Goal: Task Accomplishment & Management: Manage account settings

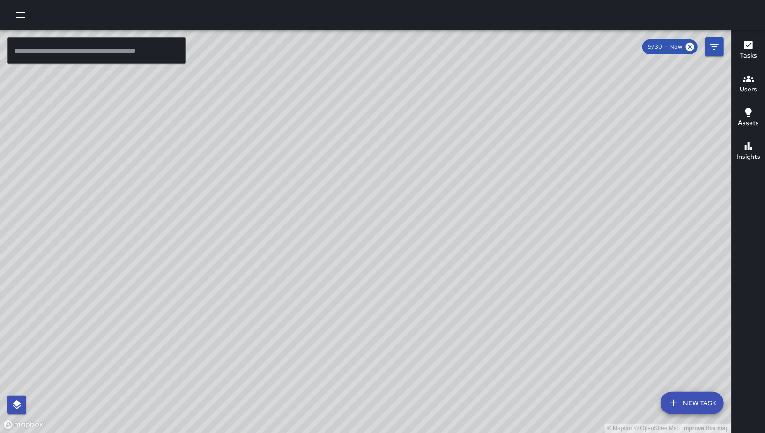
click at [16, 16] on icon "button" at bounding box center [20, 14] width 11 height 11
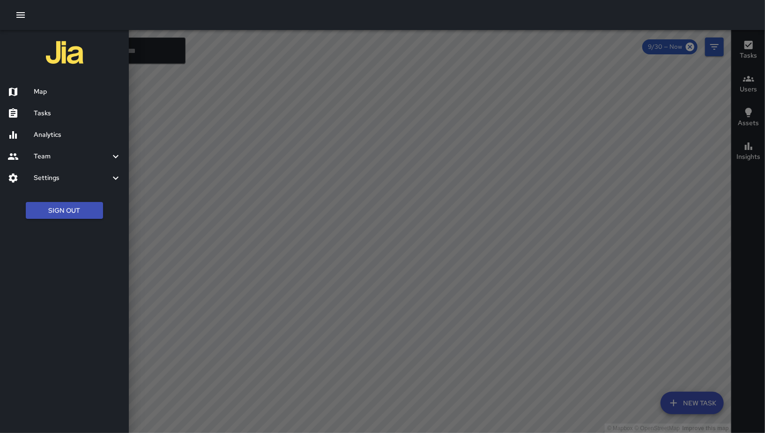
click at [46, 156] on h6 "Team" at bounding box center [72, 156] width 76 height 10
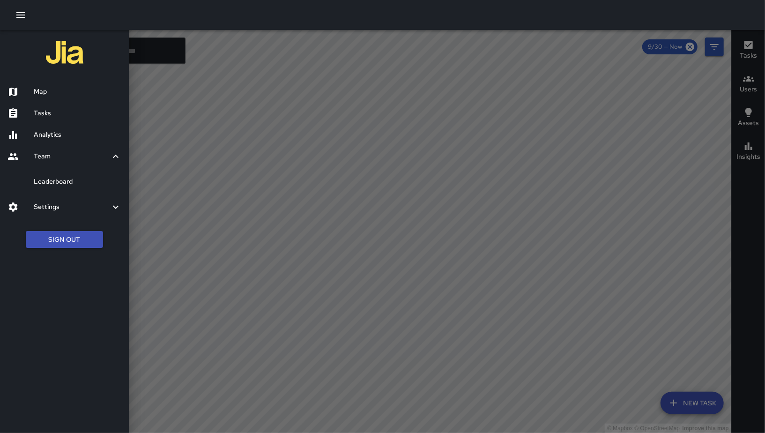
click at [66, 184] on h6 "Leaderboard" at bounding box center [78, 182] width 88 height 10
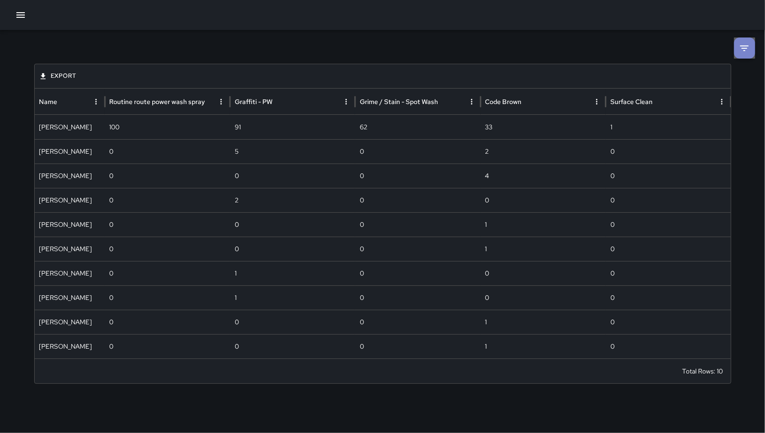
click at [739, 54] on li at bounding box center [744, 47] width 21 height 21
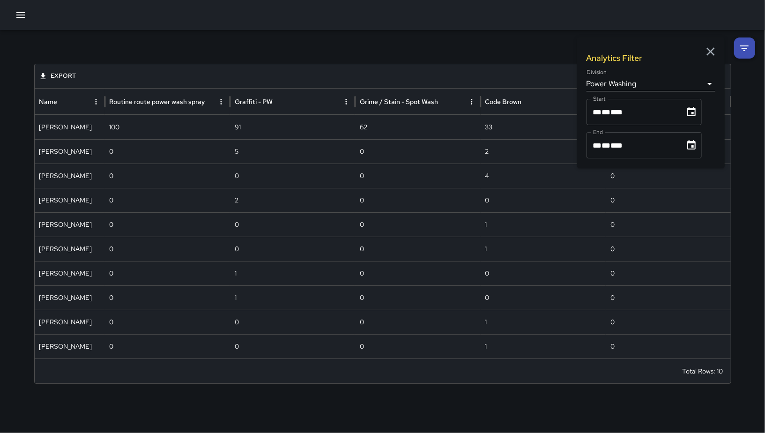
click at [612, 88] on body "**********" at bounding box center [382, 216] width 765 height 433
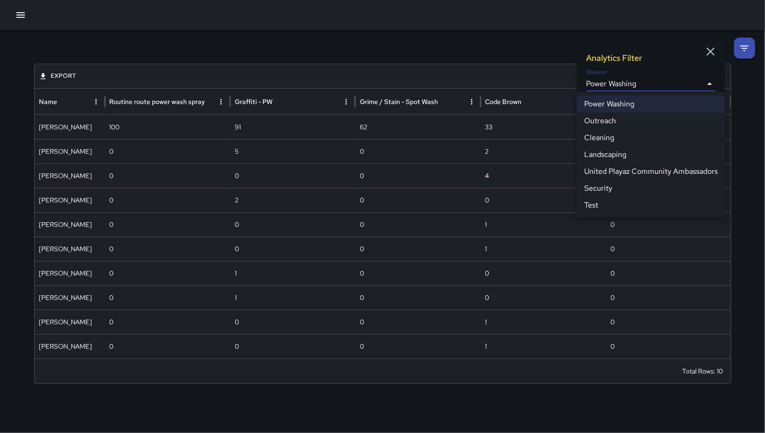
click at [613, 133] on li "Cleaning" at bounding box center [650, 137] width 148 height 17
type input "**********"
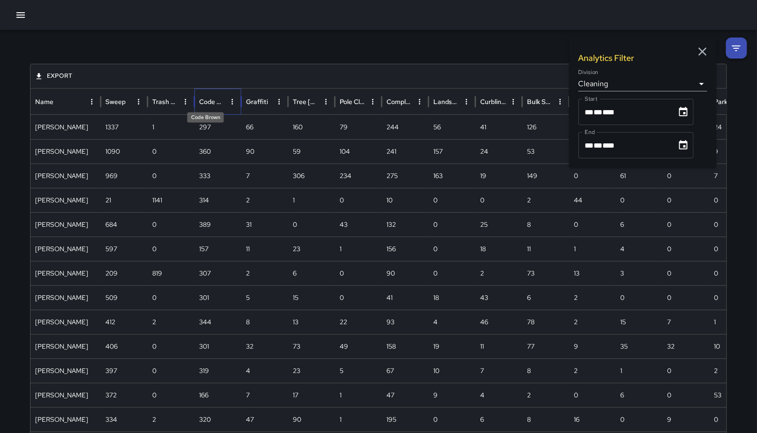
click at [209, 99] on div "Code Brown" at bounding box center [212, 101] width 26 height 8
click at [207, 96] on div "Code Brown" at bounding box center [212, 102] width 27 height 26
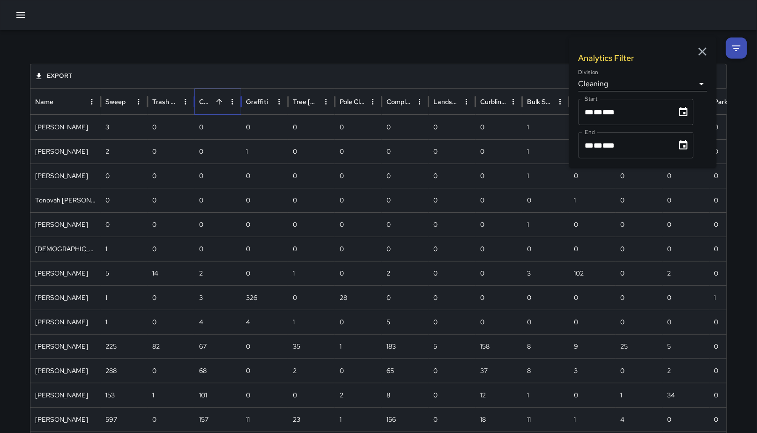
click at [207, 96] on div "Code Brown" at bounding box center [212, 102] width 27 height 26
click at [704, 56] on icon "button" at bounding box center [702, 51] width 14 height 14
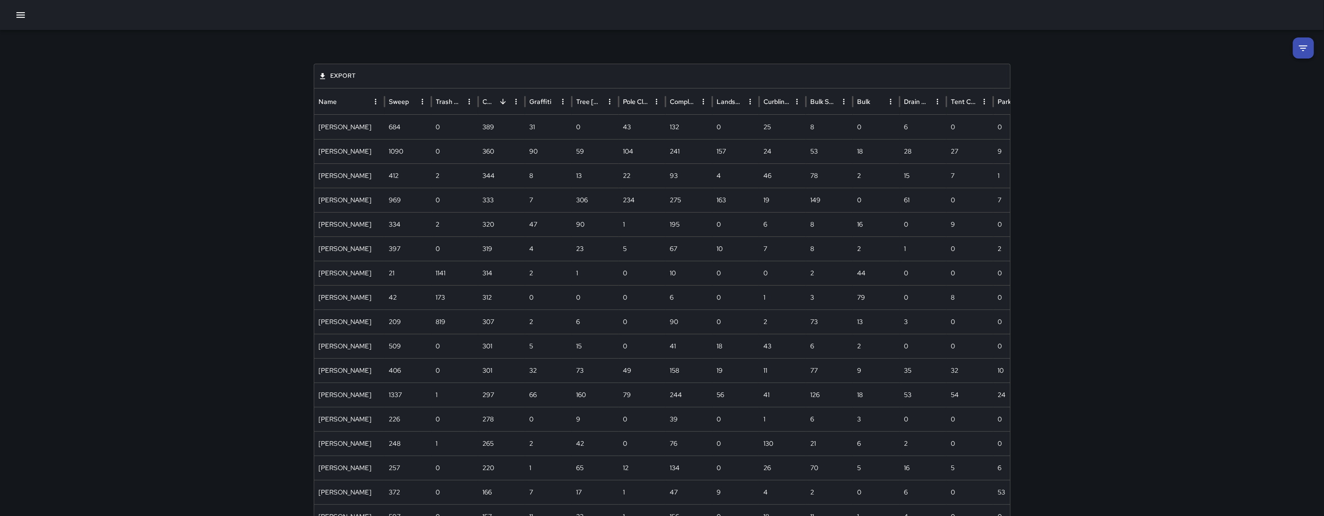
click at [764, 53] on li at bounding box center [1303, 47] width 21 height 21
click at [764, 82] on body "**********" at bounding box center [662, 431] width 1324 height 862
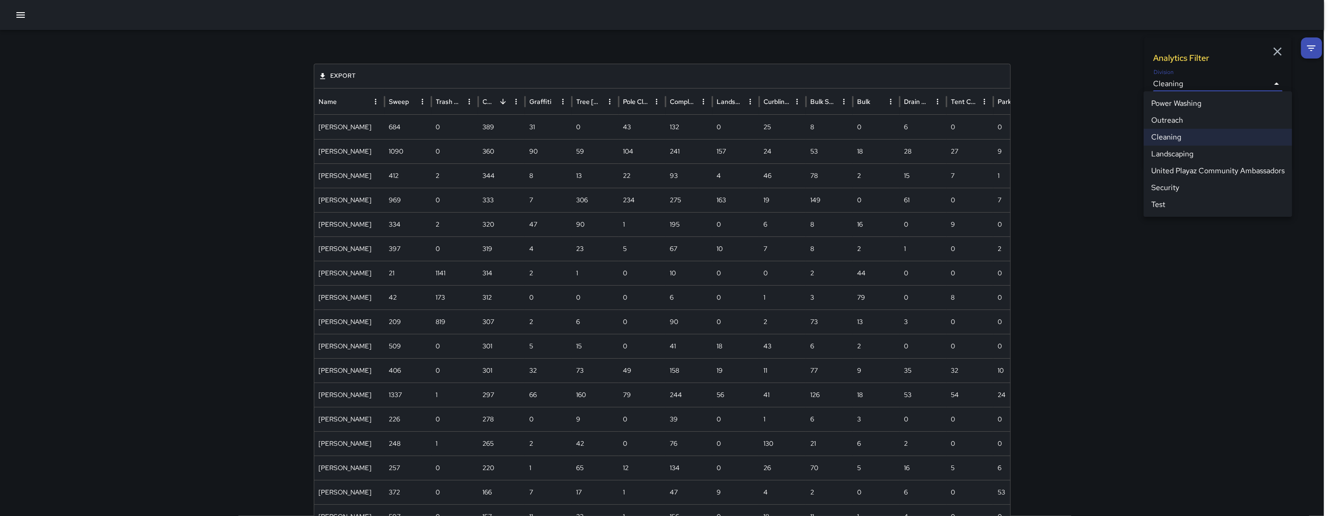
click at [764, 104] on li "Power Washing" at bounding box center [1217, 103] width 148 height 17
type input "**********"
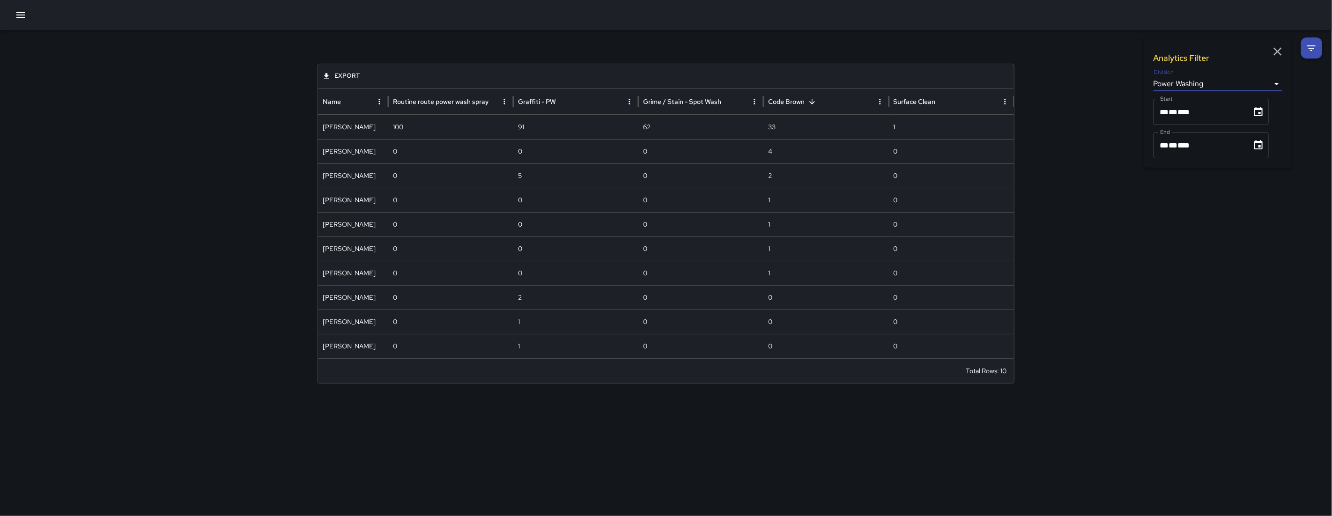
click at [764, 55] on icon "button" at bounding box center [1277, 51] width 14 height 14
click at [37, 21] on div at bounding box center [666, 15] width 1332 height 30
click at [15, 21] on button "button" at bounding box center [20, 15] width 19 height 19
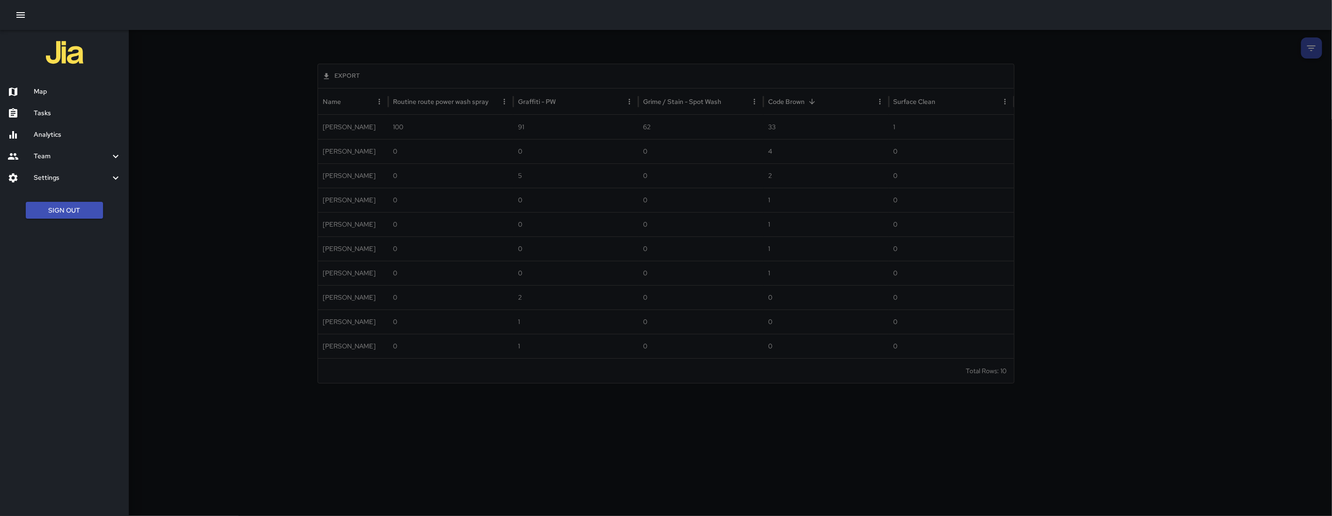
click at [62, 133] on h6 "Analytics" at bounding box center [78, 135] width 88 height 10
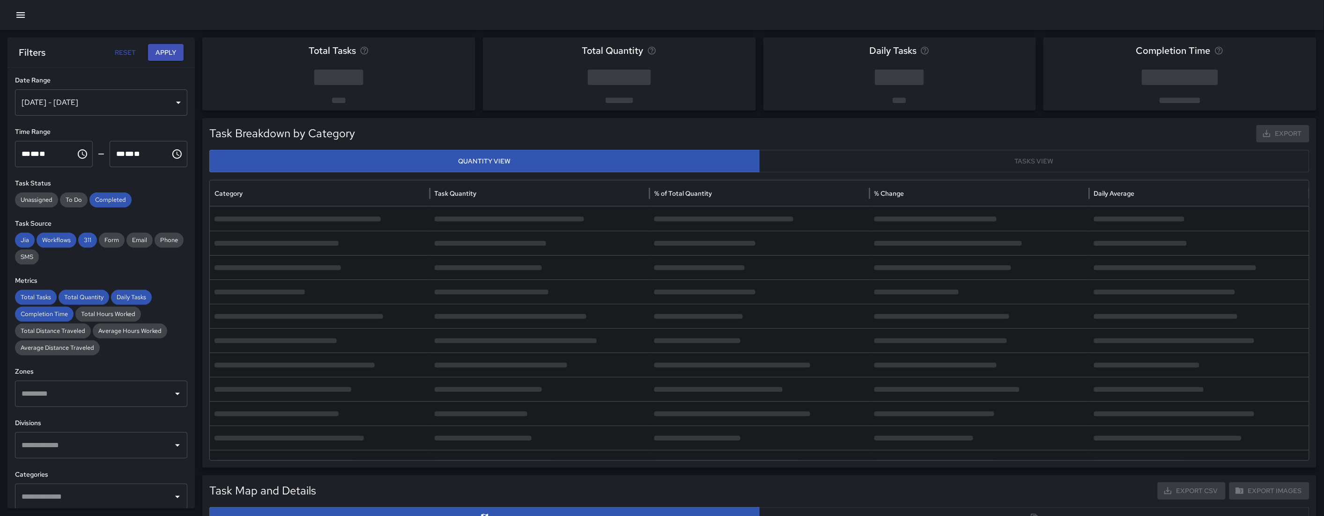
click at [81, 100] on div "[DATE] - [DATE]" at bounding box center [101, 102] width 172 height 26
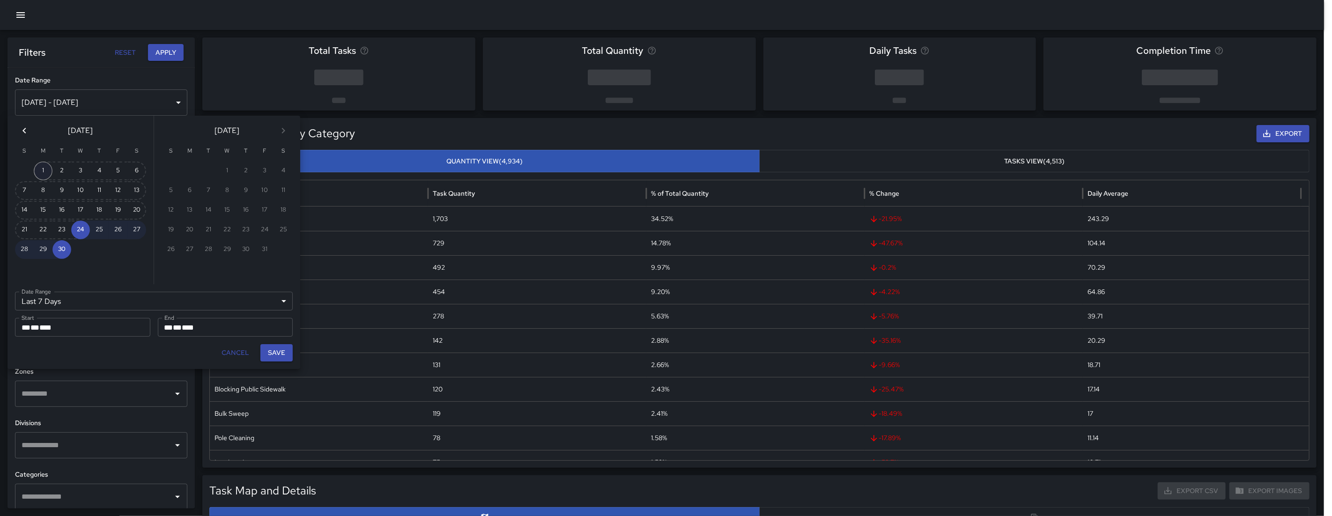
click at [49, 171] on button "1" at bounding box center [43, 171] width 19 height 19
type input "******"
type input "**********"
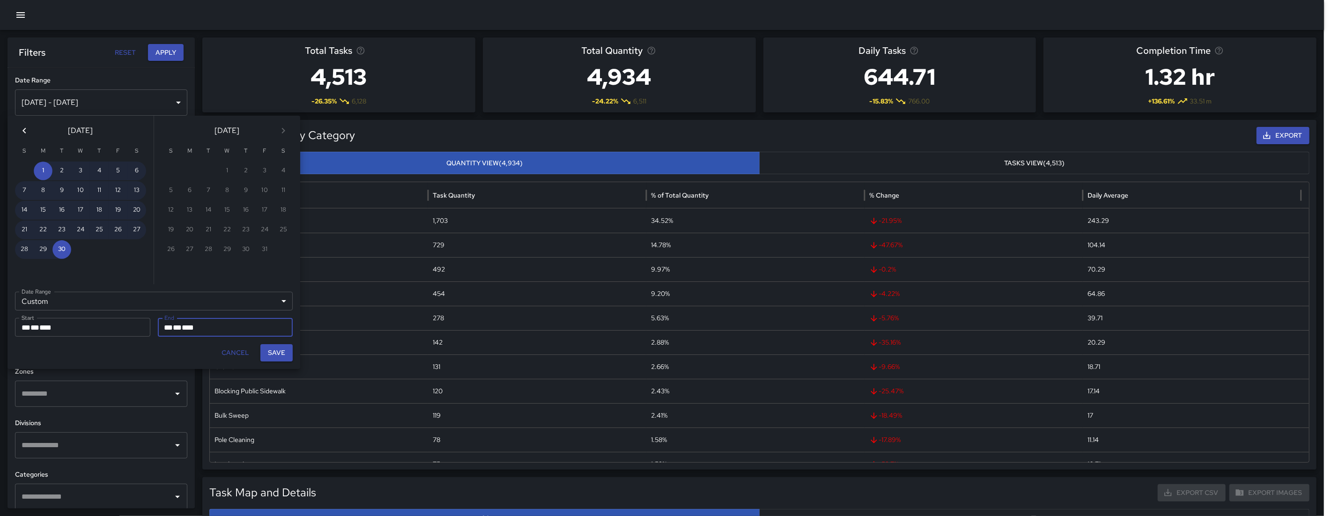
click at [274, 352] on button "Save" at bounding box center [276, 352] width 32 height 17
click at [274, 352] on div "Tree [PERSON_NAME]" at bounding box center [319, 342] width 218 height 24
type input "**********"
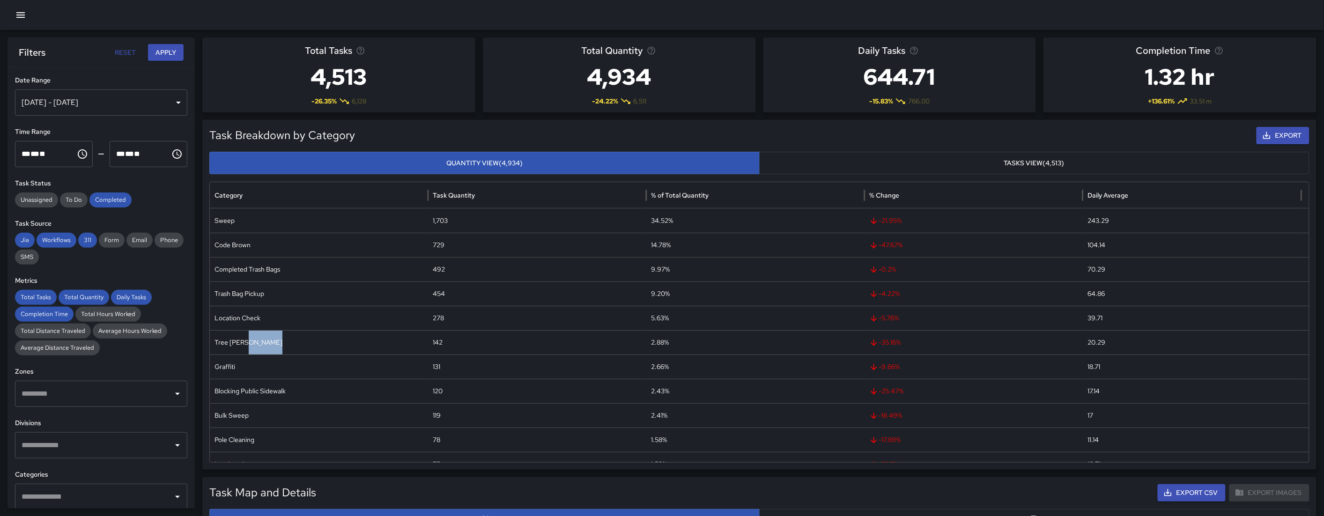
click at [107, 189] on div "Task Status Unassigned To Do Completed" at bounding box center [101, 192] width 172 height 29
click at [109, 195] on span "Completed" at bounding box center [110, 199] width 42 height 9
click at [88, 238] on span "311" at bounding box center [87, 240] width 19 height 9
click at [27, 238] on span "Jia" at bounding box center [25, 240] width 20 height 9
click at [30, 302] on div "Total Tasks" at bounding box center [36, 297] width 42 height 15
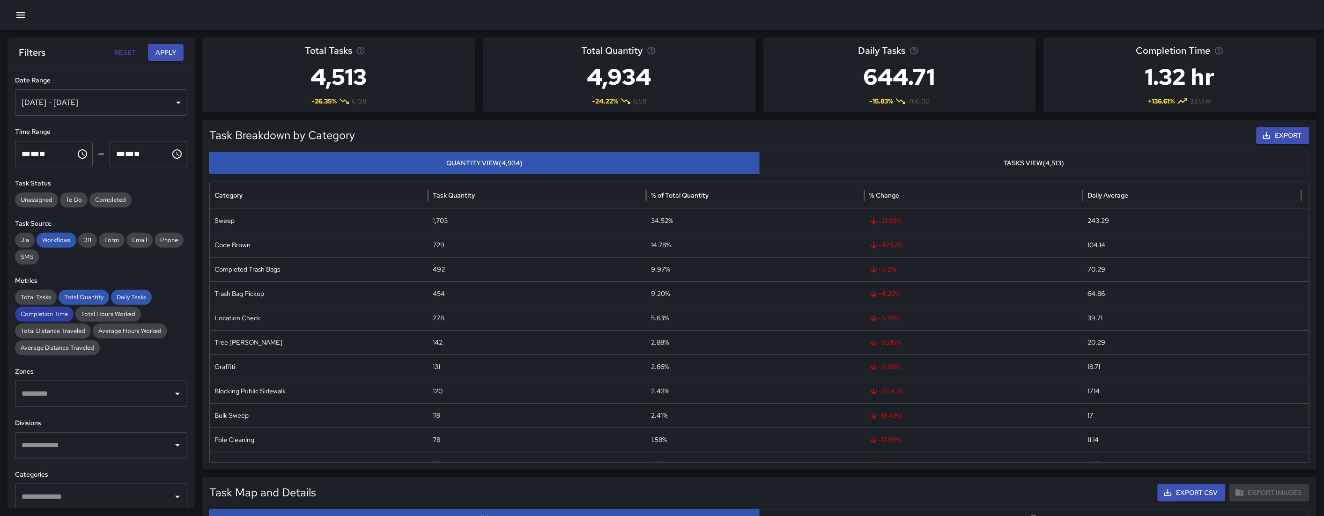
click at [44, 312] on span "Completion Time" at bounding box center [44, 314] width 59 height 9
click at [81, 290] on div "Total Quantity" at bounding box center [84, 297] width 51 height 15
click at [125, 296] on span "Daily Tasks" at bounding box center [131, 297] width 41 height 9
click at [51, 237] on span "Workflows" at bounding box center [57, 240] width 40 height 9
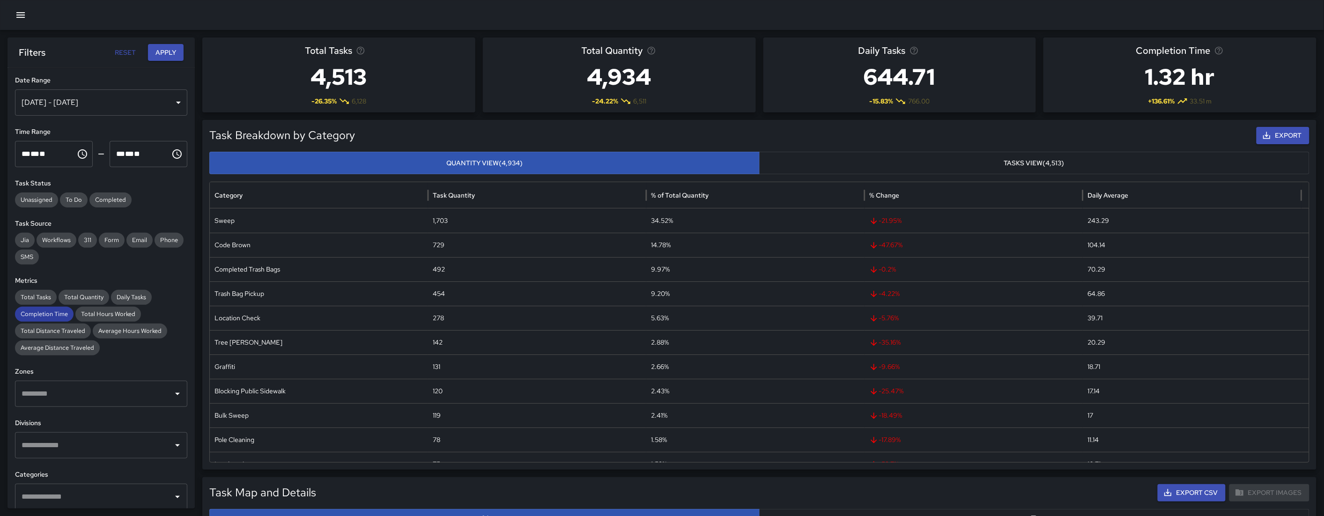
click at [45, 312] on span "Completion Time" at bounding box center [44, 314] width 59 height 9
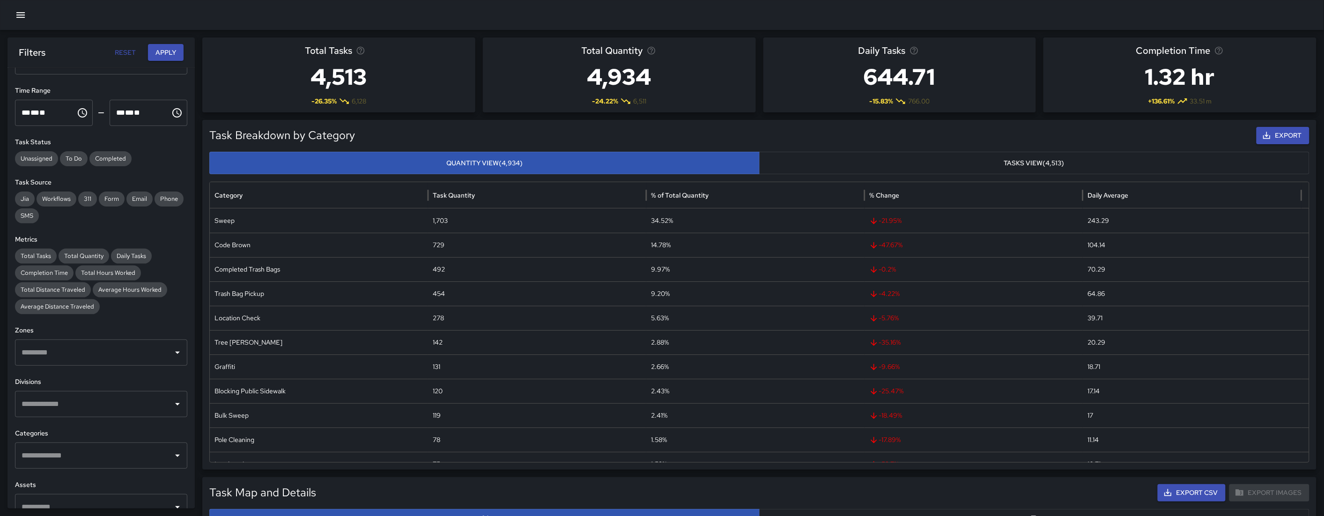
scroll to position [162, 0]
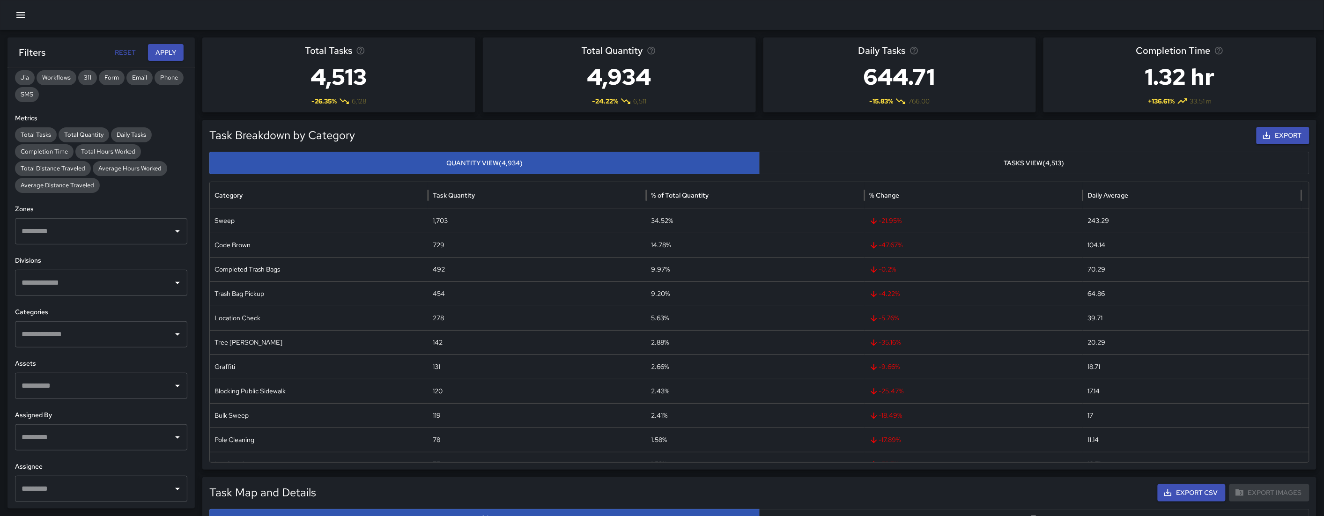
click at [81, 232] on input "text" at bounding box center [94, 231] width 150 height 18
click at [47, 279] on span "1" at bounding box center [107, 282] width 130 height 11
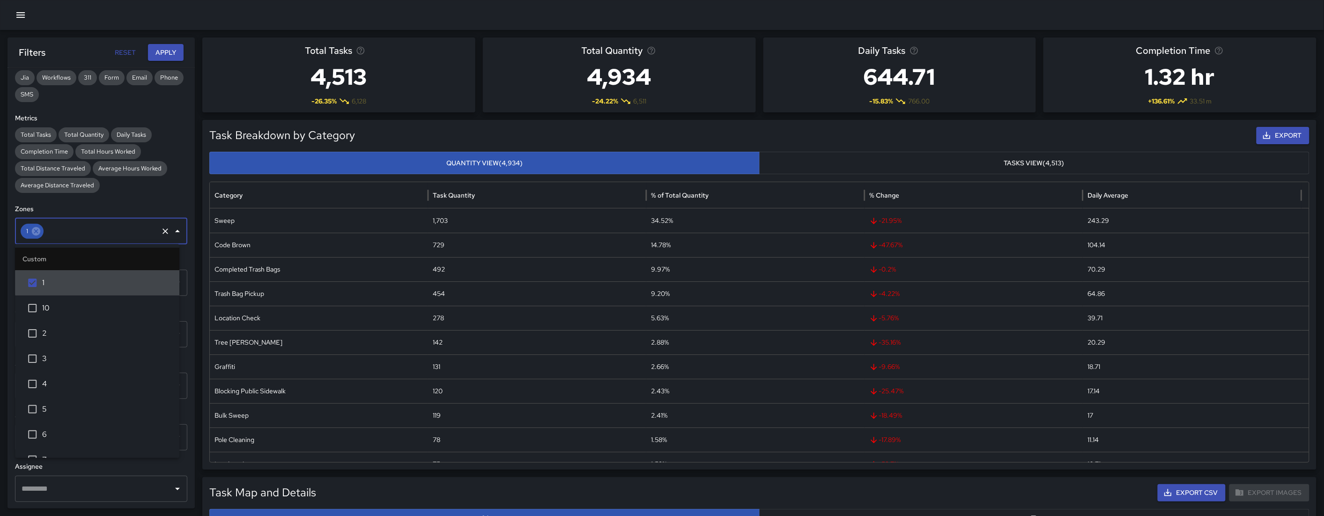
click at [133, 207] on h6 "Zones" at bounding box center [101, 209] width 172 height 10
click at [87, 330] on input "text" at bounding box center [94, 334] width 150 height 18
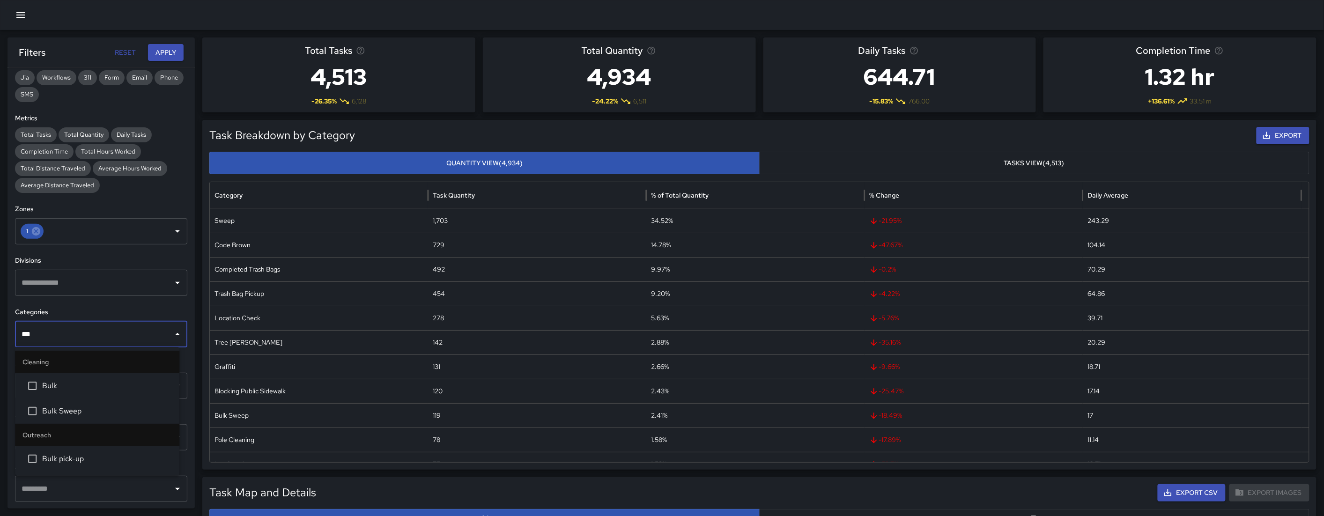
type input "****"
click at [91, 380] on span "Bulk" at bounding box center [107, 385] width 130 height 11
type input "****"
click at [88, 432] on span "Bulk pick-up" at bounding box center [107, 458] width 130 height 11
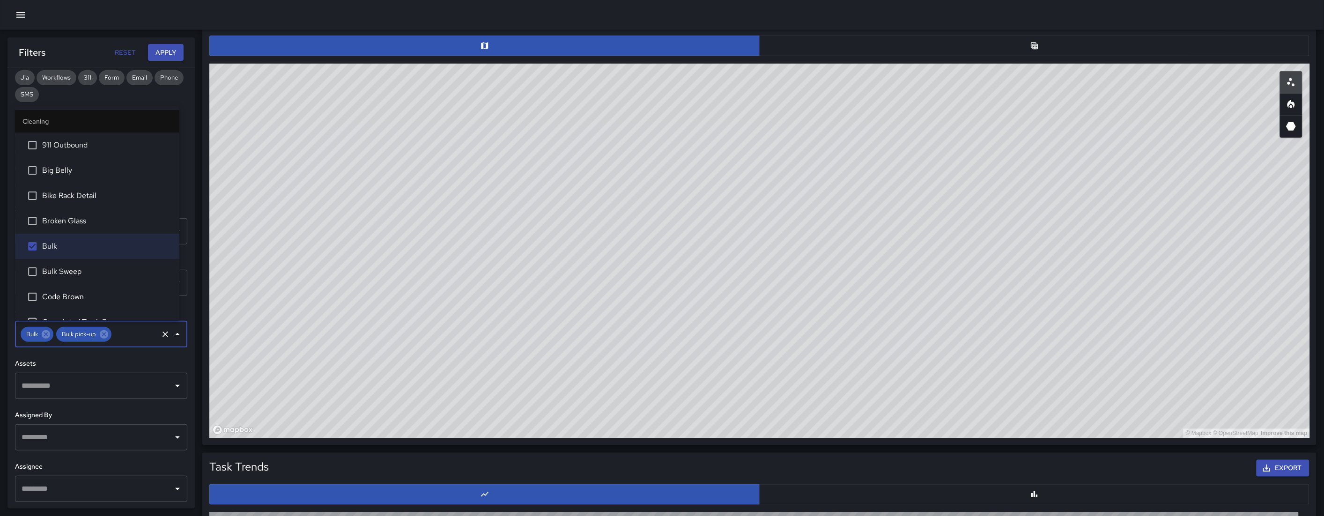
click at [172, 53] on button "Apply" at bounding box center [166, 52] width 36 height 17
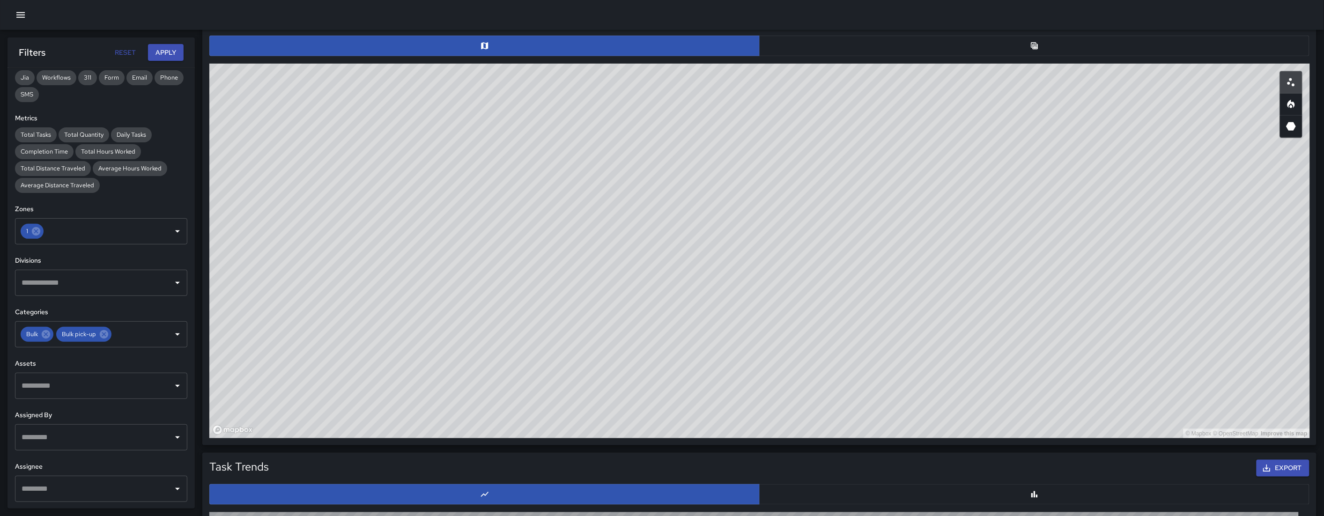
click at [764, 39] on button "button" at bounding box center [1034, 46] width 550 height 21
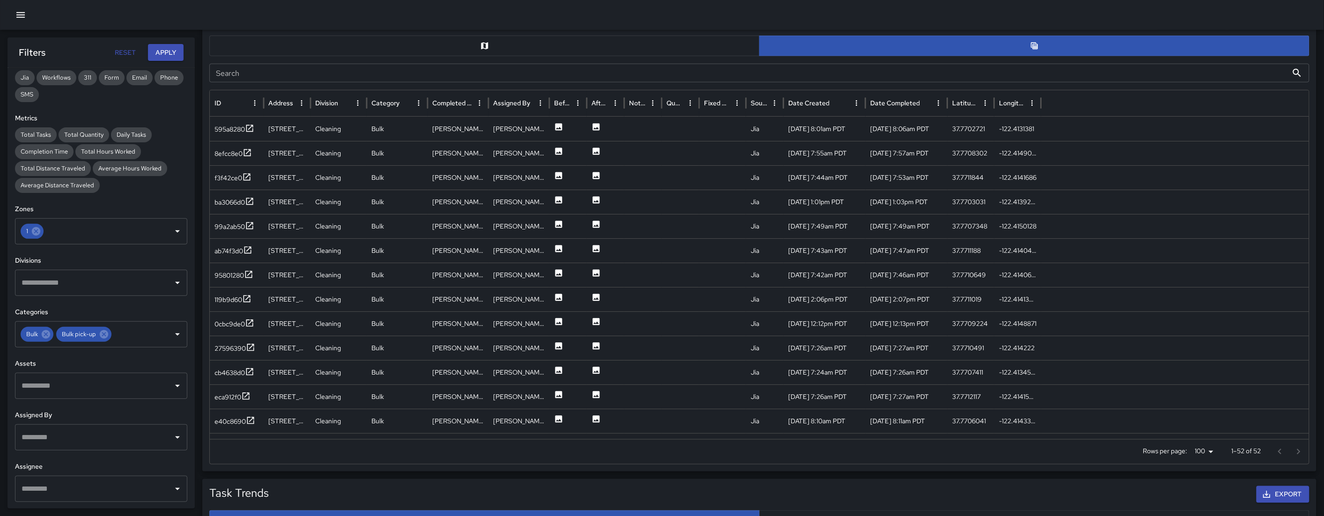
click at [496, 45] on button "button" at bounding box center [484, 46] width 550 height 21
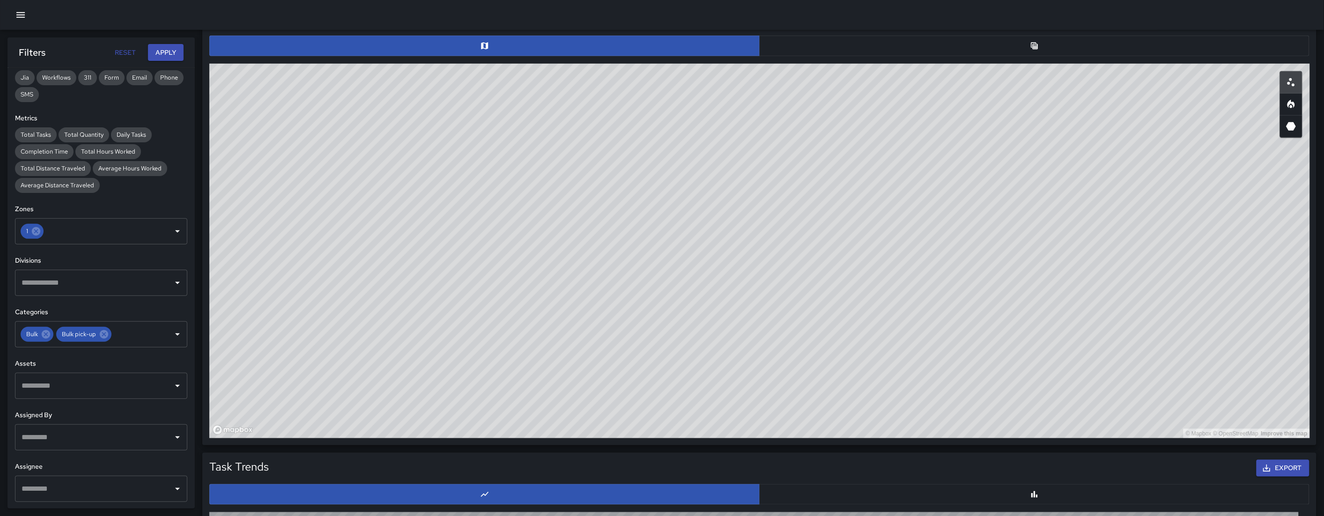
drag, startPoint x: 927, startPoint y: 385, endPoint x: 838, endPoint y: 317, distance: 112.3
click at [764, 317] on div "© Mapbox © OpenStreetMap Improve this map" at bounding box center [759, 251] width 1100 height 375
click at [764, 53] on button "button" at bounding box center [1034, 46] width 550 height 21
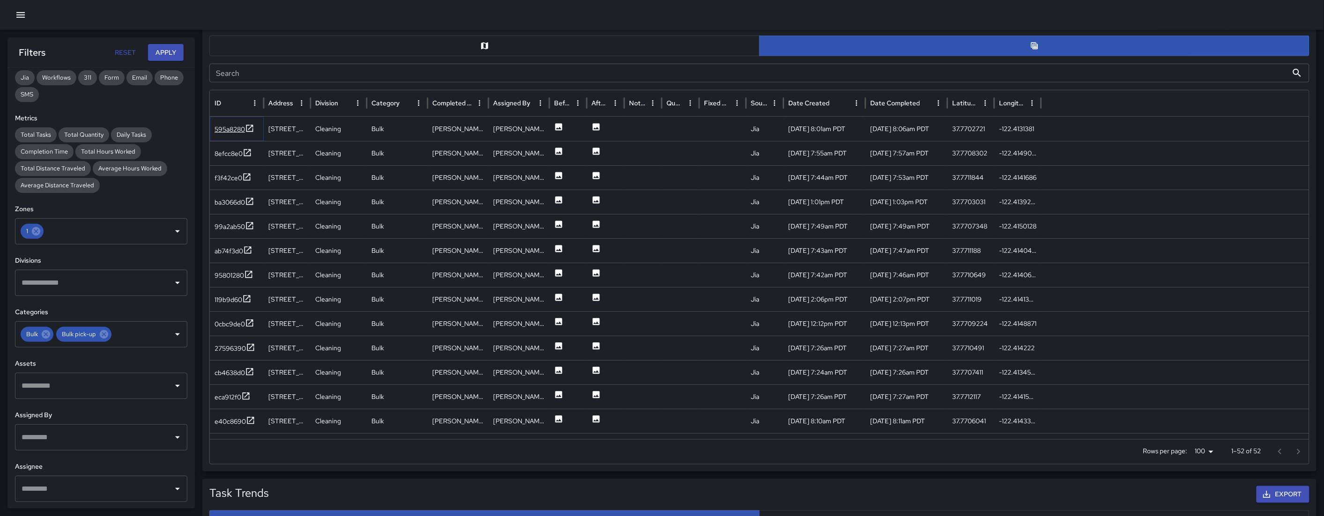
click at [230, 126] on div "595a8280" at bounding box center [229, 129] width 30 height 9
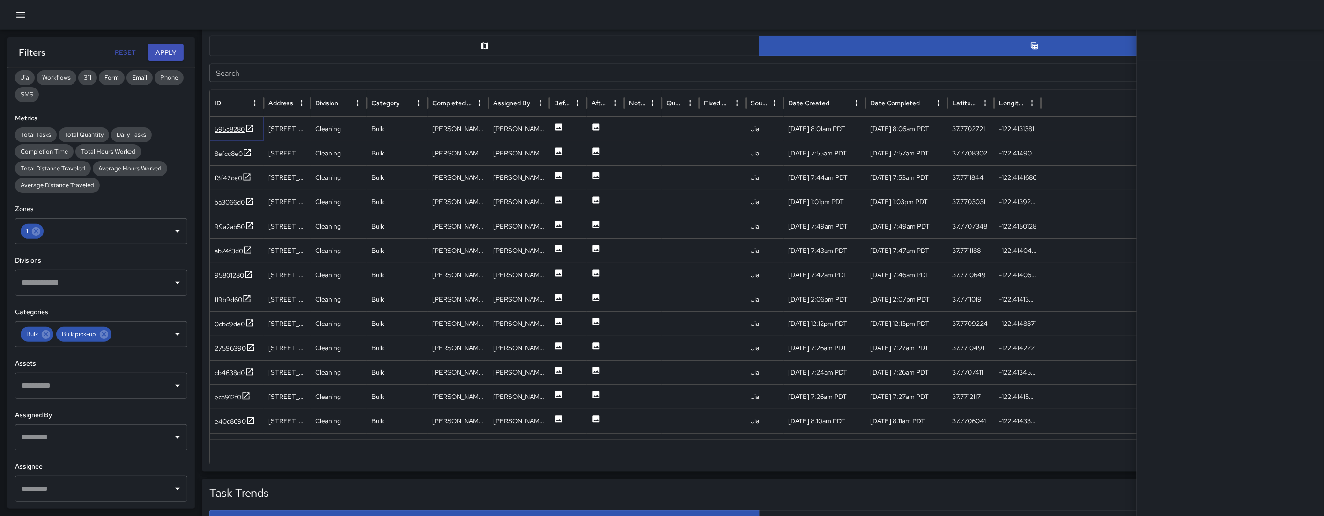
click at [230, 126] on div "595a8280" at bounding box center [229, 129] width 30 height 9
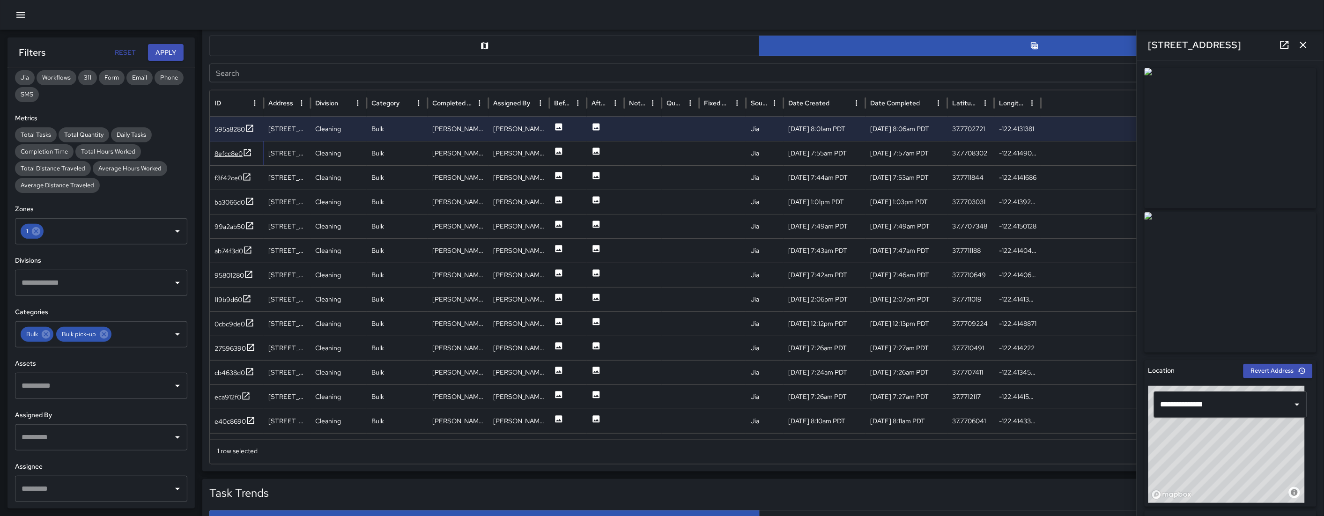
click at [222, 154] on div "8efcc8e0" at bounding box center [228, 153] width 28 height 9
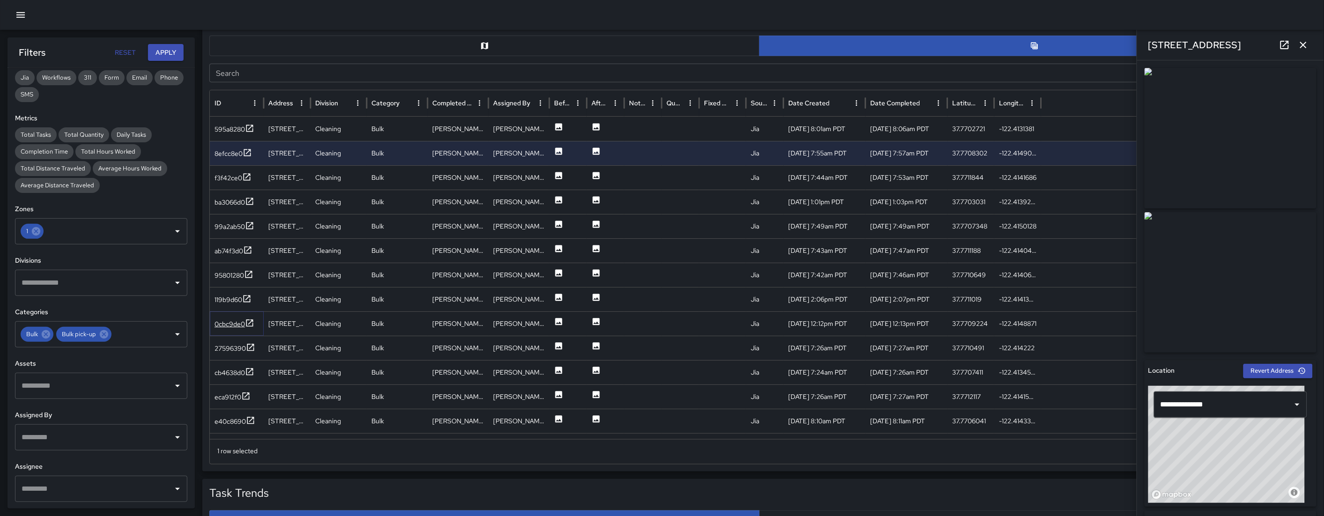
click at [221, 327] on div "0cbc9de0" at bounding box center [229, 323] width 30 height 9
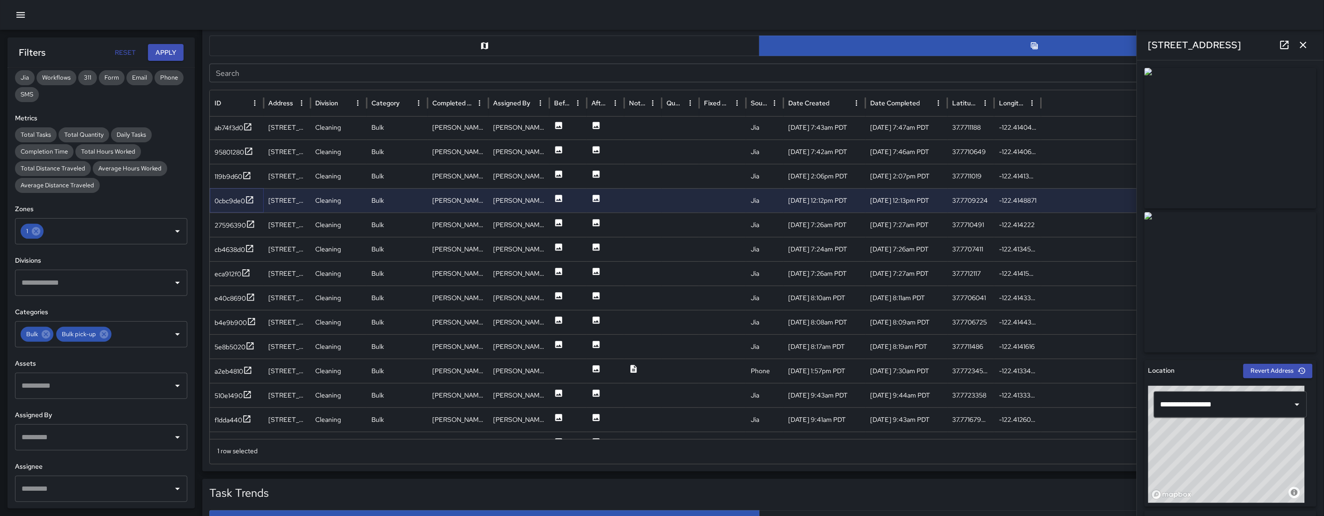
scroll to position [137, 0]
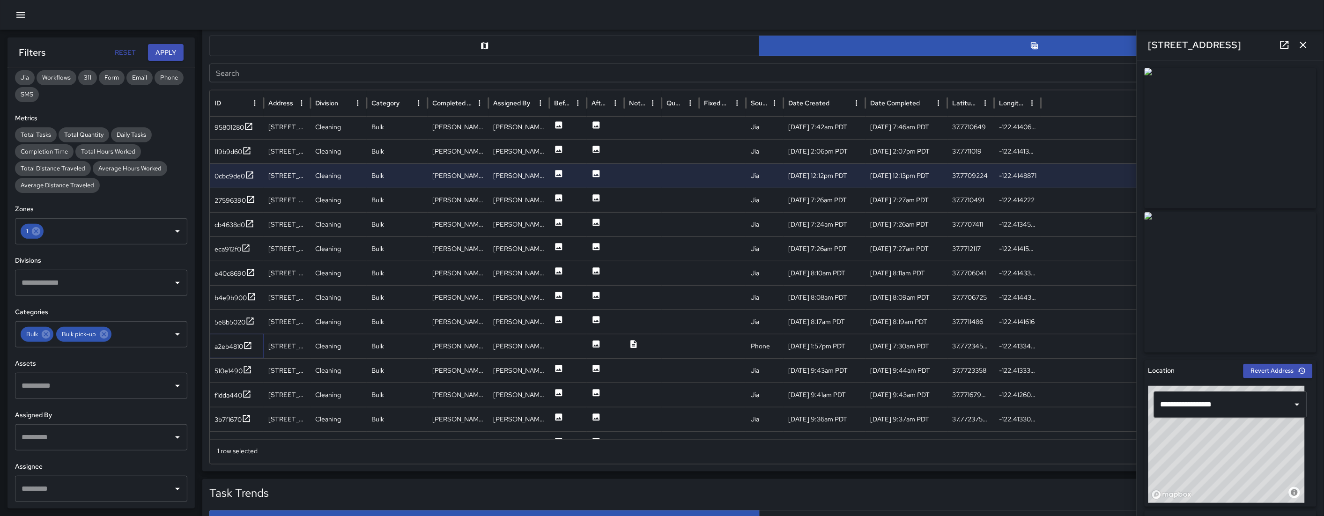
drag, startPoint x: 232, startPoint y: 344, endPoint x: 189, endPoint y: 339, distance: 43.9
click at [232, 344] on div "a2eb4810" at bounding box center [228, 346] width 29 height 9
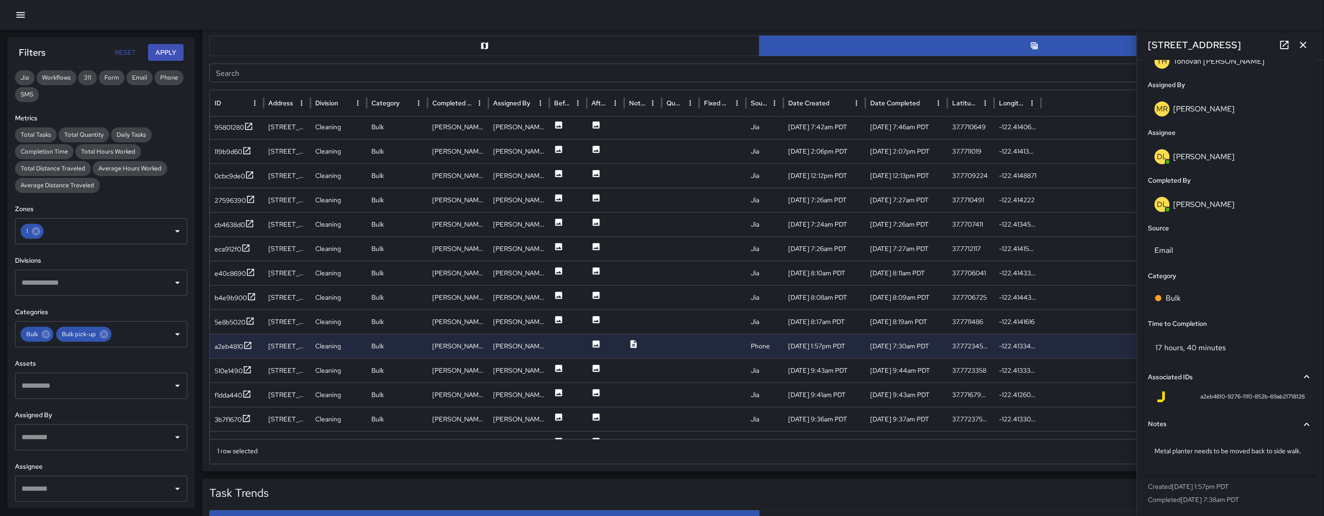
scroll to position [538, 0]
click at [764, 432] on div "Metal planter needs to be moved back to side walk." at bounding box center [1230, 451] width 164 height 24
drag, startPoint x: 1173, startPoint y: 455, endPoint x: 1156, endPoint y: 439, distance: 22.9
click at [764, 432] on p "Metal planter needs to be moved back to side walk." at bounding box center [1230, 451] width 151 height 9
drag, startPoint x: 1180, startPoint y: 457, endPoint x: 1171, endPoint y: 450, distance: 11.7
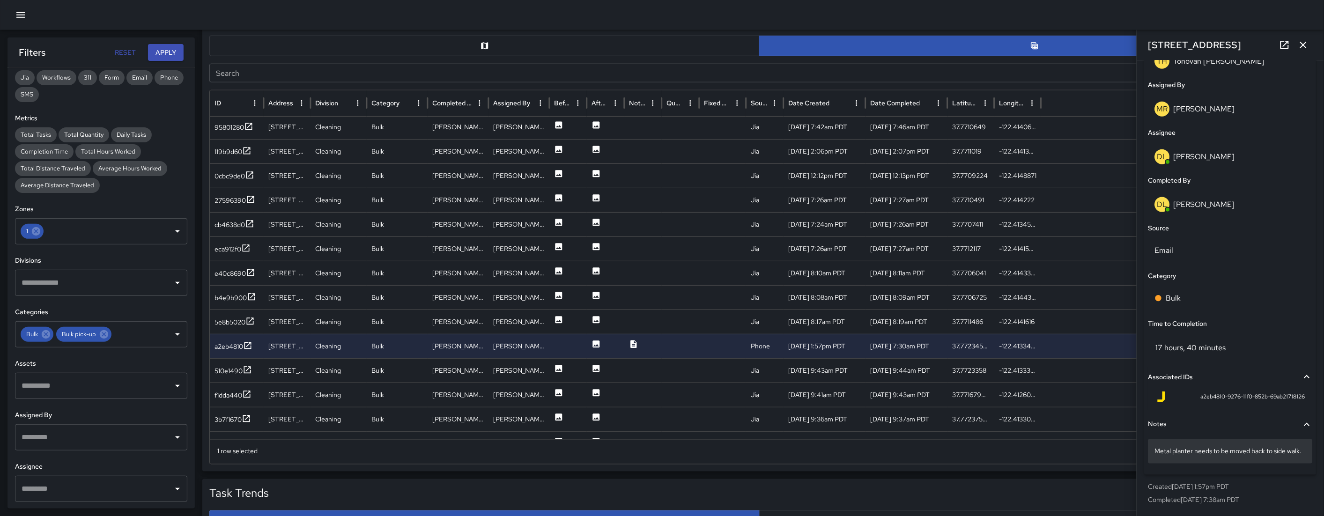
click at [764, 432] on p "Metal planter needs to be moved back to side walk." at bounding box center [1230, 451] width 151 height 9
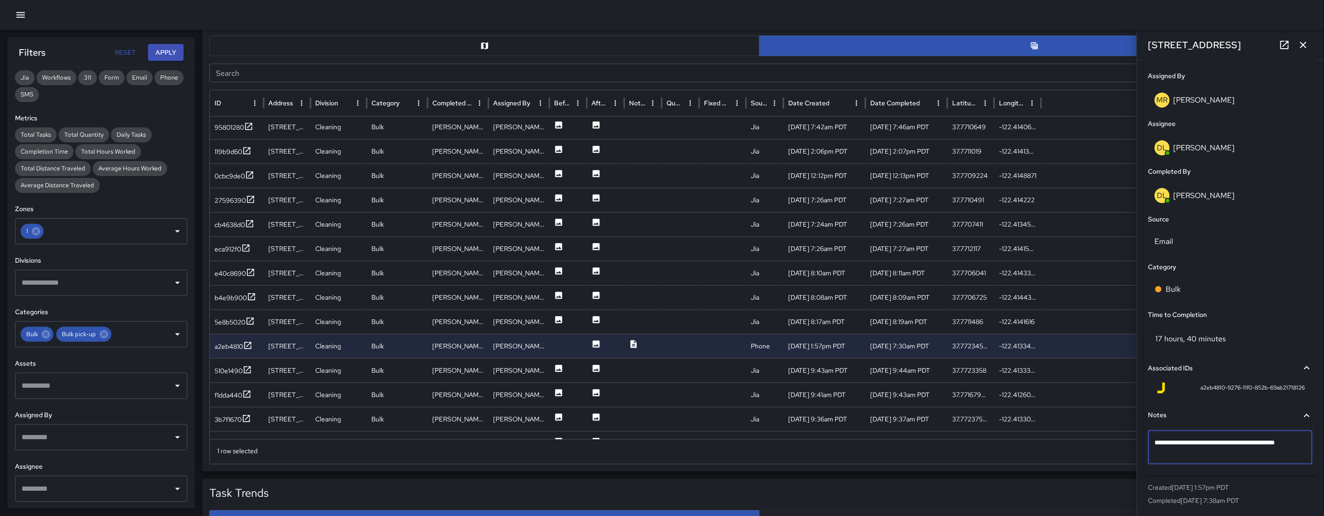
drag, startPoint x: 1171, startPoint y: 450, endPoint x: 1158, endPoint y: 443, distance: 14.7
click at [764, 432] on textarea "**********" at bounding box center [1226, 447] width 143 height 19
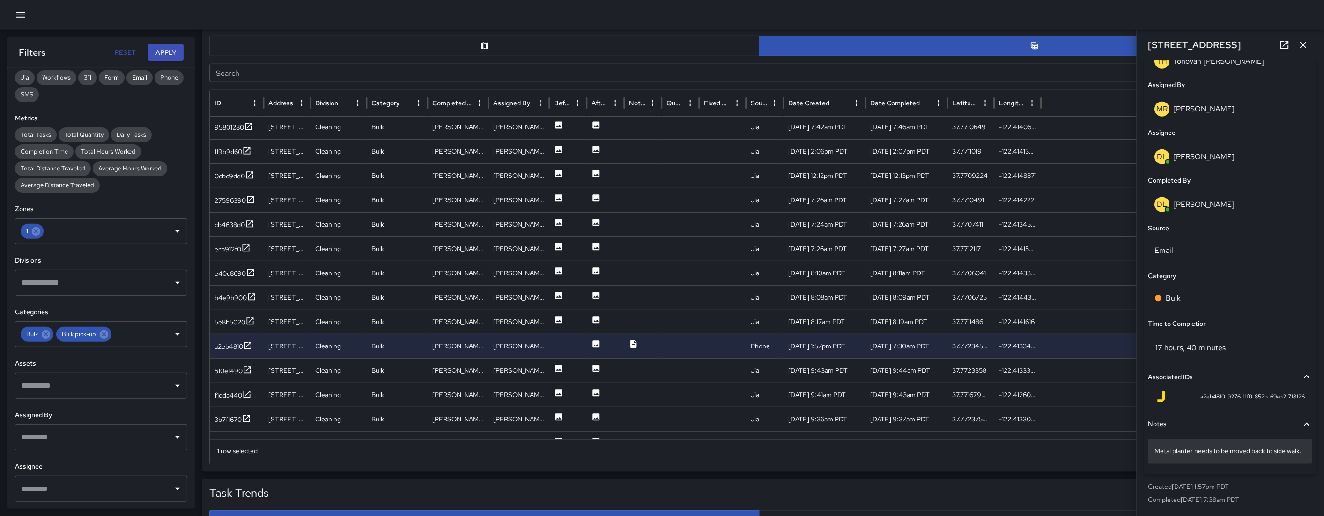
click at [764, 432] on div "Metal planter needs to be moved back to side walk." at bounding box center [1230, 451] width 164 height 24
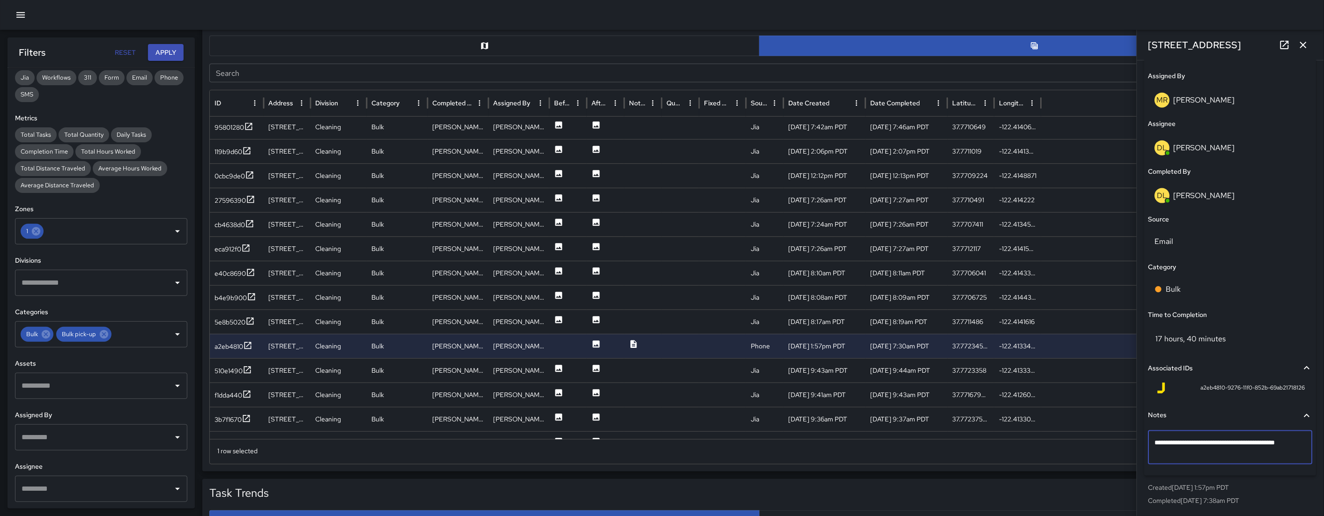
click at [764, 432] on textarea "**********" at bounding box center [1226, 447] width 143 height 19
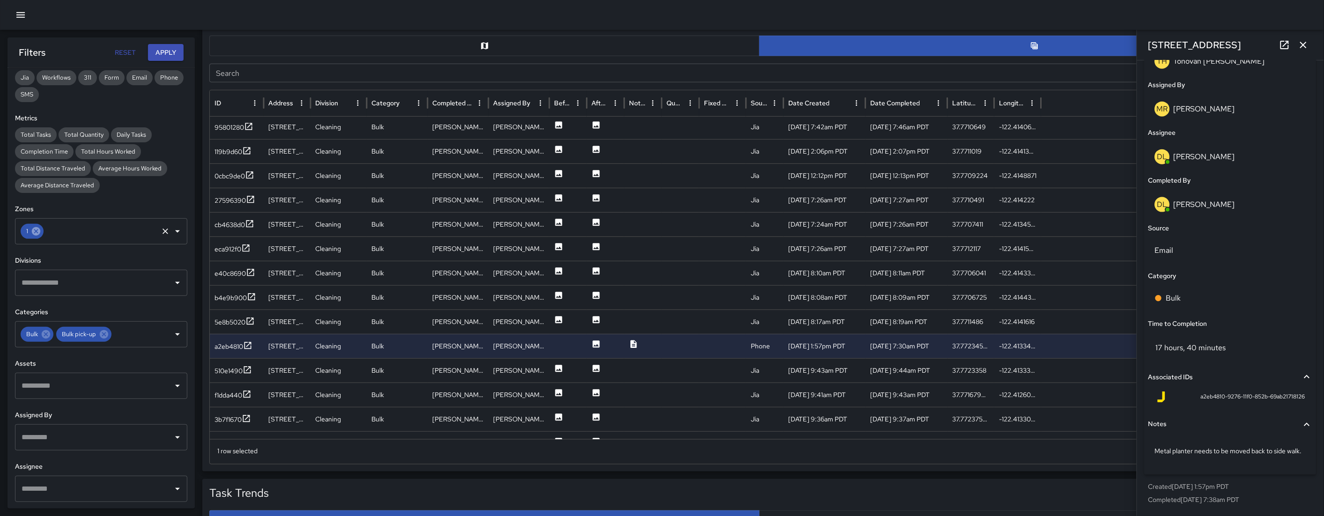
click at [37, 233] on icon at bounding box center [36, 231] width 8 height 8
click at [47, 335] on icon at bounding box center [46, 334] width 8 height 8
click at [65, 334] on icon at bounding box center [68, 334] width 8 height 8
click at [61, 338] on input "text" at bounding box center [94, 334] width 150 height 18
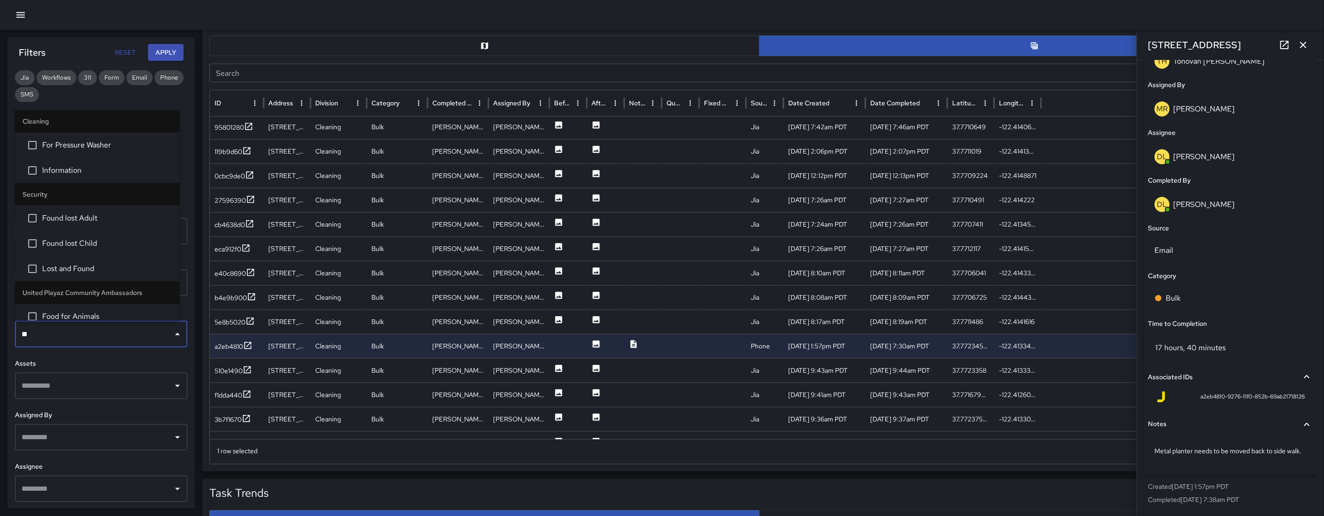
type input "***"
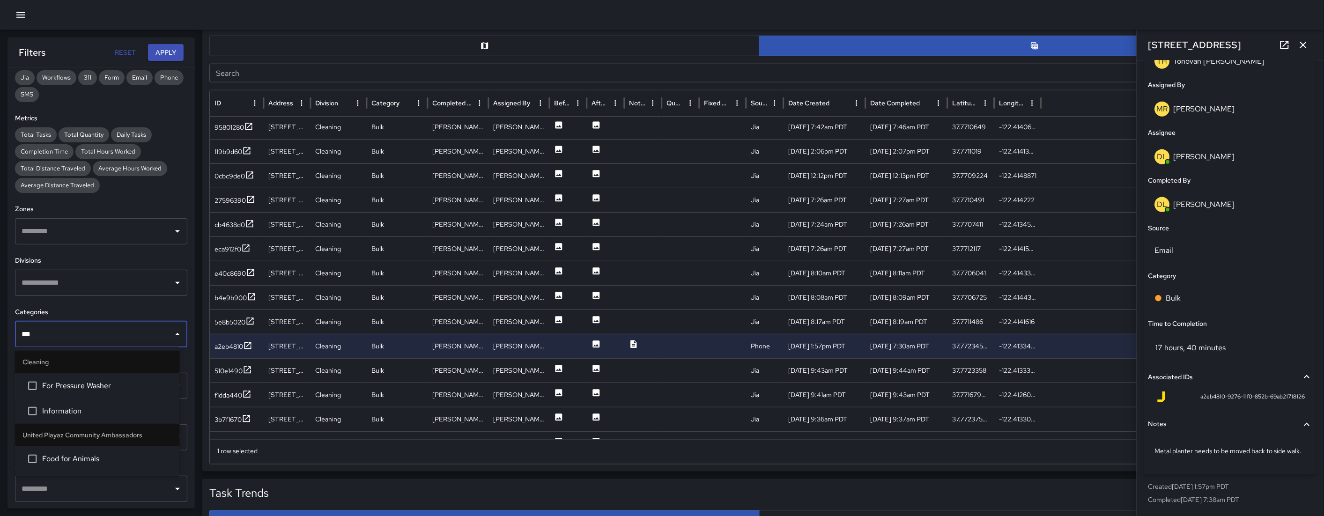
click at [93, 386] on span "For Pressure Washer" at bounding box center [107, 385] width 130 height 11
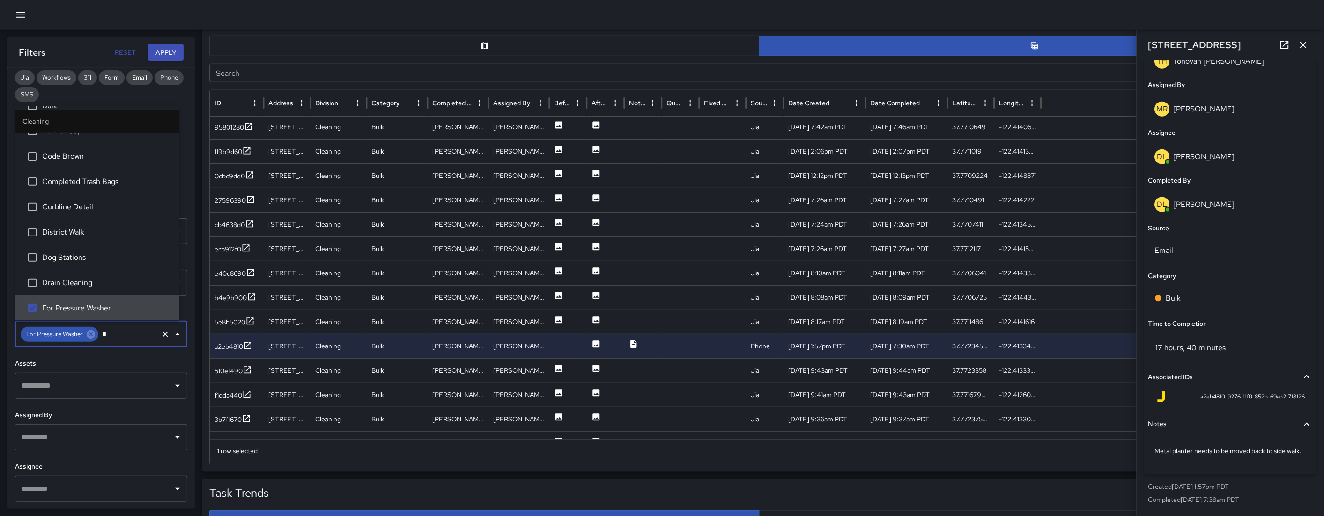
scroll to position [0, 0]
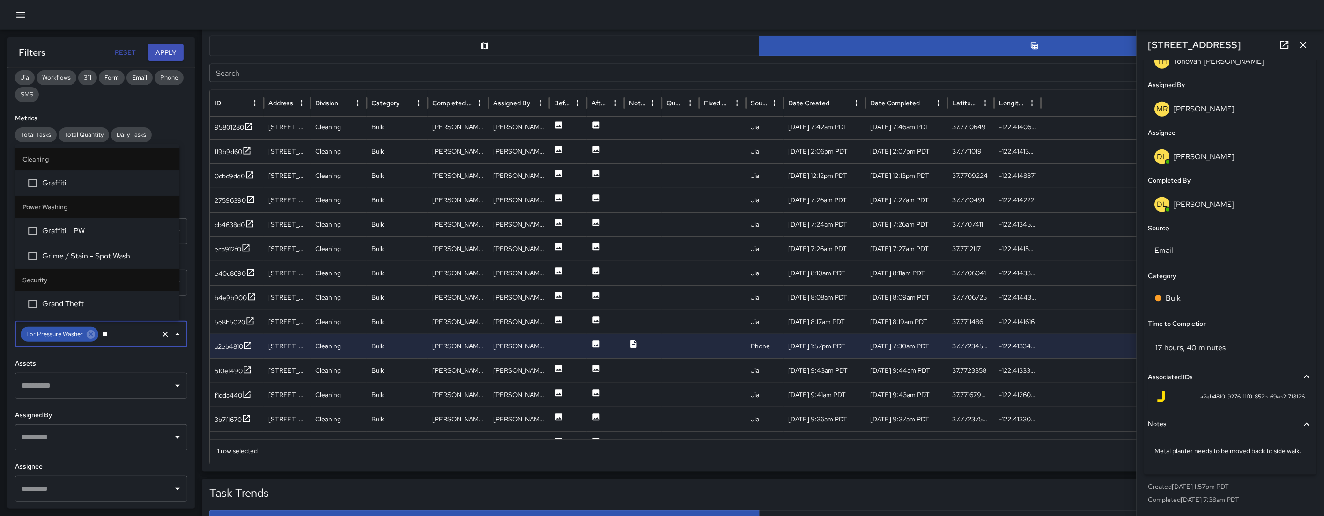
type input "***"
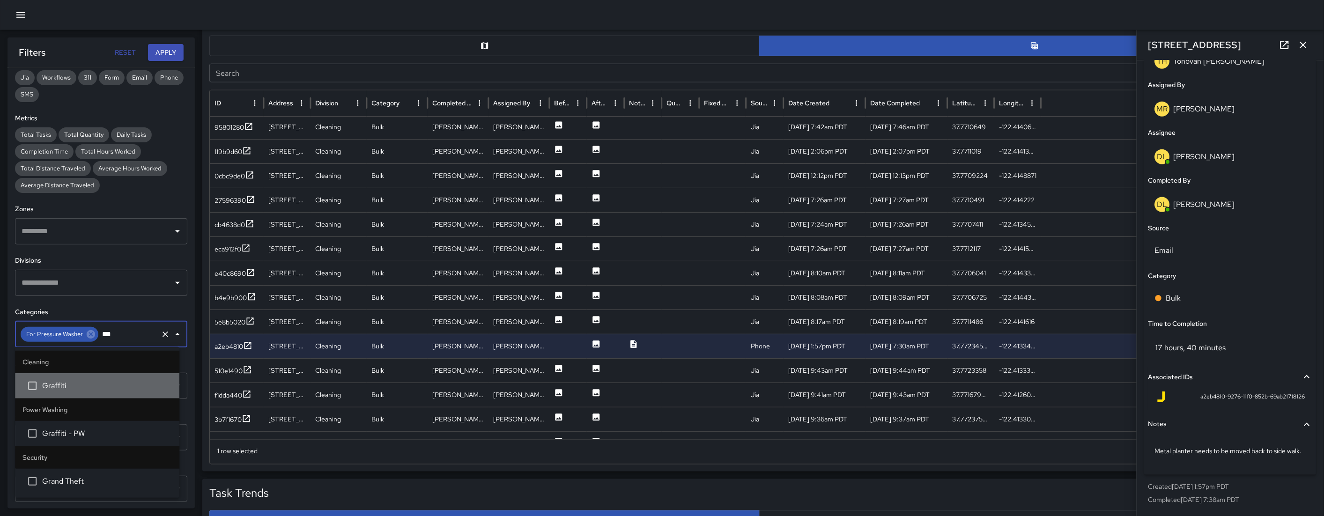
click at [96, 382] on span "Graffiti" at bounding box center [107, 385] width 130 height 11
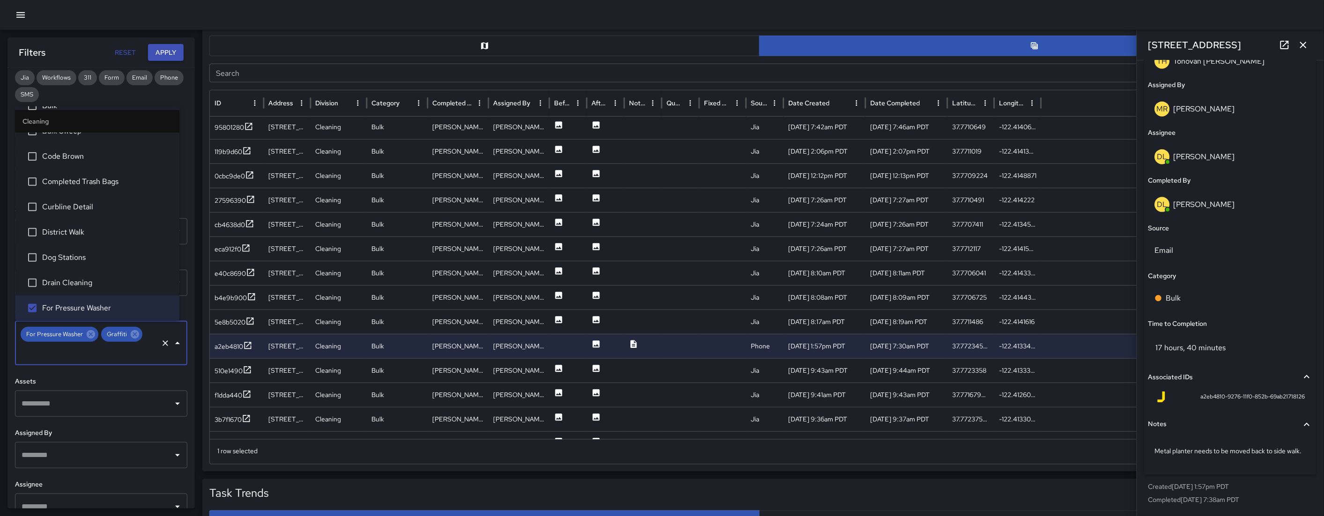
click at [165, 54] on button "Apply" at bounding box center [166, 52] width 36 height 17
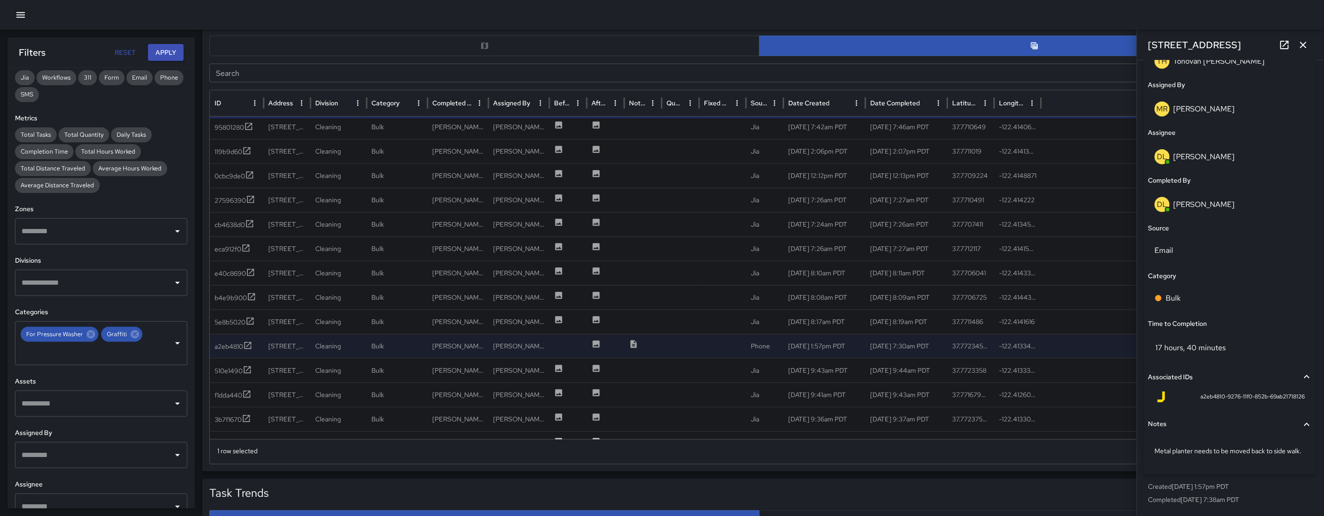
click at [250, 74] on input "Search" at bounding box center [748, 73] width 1078 height 19
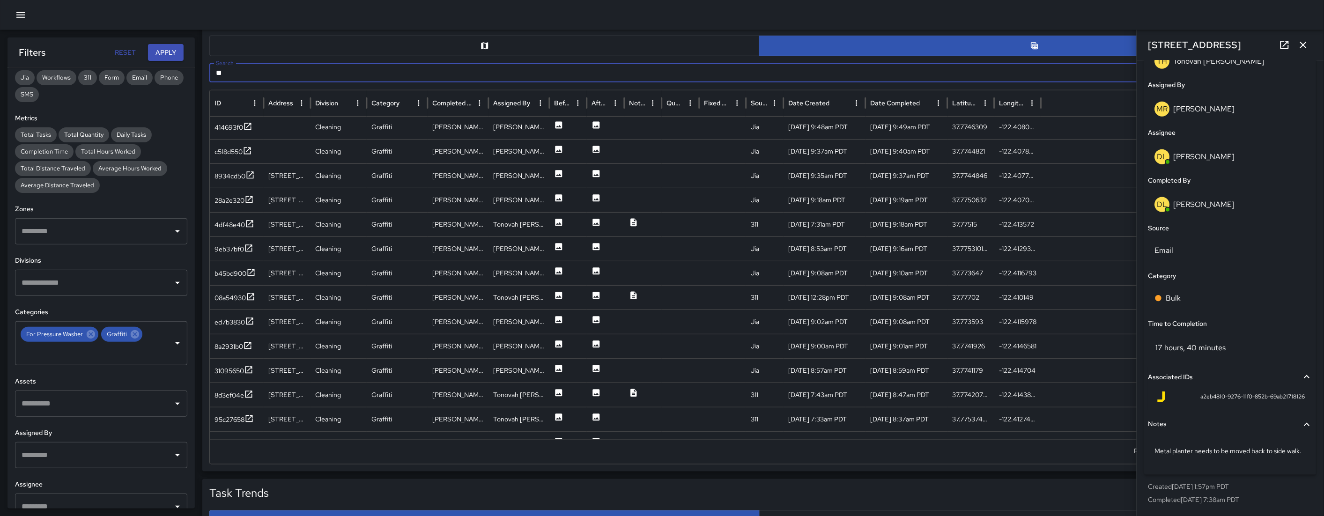
scroll to position [0, 0]
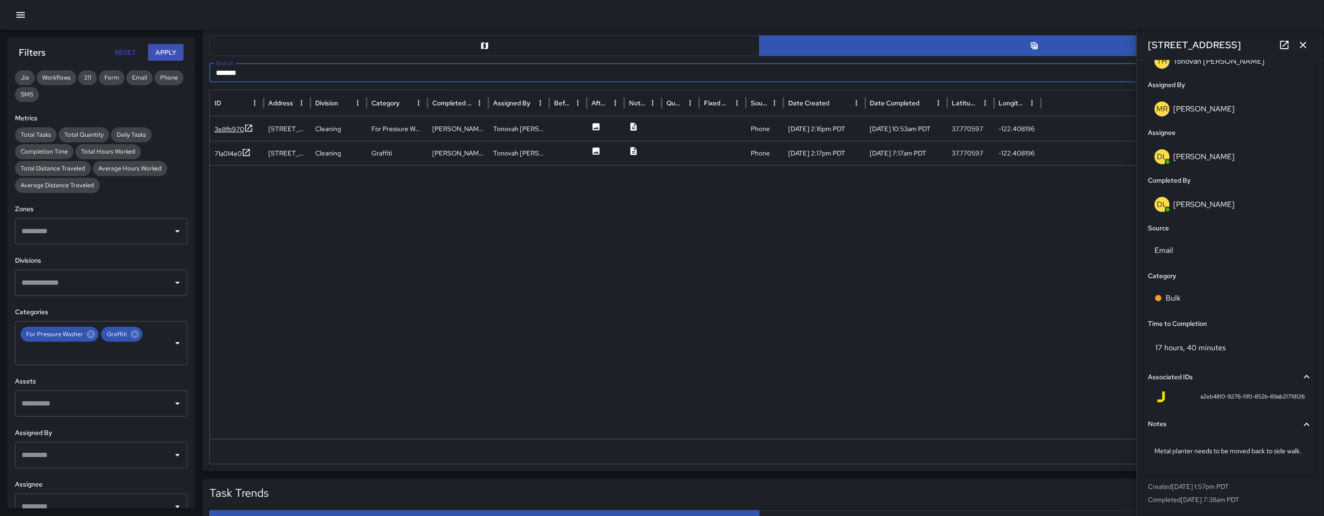
type input "*******"
click at [229, 130] on div "3e8fb970" at bounding box center [229, 129] width 30 height 9
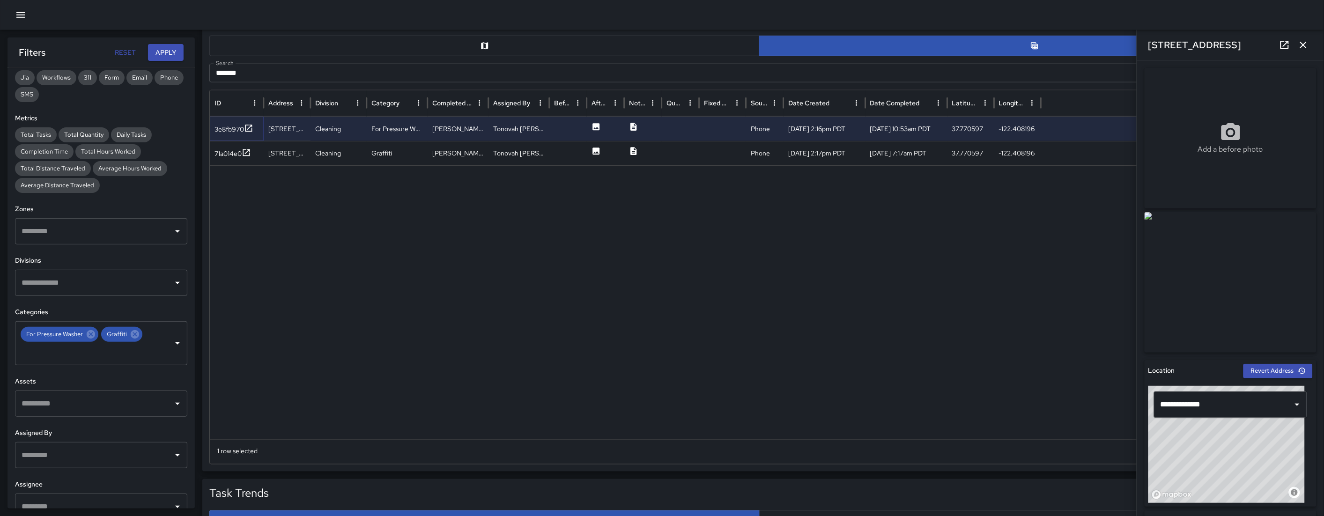
scroll to position [518, 0]
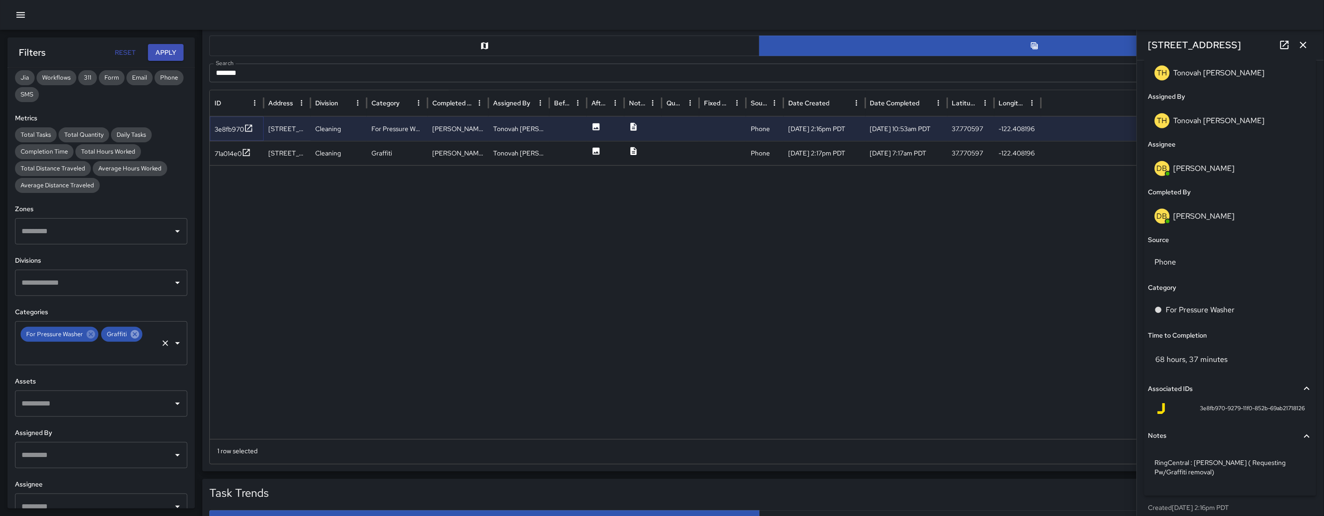
click at [135, 336] on icon at bounding box center [135, 334] width 8 height 8
click at [136, 343] on input "text" at bounding box center [88, 352] width 138 height 18
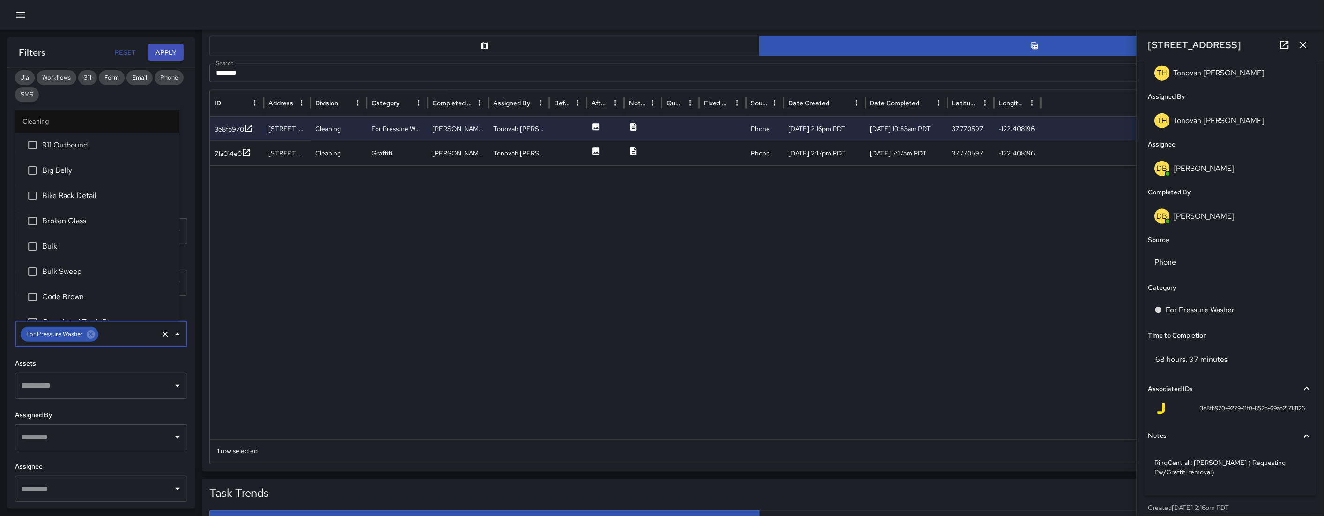
scroll to position [140, 0]
click at [93, 336] on icon at bounding box center [91, 334] width 10 height 10
click at [100, 336] on input "text" at bounding box center [128, 334] width 57 height 18
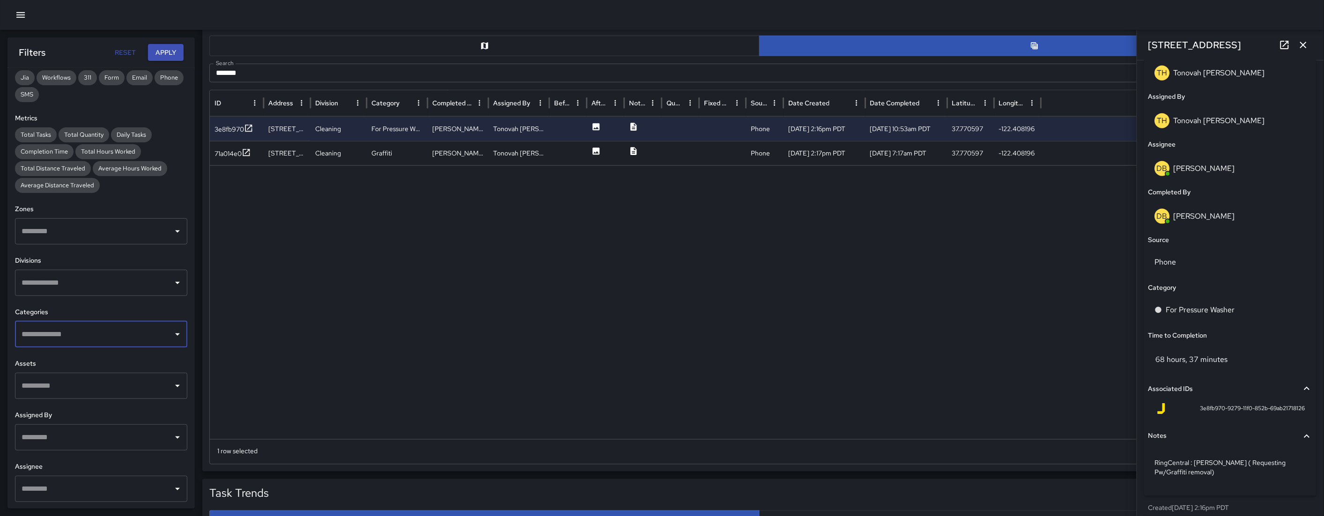
click at [85, 241] on div "​" at bounding box center [101, 231] width 172 height 26
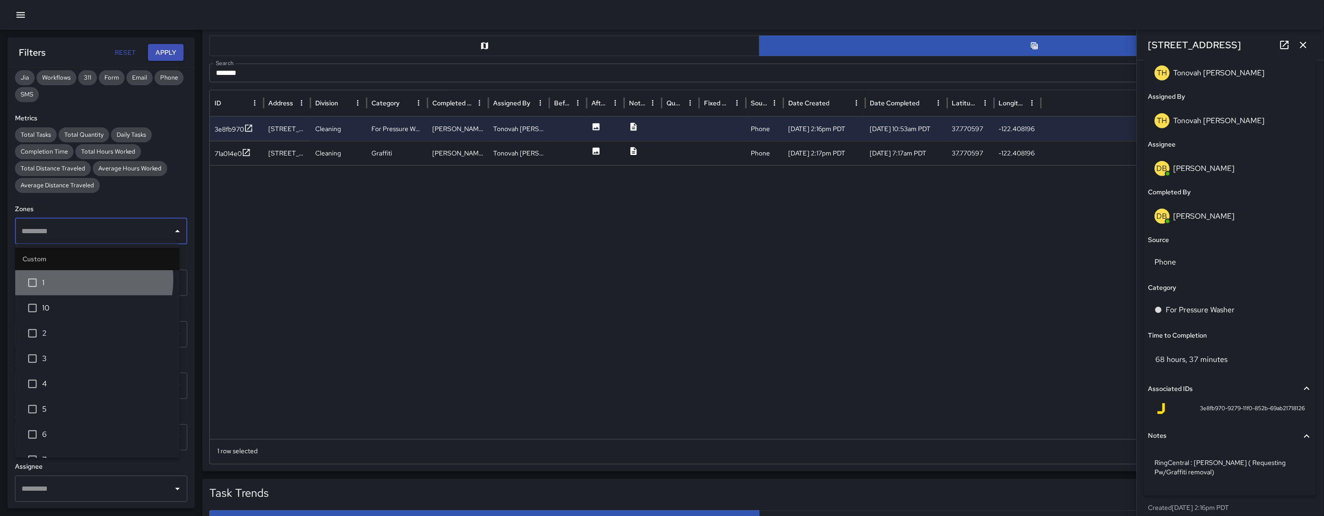
click at [81, 280] on span "1" at bounding box center [107, 282] width 130 height 11
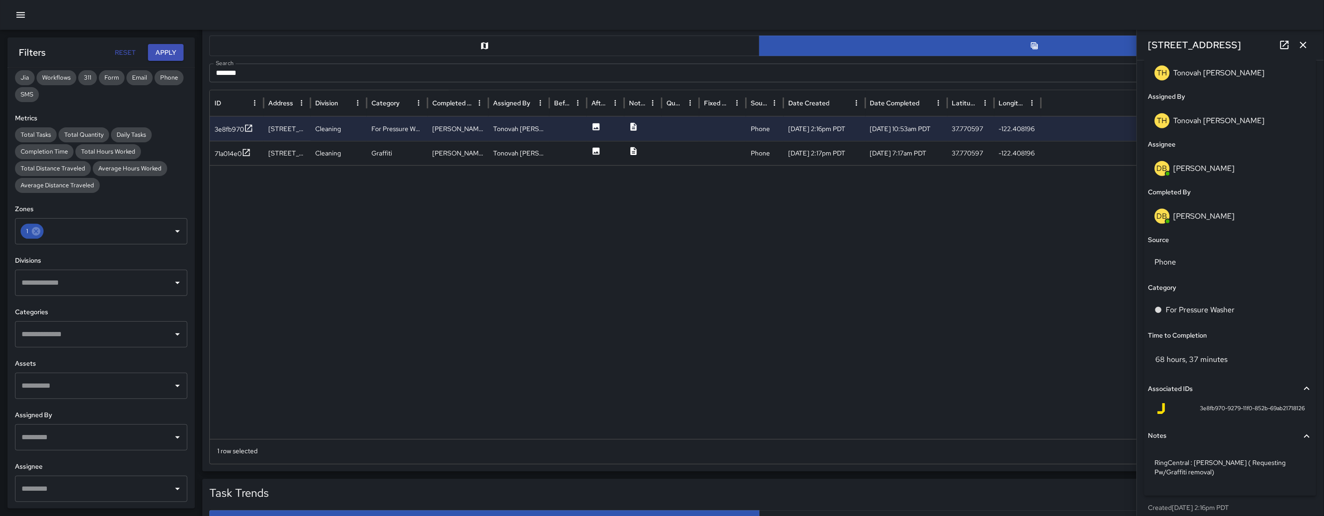
click at [149, 207] on h6 "Zones" at bounding box center [101, 209] width 172 height 10
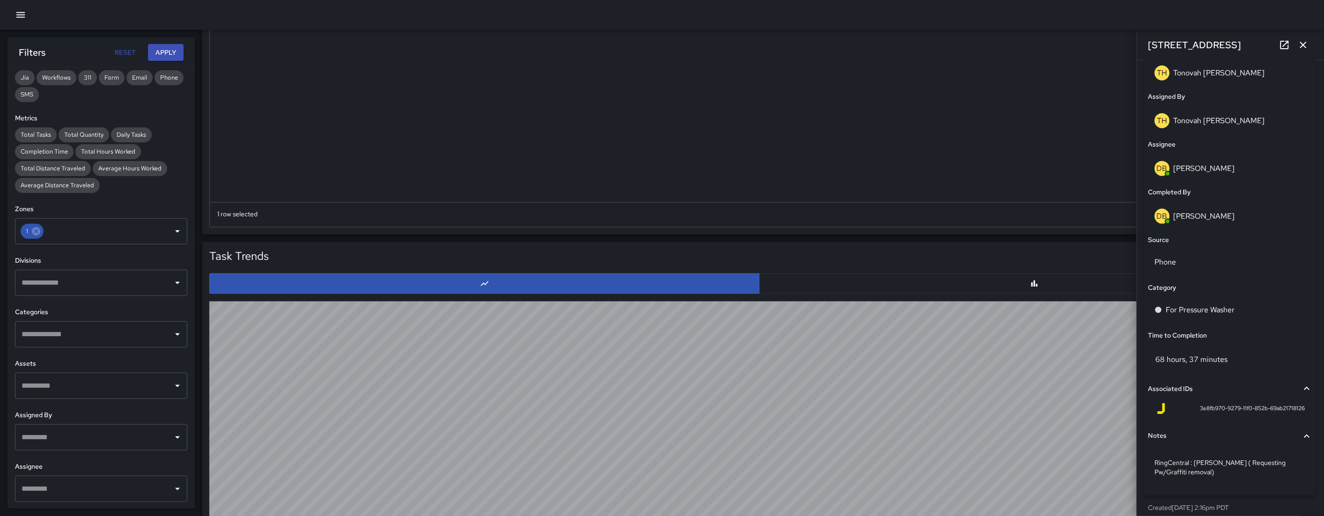
scroll to position [645, 0]
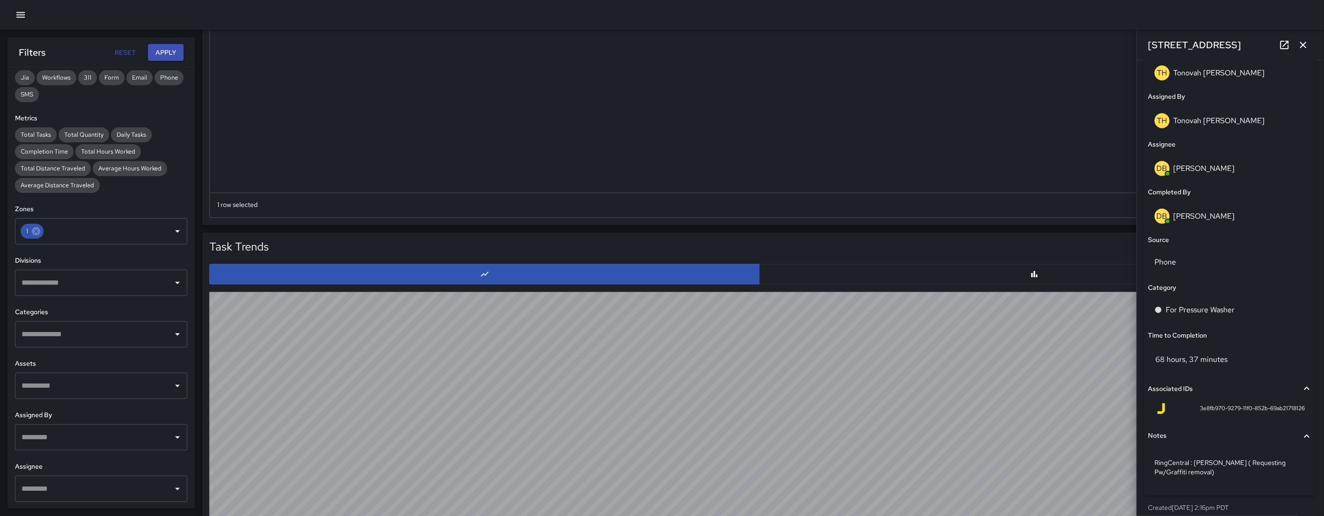
click at [81, 339] on input "text" at bounding box center [94, 334] width 150 height 18
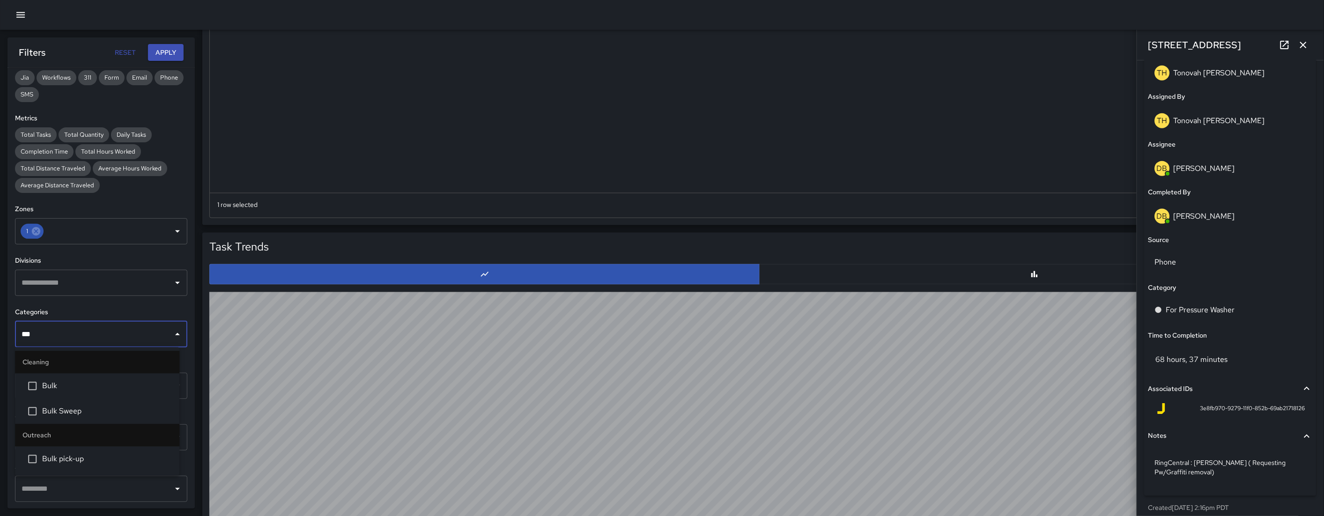
type input "****"
click at [88, 432] on span "Bulk pick-up" at bounding box center [107, 459] width 130 height 11
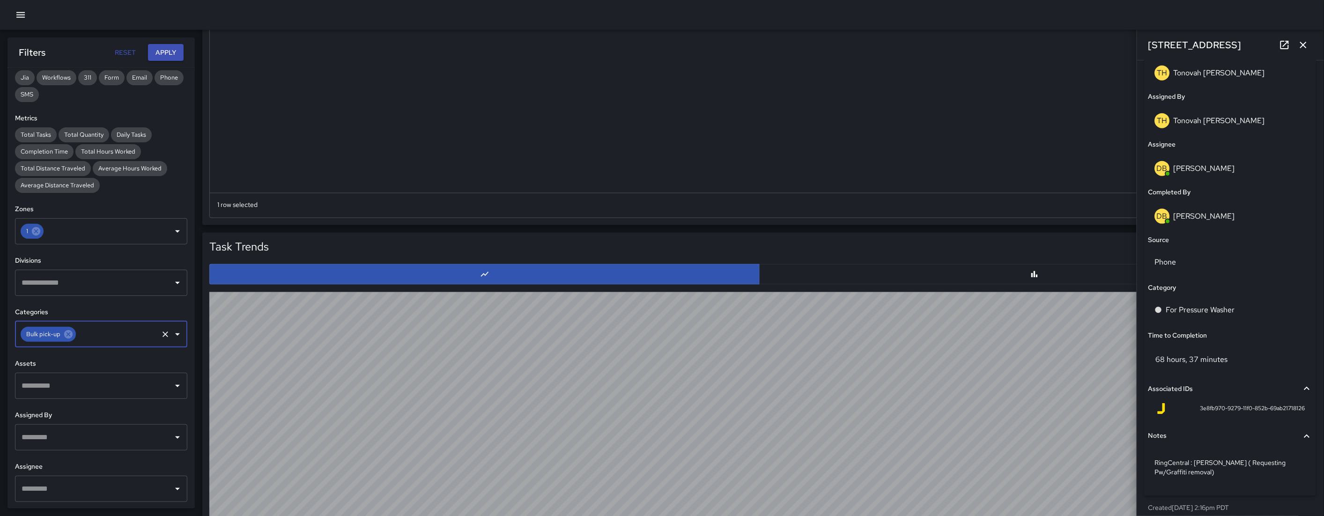
click at [108, 340] on input "text" at bounding box center [117, 334] width 80 height 18
type input "*"
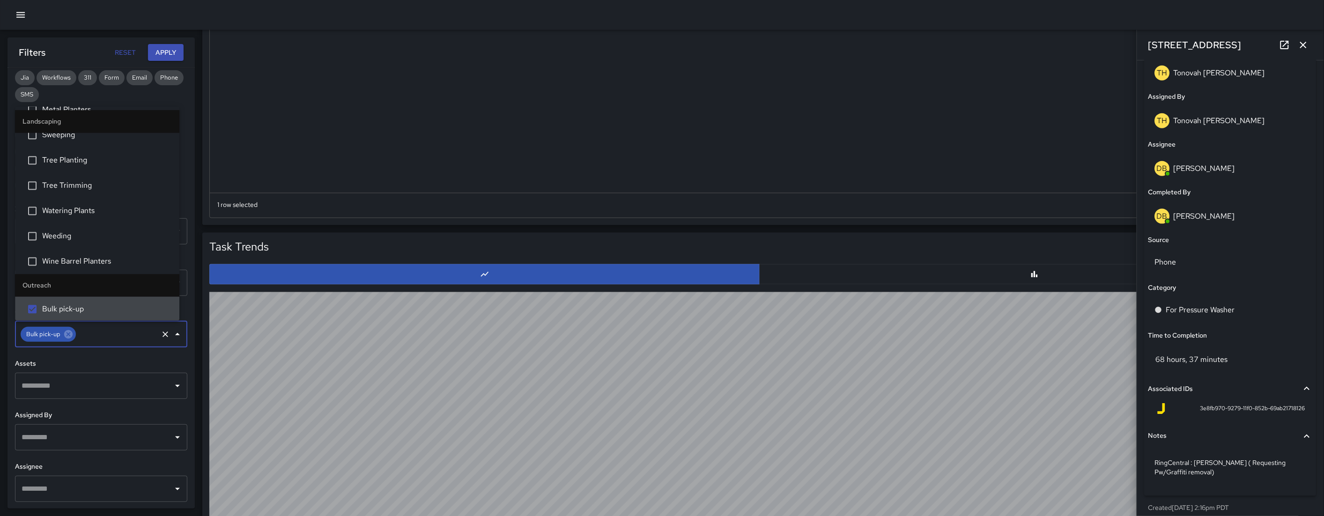
type input "*"
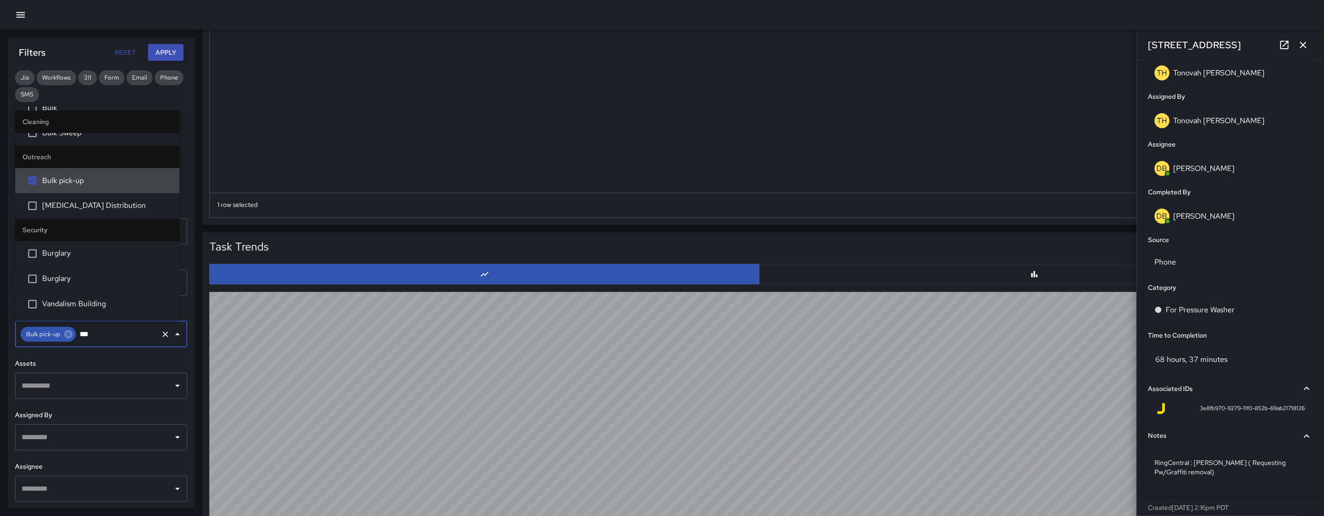
scroll to position [0, 0]
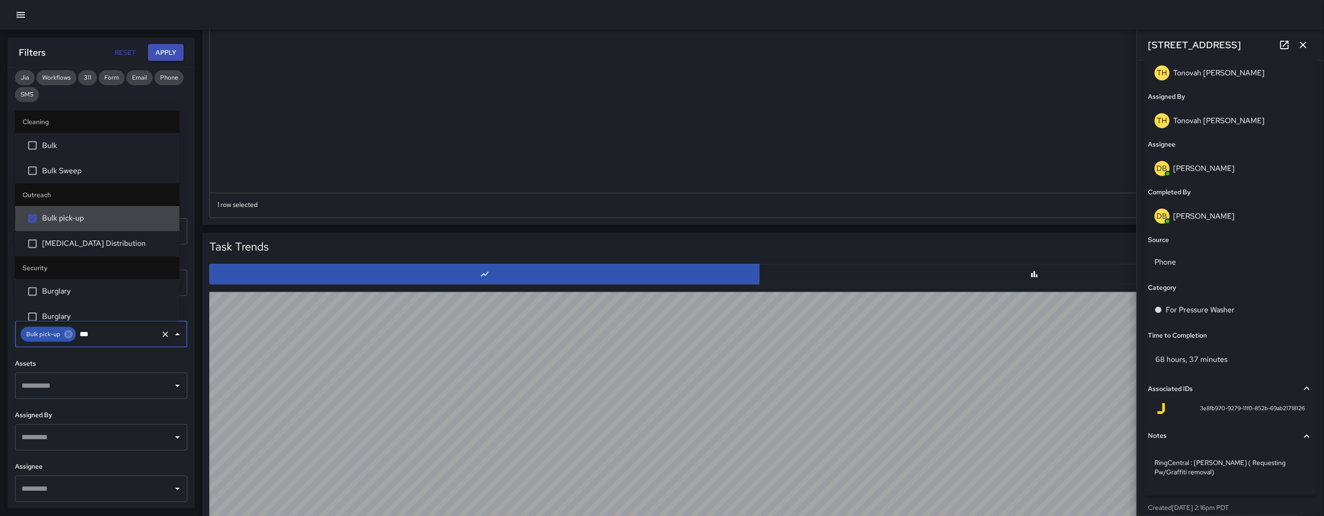
type input "****"
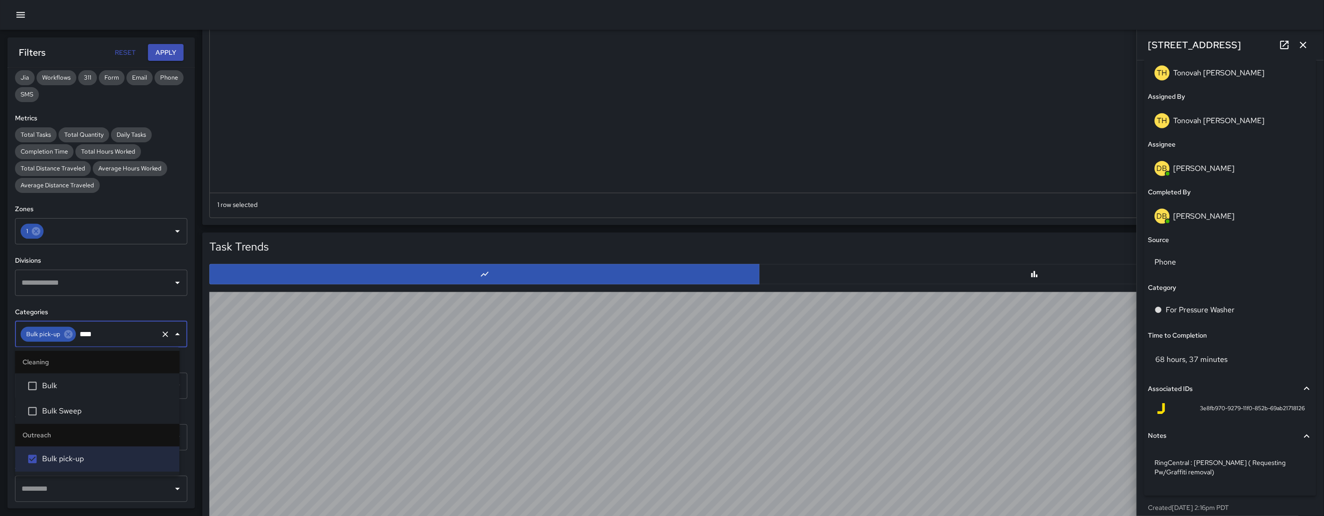
click at [100, 385] on span "Bulk" at bounding box center [107, 386] width 130 height 11
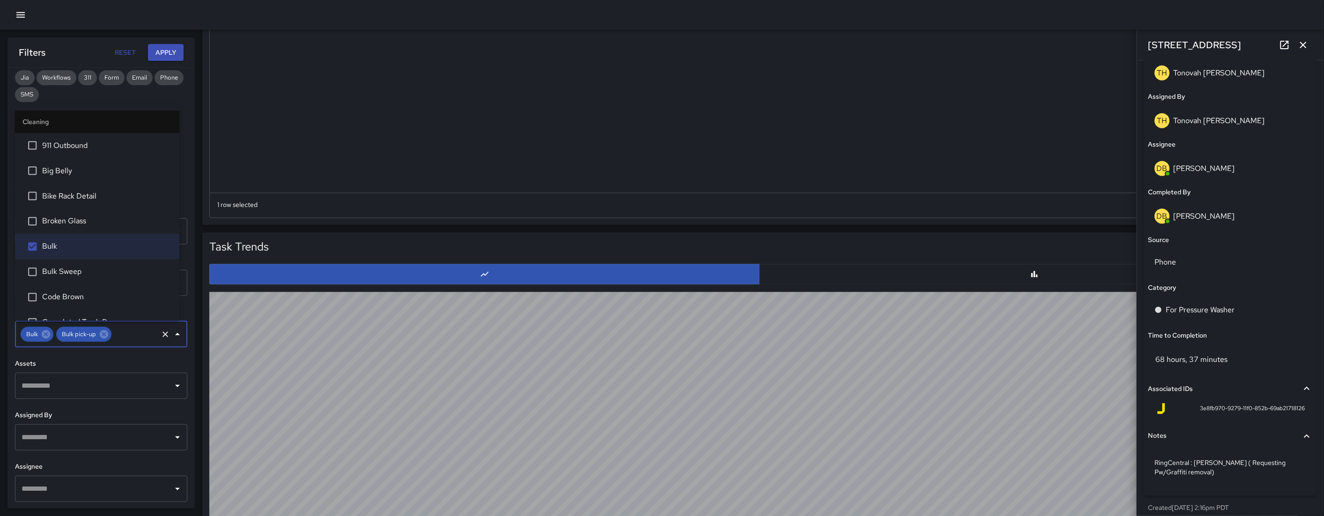
click at [168, 54] on button "Apply" at bounding box center [166, 52] width 36 height 17
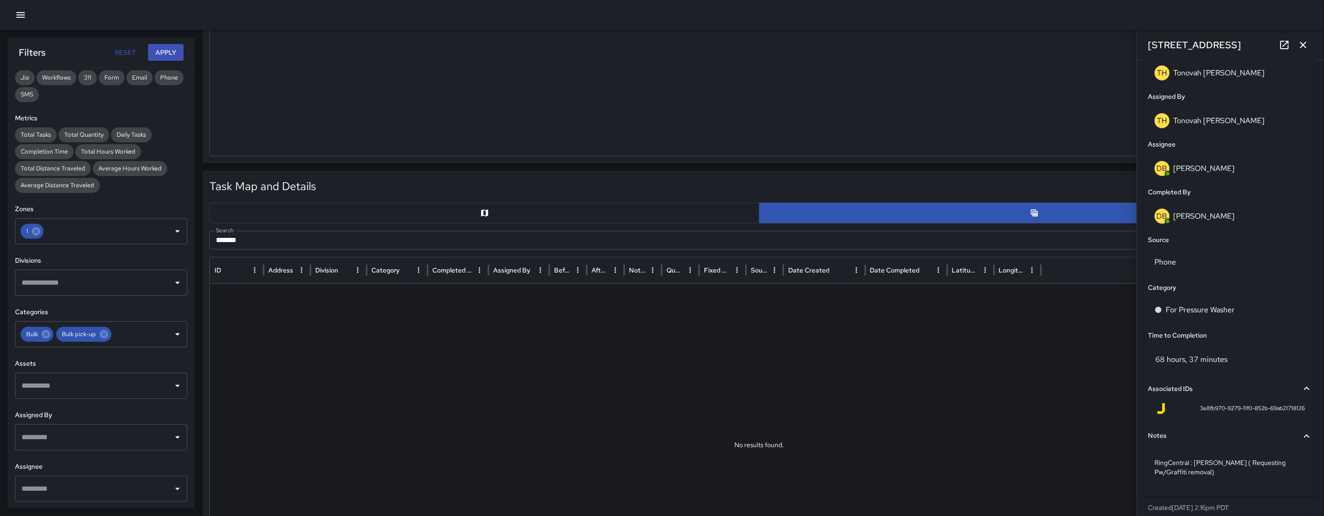
scroll to position [249, 0]
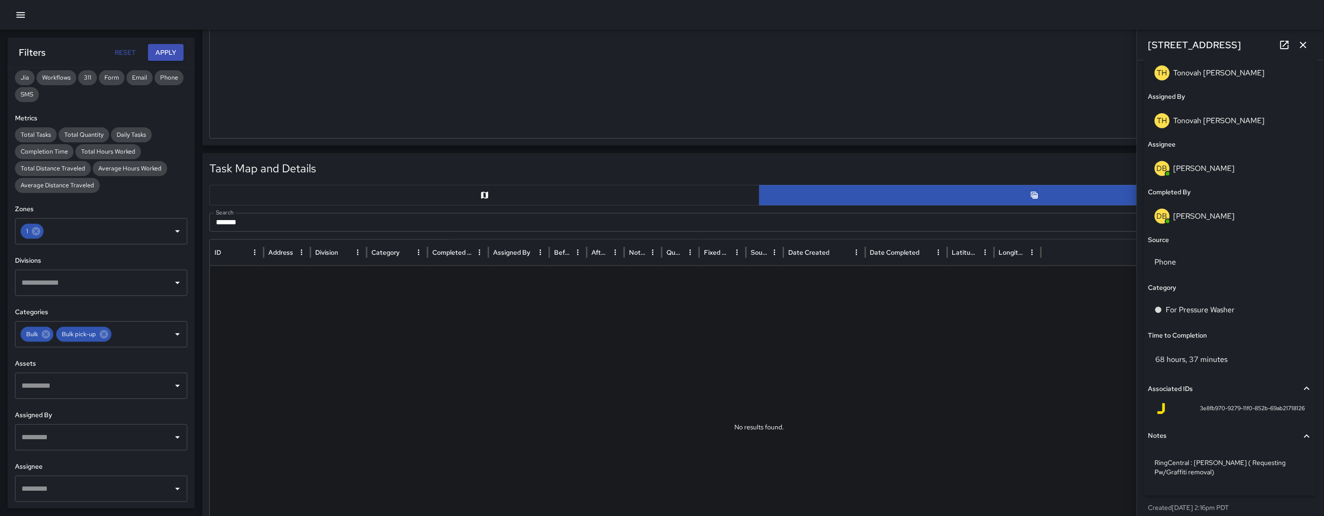
click at [306, 221] on input "*******" at bounding box center [748, 222] width 1078 height 19
type input "**"
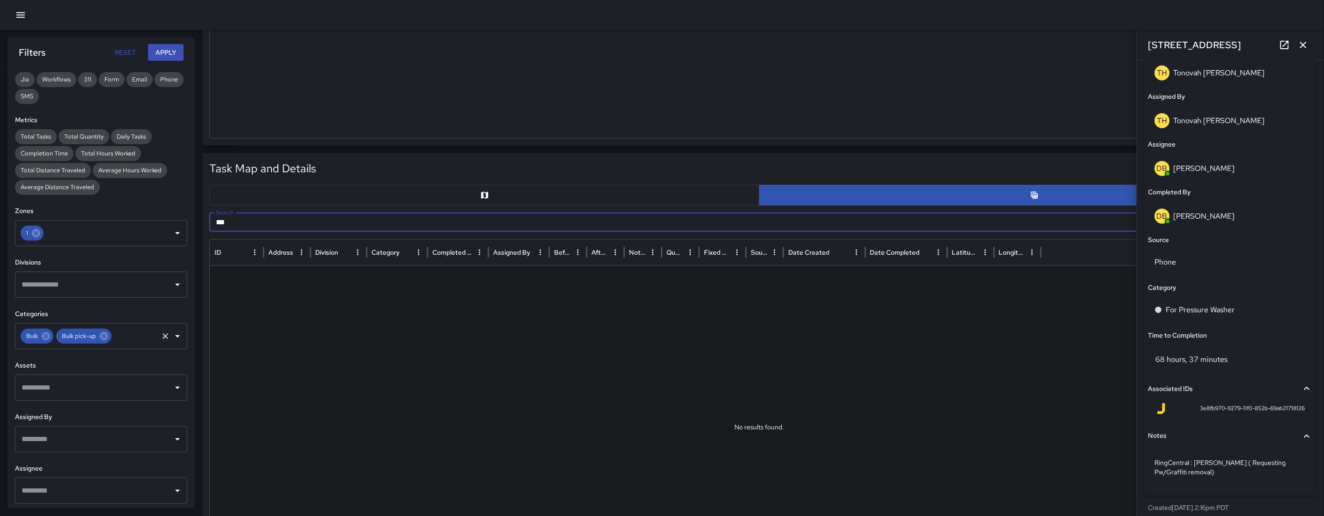
click at [47, 338] on icon at bounding box center [46, 336] width 8 height 8
click at [44, 338] on span "Bulk" at bounding box center [32, 336] width 23 height 9
click at [66, 338] on icon at bounding box center [68, 336] width 8 height 8
click at [35, 233] on icon at bounding box center [36, 233] width 8 height 8
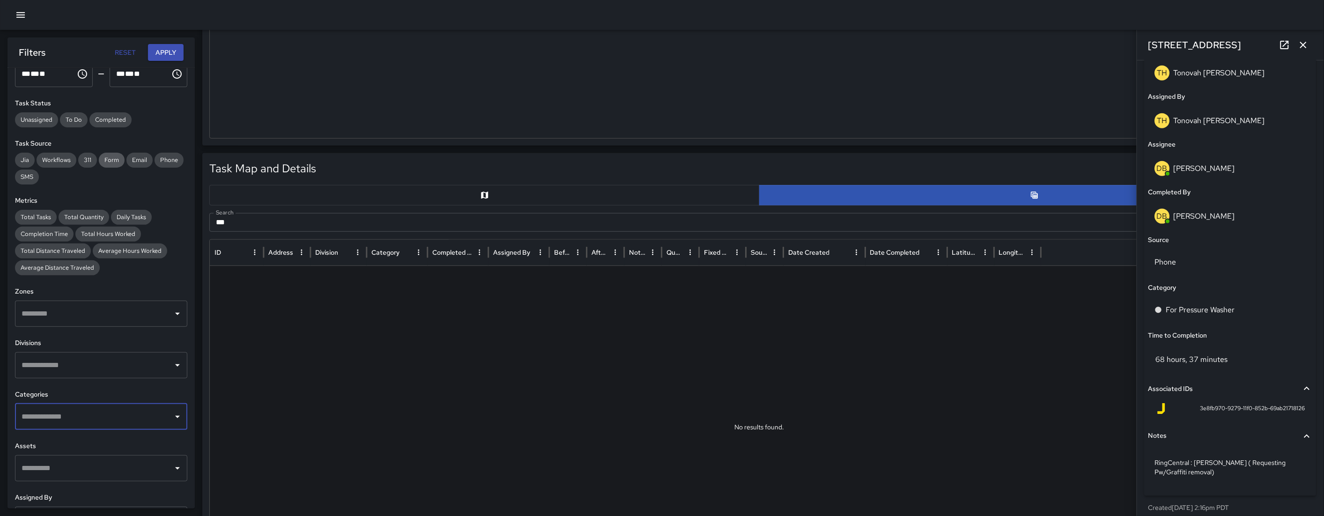
scroll to position [0, 0]
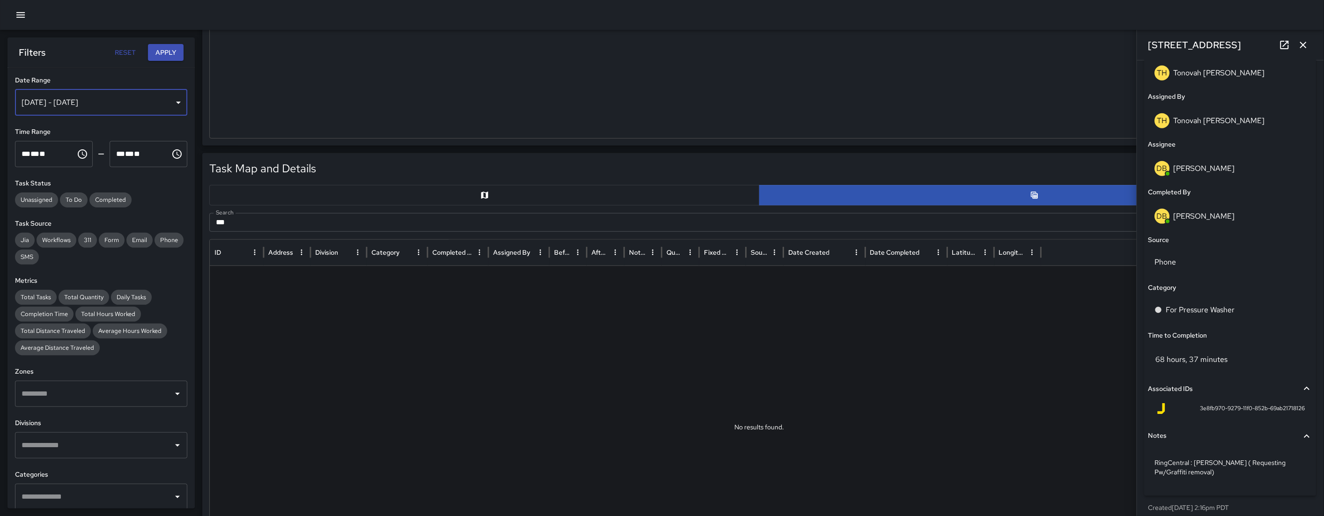
click at [97, 100] on div "[DATE] - [DATE]" at bounding box center [101, 102] width 172 height 26
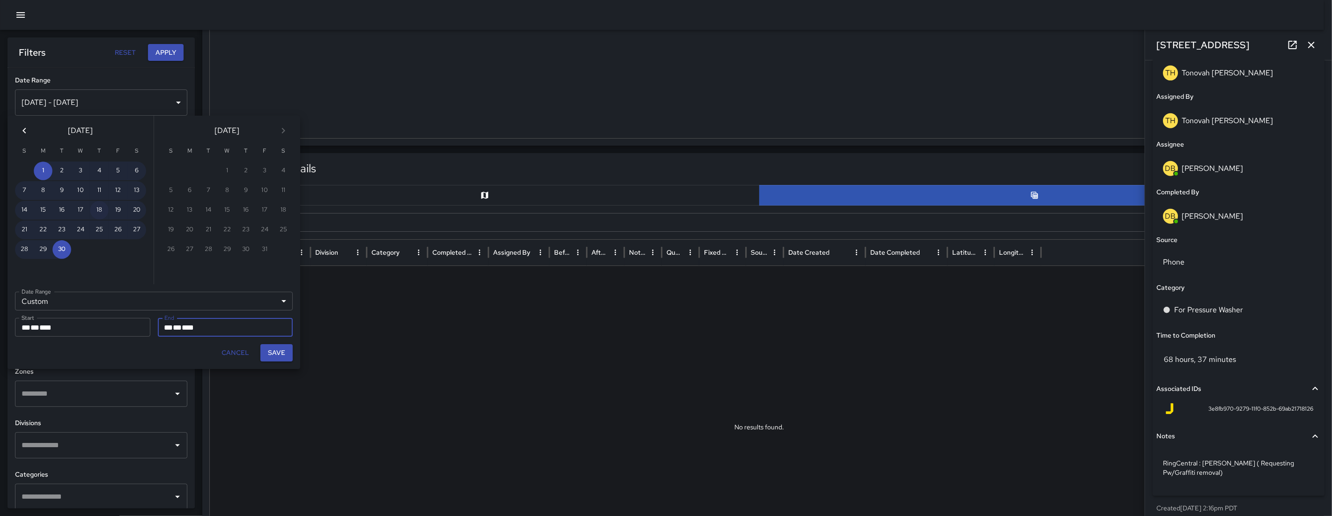
click at [101, 211] on button "18" at bounding box center [99, 210] width 19 height 19
type input "**********"
click at [104, 208] on button "18" at bounding box center [99, 210] width 19 height 19
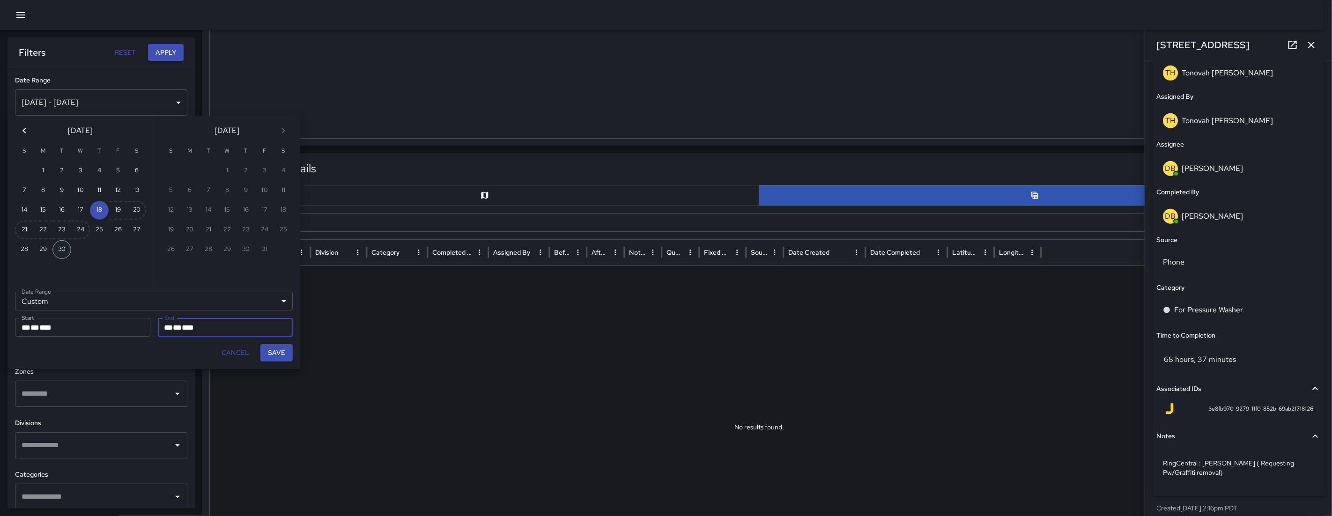
click at [62, 242] on button "30" at bounding box center [61, 249] width 19 height 19
click at [63, 242] on button "30" at bounding box center [61, 249] width 19 height 19
type input "**********"
click at [95, 206] on button "18" at bounding box center [99, 210] width 19 height 19
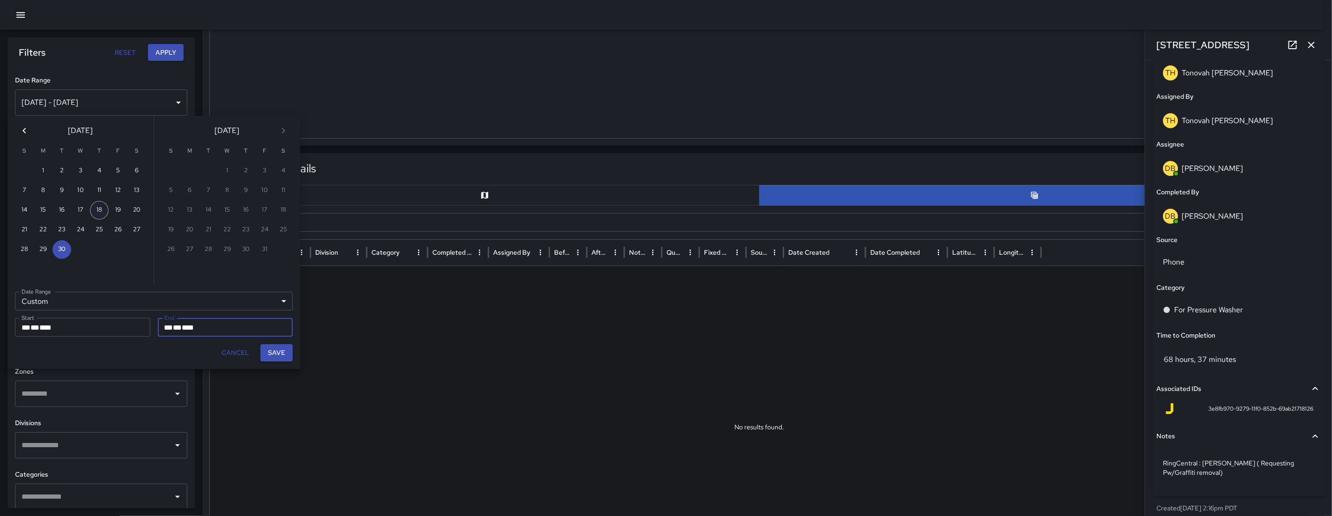
type input "**********"
click at [275, 357] on button "Save" at bounding box center [276, 352] width 32 height 17
type input "**********"
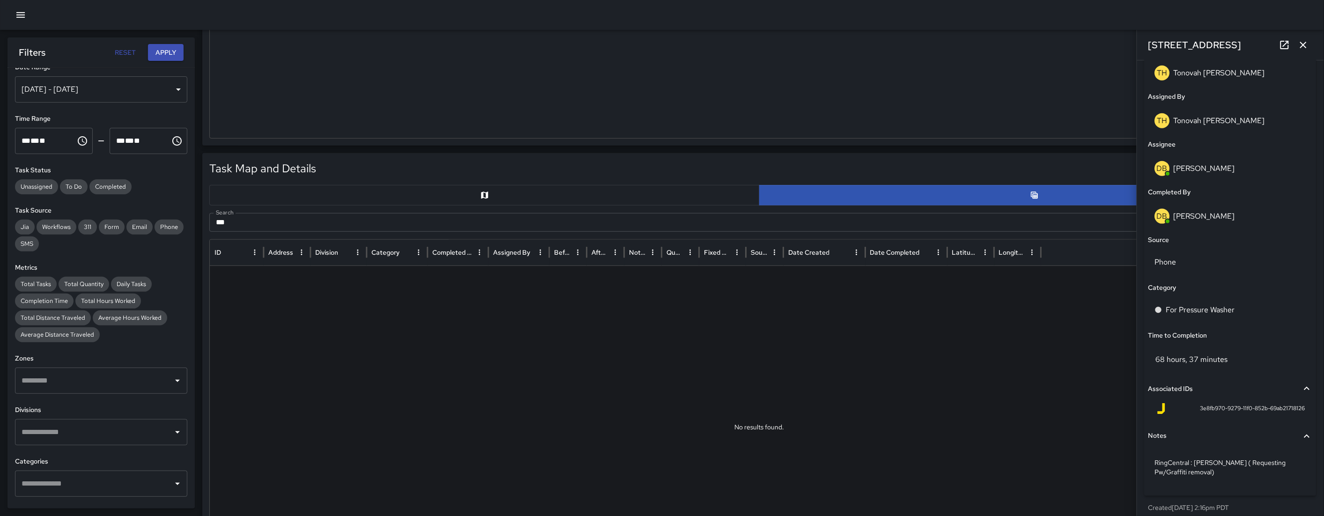
scroll to position [73, 0]
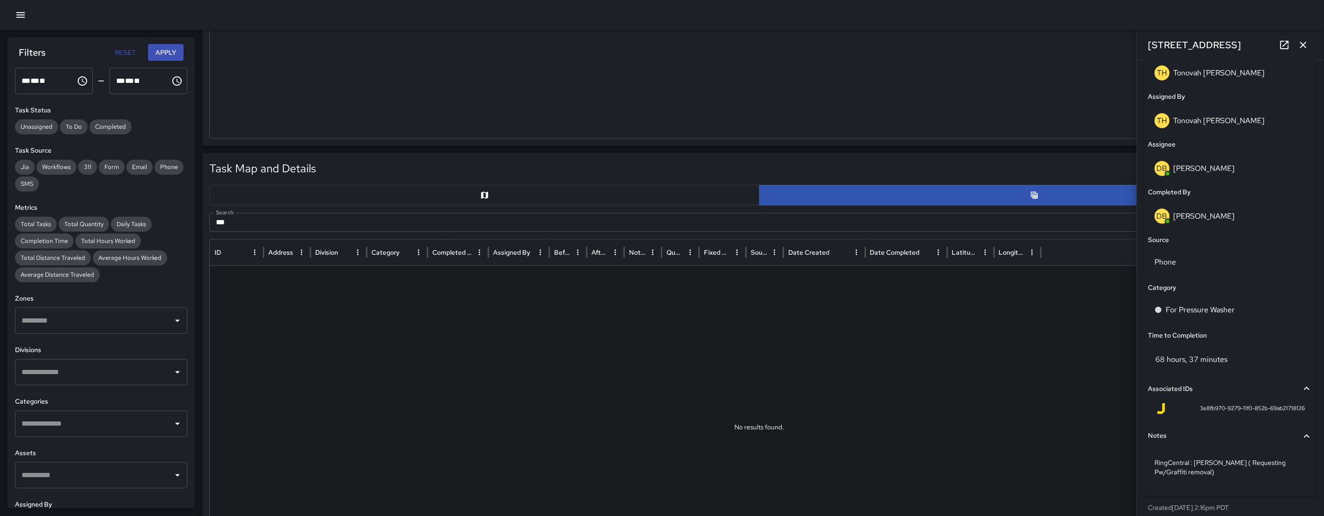
click at [89, 422] on input "text" at bounding box center [94, 424] width 150 height 18
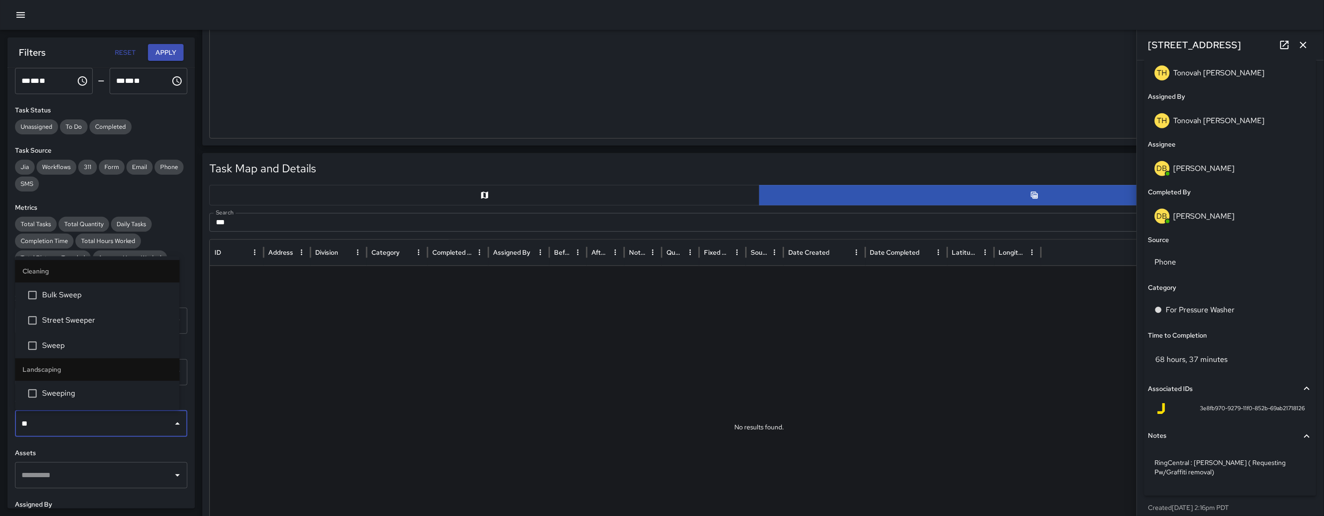
type input "***"
click at [92, 342] on span "Sweep" at bounding box center [107, 345] width 130 height 11
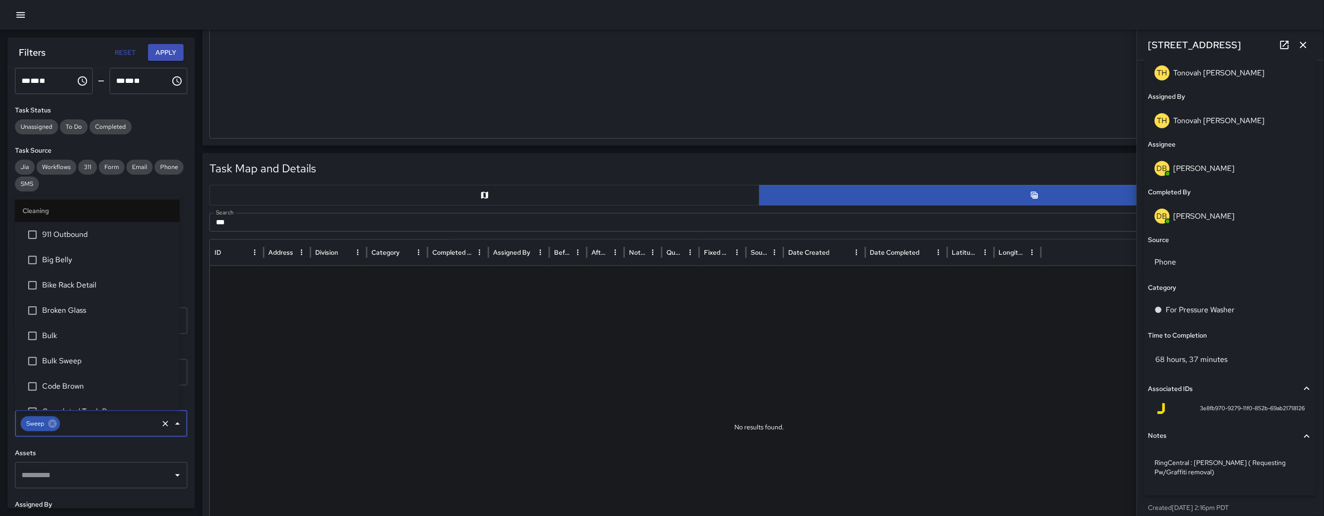
scroll to position [545, 0]
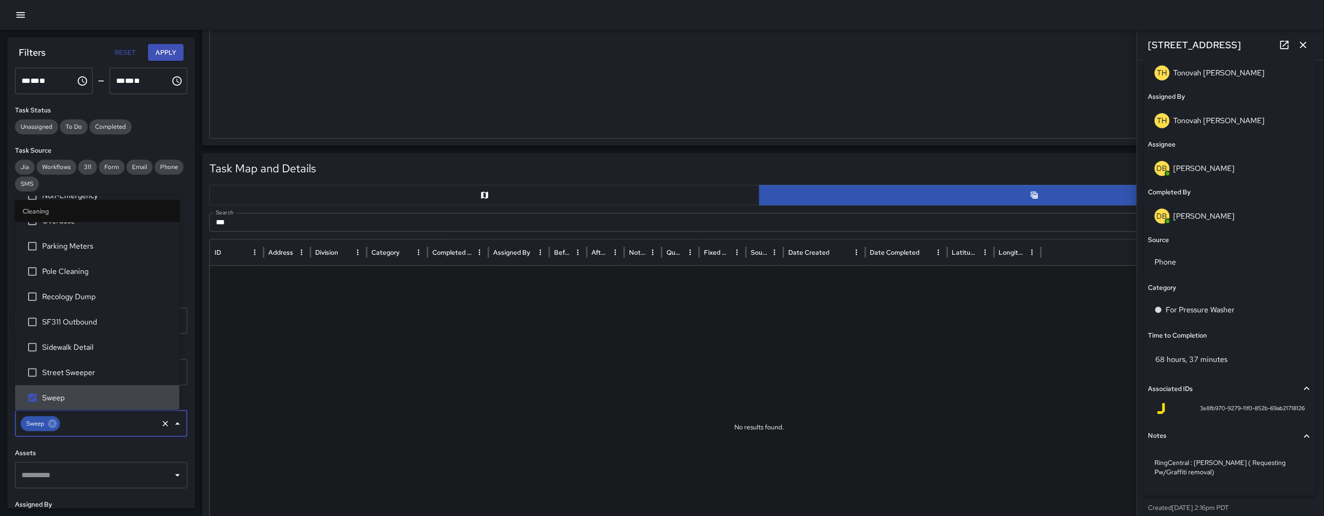
type input "*"
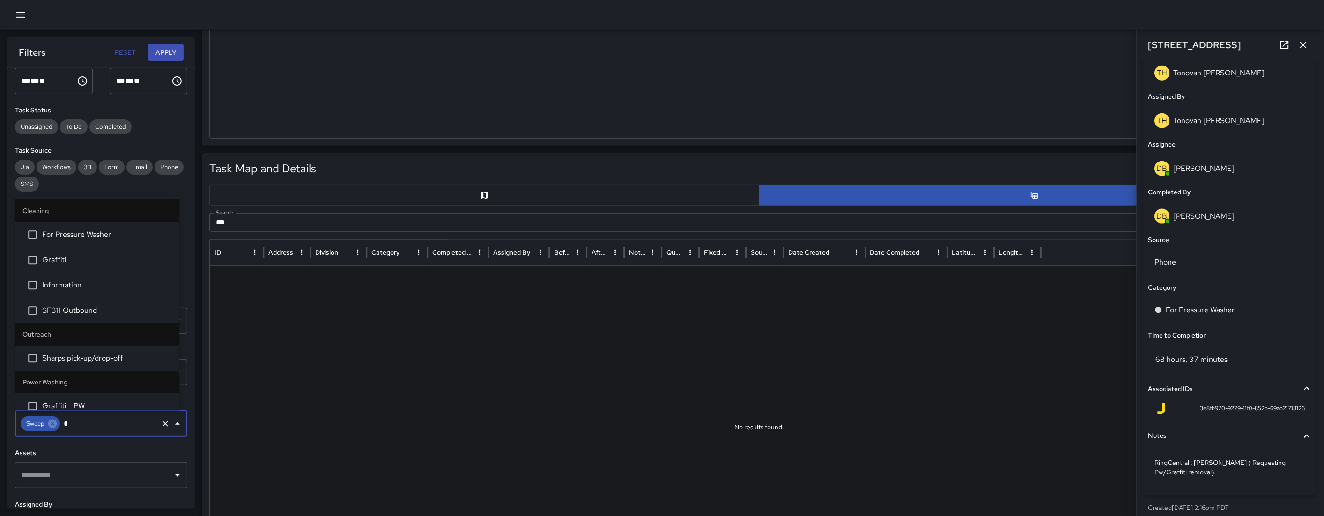
scroll to position [0, 0]
type input "***"
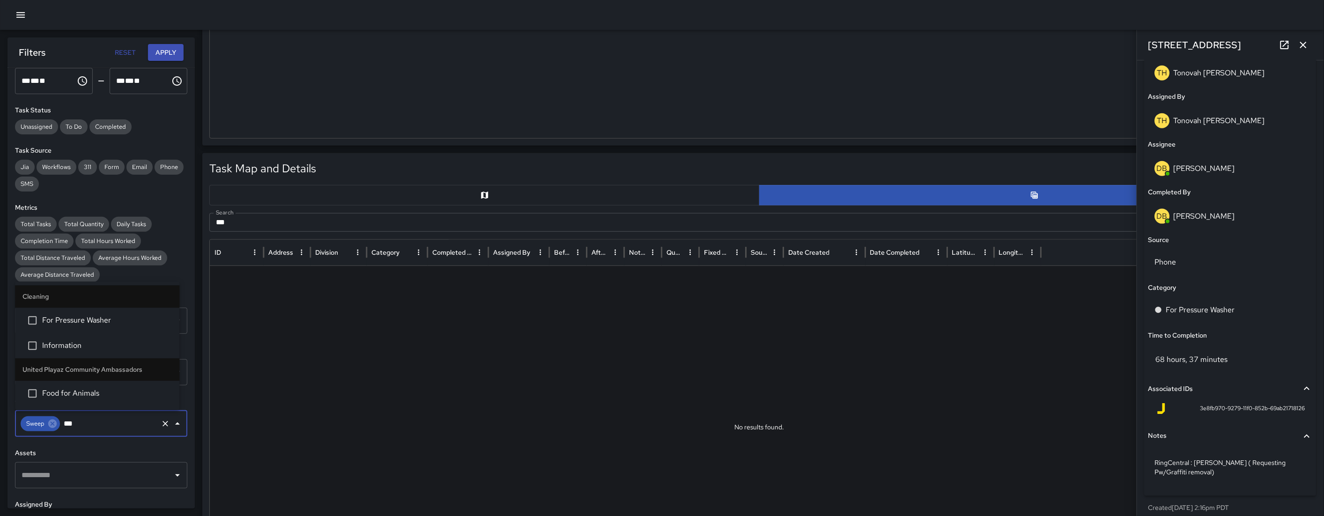
click at [109, 326] on span "For Pressure Washer" at bounding box center [107, 320] width 130 height 11
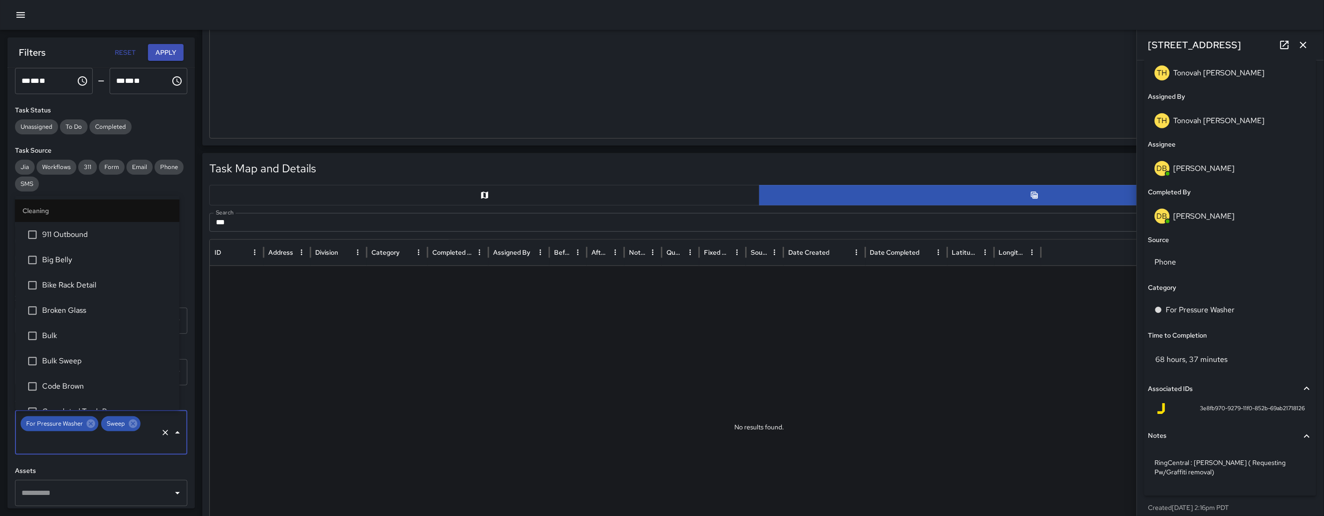
scroll to position [140, 0]
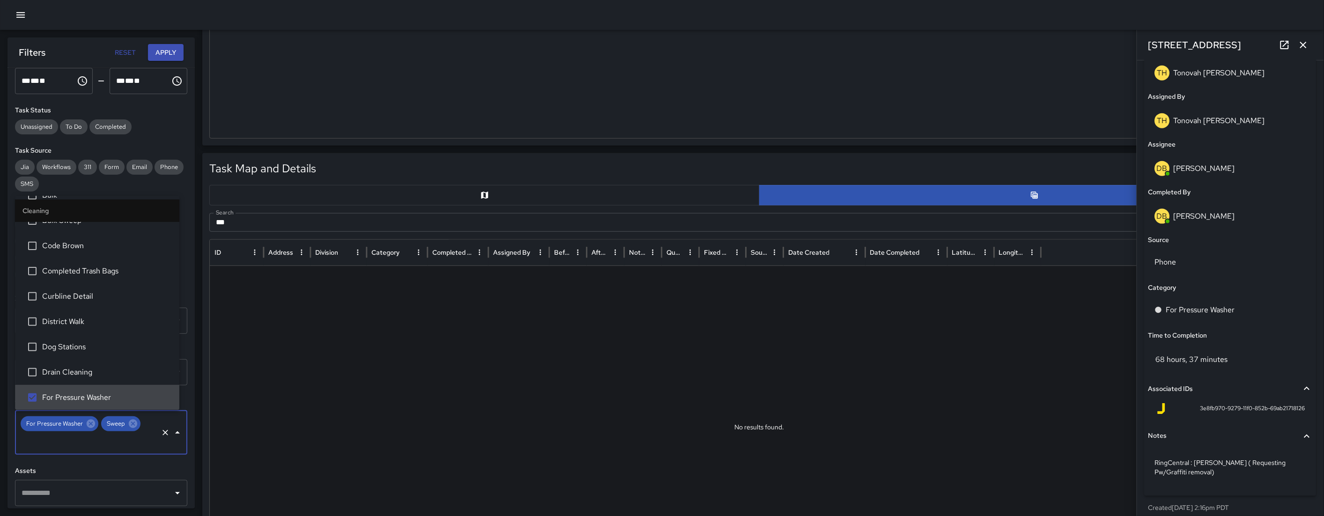
click at [123, 432] on div "**********" at bounding box center [100, 288] width 187 height 441
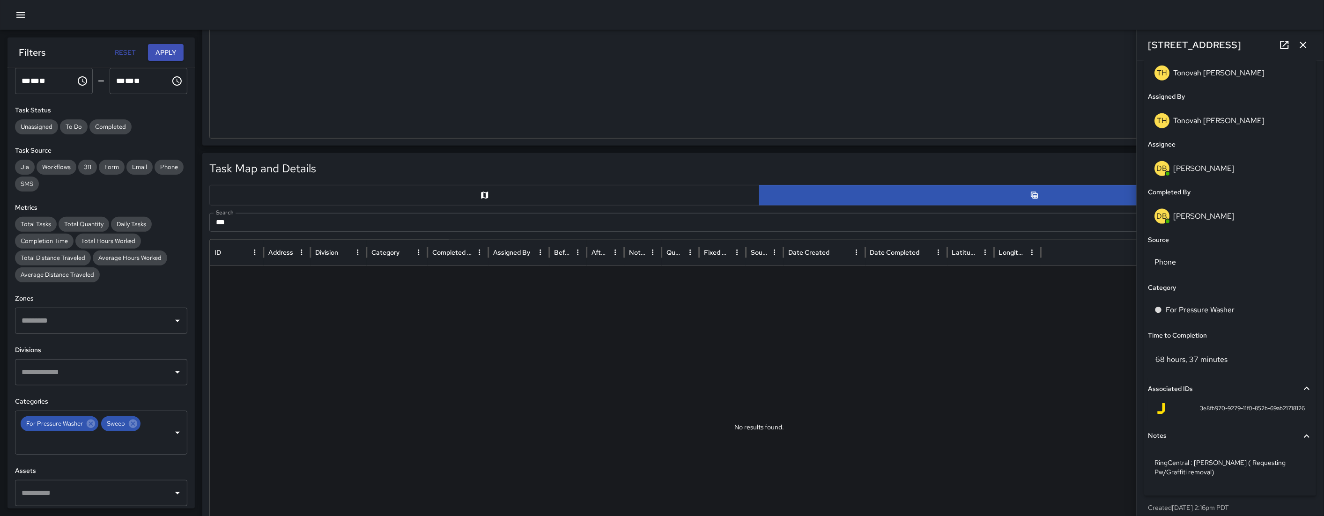
click at [54, 318] on input "text" at bounding box center [94, 321] width 150 height 18
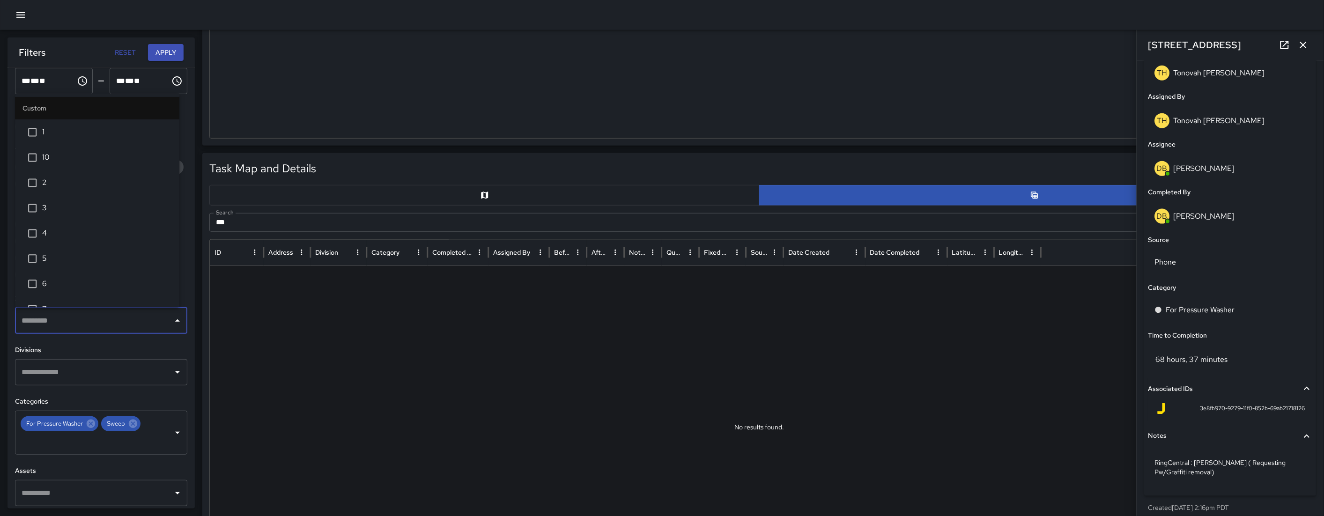
click at [63, 279] on span "6" at bounding box center [107, 284] width 130 height 11
click at [176, 52] on button "Apply" at bounding box center [166, 52] width 36 height 17
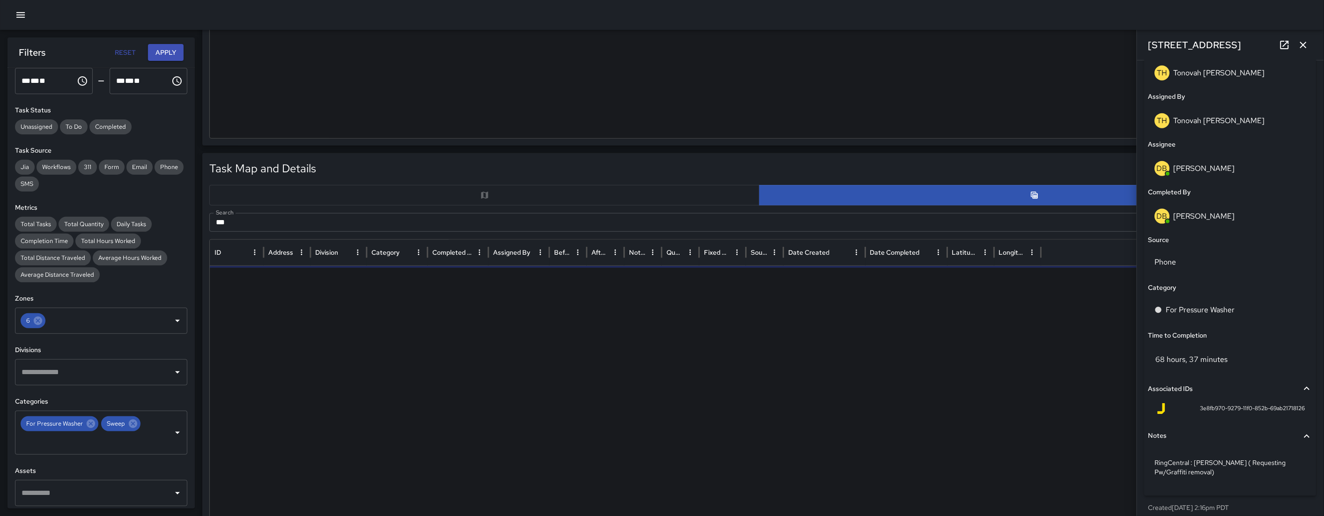
click at [317, 228] on input "**" at bounding box center [748, 222] width 1078 height 19
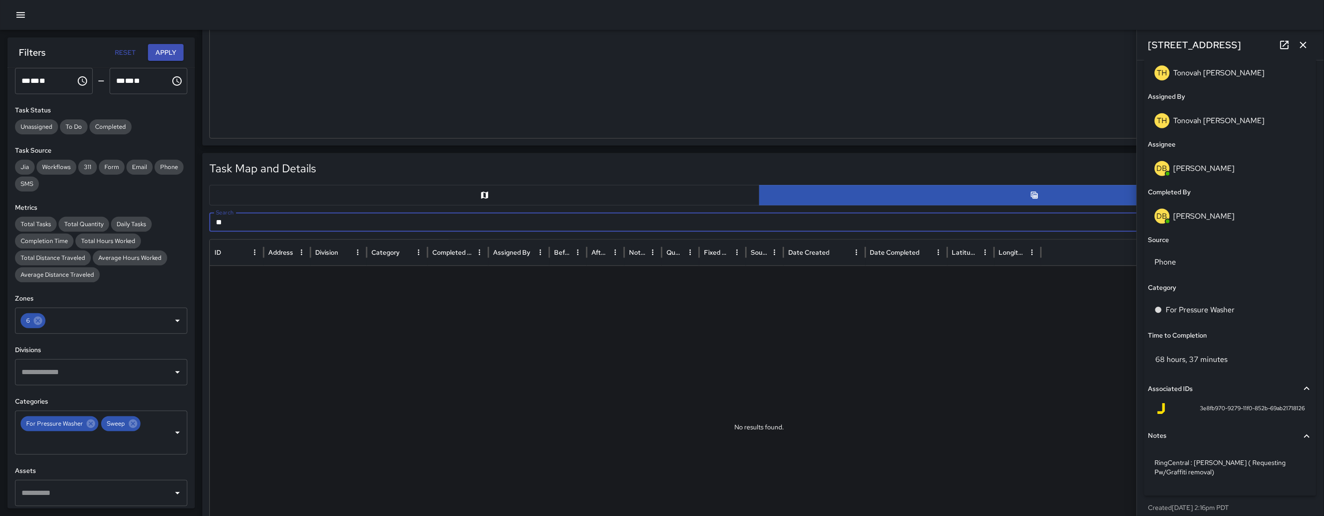
type input "*"
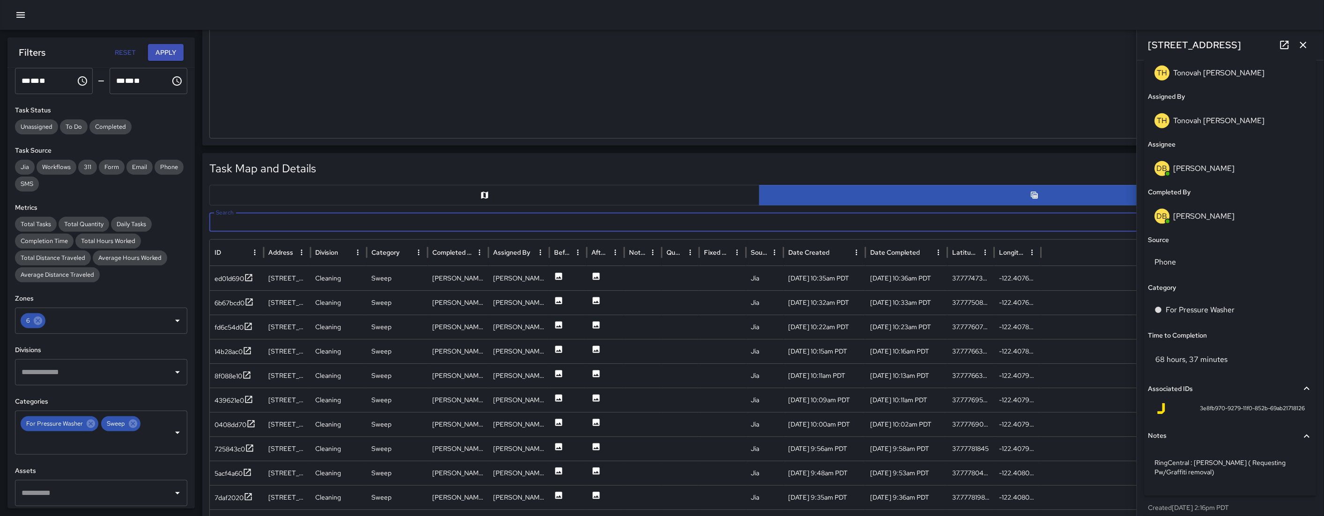
click at [340, 199] on button "button" at bounding box center [484, 195] width 550 height 21
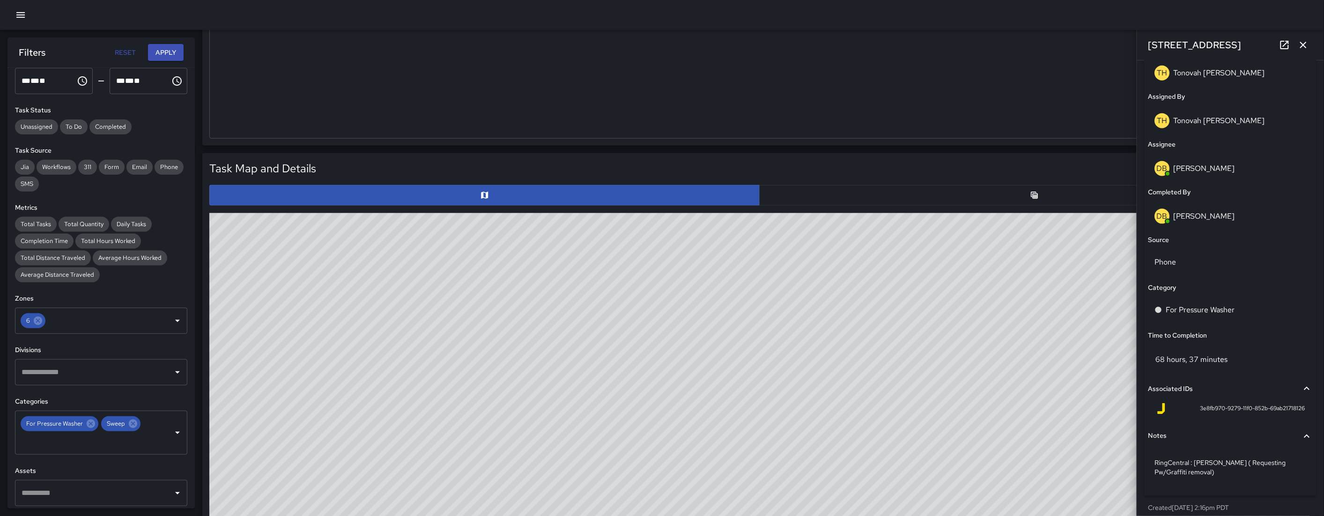
drag, startPoint x: 734, startPoint y: 447, endPoint x: 672, endPoint y: 259, distance: 197.7
click at [666, 367] on div "© Mapbox © OpenStreetMap Improve this map" at bounding box center [759, 400] width 1100 height 375
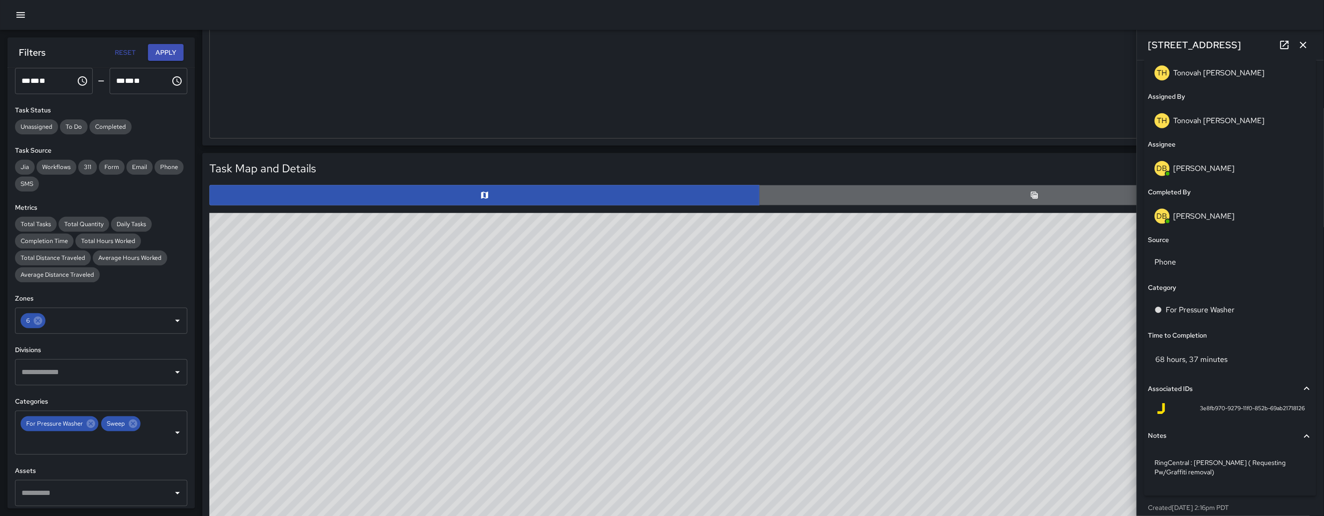
click at [764, 203] on button "button" at bounding box center [1034, 195] width 550 height 21
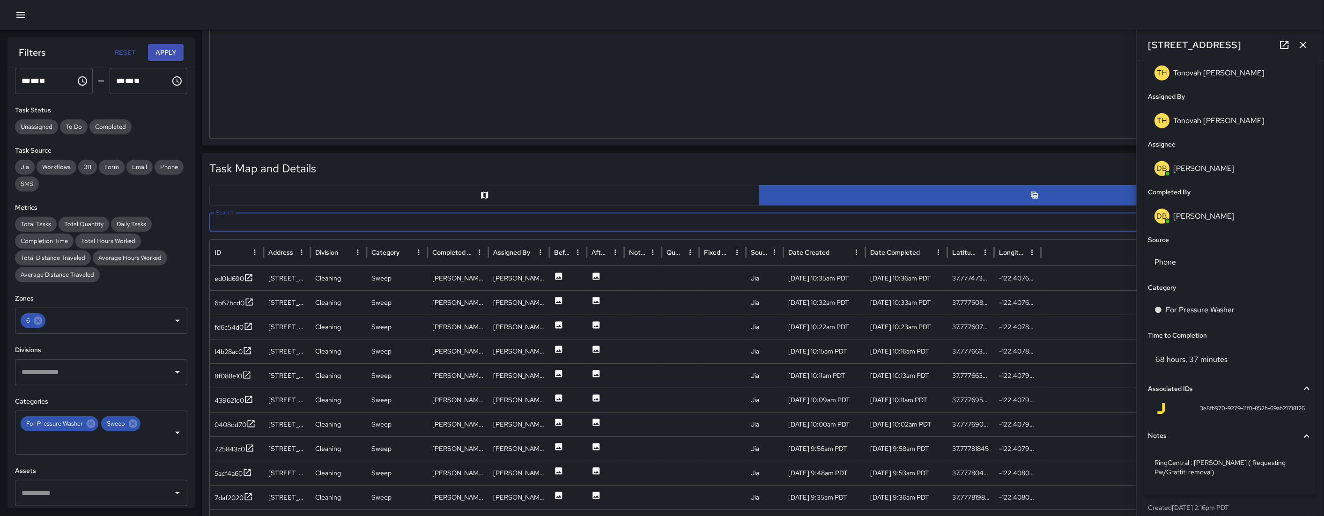
click at [236, 223] on div "Search Search" at bounding box center [759, 222] width 1100 height 19
click at [413, 198] on button "button" at bounding box center [484, 195] width 550 height 21
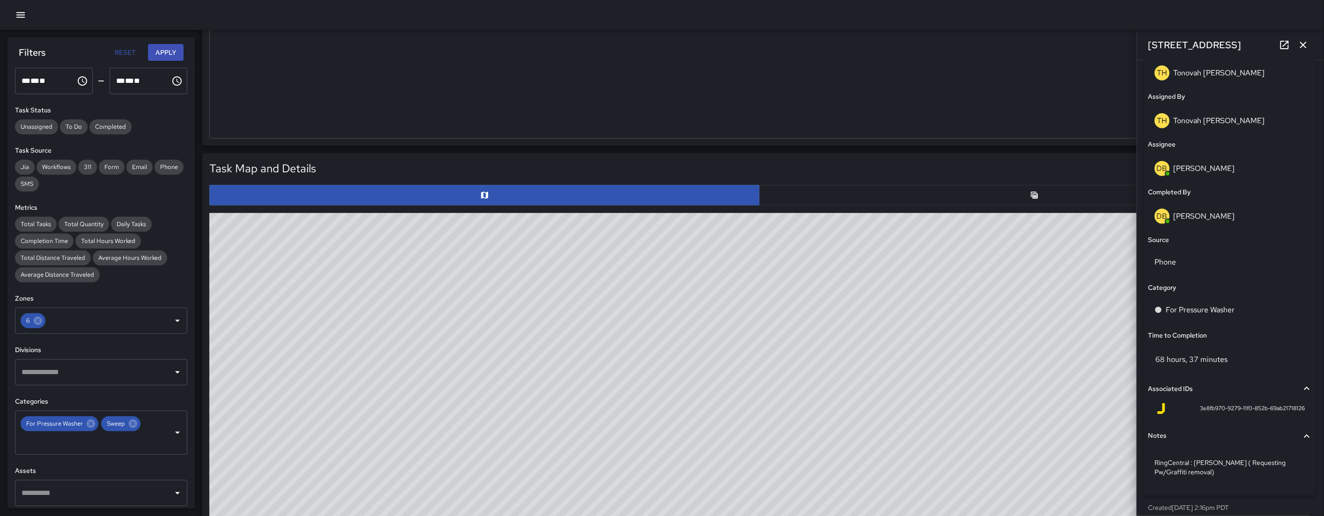
drag, startPoint x: 538, startPoint y: 289, endPoint x: 557, endPoint y: 347, distance: 61.3
click at [574, 358] on div "© Mapbox © OpenStreetMap Improve this map" at bounding box center [759, 400] width 1100 height 375
click at [764, 182] on div "Task Map and Details Export CSV Export Images ID Address ed01d690 [STREET_ADDRE…" at bounding box center [759, 374] width 1100 height 428
click at [764, 199] on button "button" at bounding box center [1034, 195] width 550 height 21
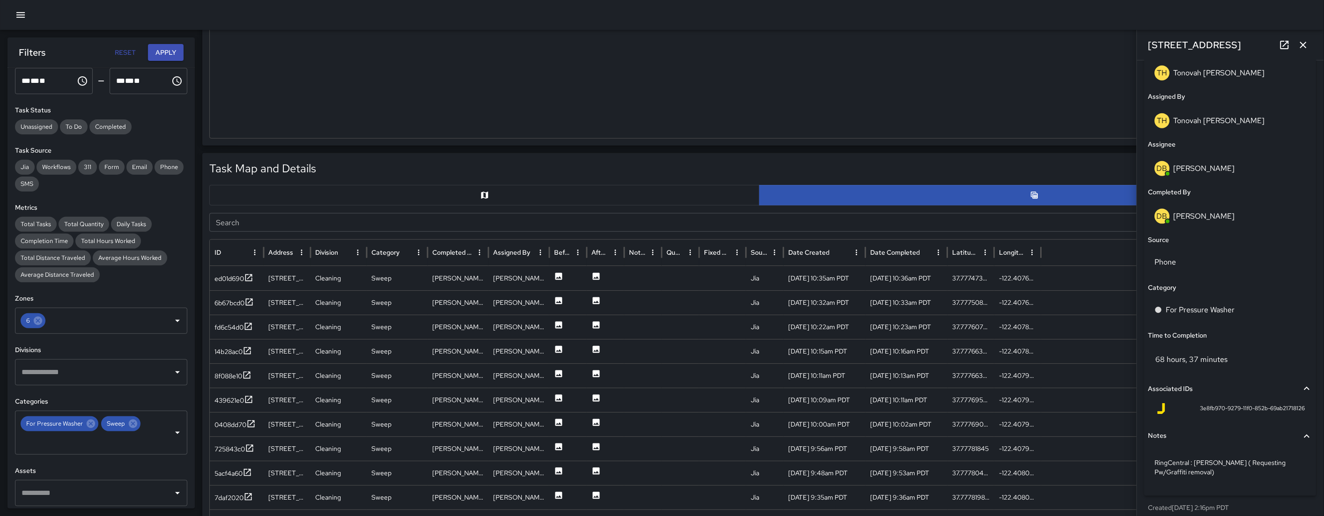
click at [310, 220] on input "Search" at bounding box center [748, 222] width 1078 height 19
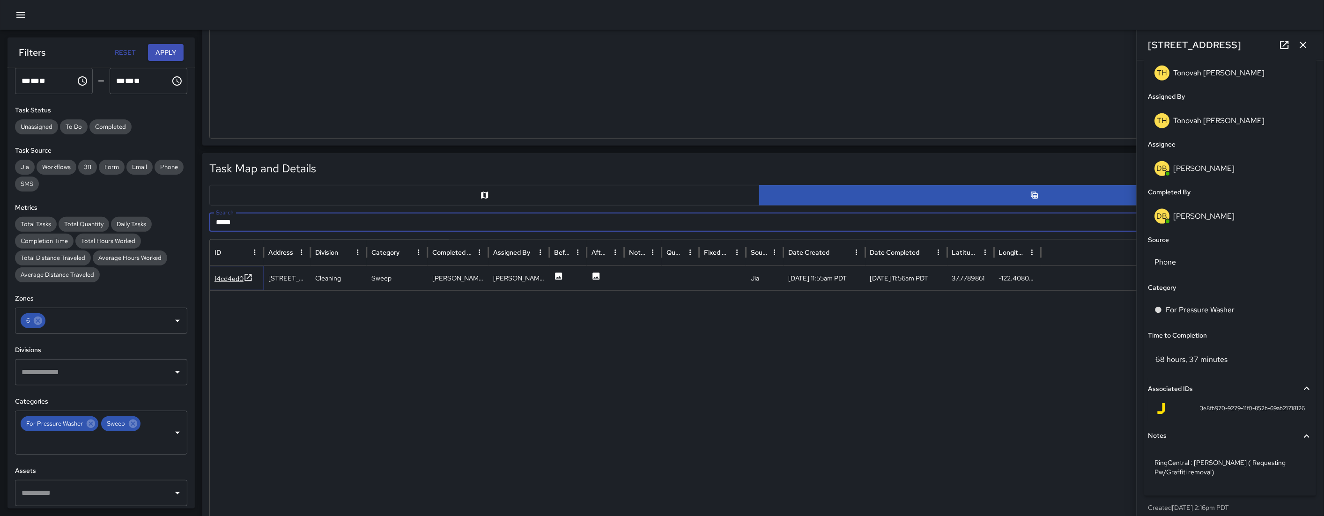
click at [230, 279] on div "14cd4ed0" at bounding box center [228, 278] width 29 height 9
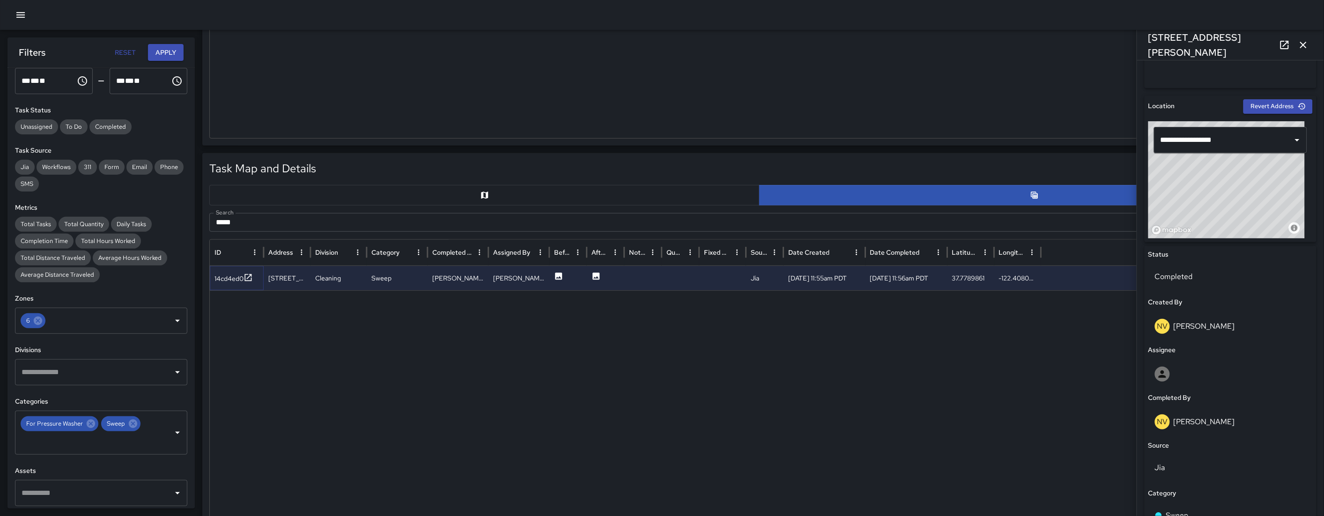
scroll to position [252, 0]
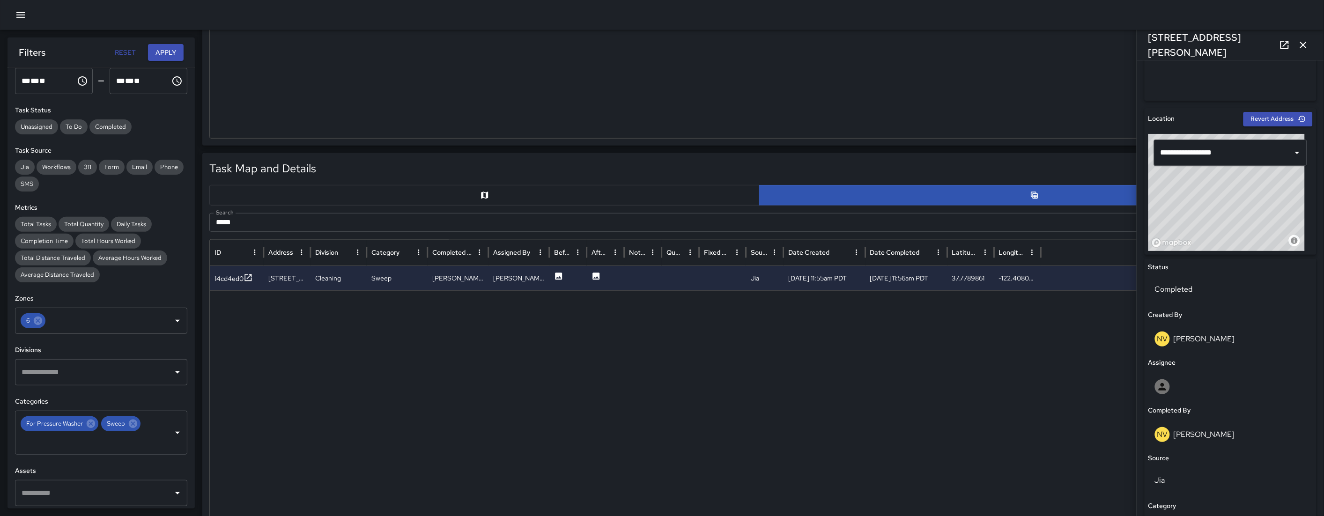
click at [290, 227] on input "****" at bounding box center [748, 222] width 1078 height 19
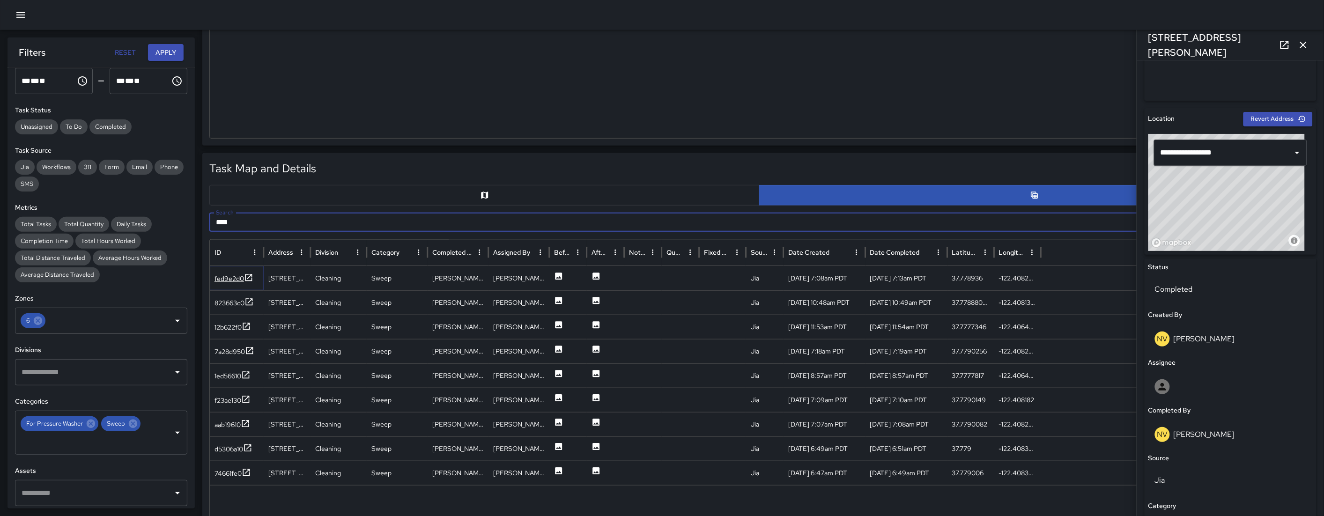
click at [239, 282] on div "fed9e2d0" at bounding box center [229, 278] width 30 height 9
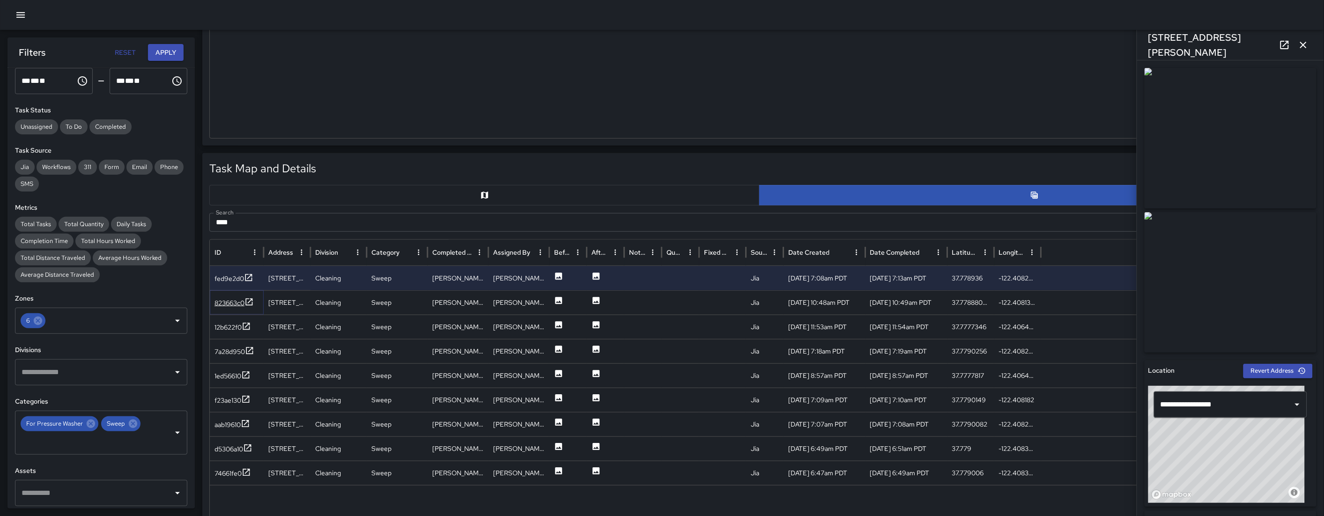
click at [229, 299] on div "823663c0" at bounding box center [229, 302] width 30 height 9
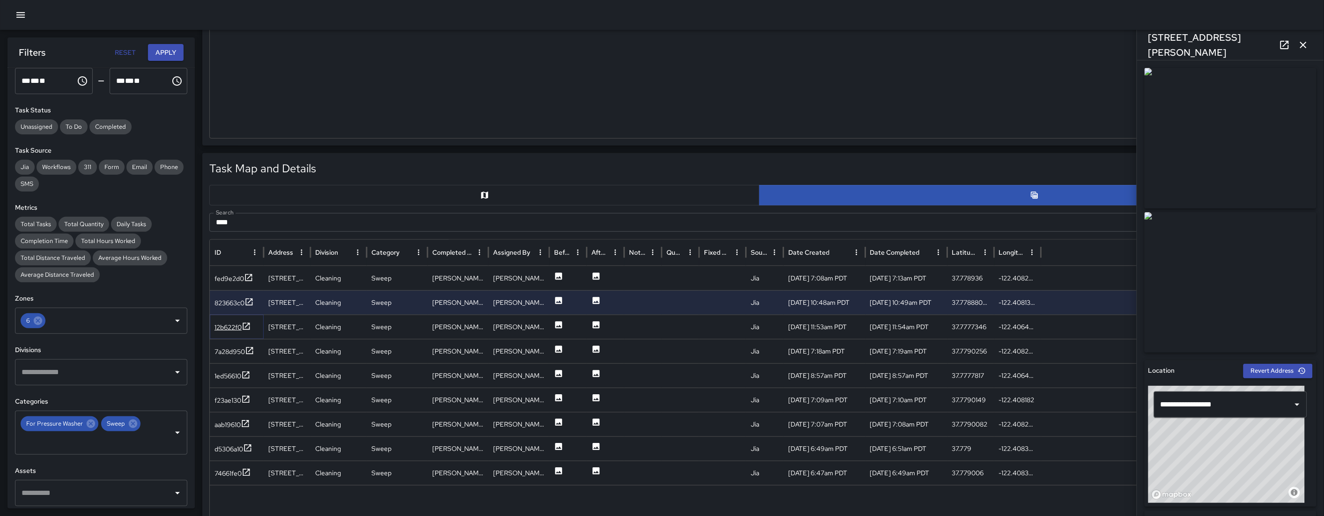
click at [231, 323] on div "12b622f0" at bounding box center [227, 327] width 27 height 9
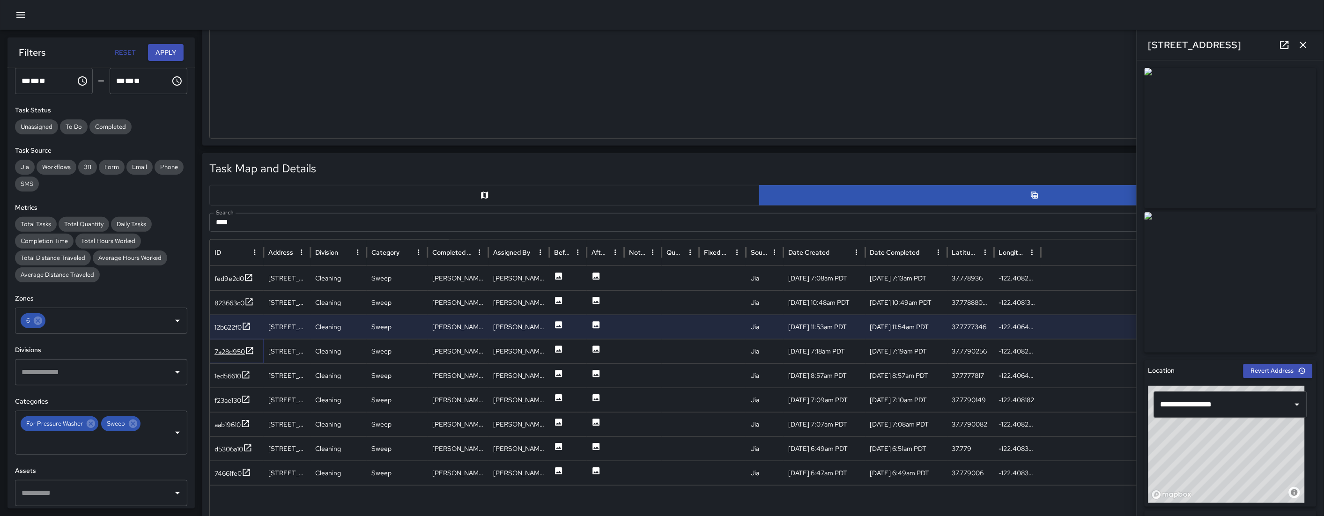
click at [230, 350] on div "7a28d950" at bounding box center [229, 351] width 30 height 9
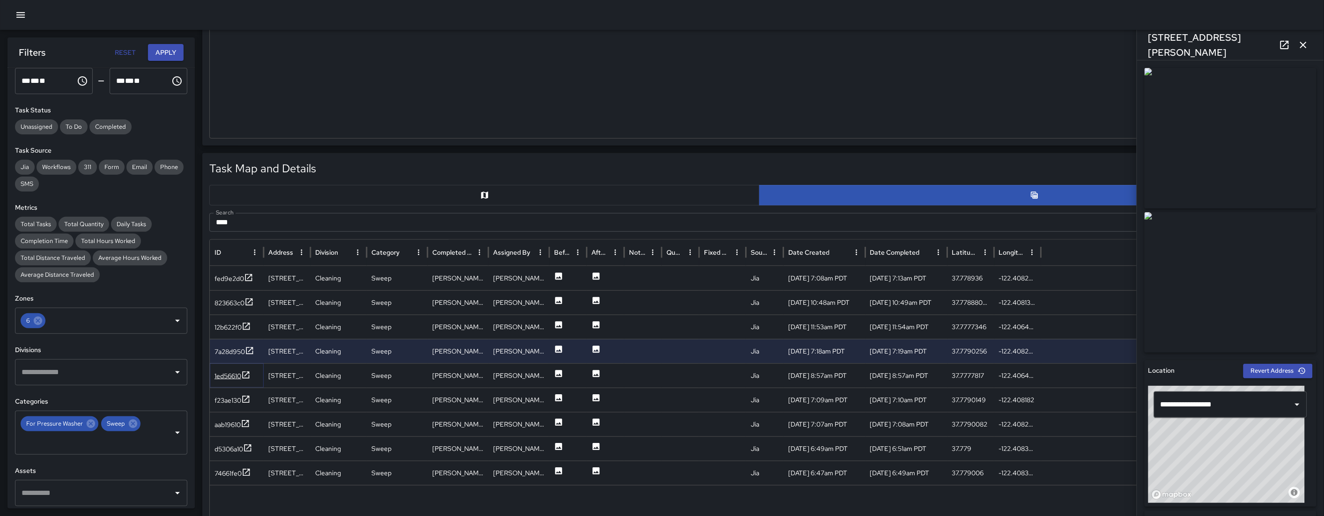
click at [231, 376] on div "1ed56610" at bounding box center [227, 375] width 27 height 9
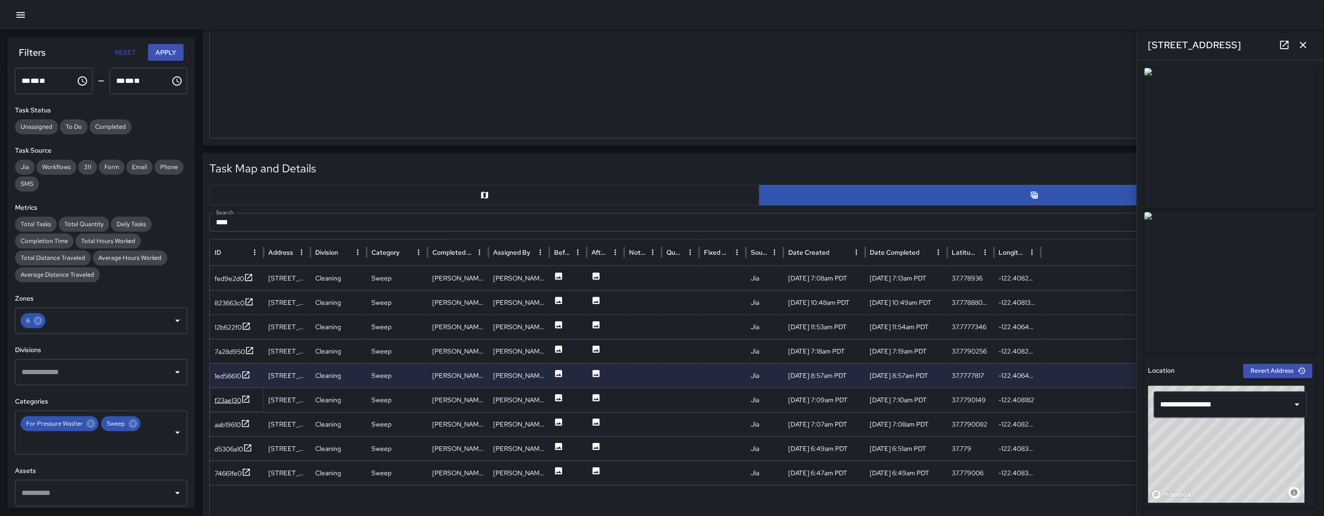
click at [230, 396] on div "f23ae130" at bounding box center [227, 400] width 27 height 9
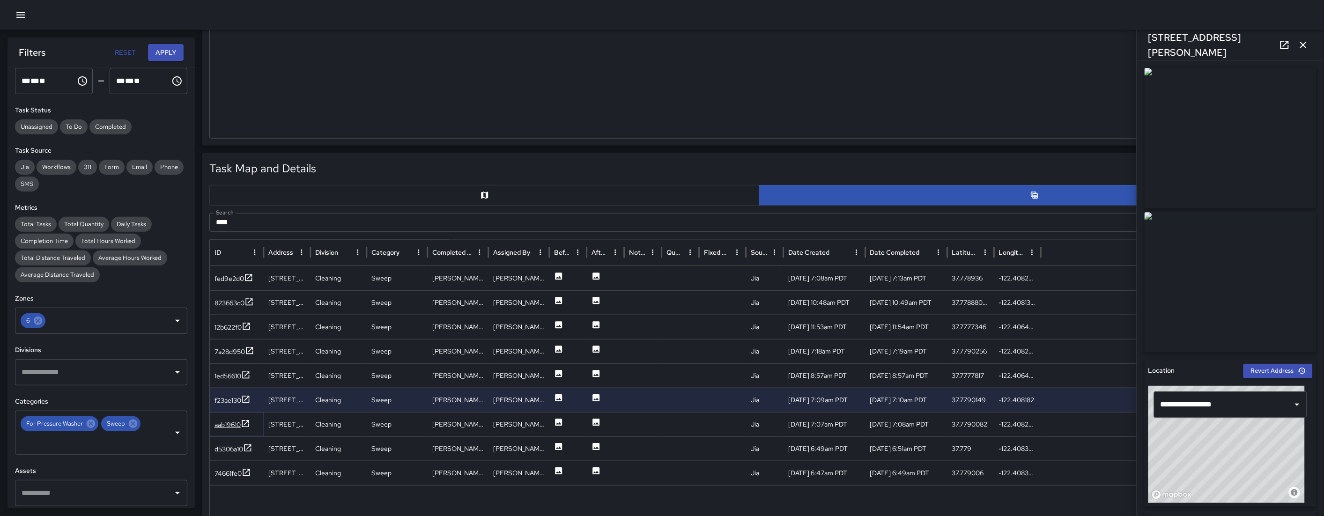
click at [227, 427] on div "aab19610" at bounding box center [227, 424] width 26 height 9
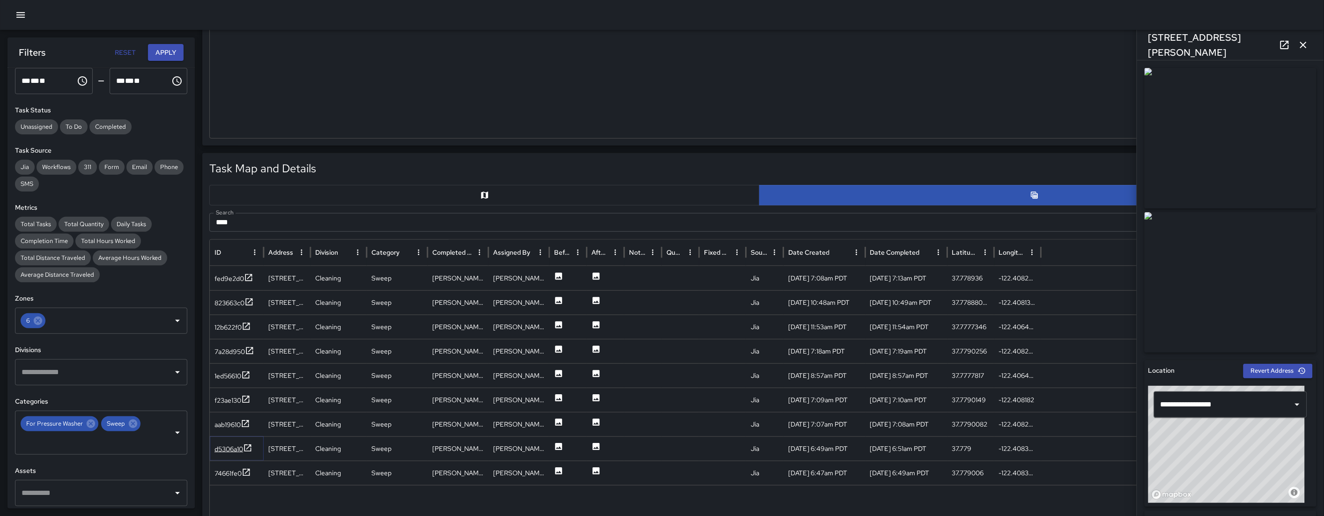
click at [225, 432] on div "d5306a10" at bounding box center [228, 448] width 29 height 9
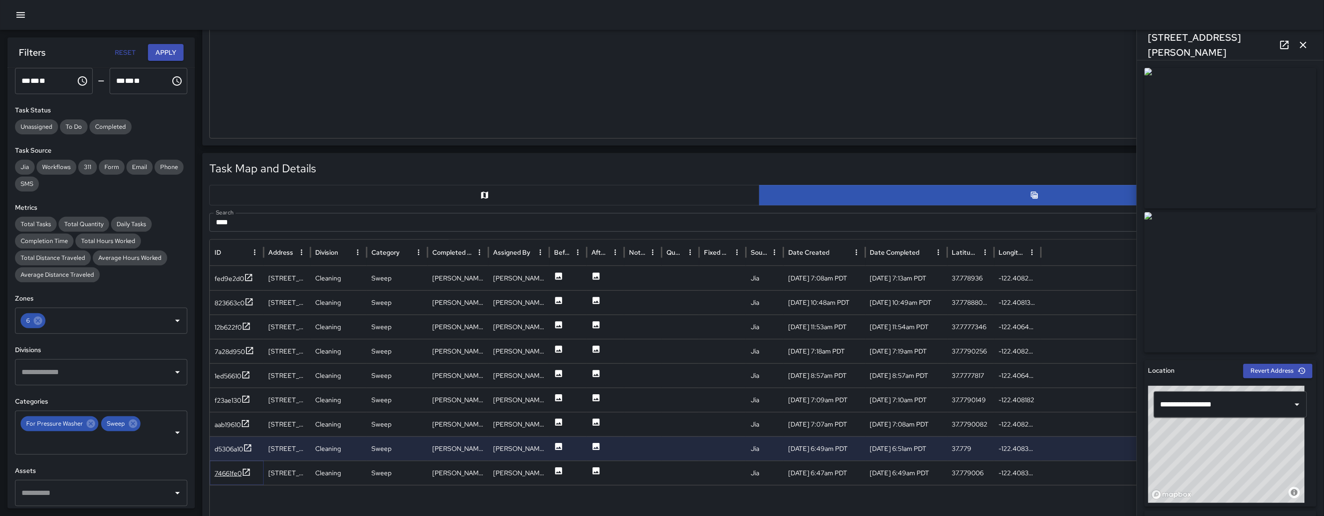
click at [226, 432] on div "74661fe0" at bounding box center [227, 473] width 27 height 9
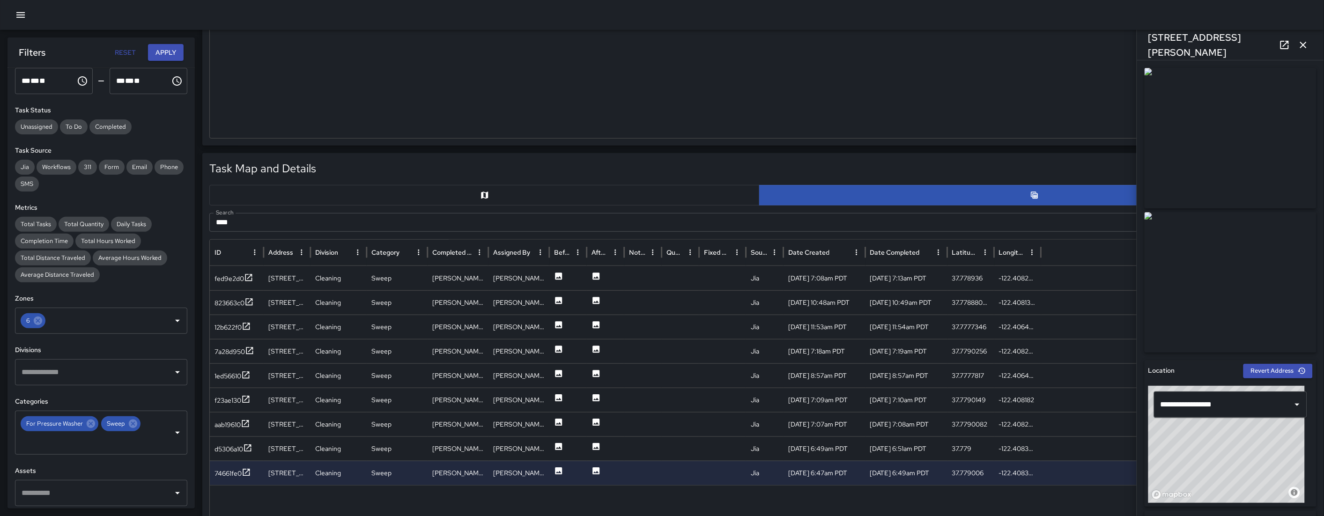
click at [312, 231] on input "****" at bounding box center [748, 222] width 1078 height 19
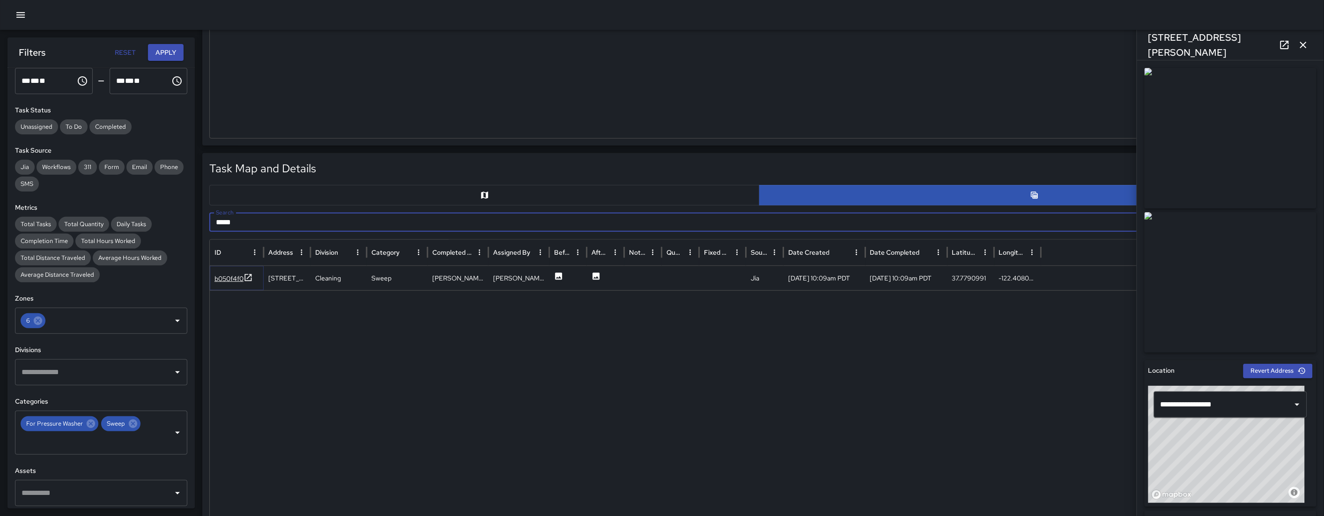
click at [231, 282] on div "b050f4f0" at bounding box center [228, 278] width 29 height 9
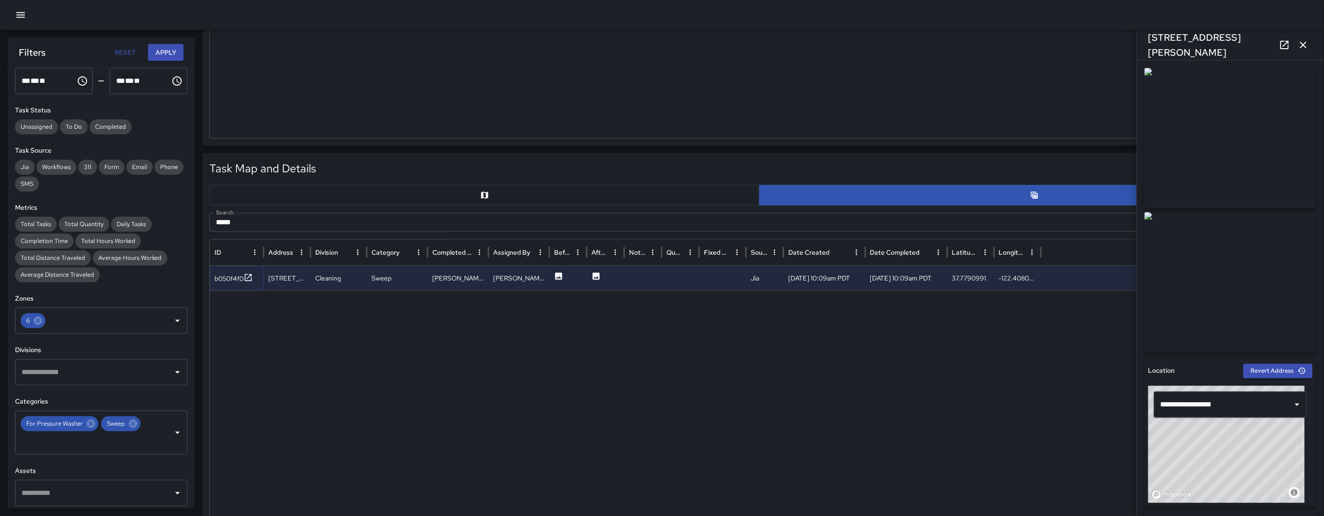
scroll to position [481, 0]
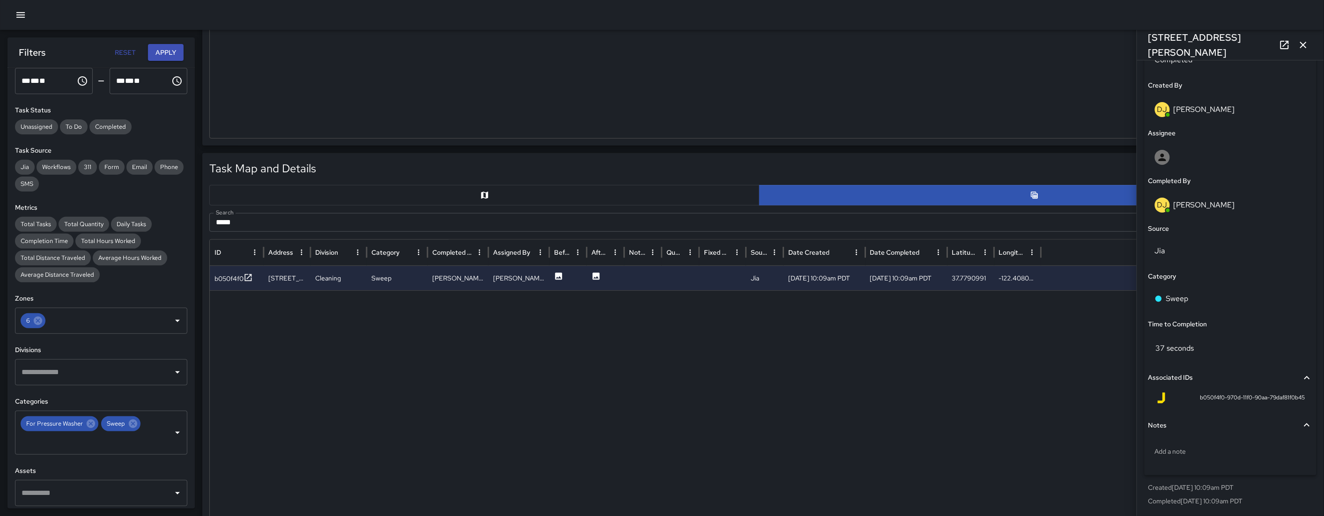
click at [264, 223] on input "****" at bounding box center [748, 222] width 1078 height 19
click at [265, 224] on input "****" at bounding box center [748, 222] width 1078 height 19
click at [264, 223] on input "****" at bounding box center [748, 222] width 1078 height 19
click at [263, 223] on input "****" at bounding box center [748, 222] width 1078 height 19
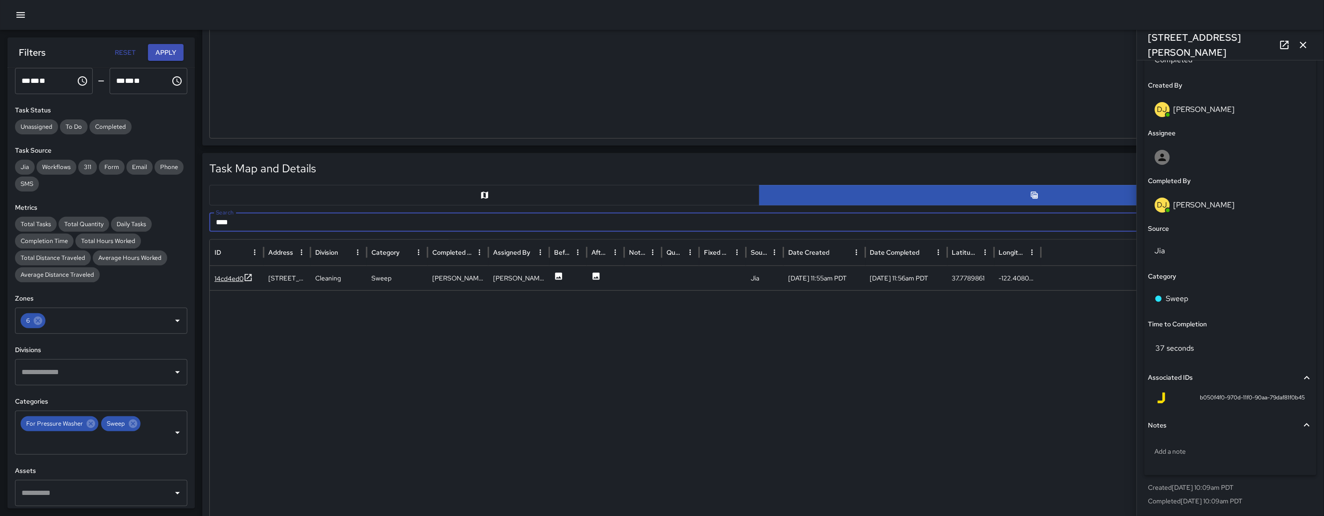
type input "****"
click at [235, 281] on div "14cd4ed0" at bounding box center [228, 278] width 29 height 9
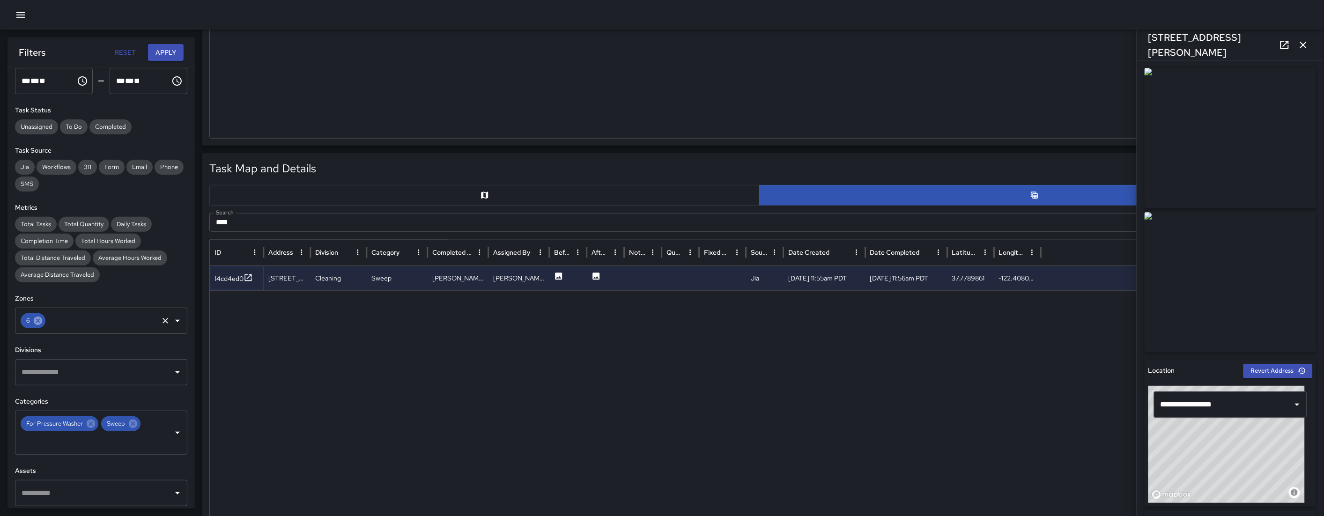
click at [38, 320] on icon at bounding box center [38, 321] width 10 height 10
click at [47, 320] on input "text" at bounding box center [102, 321] width 110 height 18
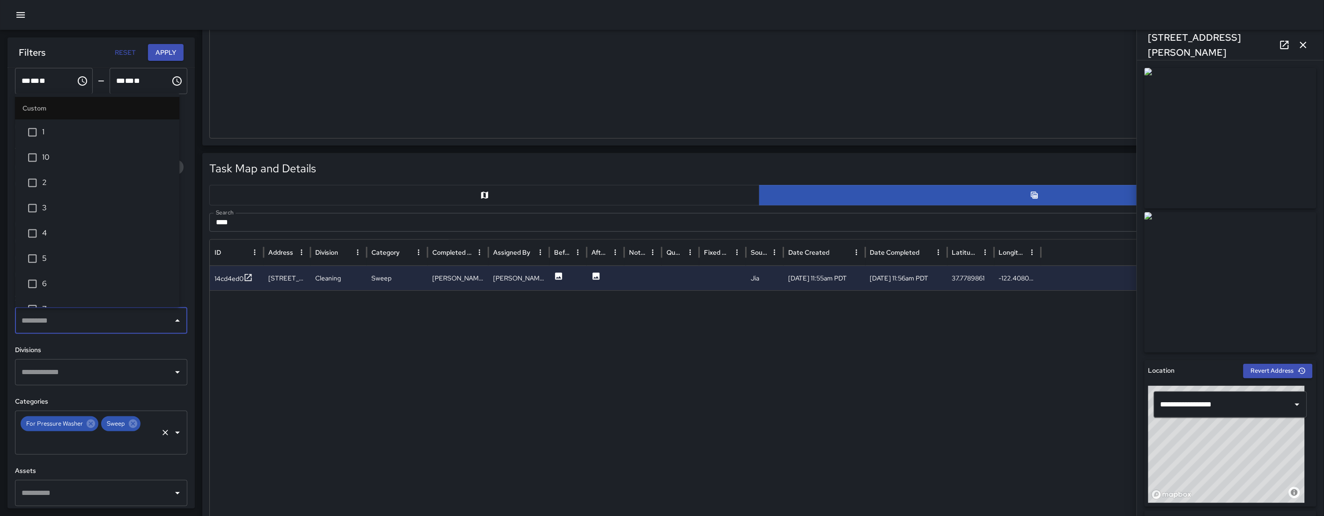
click at [130, 423] on icon at bounding box center [133, 424] width 8 height 8
click at [103, 394] on div "**********" at bounding box center [100, 288] width 187 height 441
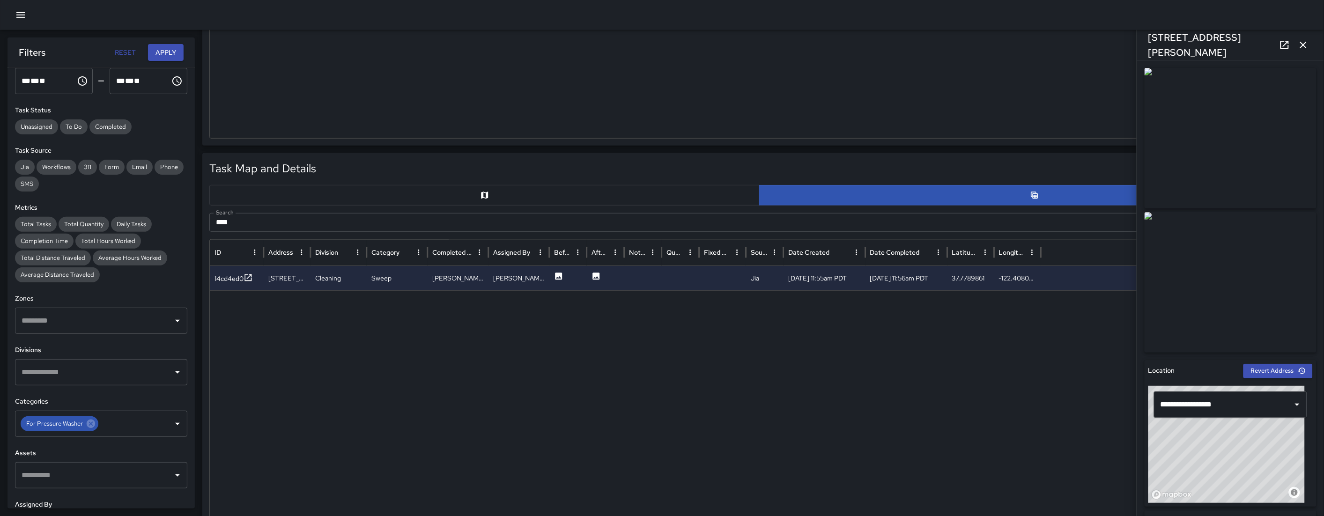
click at [163, 53] on button "Apply" at bounding box center [166, 52] width 36 height 17
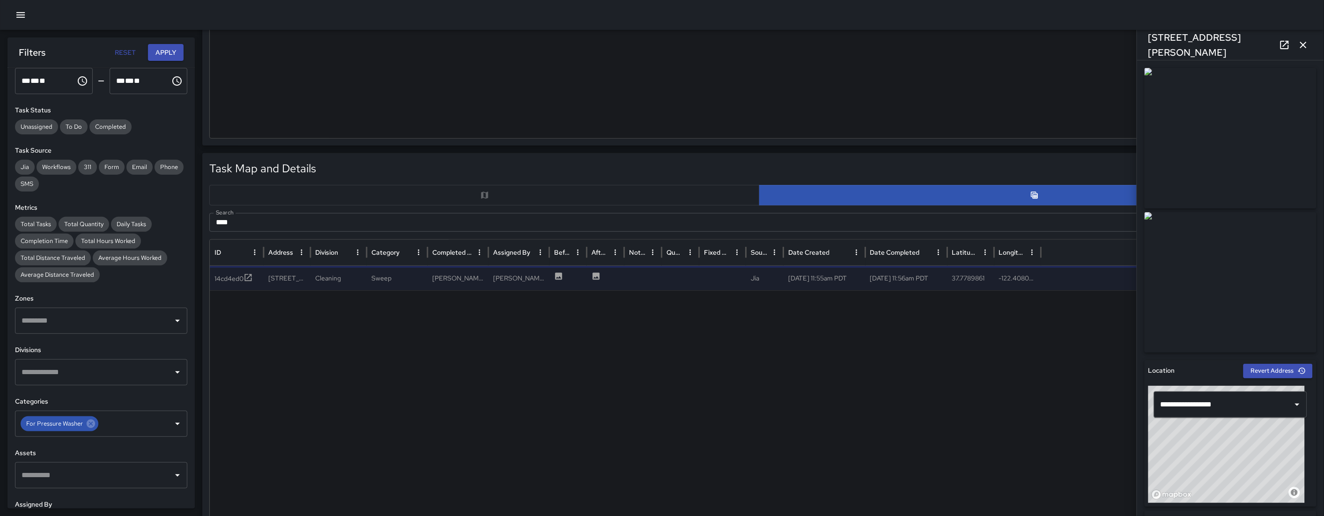
click at [276, 223] on input "****" at bounding box center [748, 222] width 1078 height 19
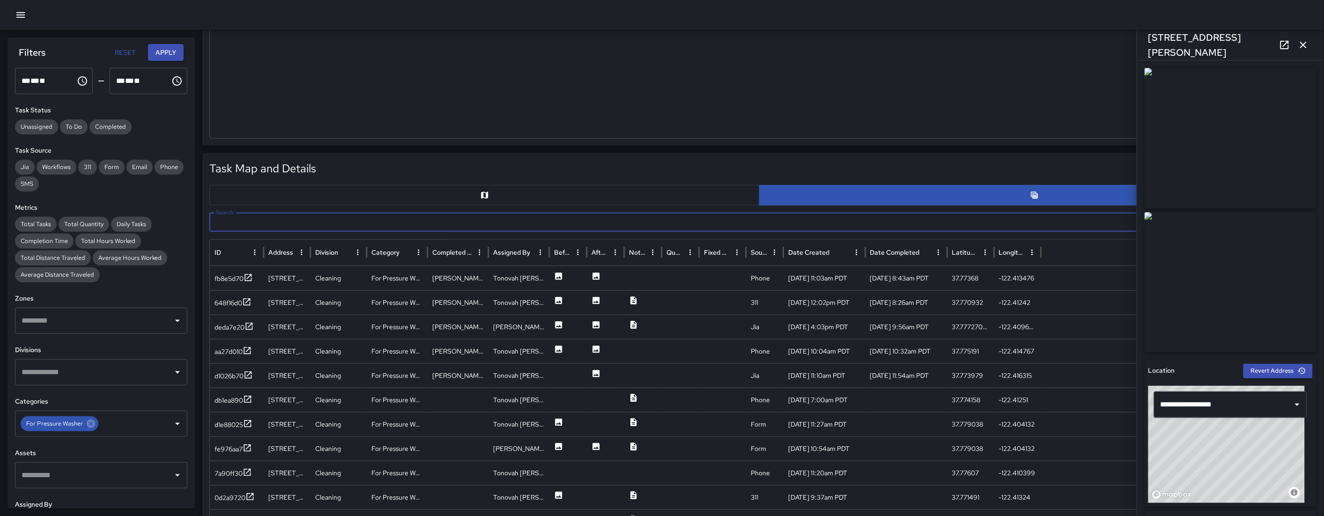
click at [316, 194] on button "button" at bounding box center [484, 195] width 550 height 21
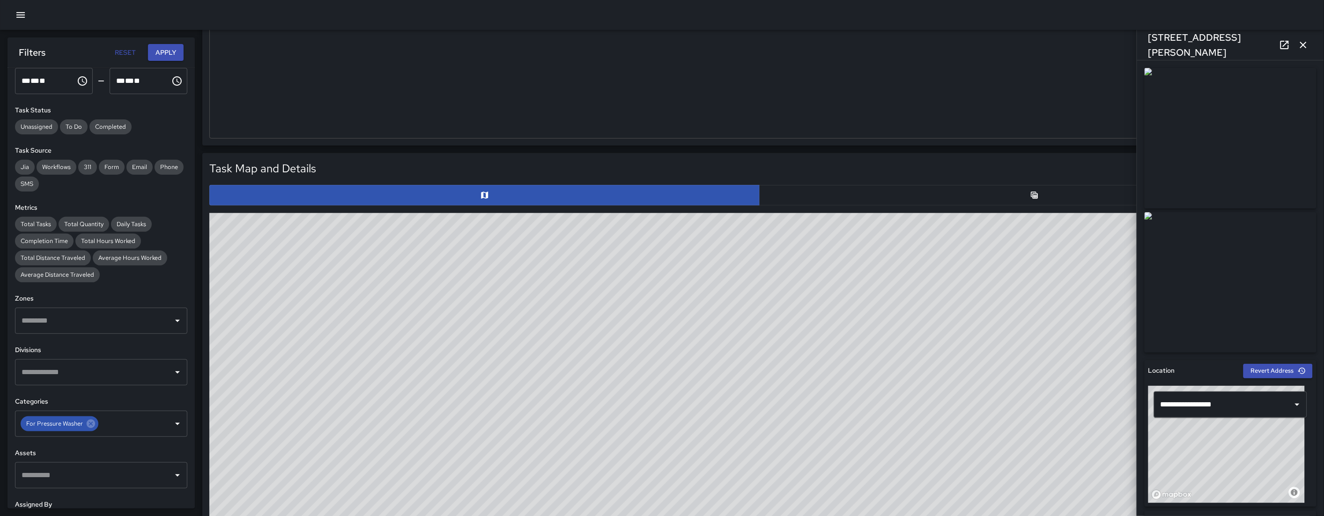
click at [745, 432] on div "© Mapbox © OpenStreetMap Improve this map" at bounding box center [759, 400] width 1100 height 375
drag, startPoint x: 745, startPoint y: 437, endPoint x: 847, endPoint y: 272, distance: 194.0
click at [693, 298] on div "© Mapbox © OpenStreetMap Improve this map" at bounding box center [759, 400] width 1100 height 375
click at [764, 203] on button "button" at bounding box center [1034, 195] width 550 height 21
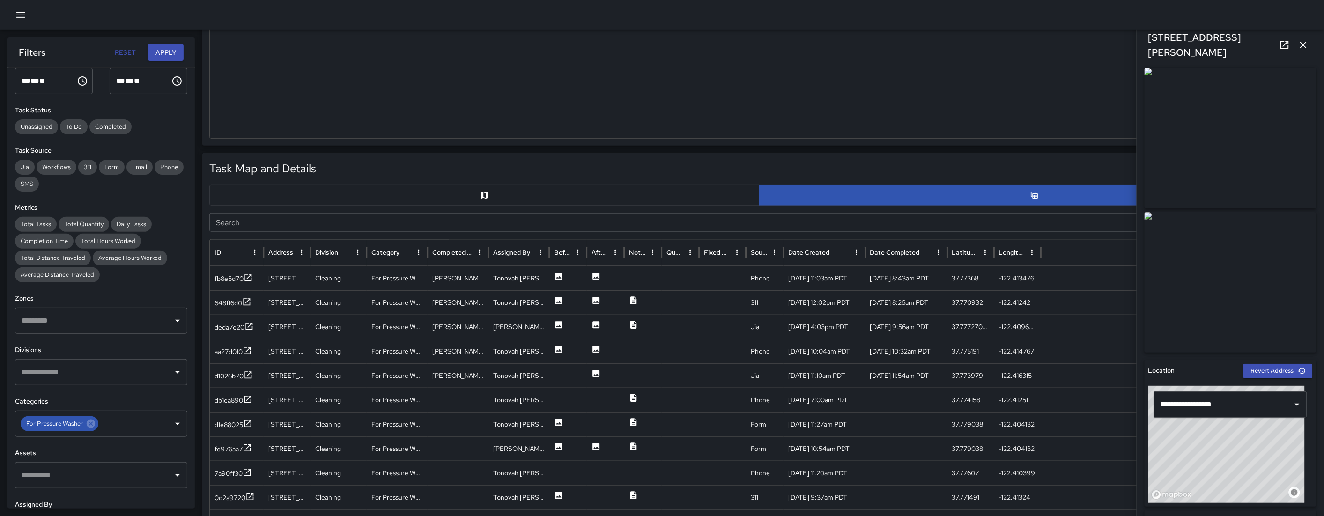
click at [308, 229] on input "Search" at bounding box center [748, 222] width 1078 height 19
click at [347, 226] on input "Search" at bounding box center [748, 222] width 1078 height 19
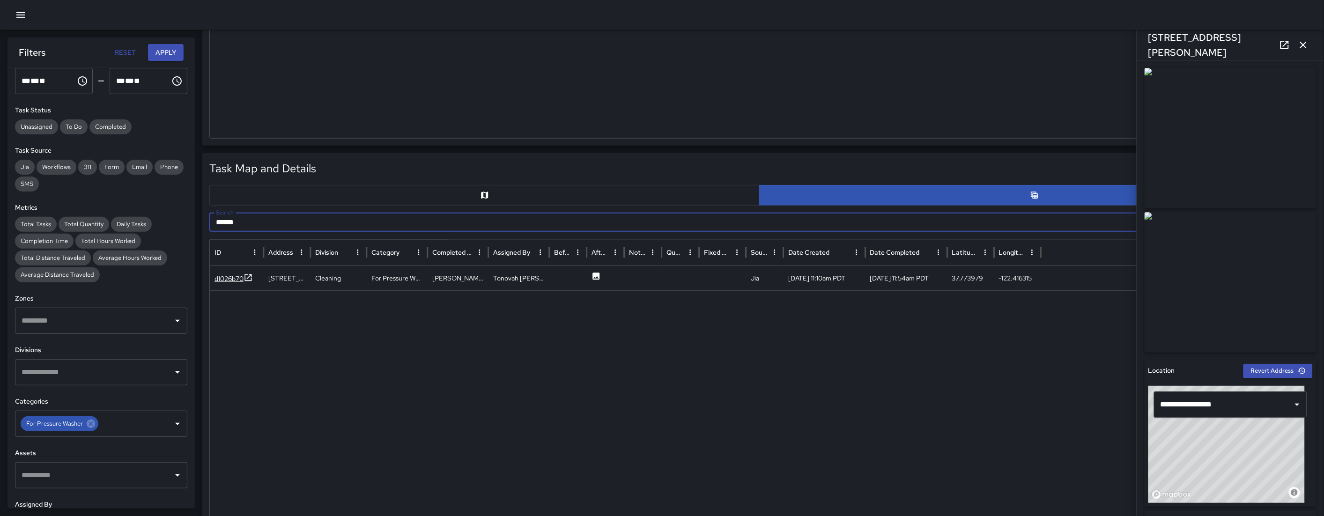
type input "******"
click at [232, 280] on div "d1026b70" at bounding box center [228, 278] width 29 height 9
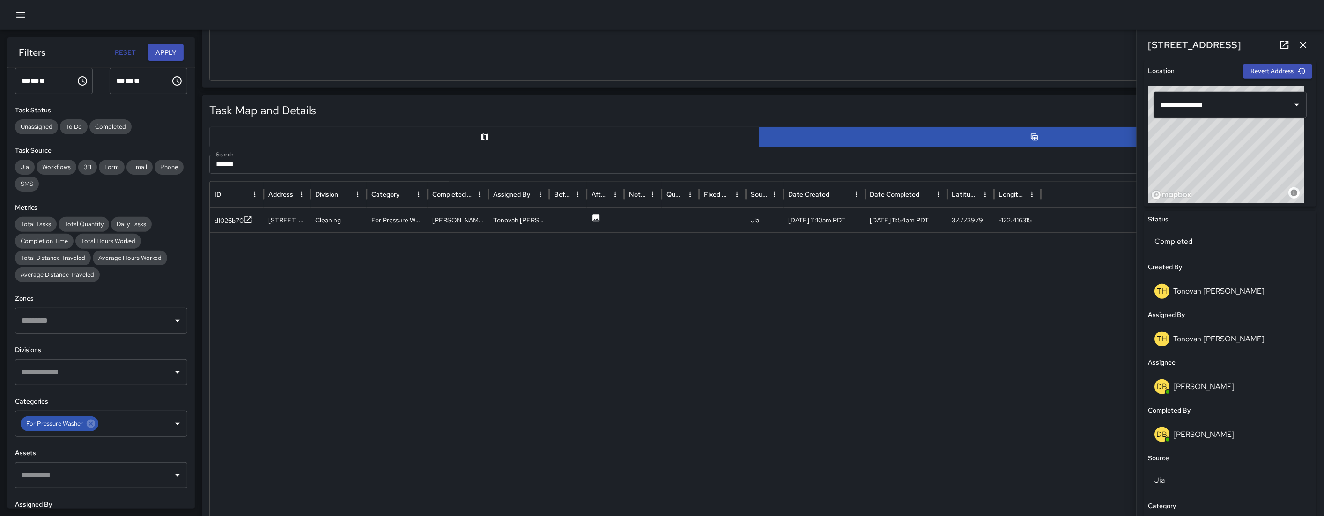
scroll to position [307, 0]
click at [90, 424] on icon at bounding box center [91, 424] width 10 height 10
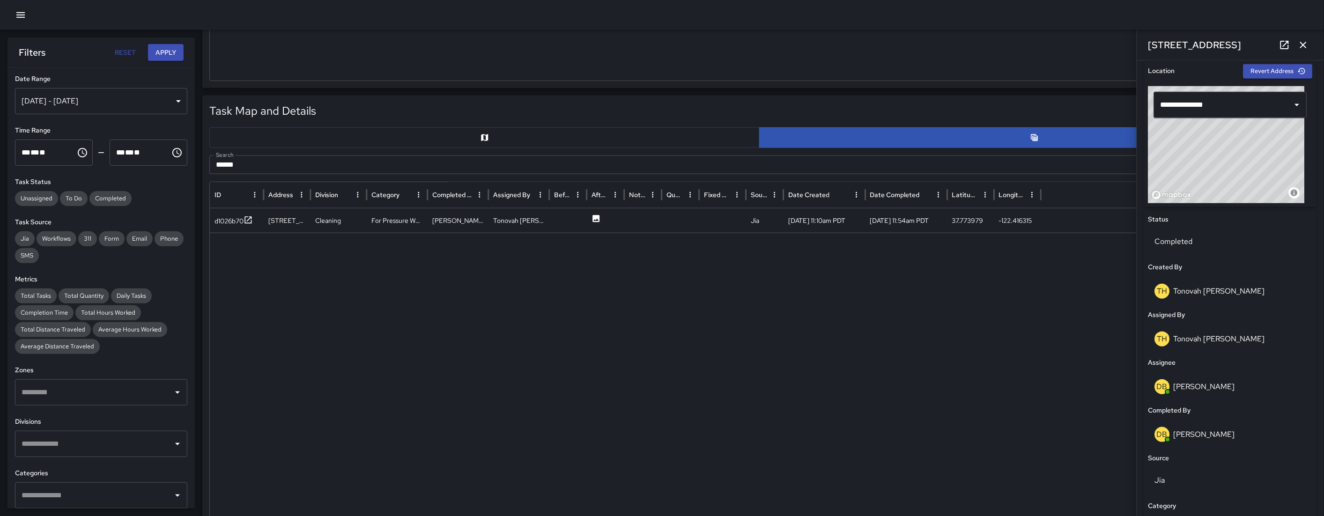
scroll to position [0, 0]
click at [154, 93] on div "[DATE] - [DATE]" at bounding box center [101, 102] width 172 height 26
click at [155, 100] on div "[DATE] - [DATE]" at bounding box center [101, 102] width 172 height 26
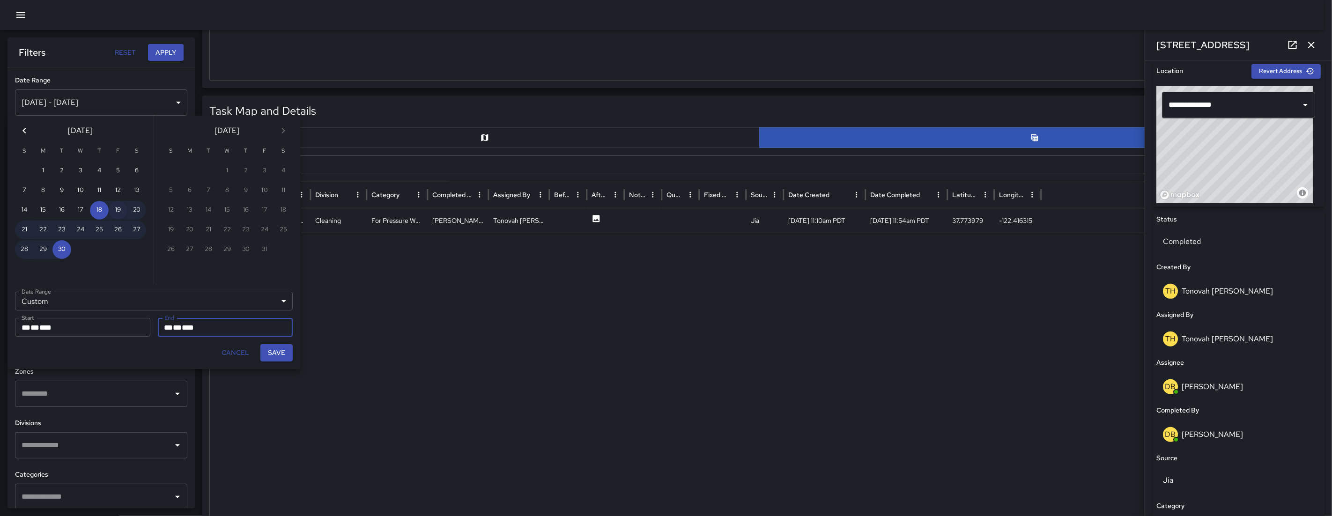
click at [120, 204] on button "19" at bounding box center [118, 210] width 19 height 19
type input "**********"
click at [60, 244] on button "30" at bounding box center [61, 249] width 19 height 19
type input "**********"
click at [275, 350] on button "Save" at bounding box center [276, 352] width 32 height 17
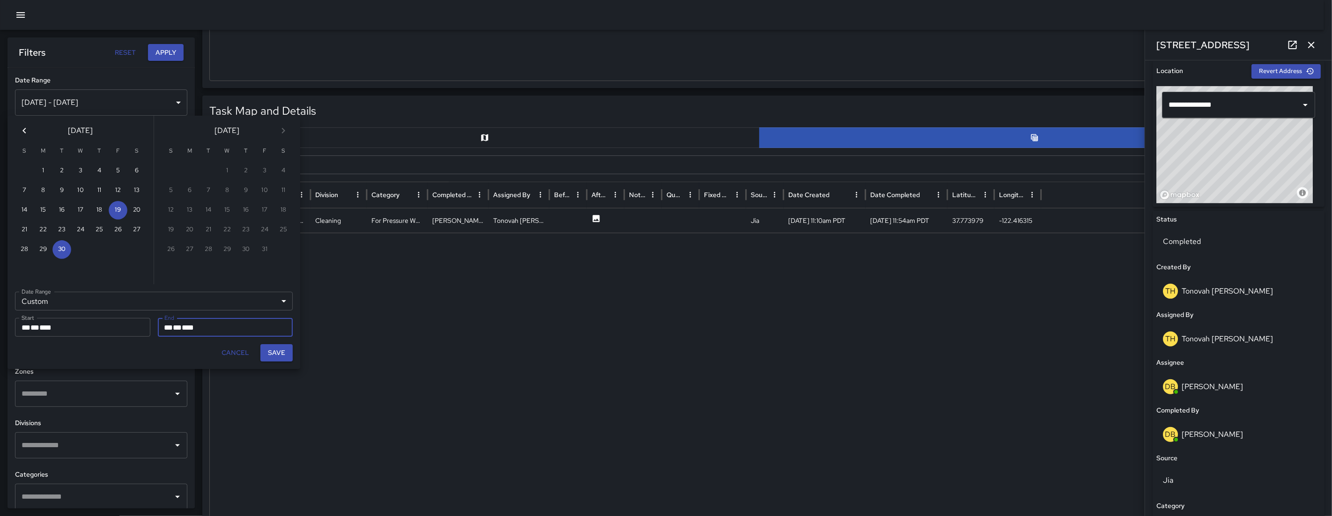
type input "**********"
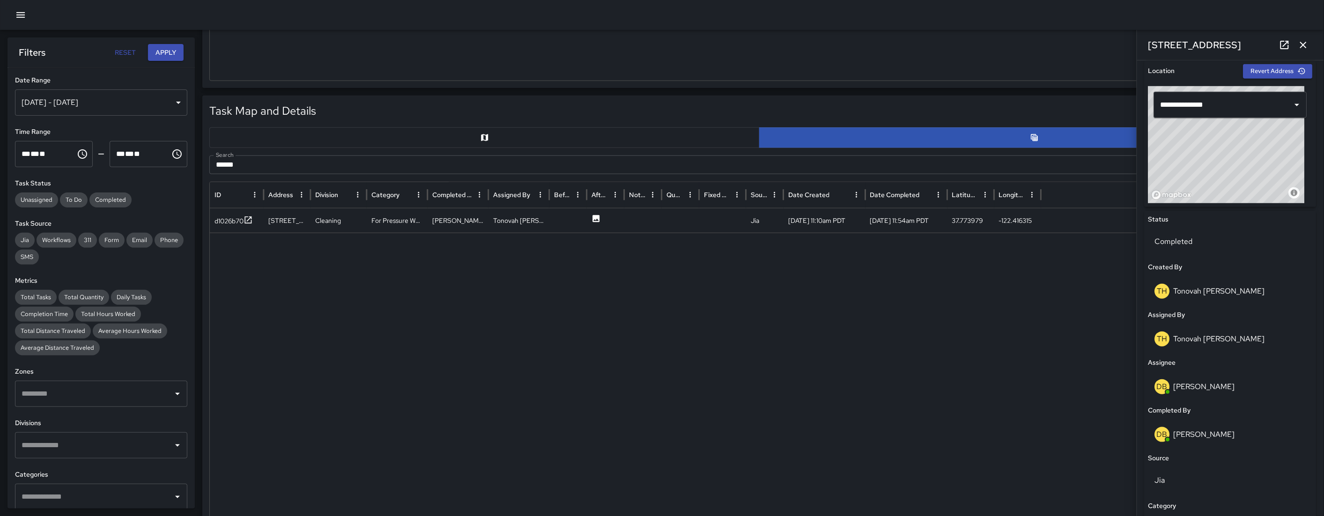
click at [164, 50] on button "Apply" at bounding box center [166, 52] width 36 height 17
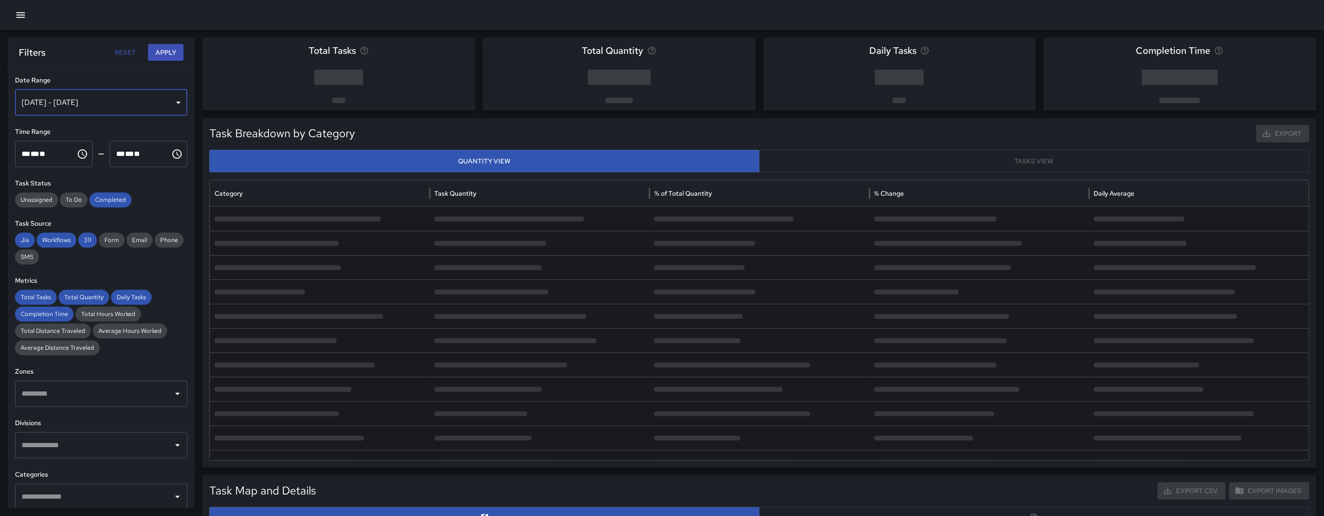
click at [121, 104] on div "Sep 24, 2025 - Sep 30, 2025" at bounding box center [101, 102] width 172 height 26
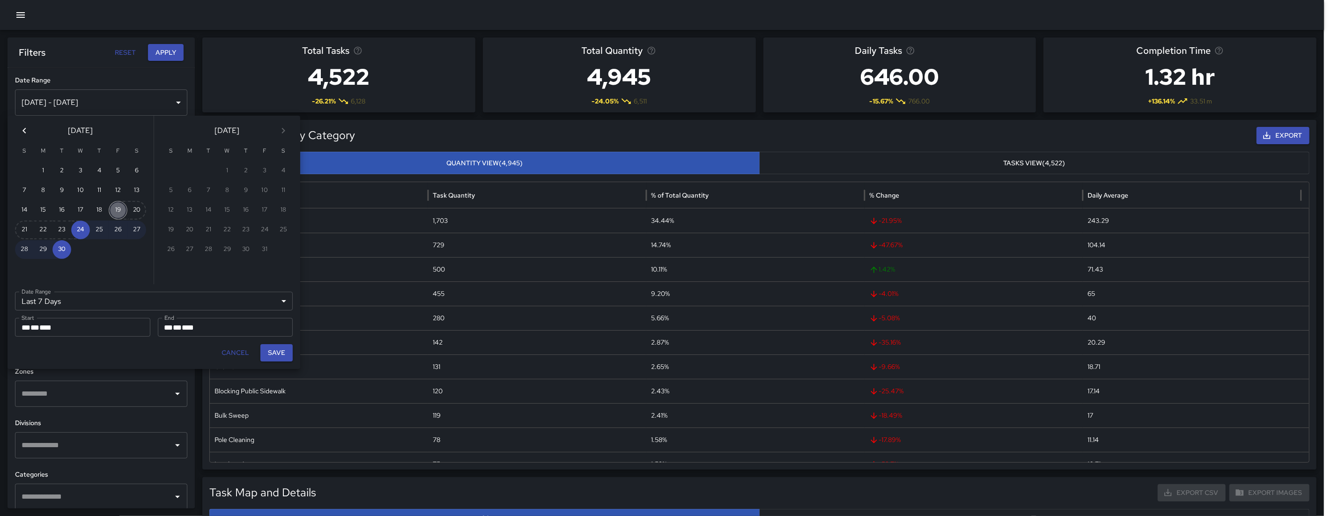
click at [118, 211] on button "19" at bounding box center [118, 210] width 19 height 19
type input "******"
type input "**********"
click at [280, 354] on button "Save" at bounding box center [276, 352] width 32 height 17
type input "**********"
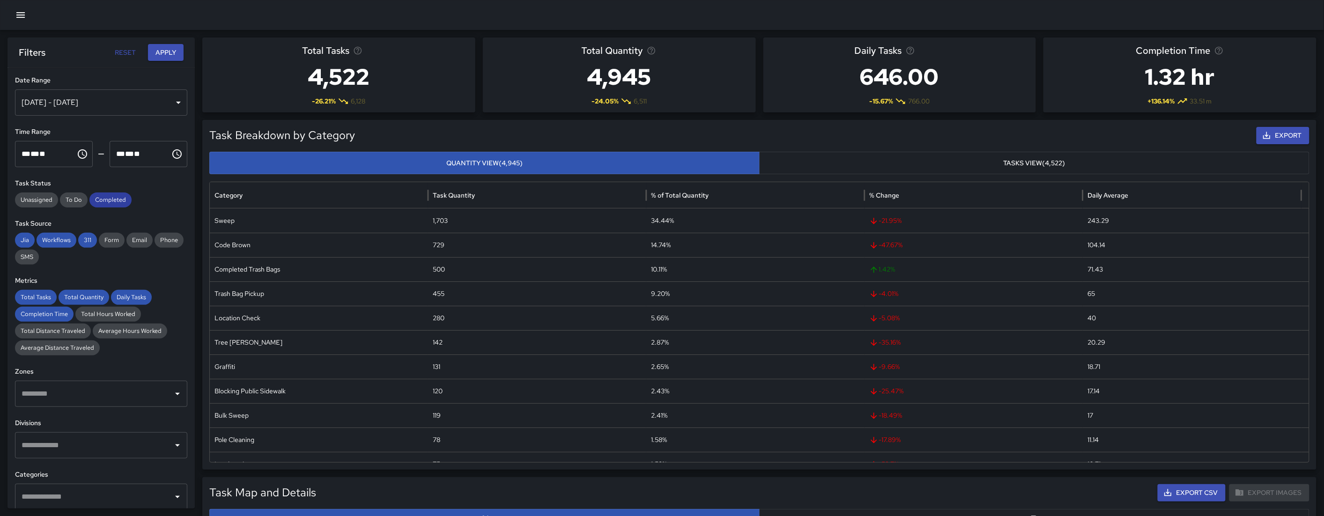
click at [114, 193] on div "Completed" at bounding box center [110, 199] width 42 height 15
click at [80, 236] on span "311" at bounding box center [87, 240] width 19 height 9
click at [29, 237] on span "Jia" at bounding box center [25, 240] width 20 height 9
click at [32, 293] on span "Total Tasks" at bounding box center [36, 297] width 42 height 9
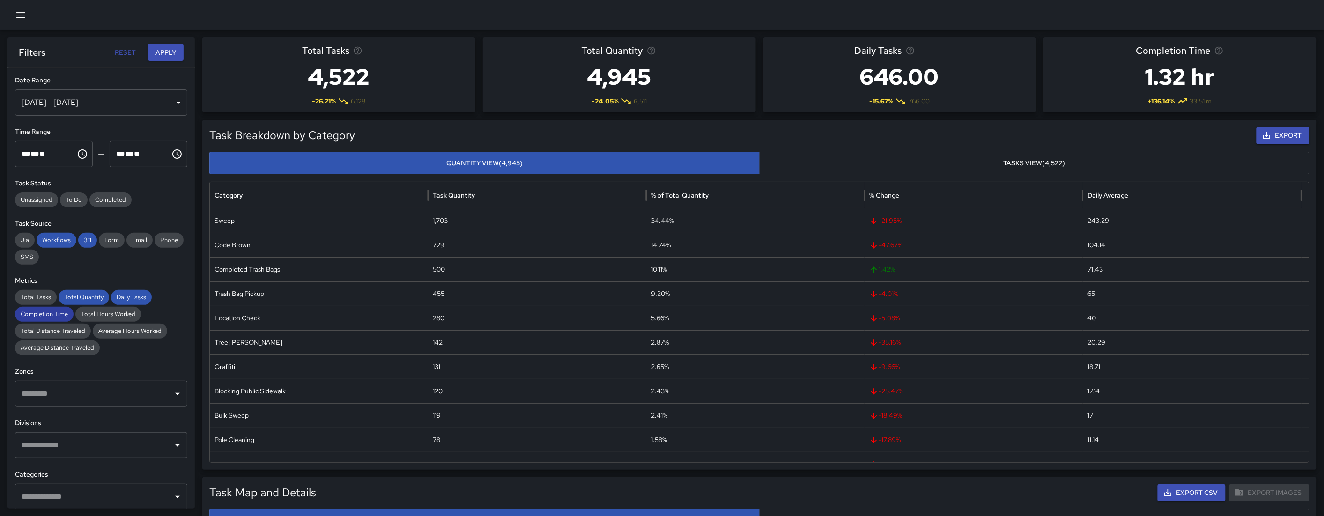
click at [43, 310] on span "Completion Time" at bounding box center [44, 314] width 59 height 9
click at [102, 294] on span "Total Quantity" at bounding box center [84, 297] width 51 height 9
click at [103, 294] on span "Total Quantity" at bounding box center [84, 297] width 51 height 9
drag, startPoint x: 125, startPoint y: 298, endPoint x: 119, endPoint y: 295, distance: 6.4
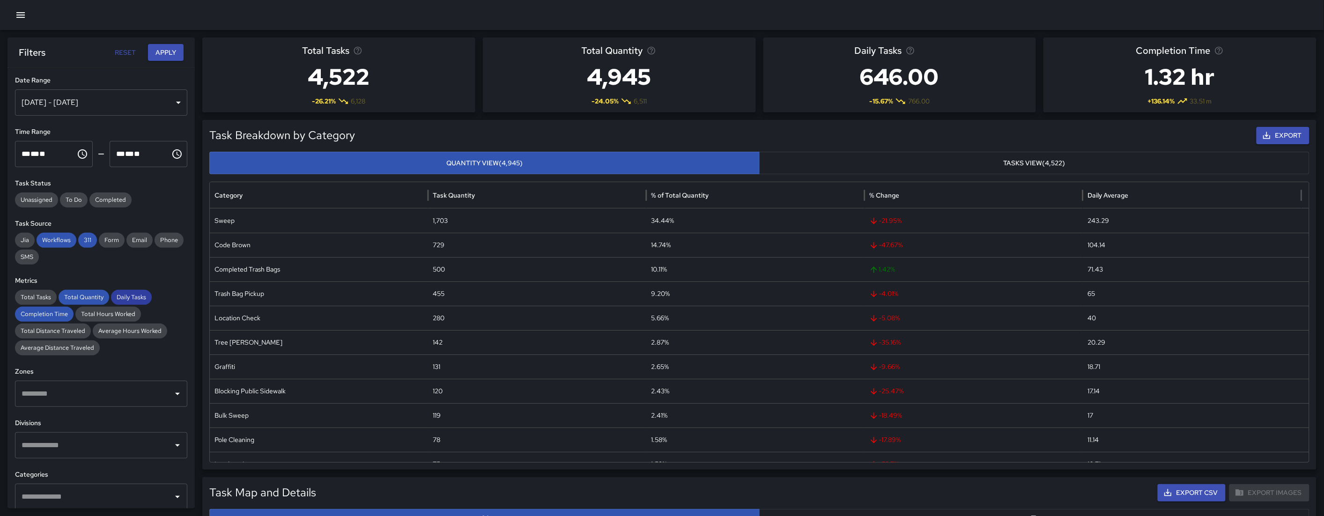
click at [125, 299] on span "Daily Tasks" at bounding box center [131, 297] width 41 height 9
click at [83, 241] on span "311" at bounding box center [87, 240] width 19 height 9
click at [61, 239] on span "Workflows" at bounding box center [57, 240] width 40 height 9
click at [77, 297] on span "Total Quantity" at bounding box center [84, 297] width 51 height 9
click at [65, 311] on span "Completion Time" at bounding box center [44, 314] width 59 height 9
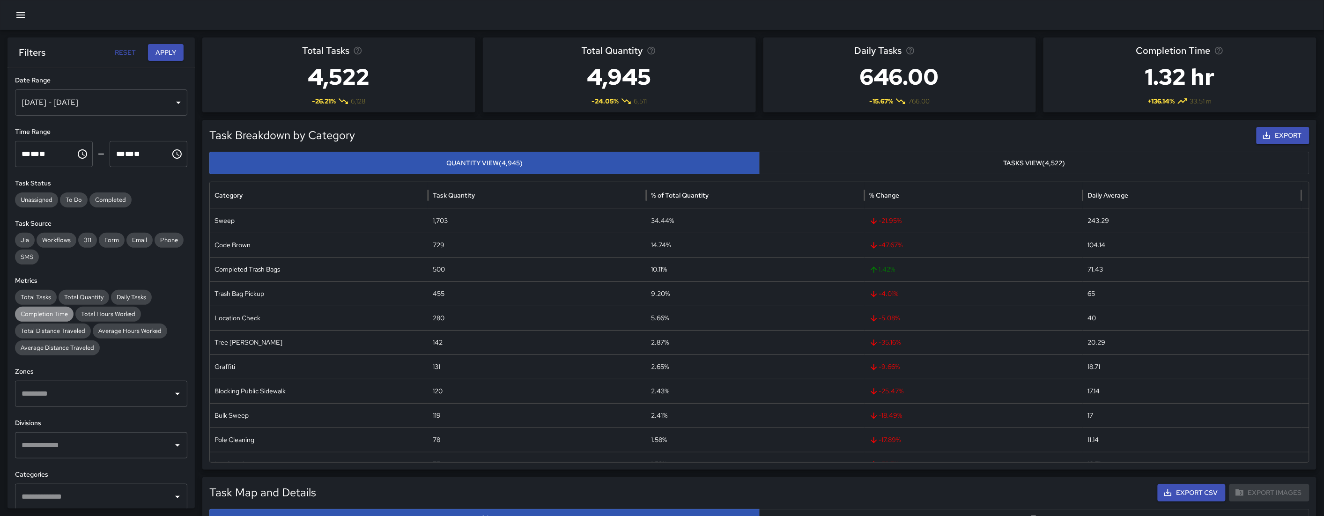
click at [65, 311] on span "Completion Time" at bounding box center [44, 314] width 59 height 9
click at [152, 53] on button "Apply" at bounding box center [166, 52] width 36 height 17
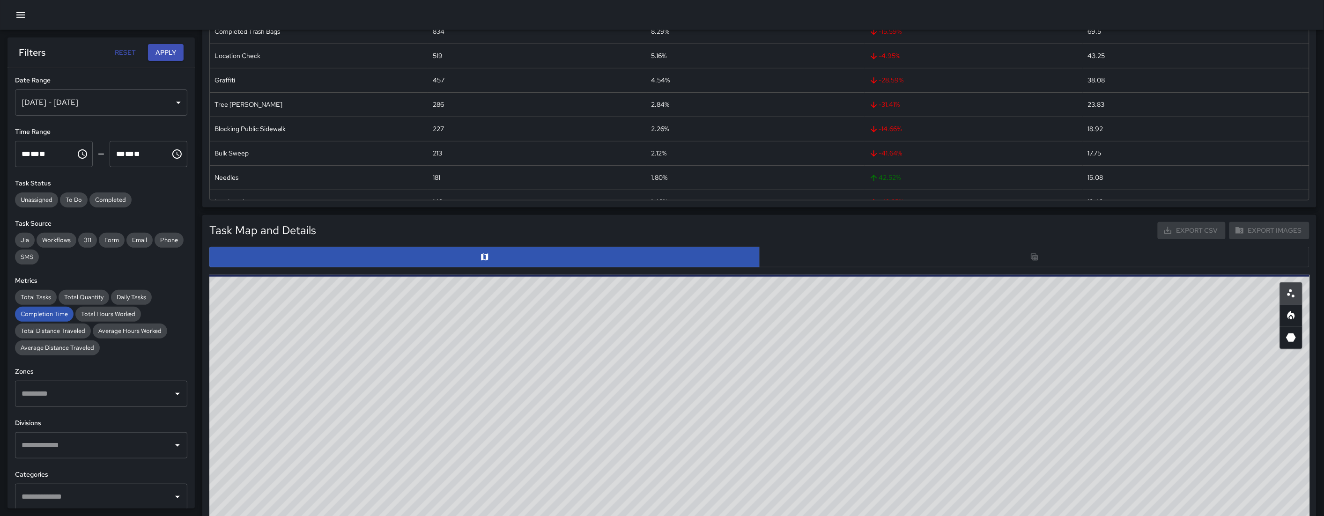
scroll to position [262, 0]
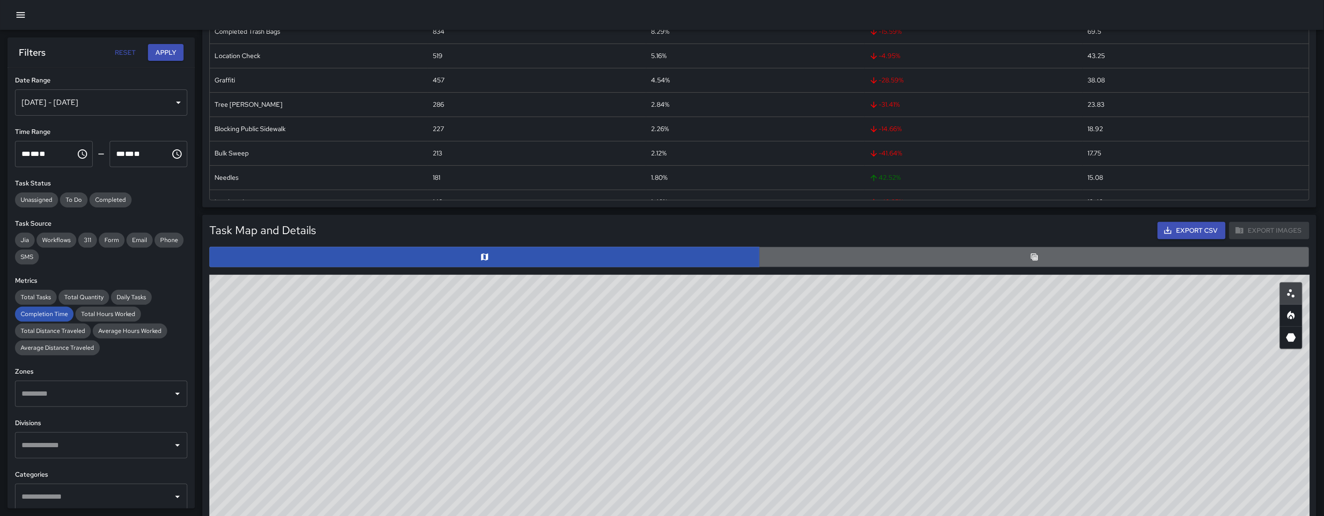
click at [889, 252] on button "button" at bounding box center [1034, 257] width 550 height 21
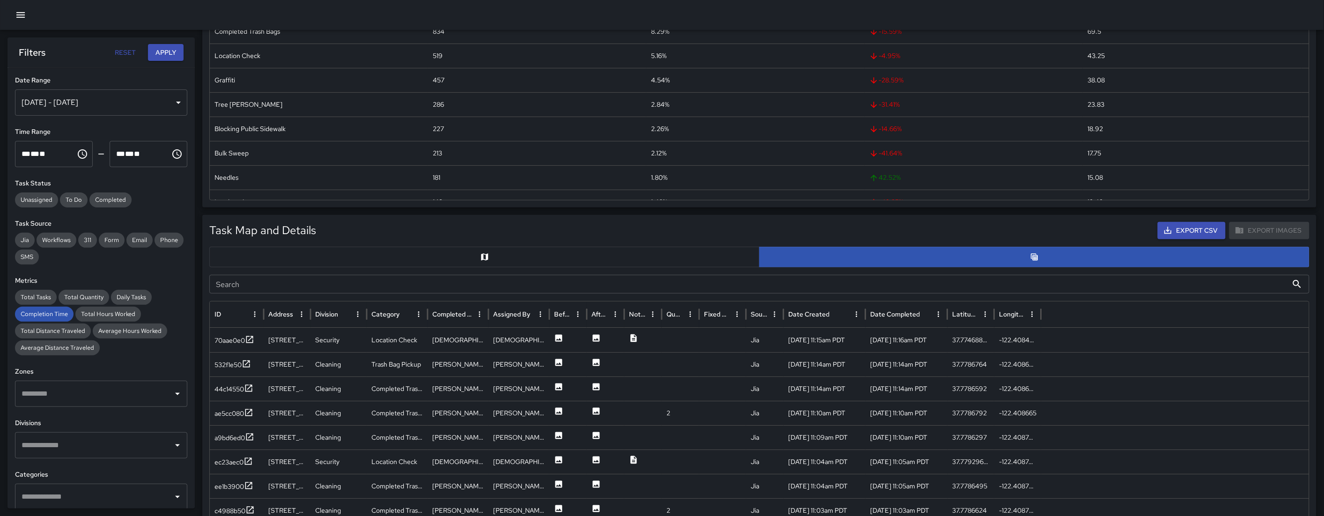
click at [342, 280] on input "Search" at bounding box center [748, 284] width 1078 height 19
click at [38, 314] on span "Completion Time" at bounding box center [44, 314] width 59 height 9
click at [150, 54] on button "Apply" at bounding box center [166, 52] width 36 height 17
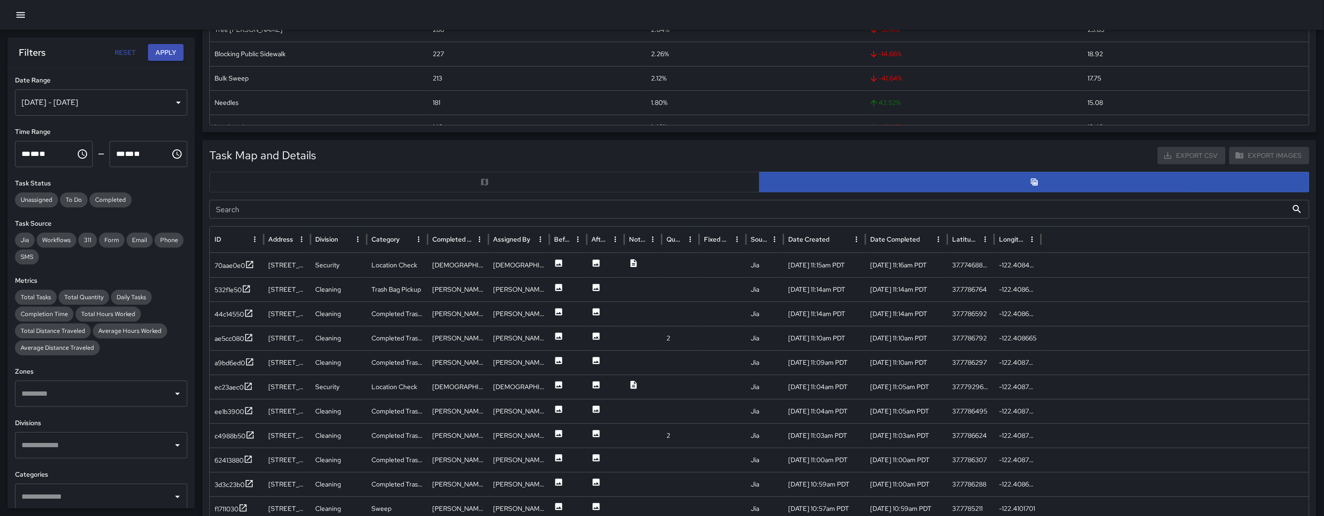
scroll to position [187, 0]
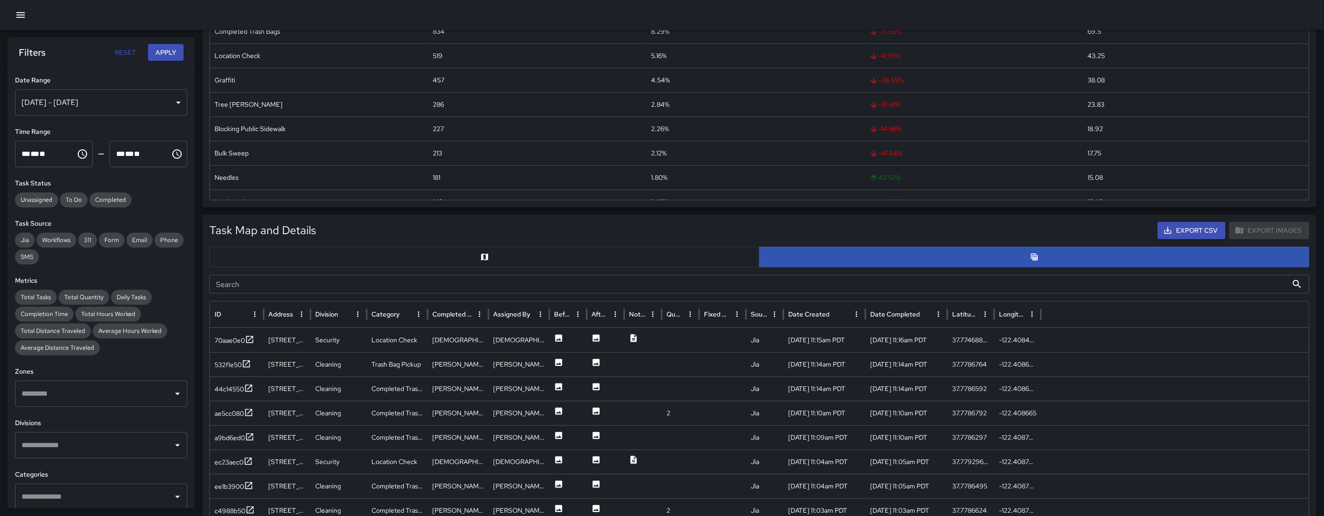
click at [280, 284] on input "Search" at bounding box center [748, 284] width 1078 height 19
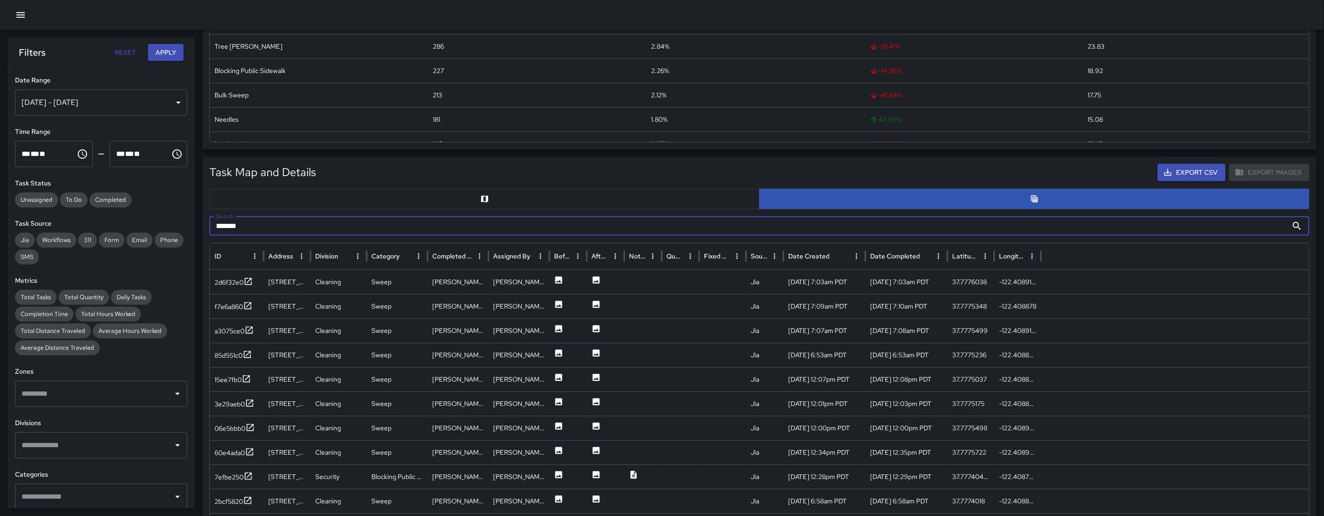
scroll to position [265, 0]
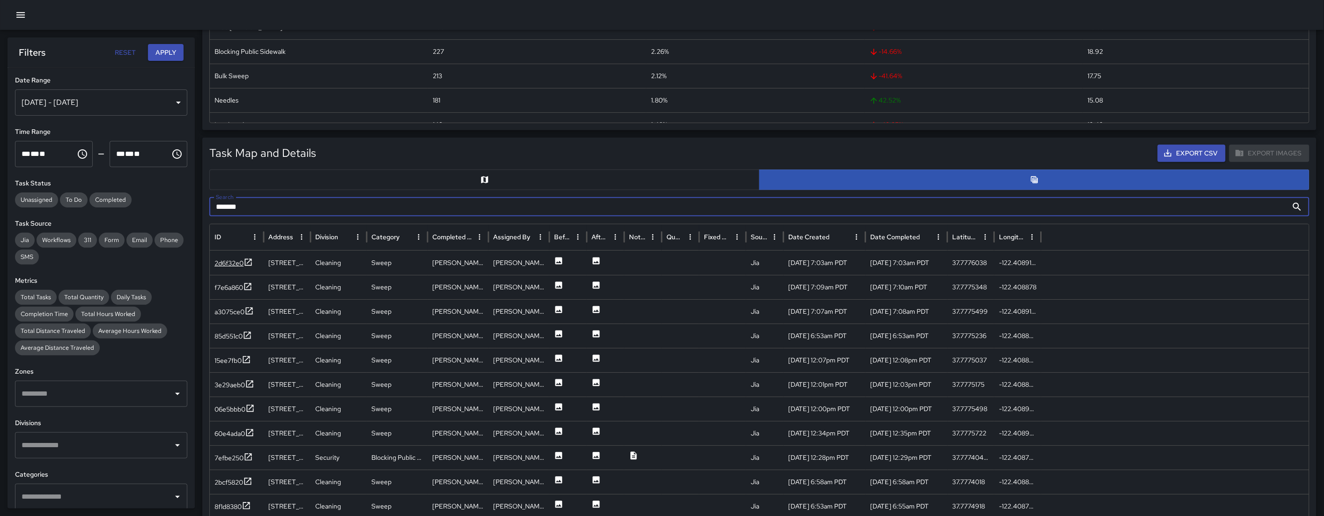
type input "*******"
click at [230, 262] on div "2d6f32e0" at bounding box center [228, 262] width 29 height 9
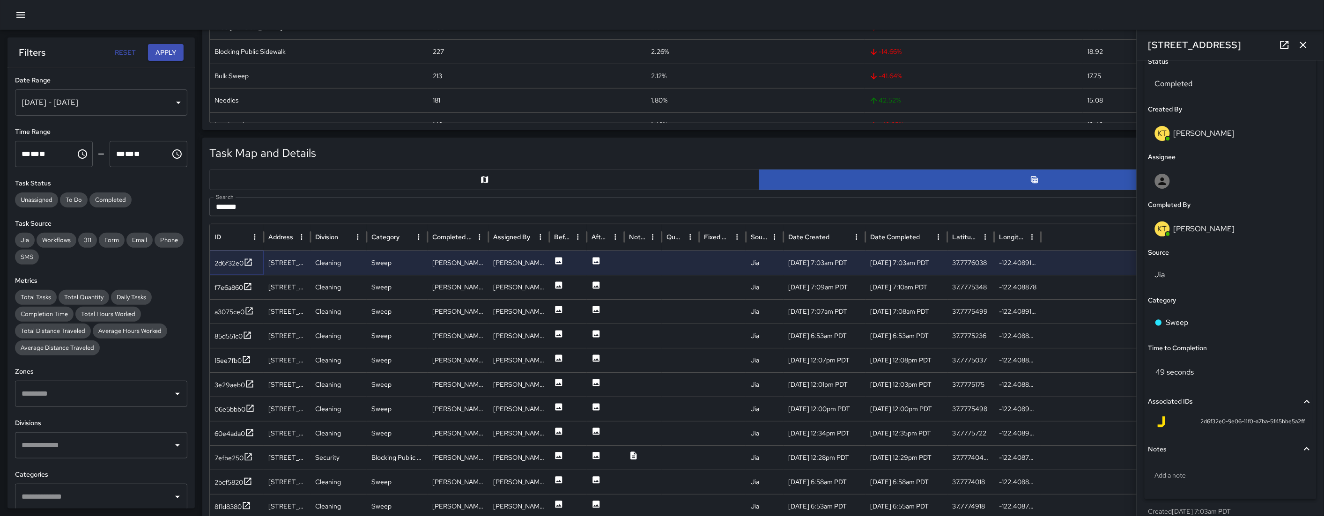
scroll to position [481, 0]
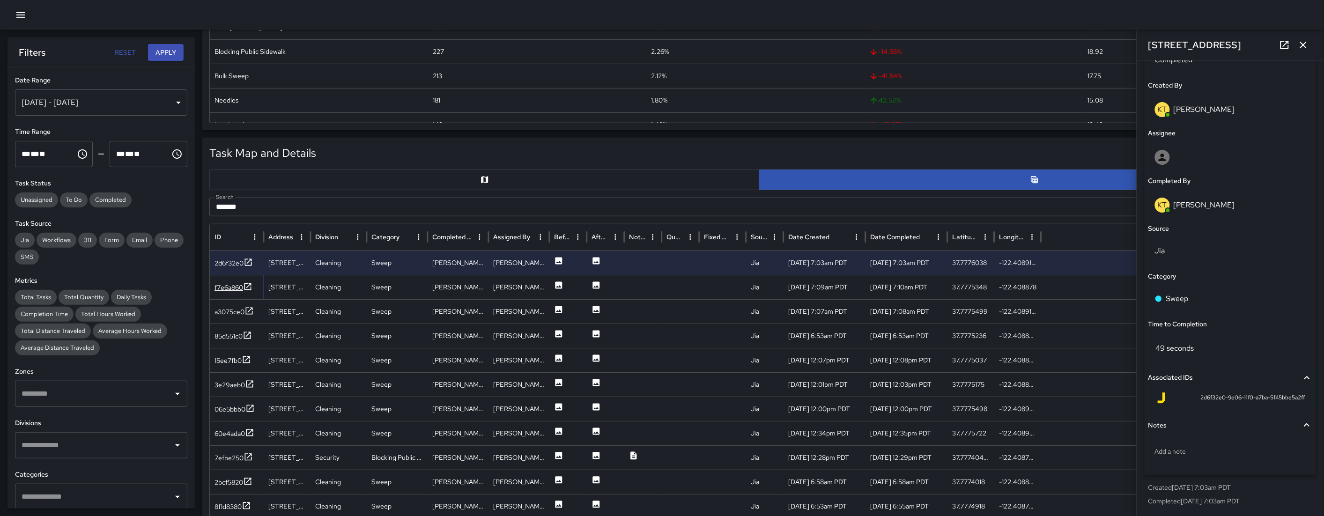
click at [227, 284] on div "f7e6a860" at bounding box center [228, 287] width 29 height 9
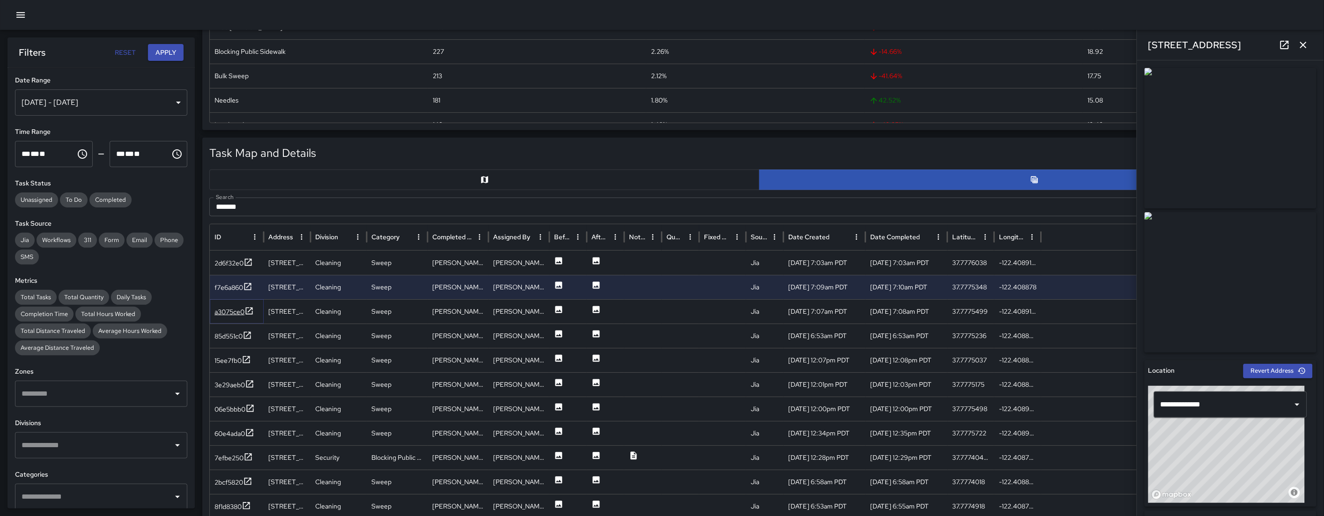
click at [230, 312] on div "a3075ce0" at bounding box center [229, 311] width 30 height 9
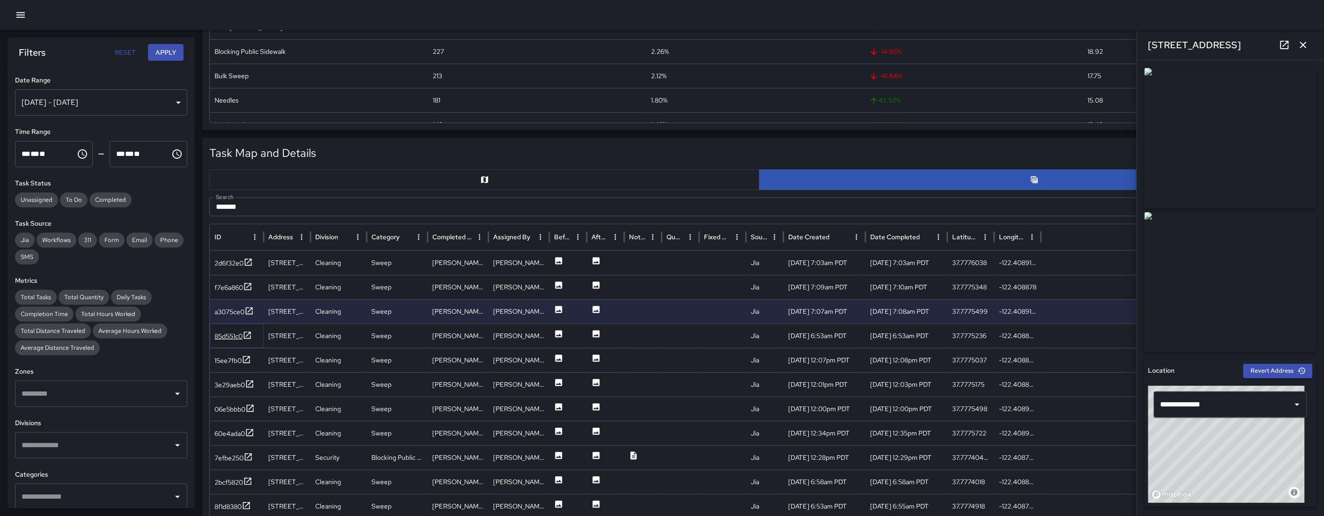
click at [218, 336] on div "85d551c0" at bounding box center [228, 336] width 28 height 9
click at [218, 337] on div "85d551c0" at bounding box center [228, 336] width 28 height 9
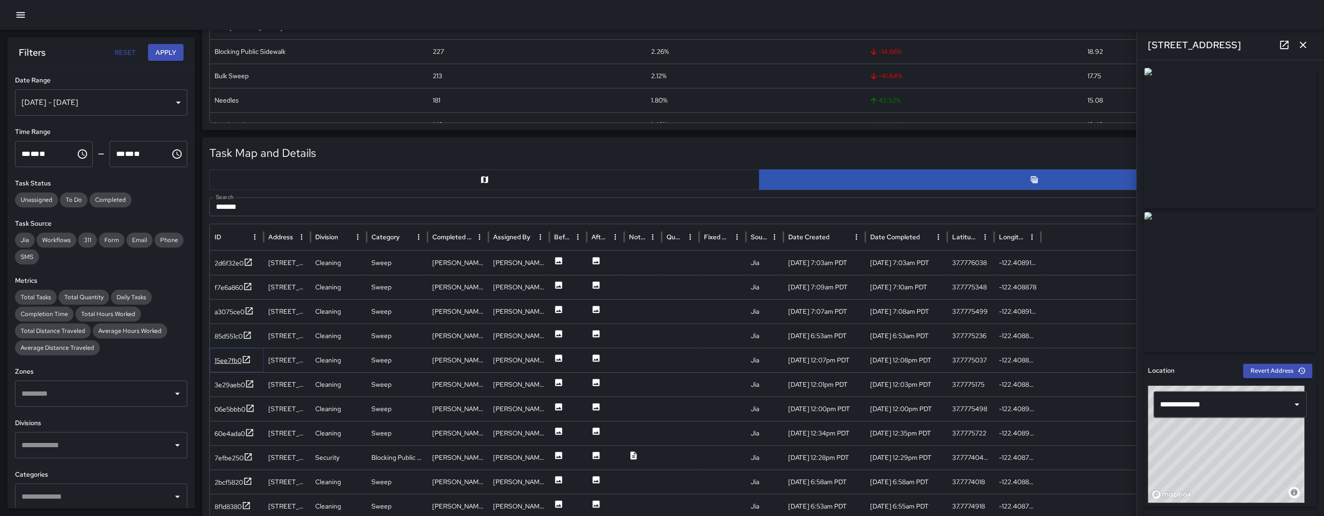
click at [222, 361] on div "15ee7fb0" at bounding box center [227, 360] width 27 height 9
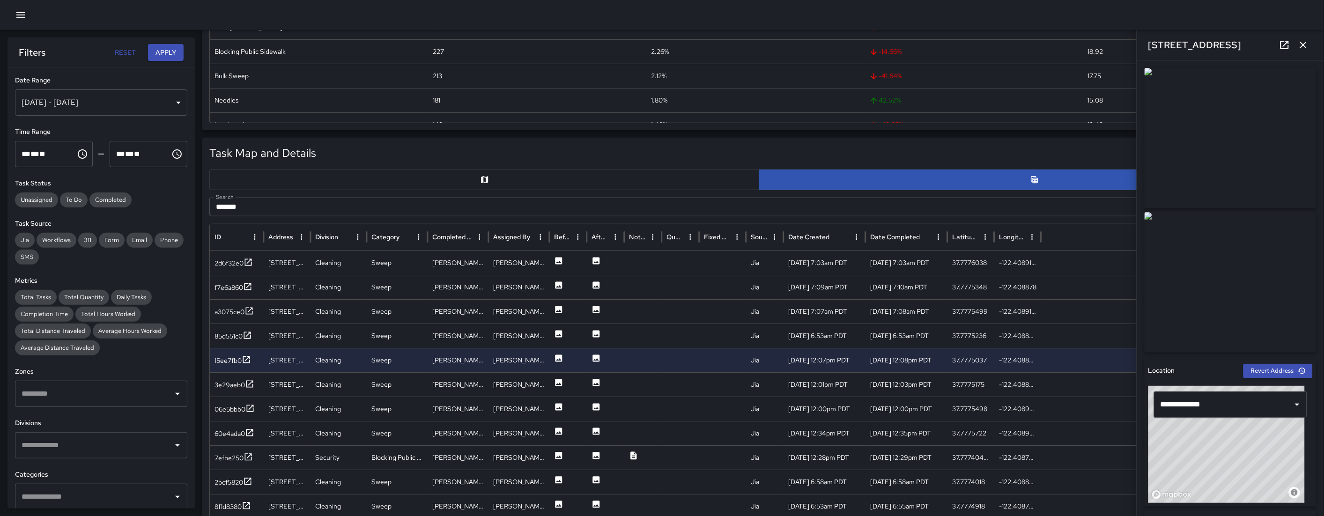
click at [1300, 45] on icon "button" at bounding box center [1303, 44] width 11 height 11
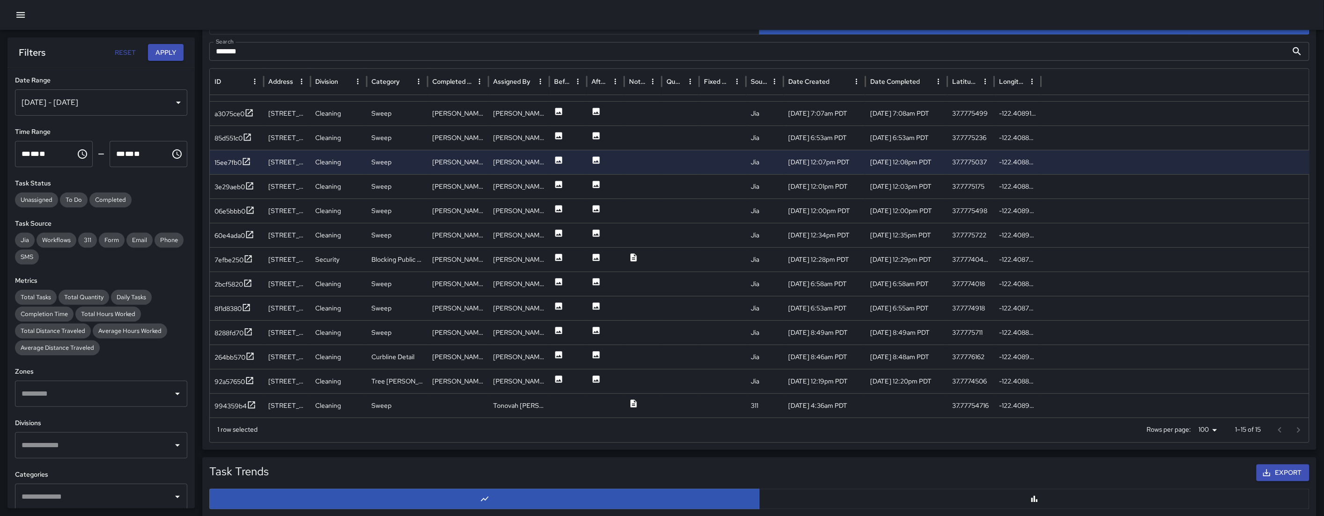
scroll to position [439, 0]
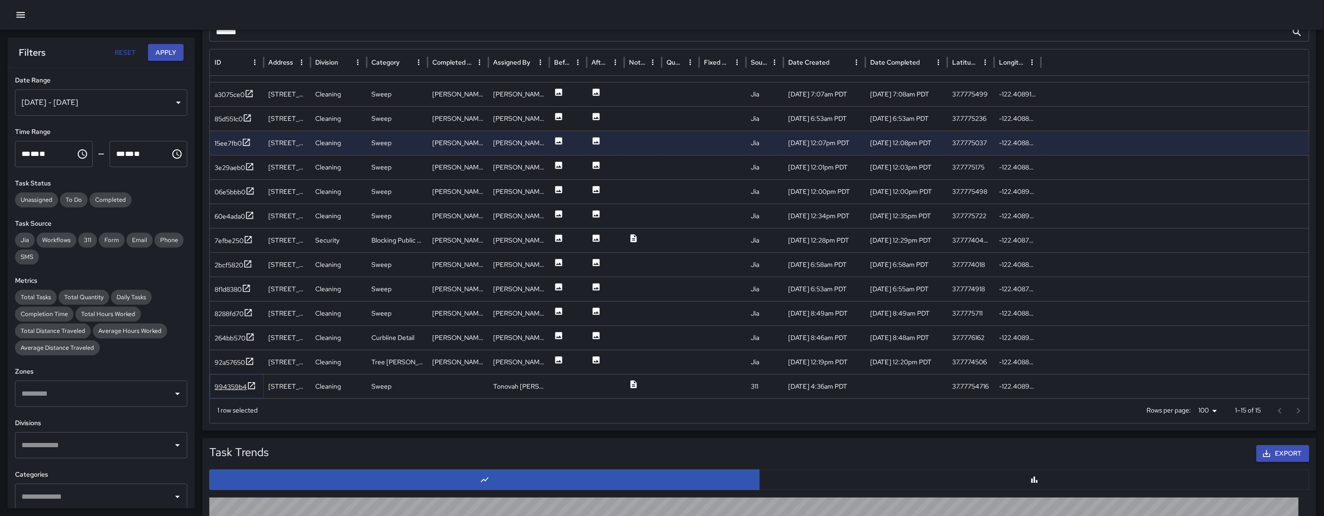
click at [237, 387] on div "994359b4" at bounding box center [230, 386] width 32 height 9
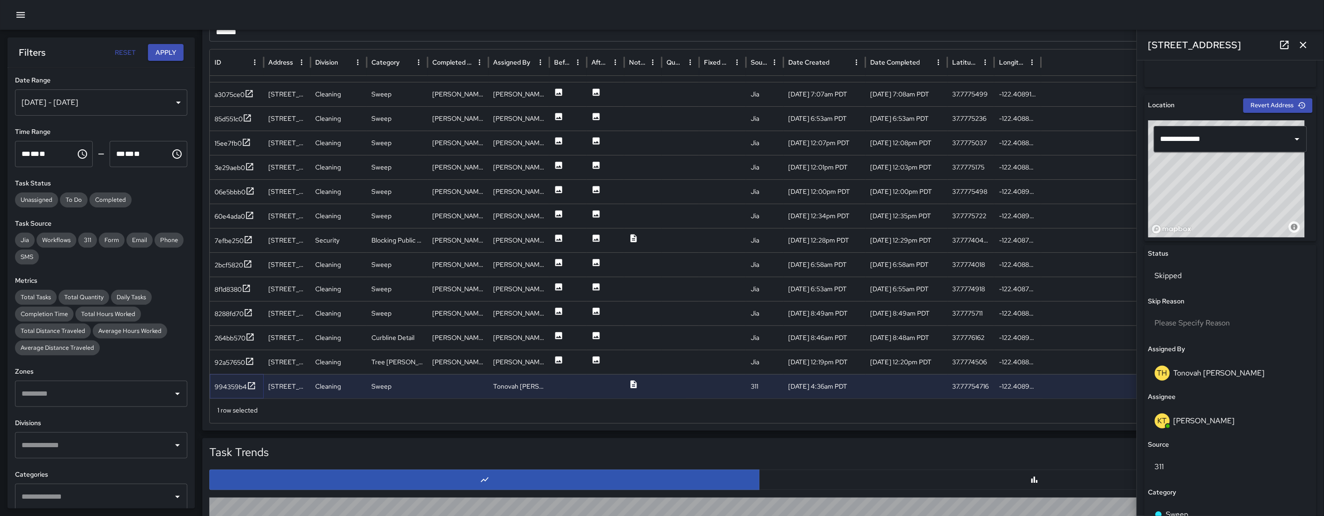
scroll to position [498, 0]
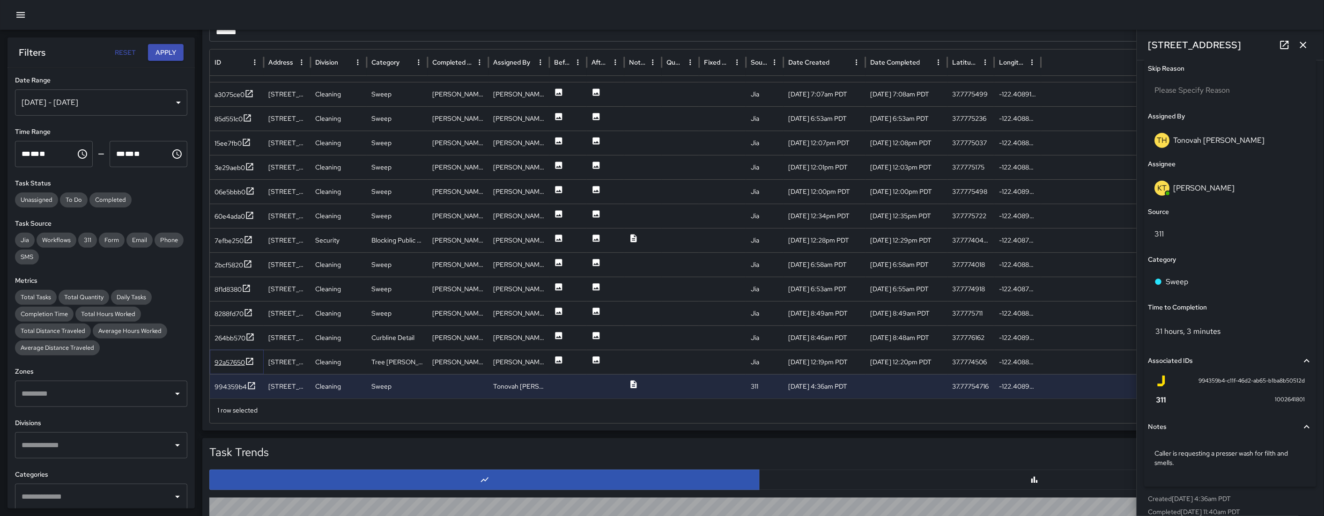
click at [221, 364] on div "92a57650" at bounding box center [229, 362] width 30 height 9
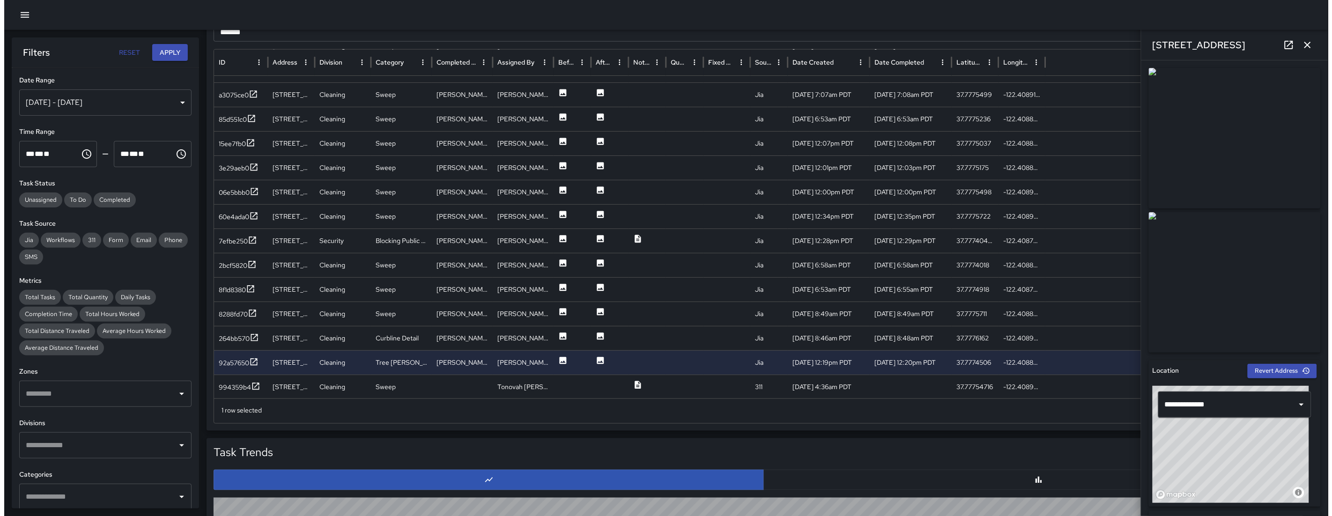
scroll to position [39, 0]
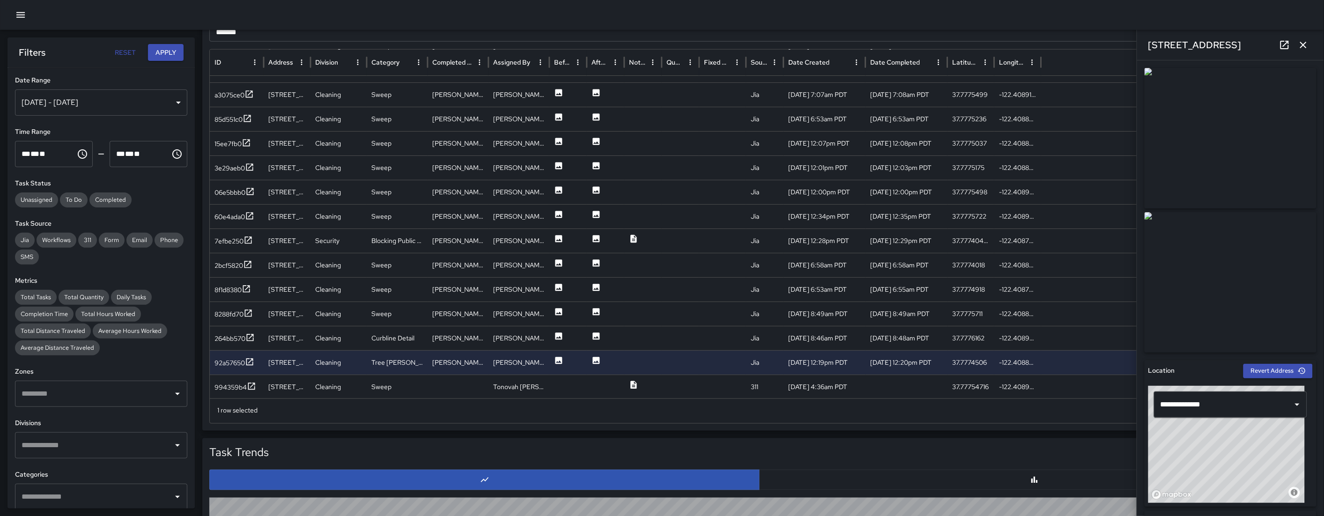
click at [15, 19] on icon "button" at bounding box center [20, 14] width 11 height 11
click at [19, 16] on icon "button" at bounding box center [20, 14] width 11 height 11
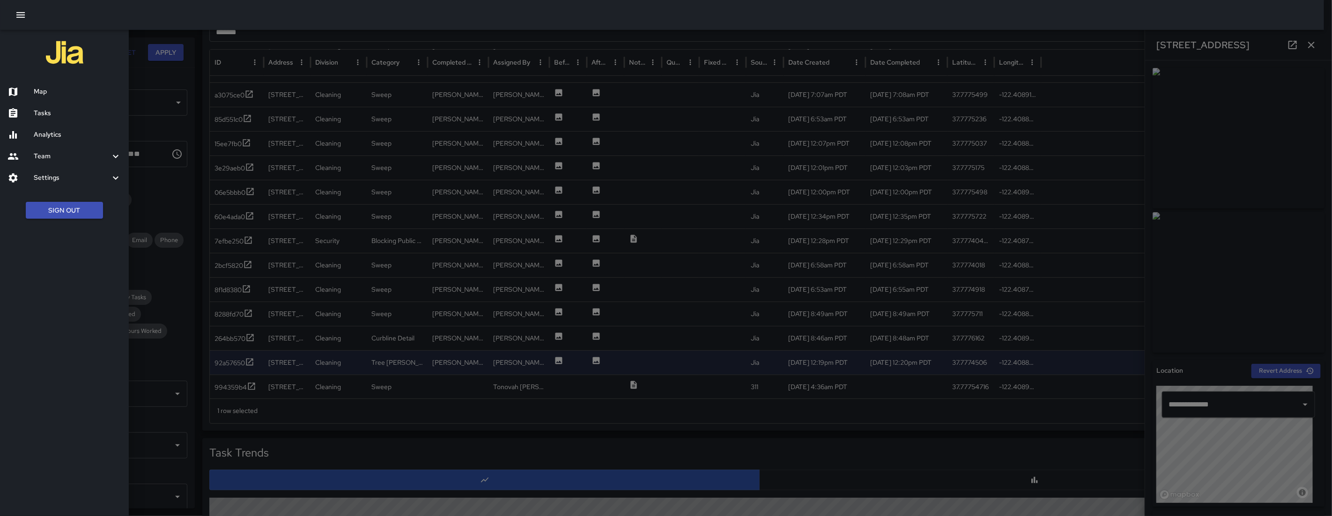
click at [81, 90] on h6 "Map" at bounding box center [78, 92] width 88 height 10
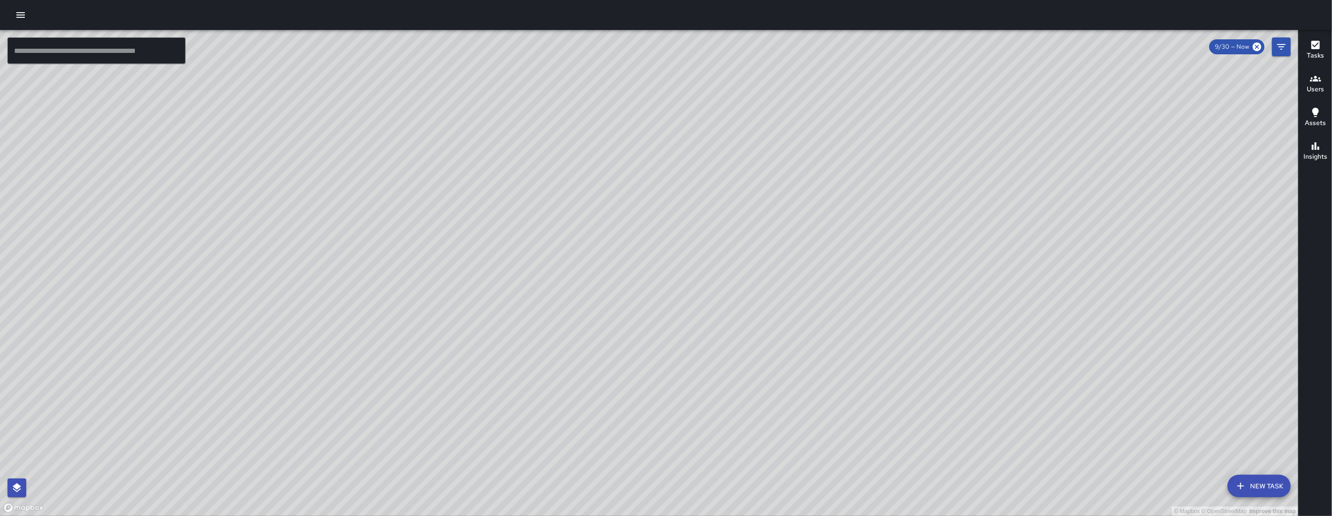
click at [642, 260] on div "© Mapbox © OpenStreetMap Improve this map" at bounding box center [649, 273] width 1298 height 486
drag, startPoint x: 712, startPoint y: 338, endPoint x: 617, endPoint y: 269, distance: 116.7
click at [618, 270] on div "© Mapbox © OpenStreetMap Improve this map" at bounding box center [649, 273] width 1298 height 486
drag, startPoint x: 605, startPoint y: 253, endPoint x: 594, endPoint y: 242, distance: 15.6
click at [596, 246] on div "© Mapbox © OpenStreetMap Improve this map" at bounding box center [649, 273] width 1298 height 486
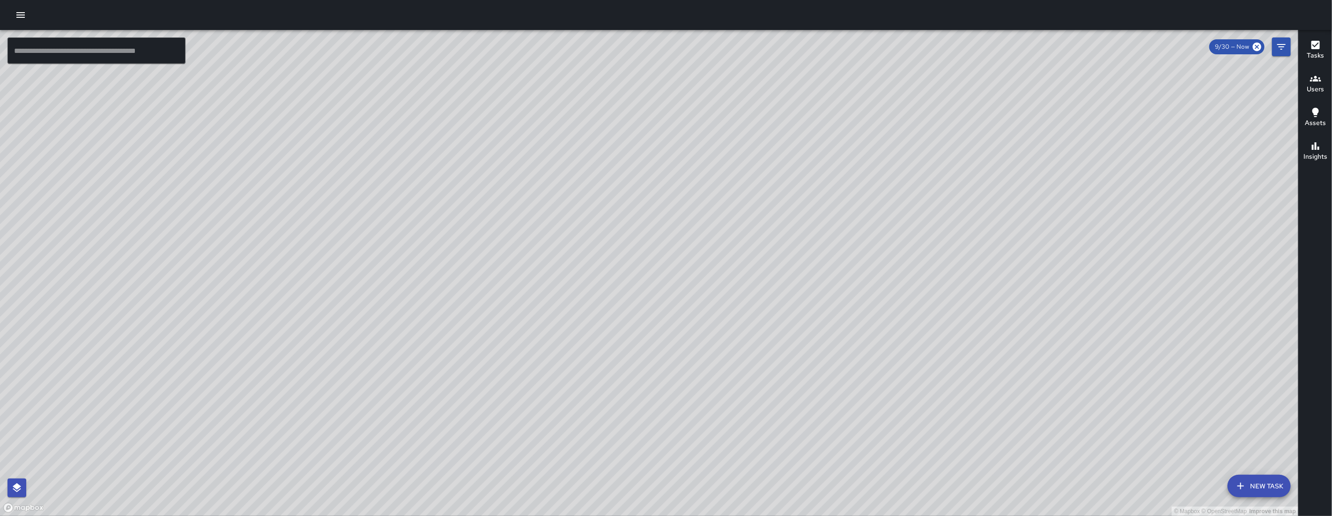
drag, startPoint x: 549, startPoint y: 111, endPoint x: 541, endPoint y: 149, distance: 39.2
click at [537, 167] on div "© Mapbox © OpenStreetMap Improve this map" at bounding box center [649, 273] width 1298 height 486
click at [537, 181] on div "© Mapbox © OpenStreetMap Improve this map" at bounding box center [649, 273] width 1298 height 486
drag, startPoint x: 684, startPoint y: 218, endPoint x: 685, endPoint y: 238, distance: 20.1
click at [685, 238] on div "© Mapbox © OpenStreetMap Improve this map" at bounding box center [649, 273] width 1298 height 486
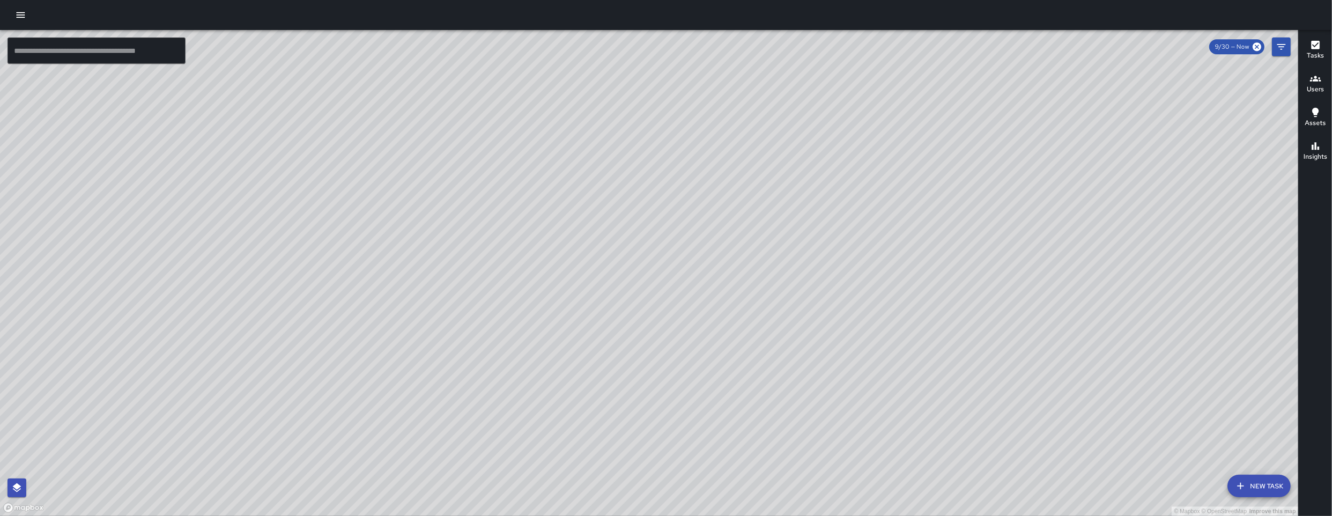
click at [62, 51] on input "text" at bounding box center [96, 50] width 178 height 26
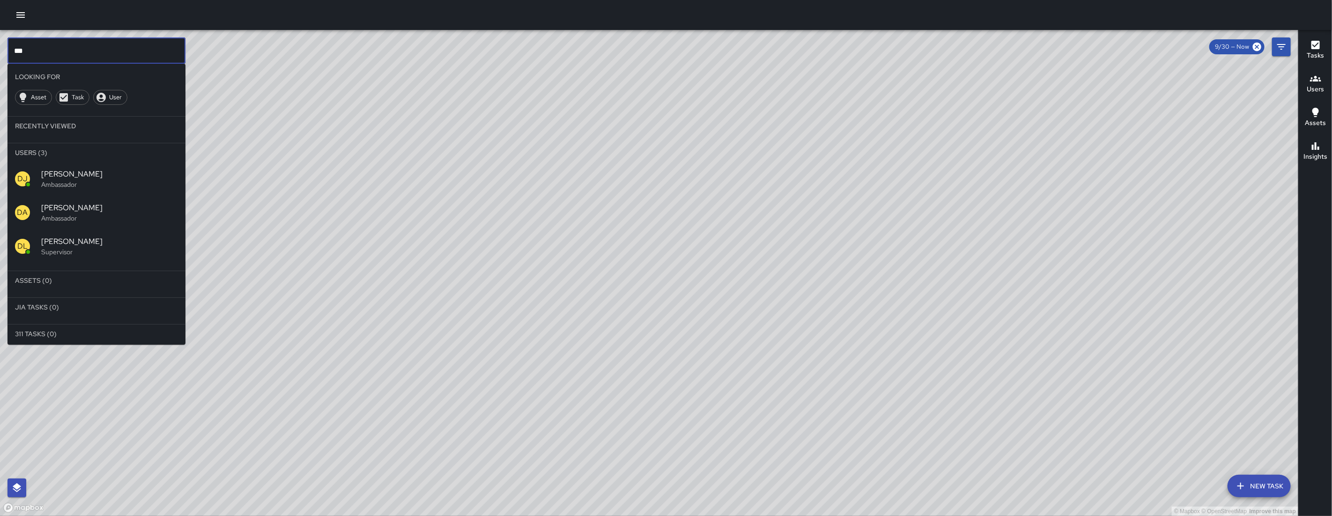
type input "***"
click at [103, 236] on span "[PERSON_NAME]" at bounding box center [109, 241] width 137 height 11
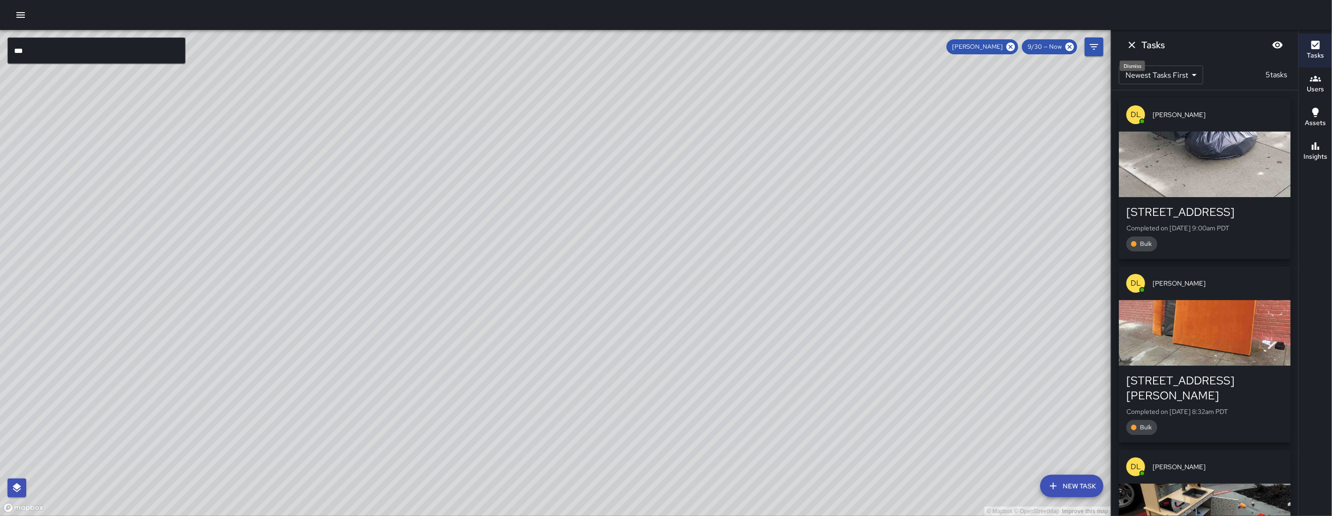
click at [1136, 47] on icon "Dismiss" at bounding box center [1131, 44] width 11 height 11
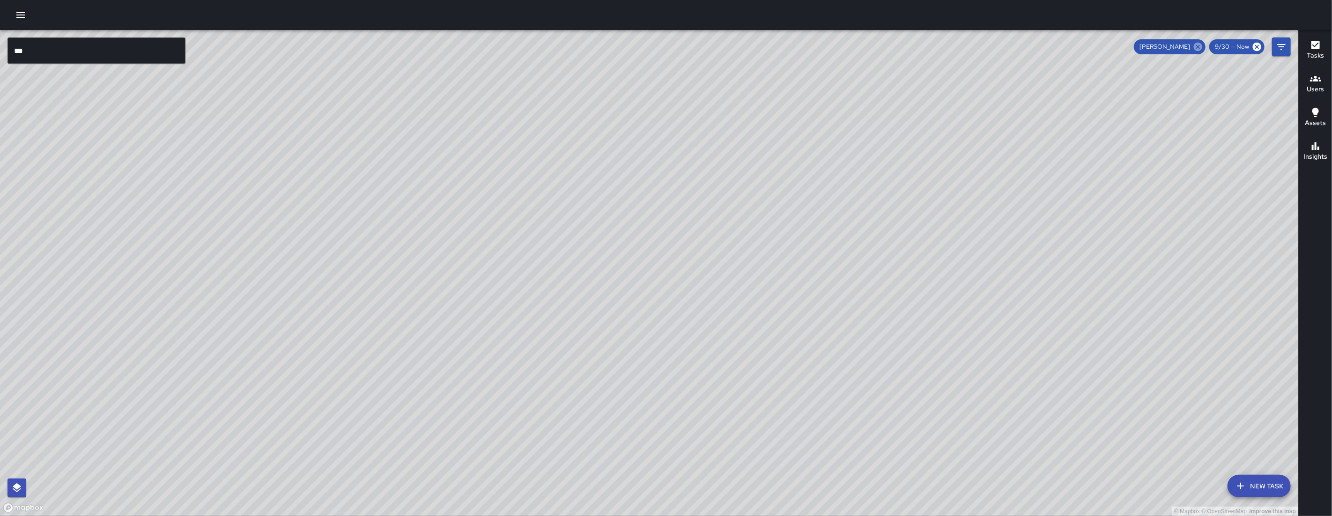
click at [1198, 47] on icon at bounding box center [1198, 47] width 10 height 10
drag, startPoint x: 638, startPoint y: 119, endPoint x: 535, endPoint y: 292, distance: 201.6
click at [535, 292] on div "© Mapbox © OpenStreetMap Improve this map" at bounding box center [649, 273] width 1298 height 486
click at [407, 293] on div "© Mapbox © OpenStreetMap Improve this map JJ Jesus Jamaica 652a Natoma Street C…" at bounding box center [649, 273] width 1298 height 486
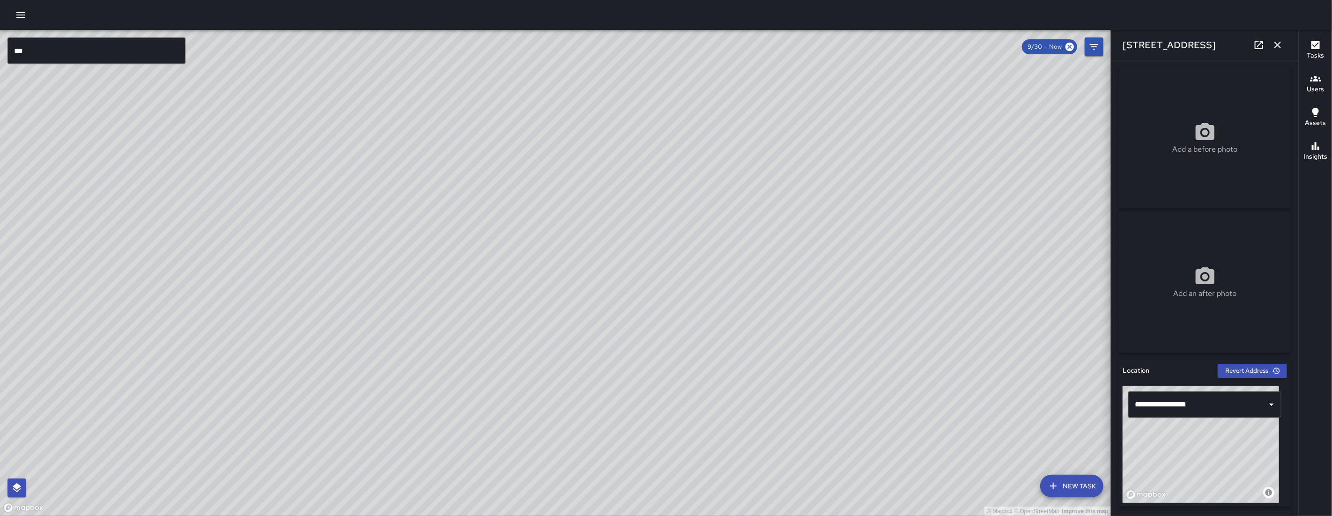
scroll to position [481, 0]
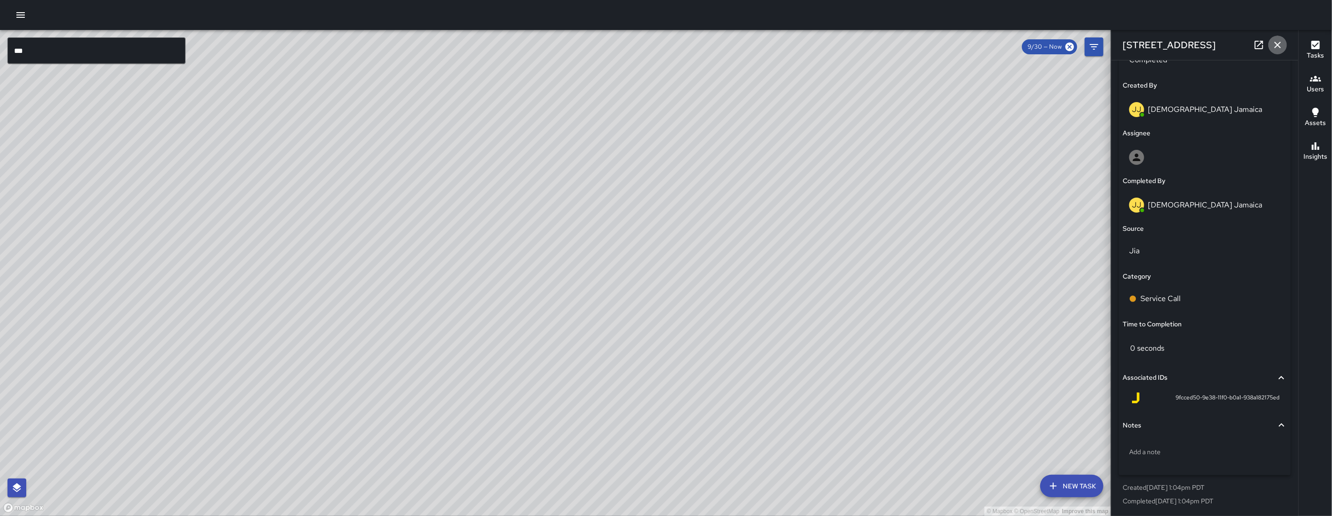
click at [1274, 45] on icon "button" at bounding box center [1277, 44] width 11 height 11
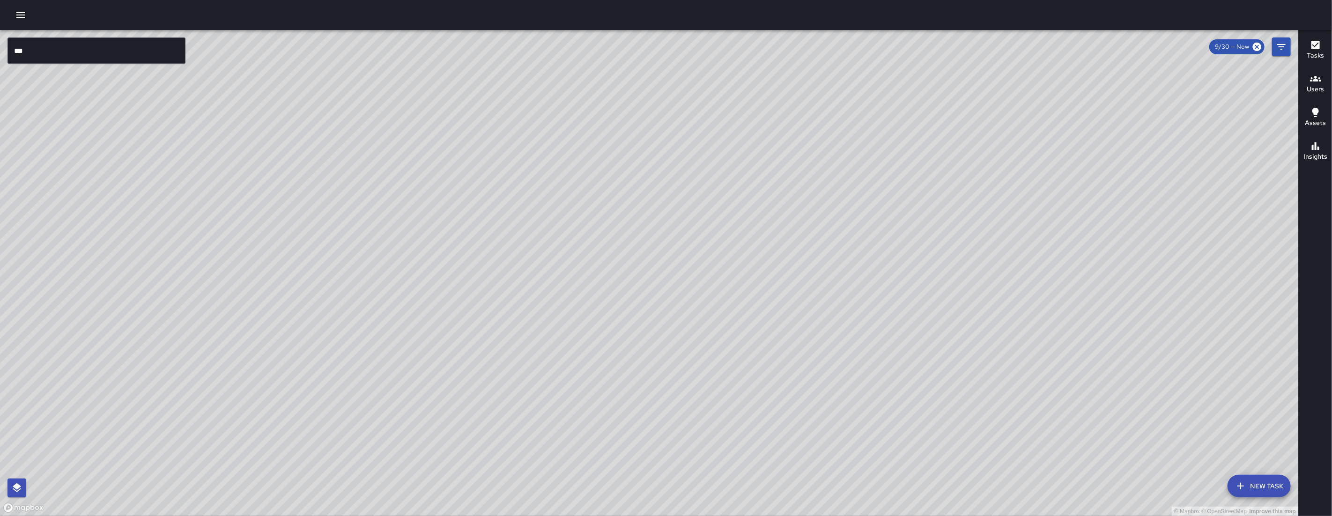
drag, startPoint x: 698, startPoint y: 402, endPoint x: 482, endPoint y: 291, distance: 242.9
click at [482, 291] on div "© Mapbox © OpenStreetMap Improve this map" at bounding box center [649, 273] width 1298 height 486
drag, startPoint x: 410, startPoint y: 176, endPoint x: 475, endPoint y: 256, distance: 103.2
click at [467, 255] on div "© Mapbox © OpenStreetMap Improve this map" at bounding box center [649, 273] width 1298 height 486
click at [461, 241] on div "© Mapbox © OpenStreetMap Improve this map" at bounding box center [649, 273] width 1298 height 486
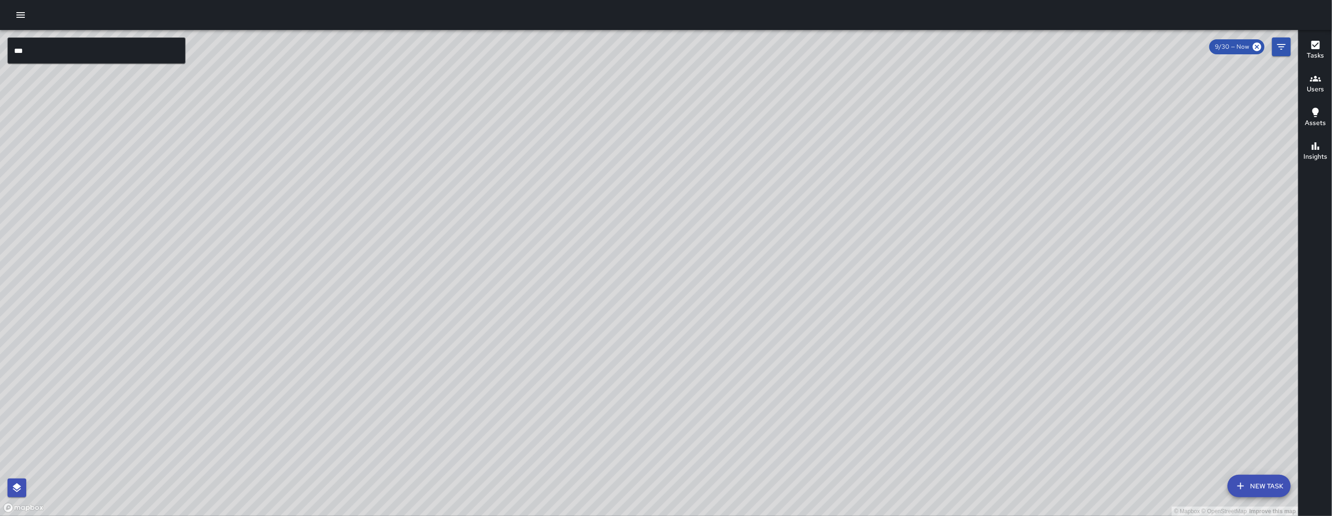
drag, startPoint x: 503, startPoint y: 190, endPoint x: 598, endPoint y: 130, distance: 112.0
click at [597, 131] on div "© Mapbox © OpenStreetMap Improve this map" at bounding box center [649, 273] width 1298 height 486
click at [598, 130] on div "© Mapbox © OpenStreetMap Improve this map" at bounding box center [649, 273] width 1298 height 486
drag, startPoint x: 487, startPoint y: 228, endPoint x: 482, endPoint y: 261, distance: 34.0
click at [487, 229] on div "© Mapbox © OpenStreetMap Improve this map" at bounding box center [649, 273] width 1298 height 486
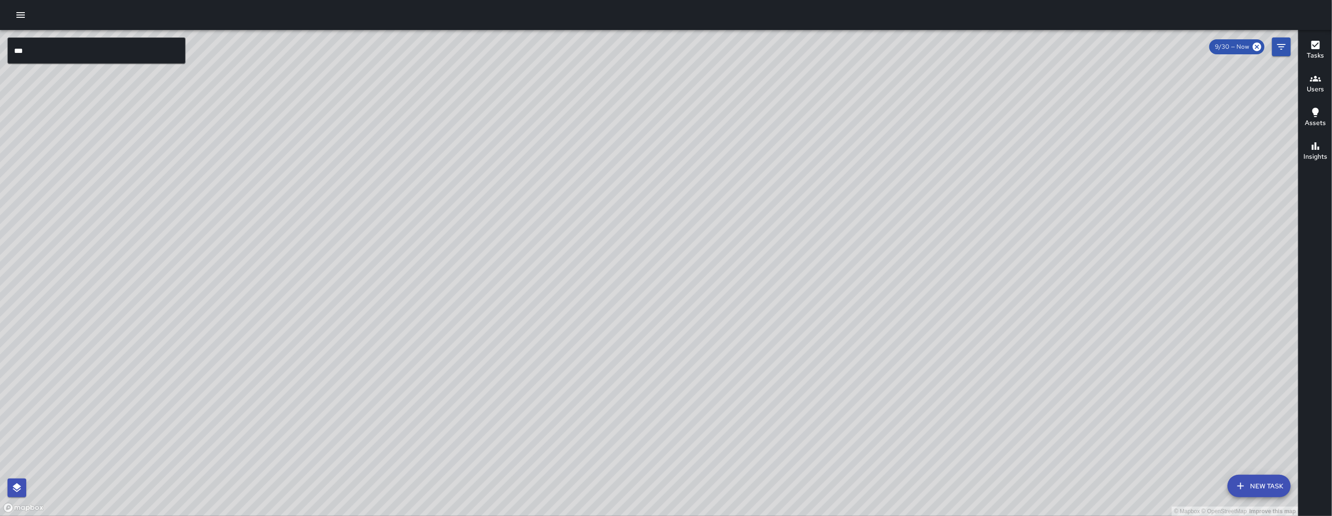
drag, startPoint x: 482, startPoint y: 261, endPoint x: 466, endPoint y: 292, distance: 34.8
click at [461, 324] on div "© Mapbox © OpenStreetMap Improve this map" at bounding box center [649, 273] width 1298 height 486
drag, startPoint x: 582, startPoint y: 104, endPoint x: 581, endPoint y: 119, distance: 15.0
click at [582, 104] on div "© Mapbox © OpenStreetMap Improve this map" at bounding box center [649, 273] width 1298 height 486
drag, startPoint x: 581, startPoint y: 119, endPoint x: 514, endPoint y: 225, distance: 125.0
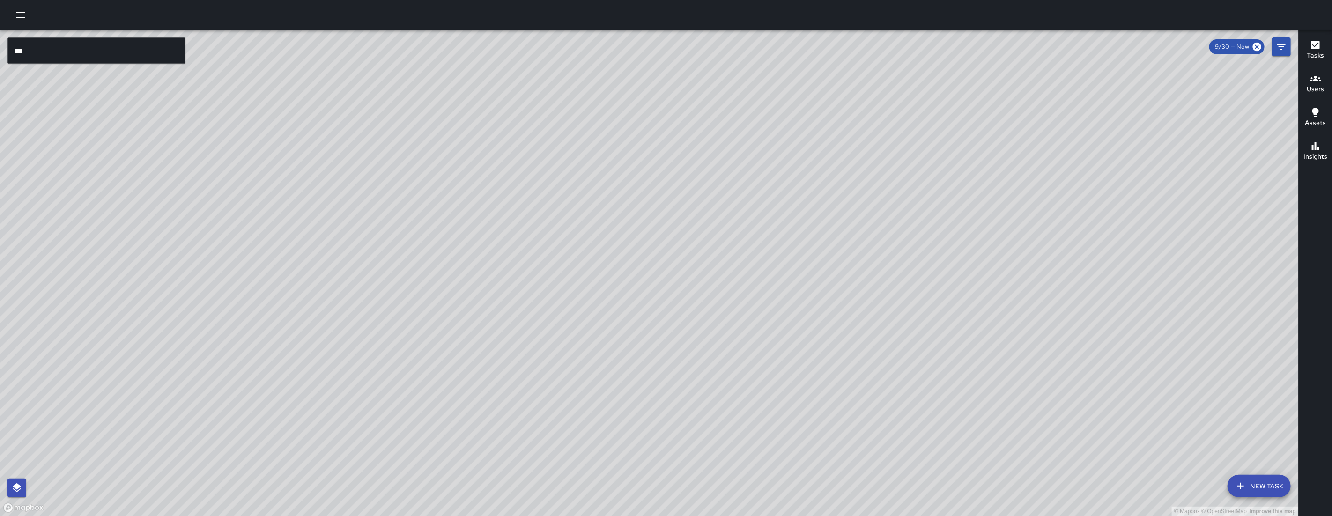
click at [514, 225] on div "© Mapbox © OpenStreetMap Improve this map" at bounding box center [649, 273] width 1298 height 486
click at [488, 259] on div "© Mapbox © OpenStreetMap Improve this map JJ Jesus Jamaica 625b Natoma Street C…" at bounding box center [649, 273] width 1298 height 486
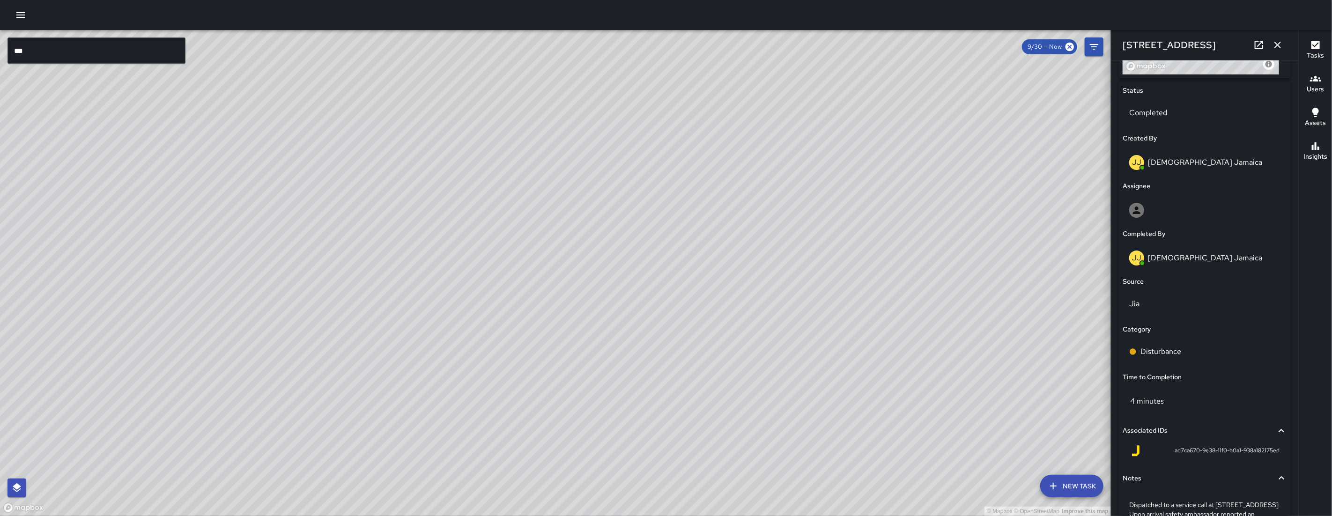
scroll to position [429, 0]
click at [619, 334] on div "© Mapbox © OpenStreetMap Improve this map" at bounding box center [555, 273] width 1111 height 486
drag, startPoint x: 616, startPoint y: 332, endPoint x: 583, endPoint y: 212, distance: 124.2
click at [576, 225] on div "© Mapbox © OpenStreetMap Improve this map" at bounding box center [555, 273] width 1111 height 486
click at [582, 213] on div "© Mapbox © OpenStreetMap Improve this map" at bounding box center [555, 273] width 1111 height 486
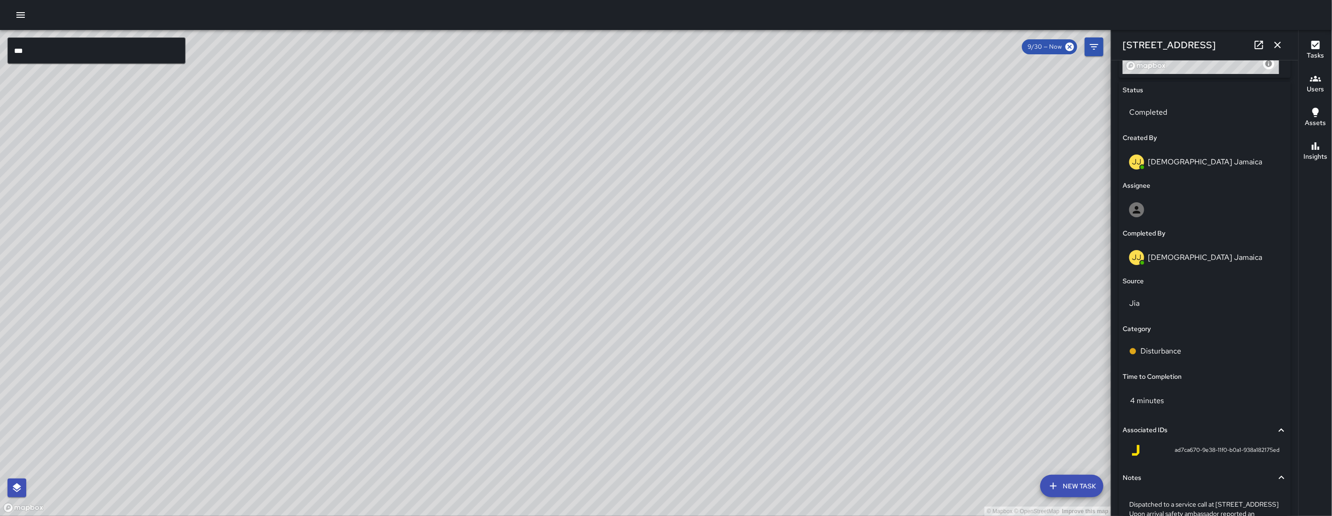
drag, startPoint x: 445, startPoint y: 420, endPoint x: 494, endPoint y: 359, distance: 77.7
click at [444, 415] on div "© Mapbox © OpenStreetMap Improve this map" at bounding box center [555, 273] width 1111 height 486
drag, startPoint x: 494, startPoint y: 359, endPoint x: 550, endPoint y: 317, distance: 70.5
click at [544, 320] on div "© Mapbox © OpenStreetMap Improve this map" at bounding box center [555, 273] width 1111 height 486
click at [550, 317] on div "© Mapbox © OpenStreetMap Improve this map" at bounding box center [555, 273] width 1111 height 486
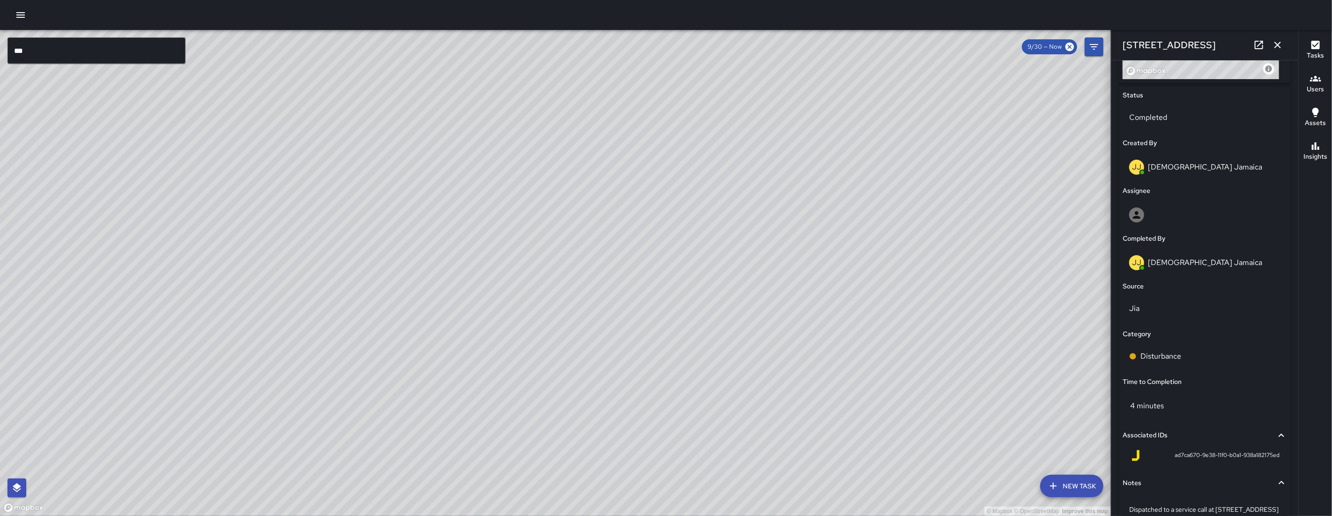
scroll to position [243, 0]
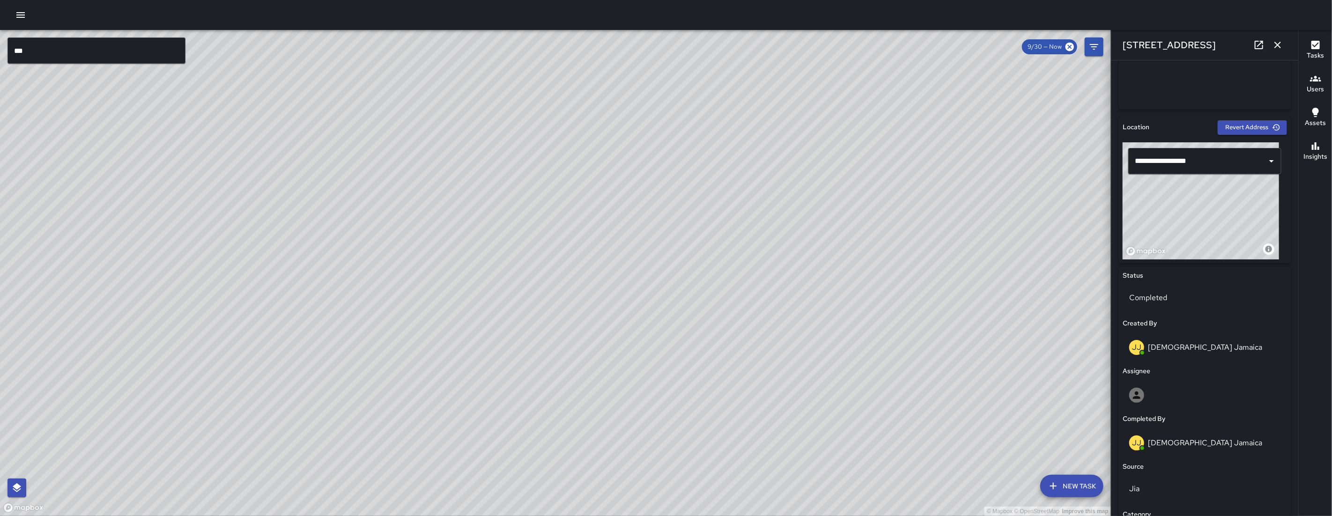
click at [1278, 44] on icon "button" at bounding box center [1277, 45] width 7 height 7
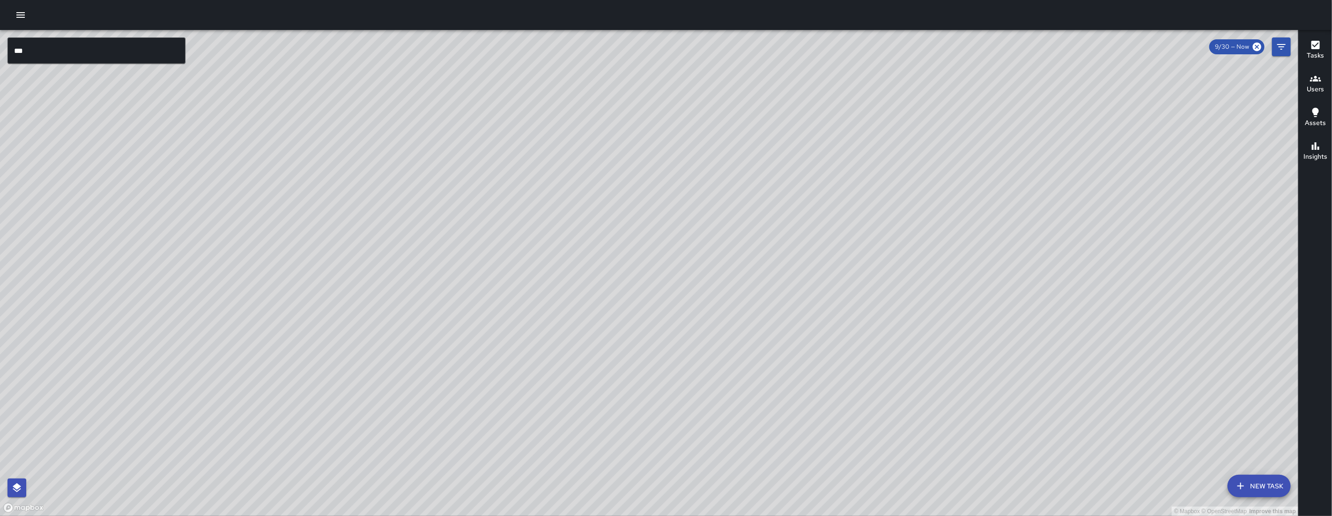
drag, startPoint x: 781, startPoint y: 226, endPoint x: 636, endPoint y: 412, distance: 235.6
click at [551, 516] on div "© Mapbox © OpenStreetMap Improve this map *** ​ New Task 9/30 — Now Map Layers …" at bounding box center [666, 258] width 1332 height 516
drag, startPoint x: 665, startPoint y: 437, endPoint x: 629, endPoint y: 468, distance: 47.2
click at [629, 468] on div "© Mapbox © OpenStreetMap Improve this map" at bounding box center [649, 273] width 1298 height 486
drag, startPoint x: 750, startPoint y: 359, endPoint x: 499, endPoint y: 234, distance: 280.6
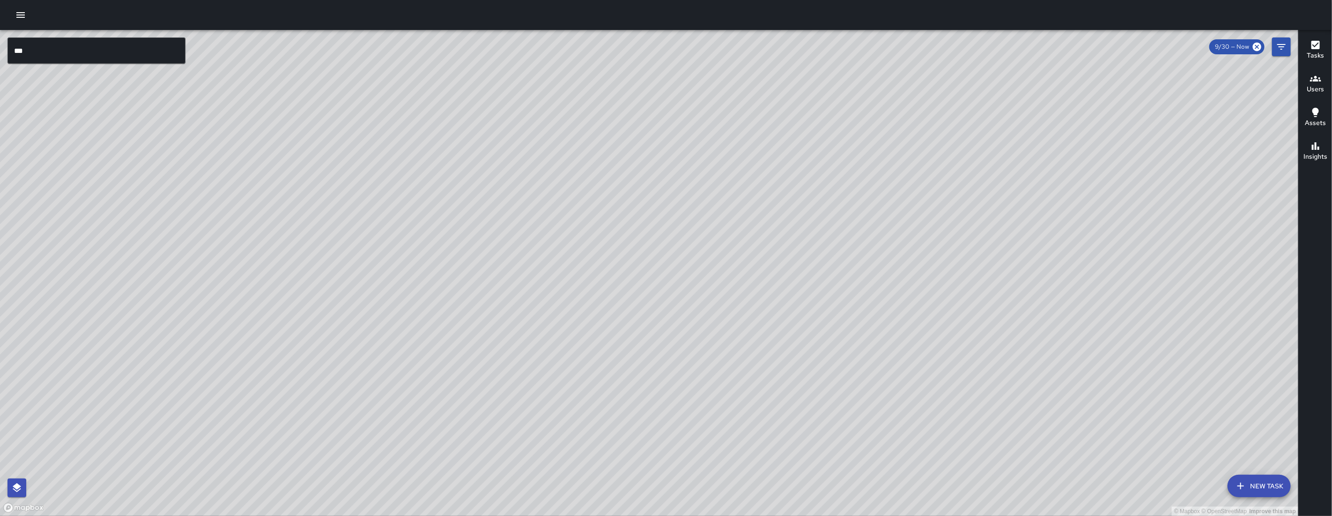
click at [494, 184] on div "© Mapbox © OpenStreetMap Improve this map" at bounding box center [649, 273] width 1298 height 486
click at [527, 273] on div "© Mapbox © OpenStreetMap Improve this map" at bounding box center [649, 273] width 1298 height 486
drag, startPoint x: 487, startPoint y: 366, endPoint x: 621, endPoint y: 348, distance: 134.7
click at [621, 348] on div "© Mapbox © OpenStreetMap Improve this map" at bounding box center [649, 273] width 1298 height 486
click at [601, 467] on div "© Mapbox © OpenStreetMap Improve this map" at bounding box center [649, 273] width 1298 height 486
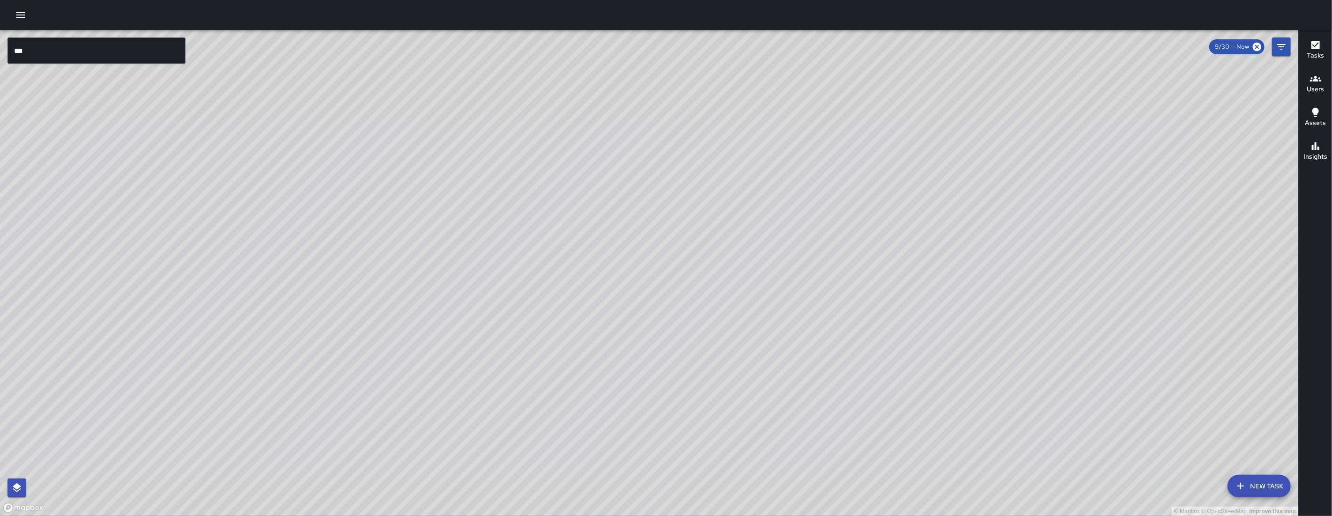
drag, startPoint x: 575, startPoint y: 424, endPoint x: 555, endPoint y: 413, distance: 22.4
click at [555, 464] on div "© Mapbox © OpenStreetMap Improve this map" at bounding box center [649, 273] width 1298 height 486
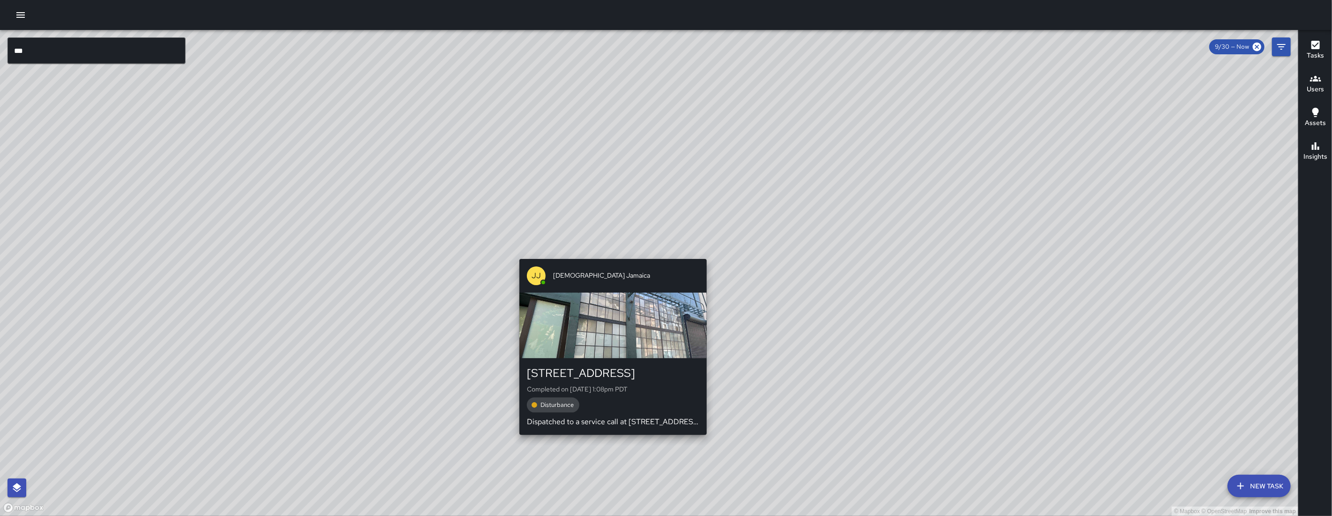
click at [610, 255] on div "JJ Jesus Jamaica 625b Natoma Street Completed on 9/30/2025, 1:08pm PDT Disturba…" at bounding box center [613, 347] width 195 height 184
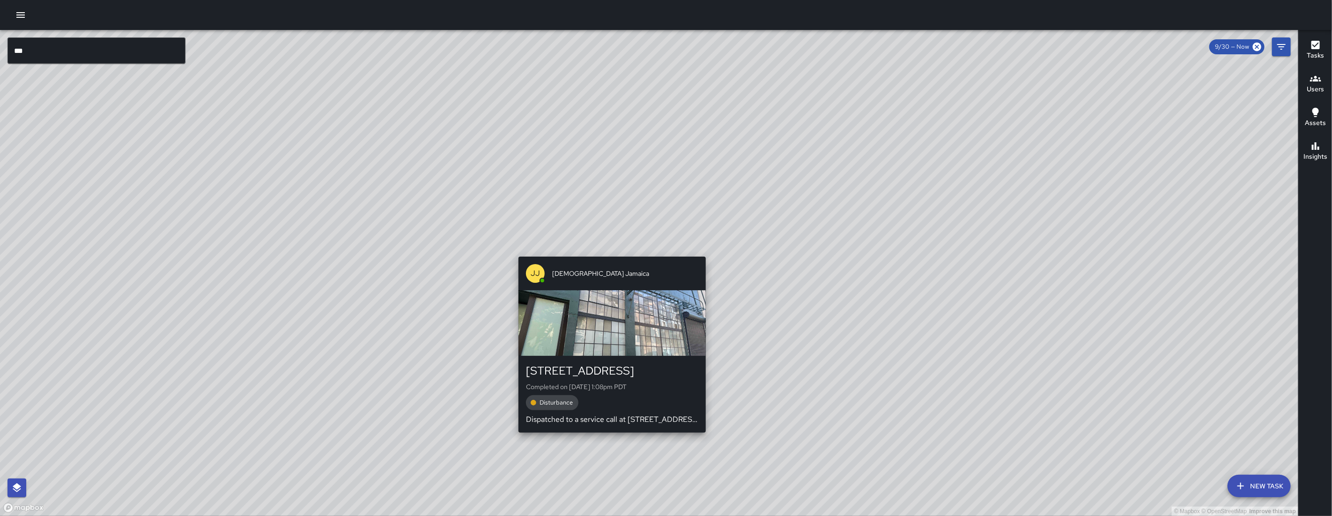
click at [610, 255] on div "JJ Jesus Jamaica 625b Natoma Street Completed on 9/30/2025, 1:08pm PDT Disturba…" at bounding box center [612, 345] width 195 height 184
click at [610, 256] on div "JJ Jesus Jamaica" at bounding box center [611, 273] width 187 height 34
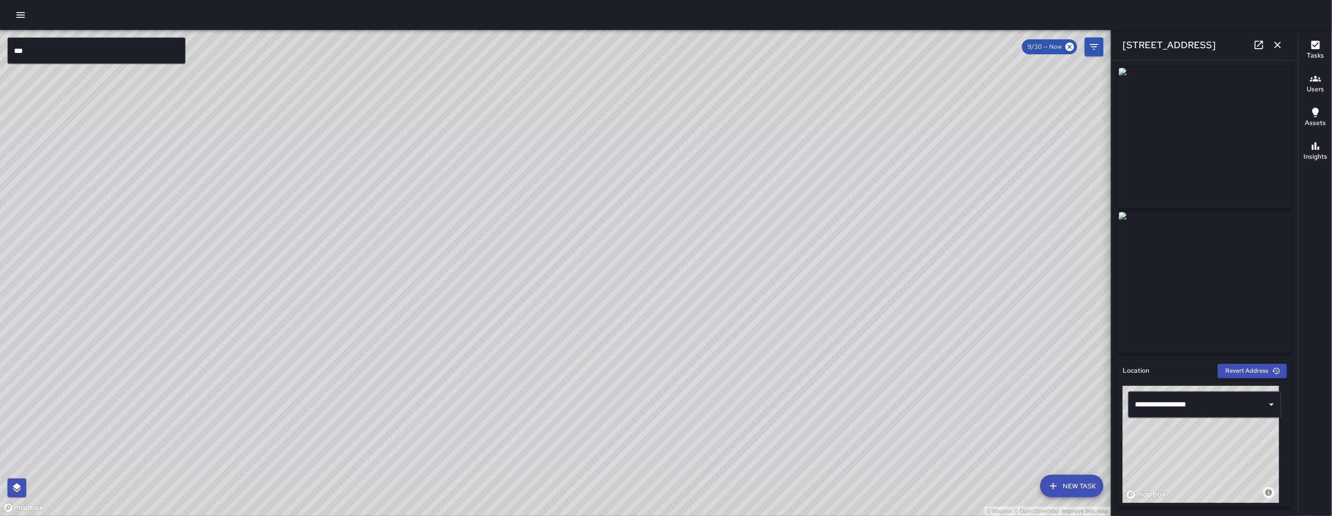
scroll to position [575, 0]
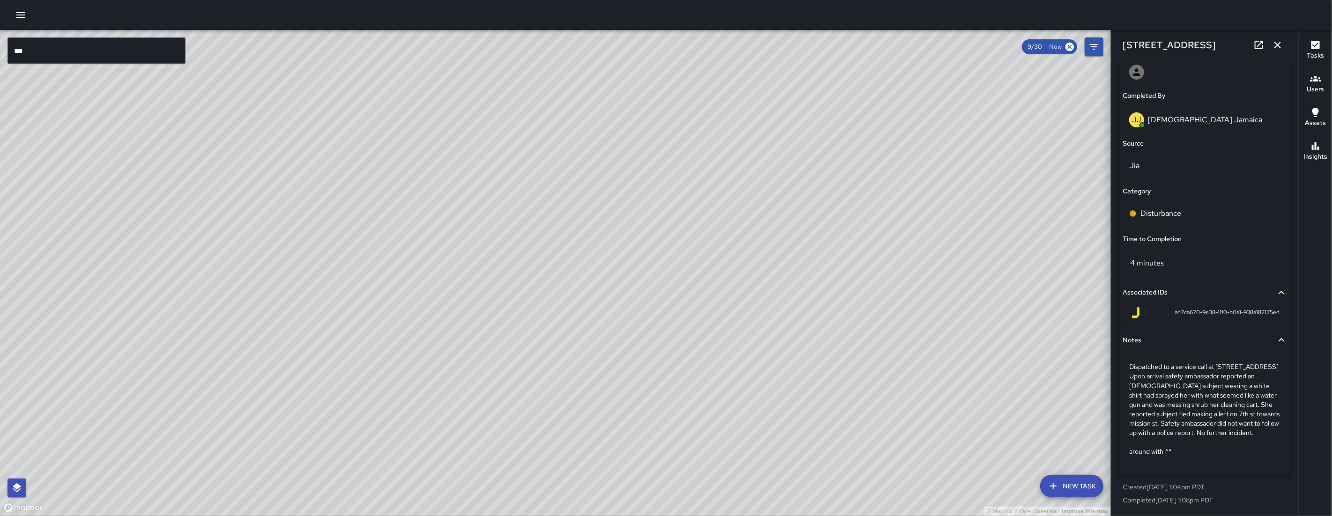
click at [979, 247] on div "© Mapbox © OpenStreetMap Improve this map" at bounding box center [555, 273] width 1111 height 486
click at [1277, 40] on icon "button" at bounding box center [1277, 44] width 11 height 11
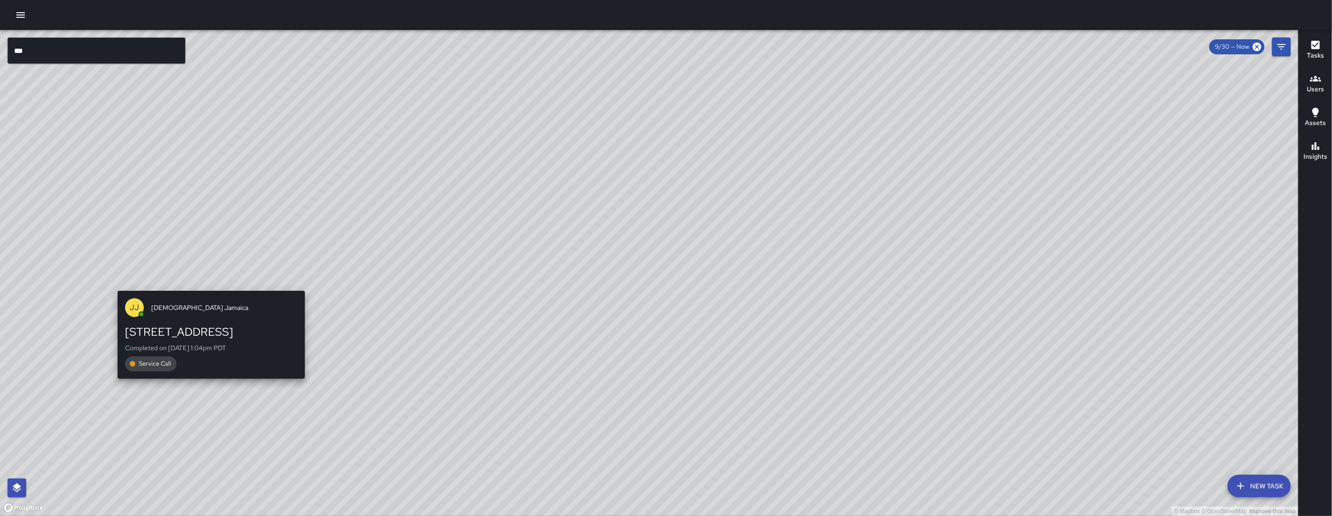
click at [212, 285] on div "© Mapbox © OpenStreetMap Improve this map JJ Jesus Jamaica 652a Natoma Street C…" at bounding box center [649, 273] width 1298 height 486
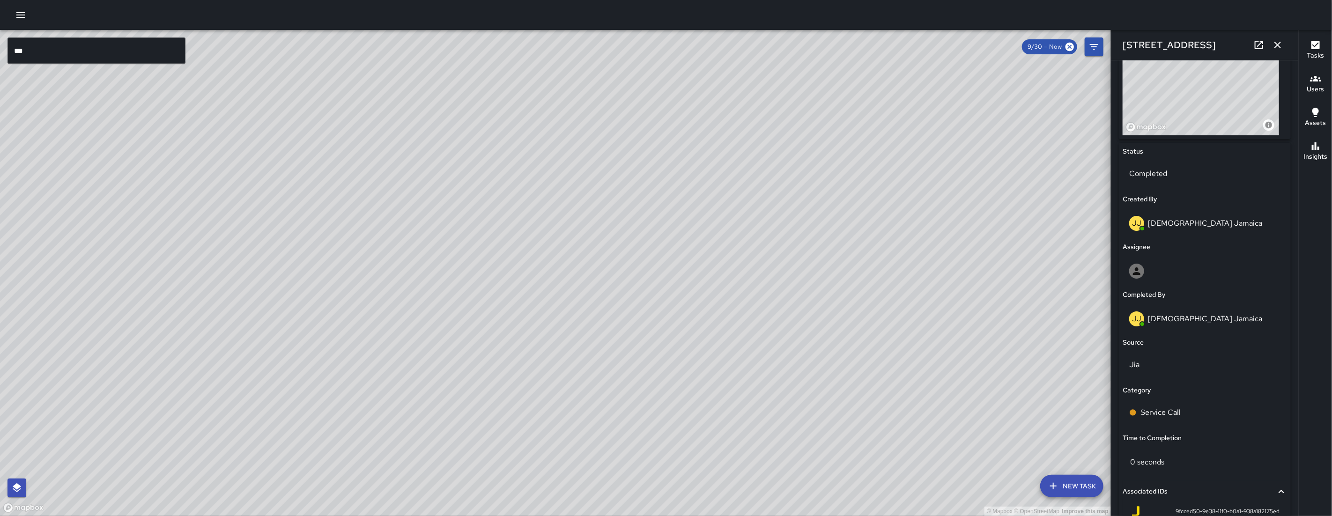
scroll to position [481, 0]
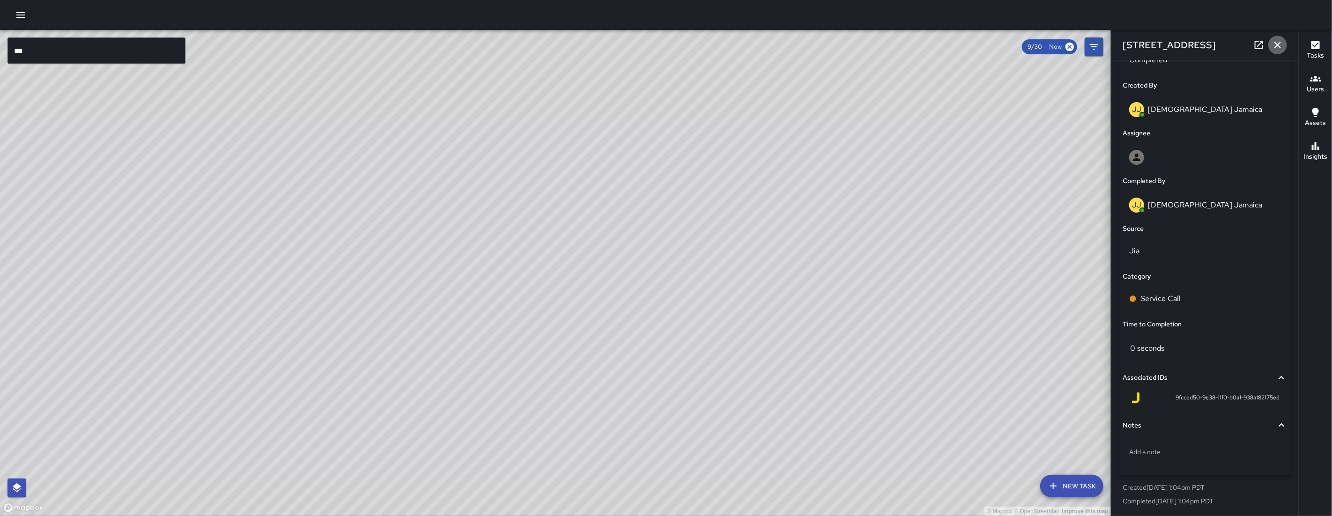
click at [1280, 44] on icon "button" at bounding box center [1277, 44] width 11 height 11
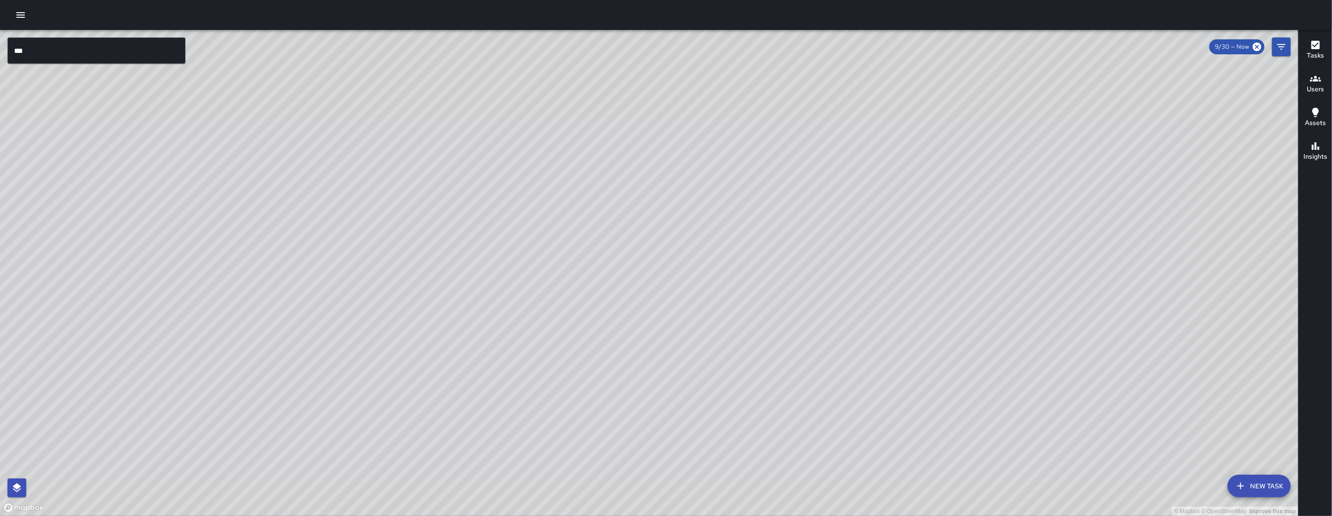
drag, startPoint x: 803, startPoint y: 420, endPoint x: 824, endPoint y: 132, distance: 288.3
click at [823, 199] on div "© Mapbox © OpenStreetMap Improve this map" at bounding box center [649, 273] width 1298 height 486
click at [823, 162] on div "© Mapbox © OpenStreetMap Improve this map" at bounding box center [649, 273] width 1298 height 486
drag, startPoint x: 774, startPoint y: 458, endPoint x: 788, endPoint y: 351, distance: 108.1
click at [788, 351] on div "© Mapbox © OpenStreetMap Improve this map" at bounding box center [649, 273] width 1298 height 486
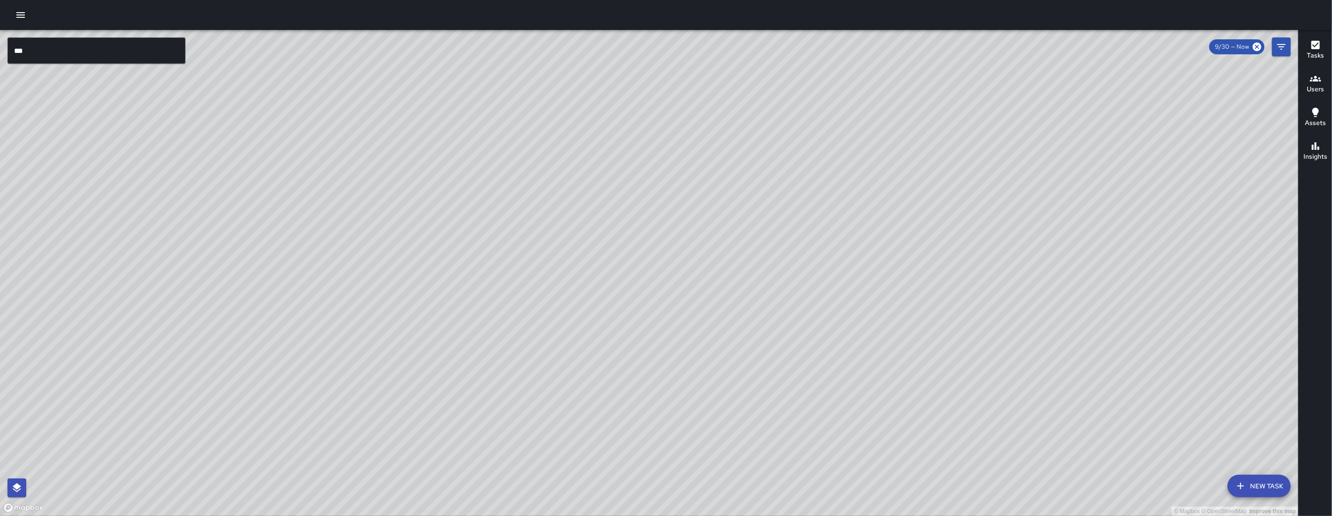
click at [786, 354] on div "© Mapbox © OpenStreetMap Improve this map" at bounding box center [649, 273] width 1298 height 486
click at [593, 219] on div "© Mapbox © OpenStreetMap Improve this map" at bounding box center [649, 273] width 1298 height 486
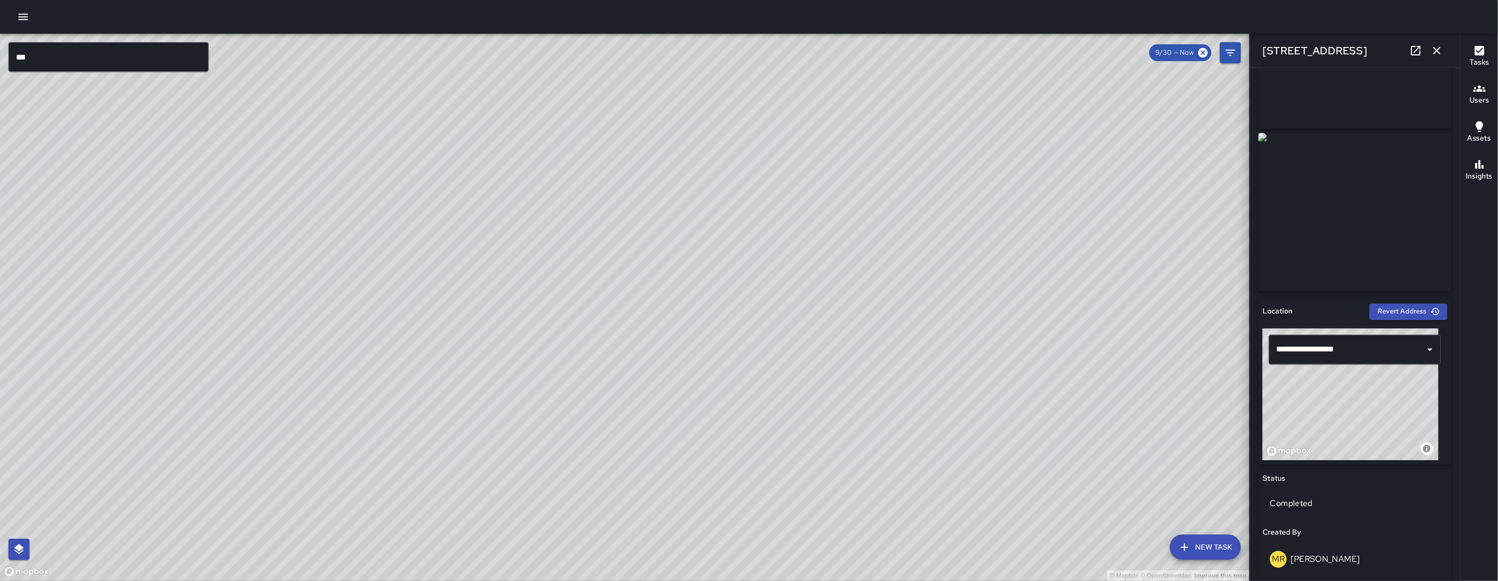
scroll to position [95, 0]
click at [1258, 42] on icon at bounding box center [1258, 44] width 11 height 11
click at [0, 0] on div "© Mapbox © OpenStreetMap Improve this map *** ​ New Task 9/30 — Now Map Layers …" at bounding box center [666, 258] width 1332 height 516
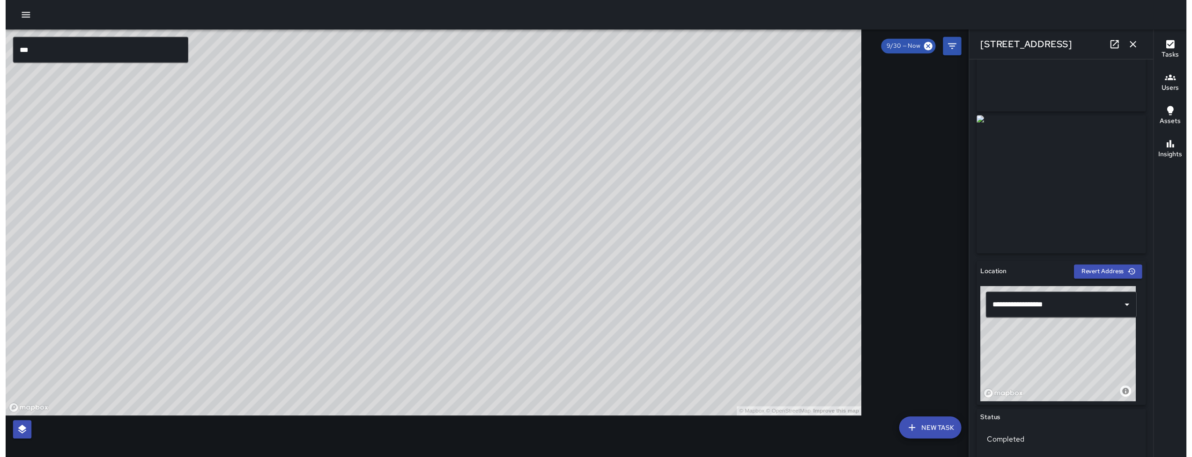
scroll to position [96, 0]
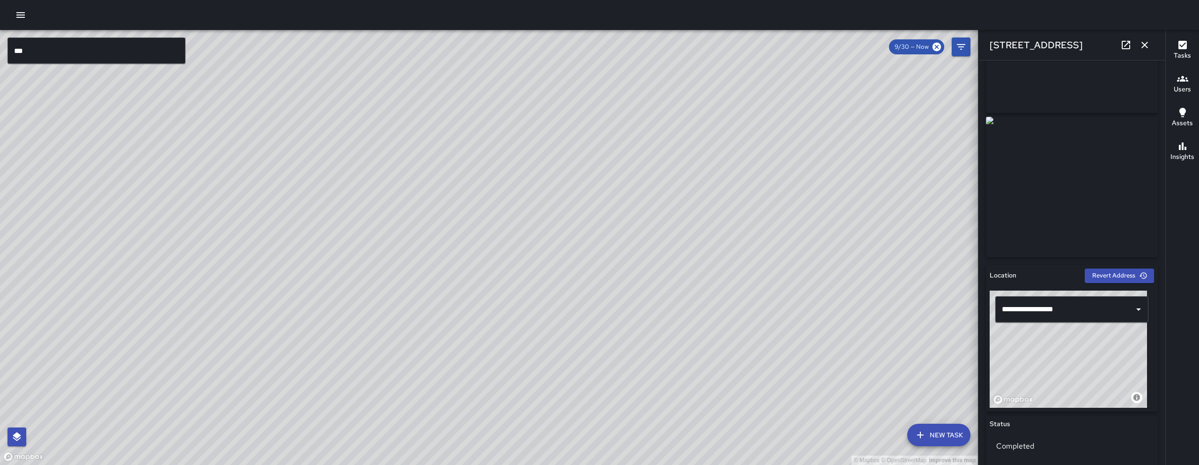
click at [744, 353] on div "© Mapbox © OpenStreetMap Improve this map" at bounding box center [489, 247] width 978 height 435
drag, startPoint x: 920, startPoint y: 205, endPoint x: 620, endPoint y: 369, distance: 342.2
click at [621, 370] on div "© Mapbox © OpenStreetMap Improve this map" at bounding box center [489, 247] width 978 height 435
drag, startPoint x: 572, startPoint y: 163, endPoint x: 577, endPoint y: 89, distance: 74.7
click at [577, 89] on div "© Mapbox © OpenStreetMap Improve this map" at bounding box center [489, 247] width 978 height 435
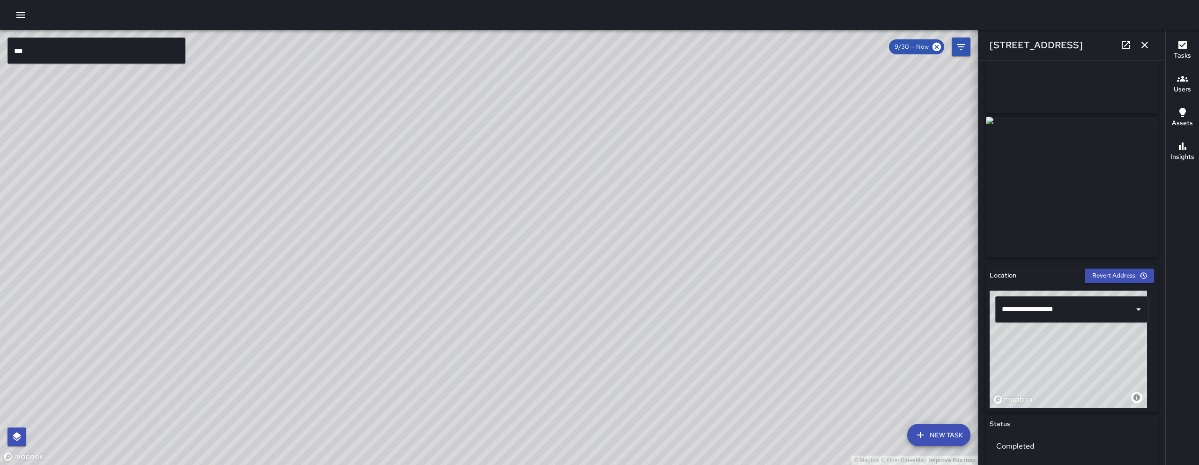
drag, startPoint x: 811, startPoint y: 146, endPoint x: 535, endPoint y: 464, distance: 421.9
click at [535, 464] on div "© Mapbox © OpenStreetMap Improve this map" at bounding box center [489, 247] width 978 height 435
drag, startPoint x: 600, startPoint y: 324, endPoint x: 526, endPoint y: 406, distance: 110.1
click at [526, 406] on div "© Mapbox © OpenStreetMap Improve this map" at bounding box center [489, 247] width 978 height 435
drag, startPoint x: 833, startPoint y: 102, endPoint x: 645, endPoint y: 298, distance: 271.9
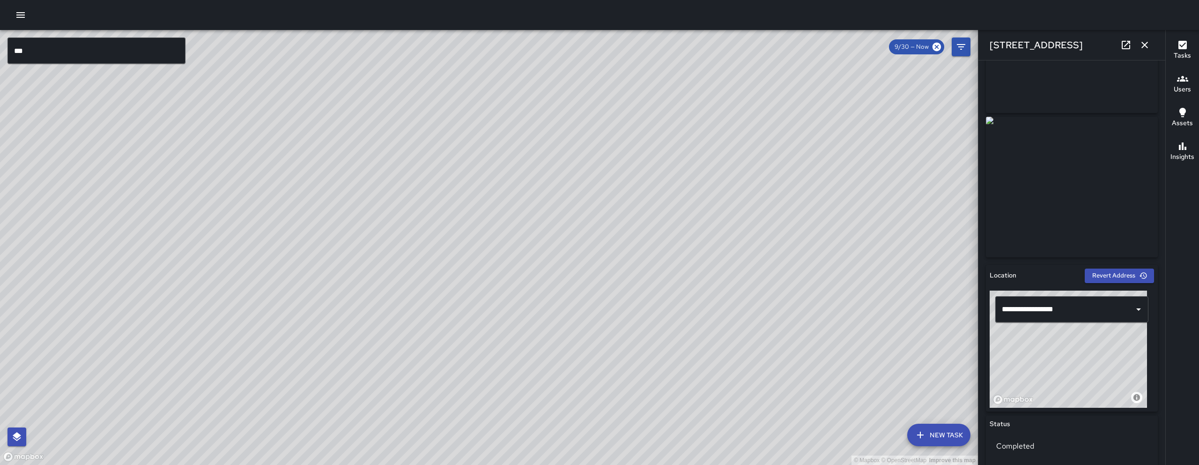
click at [649, 297] on div "© Mapbox © OpenStreetMap Improve this map" at bounding box center [489, 247] width 978 height 435
click at [648, 298] on div "© Mapbox © OpenStreetMap Improve this map" at bounding box center [489, 247] width 978 height 435
click at [24, 20] on icon "button" at bounding box center [20, 14] width 11 height 11
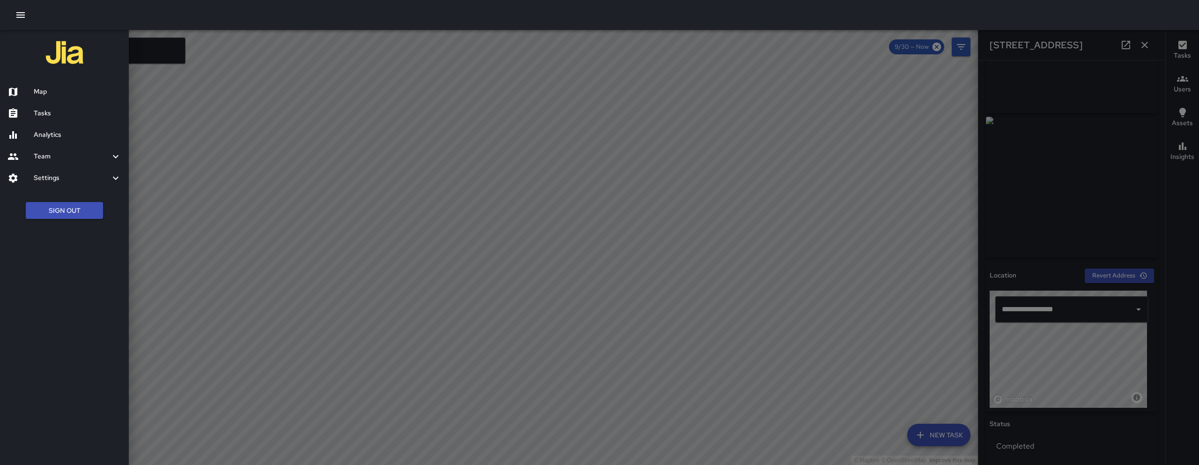
click at [76, 117] on h6 "Tasks" at bounding box center [78, 113] width 88 height 10
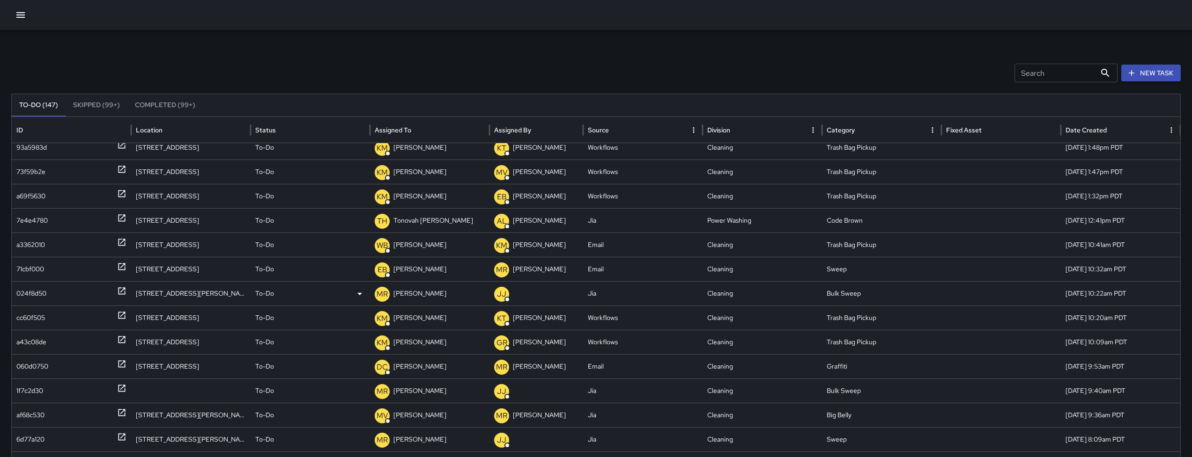
scroll to position [9, 0]
click at [47, 294] on div "024f8d50" at bounding box center [71, 292] width 110 height 24
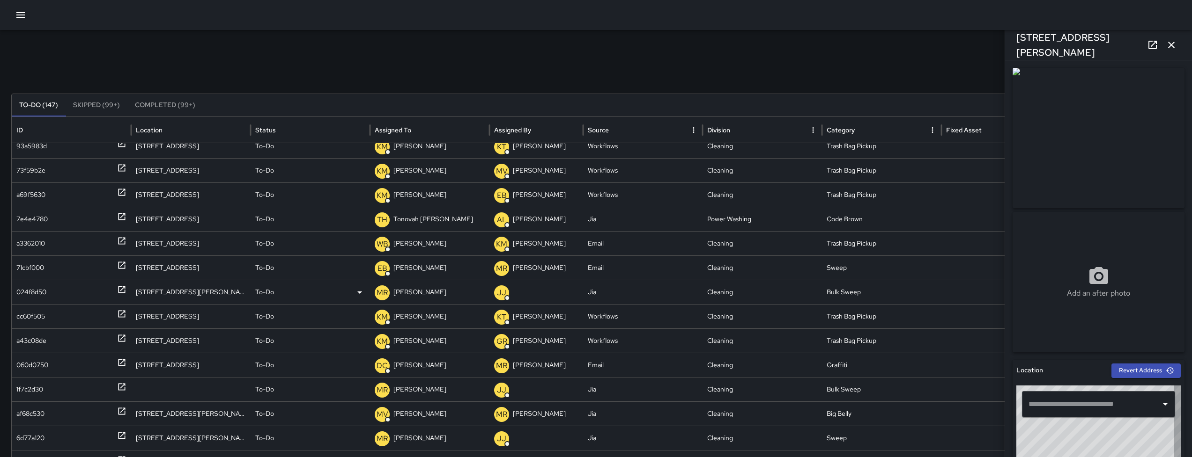
type input "**********"
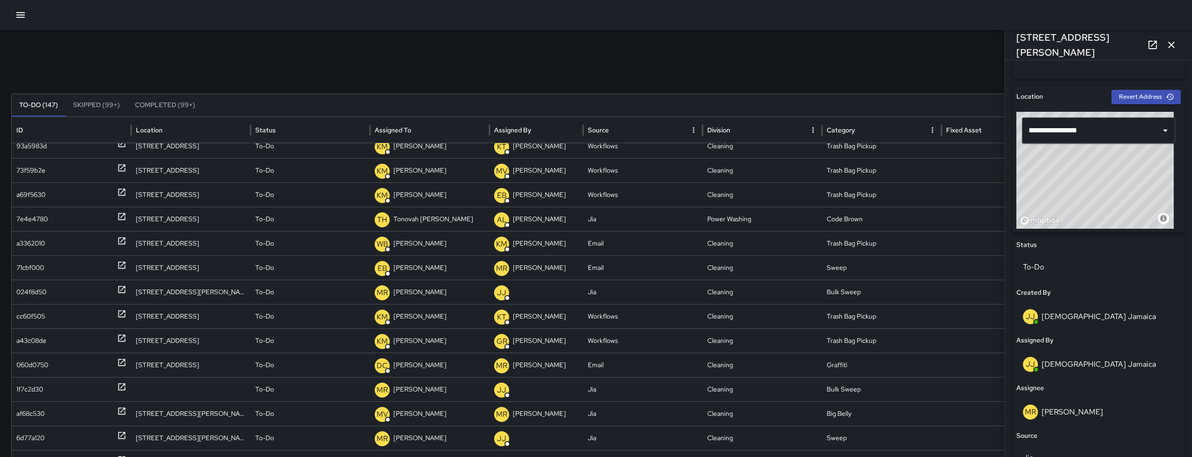
scroll to position [278, 0]
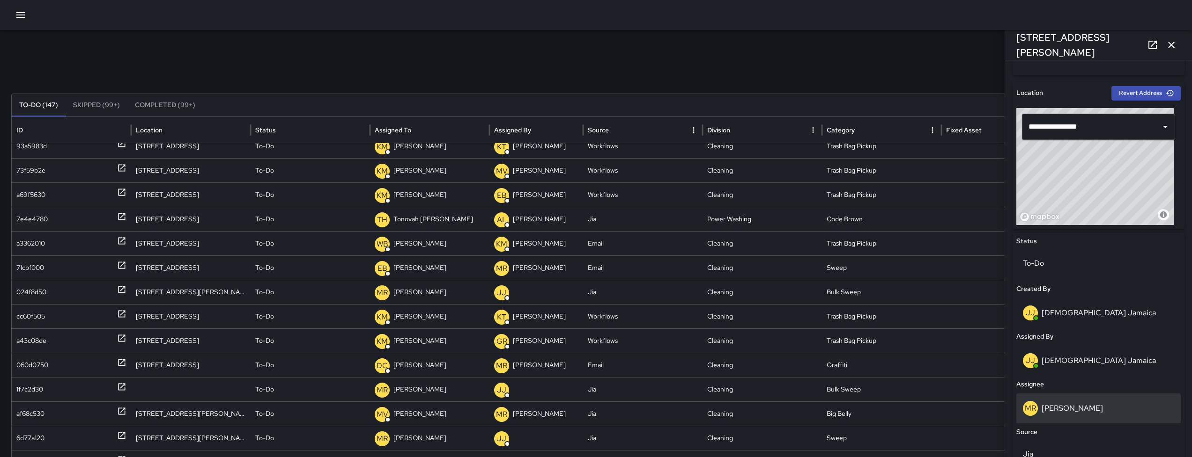
click at [1086, 406] on div "MR Maria Rosas" at bounding box center [1098, 408] width 151 height 15
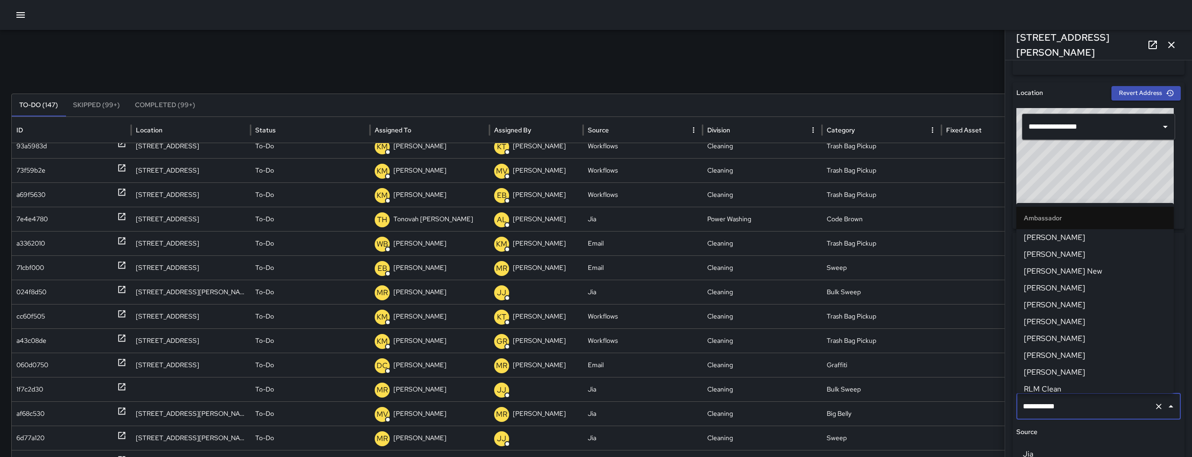
click at [1086, 406] on input "**********" at bounding box center [1085, 407] width 130 height 18
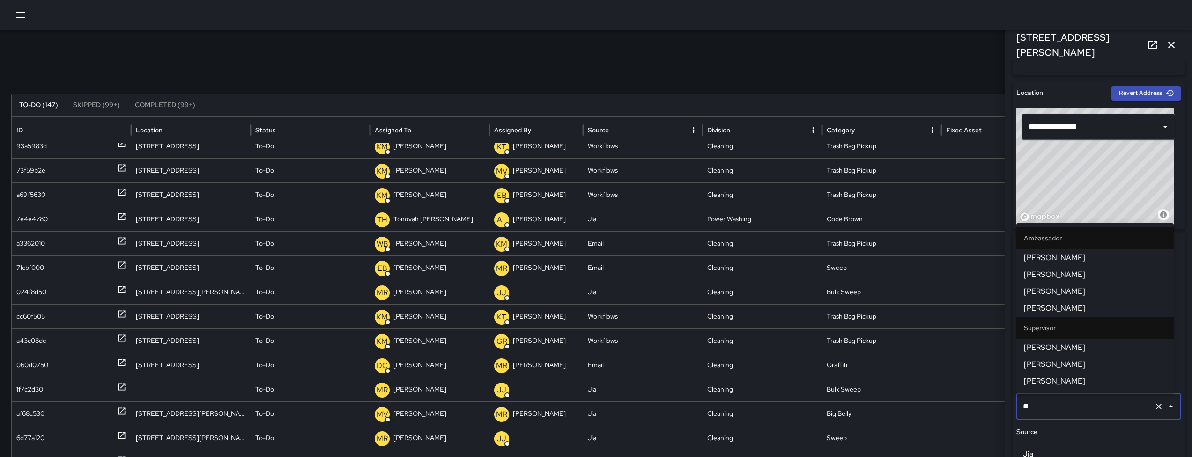
type input "***"
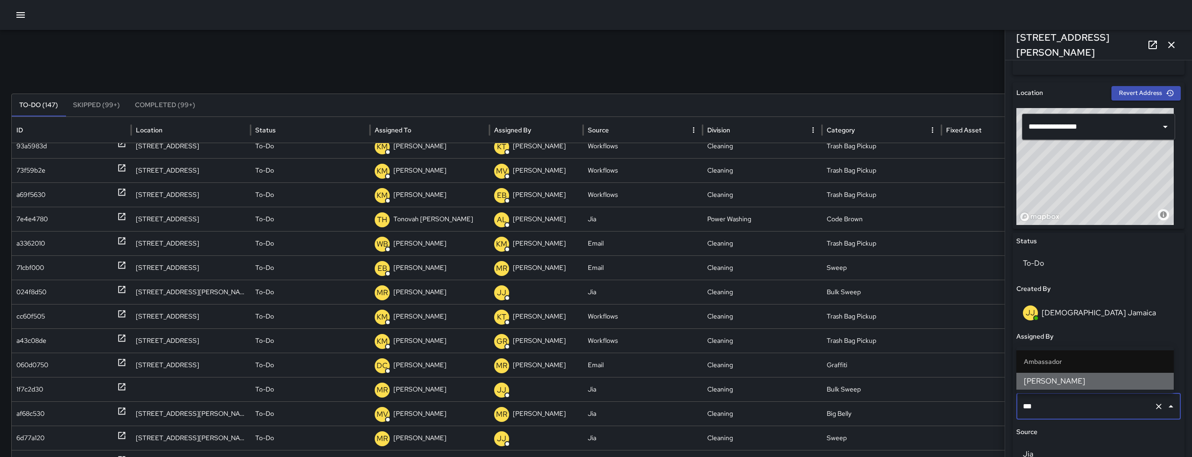
click at [1072, 387] on span "[PERSON_NAME]" at bounding box center [1095, 381] width 142 height 11
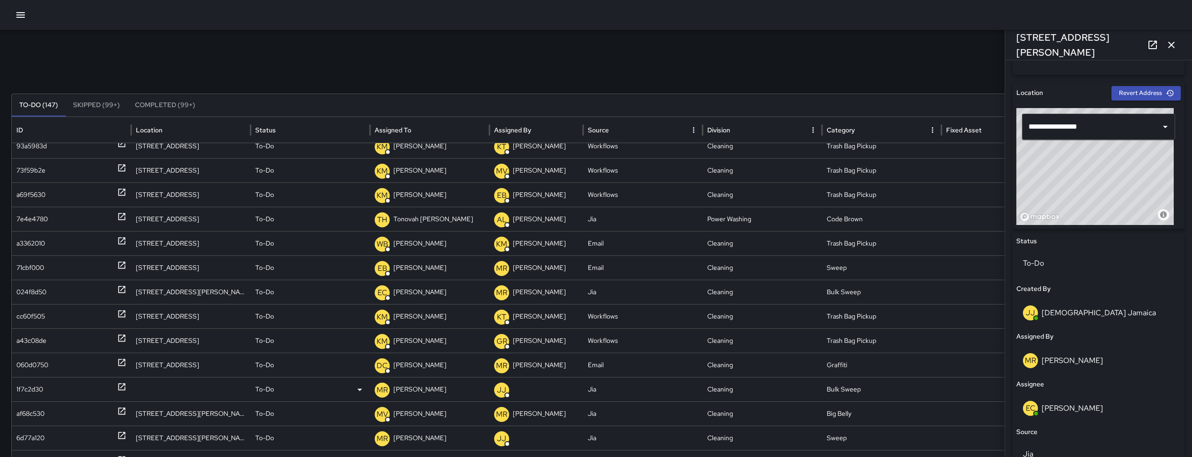
click at [51, 388] on div "1f7c2d30" at bounding box center [71, 390] width 110 height 24
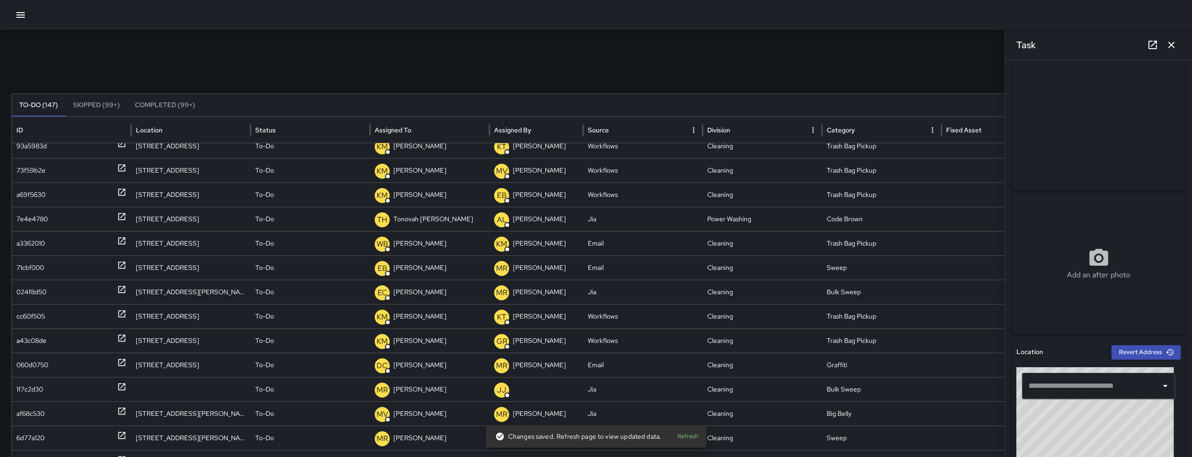
scroll to position [326, 0]
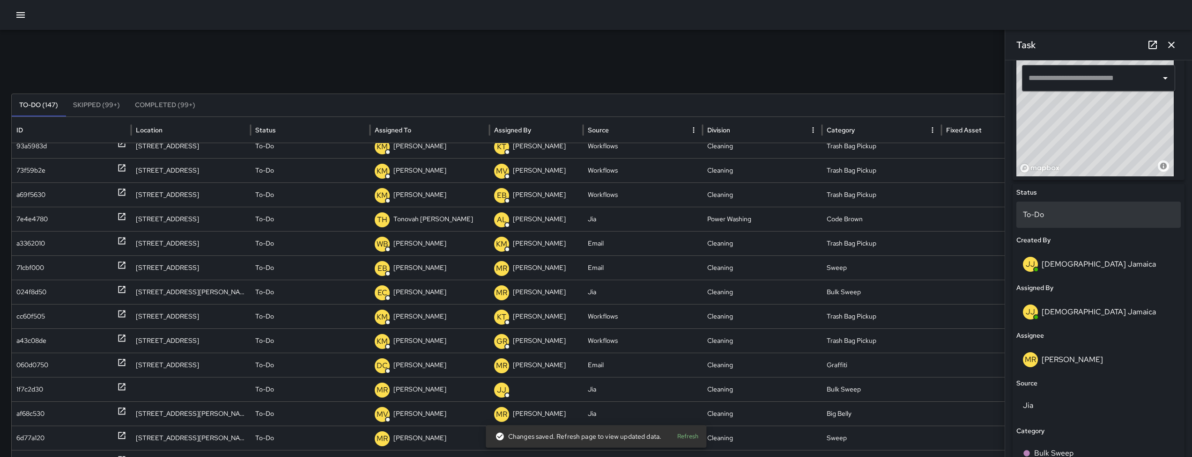
click at [1059, 209] on p "To-Do" at bounding box center [1098, 214] width 151 height 11
click at [1059, 209] on body "Search Search New Task To-Do (147) Skipped (99+) Completed (99+) ID Location St…" at bounding box center [596, 280] width 1192 height 561
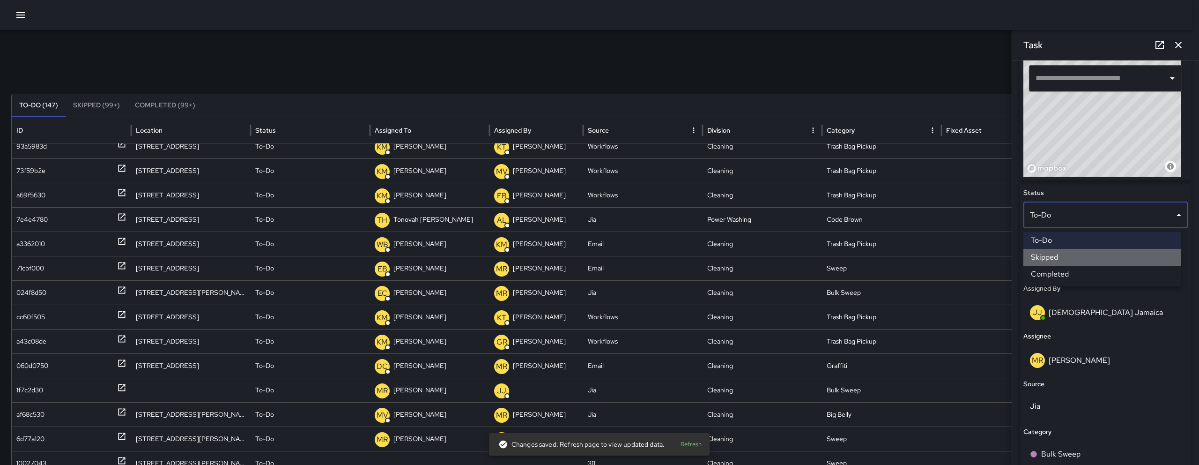
click at [1059, 251] on li "Skipped" at bounding box center [1101, 257] width 157 height 17
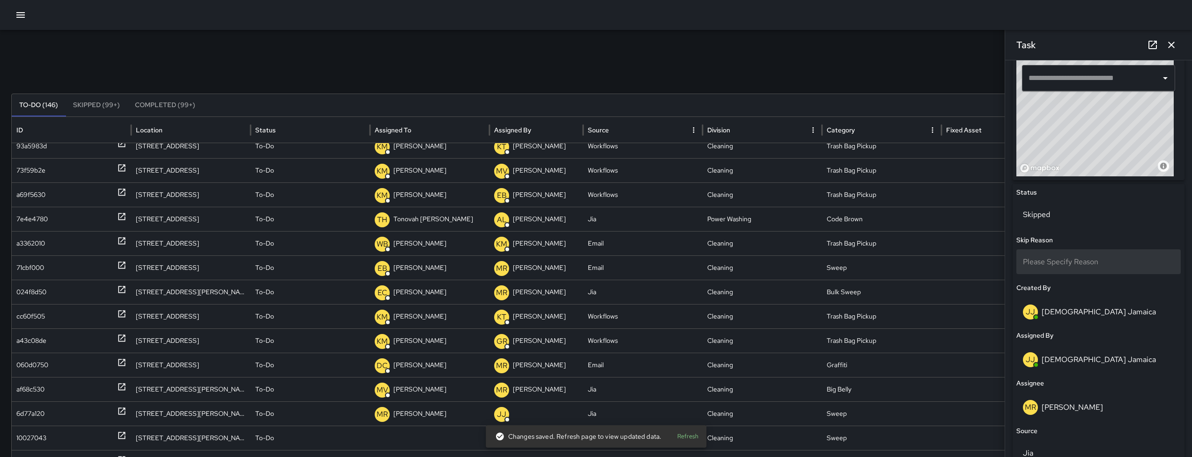
click at [1064, 260] on span "Please Specify Reason" at bounding box center [1060, 262] width 75 height 10
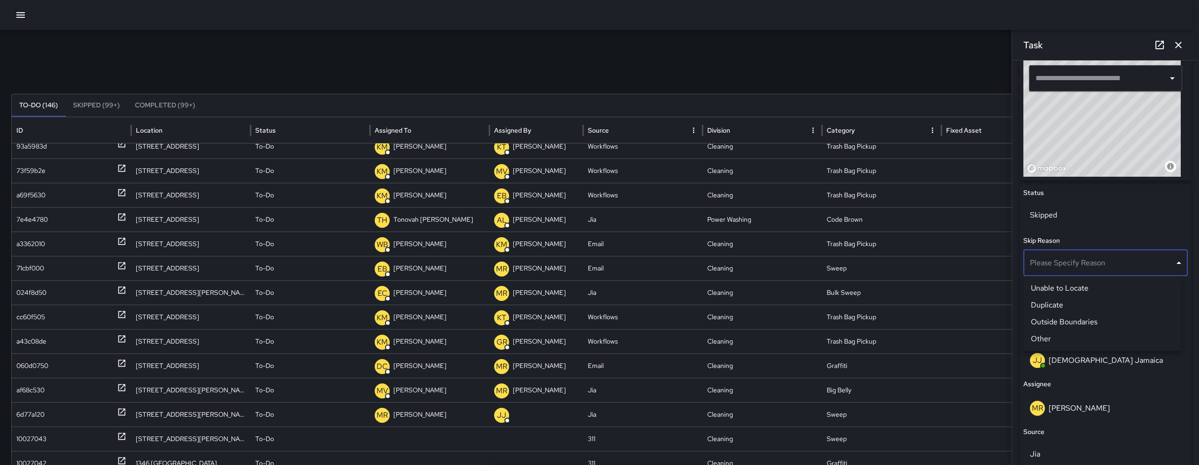
click at [1052, 302] on li "Duplicate" at bounding box center [1101, 304] width 157 height 17
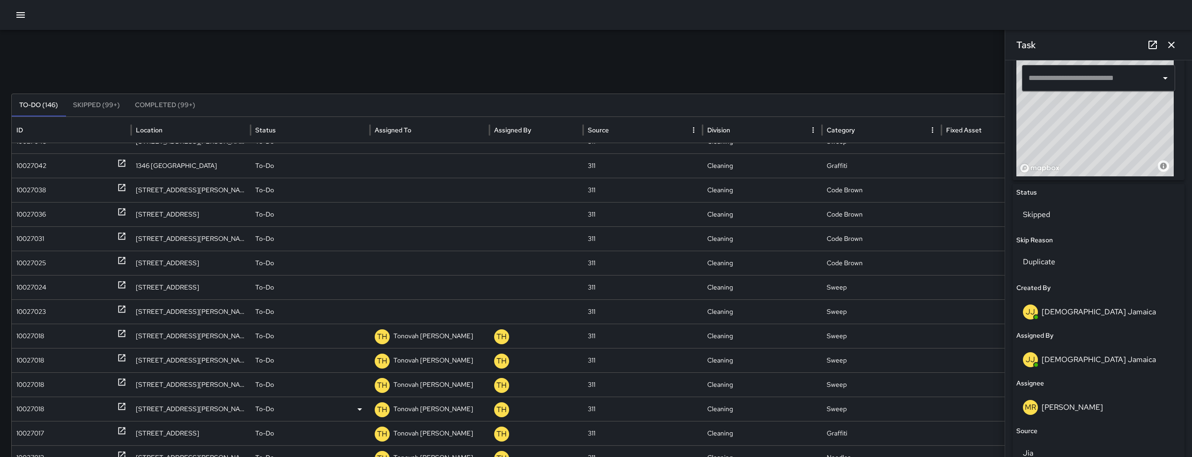
scroll to position [261, 0]
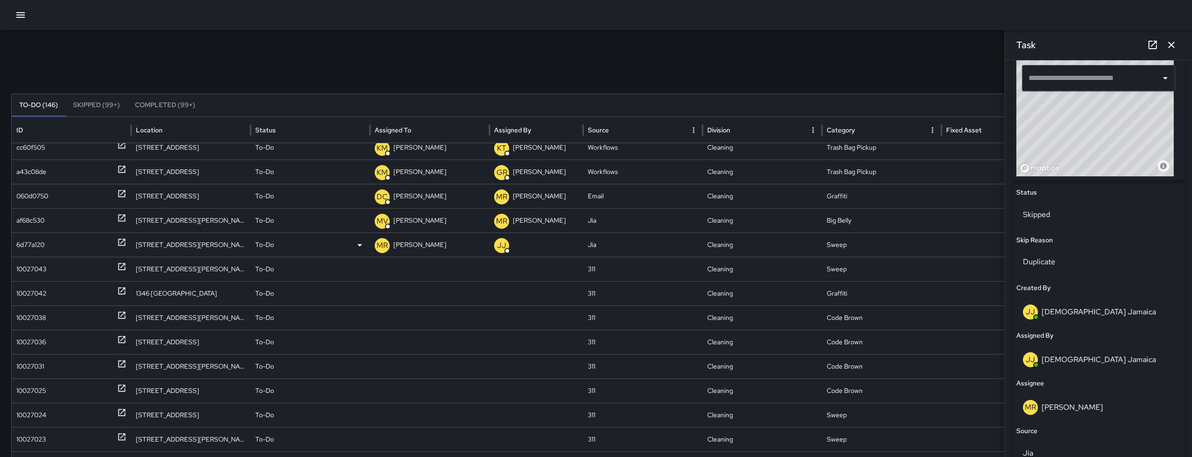
click at [30, 247] on div "6d77a120" at bounding box center [30, 245] width 28 height 24
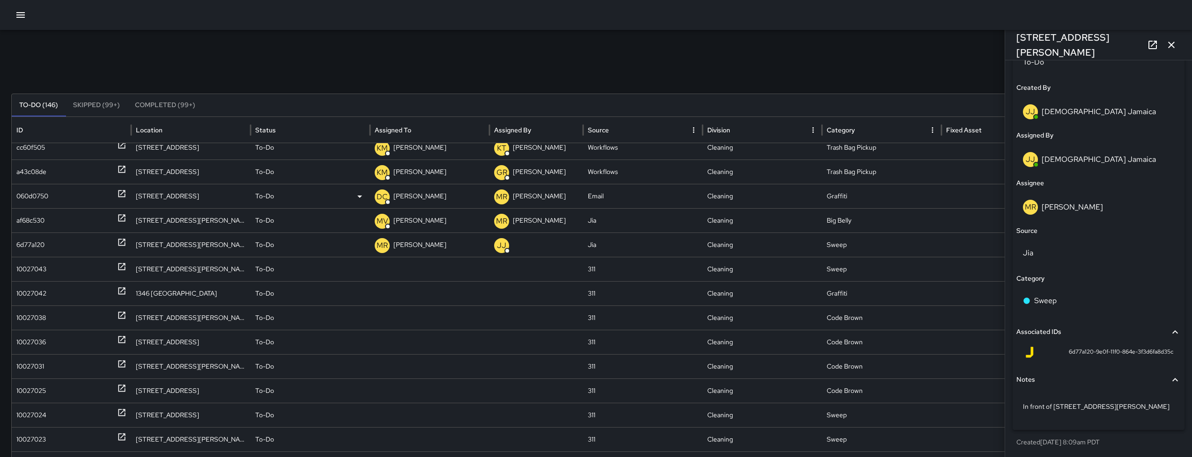
scroll to position [480, 0]
click at [1063, 203] on p "[PERSON_NAME]" at bounding box center [1071, 206] width 61 height 10
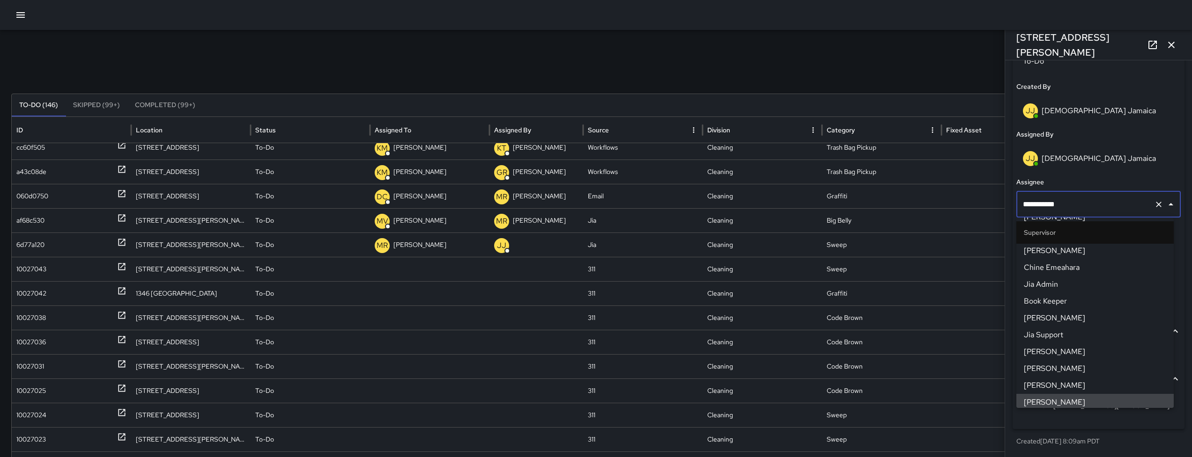
click at [1063, 203] on input "**********" at bounding box center [1085, 205] width 130 height 18
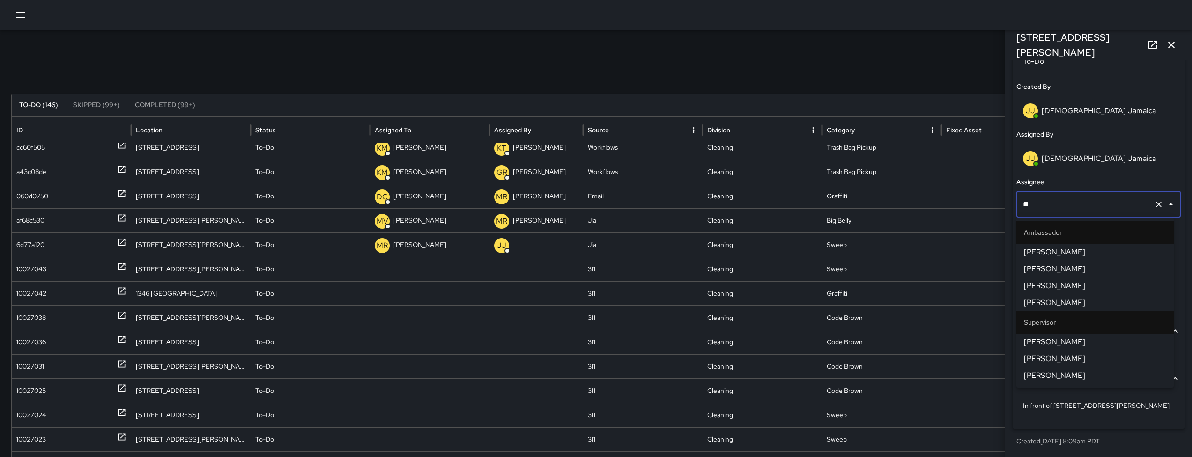
type input "***"
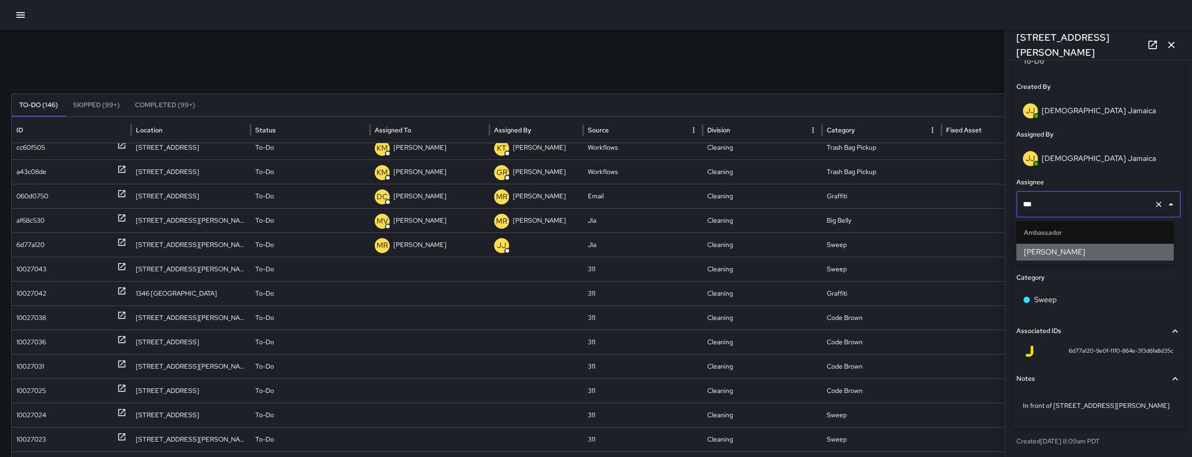
click at [1064, 254] on span "[PERSON_NAME]" at bounding box center [1095, 252] width 142 height 11
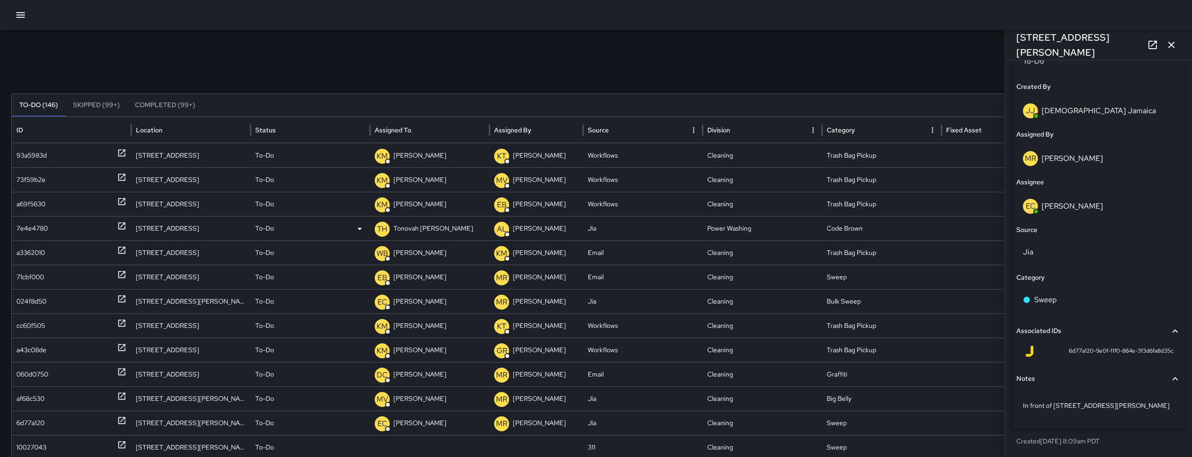
click at [31, 227] on div "7e4e4780" at bounding box center [31, 229] width 31 height 24
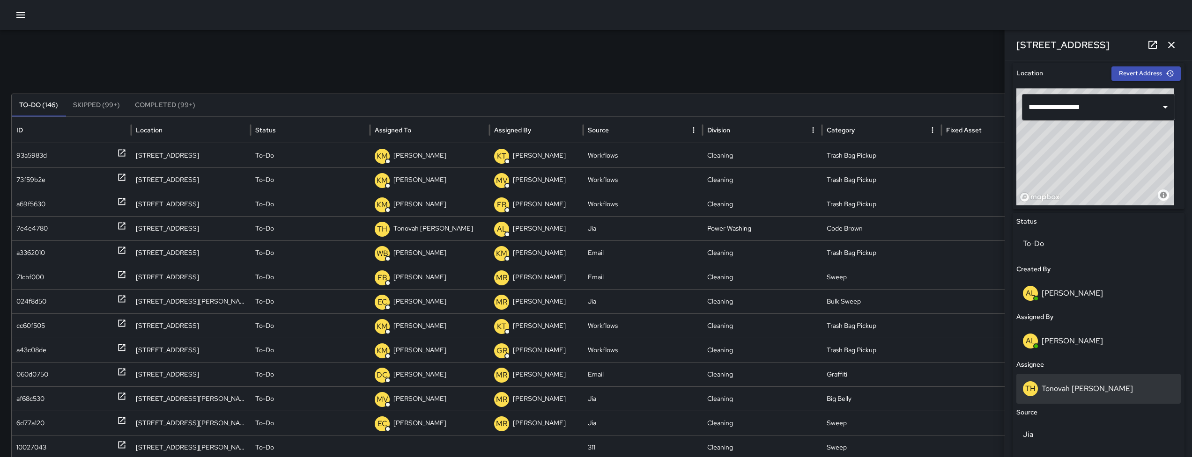
click at [1090, 379] on div "TH Tonovah Hillman" at bounding box center [1098, 389] width 164 height 30
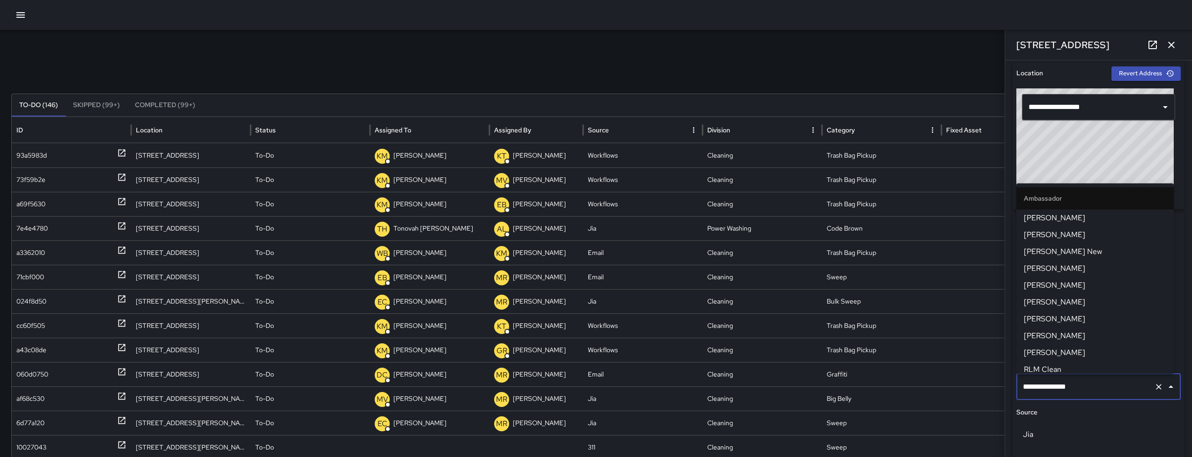
click at [1090, 379] on input "**********" at bounding box center [1085, 387] width 130 height 18
click at [1102, 380] on input "**********" at bounding box center [1085, 387] width 130 height 18
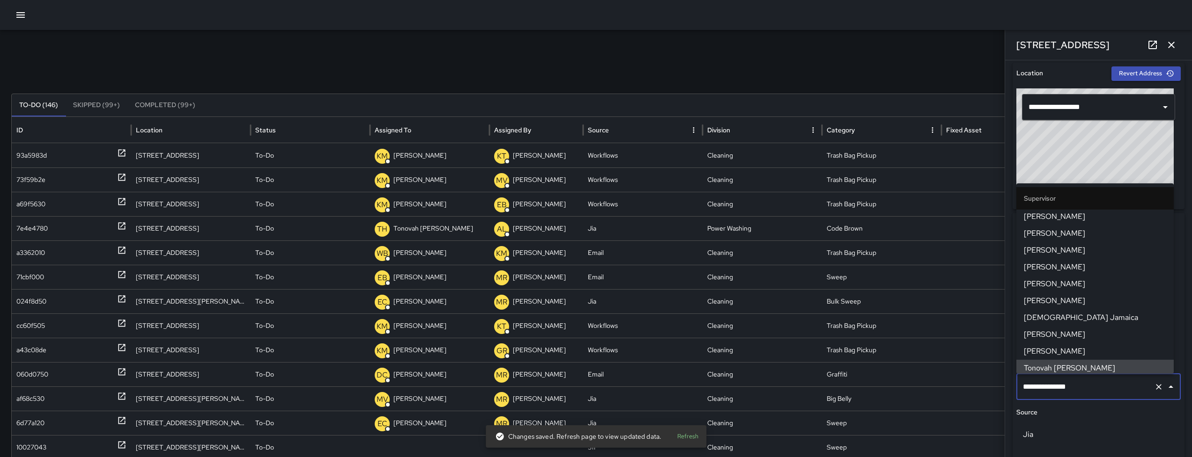
click at [1102, 380] on input "**********" at bounding box center [1085, 387] width 130 height 18
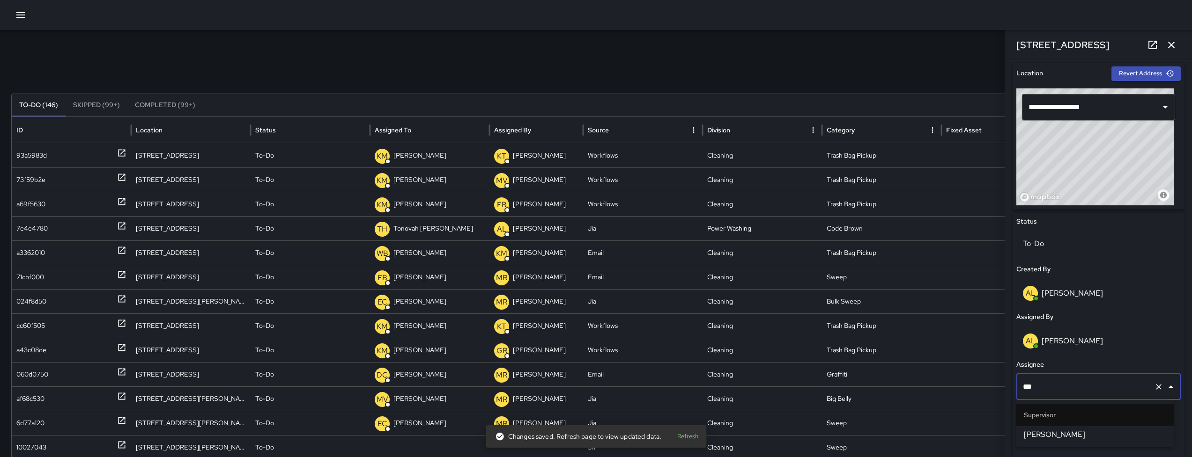
type input "****"
click at [1089, 436] on span "[PERSON_NAME]" at bounding box center [1095, 434] width 142 height 11
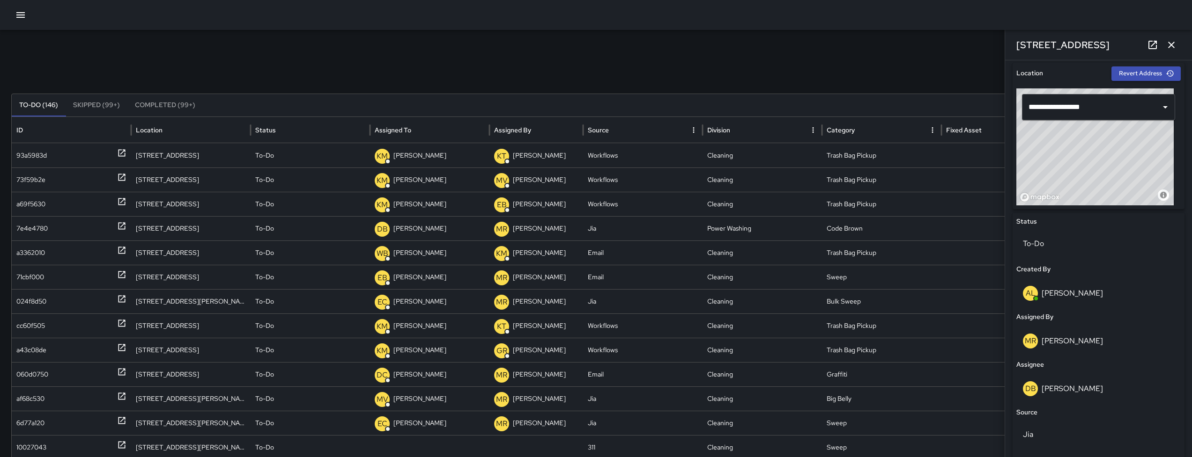
click at [1174, 44] on icon "button" at bounding box center [1170, 44] width 11 height 11
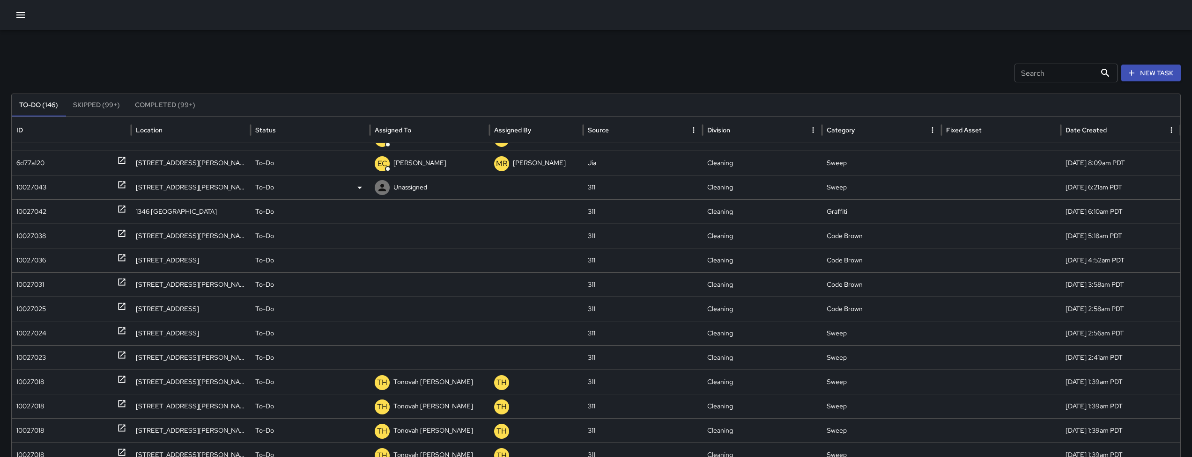
click at [14, 185] on div "10027043" at bounding box center [71, 187] width 119 height 24
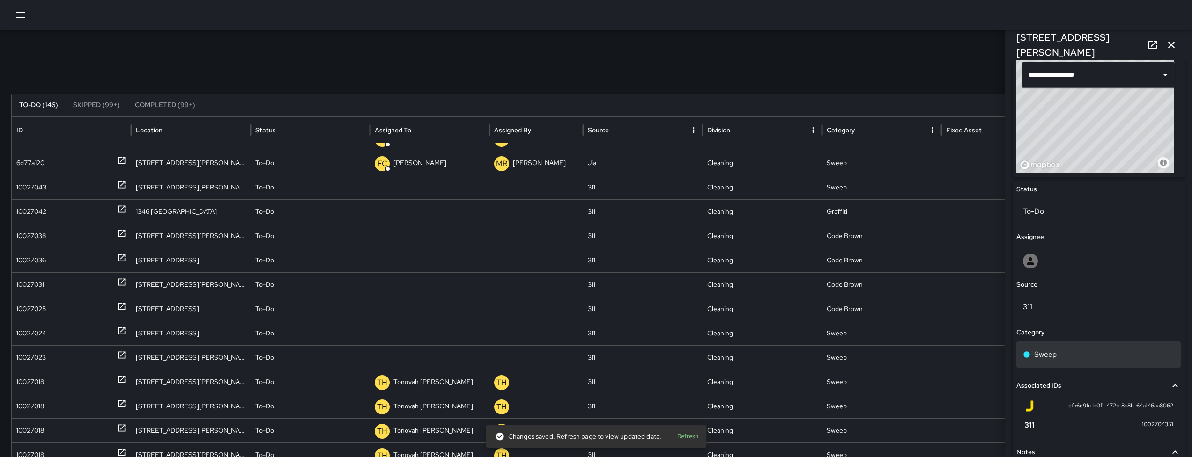
click at [1072, 361] on div "Sweep" at bounding box center [1098, 355] width 164 height 26
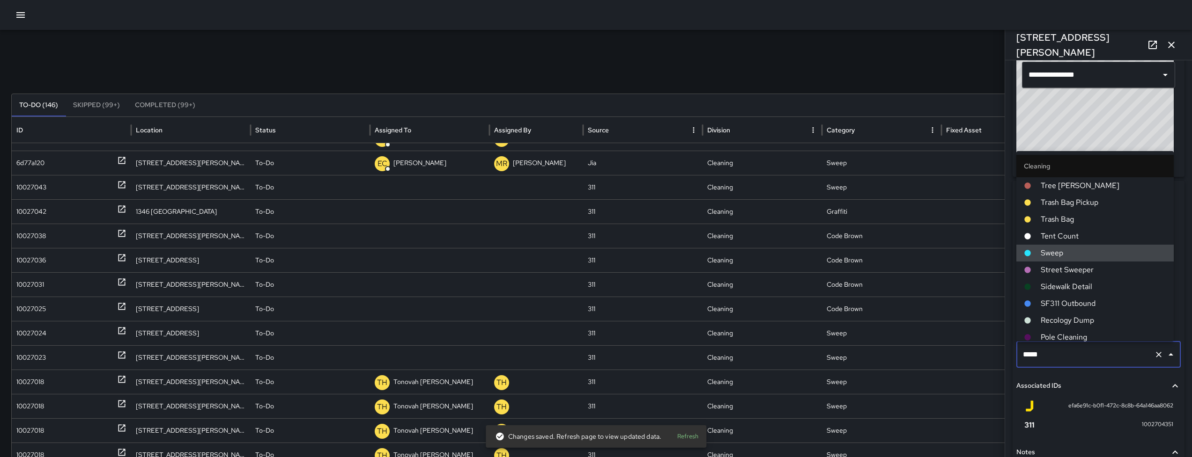
click at [1071, 361] on input "*****" at bounding box center [1085, 355] width 130 height 18
click at [1070, 361] on input "*****" at bounding box center [1085, 355] width 130 height 18
click at [1070, 360] on input "*****" at bounding box center [1085, 355] width 130 height 18
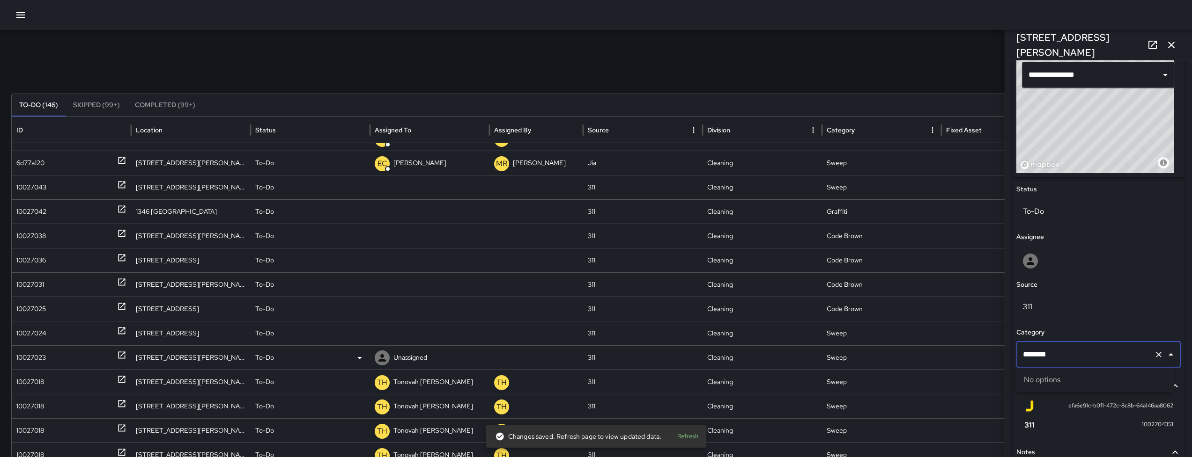
drag, startPoint x: 1082, startPoint y: 354, endPoint x: 962, endPoint y: 361, distance: 120.0
click at [959, 358] on div "Search Search New Task To-Do (146) Skipped (99+) Completed (99+) ID Location St…" at bounding box center [596, 295] width 1192 height 531
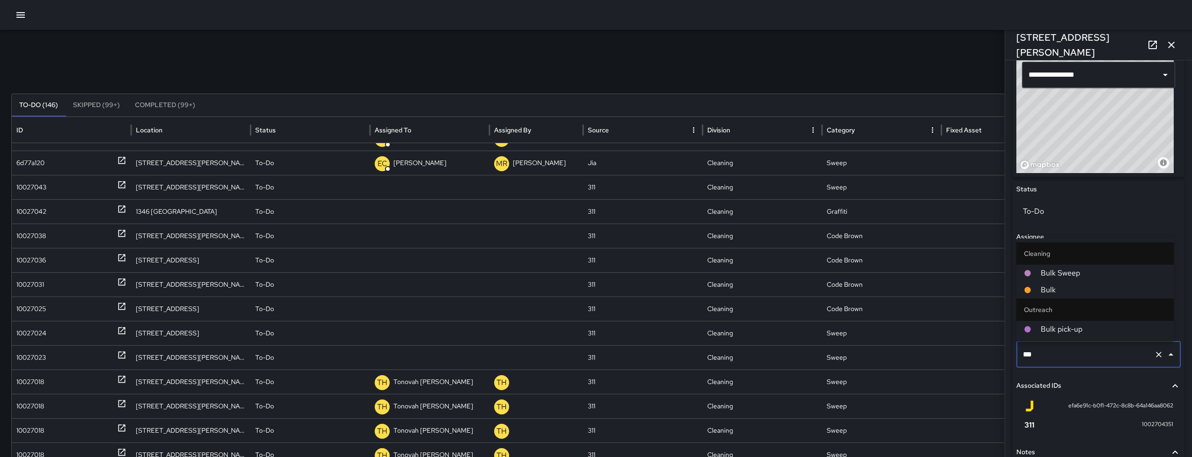
type input "****"
click at [1064, 290] on span "Bulk" at bounding box center [1102, 290] width 125 height 11
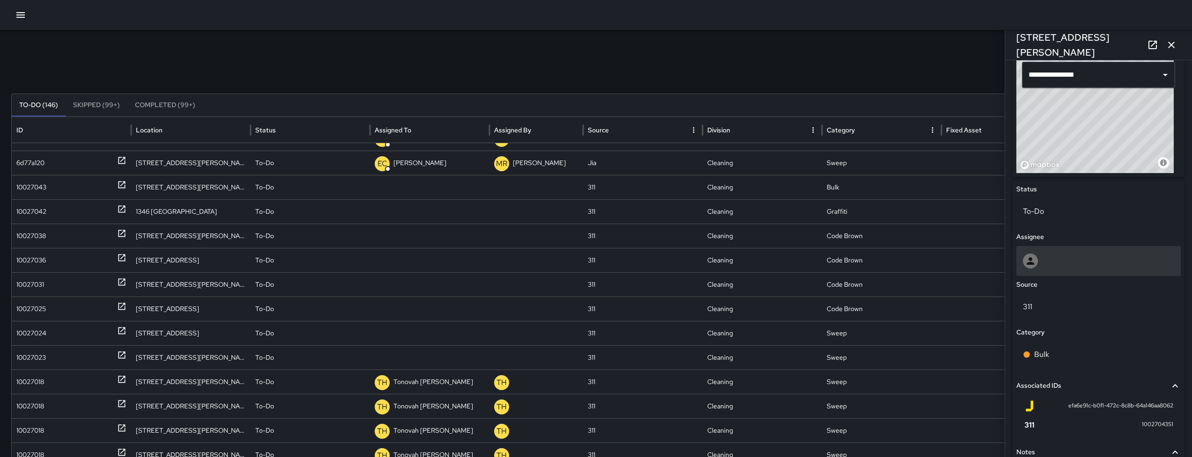
click at [1060, 262] on div at bounding box center [1098, 261] width 151 height 15
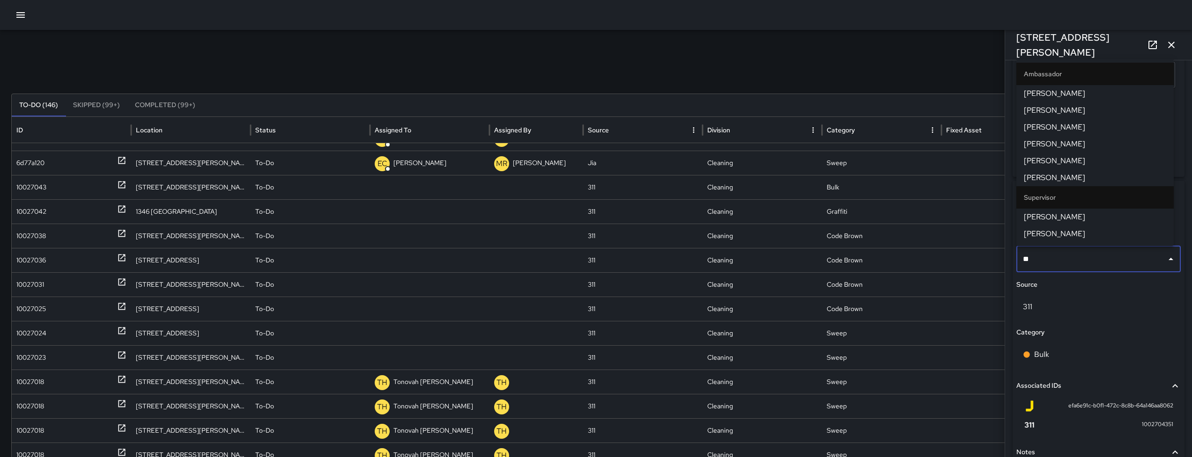
type input "***"
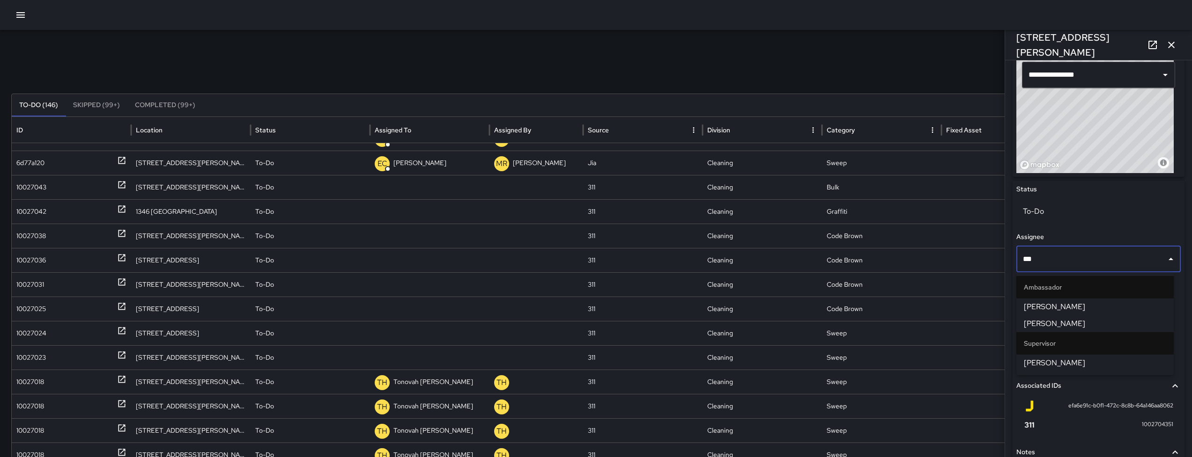
click at [1065, 365] on span "[PERSON_NAME]" at bounding box center [1095, 363] width 142 height 11
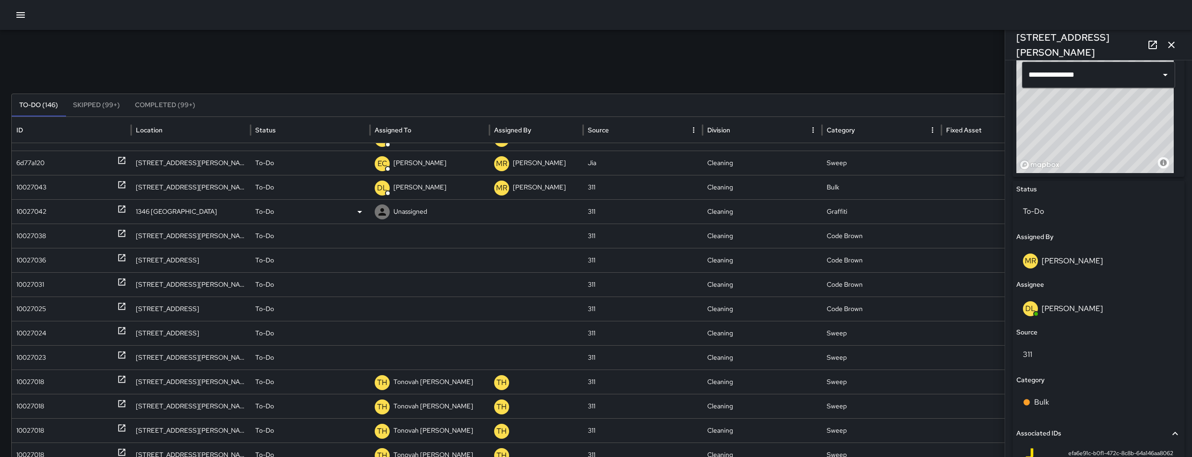
click at [41, 211] on div "10027042" at bounding box center [31, 212] width 30 height 24
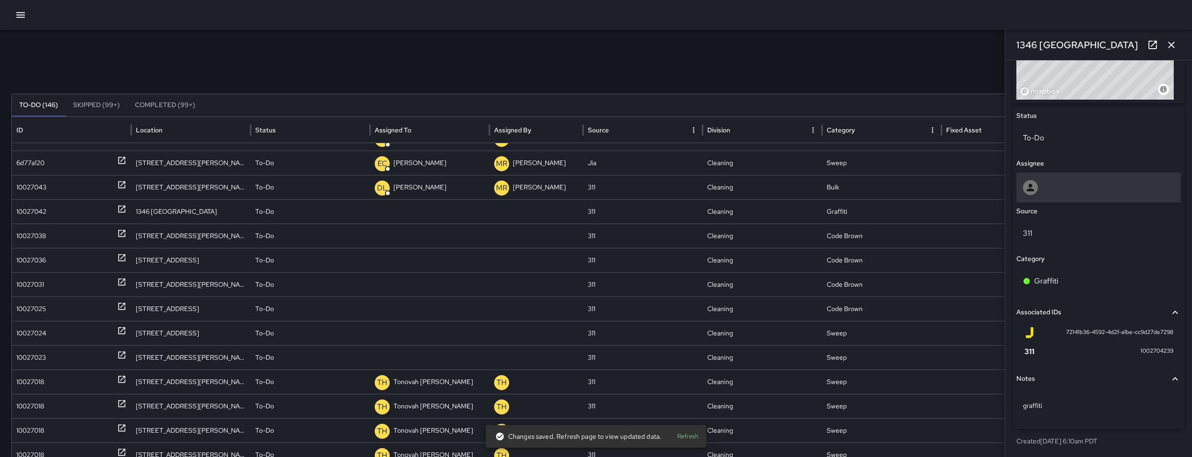
click at [1063, 187] on div at bounding box center [1098, 187] width 151 height 15
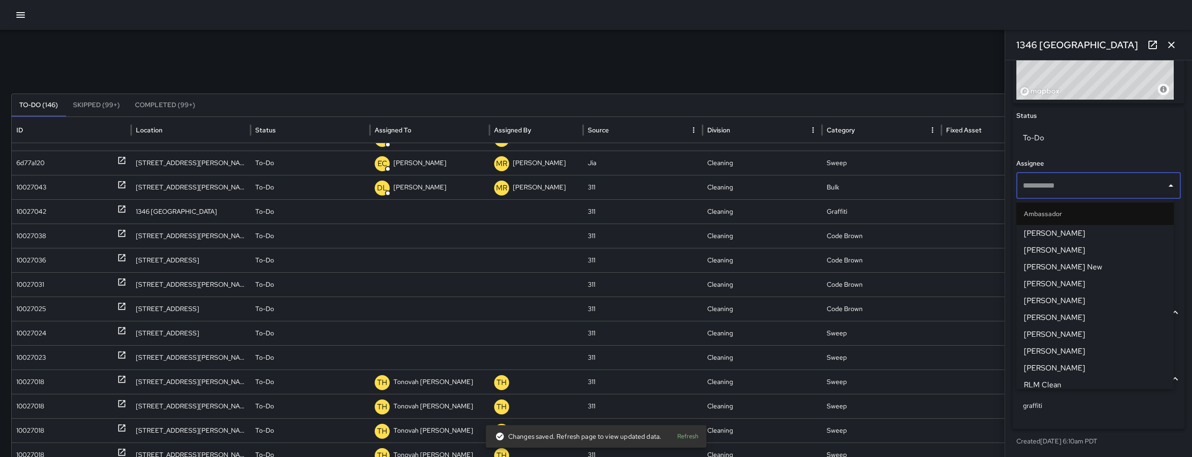
click at [1063, 187] on input "text" at bounding box center [1091, 186] width 142 height 18
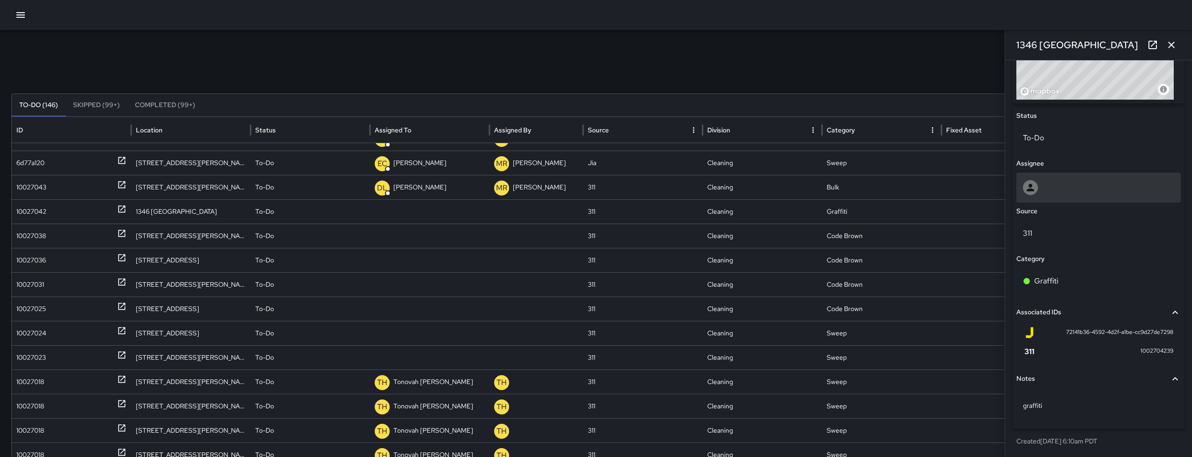
click at [1079, 193] on div at bounding box center [1098, 187] width 151 height 15
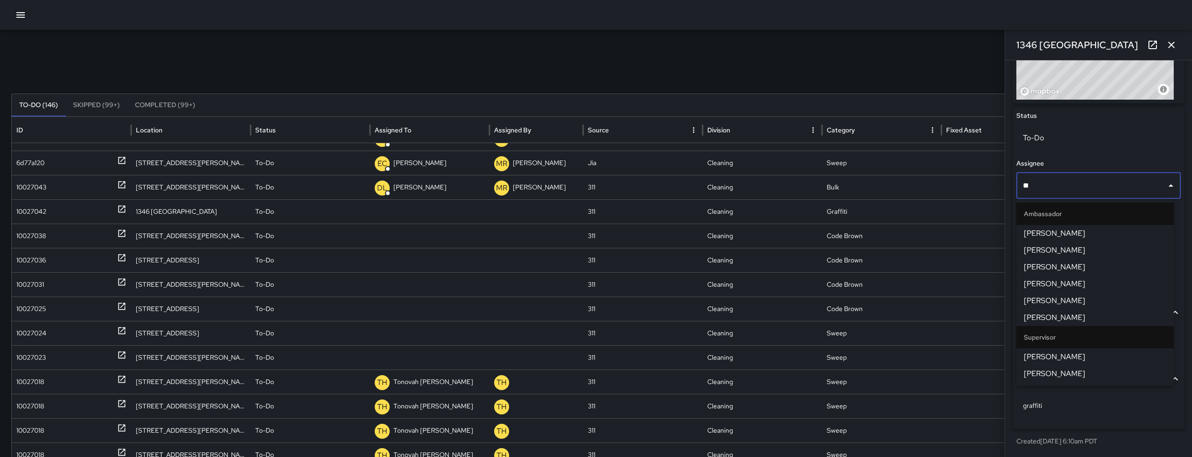
type input "***"
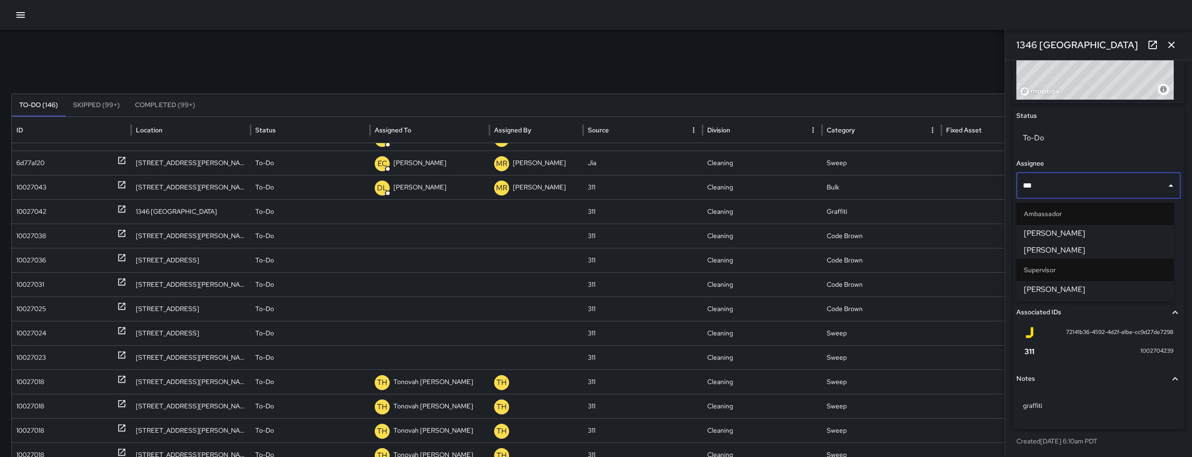
click at [1068, 235] on span "[PERSON_NAME]" at bounding box center [1095, 233] width 142 height 11
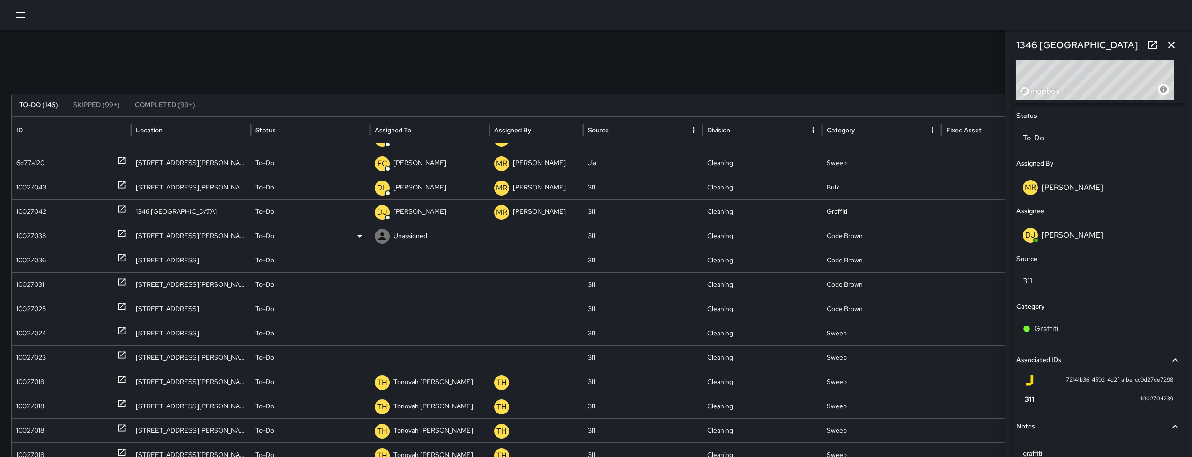
click at [32, 231] on div "10027038" at bounding box center [31, 236] width 30 height 24
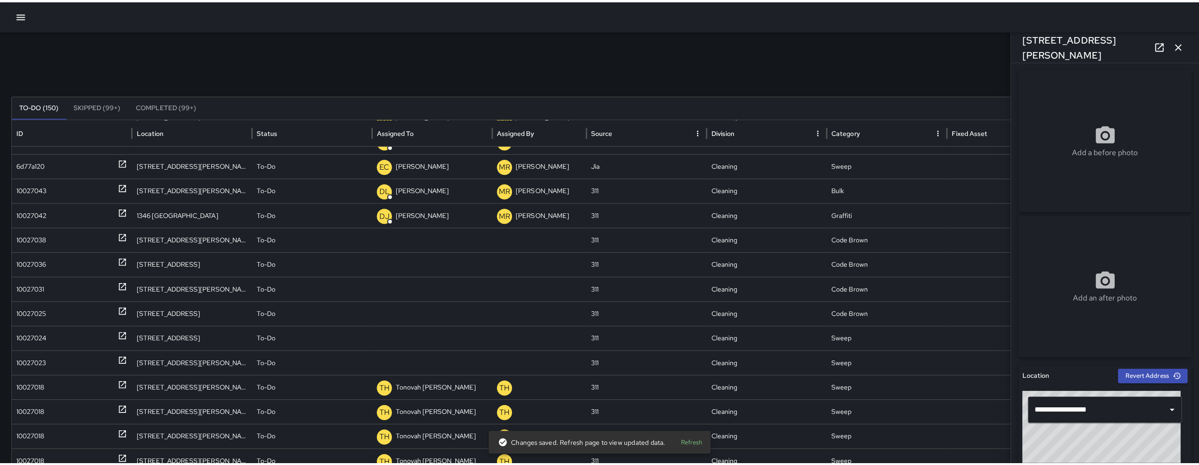
scroll to position [357, 0]
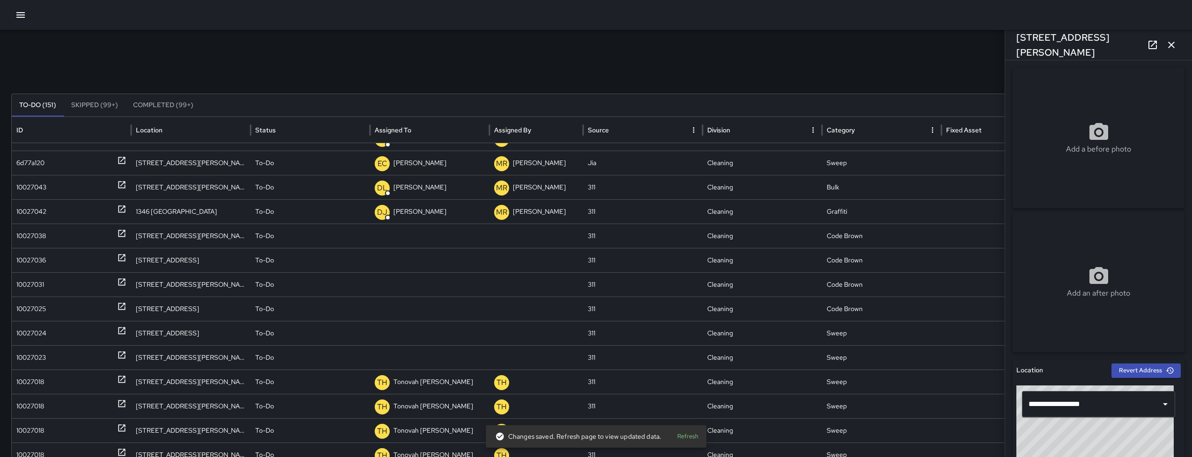
click at [26, 20] on icon "button" at bounding box center [20, 14] width 11 height 11
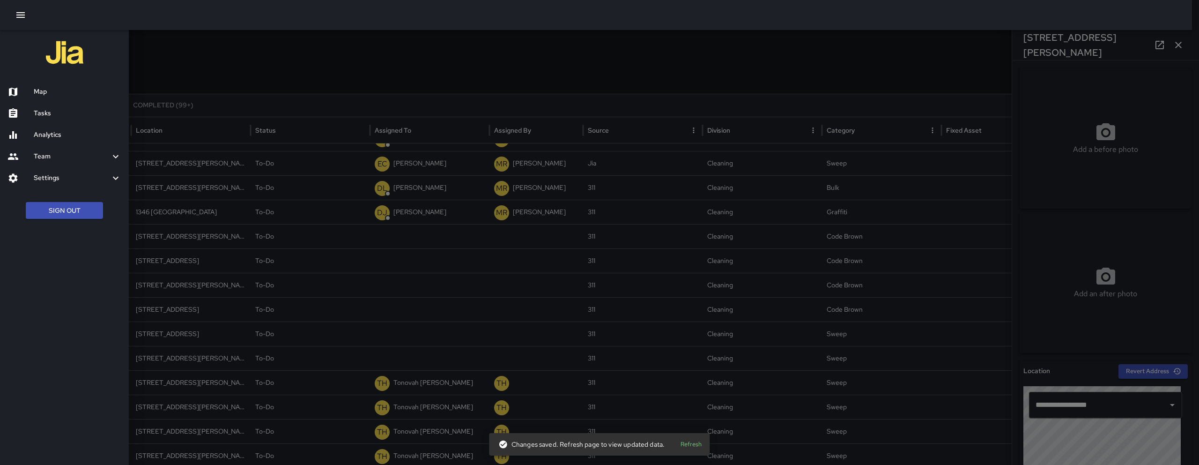
click at [53, 94] on h6 "Map" at bounding box center [78, 92] width 88 height 10
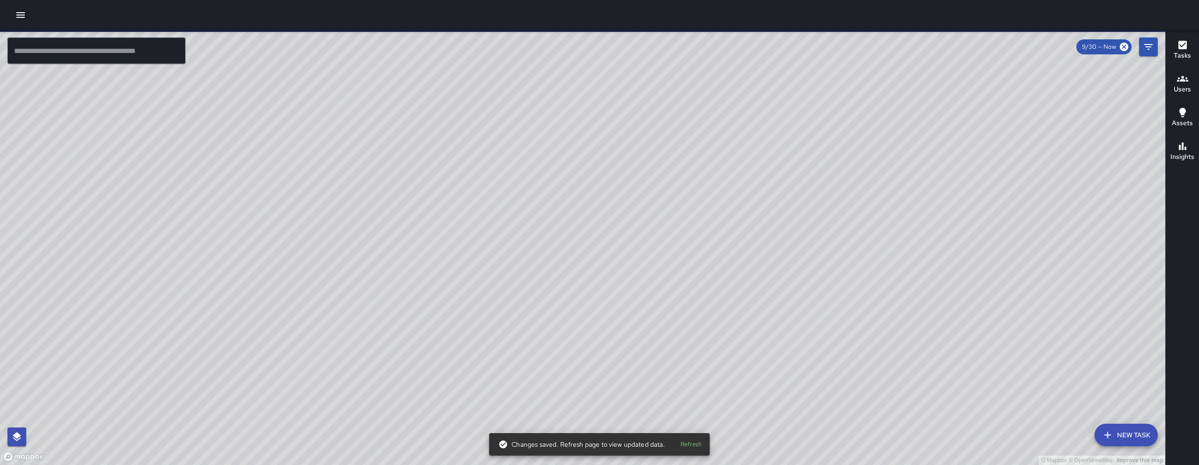
drag, startPoint x: 679, startPoint y: 232, endPoint x: 621, endPoint y: 236, distance: 58.2
click at [622, 237] on div "© Mapbox © OpenStreetMap Improve this map" at bounding box center [582, 247] width 1165 height 435
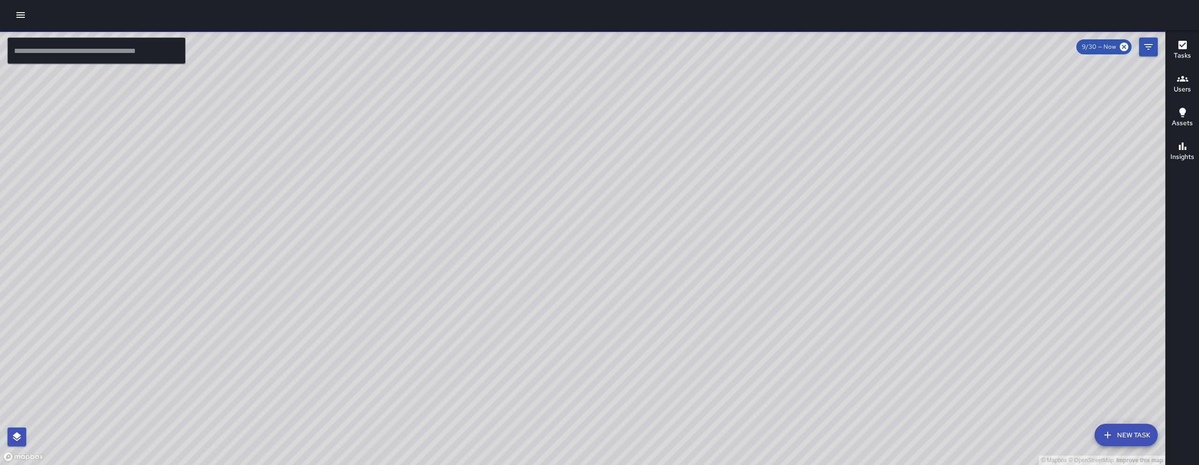
drag, startPoint x: 618, startPoint y: 189, endPoint x: 519, endPoint y: 214, distance: 101.5
click at [521, 215] on div "© Mapbox © OpenStreetMap Improve this map" at bounding box center [582, 247] width 1165 height 435
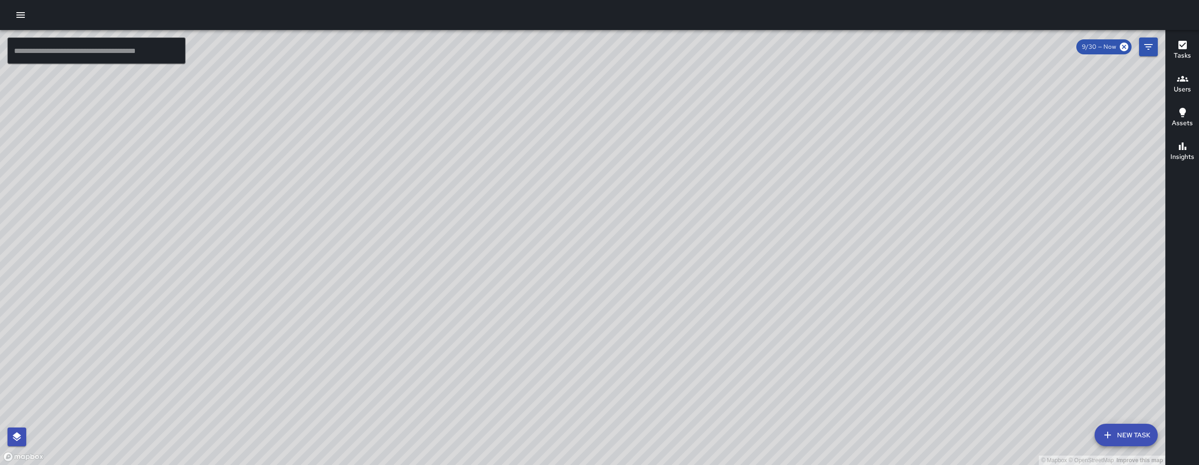
click at [81, 52] on input "text" at bounding box center [96, 50] width 178 height 26
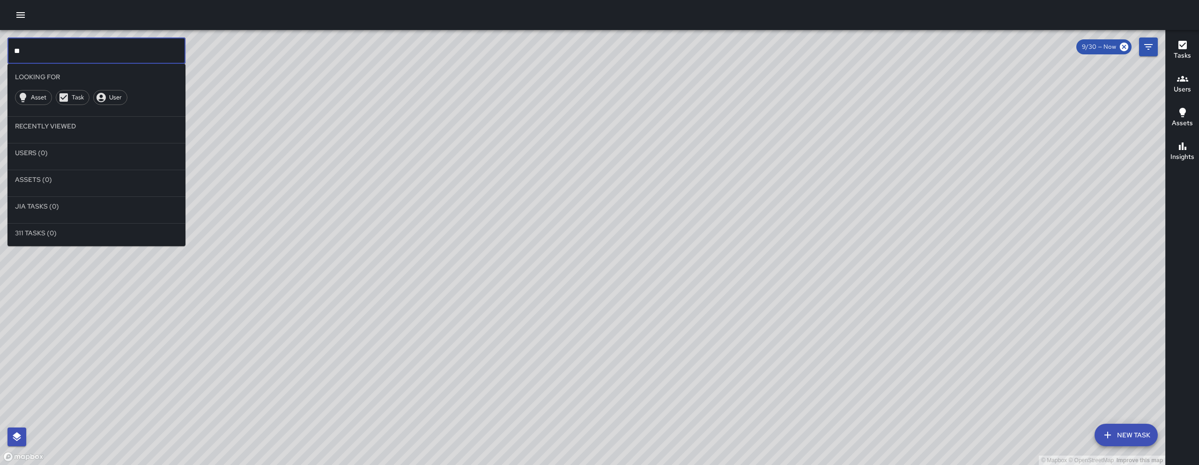
type input "*"
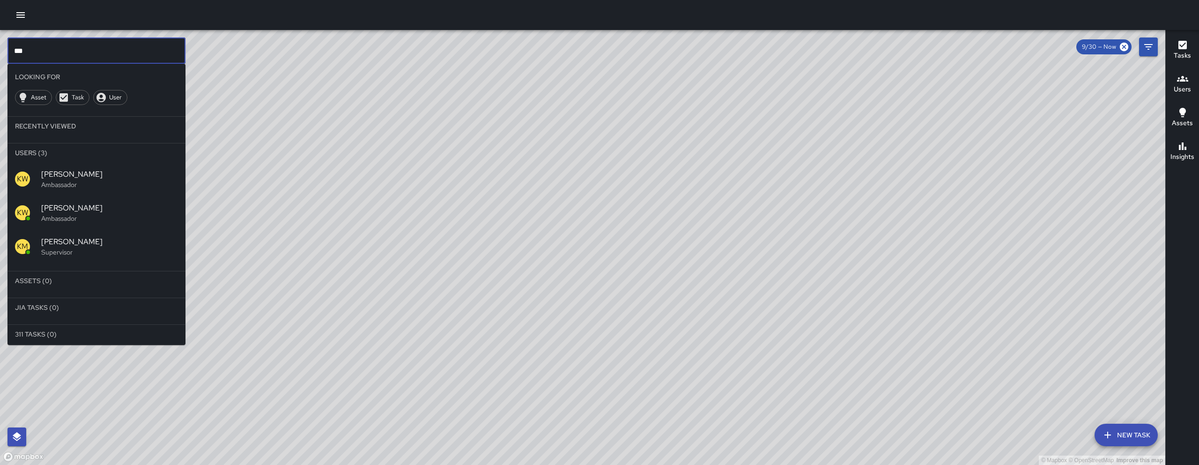
type input "***"
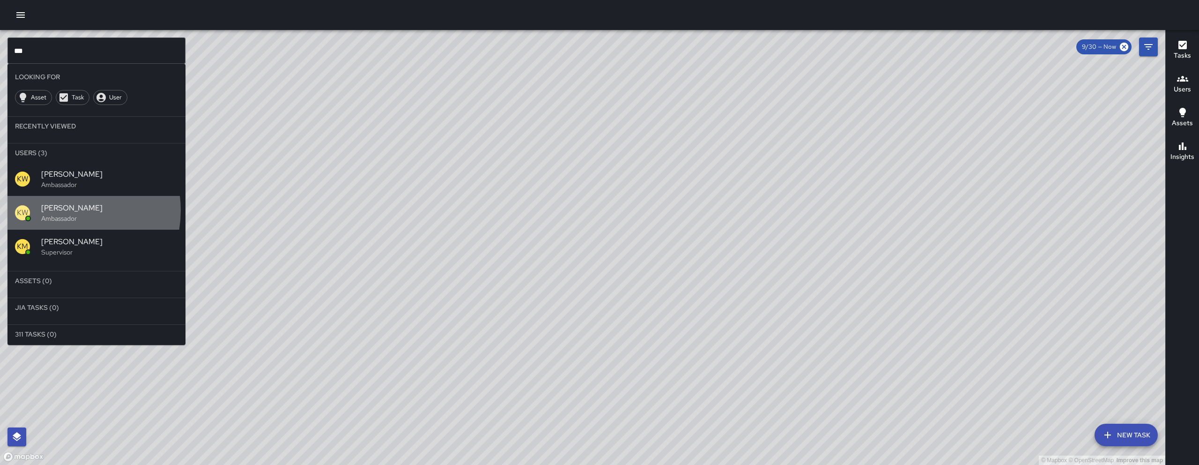
click at [67, 210] on span "[PERSON_NAME]" at bounding box center [109, 207] width 137 height 11
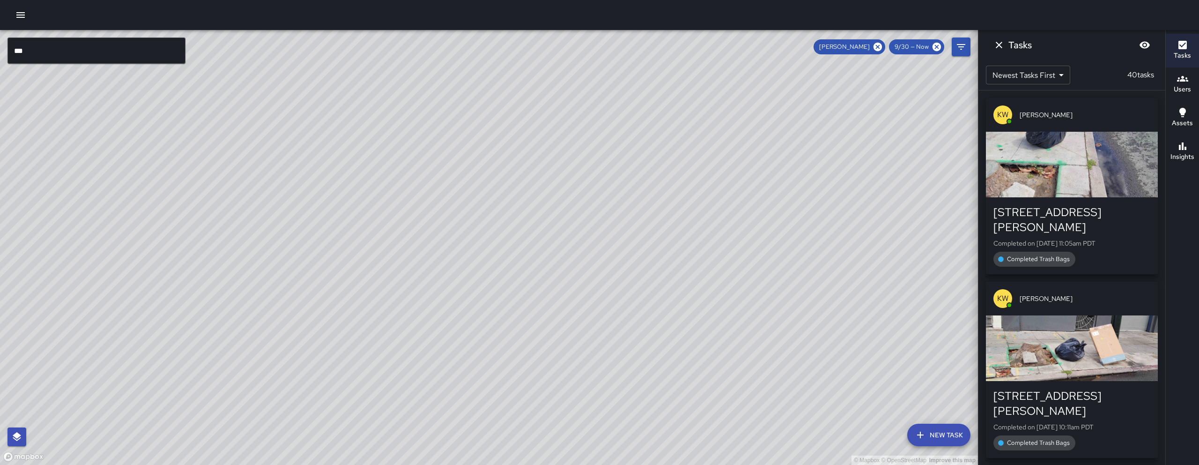
drag, startPoint x: 666, startPoint y: 217, endPoint x: 523, endPoint y: 227, distance: 143.6
click at [539, 230] on div "© Mapbox © OpenStreetMap Improve this map" at bounding box center [489, 247] width 978 height 435
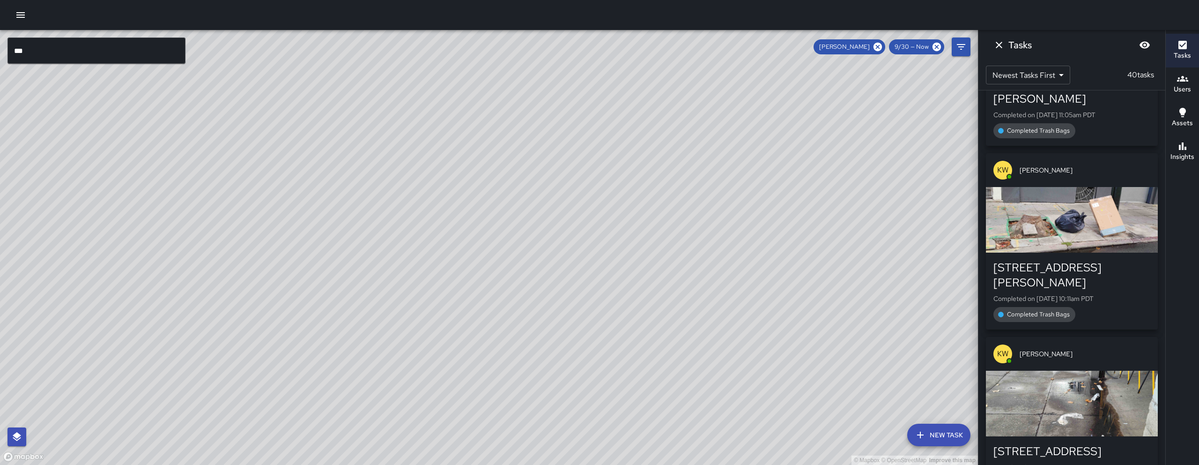
scroll to position [161, 0]
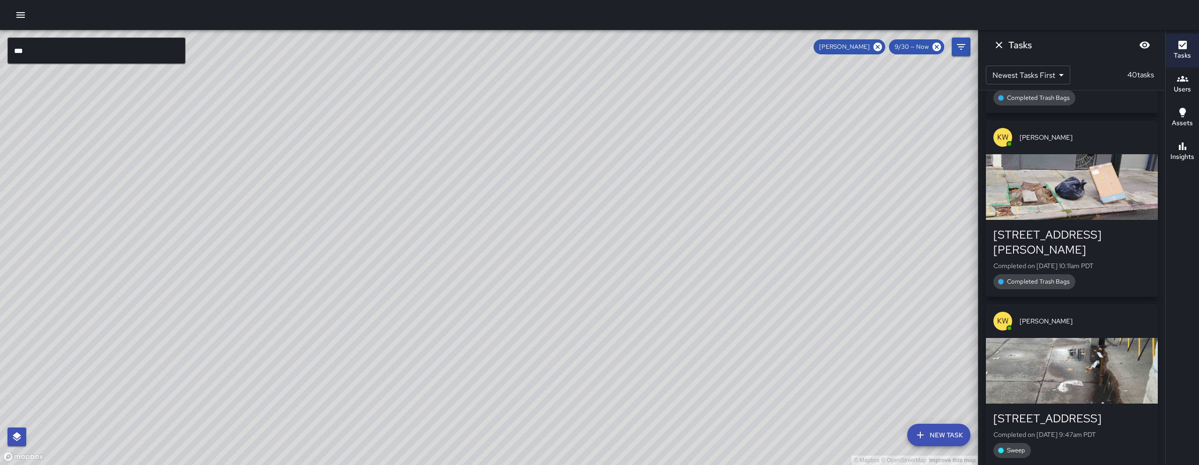
drag, startPoint x: 724, startPoint y: 366, endPoint x: 597, endPoint y: 297, distance: 144.8
click at [585, 340] on div "© Mapbox © OpenStreetMap Improve this map" at bounding box center [489, 247] width 978 height 435
drag, startPoint x: 597, startPoint y: 297, endPoint x: 618, endPoint y: 213, distance: 86.9
click at [606, 263] on div "© Mapbox © OpenStreetMap Improve this map" at bounding box center [489, 247] width 978 height 435
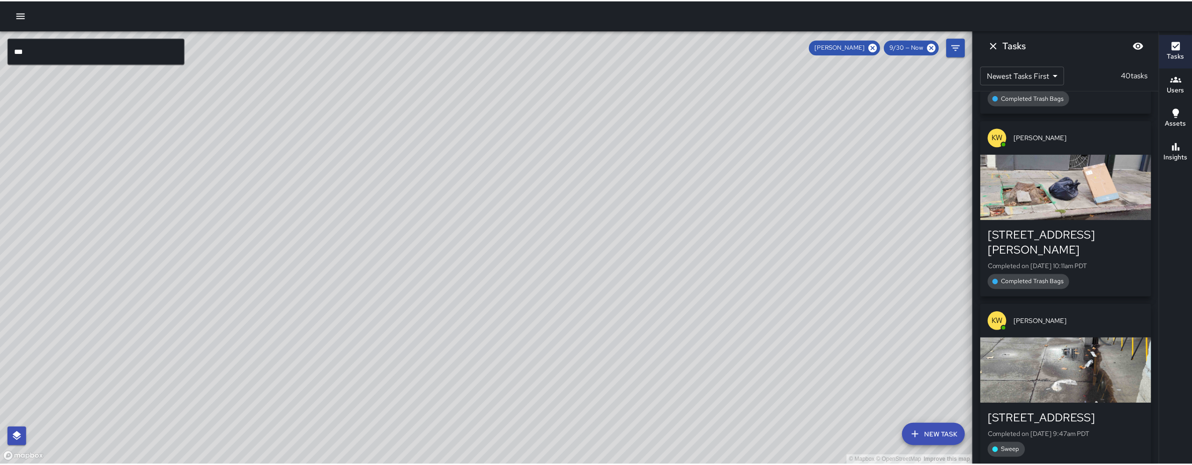
scroll to position [0, 0]
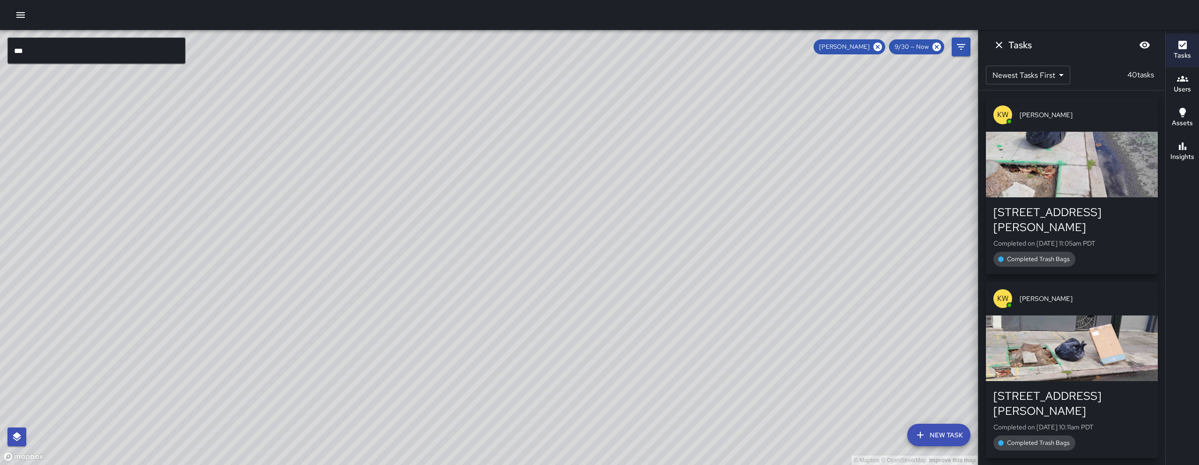
drag, startPoint x: 814, startPoint y: 361, endPoint x: 753, endPoint y: 309, distance: 80.3
click at [753, 309] on div "© Mapbox © OpenStreetMap Improve this map" at bounding box center [489, 247] width 978 height 435
drag, startPoint x: 339, startPoint y: 347, endPoint x: 549, endPoint y: 282, distance: 220.0
click at [549, 282] on div "© Mapbox © OpenStreetMap Improve this map" at bounding box center [489, 247] width 978 height 435
drag, startPoint x: 549, startPoint y: 282, endPoint x: 544, endPoint y: 292, distance: 10.9
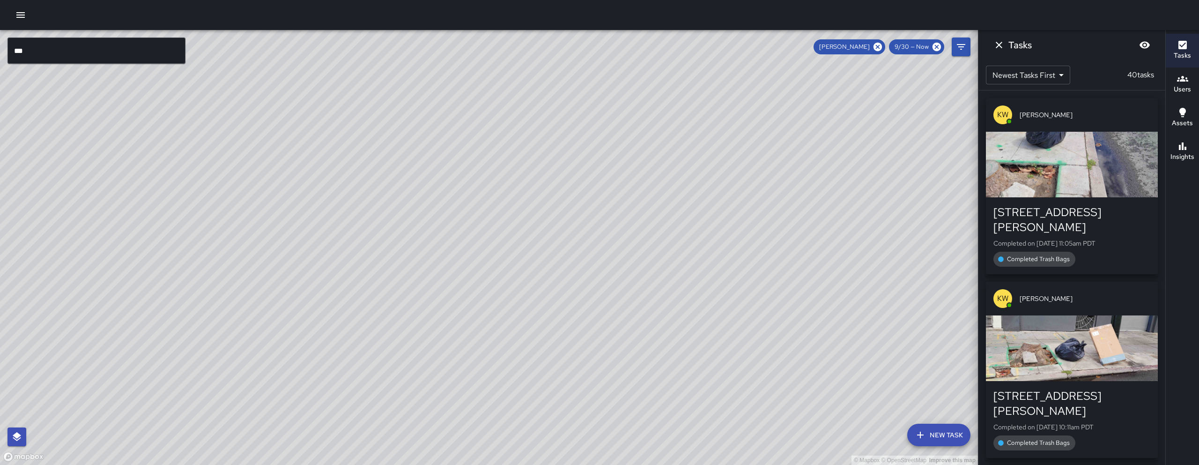
click at [544, 292] on div "© Mapbox © OpenStreetMap Improve this map" at bounding box center [489, 247] width 978 height 435
drag, startPoint x: 544, startPoint y: 292, endPoint x: 555, endPoint y: 295, distance: 11.7
click at [555, 295] on div "© Mapbox © OpenStreetMap Improve this map" at bounding box center [489, 247] width 978 height 435
click at [617, 163] on div "© Mapbox © OpenStreetMap Improve this map" at bounding box center [489, 247] width 978 height 435
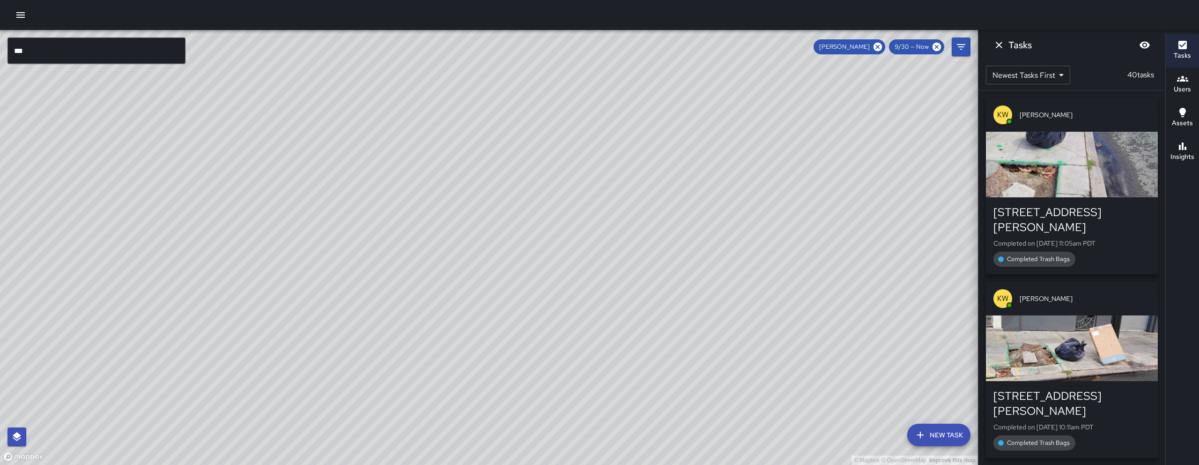
drag, startPoint x: 797, startPoint y: 320, endPoint x: 542, endPoint y: 242, distance: 266.3
click at [568, 251] on div "© Mapbox © OpenStreetMap Improve this map" at bounding box center [489, 247] width 978 height 435
drag, startPoint x: 844, startPoint y: 353, endPoint x: 392, endPoint y: 236, distance: 467.2
click at [396, 237] on div "© Mapbox © OpenStreetMap Improve this map" at bounding box center [489, 247] width 978 height 435
click at [879, 47] on icon at bounding box center [877, 47] width 8 height 8
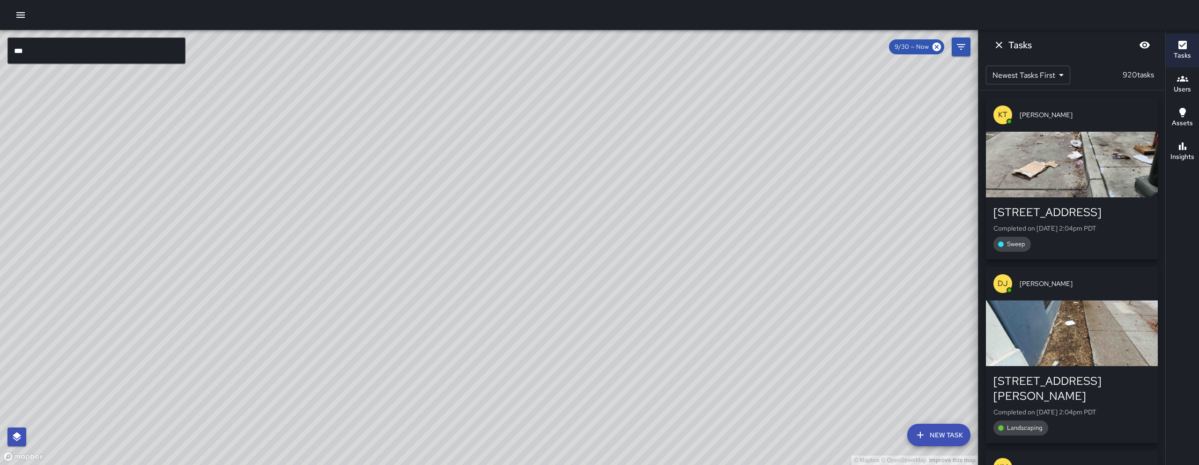
click at [1004, 46] on icon "Dismiss" at bounding box center [998, 44] width 11 height 11
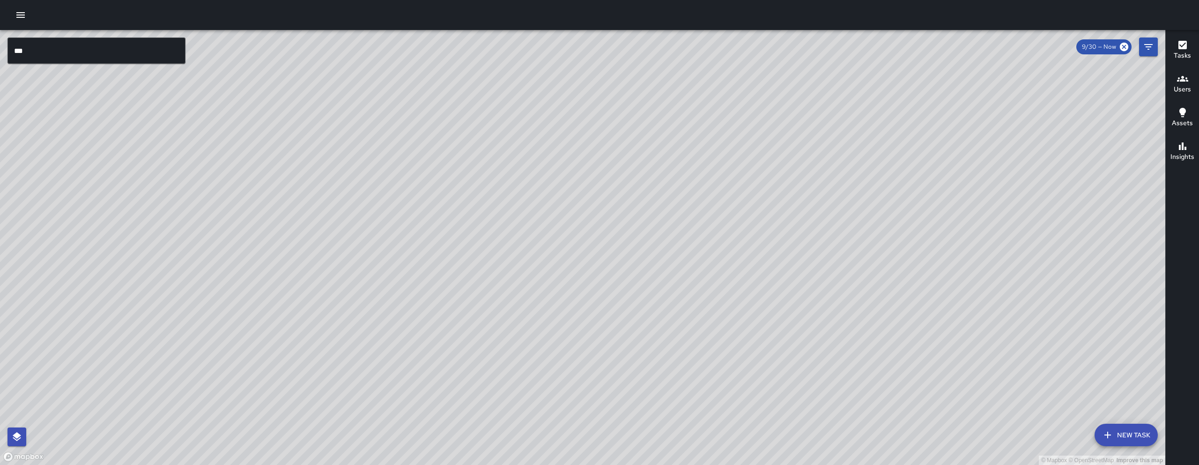
drag, startPoint x: 758, startPoint y: 361, endPoint x: 600, endPoint y: 214, distance: 215.0
click at [601, 216] on div "© Mapbox © OpenStreetMap Improve this map" at bounding box center [582, 247] width 1165 height 435
drag, startPoint x: 938, startPoint y: 432, endPoint x: 771, endPoint y: 187, distance: 296.1
click at [772, 189] on div "© Mapbox © OpenStreetMap Improve this map" at bounding box center [582, 247] width 1165 height 435
click at [771, 187] on div "© Mapbox © OpenStreetMap Improve this map" at bounding box center [582, 247] width 1165 height 435
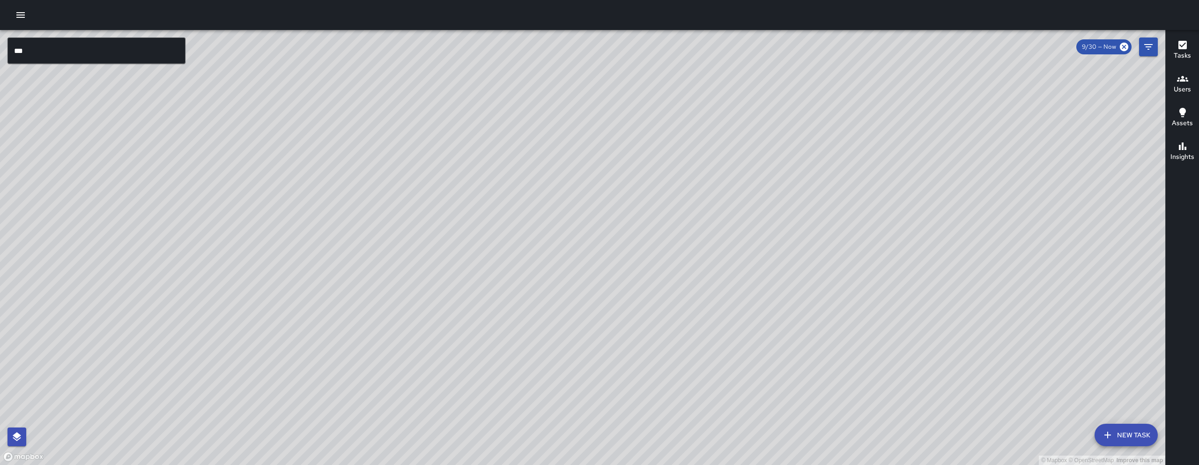
drag, startPoint x: 632, startPoint y: 198, endPoint x: 735, endPoint y: 392, distance: 219.9
click at [737, 393] on div "© Mapbox © OpenStreetMap Improve this map" at bounding box center [582, 247] width 1165 height 435
click at [22, 13] on icon "button" at bounding box center [20, 14] width 11 height 11
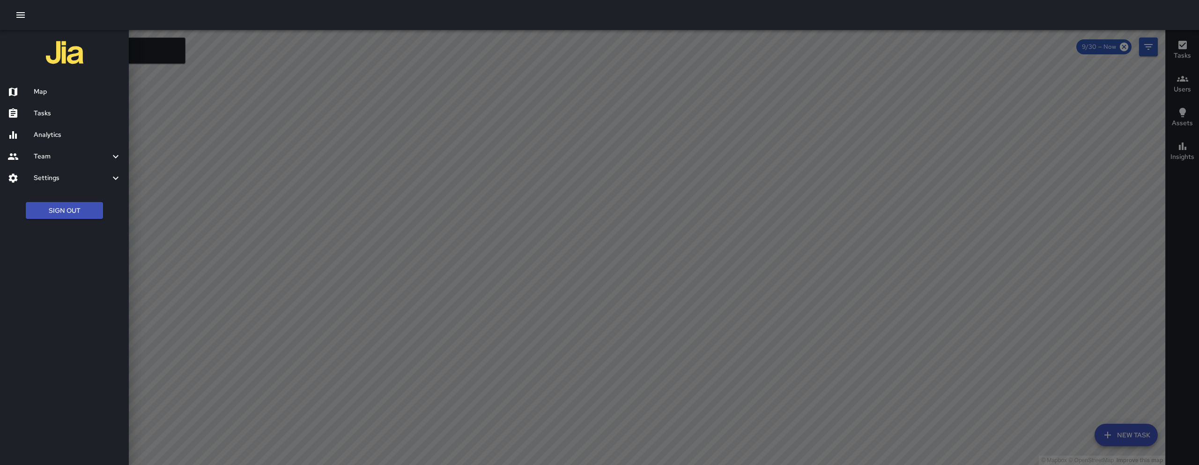
click at [94, 135] on h6 "Analytics" at bounding box center [78, 135] width 88 height 10
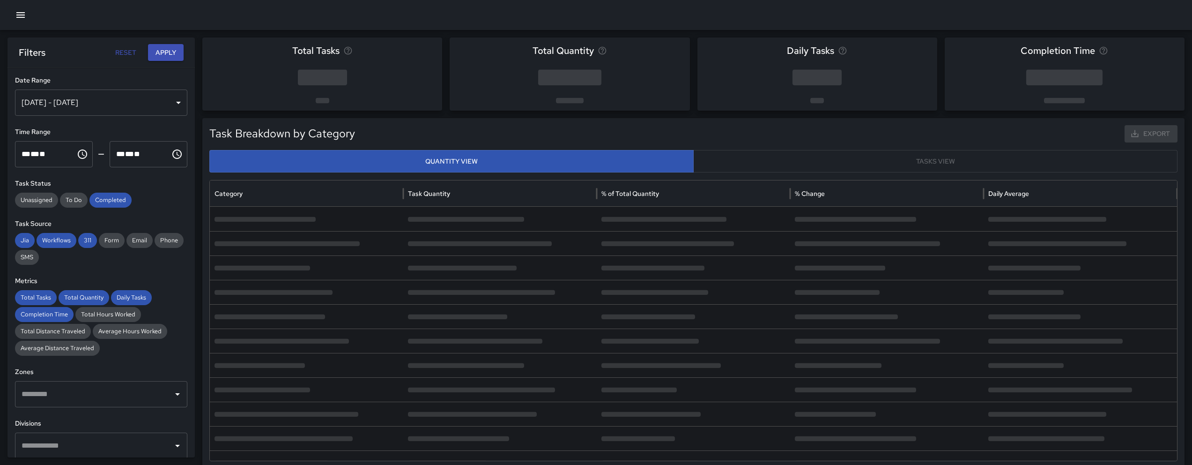
click at [22, 21] on button "button" at bounding box center [20, 15] width 19 height 19
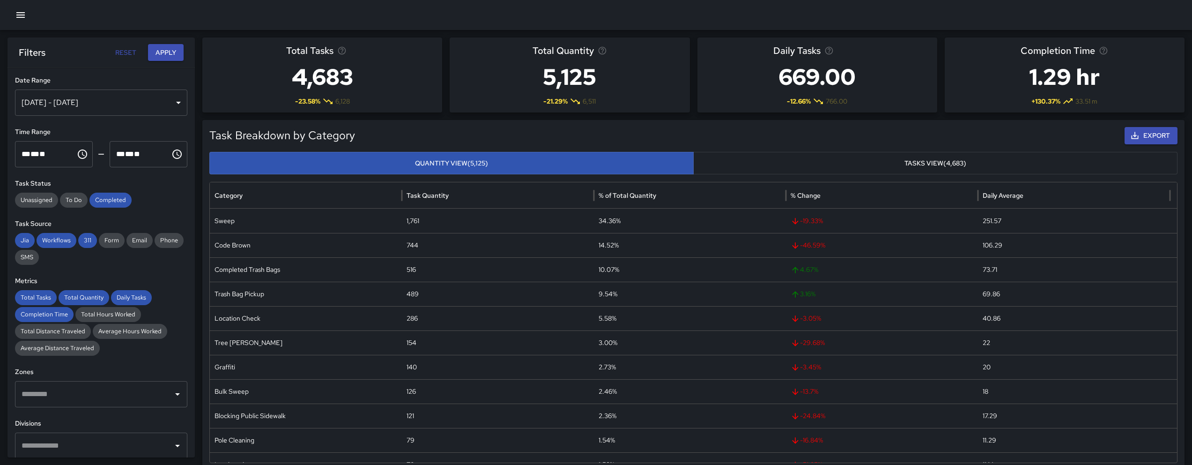
click at [147, 96] on div "[DATE] - [DATE]" at bounding box center [101, 102] width 172 height 26
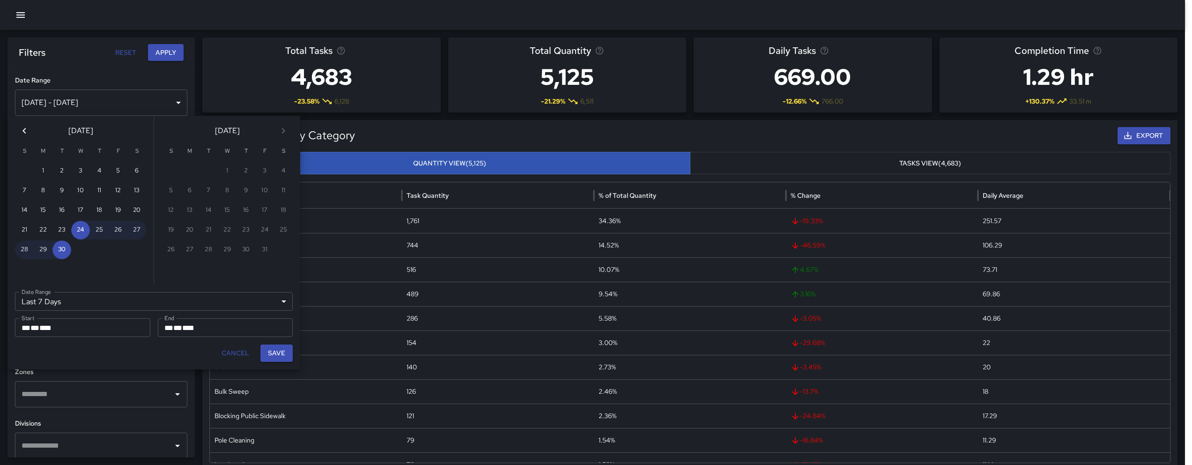
click at [148, 97] on div "[DATE] - [DATE]" at bounding box center [101, 102] width 172 height 26
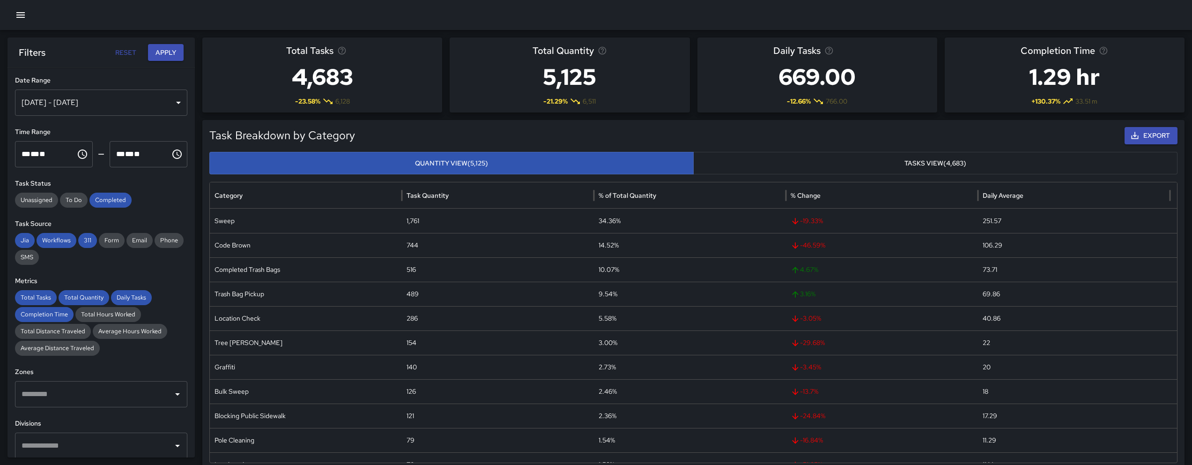
click at [148, 97] on div "[DATE] - [DATE]" at bounding box center [101, 102] width 172 height 26
click at [129, 101] on div "[DATE] - [DATE]" at bounding box center [101, 102] width 172 height 26
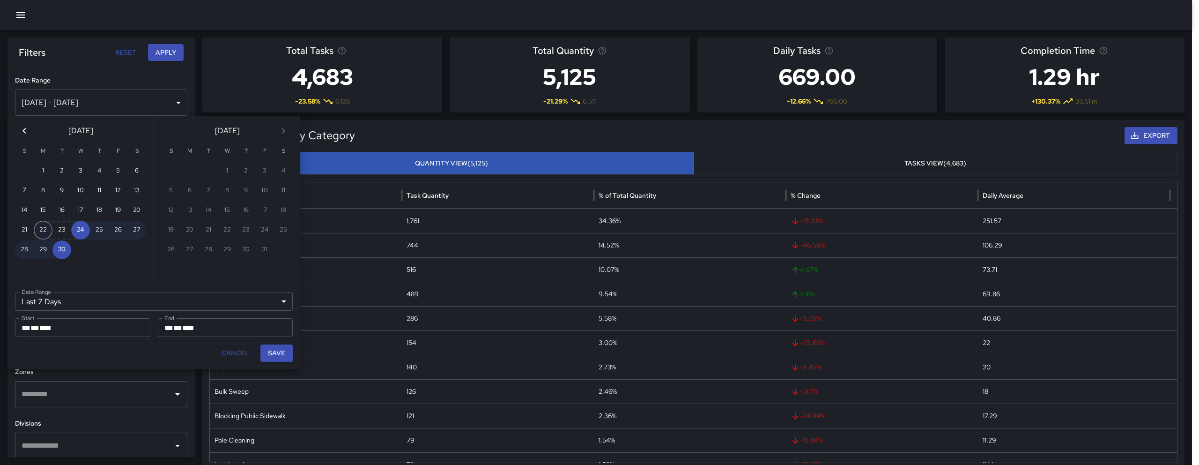
click at [40, 229] on button "22" at bounding box center [43, 230] width 19 height 19
type input "******"
type input "**********"
click at [283, 355] on button "Save" at bounding box center [276, 352] width 32 height 17
type input "**********"
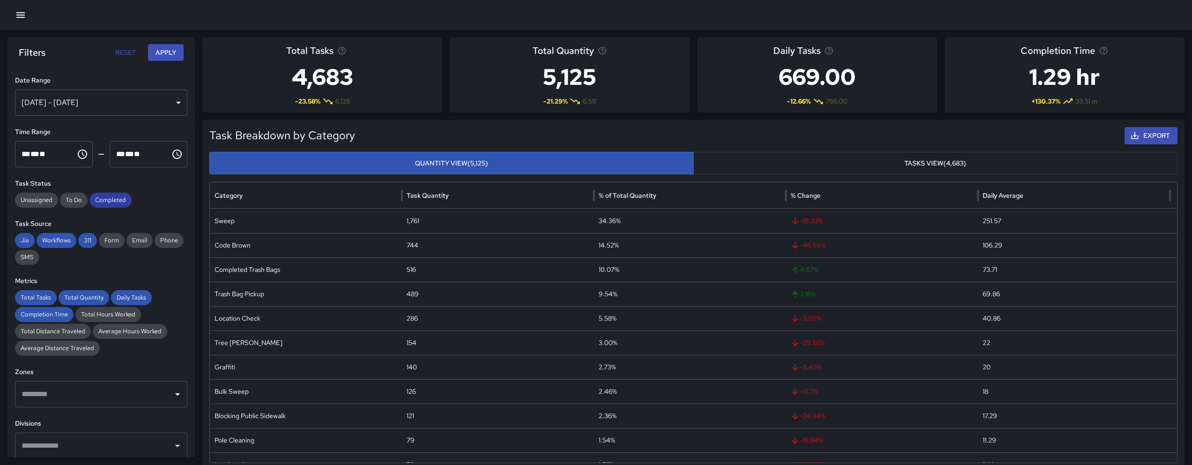
click at [105, 195] on span "Completed" at bounding box center [110, 199] width 42 height 9
click at [86, 243] on span "311" at bounding box center [87, 240] width 19 height 9
click at [85, 243] on span "311" at bounding box center [87, 240] width 19 height 9
click at [53, 240] on span "Workflows" at bounding box center [57, 240] width 40 height 9
click at [23, 239] on span "Jia" at bounding box center [25, 240] width 20 height 9
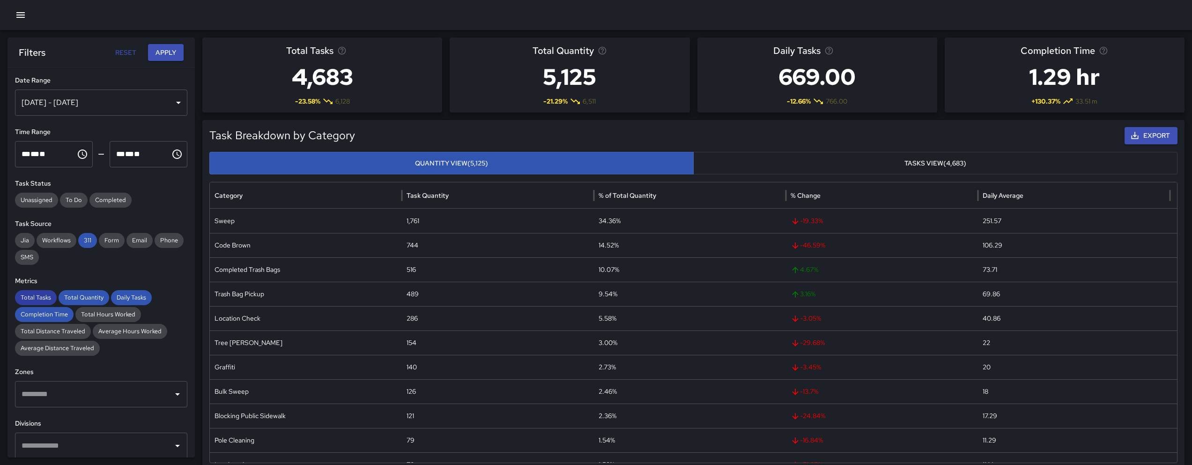
click at [38, 302] on div "Total Tasks" at bounding box center [36, 297] width 42 height 15
click at [47, 310] on span "Completion Time" at bounding box center [44, 314] width 59 height 9
click at [88, 287] on div "Metrics Total Tasks Total Quantity Daily Tasks Completion Time Total Hours Work…" at bounding box center [101, 316] width 172 height 80
drag, startPoint x: 93, startPoint y: 297, endPoint x: 111, endPoint y: 300, distance: 18.0
click at [93, 298] on span "Total Quantity" at bounding box center [84, 297] width 51 height 9
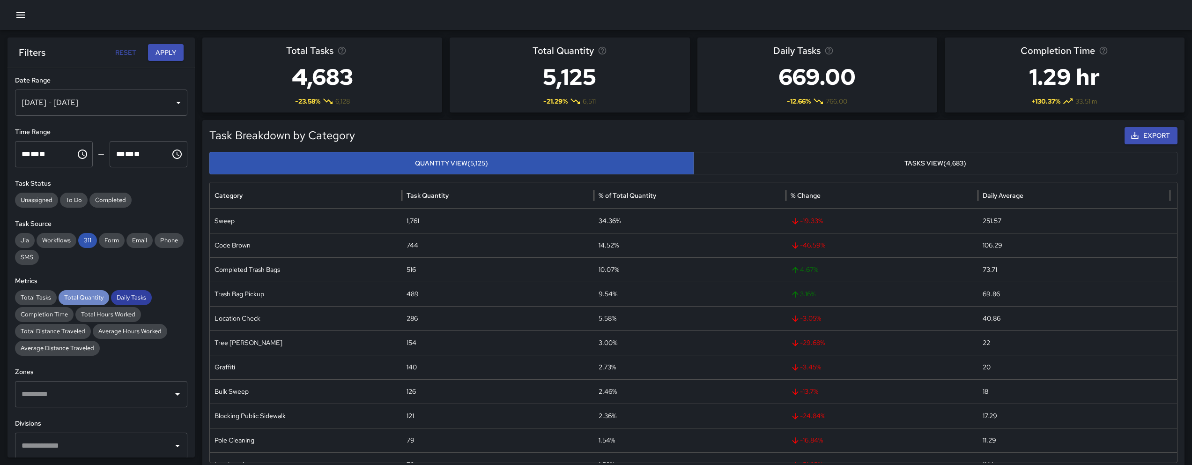
click at [101, 300] on span "Total Quantity" at bounding box center [84, 297] width 51 height 9
click at [134, 298] on span "Daily Tasks" at bounding box center [131, 297] width 41 height 9
click at [89, 241] on span "311" at bounding box center [87, 240] width 19 height 9
click at [74, 295] on span "Total Quantity" at bounding box center [84, 297] width 51 height 9
click at [65, 385] on input "text" at bounding box center [94, 394] width 150 height 18
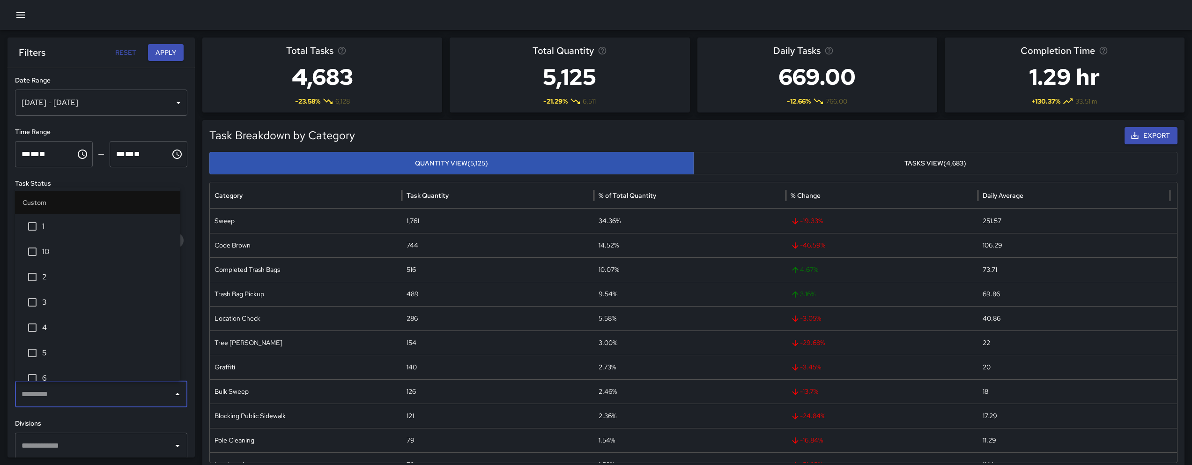
click at [68, 438] on input "text" at bounding box center [94, 445] width 150 height 18
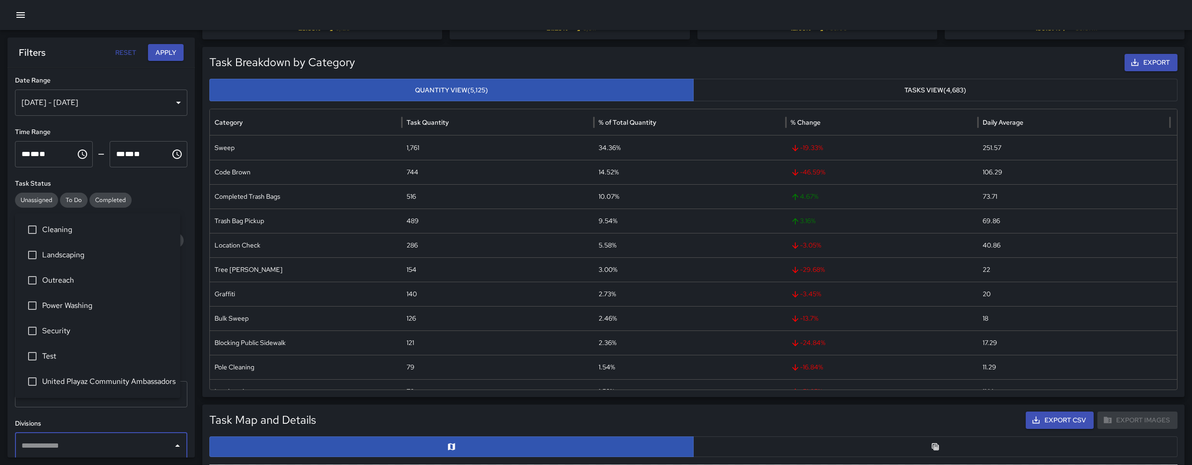
scroll to position [168, 0]
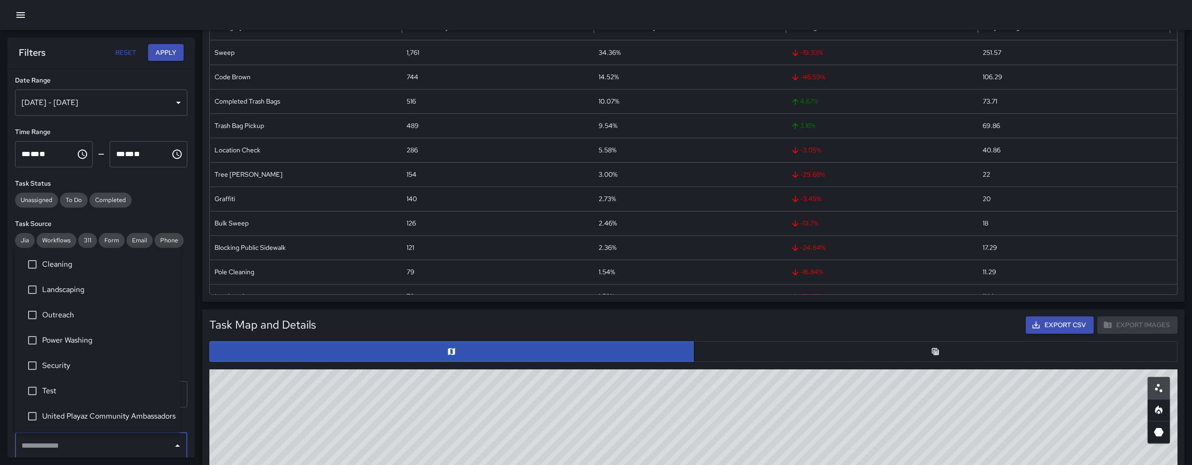
click at [165, 124] on div "**********" at bounding box center [100, 262] width 187 height 389
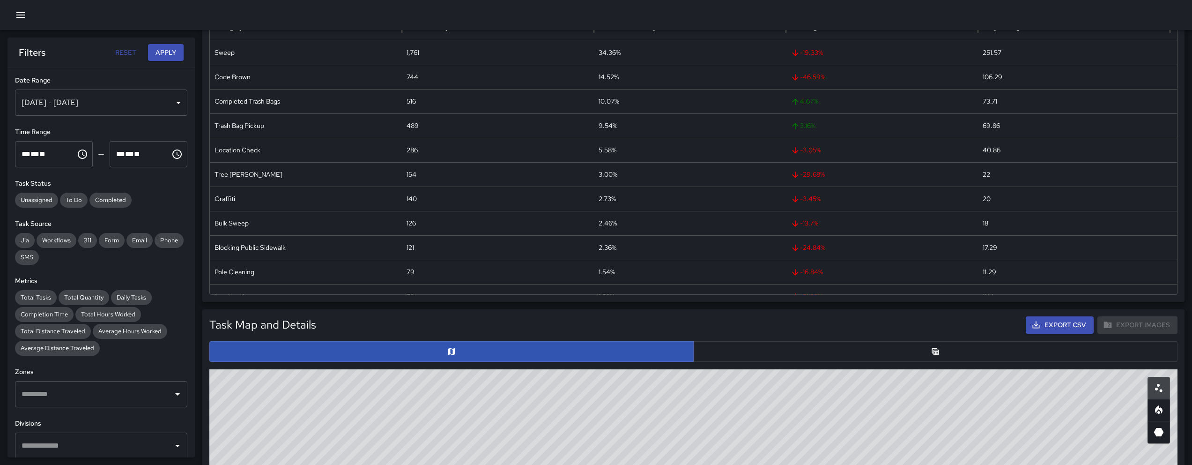
scroll to position [181, 0]
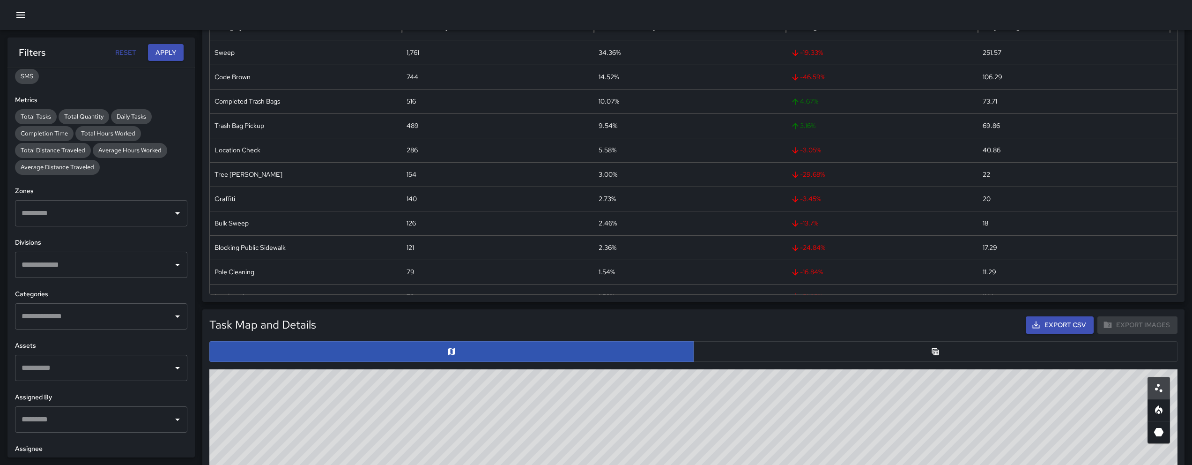
click at [84, 303] on div "​" at bounding box center [101, 316] width 172 height 26
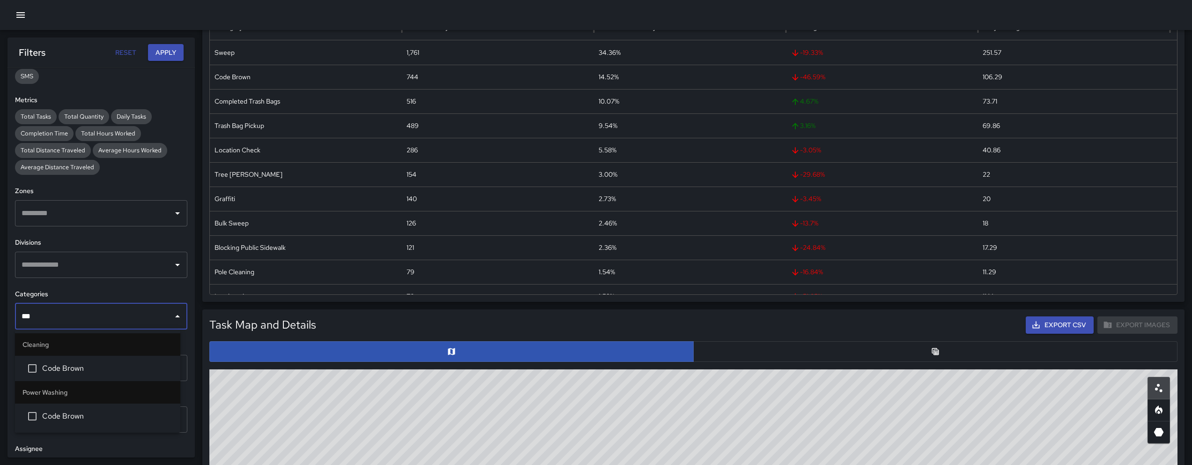
type input "****"
click at [79, 369] on span "Code Brown" at bounding box center [107, 367] width 131 height 11
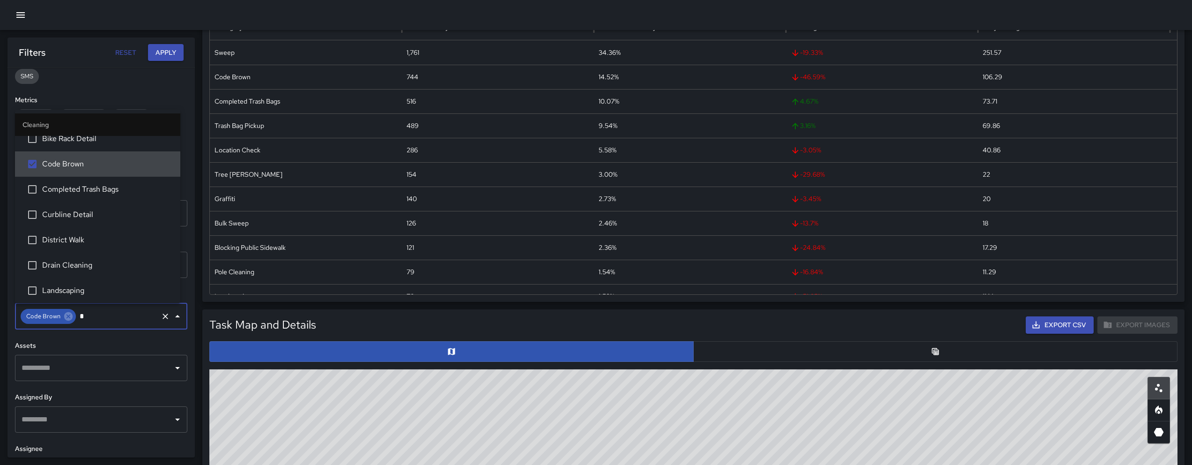
scroll to position [0, 0]
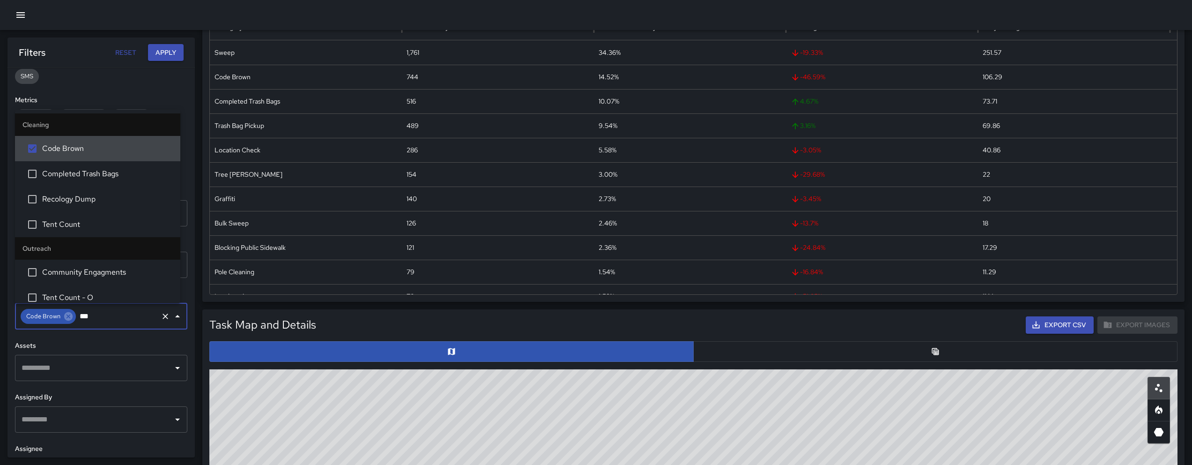
type input "****"
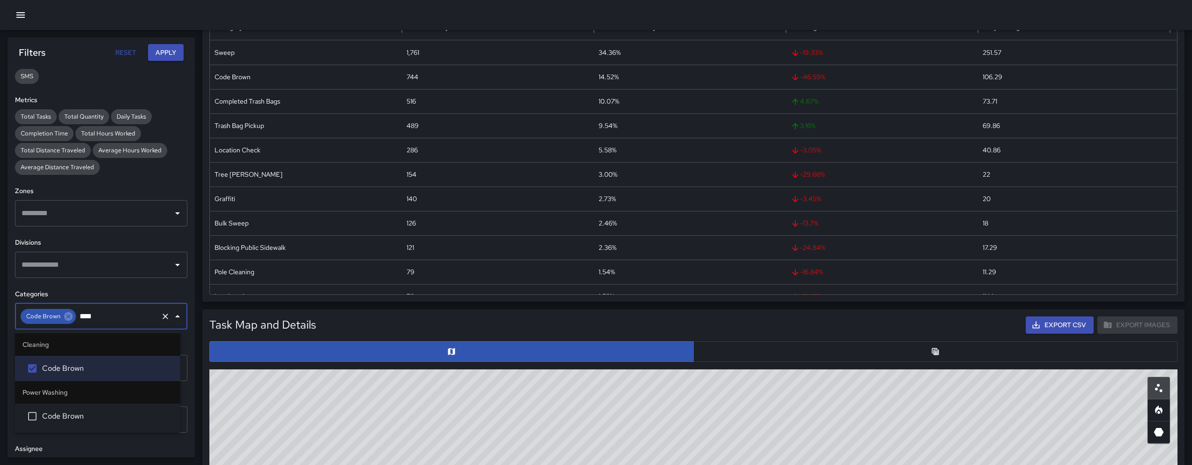
click at [82, 427] on li "Code Brown" at bounding box center [97, 415] width 165 height 25
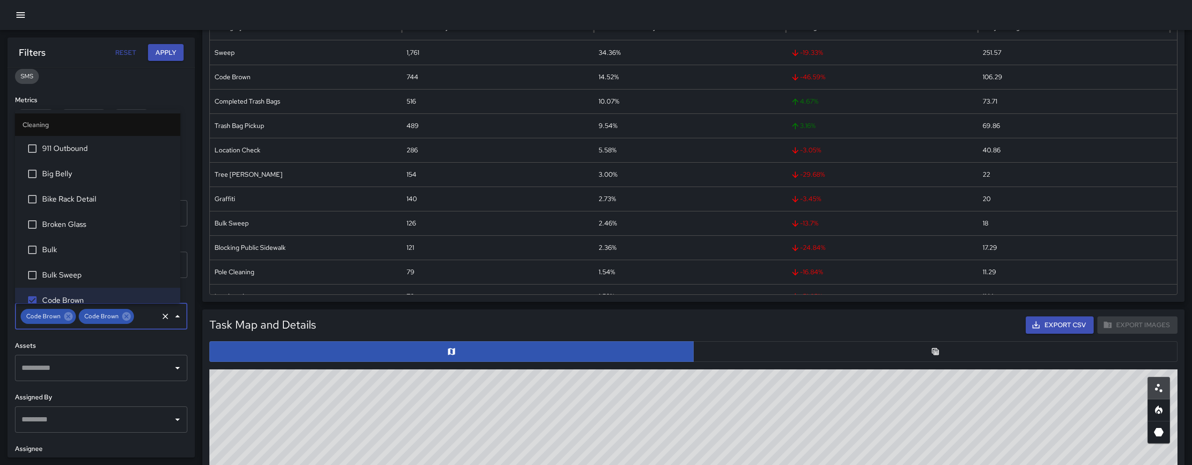
scroll to position [1342, 0]
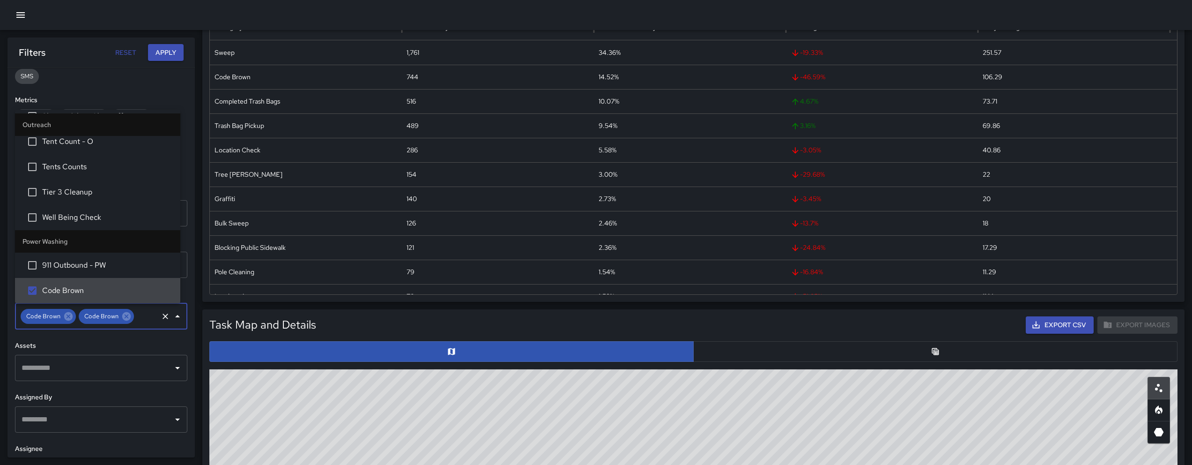
click at [160, 45] on button "Apply" at bounding box center [166, 52] width 36 height 17
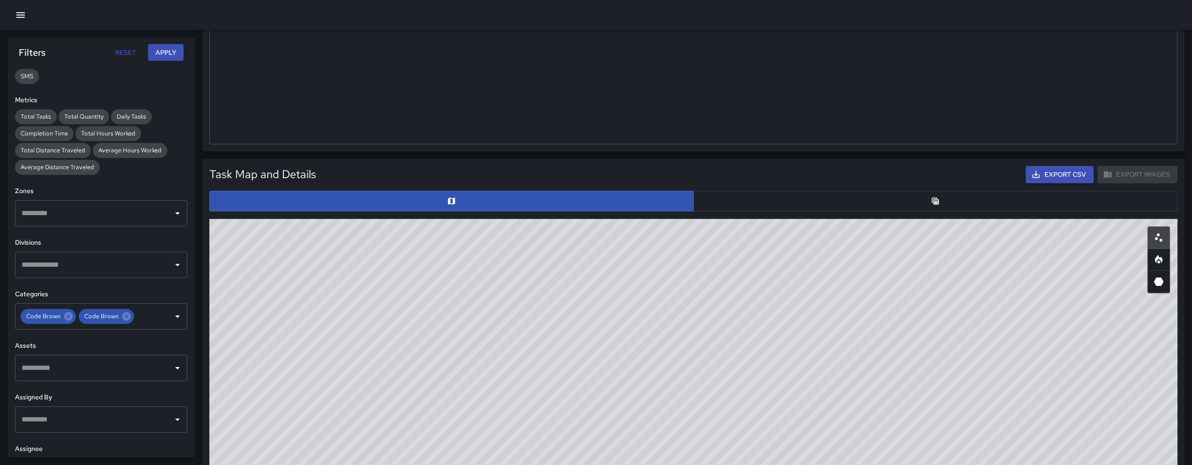
scroll to position [257, 0]
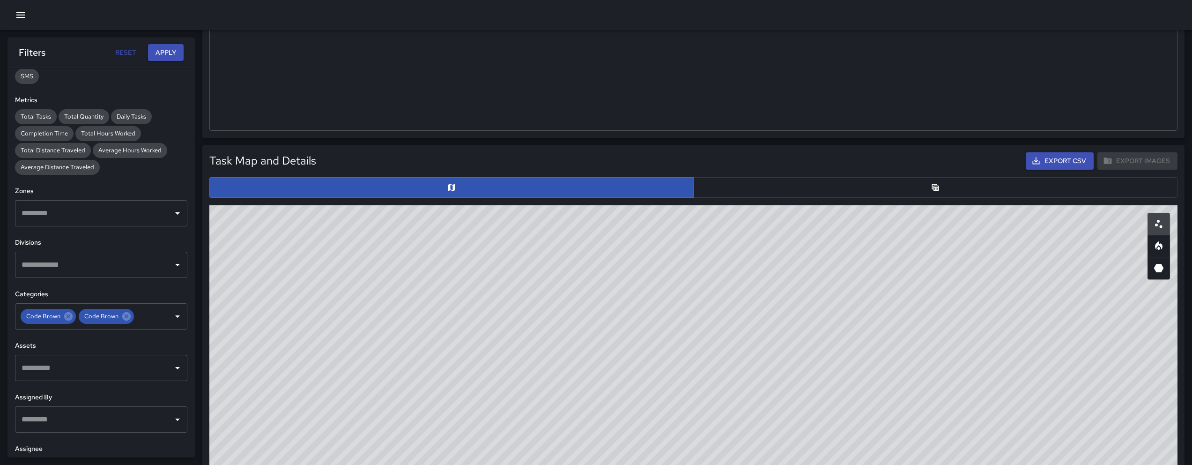
click at [791, 190] on button "button" at bounding box center [935, 187] width 484 height 21
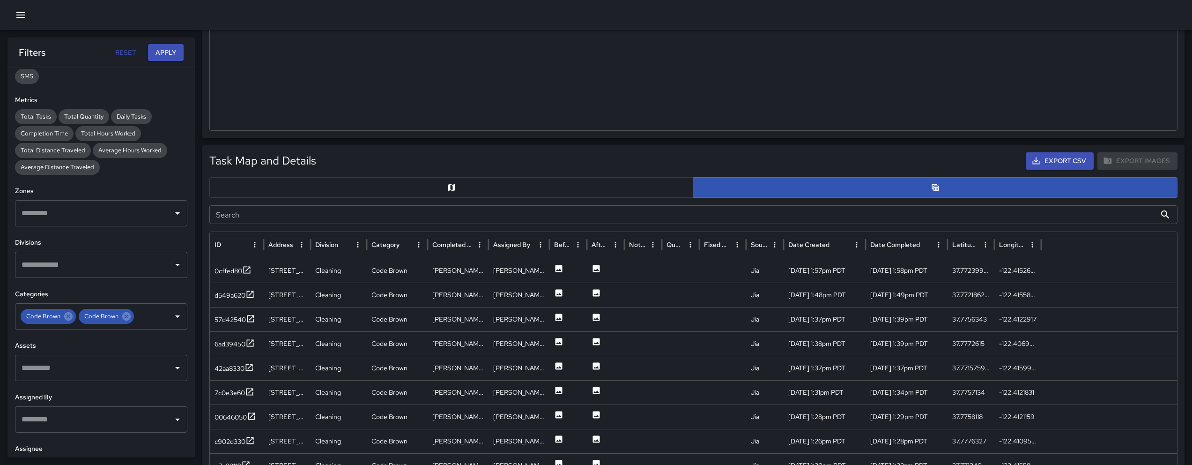
click at [281, 215] on input "Search" at bounding box center [682, 214] width 946 height 19
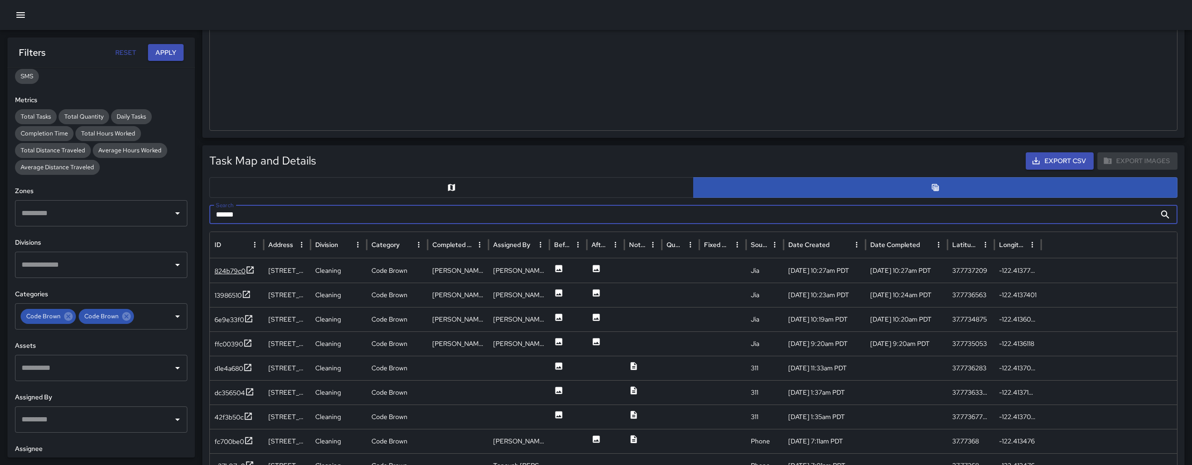
type input "******"
click at [216, 266] on div "824b79c0" at bounding box center [229, 270] width 31 height 9
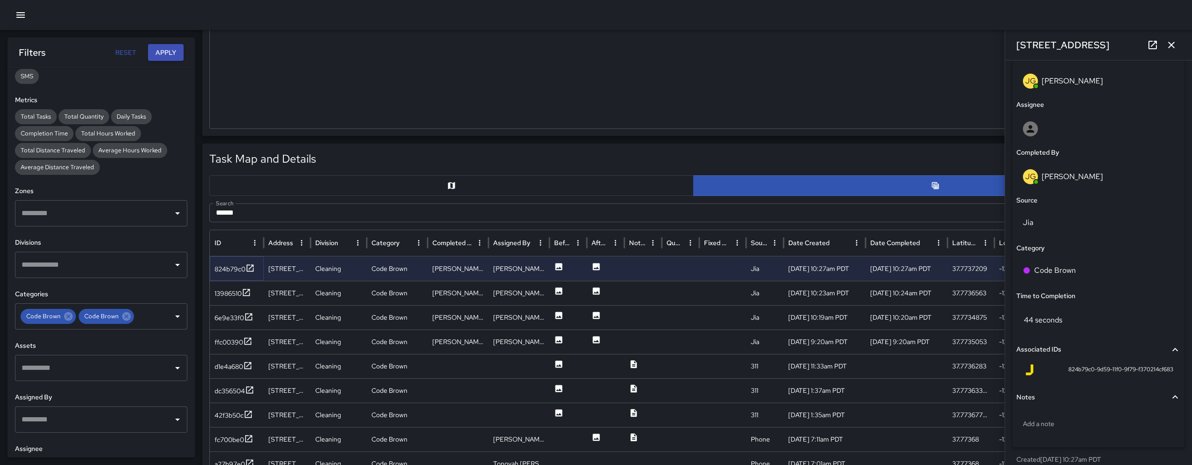
scroll to position [534, 0]
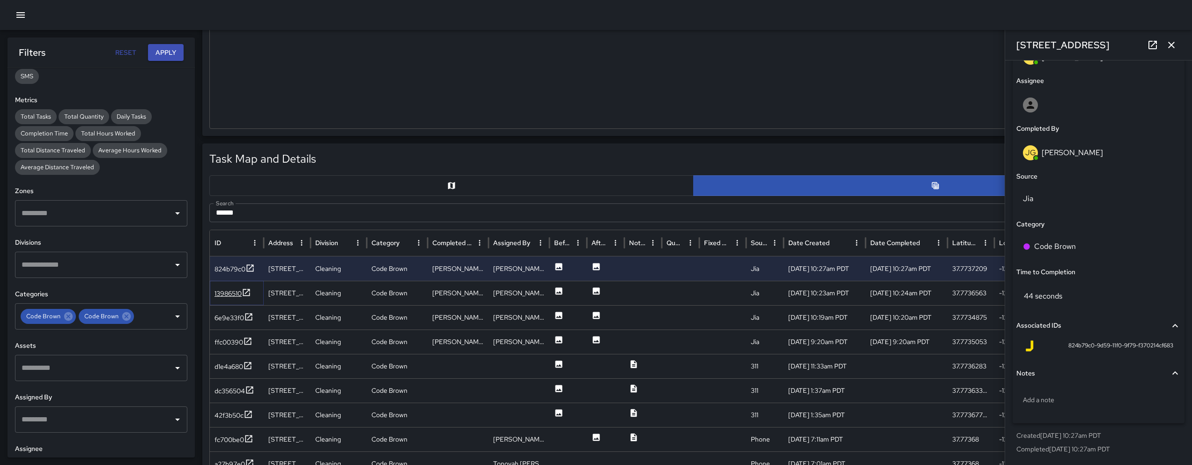
click at [236, 295] on div "13986510" at bounding box center [227, 292] width 27 height 9
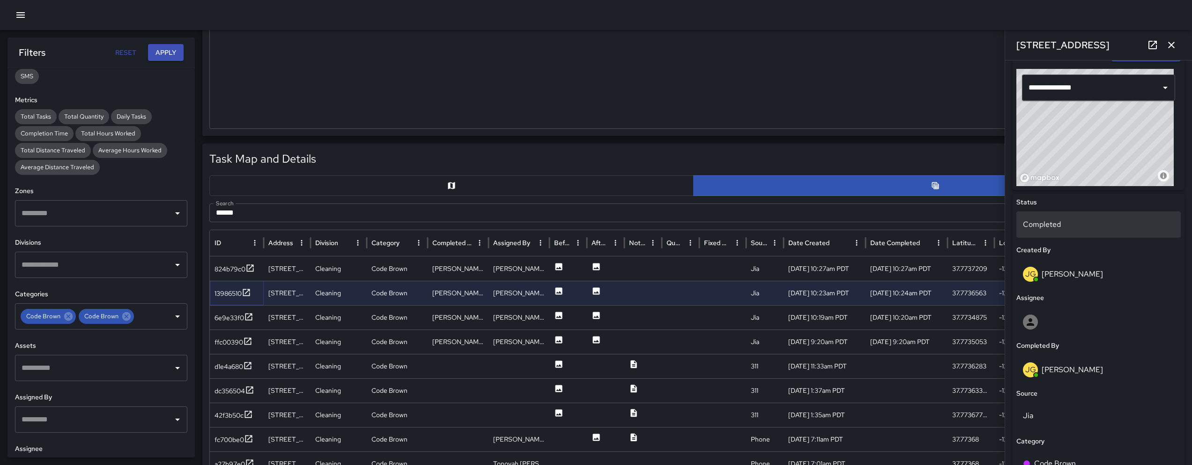
scroll to position [293, 0]
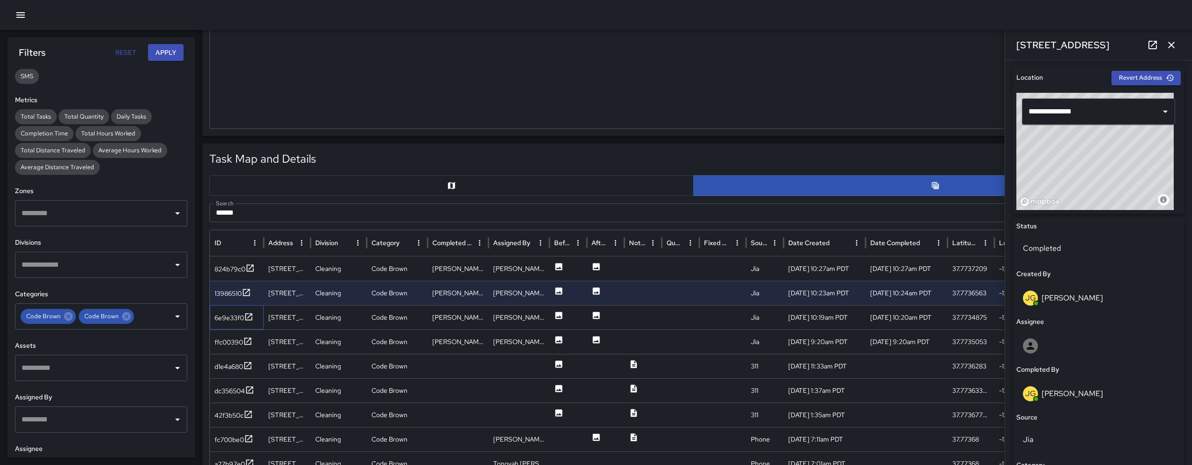
click at [222, 324] on div "6e9e33f0" at bounding box center [237, 317] width 54 height 24
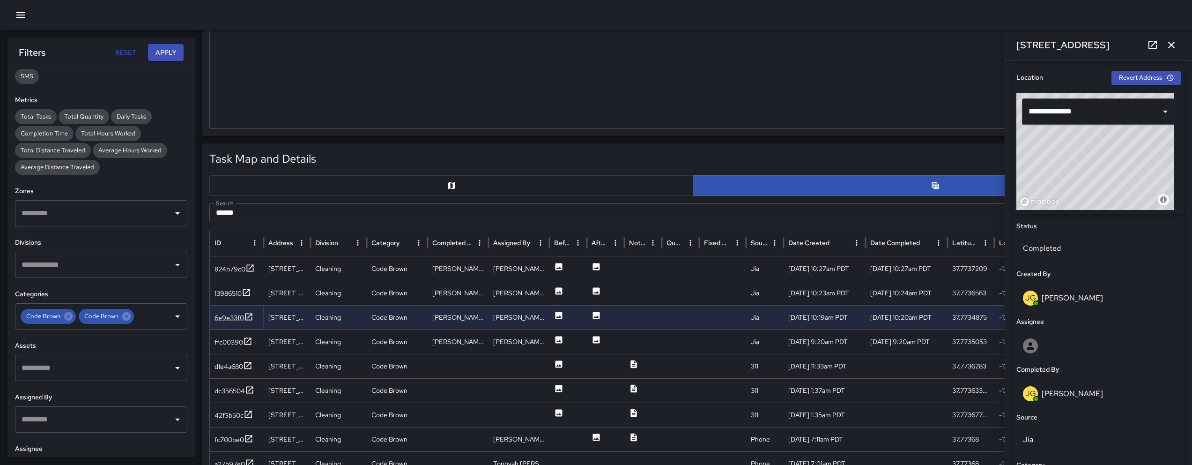
click at [223, 320] on div "6e9e33f0" at bounding box center [229, 317] width 30 height 9
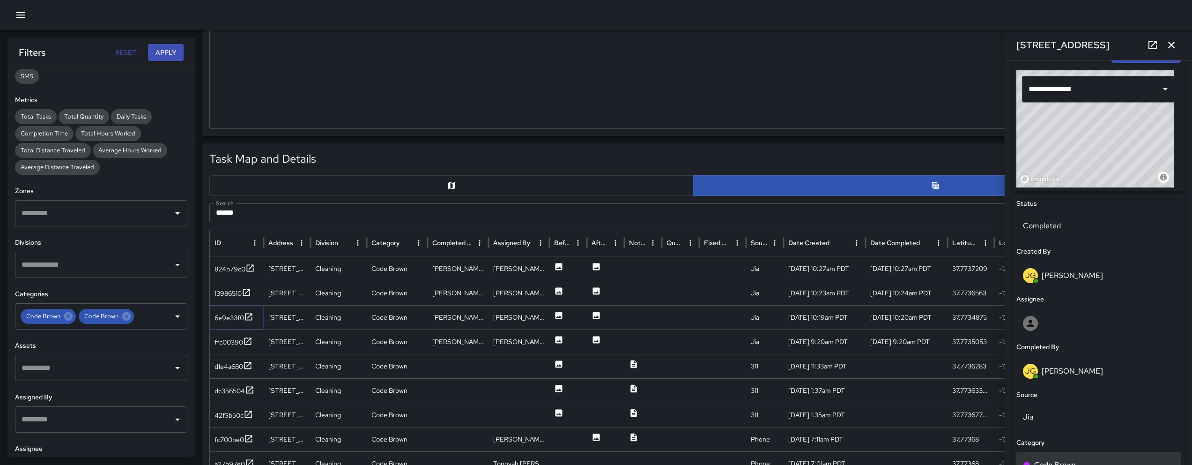
scroll to position [534, 0]
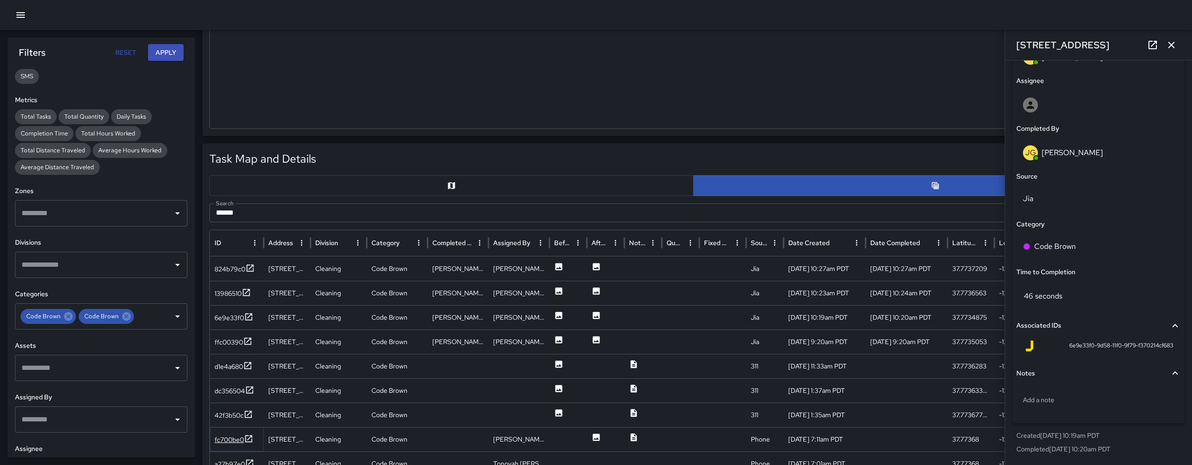
click at [229, 440] on div "fc700be0" at bounding box center [229, 439] width 30 height 9
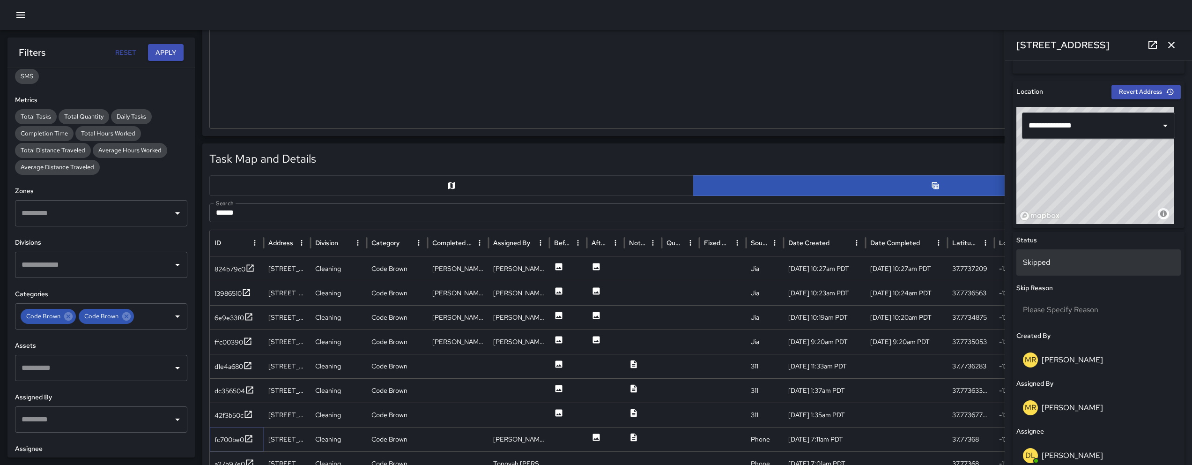
scroll to position [310, 0]
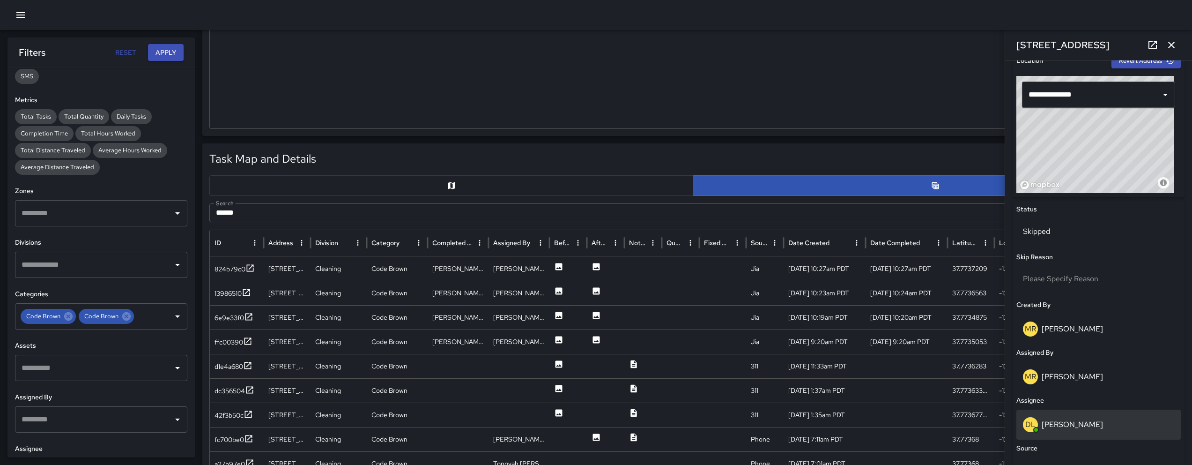
click at [1079, 417] on div "DL Damariye Lewis" at bounding box center [1098, 424] width 151 height 15
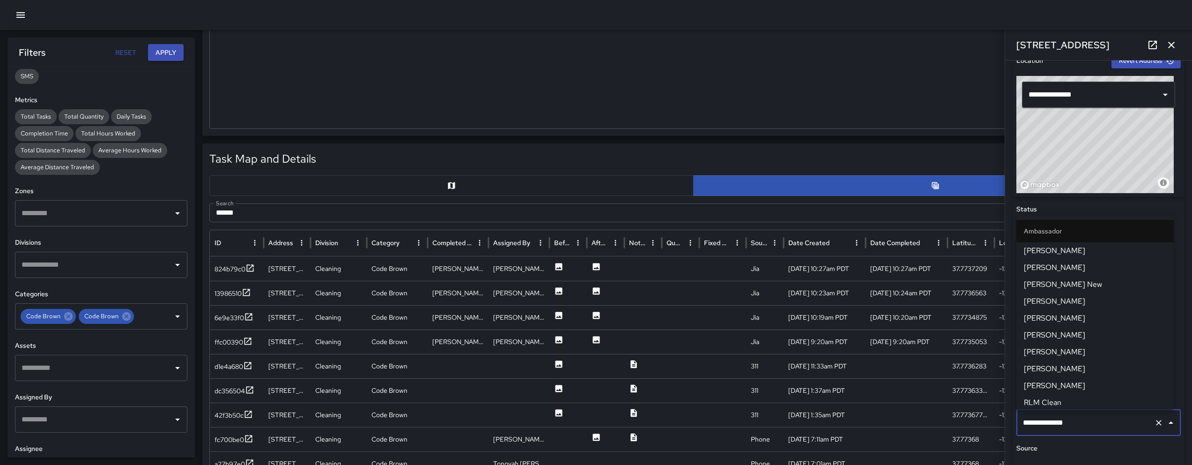
click at [1079, 417] on input "**********" at bounding box center [1085, 422] width 130 height 18
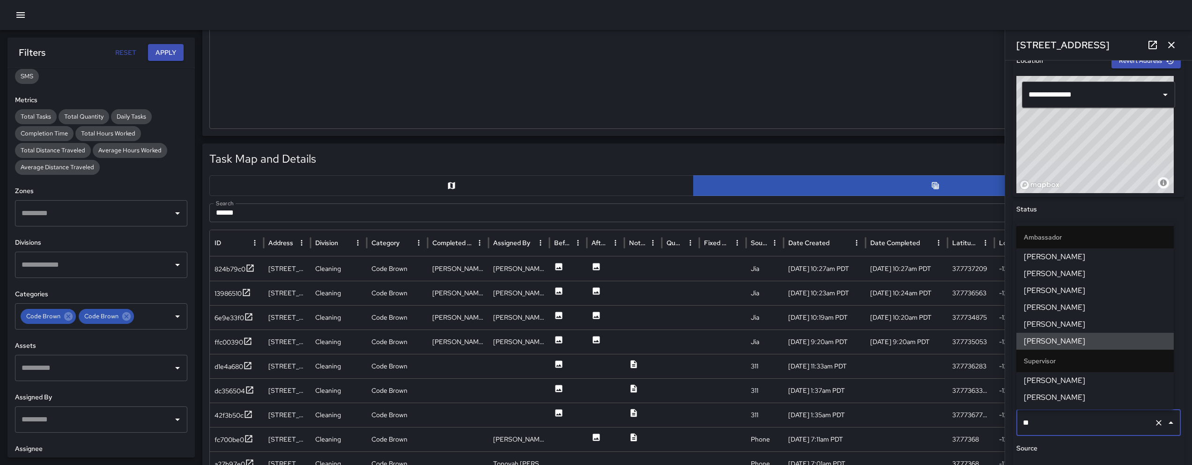
scroll to position [0, 0]
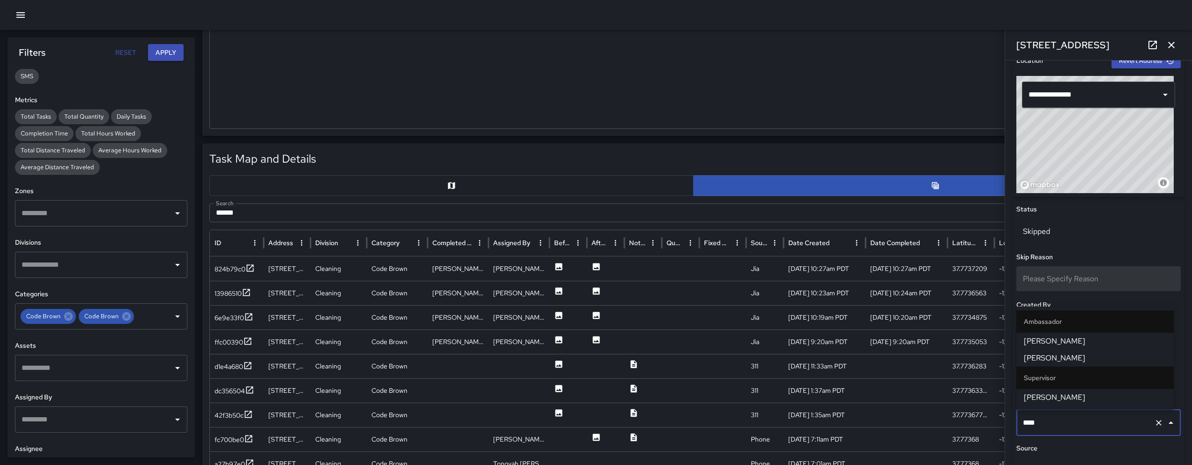
type input "*****"
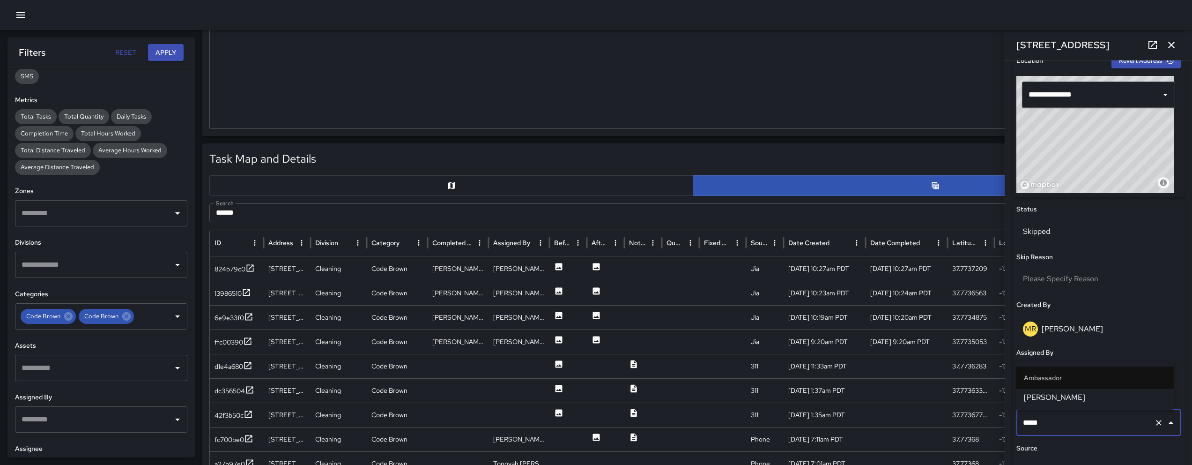
click at [1070, 391] on span "[PERSON_NAME]" at bounding box center [1095, 396] width 142 height 11
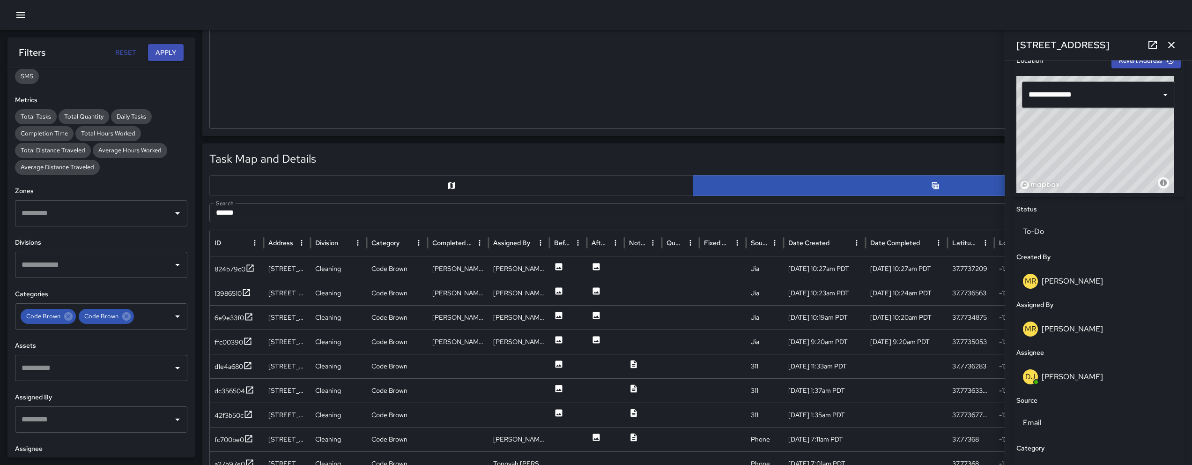
click at [299, 209] on input "******" at bounding box center [682, 212] width 946 height 19
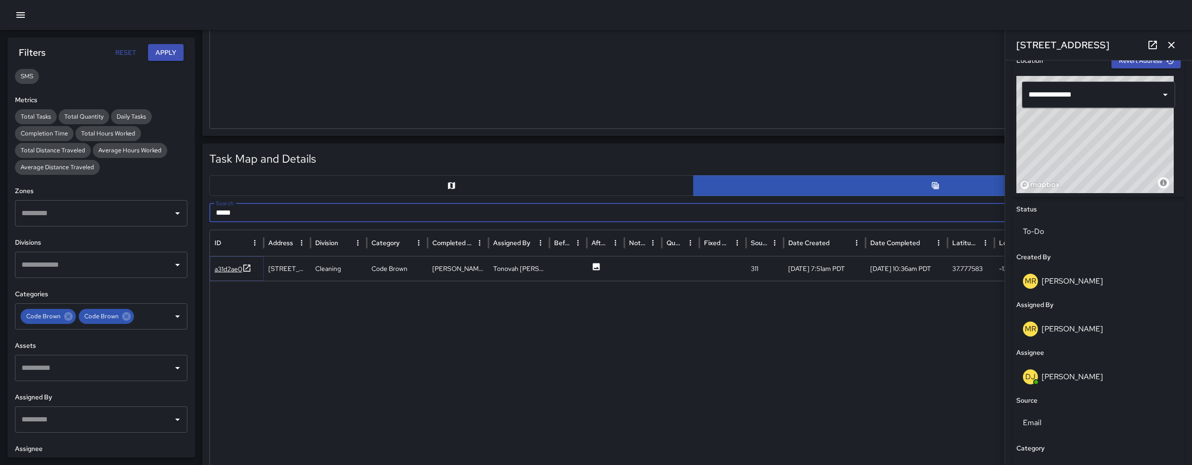
click at [228, 265] on div "a31d2ae0" at bounding box center [228, 268] width 28 height 9
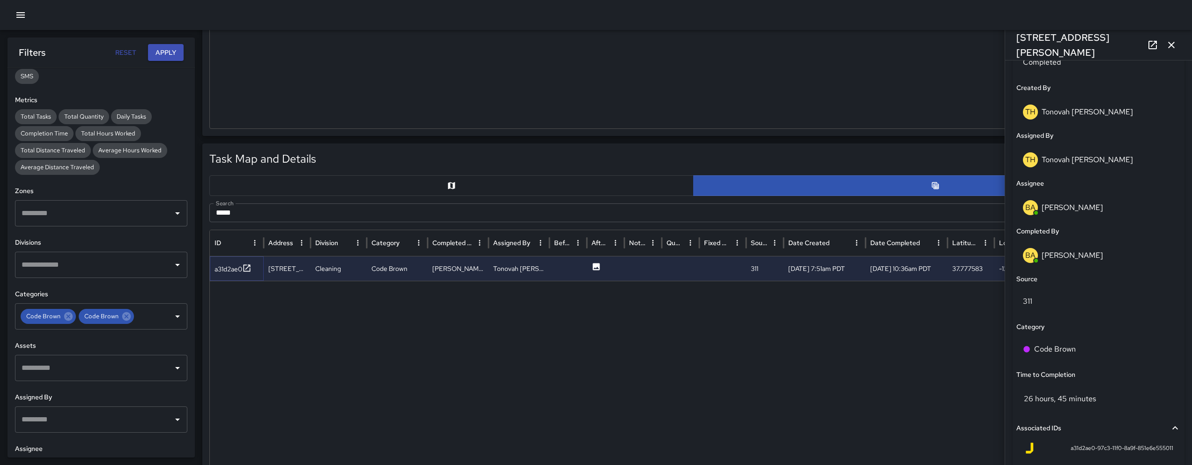
scroll to position [581, 0]
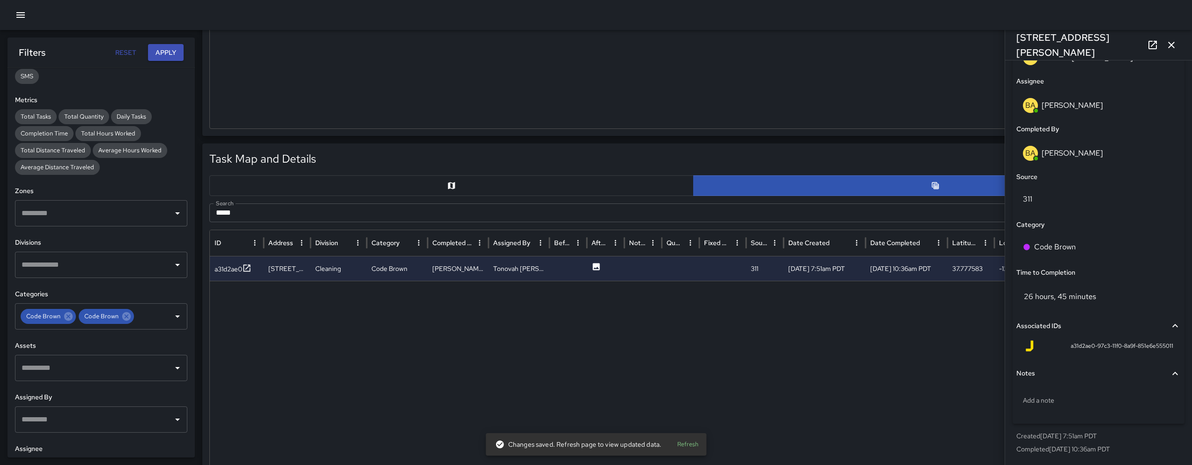
click at [294, 208] on input "*****" at bounding box center [682, 212] width 946 height 19
click at [295, 208] on input "*****" at bounding box center [682, 212] width 946 height 19
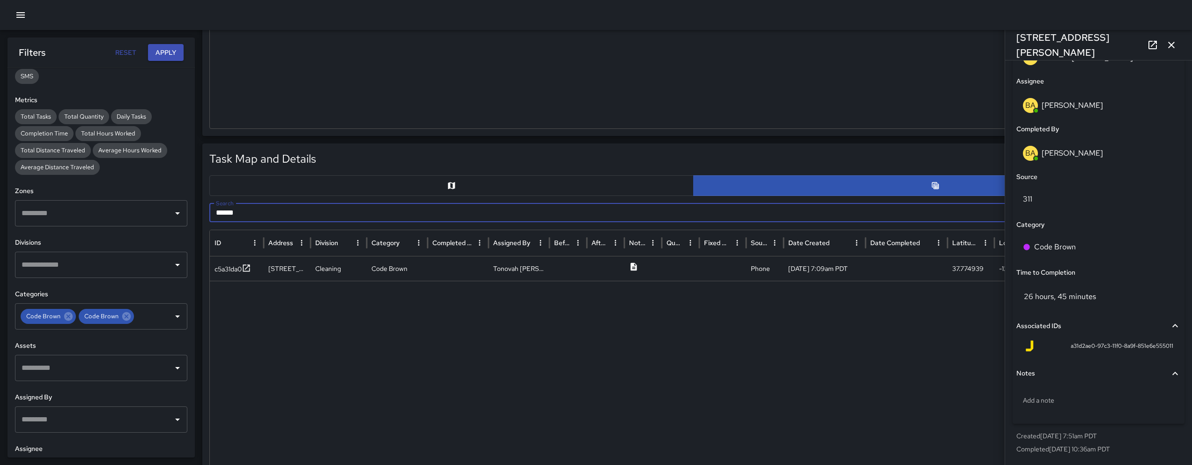
type input "******"
click at [219, 278] on div "c5a31da0" at bounding box center [237, 268] width 54 height 24
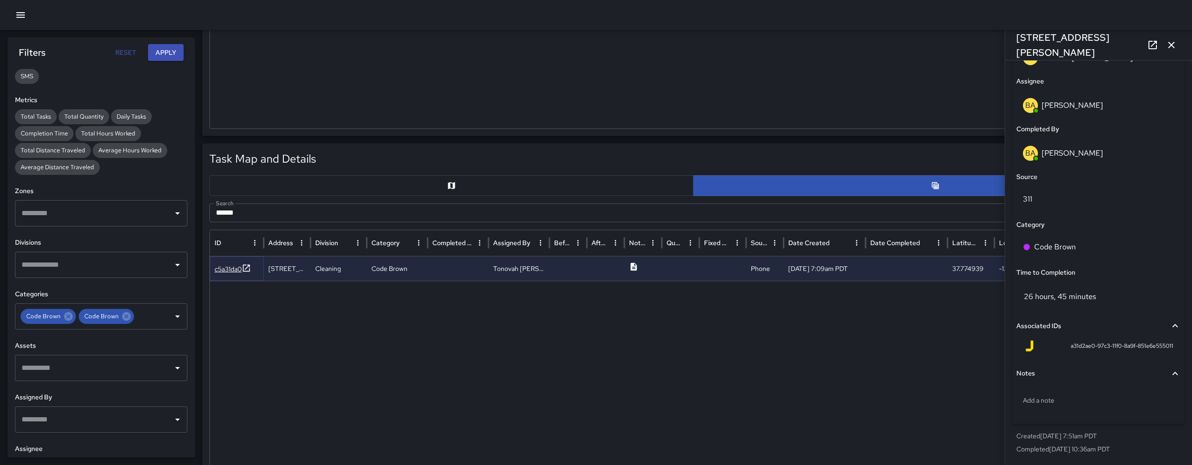
click at [221, 274] on div "c5a31da0" at bounding box center [232, 269] width 37 height 12
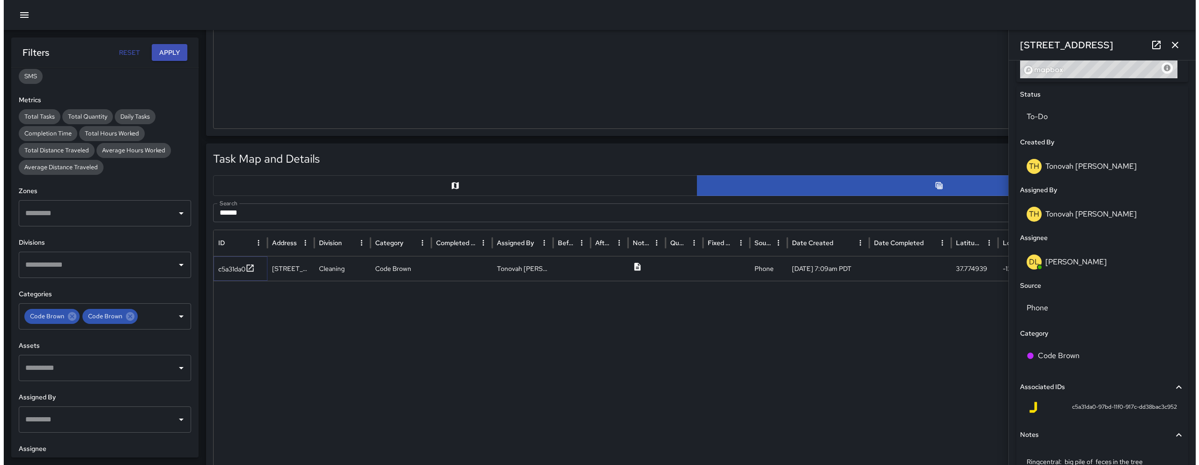
scroll to position [446, 0]
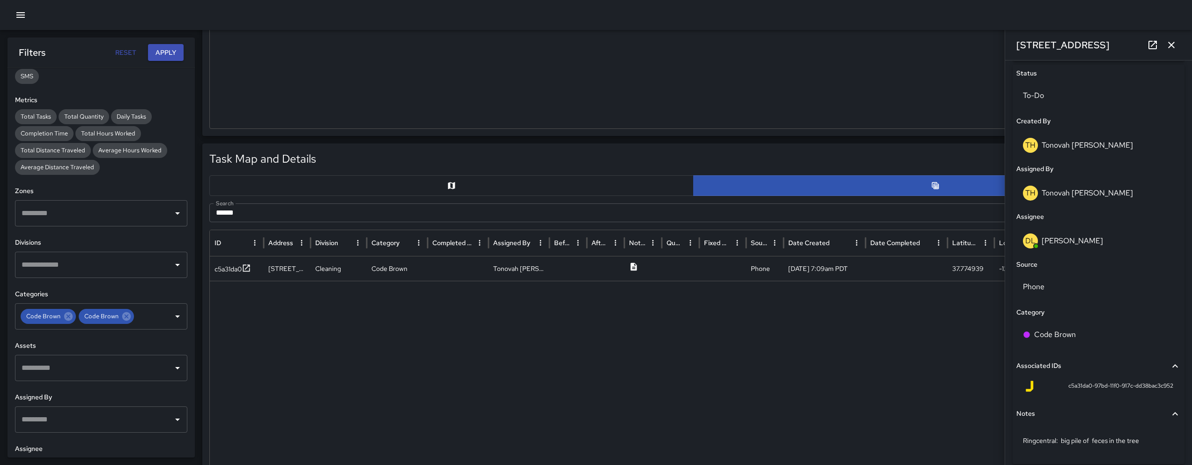
click at [23, 19] on icon "button" at bounding box center [20, 14] width 11 height 11
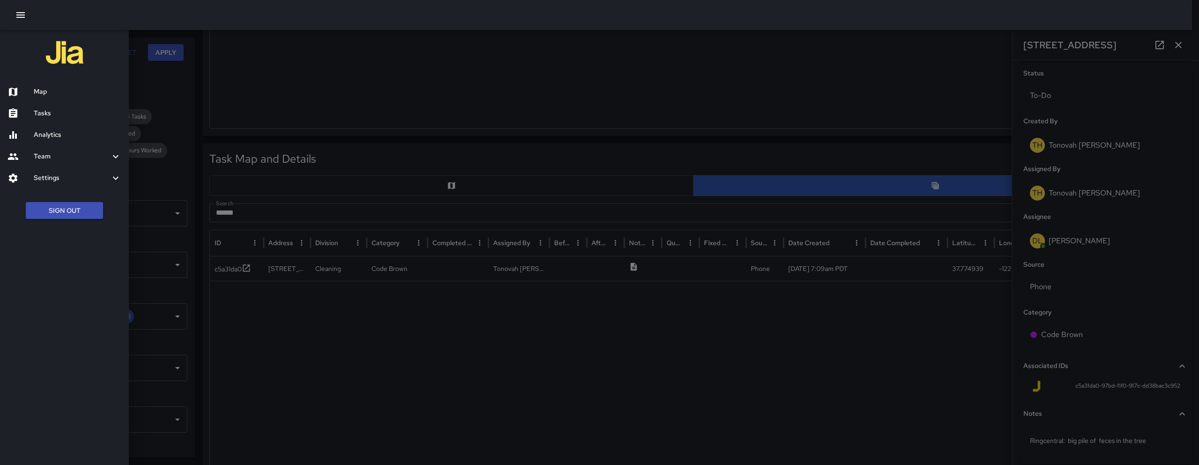
click at [38, 93] on h6 "Map" at bounding box center [78, 92] width 88 height 10
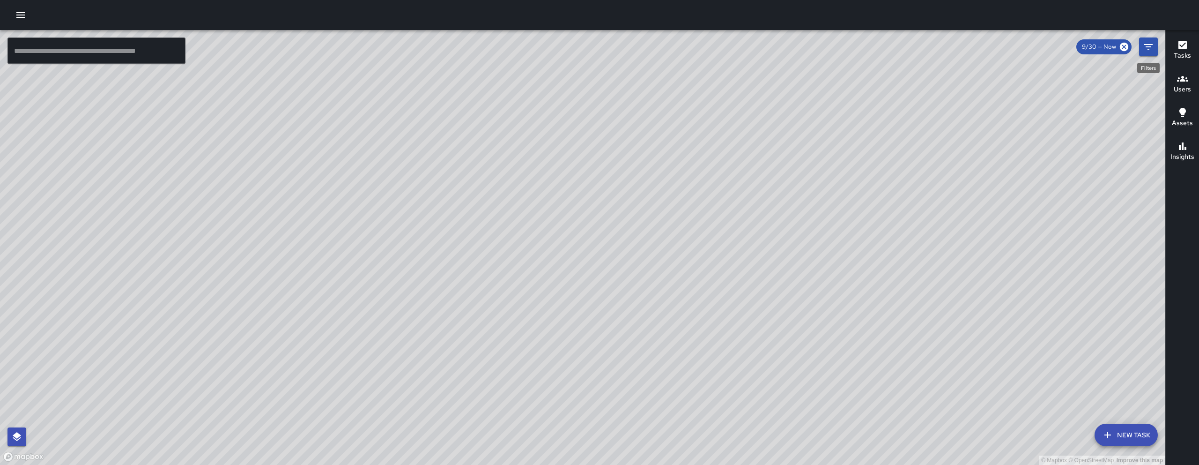
click at [1152, 50] on icon "Filters" at bounding box center [1148, 46] width 11 height 11
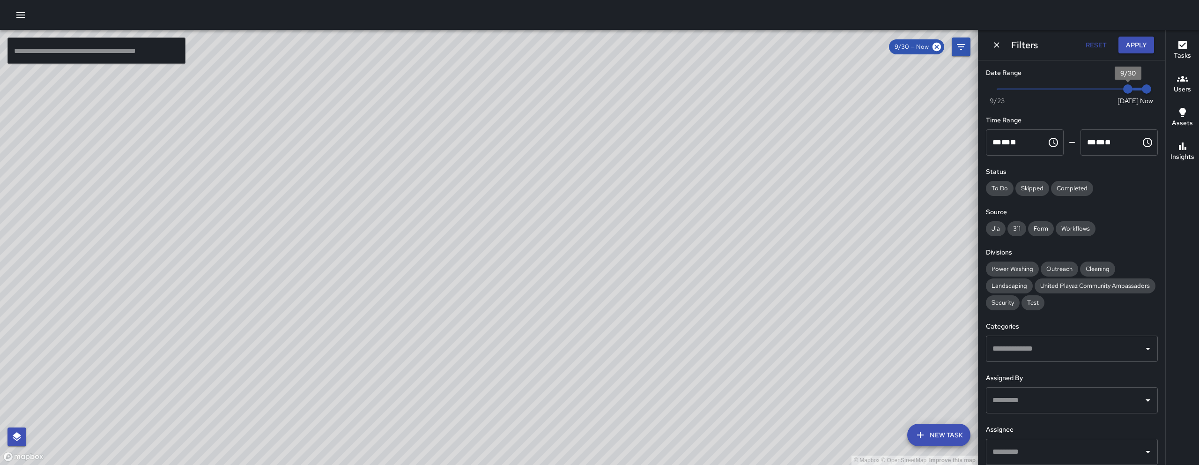
type input "*"
drag, startPoint x: 778, startPoint y: 89, endPoint x: 752, endPoint y: 90, distance: 26.7
click at [752, 90] on div "© Mapbox © OpenStreetMap Improve this map ​ New Task 9/30 — Now Map Layers Task…" at bounding box center [599, 247] width 1199 height 435
click at [1116, 53] on div "Filters Reset Apply" at bounding box center [1071, 45] width 187 height 30
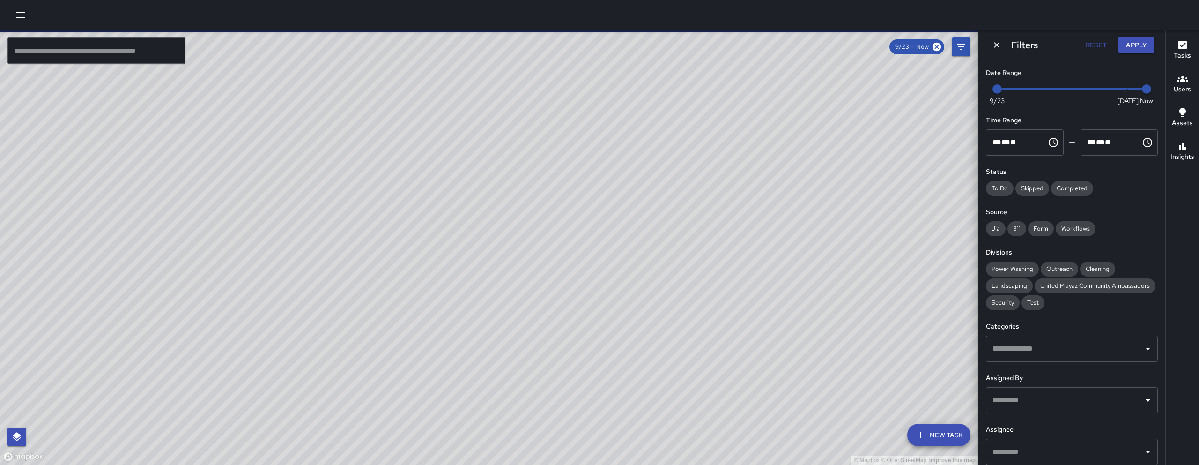
click at [1126, 52] on button "Apply" at bounding box center [1136, 45] width 36 height 17
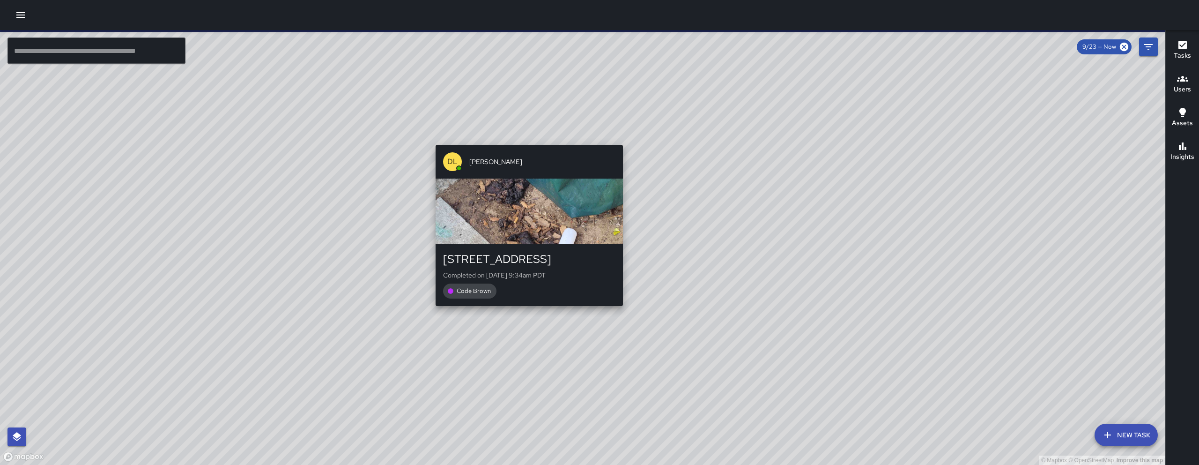
click at [527, 308] on div "DL David Lewis 61-63 Grace Street Completed on 9/25/2025, 9:34am PDT Code Brown" at bounding box center [529, 225] width 195 height 169
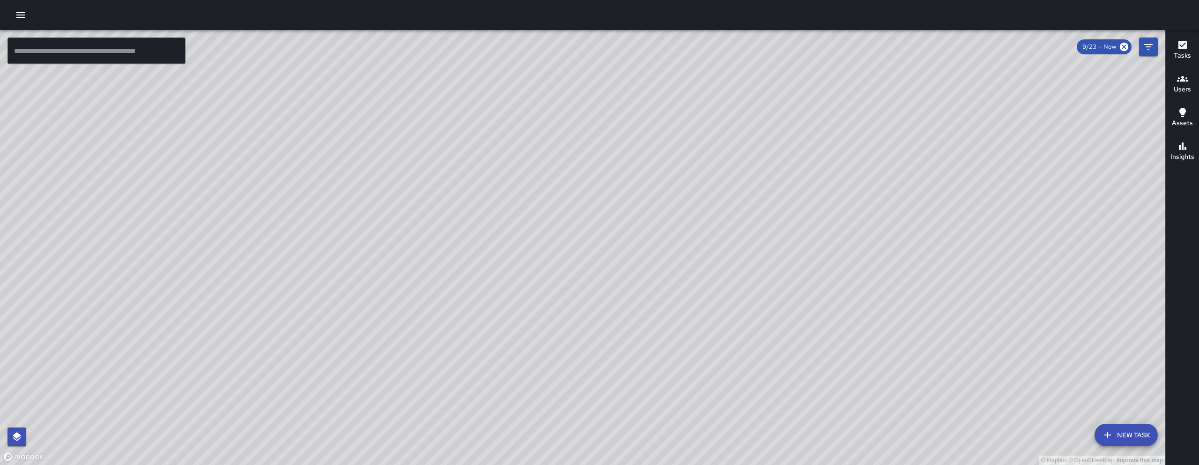
click at [170, 55] on input "text" at bounding box center [96, 50] width 178 height 26
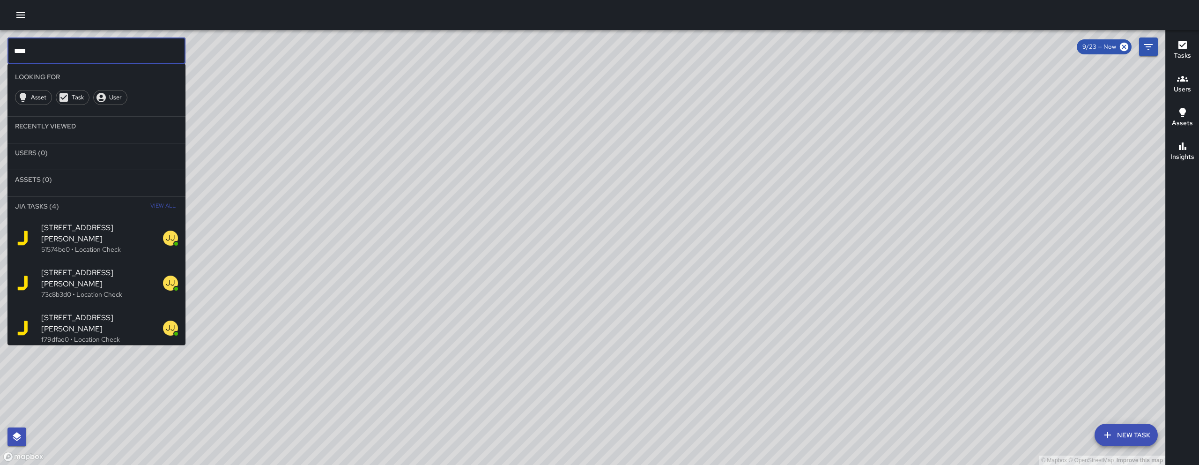
type input "***"
click at [107, 223] on span "663 Clementina Street" at bounding box center [102, 233] width 122 height 22
click at [107, 223] on div "© Mapbox © OpenStreetMap Improve this map" at bounding box center [582, 247] width 1165 height 435
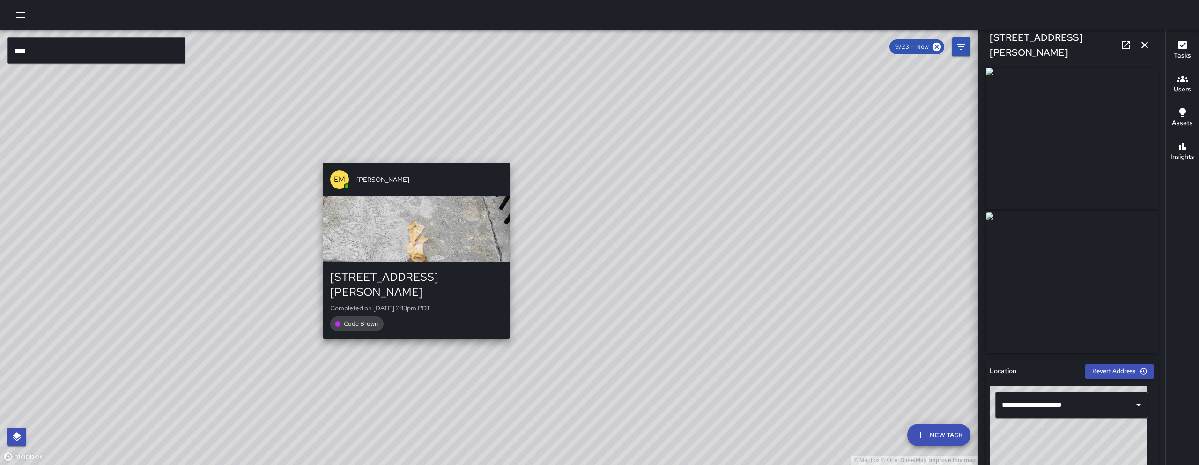
click at [403, 159] on div "EM Elimar Martinez 78 Sumner Street Completed on 9/24/2025, 2:13pm PDT Code Bro…" at bounding box center [416, 251] width 195 height 184
type input "**********"
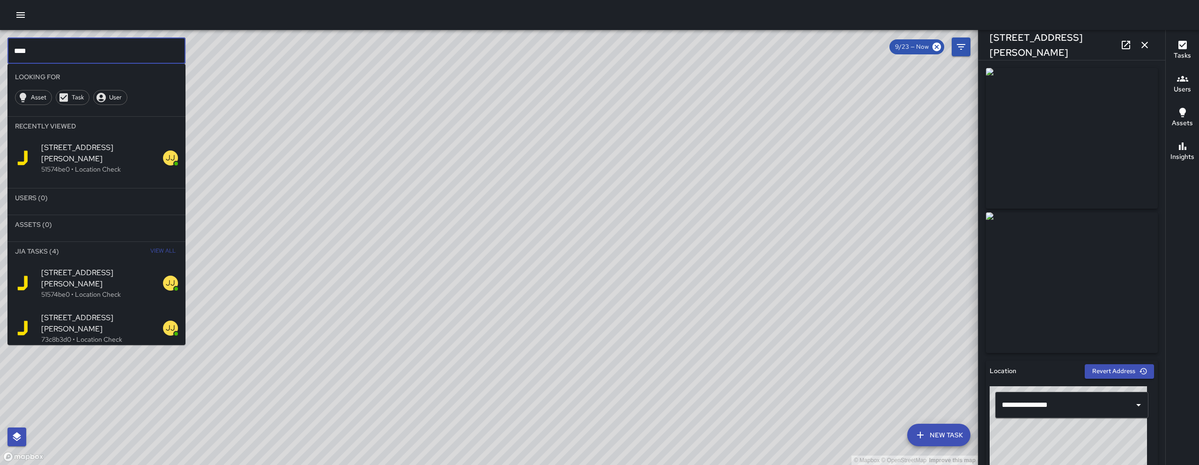
click at [47, 51] on input "***" at bounding box center [96, 50] width 178 height 26
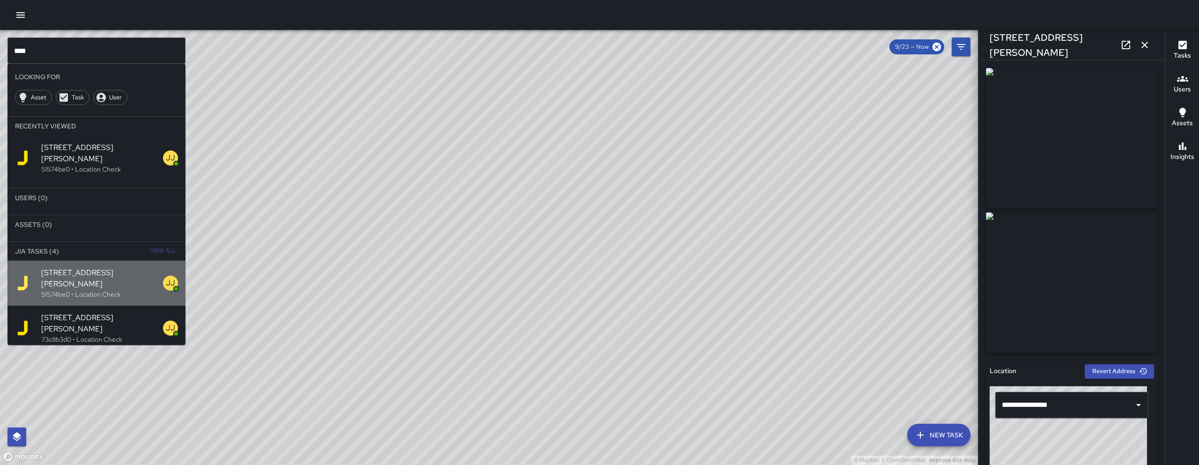
click at [98, 277] on div "663 Clementina Street 51574be0 • Location Check" at bounding box center [96, 282] width 178 height 45
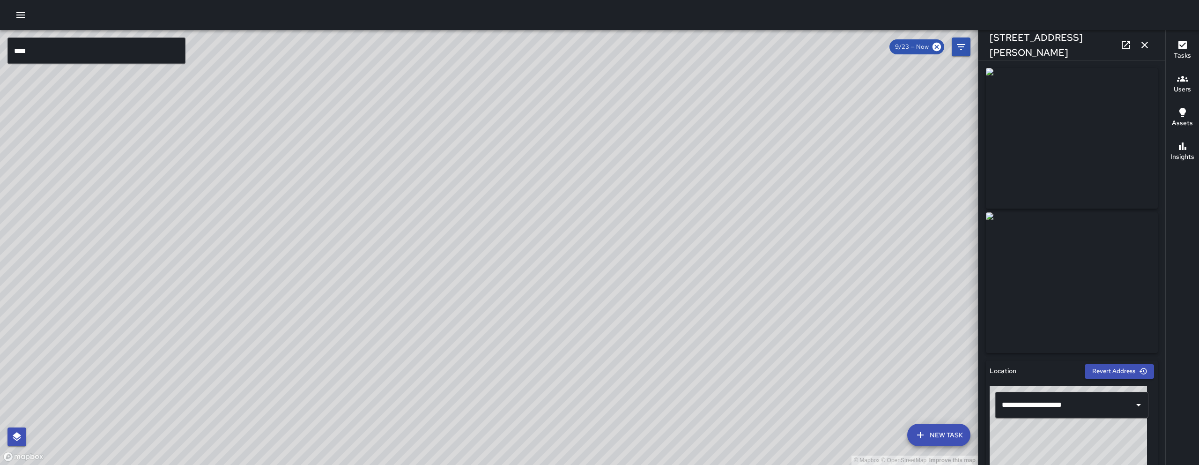
click at [636, 256] on div "© Mapbox © OpenStreetMap Improve this map KT Katherine Treminio 1162 Folsom Str…" at bounding box center [489, 247] width 978 height 435
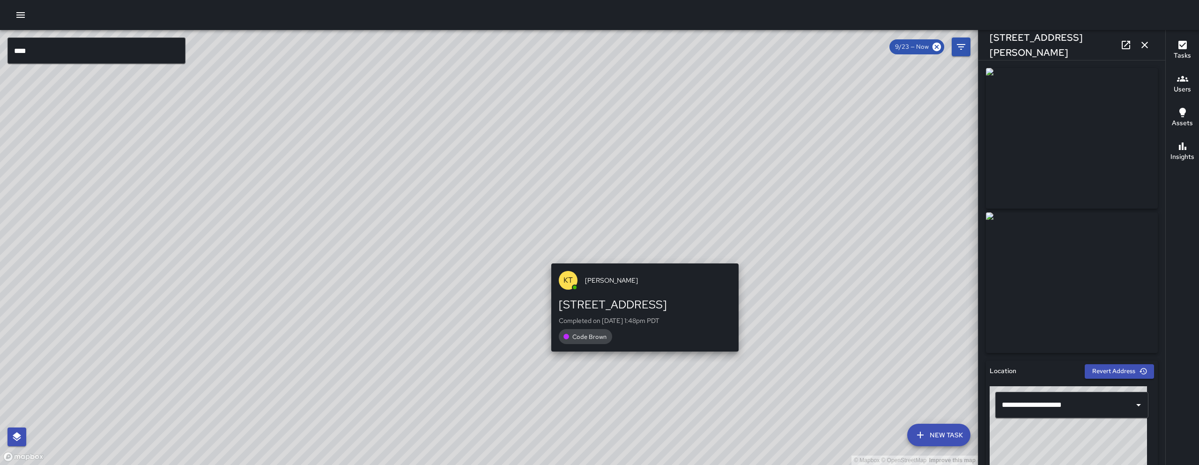
type input "**********"
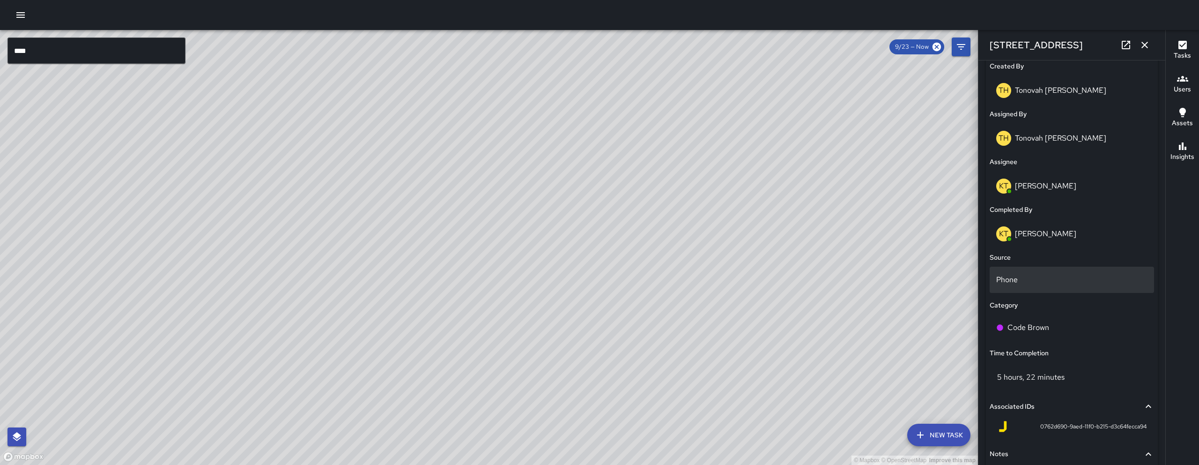
scroll to position [581, 0]
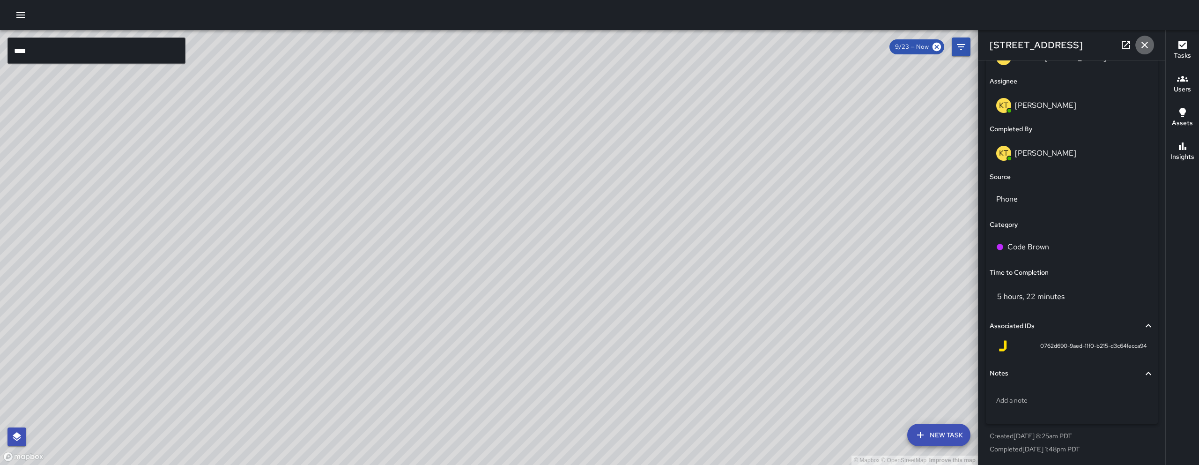
click at [1149, 45] on icon "button" at bounding box center [1144, 44] width 11 height 11
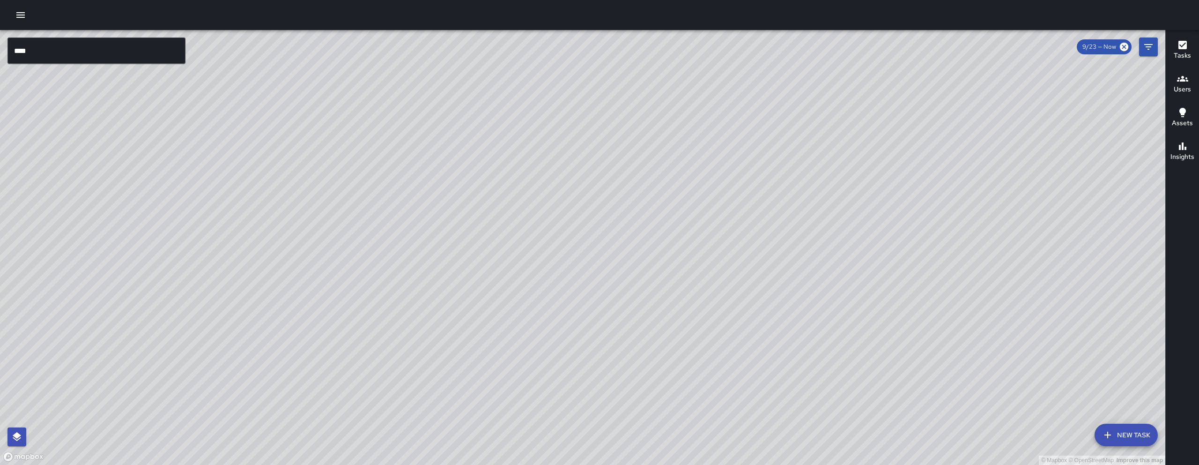
click at [1148, 53] on button "Filters" at bounding box center [1148, 46] width 19 height 19
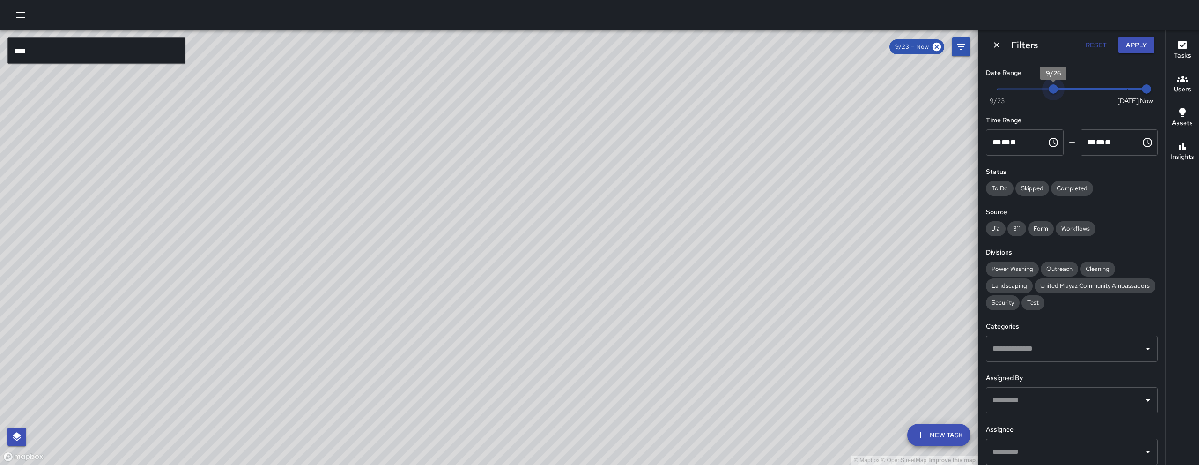
drag, startPoint x: 997, startPoint y: 88, endPoint x: 1033, endPoint y: 90, distance: 35.7
click at [1048, 89] on span "9/26" at bounding box center [1052, 88] width 9 height 9
type input "*"
click at [1032, 90] on span "Now Today 9/23 9/25 2:26 pm" at bounding box center [1071, 89] width 149 height 14
click at [1032, 90] on span "9/25" at bounding box center [1034, 88] width 9 height 9
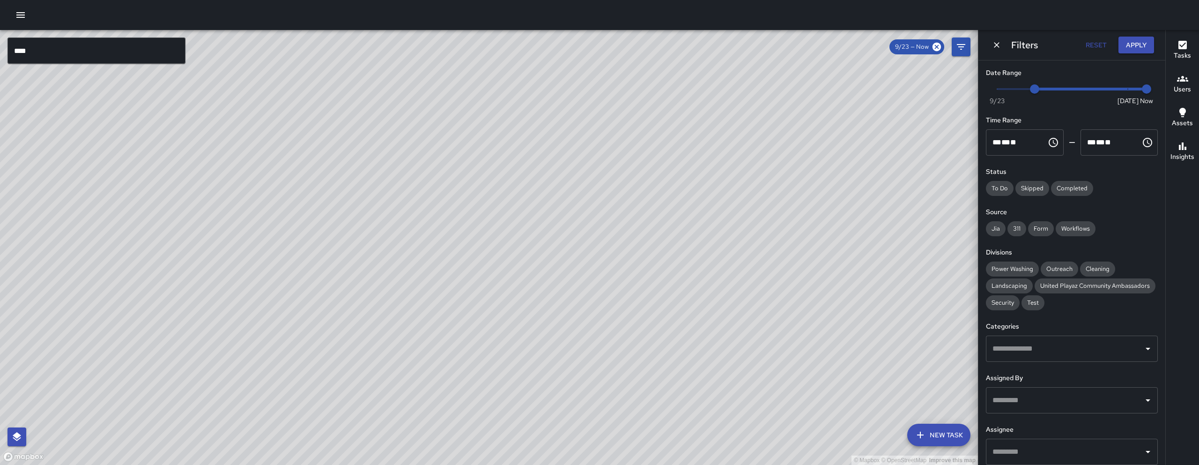
click at [1126, 48] on button "Apply" at bounding box center [1136, 45] width 36 height 17
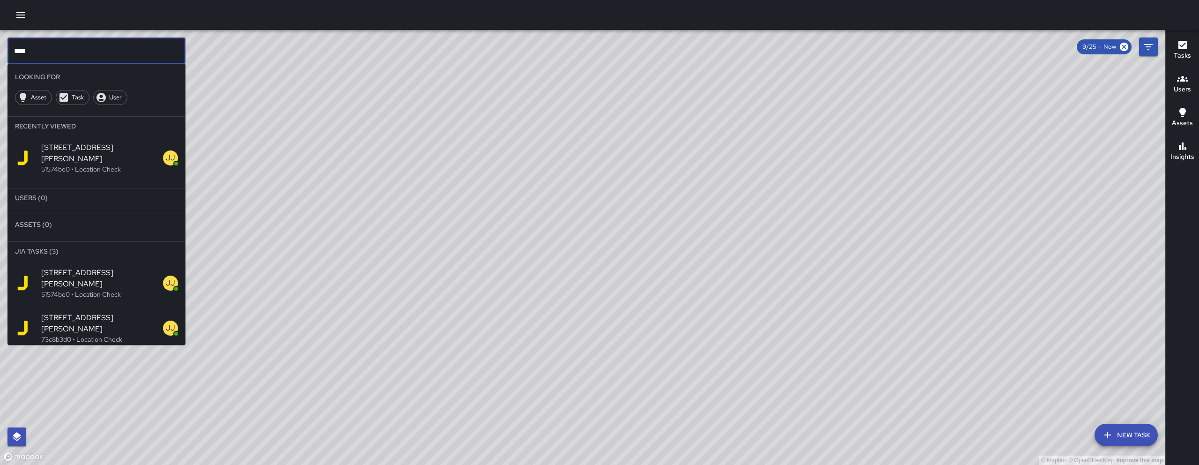
click at [122, 52] on input "***" at bounding box center [96, 50] width 178 height 26
click at [121, 52] on input "***" at bounding box center [96, 50] width 178 height 26
click at [94, 278] on p "acec6bd0 • Sweep" at bounding box center [102, 282] width 122 height 9
click at [94, 272] on div "© Mapbox © OpenStreetMap Improve this map" at bounding box center [582, 247] width 1165 height 435
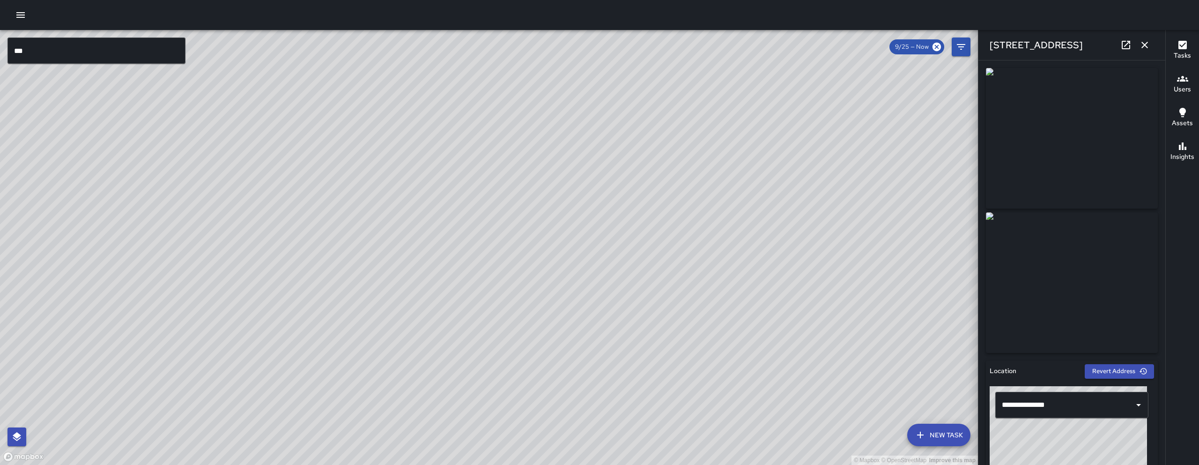
click at [133, 48] on input "***" at bounding box center [96, 50] width 178 height 26
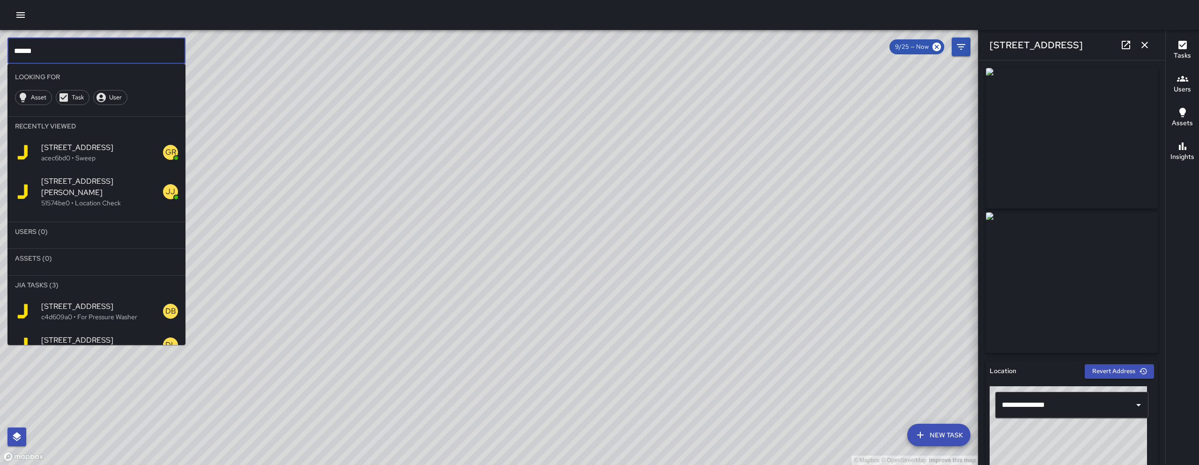
scroll to position [14, 0]
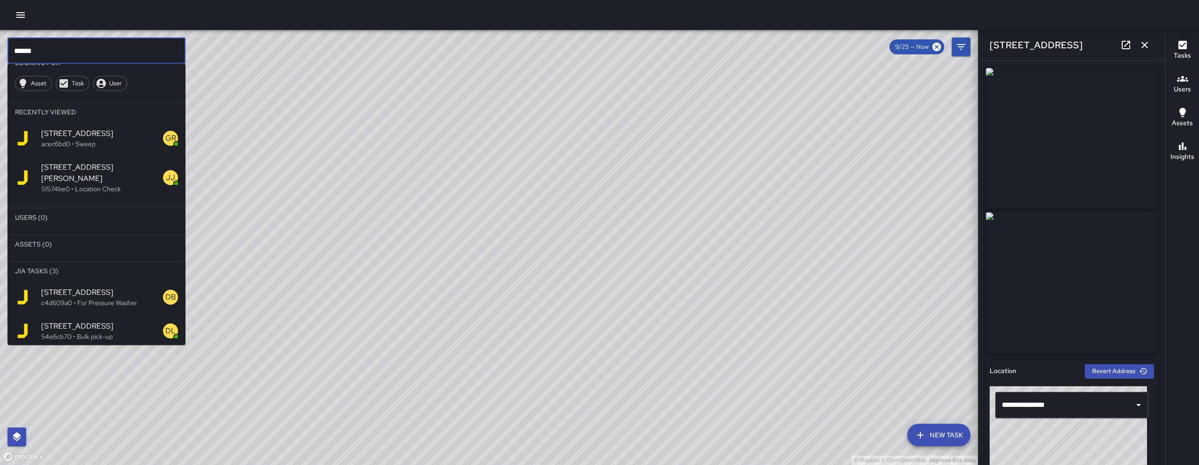
click at [130, 298] on p "c4d609a0 • For Pressure Washer" at bounding box center [102, 302] width 122 height 9
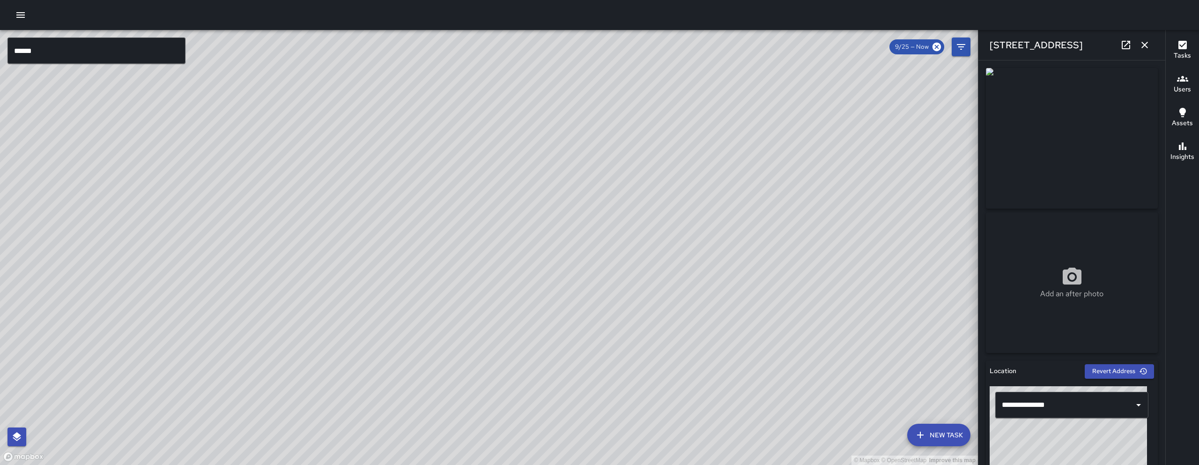
click at [31, 49] on input "******" at bounding box center [96, 50] width 178 height 26
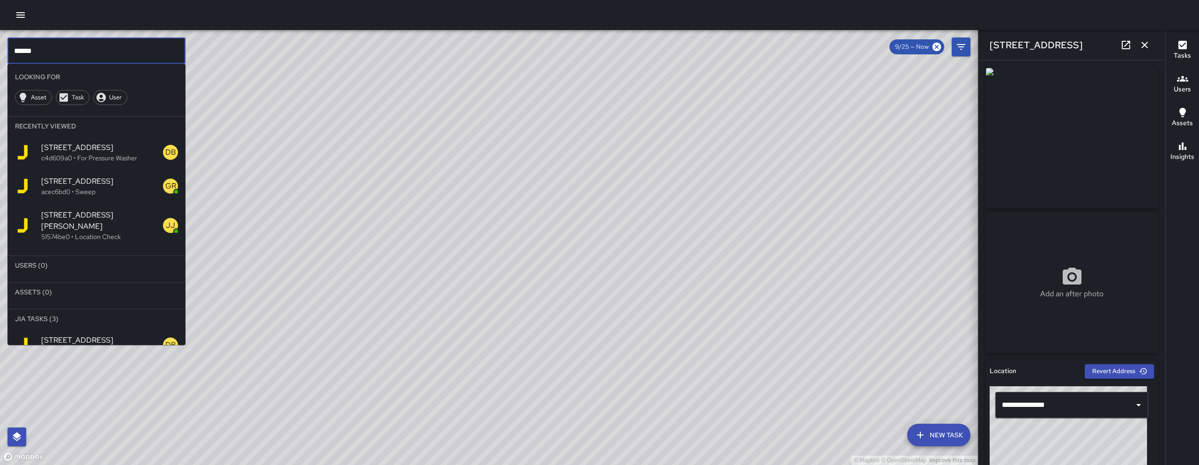
click at [47, 49] on input "******" at bounding box center [96, 50] width 178 height 26
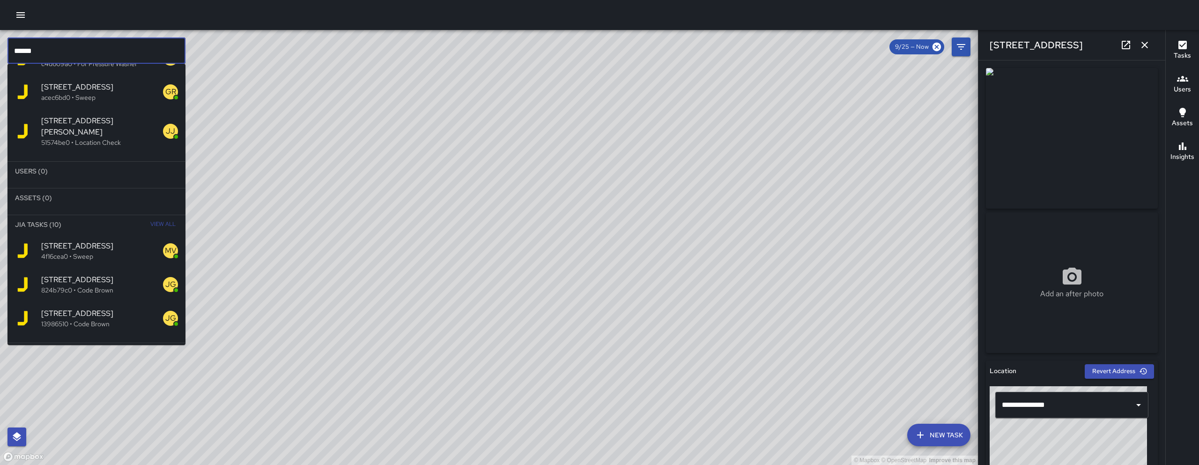
scroll to position [103, 0]
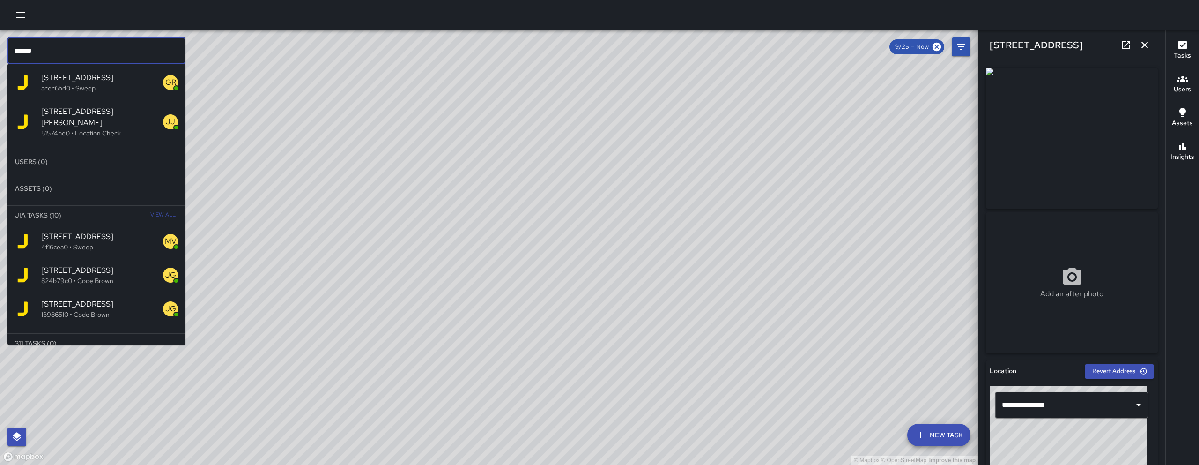
type input "******"
click at [97, 242] on p "4f16cea0 • Sweep" at bounding box center [102, 246] width 122 height 9
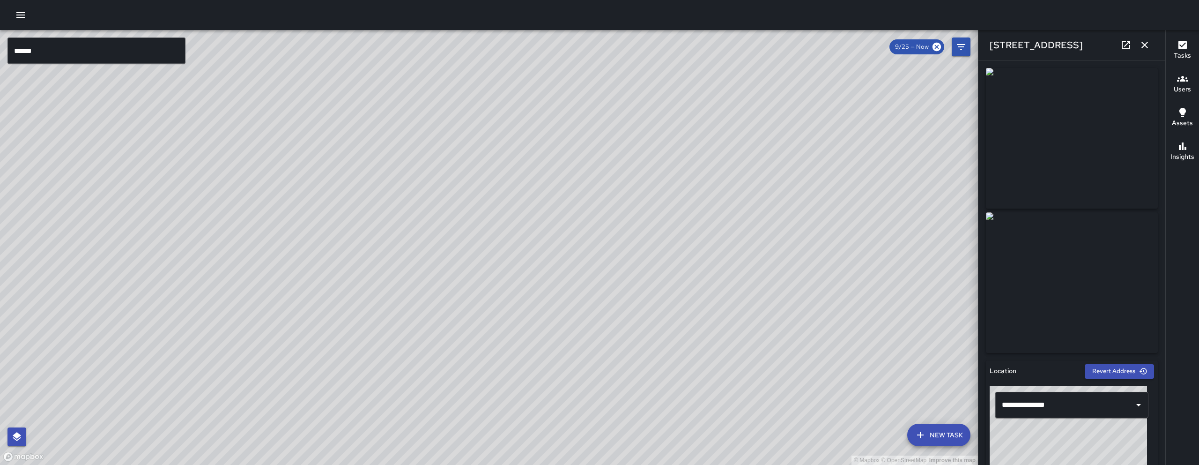
click at [1148, 49] on icon "button" at bounding box center [1144, 44] width 11 height 11
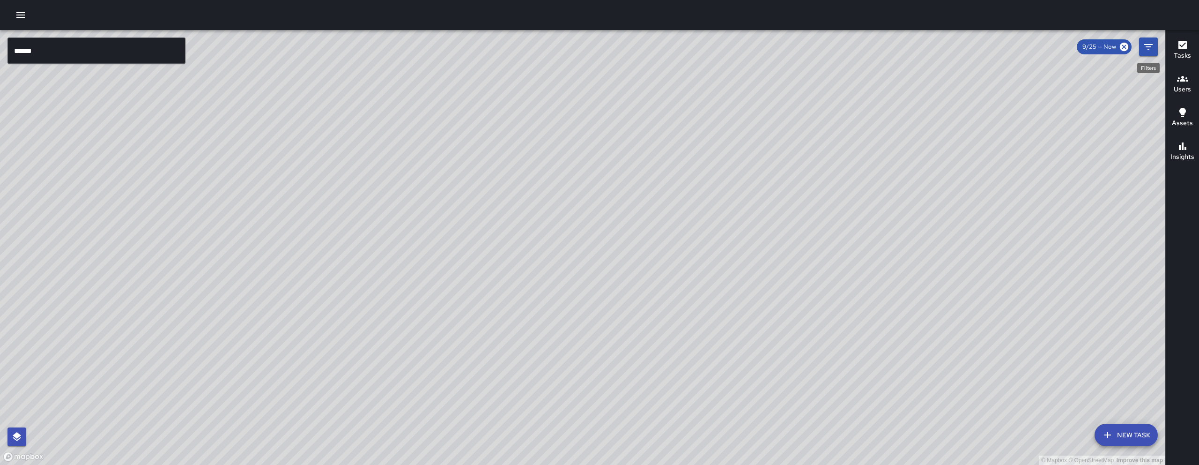
click at [1149, 41] on icon "Filters" at bounding box center [1148, 46] width 11 height 11
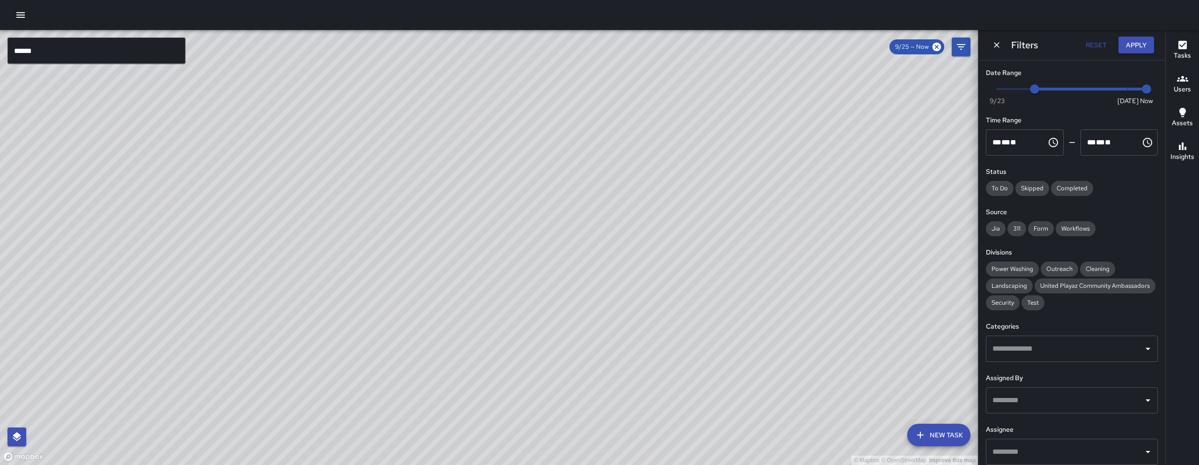
click at [1057, 361] on div "​" at bounding box center [1072, 348] width 172 height 26
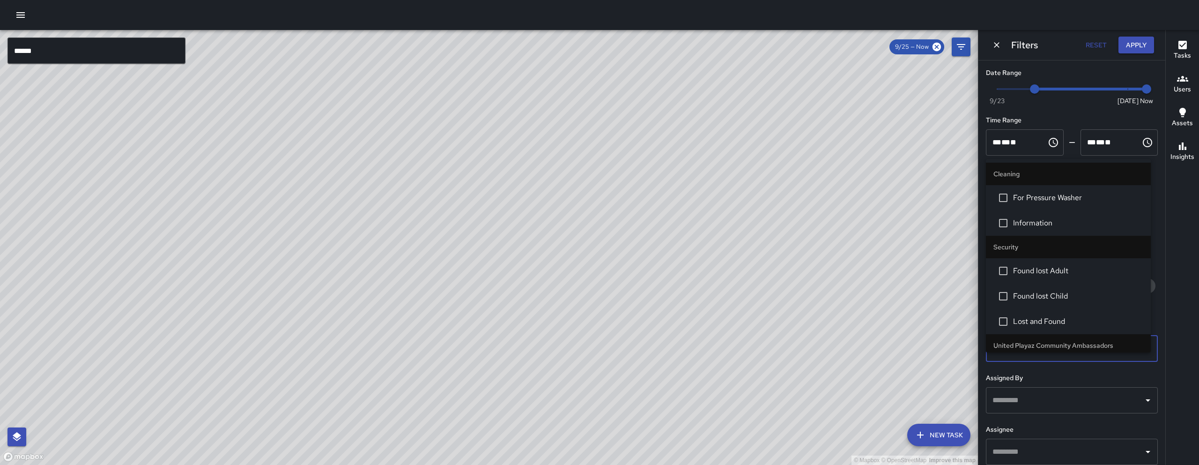
type input "***"
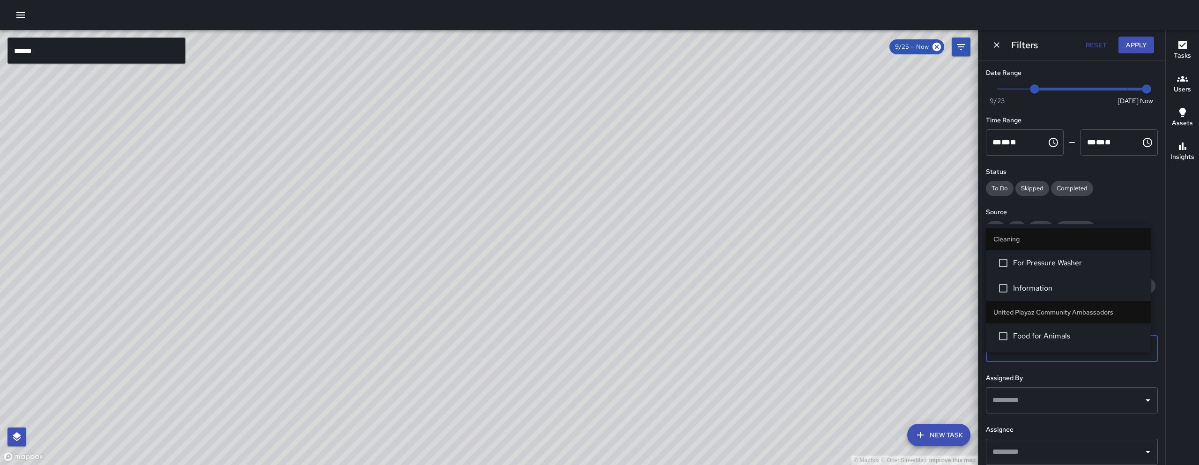
click at [1069, 259] on span "For Pressure Washer" at bounding box center [1078, 262] width 130 height 11
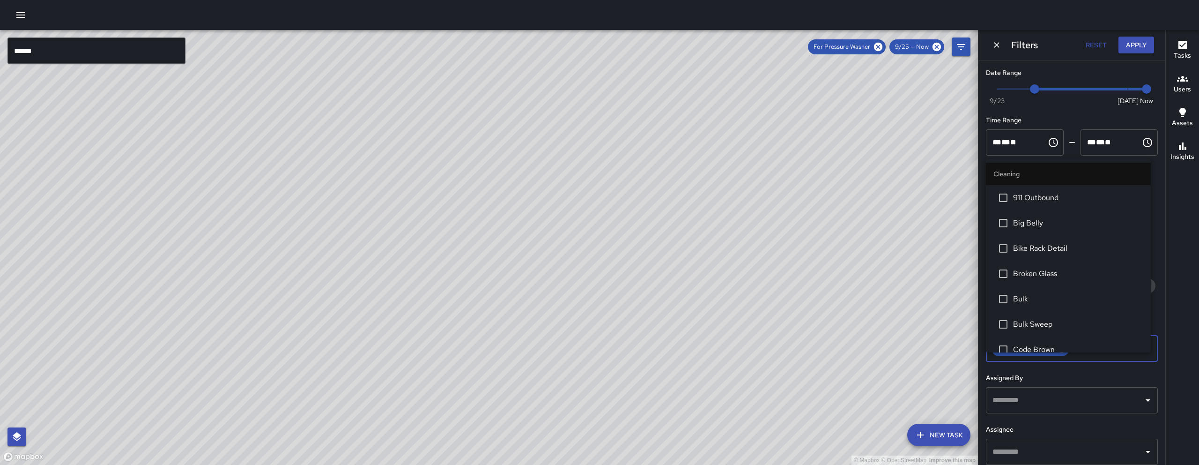
scroll to position [162, 0]
click at [498, 223] on div "© Mapbox © OpenStreetMap Improve this map" at bounding box center [489, 247] width 978 height 435
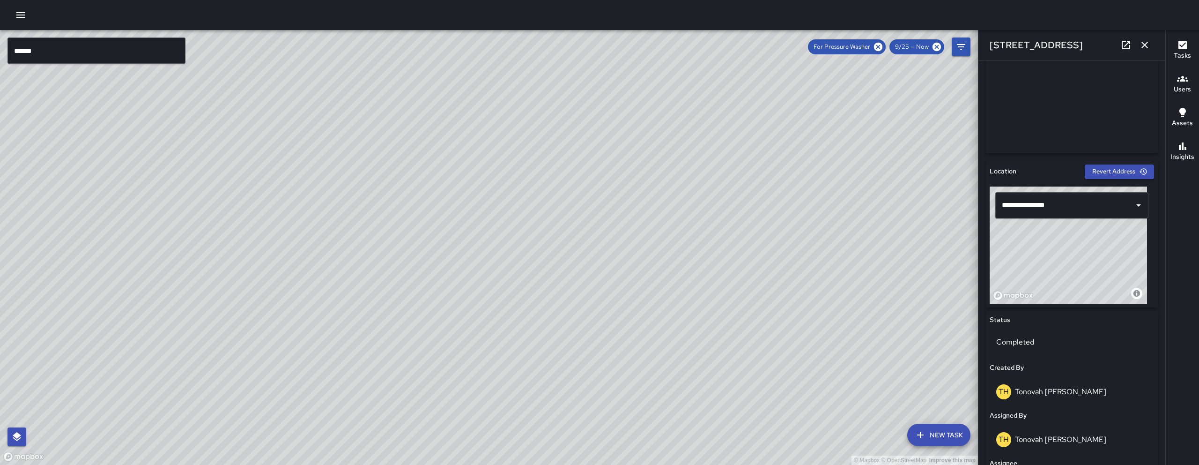
scroll to position [468, 0]
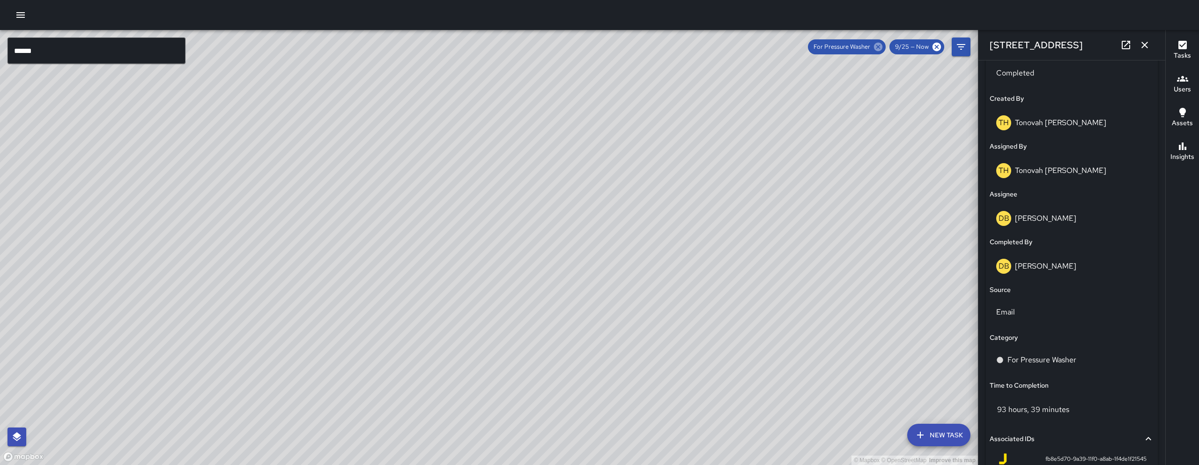
click at [878, 48] on icon at bounding box center [878, 47] width 8 height 8
click at [83, 51] on input "******" at bounding box center [96, 50] width 178 height 26
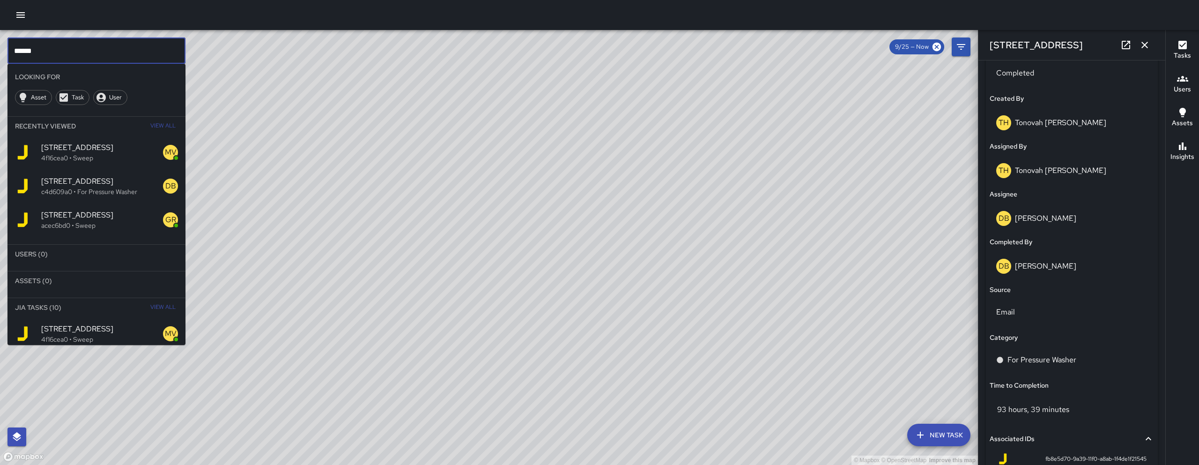
click at [83, 51] on input "******" at bounding box center [96, 50] width 178 height 26
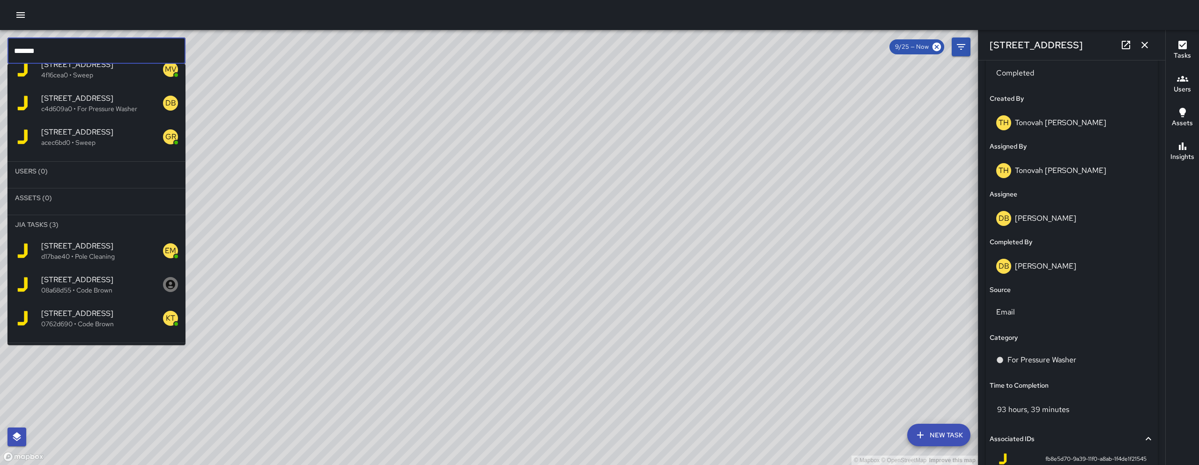
scroll to position [103, 0]
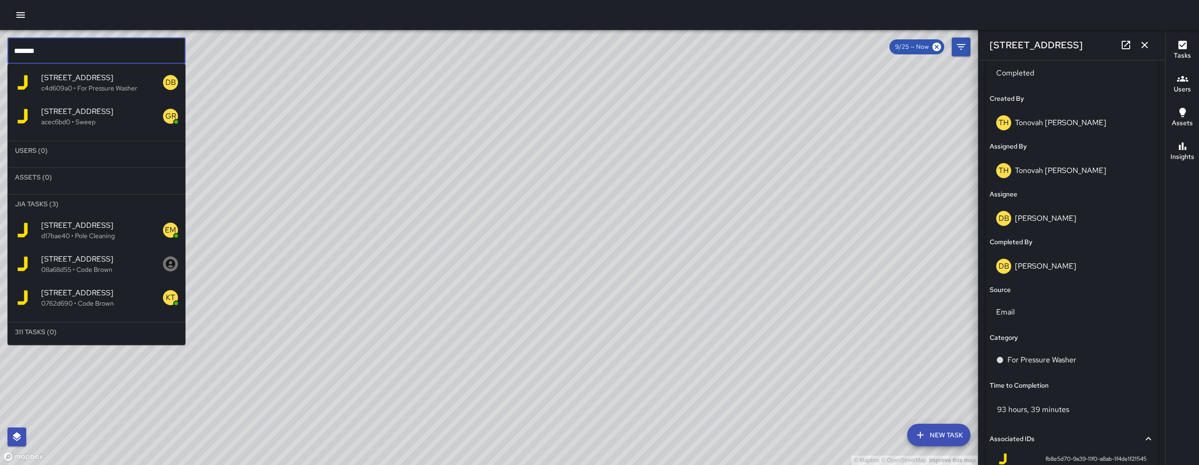
type input "*******"
click at [114, 294] on span "1162 Folsom Street" at bounding box center [102, 292] width 122 height 11
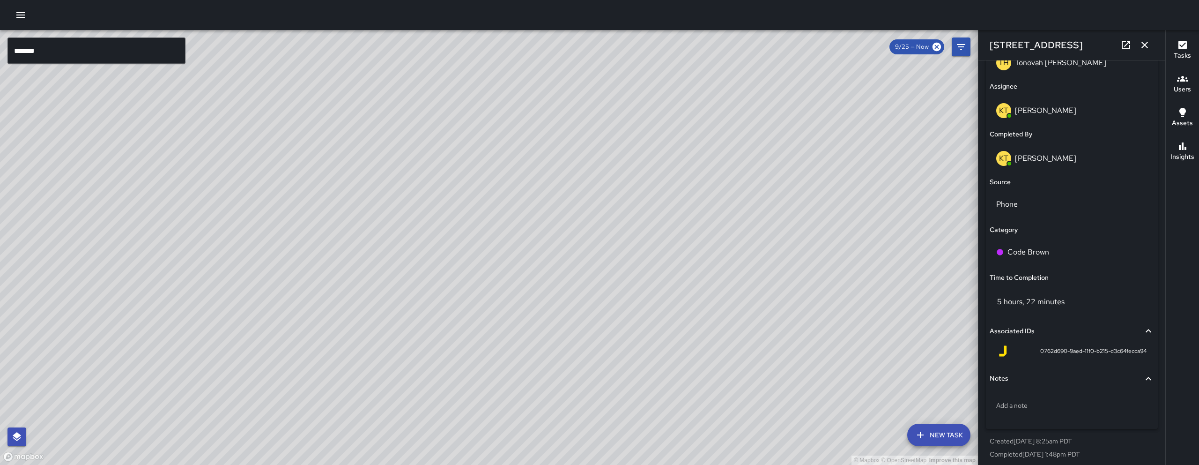
scroll to position [581, 0]
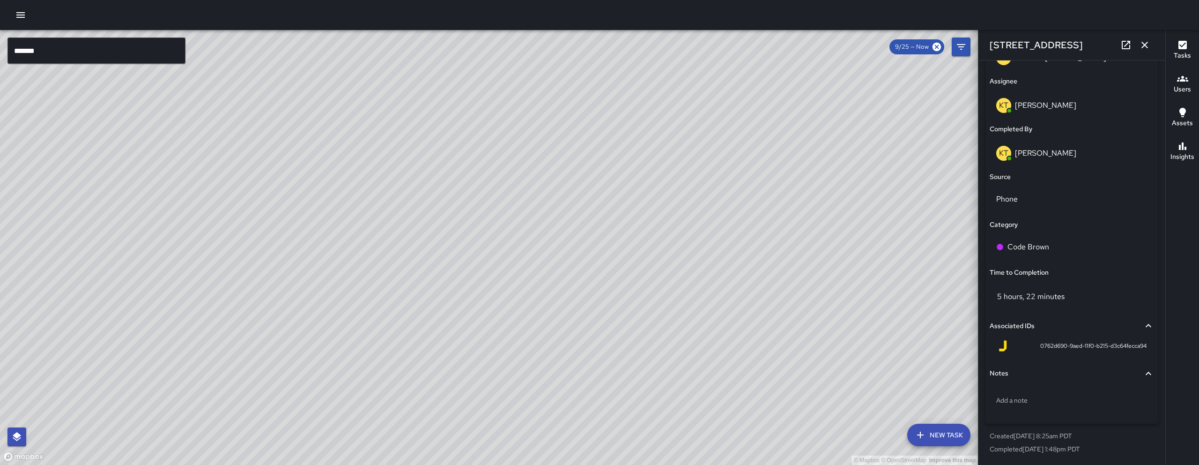
click at [79, 50] on input "*******" at bounding box center [96, 50] width 178 height 26
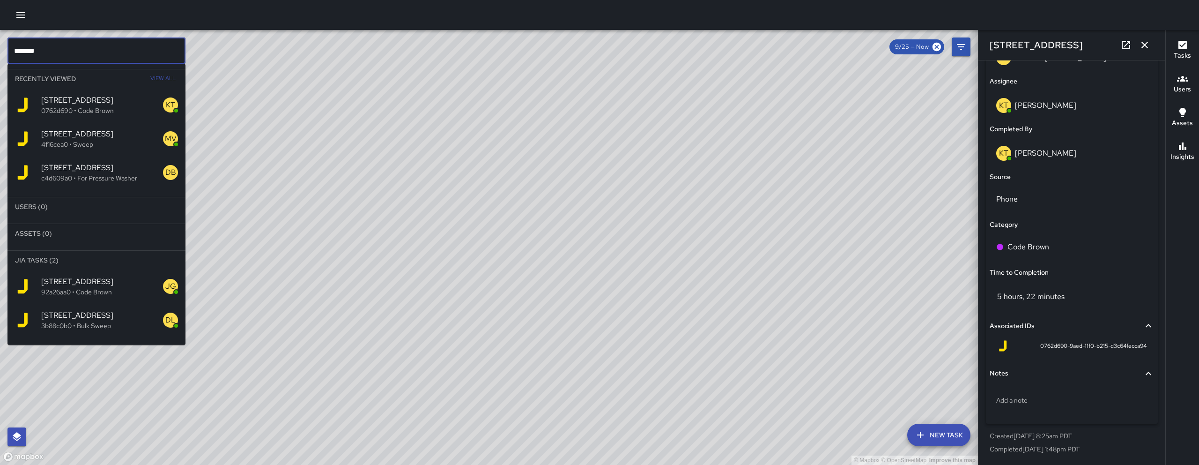
scroll to position [70, 0]
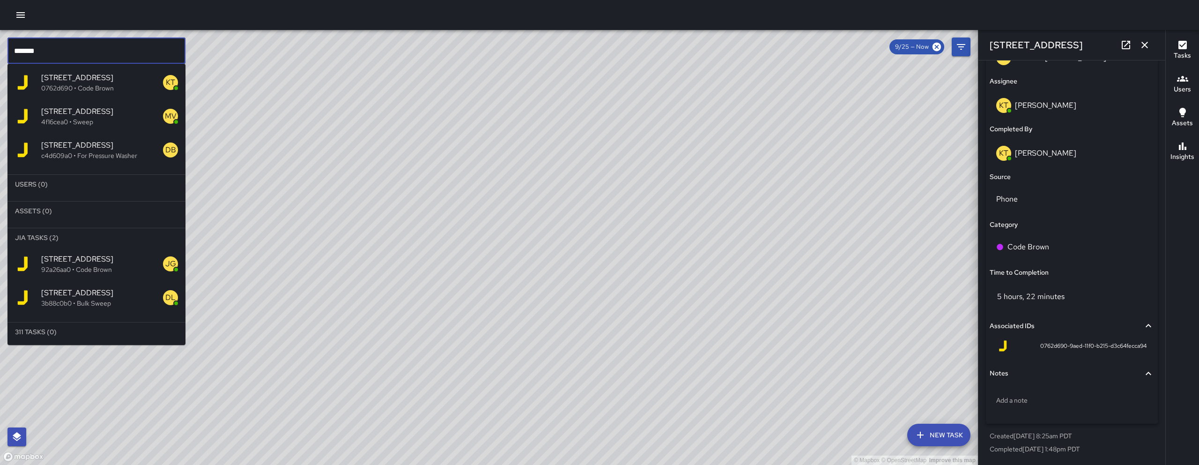
type input "*******"
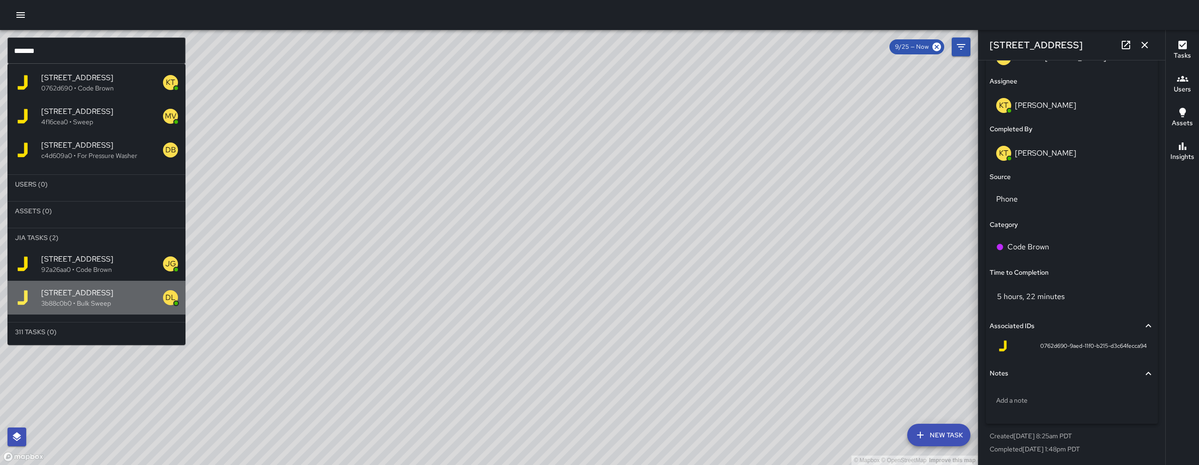
click at [108, 293] on span "[STREET_ADDRESS]" at bounding box center [102, 292] width 122 height 11
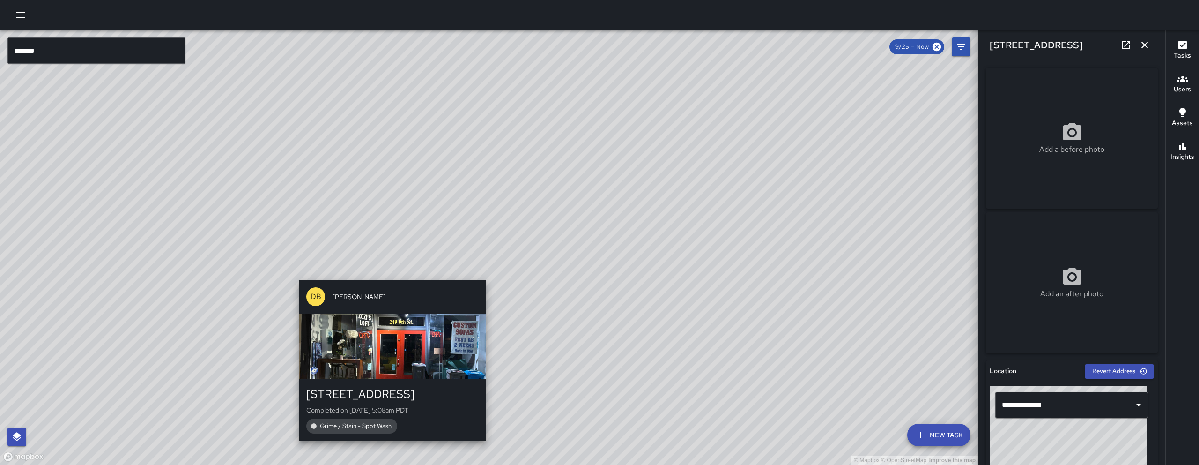
click at [390, 272] on div "© Mapbox © OpenStreetMap Improve this map DB DeAndre Barney 249 9th Street Comp…" at bounding box center [489, 247] width 978 height 435
type input "**********"
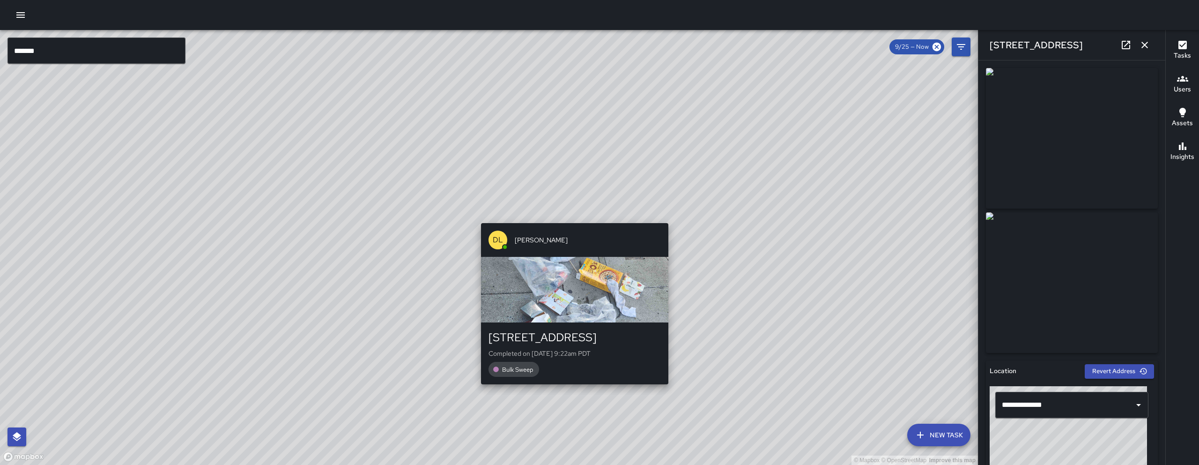
click at [577, 220] on div "DL Damariye Lewis 249 9th Street Completed on 9/26/2025, 9:22am PDT Bulk Sweep" at bounding box center [574, 303] width 195 height 169
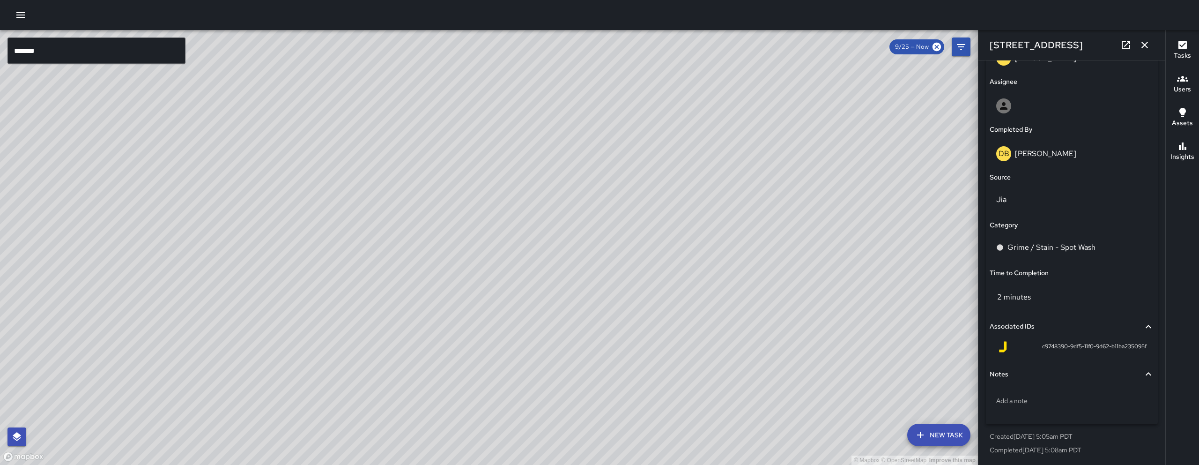
scroll to position [534, 0]
click at [1150, 42] on icon "button" at bounding box center [1144, 44] width 11 height 11
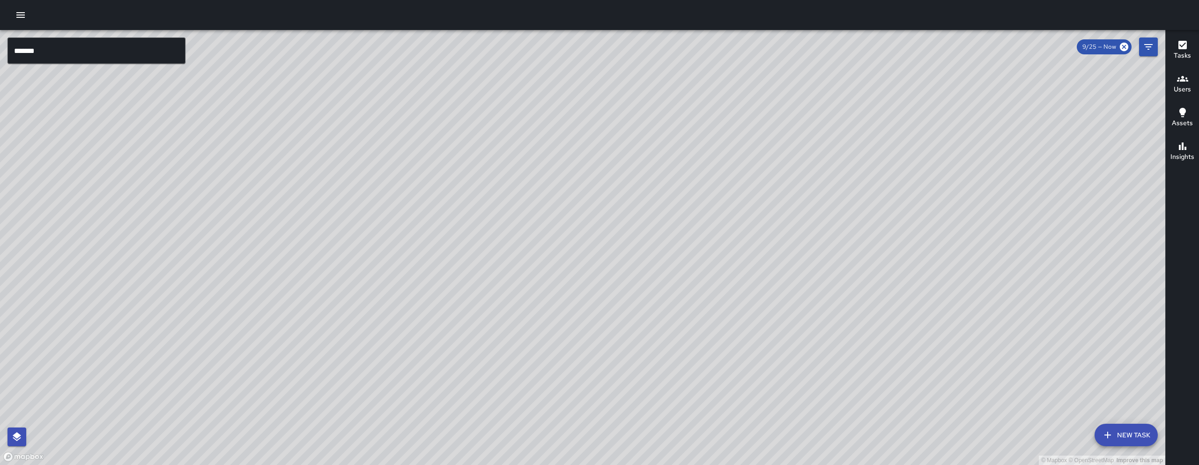
click at [1153, 45] on icon "Filters" at bounding box center [1148, 46] width 11 height 11
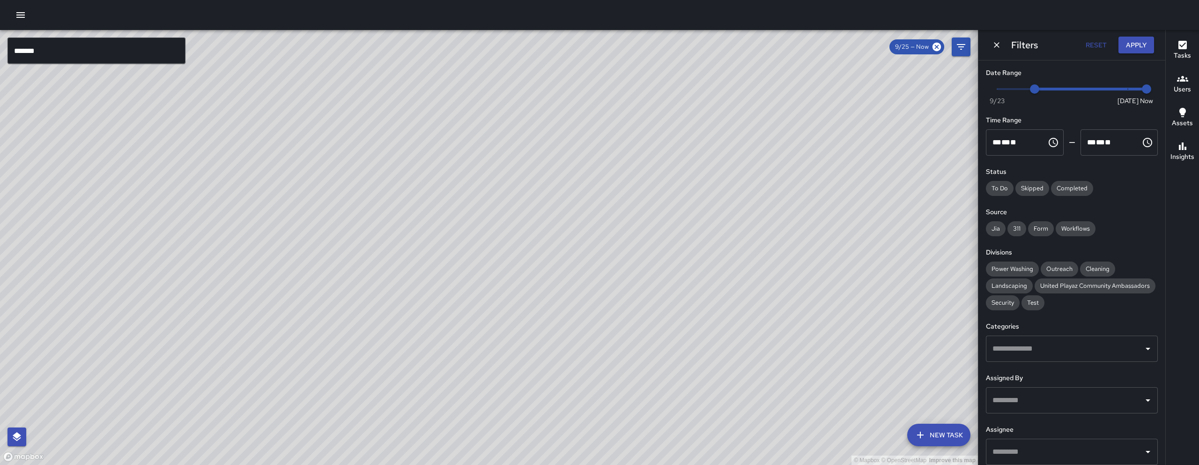
click at [1037, 90] on span "9/25" at bounding box center [1034, 88] width 9 height 9
type input "*"
click at [1048, 94] on span "9/26" at bounding box center [1052, 88] width 9 height 9
click at [1121, 51] on button "Apply" at bounding box center [1136, 45] width 36 height 17
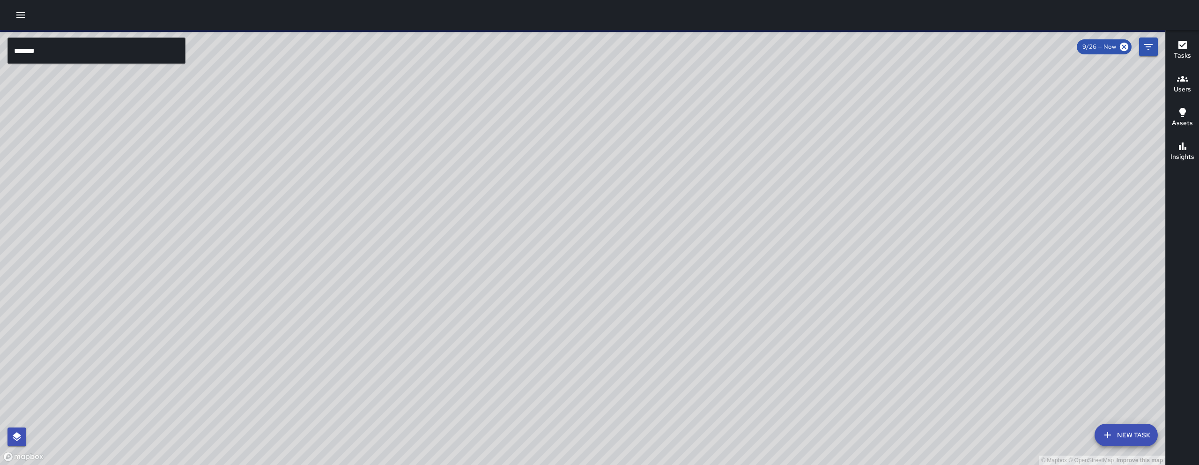
click at [114, 58] on input "*******" at bounding box center [96, 50] width 178 height 26
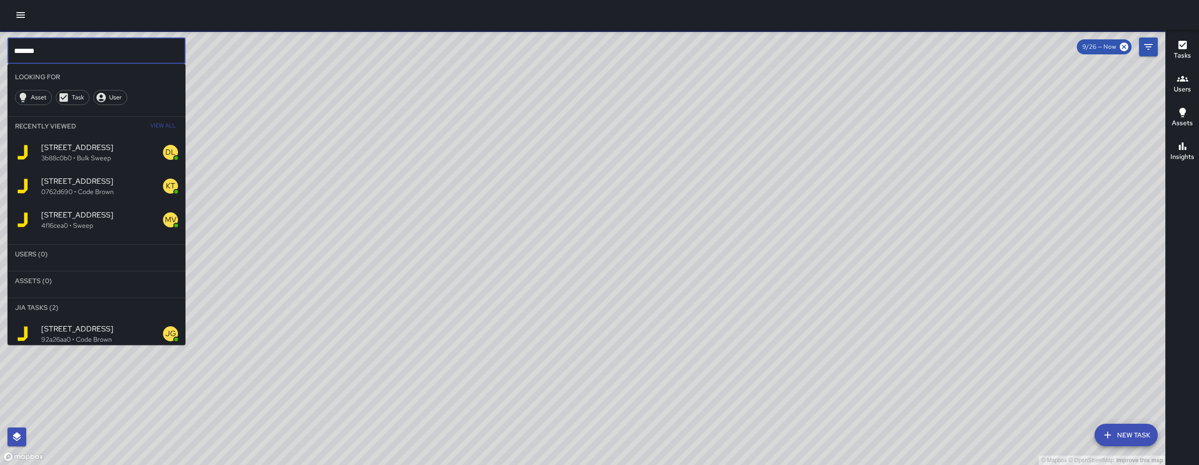
click at [114, 58] on input "*******" at bounding box center [96, 50] width 178 height 26
type input "*"
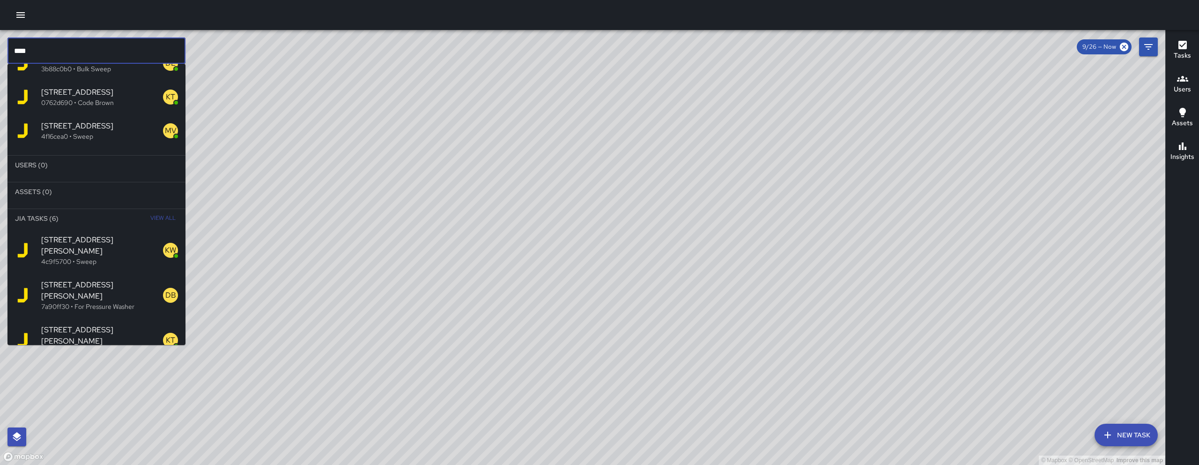
scroll to position [103, 0]
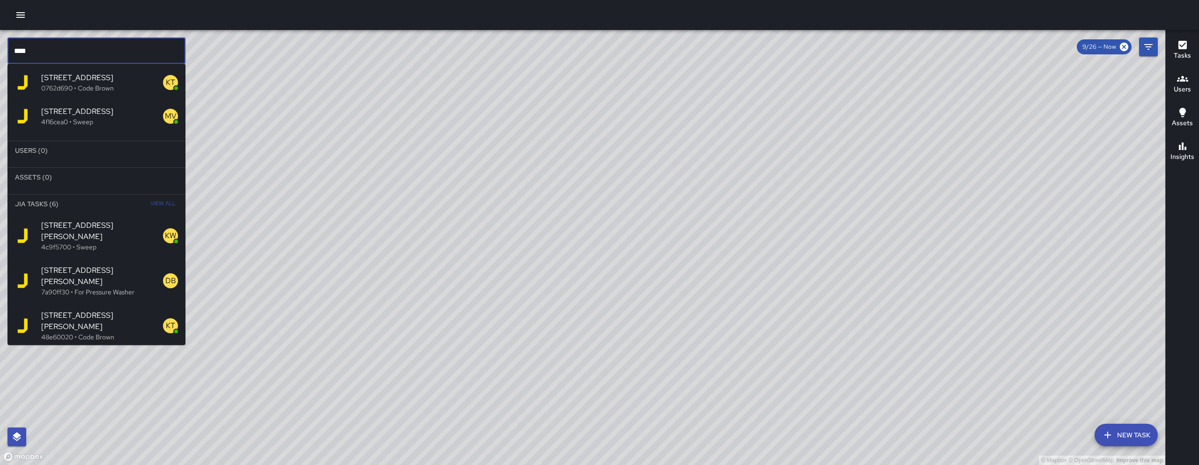
type input "****"
click at [102, 287] on p "7a90ff30 • For Pressure Washer" at bounding box center [102, 291] width 122 height 9
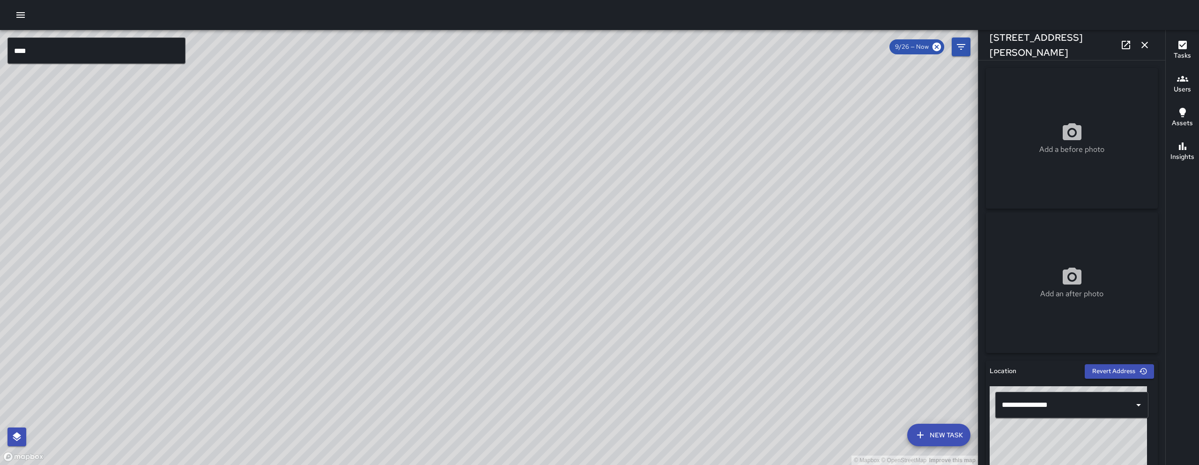
click at [1146, 46] on icon "button" at bounding box center [1144, 45] width 7 height 7
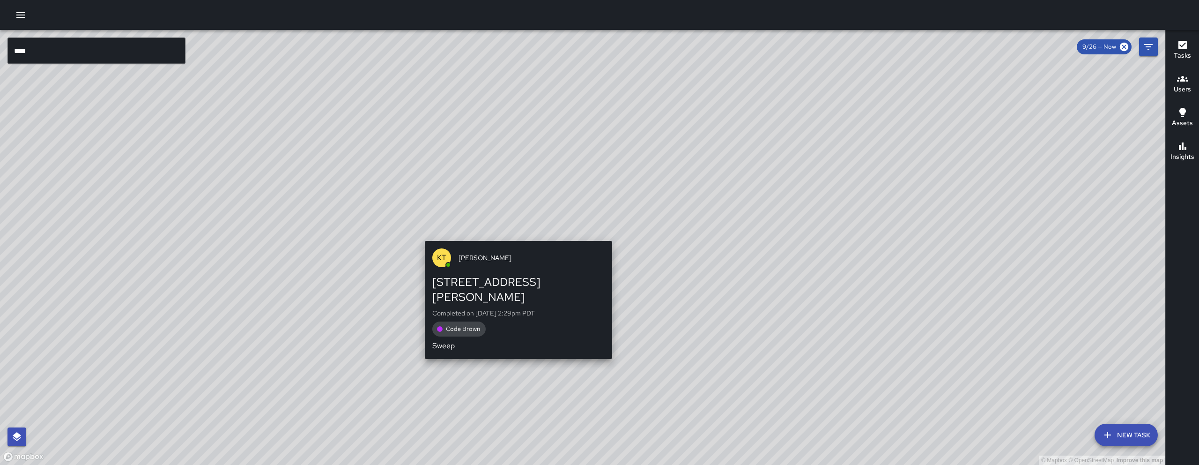
click at [503, 243] on div "KT Katherine Treminio" at bounding box center [518, 258] width 187 height 34
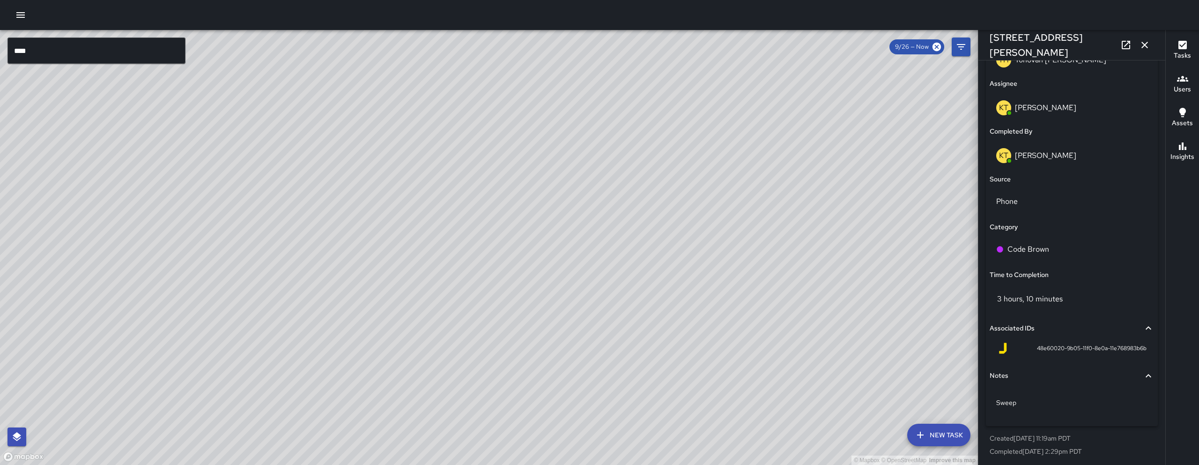
scroll to position [577, 0]
click at [1143, 42] on icon "button" at bounding box center [1144, 44] width 11 height 11
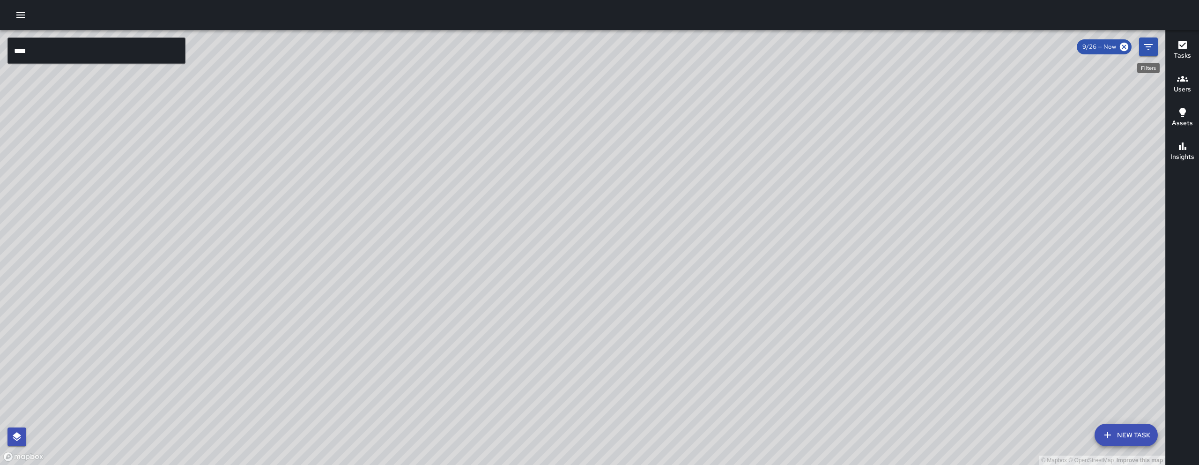
click at [1146, 49] on icon "Filters" at bounding box center [1148, 46] width 11 height 11
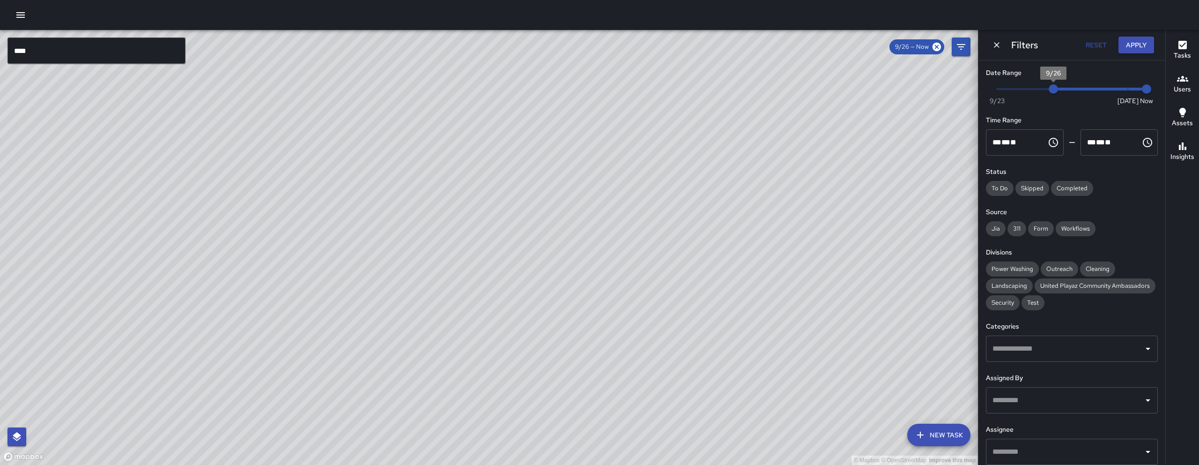
click at [1051, 91] on span "9/26" at bounding box center [1052, 88] width 9 height 9
type input "*"
drag, startPoint x: 1051, startPoint y: 91, endPoint x: 1060, endPoint y: 89, distance: 8.7
click at [1067, 89] on span "9/27" at bounding box center [1071, 88] width 9 height 9
click at [1131, 45] on button "Apply" at bounding box center [1136, 45] width 36 height 17
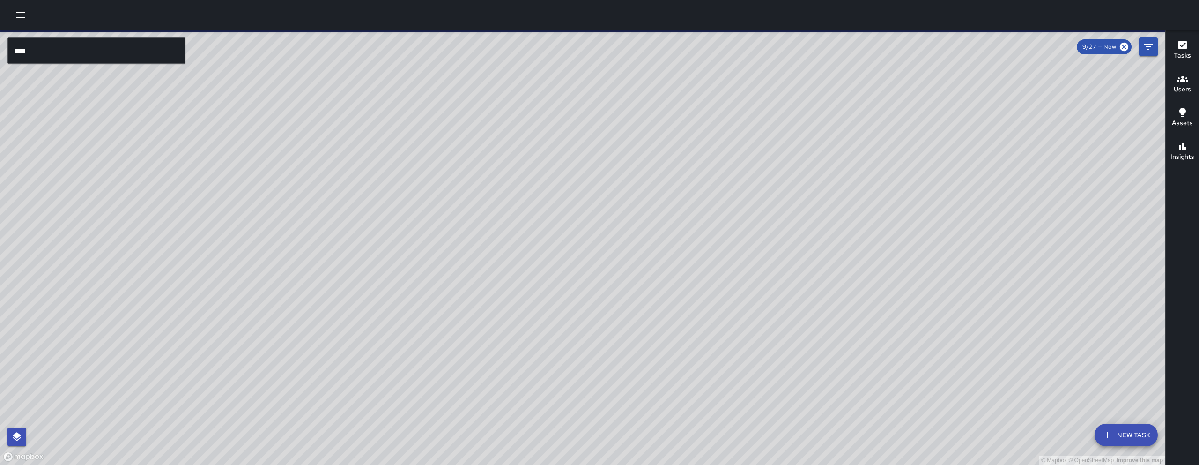
drag, startPoint x: 953, startPoint y: 191, endPoint x: 959, endPoint y: 222, distance: 32.0
click at [770, 324] on div "© Mapbox © OpenStreetMap Improve this map" at bounding box center [582, 247] width 1165 height 435
drag, startPoint x: 940, startPoint y: 252, endPoint x: 861, endPoint y: 256, distance: 79.2
click at [890, 267] on div "© Mapbox © OpenStreetMap Improve this map" at bounding box center [582, 247] width 1165 height 435
click at [635, 201] on div "© Mapbox © OpenStreetMap Improve this map" at bounding box center [582, 247] width 1165 height 435
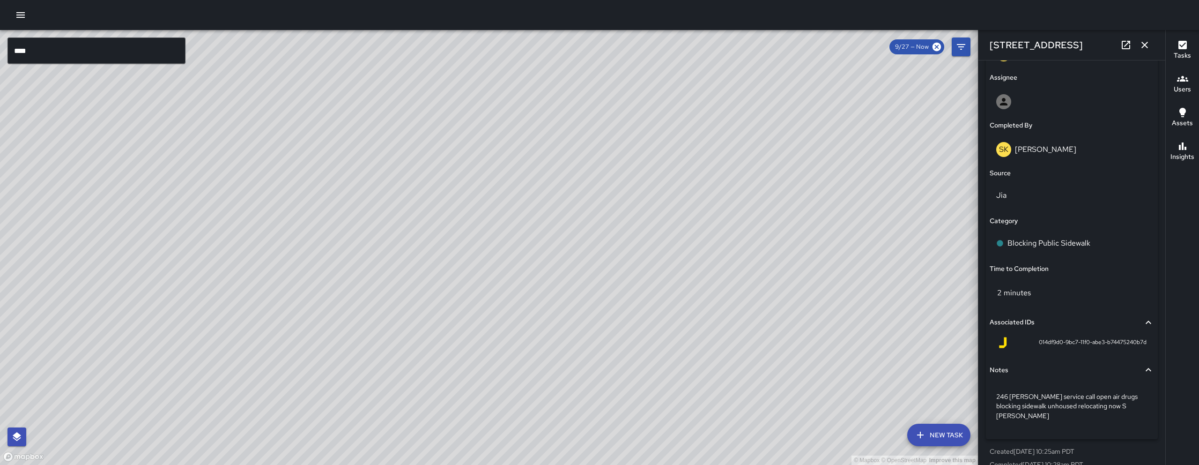
scroll to position [543, 0]
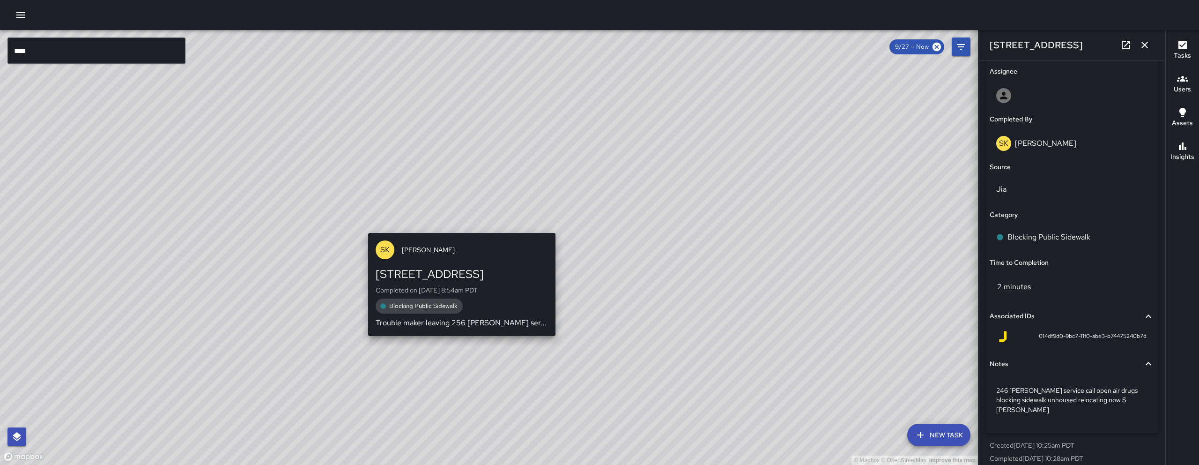
click at [460, 216] on div "© Mapbox © OpenStreetMap Improve this map SK SEAN KELLEY 33 Falmouth Street Com…" at bounding box center [489, 247] width 978 height 435
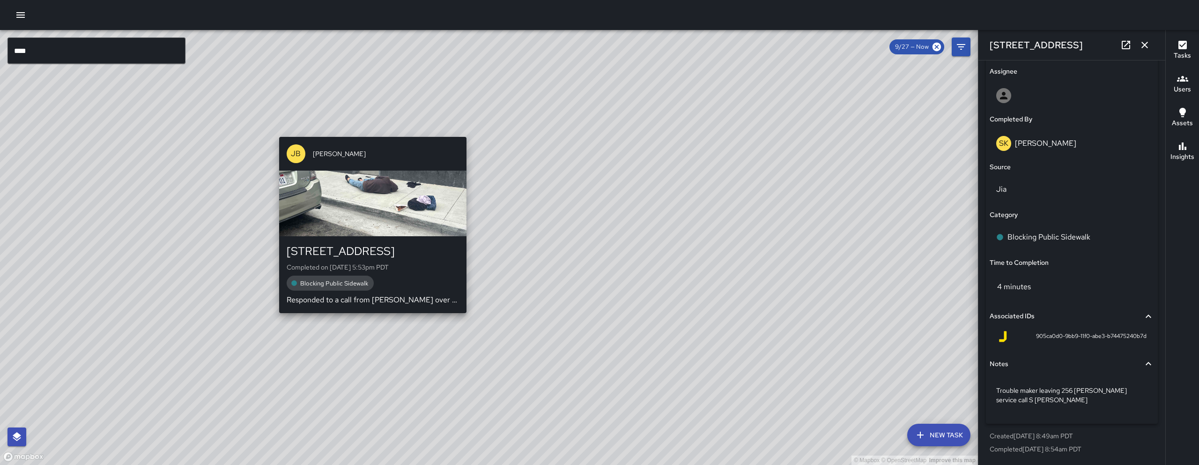
click at [375, 117] on div "© Mapbox © OpenStreetMap Improve this map JB Jeremy Brookshire 2 Falmouth Stree…" at bounding box center [489, 247] width 978 height 435
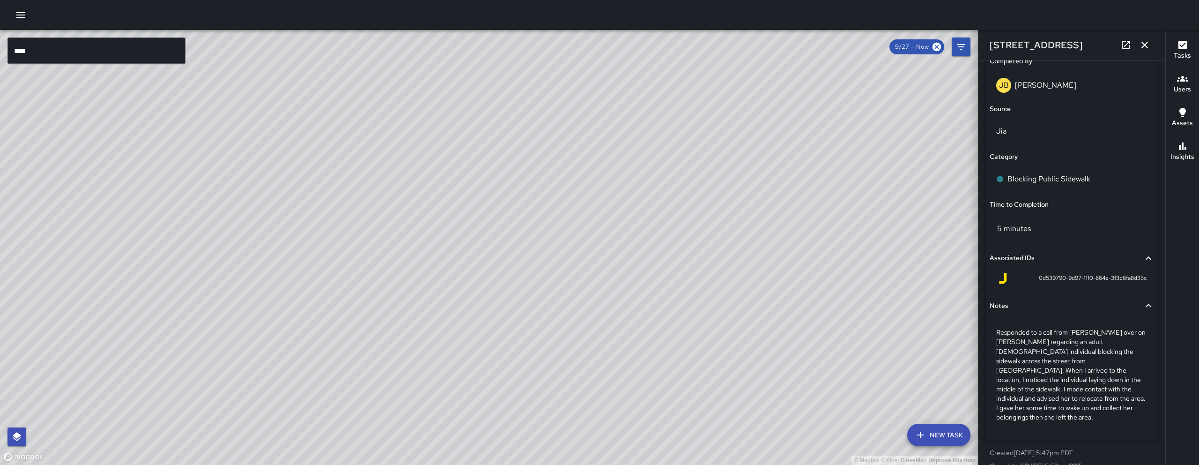
scroll to position [609, 0]
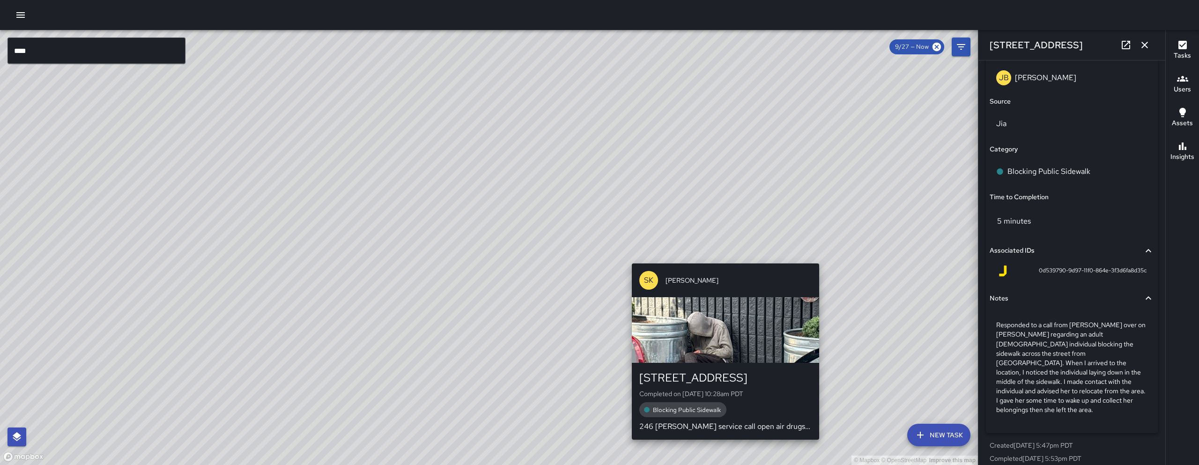
click at [722, 259] on div "SK SEAN KELLEY 33 Falmouth Street Completed on 9/27/2025, 10:28am PDT Blocking …" at bounding box center [725, 351] width 195 height 184
type input "**********"
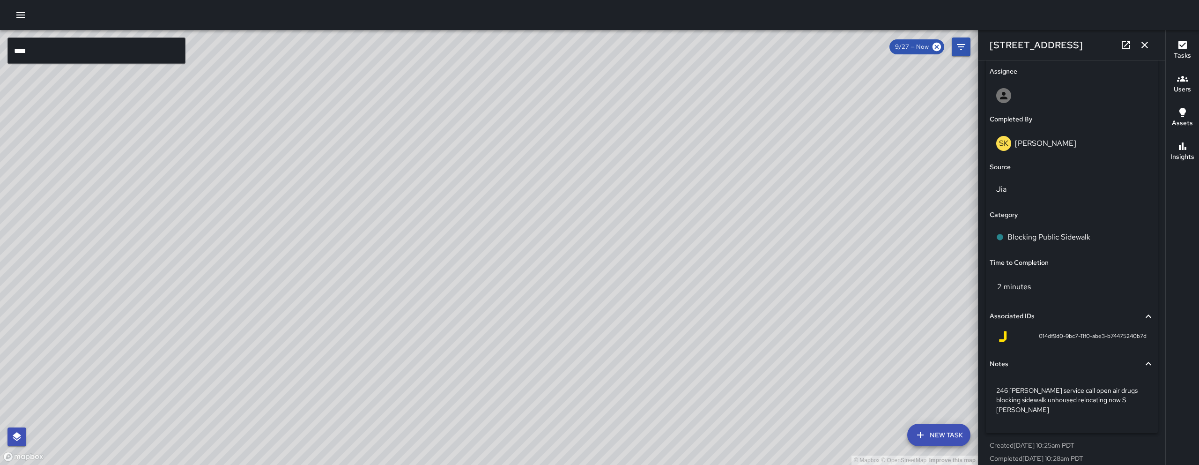
click at [437, 168] on div "© Mapbox © OpenStreetMap Improve this map SK SEAN KELLEY 33 Falmouth Street Com…" at bounding box center [489, 247] width 978 height 435
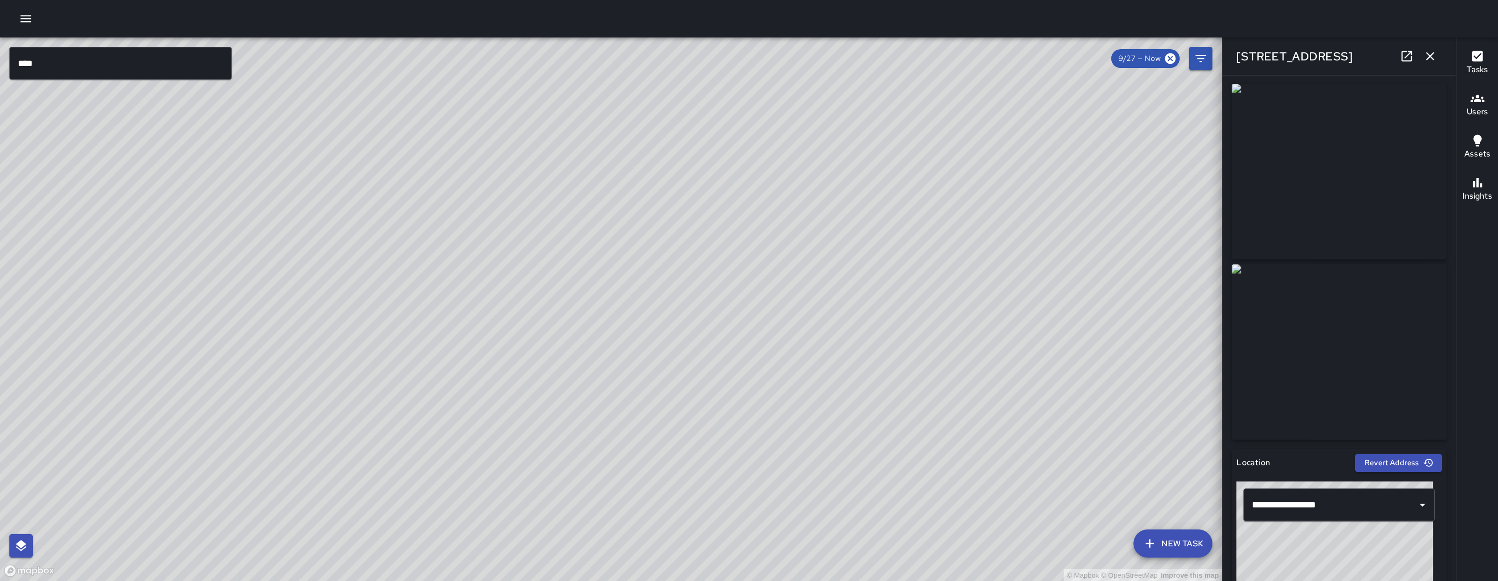
scroll to position [0, 0]
click at [1122, 44] on icon at bounding box center [1125, 45] width 8 height 8
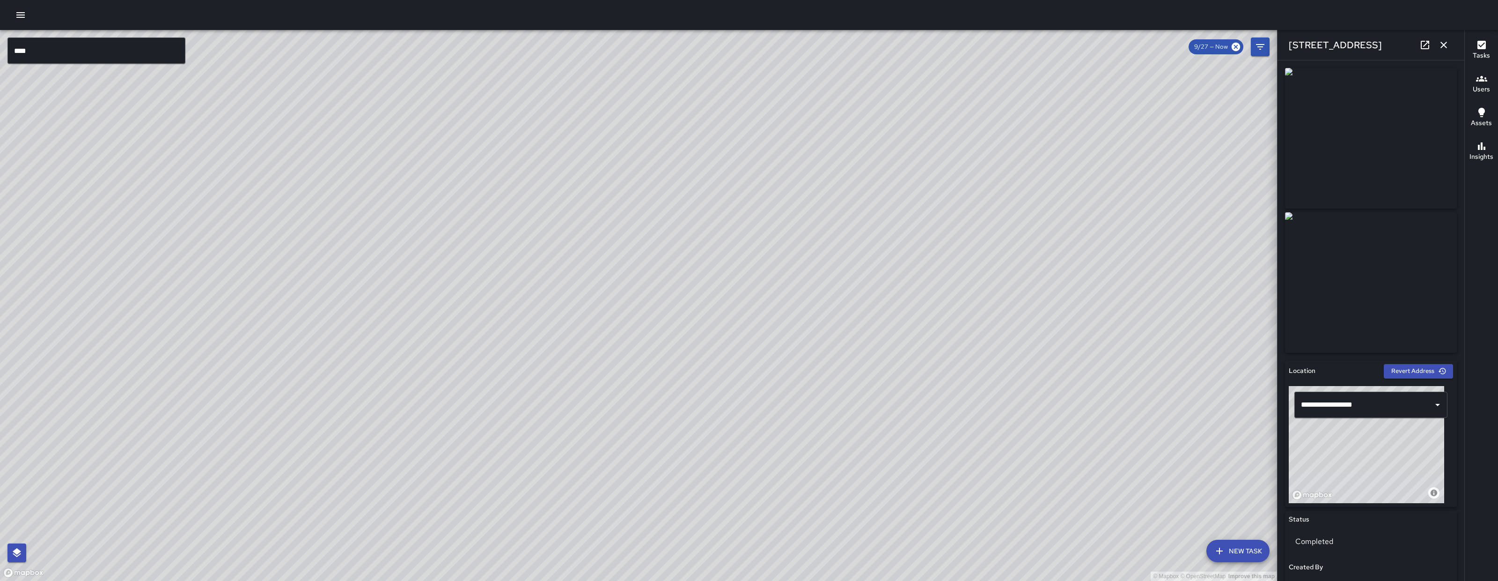
click at [1331, 47] on icon "button" at bounding box center [1444, 45] width 7 height 7
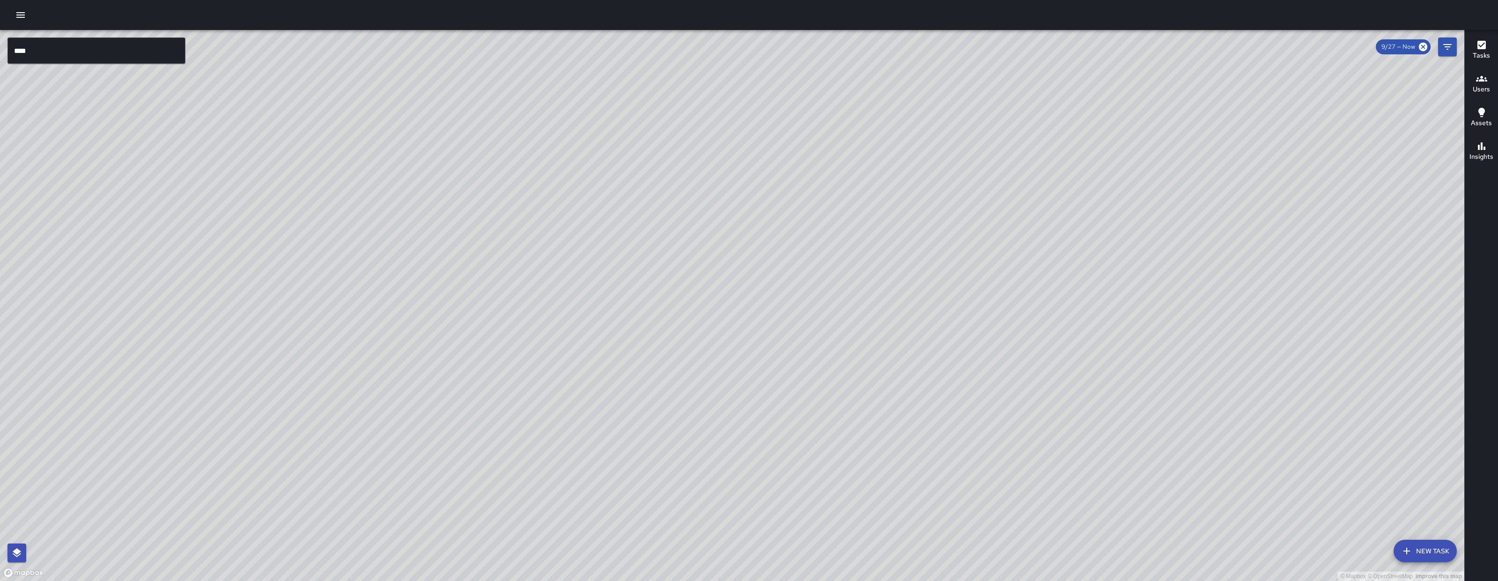
click at [1331, 50] on button "Filters" at bounding box center [1447, 46] width 19 height 19
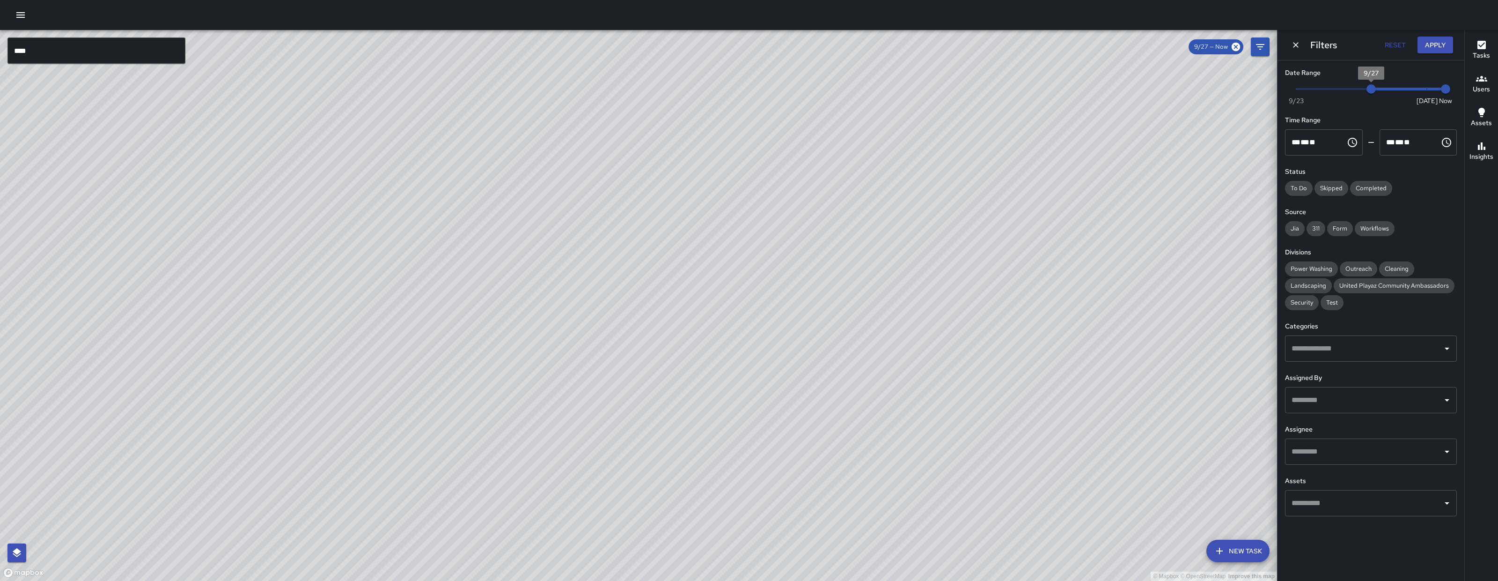
click at [1331, 93] on span "9/27" at bounding box center [1371, 88] width 9 height 9
type input "*"
drag, startPoint x: 1374, startPoint y: 93, endPoint x: 1406, endPoint y: 91, distance: 32.3
click at [1331, 91] on span "9/29" at bounding box center [1408, 88] width 9 height 9
click at [1331, 42] on button "Apply" at bounding box center [1436, 45] width 36 height 17
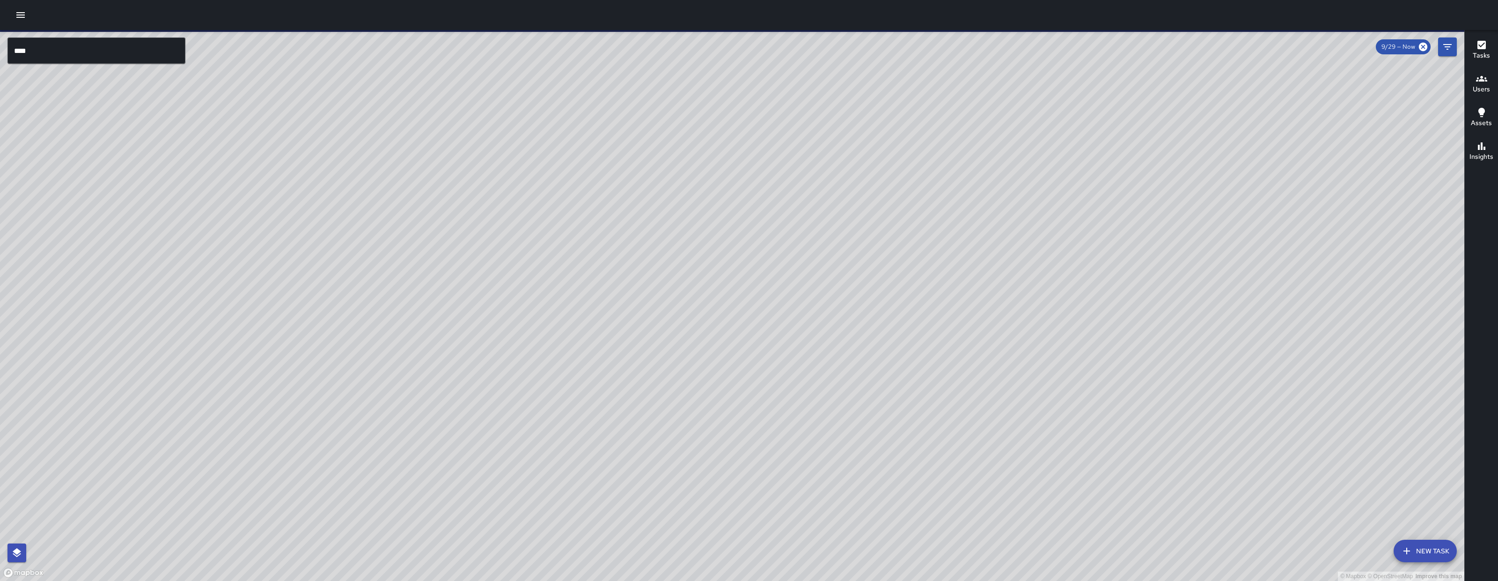
click at [59, 55] on input "****" at bounding box center [96, 50] width 178 height 26
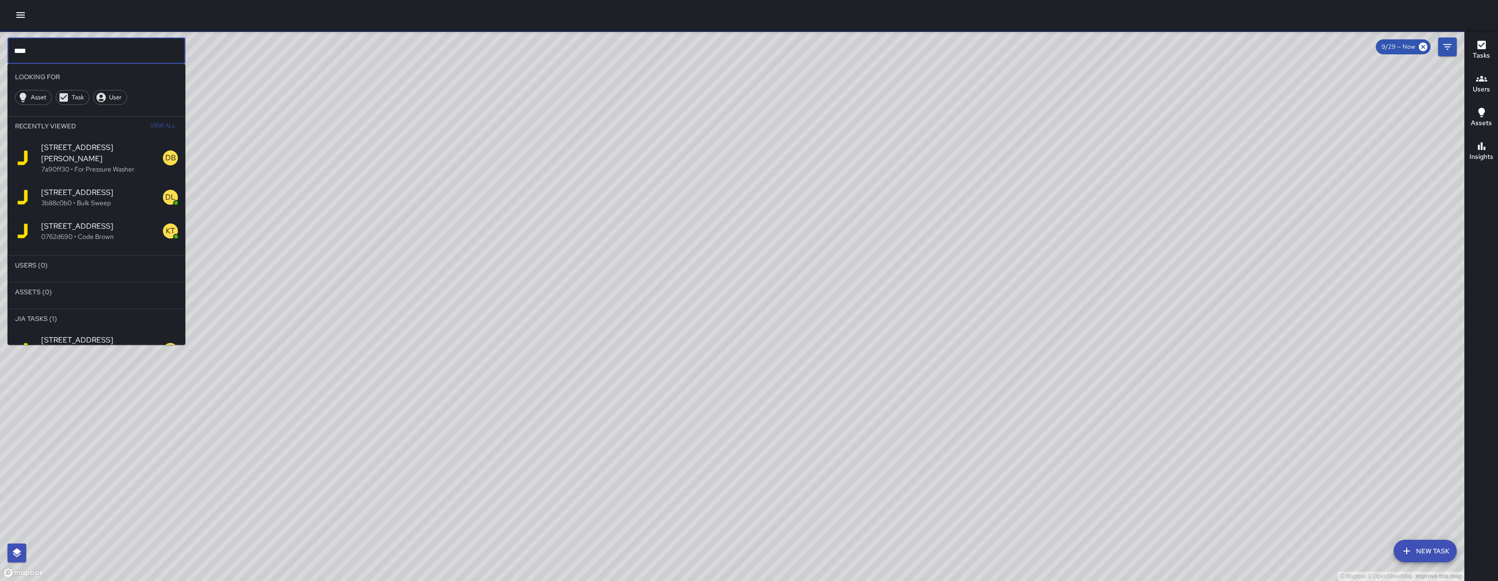
click at [59, 55] on input "****" at bounding box center [96, 50] width 178 height 26
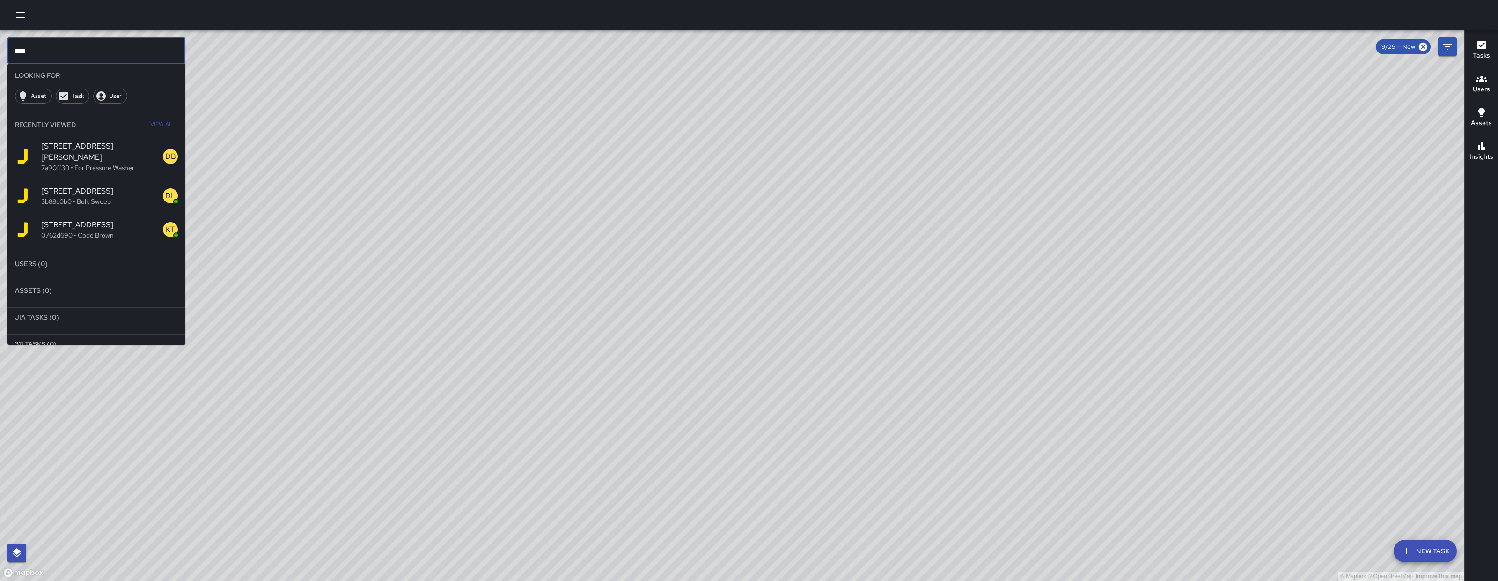
scroll to position [3, 0]
drag, startPoint x: 959, startPoint y: 351, endPoint x: 591, endPoint y: 219, distance: 390.6
click at [591, 219] on div "© Mapbox © OpenStreetMap Improve this map" at bounding box center [732, 305] width 1465 height 551
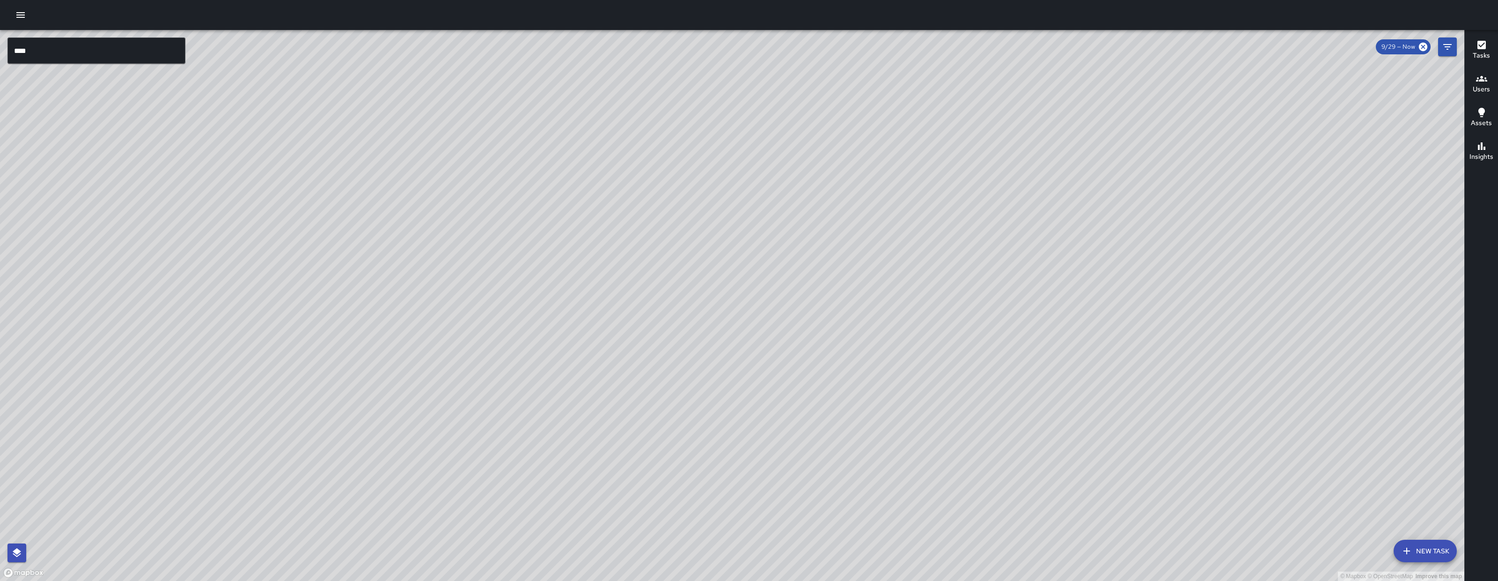
drag, startPoint x: 445, startPoint y: 315, endPoint x: 467, endPoint y: 338, distance: 32.1
click at [462, 332] on div "© Mapbox © OpenStreetMap Improve this map" at bounding box center [732, 305] width 1465 height 551
drag, startPoint x: 467, startPoint y: 338, endPoint x: 566, endPoint y: 406, distance: 119.8
click at [555, 405] on div "© Mapbox © OpenStreetMap Improve this map" at bounding box center [732, 305] width 1465 height 551
click at [565, 406] on div "© Mapbox © OpenStreetMap Improve this map" at bounding box center [732, 305] width 1465 height 551
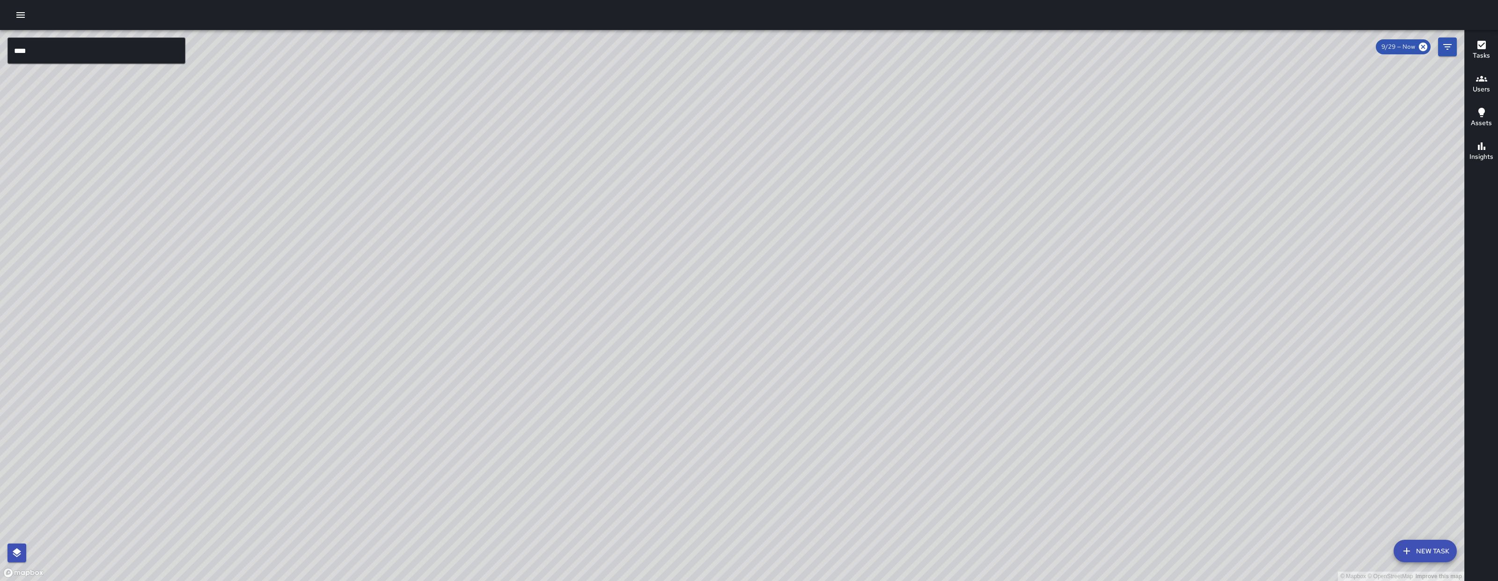
drag, startPoint x: 449, startPoint y: 358, endPoint x: 473, endPoint y: 393, distance: 43.4
click at [473, 393] on div "© Mapbox © OpenStreetMap Improve this map" at bounding box center [732, 305] width 1465 height 551
drag, startPoint x: 442, startPoint y: 379, endPoint x: 307, endPoint y: 170, distance: 249.4
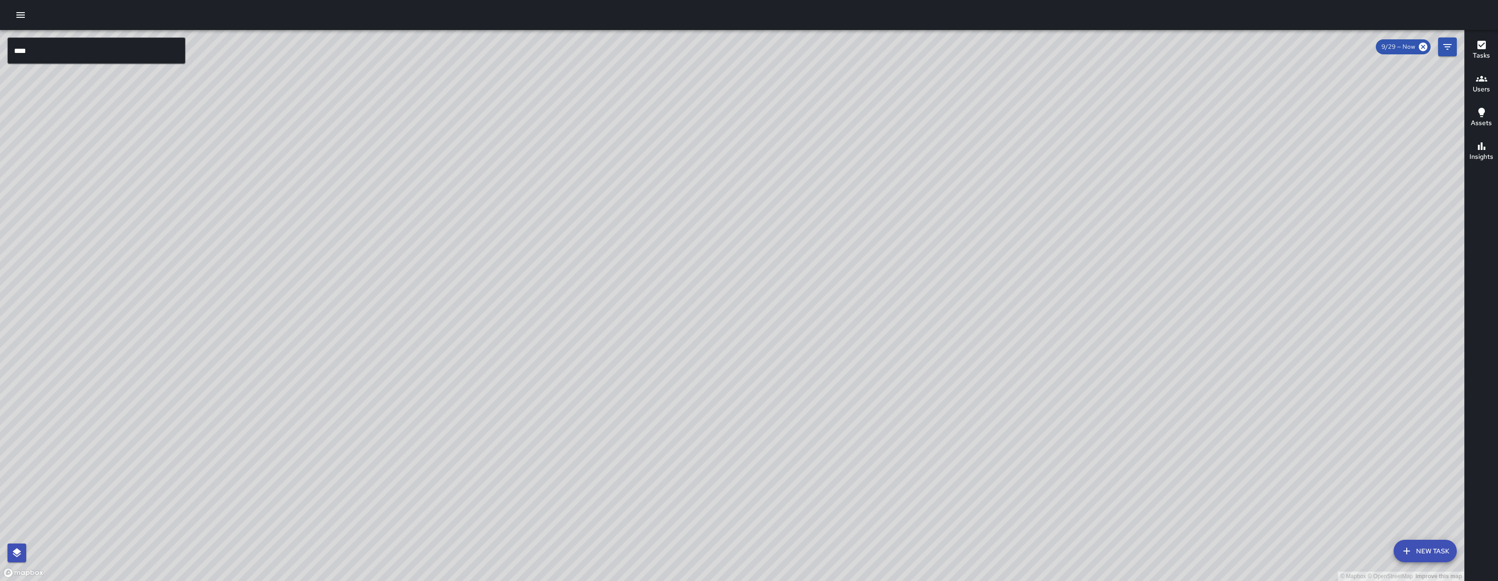
click at [295, 177] on div "© Mapbox © OpenStreetMap Improve this map" at bounding box center [732, 305] width 1465 height 551
click at [280, 158] on div "© Mapbox © OpenStreetMap Improve this map" at bounding box center [732, 305] width 1465 height 551
click at [143, 48] on input "***" at bounding box center [96, 50] width 178 height 26
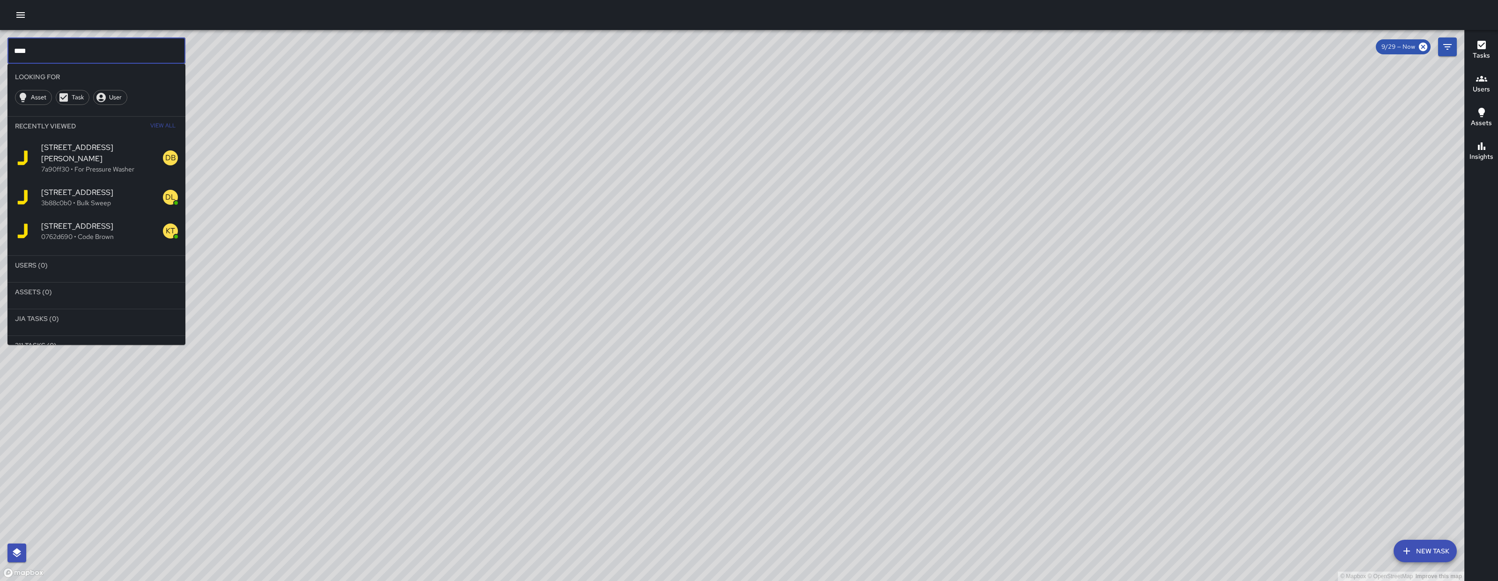
click at [143, 48] on input "***" at bounding box center [96, 50] width 178 height 26
click at [89, 308] on hr at bounding box center [96, 312] width 178 height 8
click at [42, 281] on span "[PERSON_NAME]" at bounding box center [109, 286] width 137 height 11
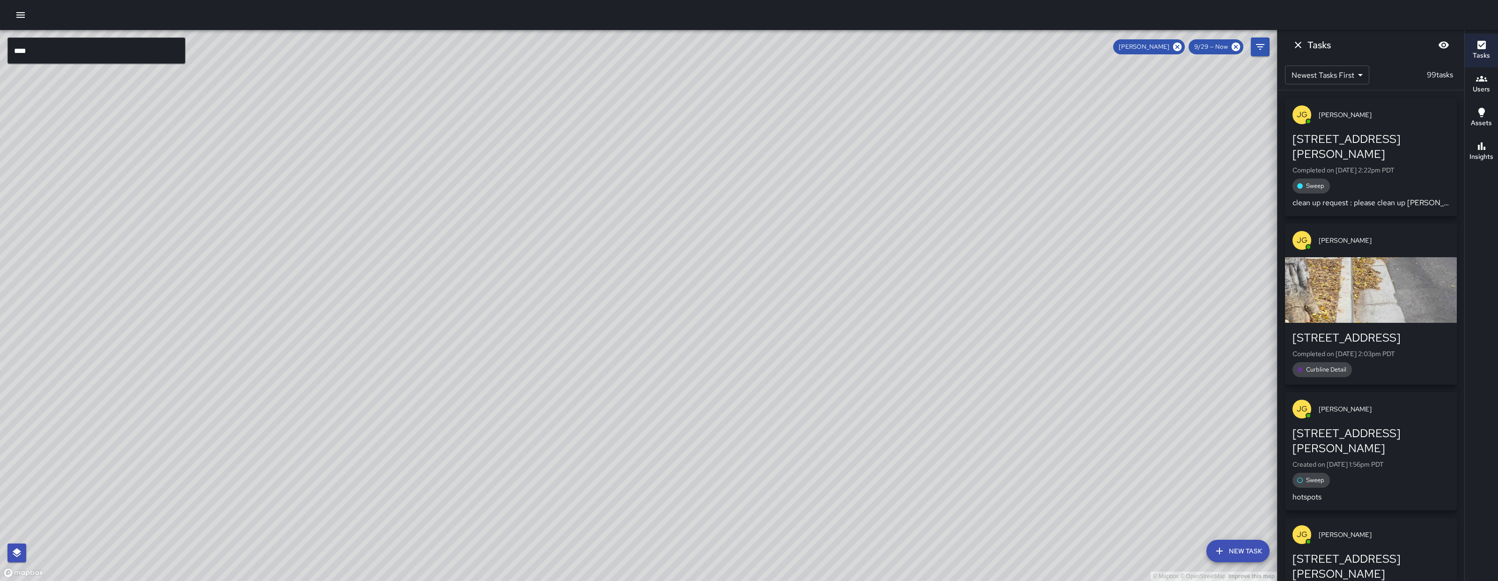
drag, startPoint x: 406, startPoint y: 499, endPoint x: 430, endPoint y: 523, distance: 33.4
click at [418, 510] on div "© Mapbox © OpenStreetMap Improve this map" at bounding box center [638, 305] width 1277 height 551
click at [433, 516] on div "© Mapbox © OpenStreetMap Improve this map" at bounding box center [638, 305] width 1277 height 551
click at [411, 516] on div "© Mapbox © OpenStreetMap Improve this map" at bounding box center [638, 305] width 1277 height 551
drag, startPoint x: 378, startPoint y: 491, endPoint x: 384, endPoint y: 497, distance: 8.6
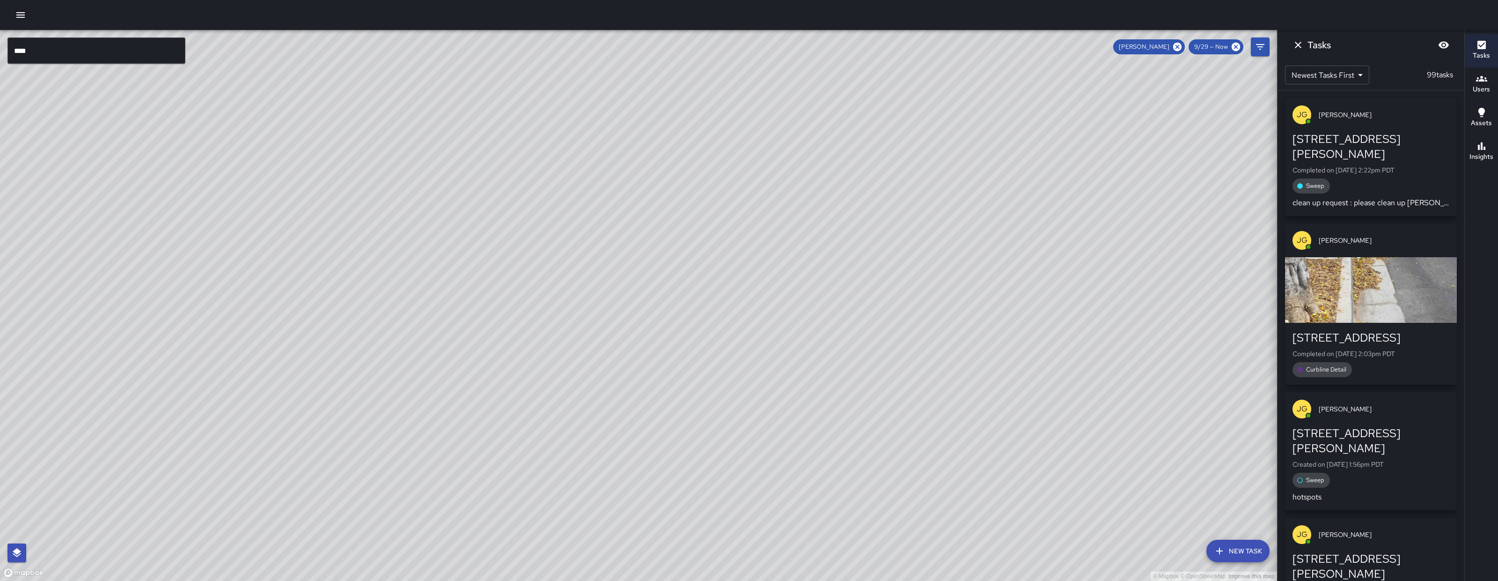
click at [383, 496] on div "© Mapbox © OpenStreetMap Improve this map" at bounding box center [638, 305] width 1277 height 551
click at [1291, 45] on button "Dismiss" at bounding box center [1298, 45] width 19 height 19
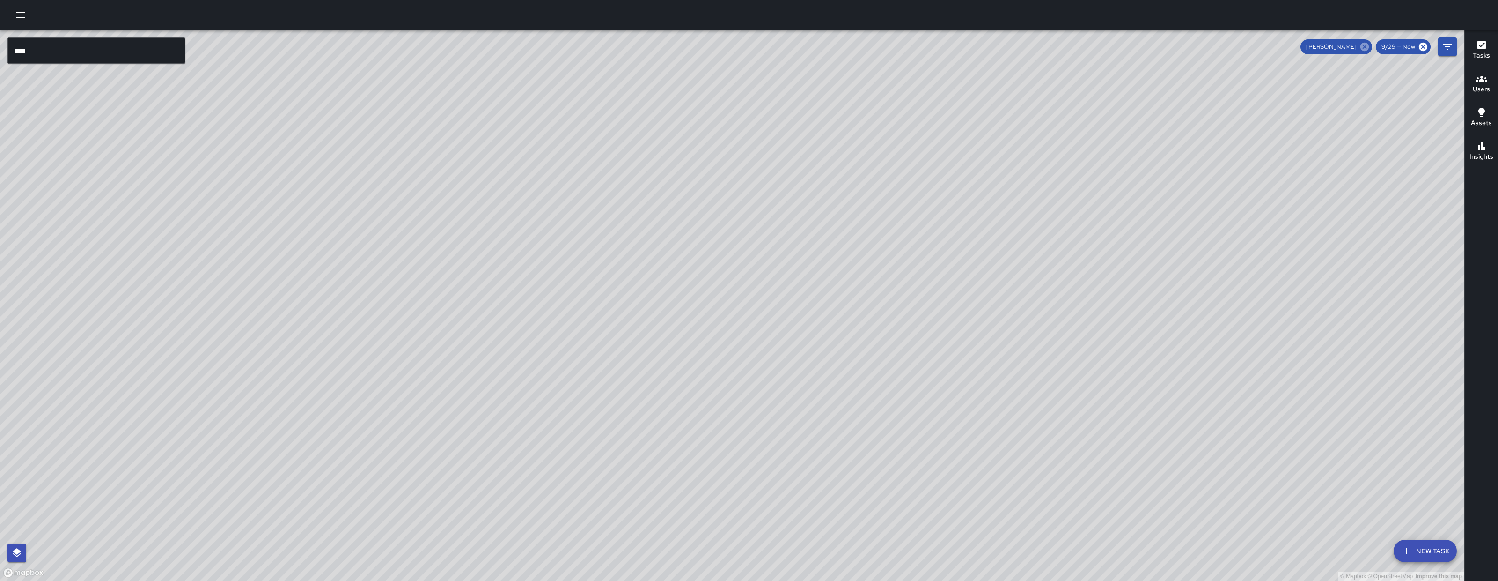
click at [1331, 47] on icon at bounding box center [1365, 47] width 8 height 8
click at [1331, 47] on div "© Mapbox © OpenStreetMap Improve this map" at bounding box center [732, 305] width 1465 height 551
drag, startPoint x: 1018, startPoint y: 238, endPoint x: 1079, endPoint y: 197, distance: 73.5
click at [1071, 203] on div "© Mapbox © OpenStreetMap Improve this map" at bounding box center [732, 305] width 1465 height 551
click at [1130, 166] on div "© Mapbox © OpenStreetMap Improve this map" at bounding box center [732, 305] width 1465 height 551
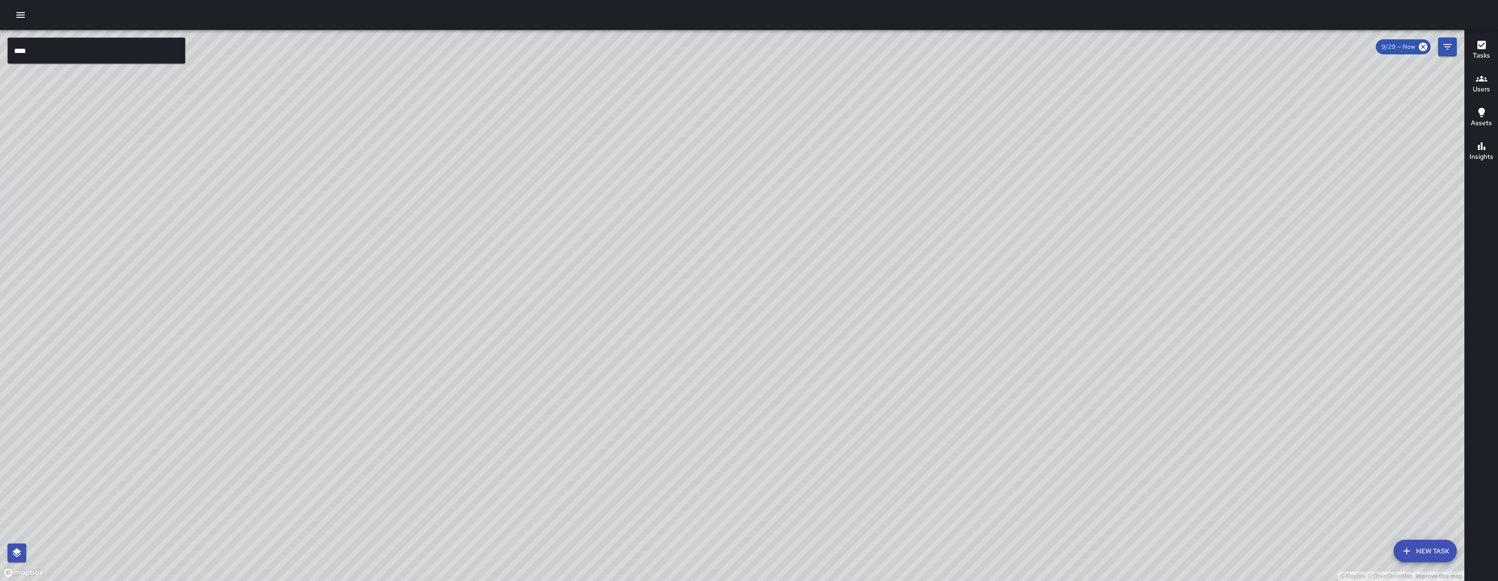
click at [1136, 162] on div "© Mapbox © OpenStreetMap Improve this map" at bounding box center [732, 305] width 1465 height 551
drag, startPoint x: 974, startPoint y: 345, endPoint x: 1062, endPoint y: 264, distance: 119.6
click at [1062, 265] on div "© Mapbox © OpenStreetMap Improve this map" at bounding box center [732, 305] width 1465 height 551
click at [1062, 264] on div "© Mapbox © OpenStreetMap Improve this map" at bounding box center [732, 305] width 1465 height 551
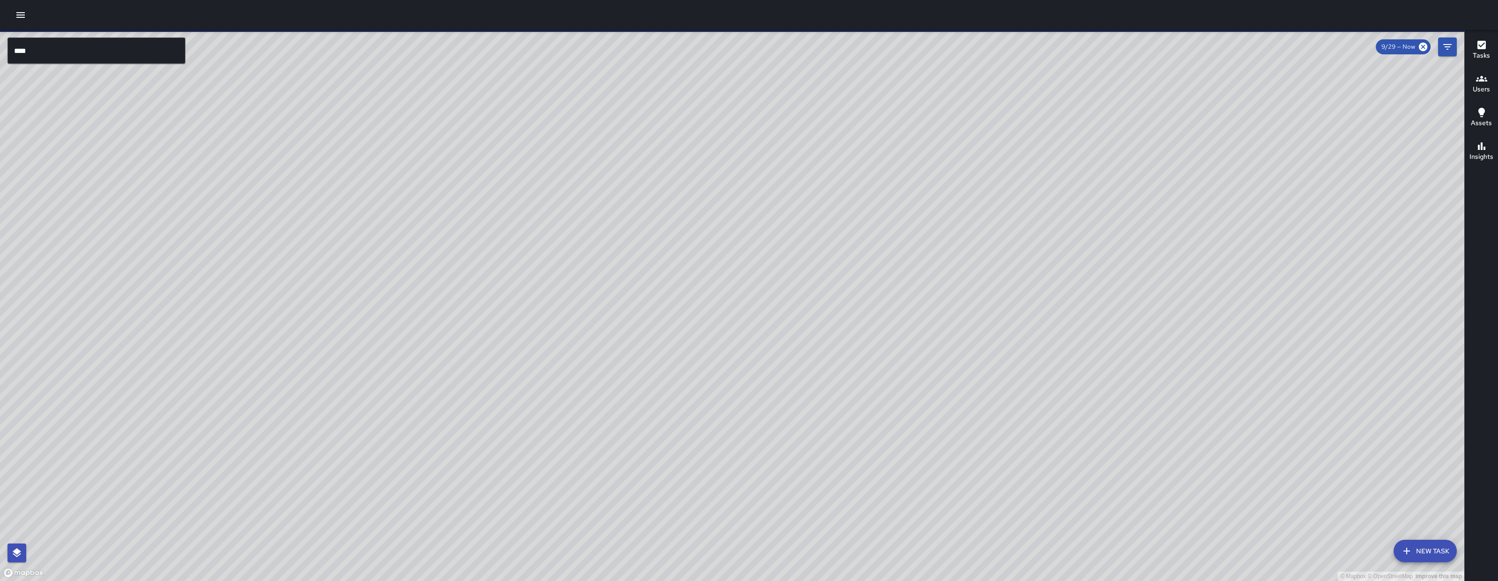
click at [134, 58] on input "****" at bounding box center [96, 50] width 178 height 26
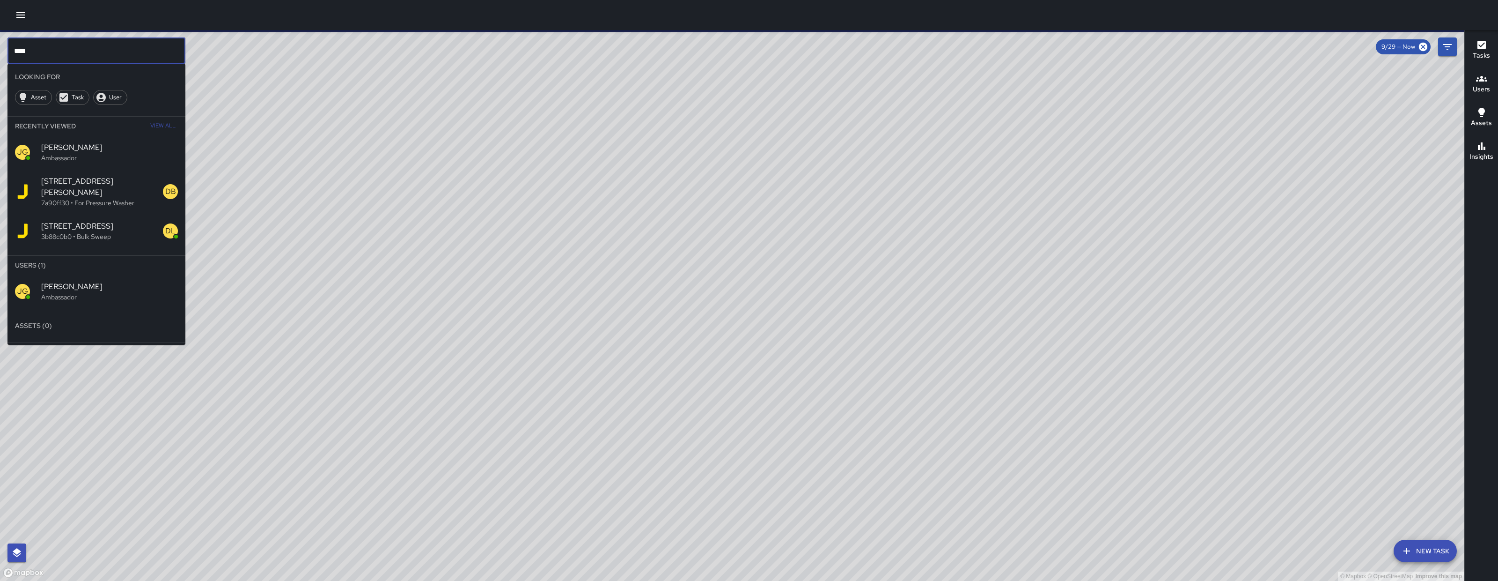
click at [134, 58] on input "****" at bounding box center [96, 50] width 178 height 26
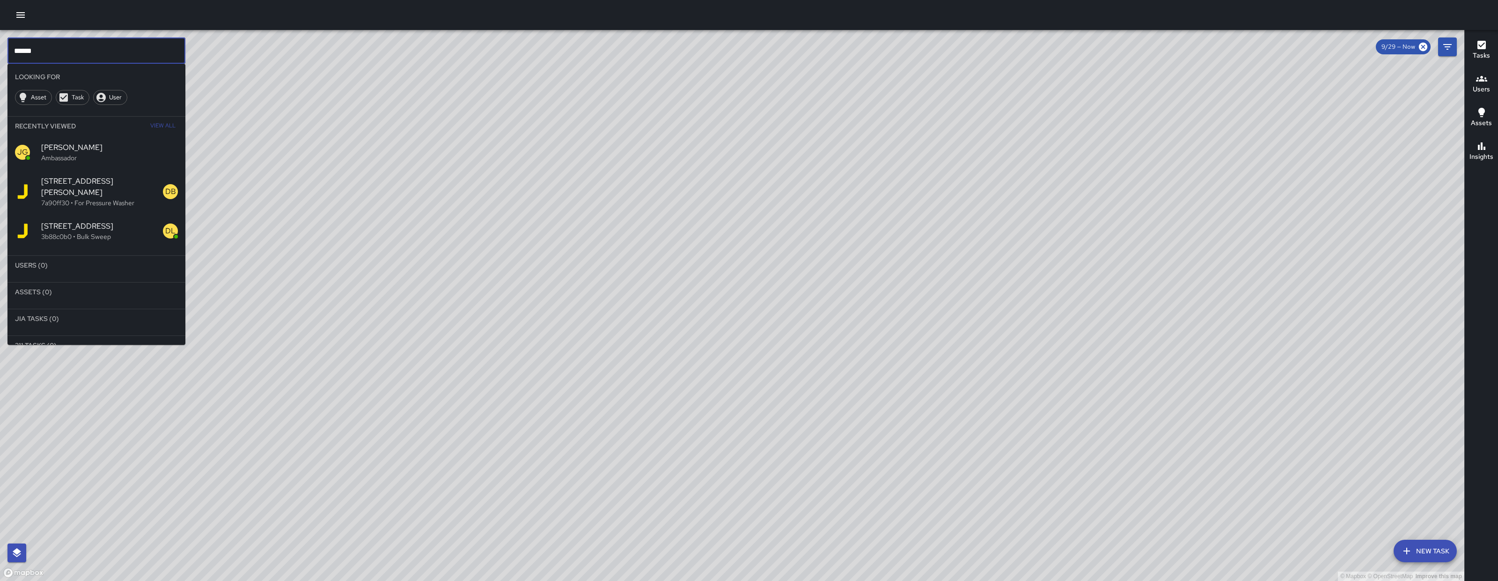
type input "******"
drag, startPoint x: 523, startPoint y: 355, endPoint x: 575, endPoint y: 370, distance: 55.0
click at [536, 357] on div "© Mapbox © OpenStreetMap Improve this map" at bounding box center [732, 305] width 1465 height 551
click at [546, 359] on div "© Mapbox © OpenStreetMap Improve this map" at bounding box center [732, 305] width 1465 height 551
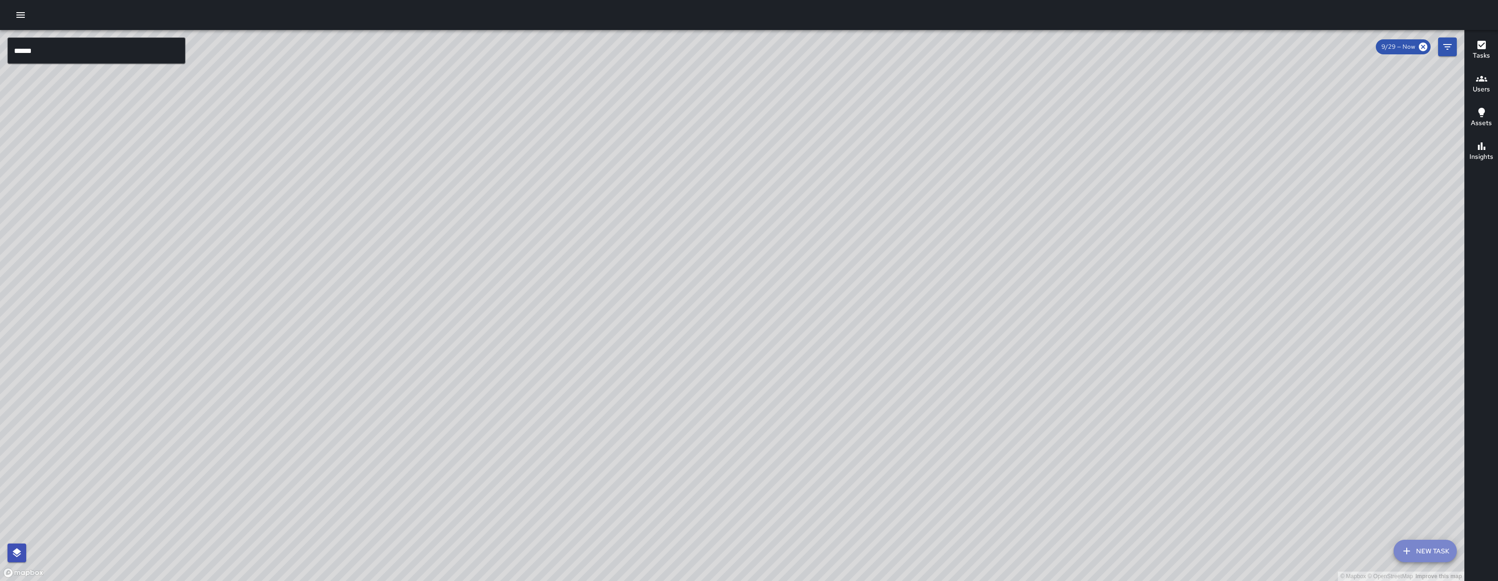
click at [1331, 516] on button "New Task" at bounding box center [1425, 550] width 63 height 22
click at [1331, 516] on div "© Mapbox © OpenStreetMap Improve this map ****** ​ New Task 9/29 — Now Map Laye…" at bounding box center [732, 305] width 1465 height 551
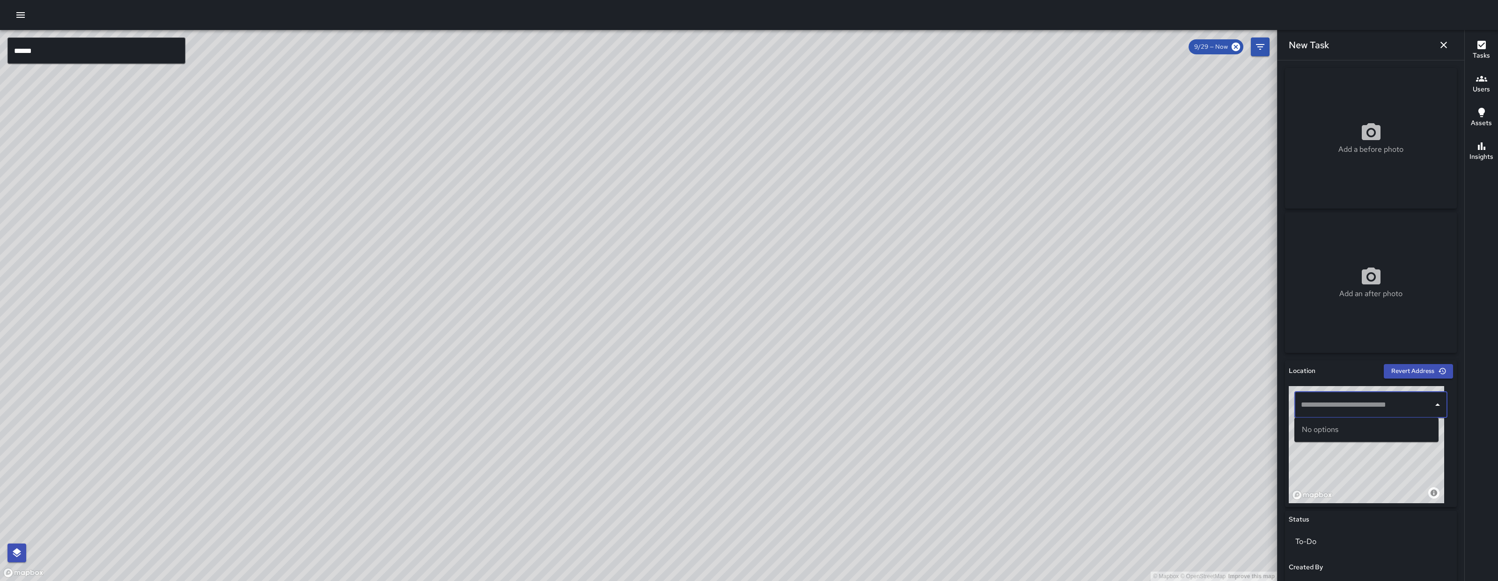
click at [1331, 402] on input "text" at bounding box center [1364, 405] width 131 height 18
click at [1331, 460] on span "964 Natoma Street" at bounding box center [1375, 455] width 112 height 11
type input "**********"
drag, startPoint x: 152, startPoint y: 422, endPoint x: 301, endPoint y: 424, distance: 148.9
click at [198, 424] on div "© Mapbox © OpenStreetMap Improve this map" at bounding box center [638, 305] width 1277 height 551
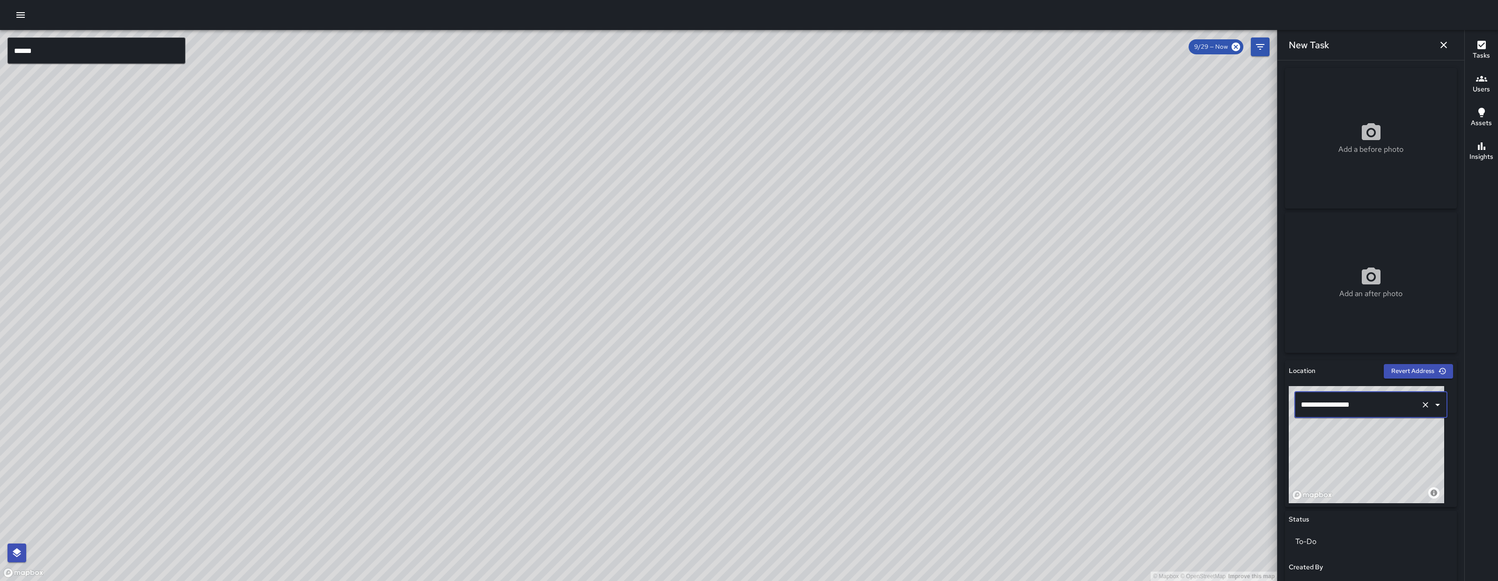
click at [289, 424] on div "© Mapbox © OpenStreetMap Improve this map" at bounding box center [638, 305] width 1277 height 551
click at [310, 424] on div "© Mapbox © OpenStreetMap Improve this map" at bounding box center [638, 305] width 1277 height 551
drag, startPoint x: 236, startPoint y: 304, endPoint x: 323, endPoint y: 282, distance: 90.4
click at [317, 280] on div "© Mapbox © OpenStreetMap Improve this map" at bounding box center [638, 305] width 1277 height 551
click at [321, 282] on div "© Mapbox © OpenStreetMap Improve this map" at bounding box center [638, 305] width 1277 height 551
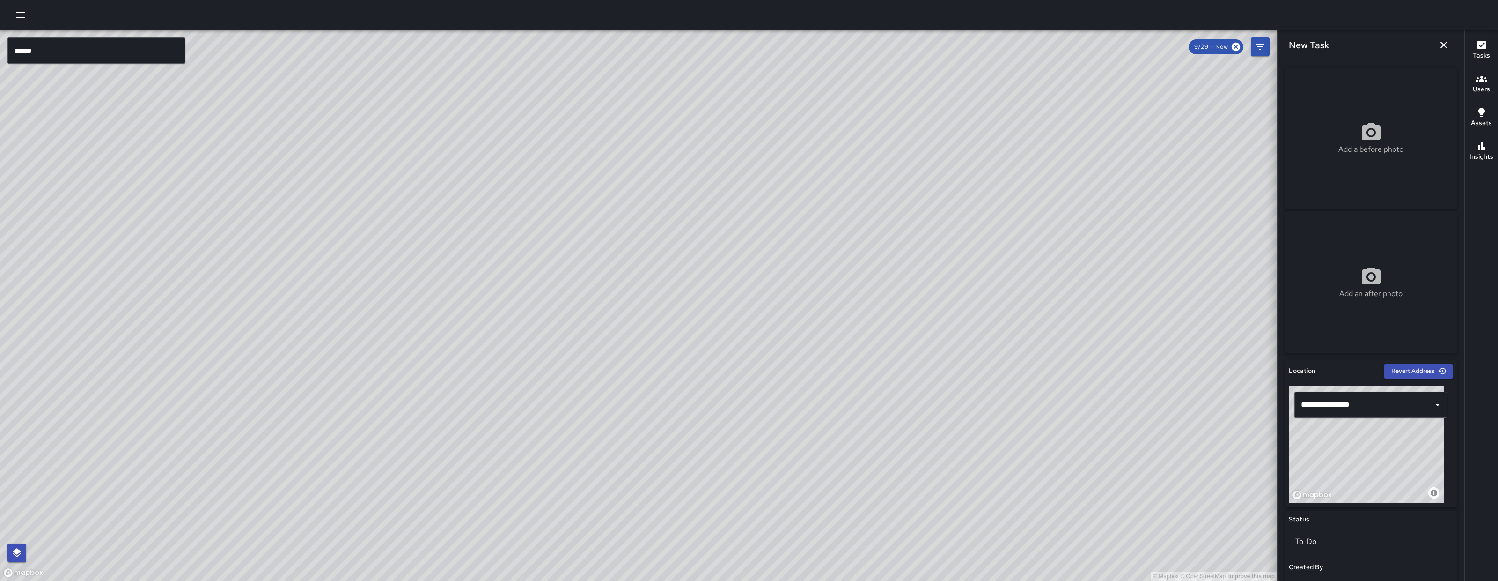
click at [1331, 43] on icon "button" at bounding box center [1443, 44] width 11 height 11
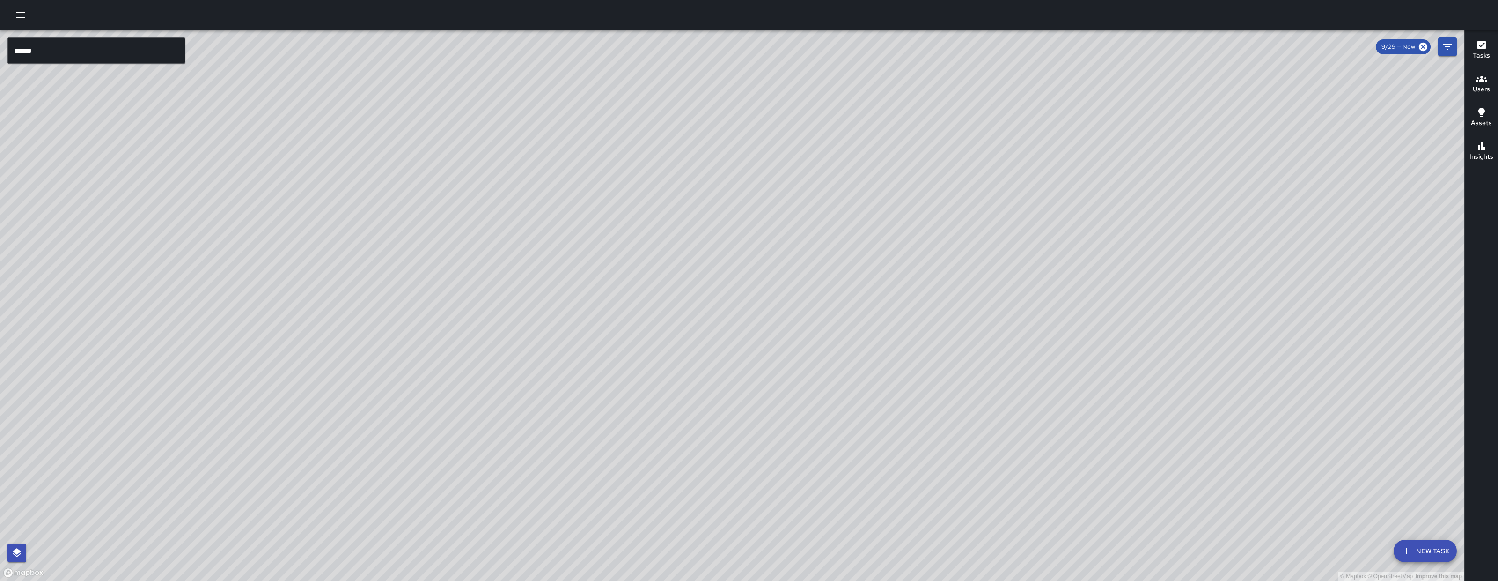
click at [1331, 49] on icon "Filters" at bounding box center [1447, 46] width 11 height 11
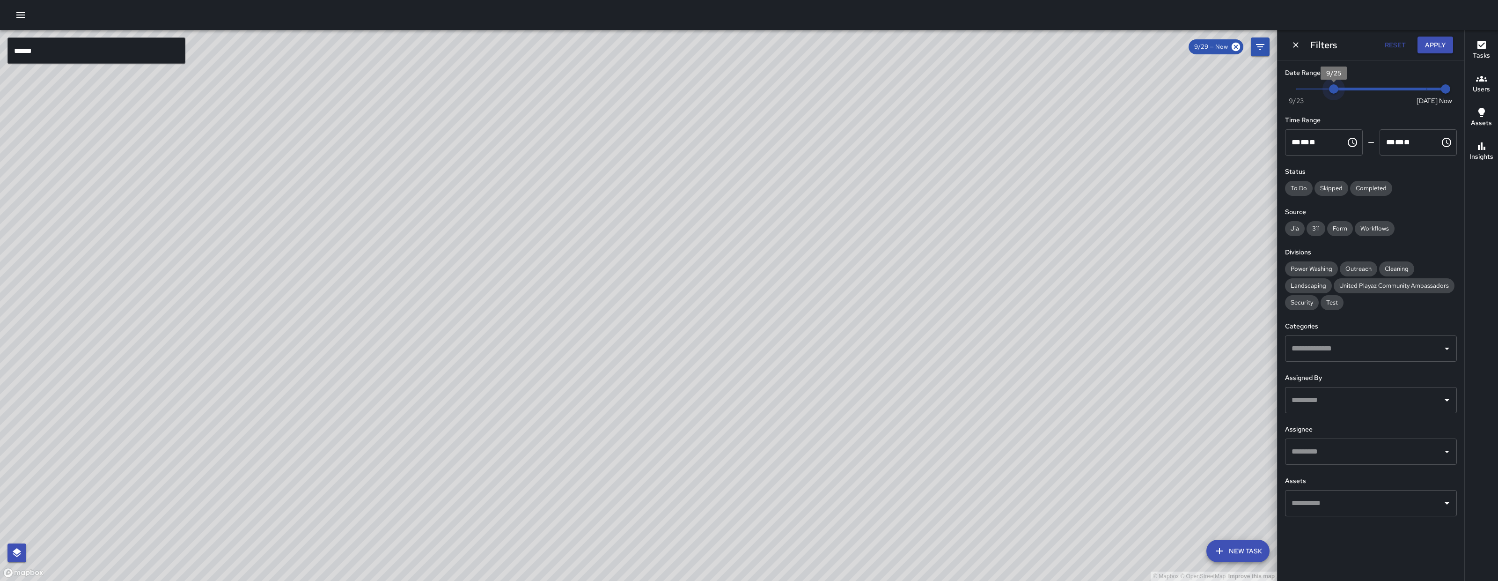
drag, startPoint x: 1406, startPoint y: 88, endPoint x: 1242, endPoint y: 78, distance: 164.2
click at [1242, 78] on div "© Mapbox © OpenStreetMap Improve this map ****** ​ New Task 9/29 — Now Map Laye…" at bounding box center [749, 305] width 1498 height 551
click at [1242, 78] on div "© Mapbox © OpenStreetMap Improve this map" at bounding box center [638, 305] width 1277 height 551
drag, startPoint x: 253, startPoint y: 319, endPoint x: 346, endPoint y: 335, distance: 93.6
click at [308, 334] on div "© Mapbox © OpenStreetMap Improve this map" at bounding box center [638, 305] width 1277 height 551
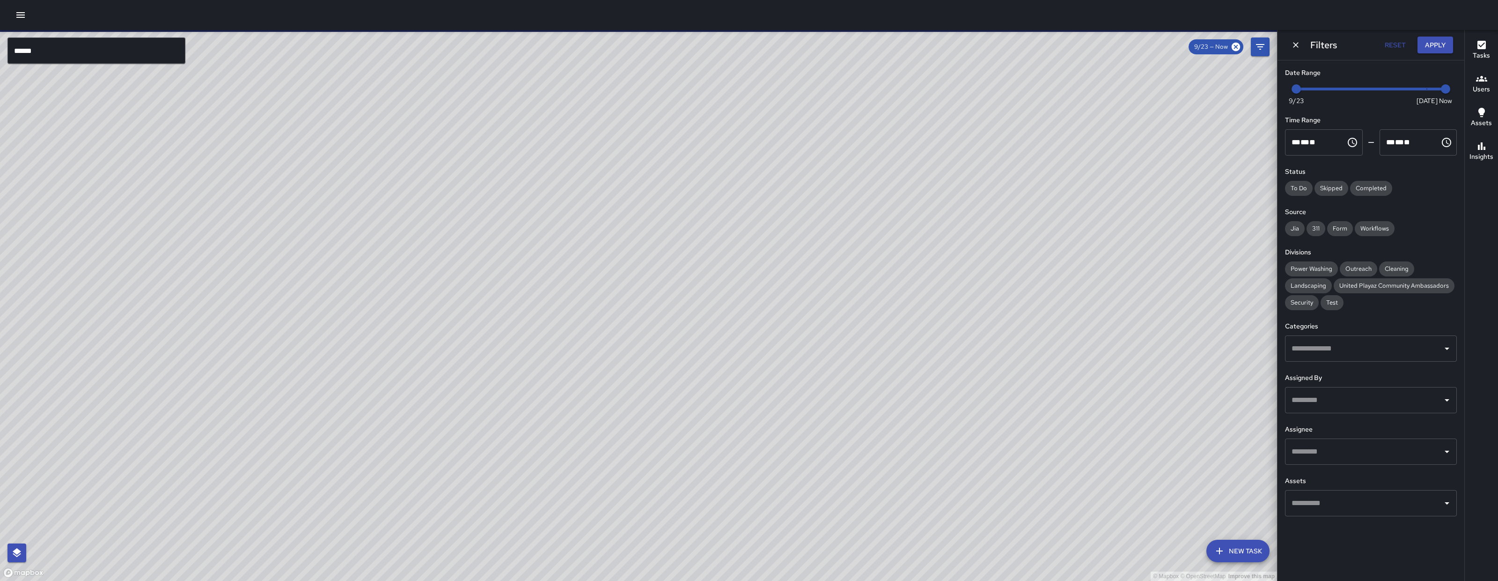
drag, startPoint x: 346, startPoint y: 335, endPoint x: 378, endPoint y: 335, distance: 32.8
click at [378, 335] on div "© Mapbox © OpenStreetMap Improve this map" at bounding box center [638, 305] width 1277 height 551
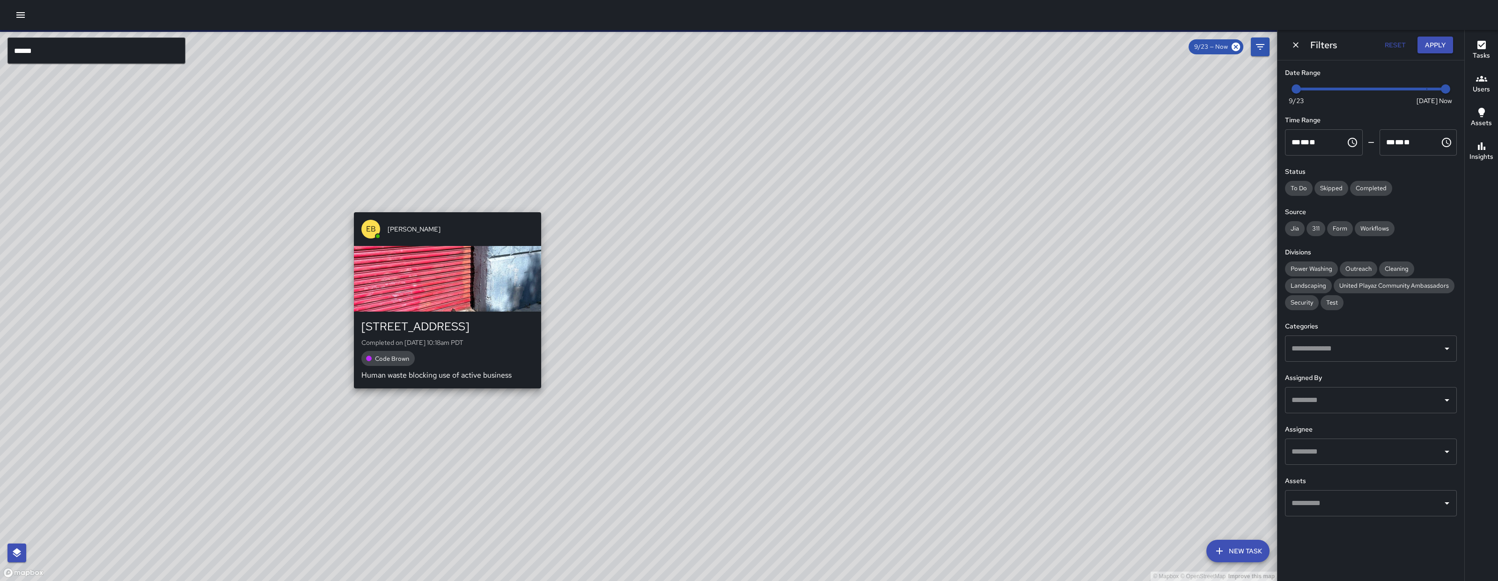
click at [445, 208] on div "EB Eddie Ballestros 964 Natoma Street Completed on 9/30/2025, 10:18am PDT Code …" at bounding box center [447, 300] width 195 height 184
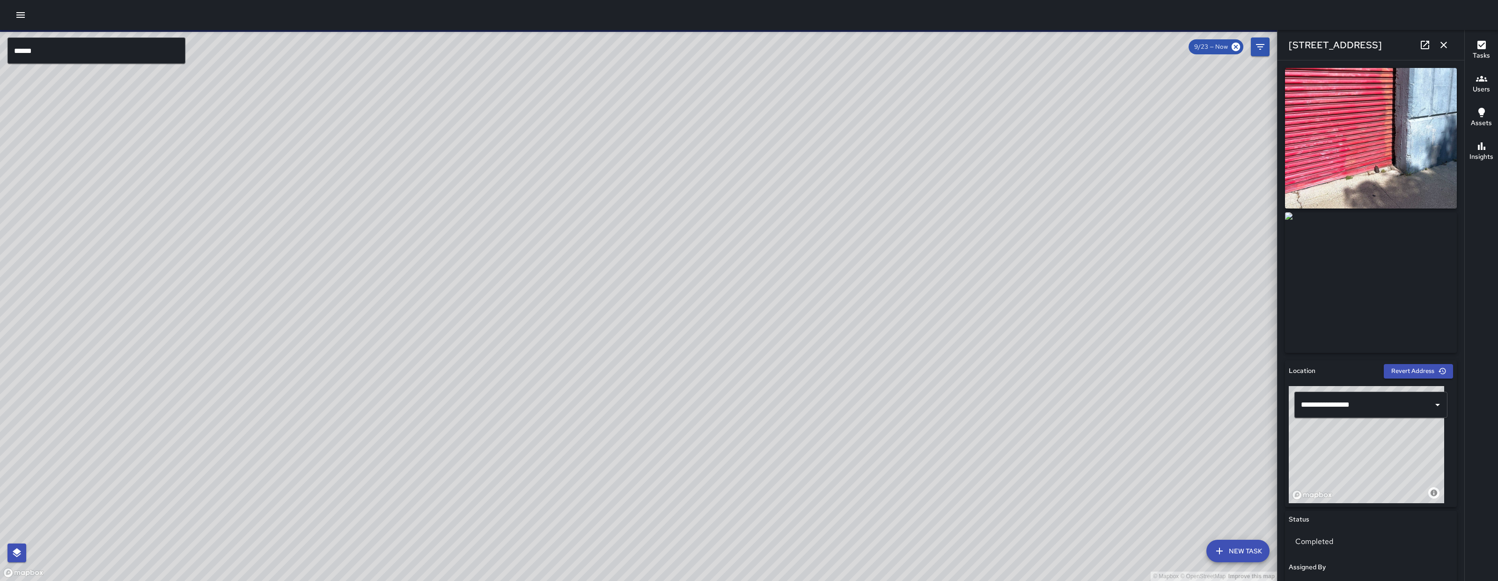
scroll to position [387, 0]
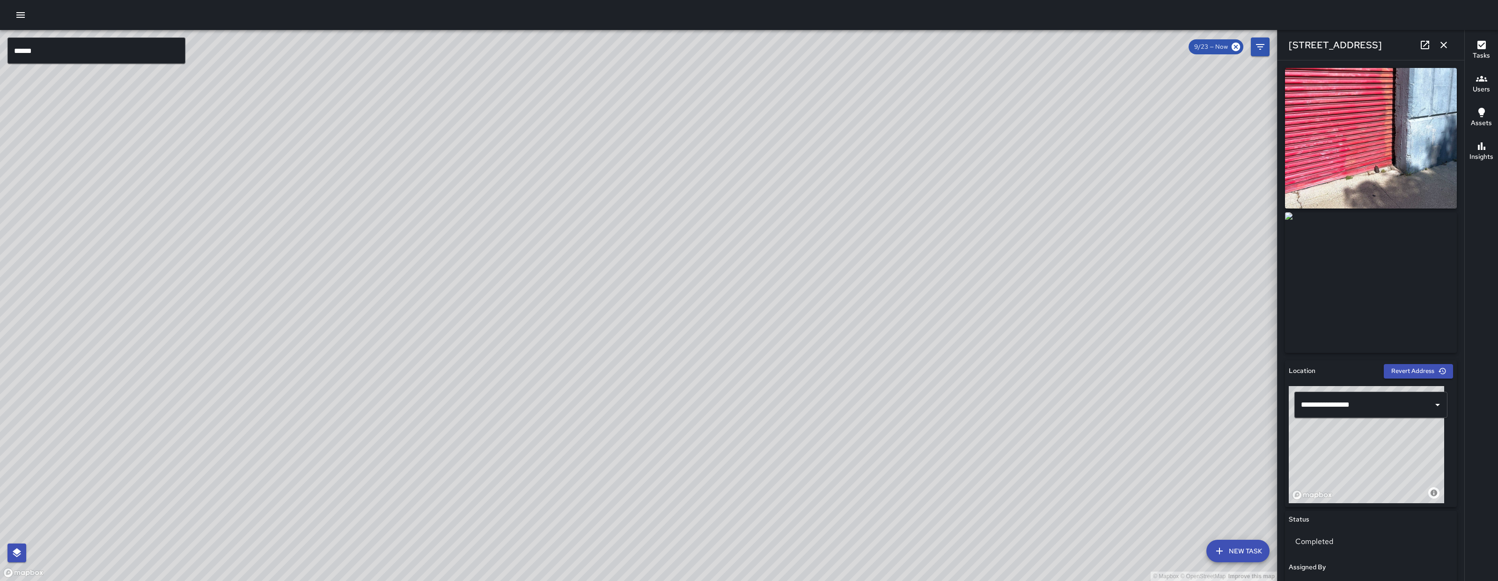
click at [1331, 45] on icon "button" at bounding box center [1443, 44] width 11 height 11
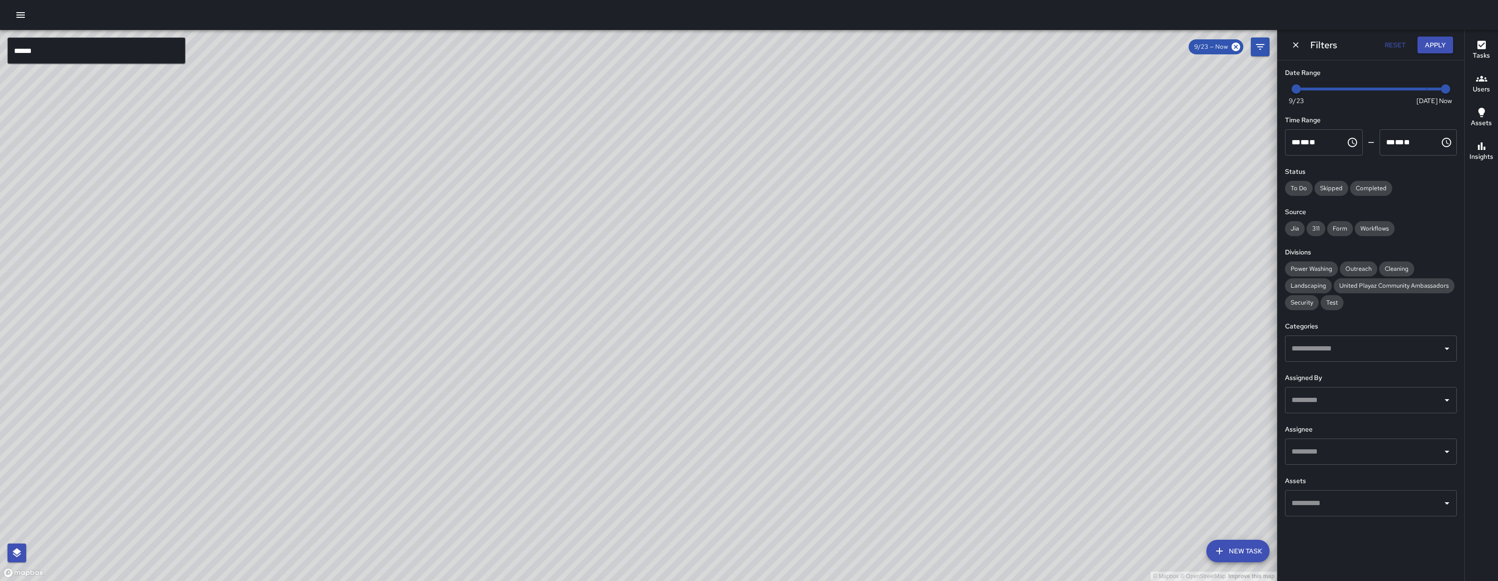
drag, startPoint x: 1310, startPoint y: 92, endPoint x: 1364, endPoint y: 92, distance: 53.8
click at [1331, 92] on span "Now Today 9/23 9/23 2:47 pm" at bounding box center [1371, 89] width 149 height 14
drag, startPoint x: 1364, startPoint y: 92, endPoint x: 1433, endPoint y: 92, distance: 69.3
click at [1331, 92] on span "9/27" at bounding box center [1371, 88] width 9 height 9
type input "*"
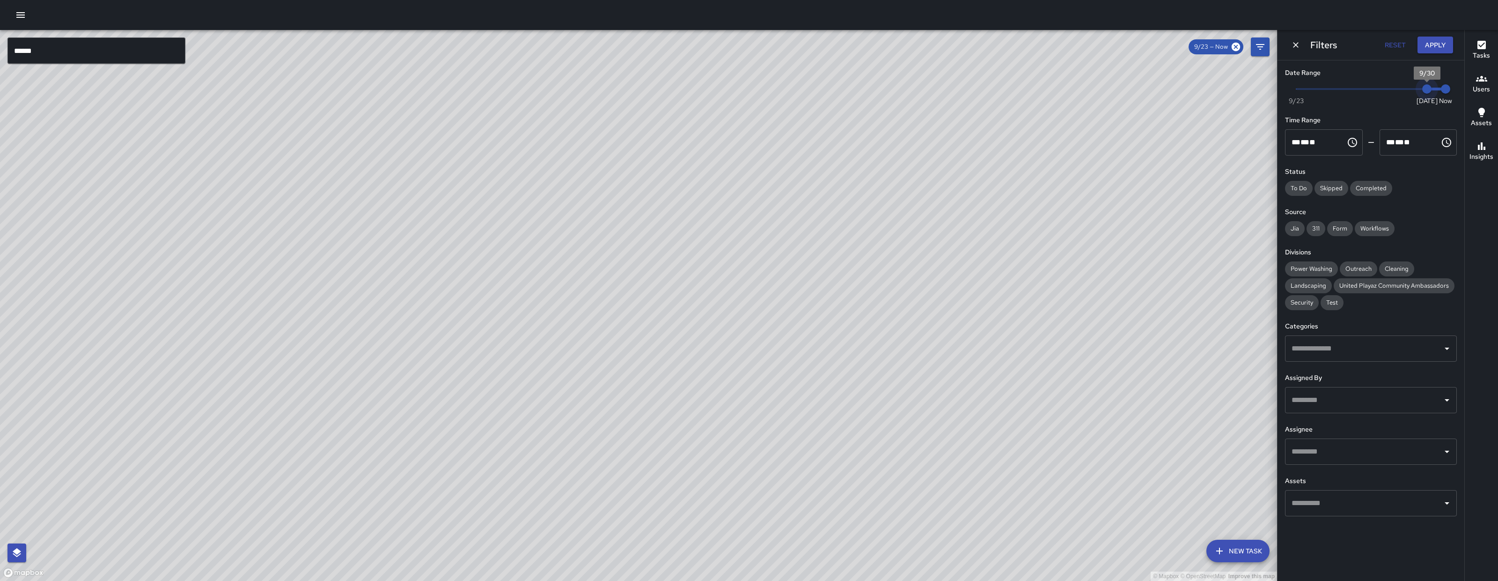
drag, startPoint x: 1433, startPoint y: 92, endPoint x: 1435, endPoint y: 81, distance: 10.6
click at [1331, 91] on span "Now Today 9/23 9/30 2:47 pm" at bounding box center [1371, 89] width 149 height 14
click at [1331, 91] on span "2:47 pm" at bounding box center [1445, 88] width 9 height 9
click at [1293, 45] on icon "Dismiss" at bounding box center [1295, 44] width 9 height 9
click at [1294, 46] on icon "Dismiss" at bounding box center [1295, 44] width 9 height 9
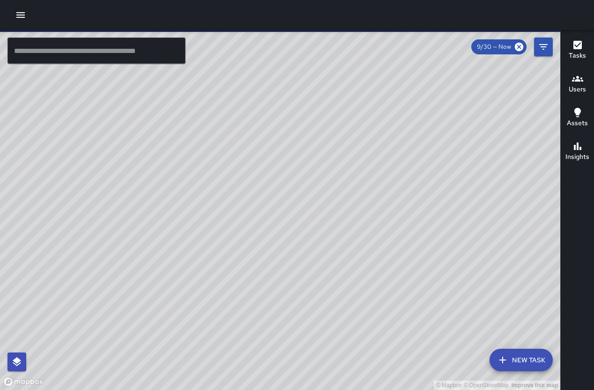
drag, startPoint x: 433, startPoint y: 215, endPoint x: 351, endPoint y: 124, distance: 122.7
click at [434, 216] on div "© Mapbox © OpenStreetMap Improve this map" at bounding box center [280, 210] width 560 height 360
drag, startPoint x: 381, startPoint y: 156, endPoint x: 396, endPoint y: 188, distance: 35.6
click at [408, 185] on div "© Mapbox © OpenStreetMap Improve this map" at bounding box center [280, 210] width 560 height 360
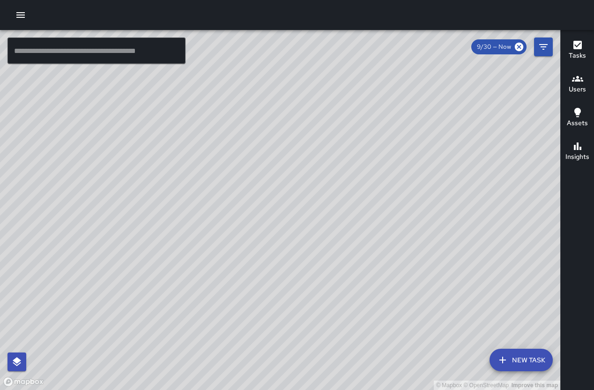
drag, startPoint x: 378, startPoint y: 191, endPoint x: 335, endPoint y: 162, distance: 51.8
click at [335, 162] on div "© Mapbox © OpenStreetMap Improve this map" at bounding box center [280, 210] width 560 height 360
drag, startPoint x: 182, startPoint y: 132, endPoint x: 351, endPoint y: 125, distance: 168.7
click at [351, 125] on div "© Mapbox © OpenStreetMap Improve this map KT Katherine Treminio 1060 Howard Str…" at bounding box center [280, 210] width 560 height 360
drag, startPoint x: 190, startPoint y: 236, endPoint x: 268, endPoint y: 225, distance: 78.5
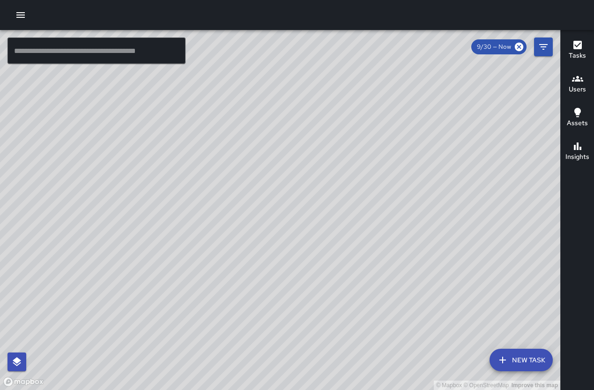
click at [268, 225] on div "© Mapbox © OpenStreetMap Improve this map" at bounding box center [280, 210] width 560 height 360
drag, startPoint x: 307, startPoint y: 271, endPoint x: 157, endPoint y: 310, distance: 154.2
click at [159, 311] on div "© Mapbox © OpenStreetMap Improve this map" at bounding box center [280, 210] width 560 height 360
drag, startPoint x: 519, startPoint y: 195, endPoint x: 423, endPoint y: 259, distance: 116.1
click at [423, 259] on div "© Mapbox © OpenStreetMap Improve this map KW Kenneth Ware 250 Clara Street Comp…" at bounding box center [280, 210] width 560 height 360
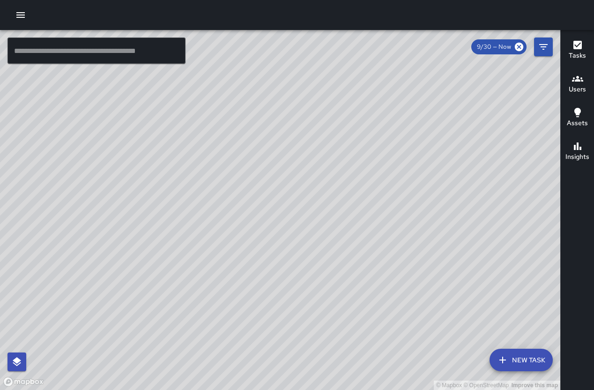
drag, startPoint x: 357, startPoint y: 282, endPoint x: 362, endPoint y: 227, distance: 55.9
click at [362, 227] on div "© Mapbox © OpenStreetMap Improve this map" at bounding box center [280, 210] width 560 height 360
drag, startPoint x: 382, startPoint y: 207, endPoint x: 298, endPoint y: 312, distance: 134.7
click at [290, 332] on div "© Mapbox © OpenStreetMap Improve this map" at bounding box center [280, 210] width 560 height 360
drag, startPoint x: 243, startPoint y: 362, endPoint x: 243, endPoint y: 353, distance: 9.4
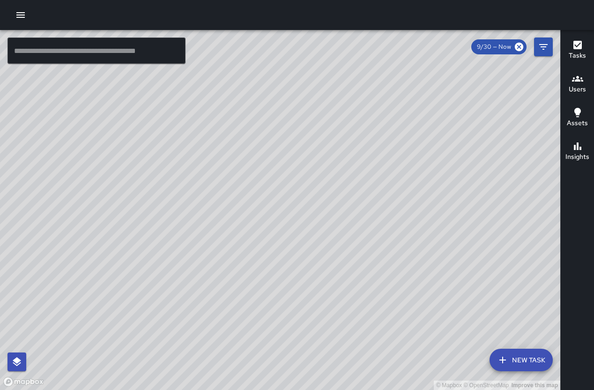
click at [243, 362] on div "© Mapbox © OpenStreetMap Improve this map" at bounding box center [280, 210] width 560 height 360
drag, startPoint x: 286, startPoint y: 225, endPoint x: 139, endPoint y: 136, distance: 172.1
click at [152, 147] on div "© Mapbox © OpenStreetMap Improve this map" at bounding box center [280, 210] width 560 height 360
drag, startPoint x: 310, startPoint y: 273, endPoint x: 219, endPoint y: 168, distance: 139.7
click at [219, 168] on div "© Mapbox © OpenStreetMap Improve this map" at bounding box center [280, 210] width 560 height 360
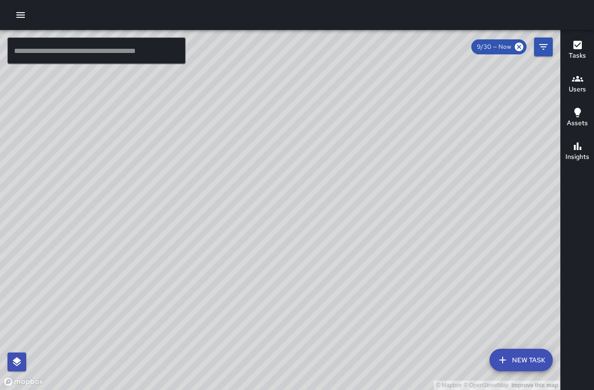
click at [128, 57] on input "text" at bounding box center [96, 50] width 178 height 26
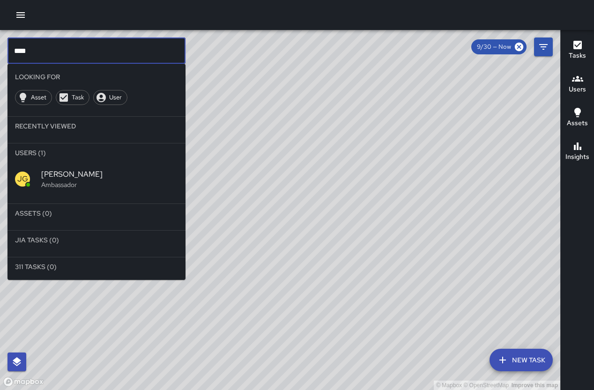
type input "****"
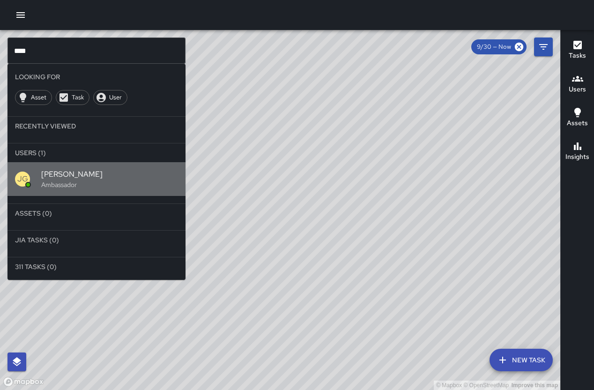
click at [132, 162] on div "JG Jermaine Gray Ambassador" at bounding box center [96, 179] width 178 height 34
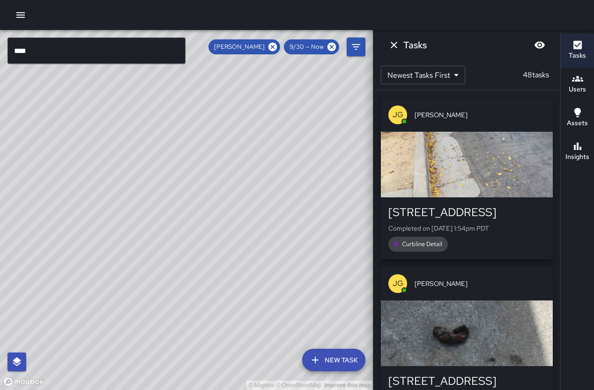
drag, startPoint x: 133, startPoint y: 171, endPoint x: 188, endPoint y: 228, distance: 78.5
click at [188, 228] on div "© Mapbox © OpenStreetMap Improve this map" at bounding box center [186, 210] width 373 height 360
drag, startPoint x: 302, startPoint y: 281, endPoint x: 229, endPoint y: 184, distance: 121.8
click at [230, 184] on div "© Mapbox © OpenStreetMap Improve this map" at bounding box center [186, 210] width 373 height 360
drag, startPoint x: 119, startPoint y: 174, endPoint x: 156, endPoint y: 233, distance: 69.6
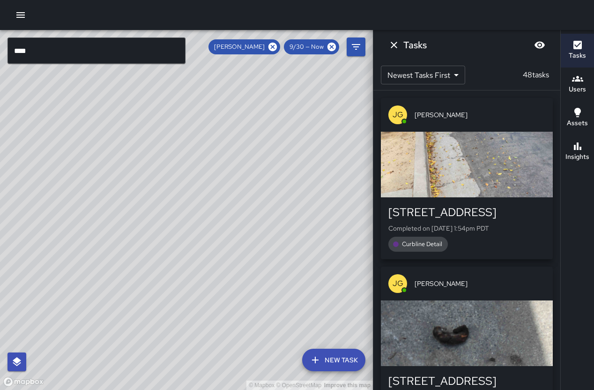
click at [155, 233] on div "© Mapbox © OpenStreetMap Improve this map" at bounding box center [186, 210] width 373 height 360
drag, startPoint x: 261, startPoint y: 296, endPoint x: 170, endPoint y: 207, distance: 127.8
click at [192, 217] on div "© Mapbox © OpenStreetMap Improve this map" at bounding box center [186, 210] width 373 height 360
drag, startPoint x: 172, startPoint y: 266, endPoint x: 298, endPoint y: 209, distance: 138.1
click at [298, 209] on div "© Mapbox © OpenStreetMap Improve this map" at bounding box center [186, 210] width 373 height 360
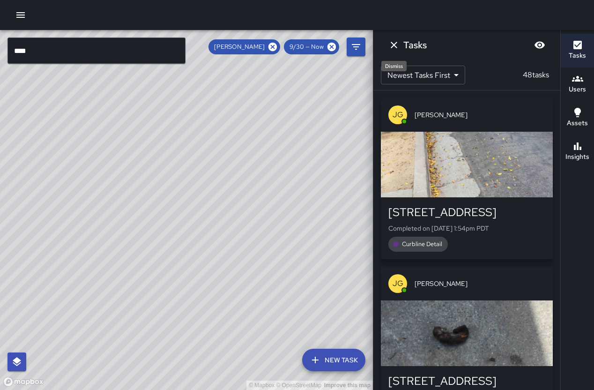
click at [391, 42] on icon "Dismiss" at bounding box center [394, 45] width 7 height 7
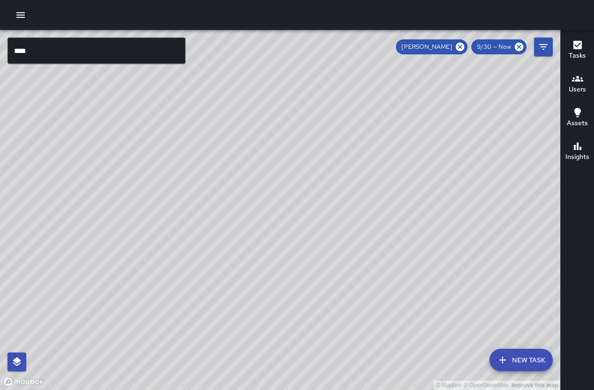
drag, startPoint x: 426, startPoint y: 137, endPoint x: 339, endPoint y: 183, distance: 98.2
click at [339, 183] on div "© Mapbox © OpenStreetMap Improve this map" at bounding box center [280, 210] width 560 height 360
drag, startPoint x: 389, startPoint y: 246, endPoint x: 325, endPoint y: 215, distance: 70.8
click at [325, 215] on div "© Mapbox © OpenStreetMap Improve this map" at bounding box center [280, 210] width 560 height 360
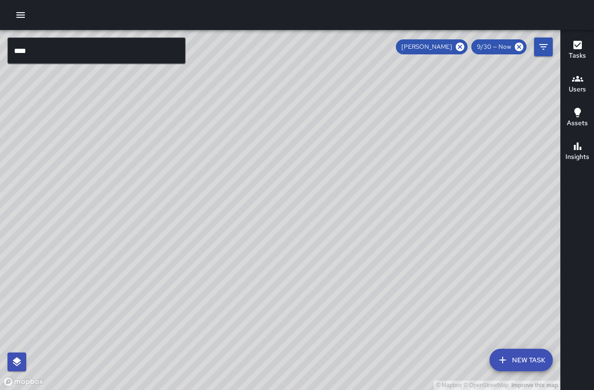
click at [522, 358] on button "New Task" at bounding box center [520, 359] width 63 height 22
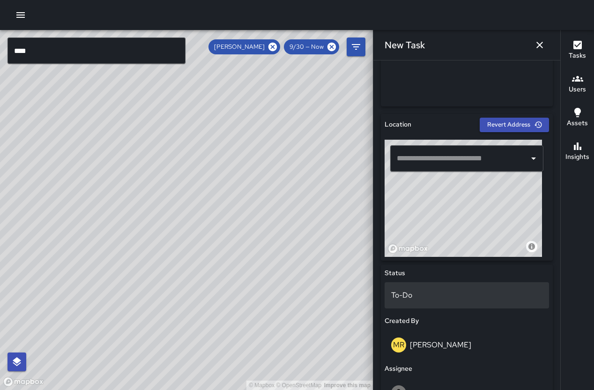
scroll to position [249, 0]
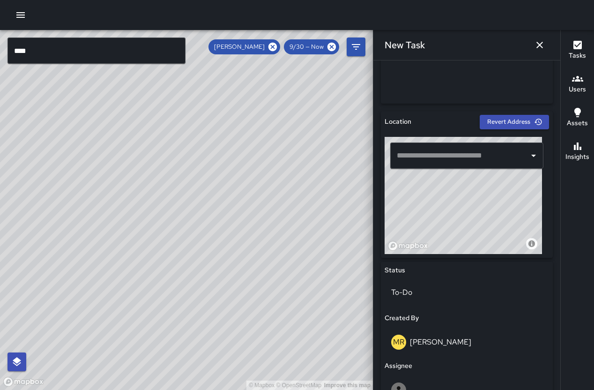
drag, startPoint x: 465, startPoint y: 234, endPoint x: 394, endPoint y: 237, distance: 70.3
click at [394, 237] on div "© Mapbox © OpenStreetMap Improve this map" at bounding box center [462, 195] width 157 height 117
click at [461, 228] on div "© Mapbox © OpenStreetMap Improve this map" at bounding box center [462, 195] width 157 height 117
drag, startPoint x: 447, startPoint y: 231, endPoint x: 479, endPoint y: 195, distance: 48.1
click at [478, 195] on div "© Mapbox © OpenStreetMap Improve this map" at bounding box center [462, 195] width 157 height 117
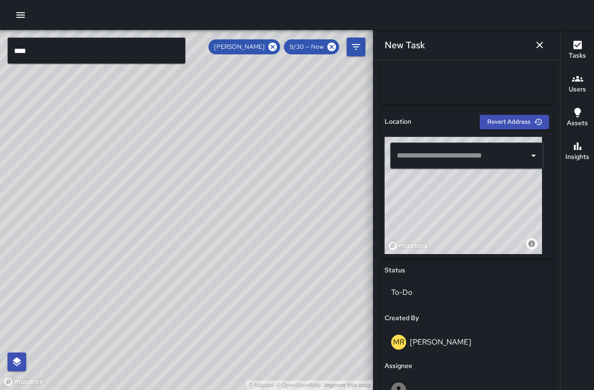
click at [479, 195] on div "© Mapbox © OpenStreetMap Improve this map" at bounding box center [462, 195] width 157 height 117
drag, startPoint x: 471, startPoint y: 236, endPoint x: 496, endPoint y: 199, distance: 45.6
click at [496, 199] on div "© Mapbox © OpenStreetMap Improve this map" at bounding box center [462, 195] width 157 height 117
type input "**********"
drag, startPoint x: 475, startPoint y: 224, endPoint x: 478, endPoint y: 198, distance: 26.4
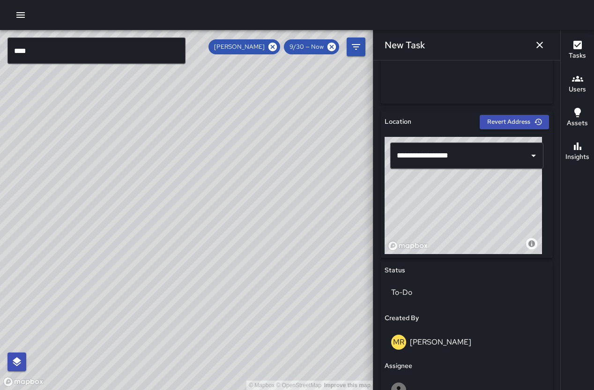
click at [478, 198] on div "© Mapbox © OpenStreetMap Improve this map" at bounding box center [462, 195] width 157 height 117
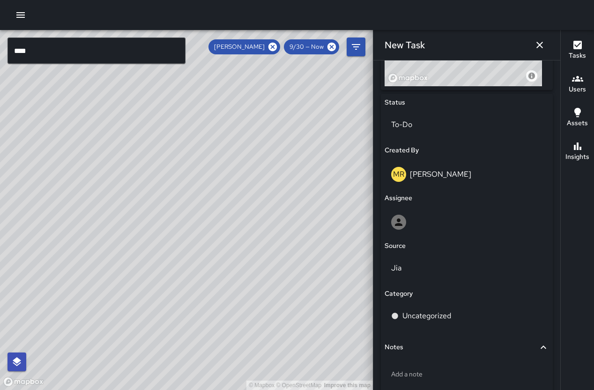
scroll to position [467, 0]
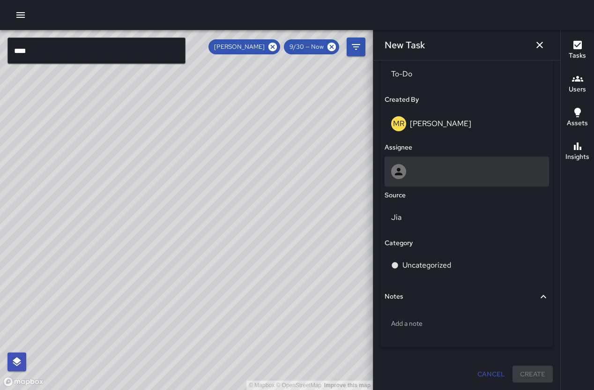
click at [439, 162] on div at bounding box center [466, 171] width 164 height 30
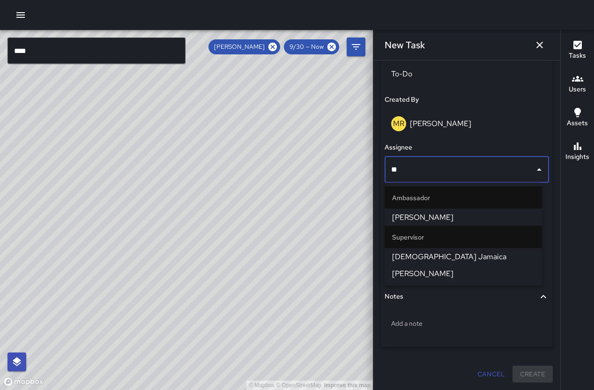
type input "***"
click at [444, 214] on span "[PERSON_NAME]" at bounding box center [463, 217] width 142 height 11
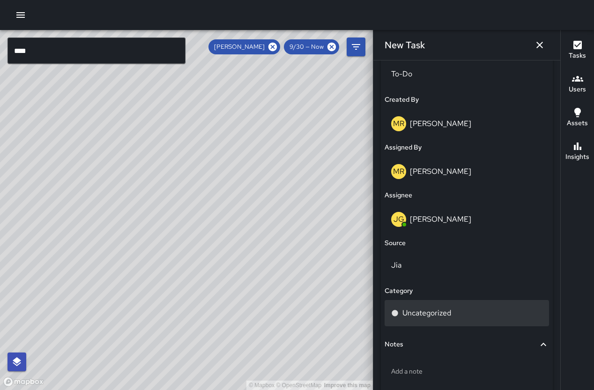
click at [457, 304] on div "Uncategorized" at bounding box center [466, 313] width 164 height 26
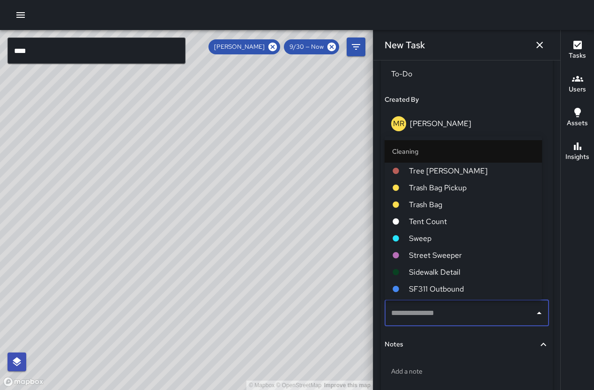
click at [447, 240] on span "Sweep" at bounding box center [471, 238] width 125 height 11
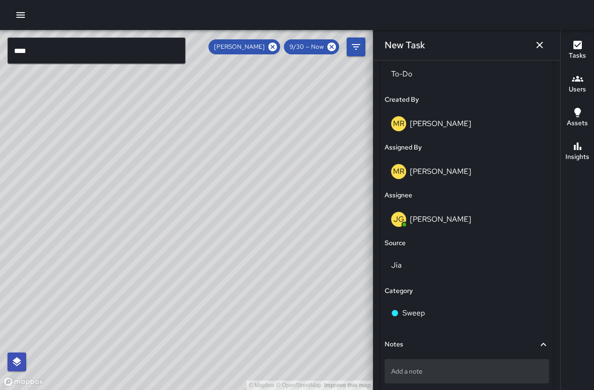
click at [408, 379] on div "Add a note" at bounding box center [466, 371] width 164 height 24
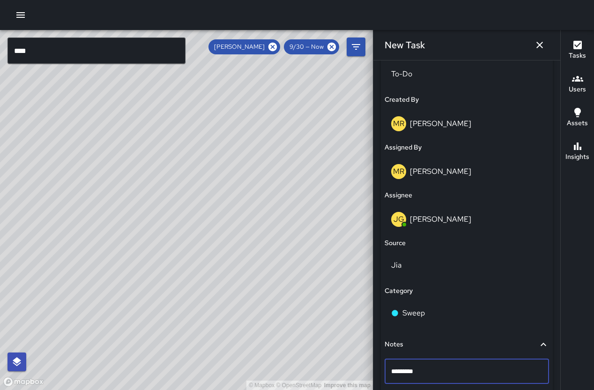
type textarea "*********"
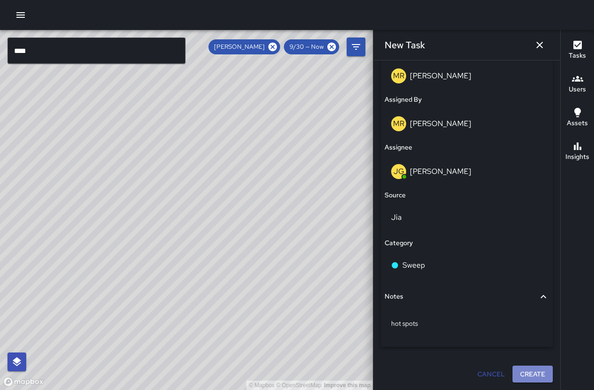
click at [516, 372] on button "Create" at bounding box center [532, 373] width 40 height 17
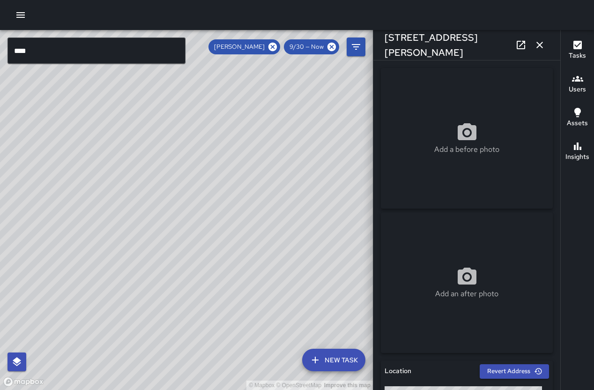
click at [534, 43] on icon "button" at bounding box center [539, 44] width 11 height 11
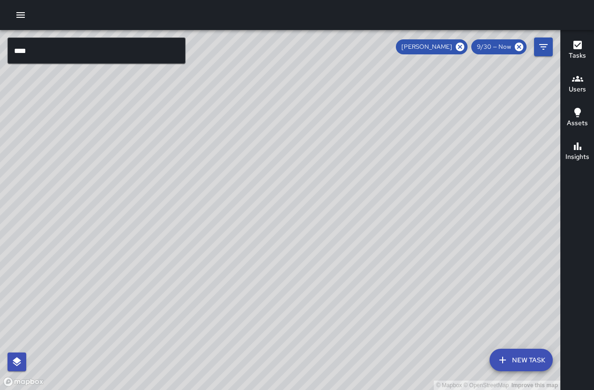
drag, startPoint x: 397, startPoint y: 334, endPoint x: 400, endPoint y: 314, distance: 19.9
click at [400, 314] on div "© Mapbox © OpenStreetMap Improve this map" at bounding box center [280, 210] width 560 height 360
click at [497, 373] on div "© Mapbox © OpenStreetMap Improve this map" at bounding box center [280, 210] width 560 height 360
click at [499, 365] on icon "button" at bounding box center [502, 359] width 11 height 11
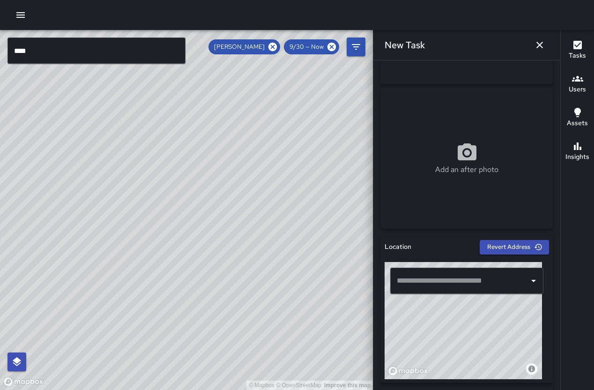
scroll to position [194, 0]
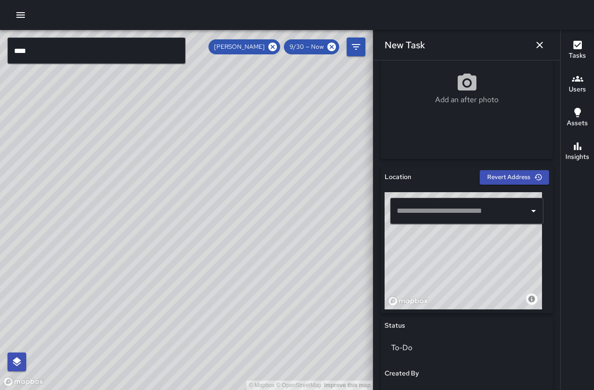
drag, startPoint x: 473, startPoint y: 282, endPoint x: 446, endPoint y: 287, distance: 27.9
click at [446, 287] on div "© Mapbox © OpenStreetMap Improve this map" at bounding box center [462, 250] width 157 height 117
drag, startPoint x: 503, startPoint y: 275, endPoint x: 490, endPoint y: 275, distance: 13.1
click at [490, 275] on div "© Mapbox © OpenStreetMap Improve this map" at bounding box center [462, 250] width 157 height 117
drag, startPoint x: 469, startPoint y: 293, endPoint x: 469, endPoint y: 241, distance: 52.4
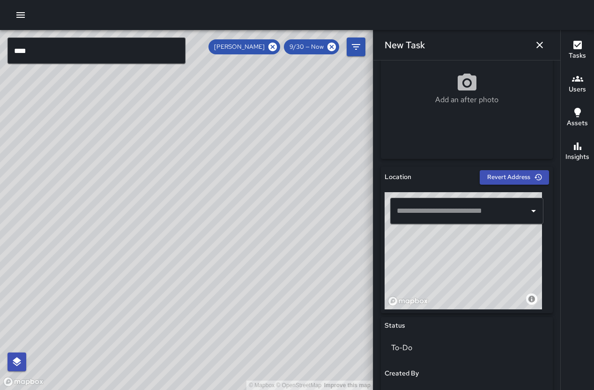
click at [468, 245] on div "© Mapbox © OpenStreetMap Improve this map" at bounding box center [462, 250] width 157 height 117
click at [468, 242] on div "© Mapbox © OpenStreetMap Improve this map" at bounding box center [462, 250] width 157 height 117
type input "**********"
drag, startPoint x: 472, startPoint y: 298, endPoint x: 467, endPoint y: 278, distance: 20.8
click at [467, 278] on div "© Mapbox © OpenStreetMap Improve this map" at bounding box center [462, 250] width 157 height 117
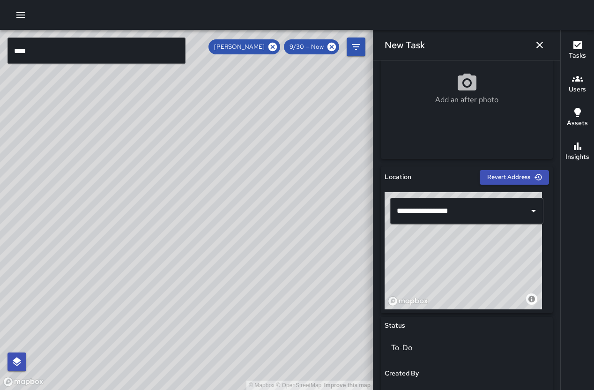
drag, startPoint x: 475, startPoint y: 293, endPoint x: 508, endPoint y: 139, distance: 157.6
click at [508, 139] on div "**********" at bounding box center [467, 265] width 172 height 782
click at [508, 139] on div "Add an after photo" at bounding box center [467, 88] width 172 height 140
type input "**********"
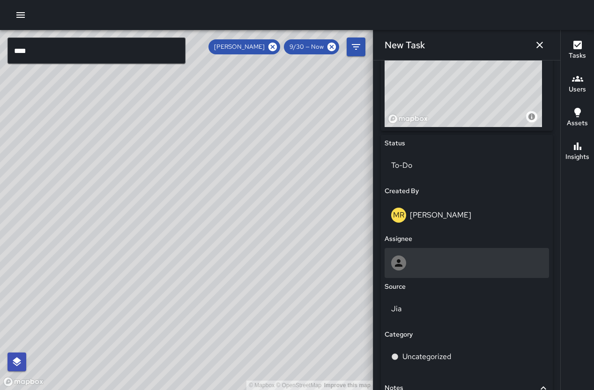
scroll to position [376, 0]
click at [436, 263] on div at bounding box center [466, 262] width 151 height 15
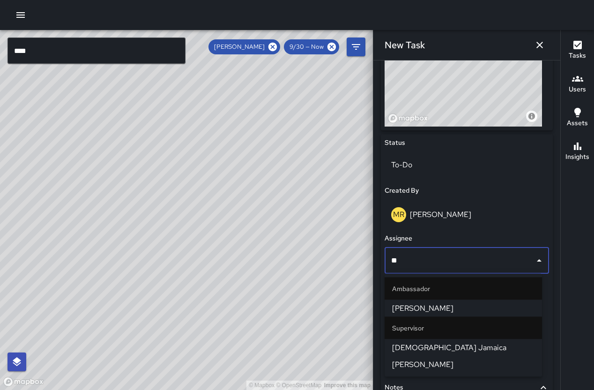
type input "***"
click at [457, 312] on span "[PERSON_NAME]" at bounding box center [463, 307] width 142 height 11
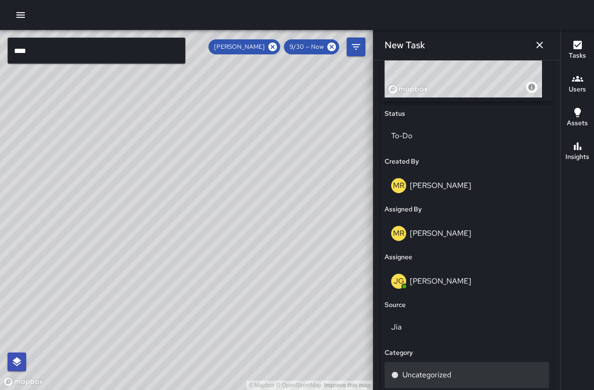
scroll to position [460, 0]
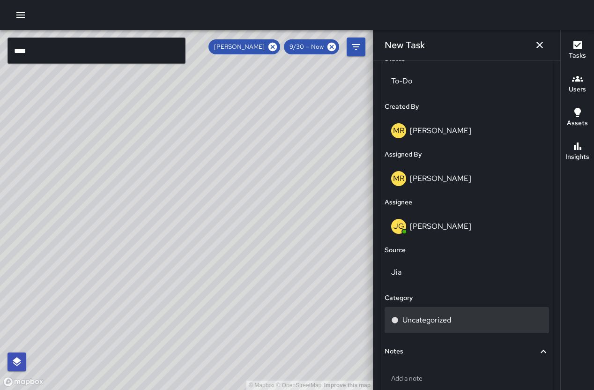
click at [454, 324] on div "Uncategorized" at bounding box center [466, 319] width 151 height 11
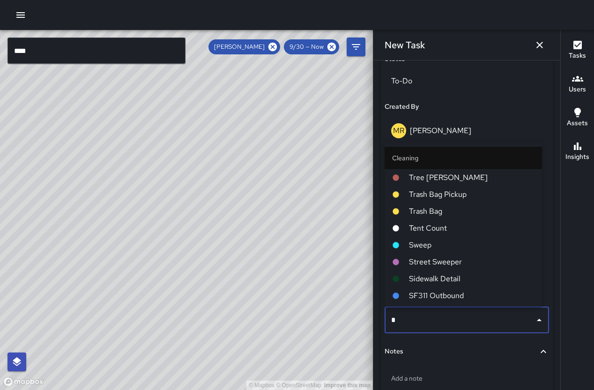
type input "**"
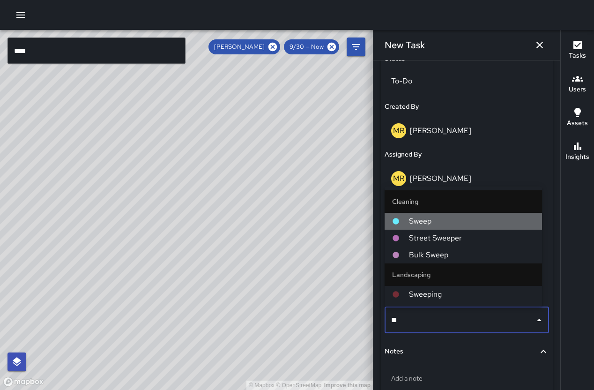
click at [430, 221] on span "Sweep" at bounding box center [471, 220] width 125 height 11
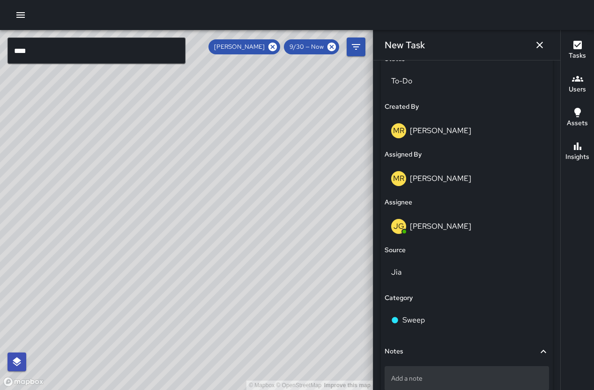
click at [463, 367] on div "Add a note" at bounding box center [466, 378] width 164 height 24
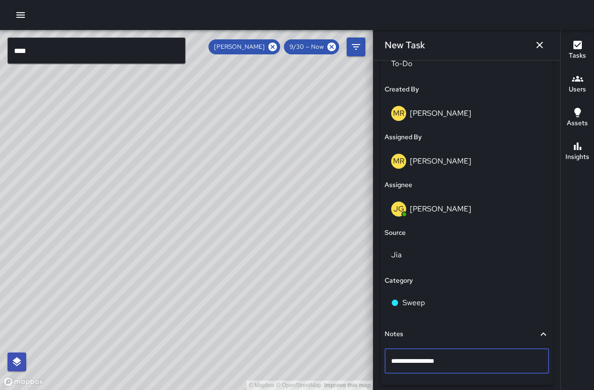
scroll to position [516, 0]
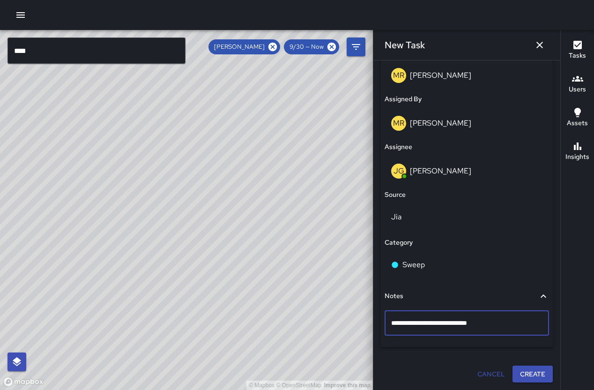
type textarea "**********"
click at [535, 376] on button "Create" at bounding box center [532, 373] width 40 height 17
click at [535, 376] on div "Cancel Create" at bounding box center [467, 373] width 172 height 17
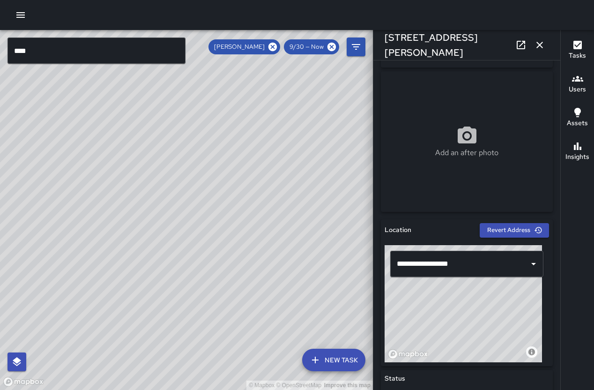
scroll to position [248, 0]
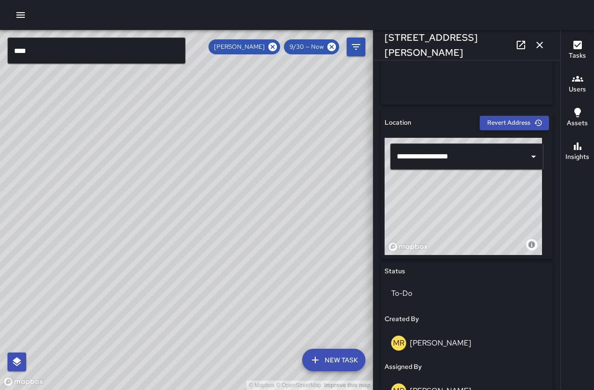
click at [546, 41] on button "button" at bounding box center [539, 45] width 19 height 19
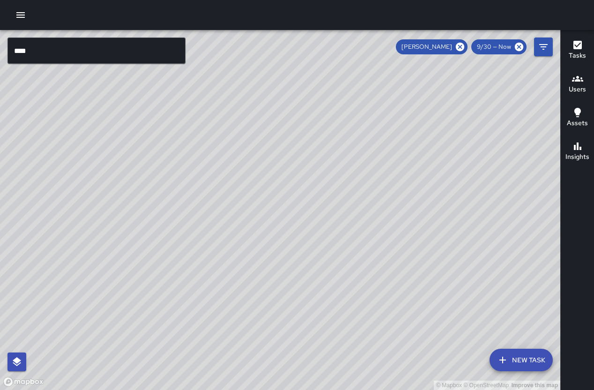
click at [528, 361] on button "New Task" at bounding box center [520, 359] width 63 height 22
click at [528, 361] on div "© Mapbox © OpenStreetMap Improve this map" at bounding box center [280, 210] width 560 height 360
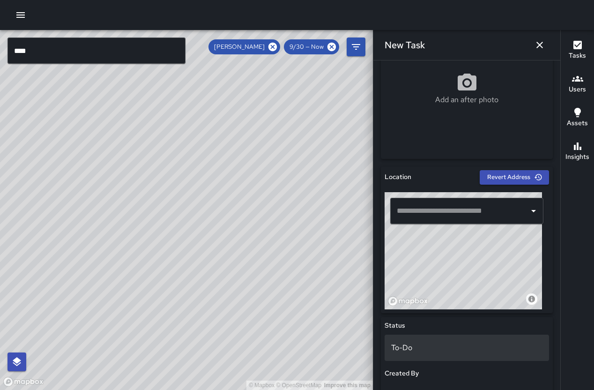
scroll to position [245, 0]
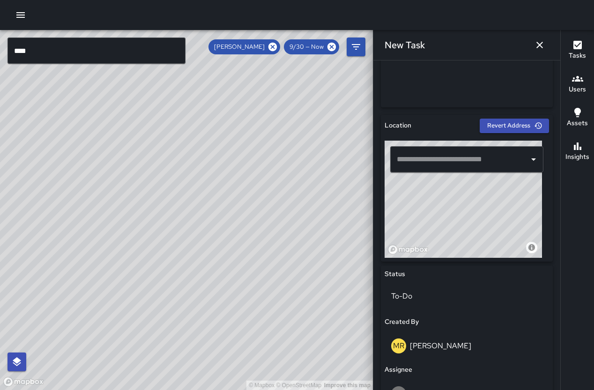
drag, startPoint x: 499, startPoint y: 215, endPoint x: 443, endPoint y: 207, distance: 56.8
click at [443, 207] on div "© Mapbox © OpenStreetMap Improve this map" at bounding box center [462, 198] width 157 height 117
drag, startPoint x: 490, startPoint y: 227, endPoint x: 438, endPoint y: 215, distance: 52.8
click at [427, 209] on div "© Mapbox © OpenStreetMap Improve this map" at bounding box center [462, 198] width 157 height 117
drag, startPoint x: 493, startPoint y: 235, endPoint x: 457, endPoint y: 216, distance: 40.2
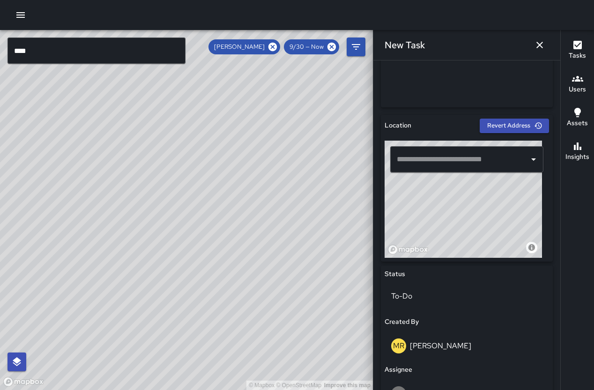
click at [457, 216] on div "© Mapbox © OpenStreetMap Improve this map" at bounding box center [462, 198] width 157 height 117
drag, startPoint x: 454, startPoint y: 204, endPoint x: 520, endPoint y: 217, distance: 67.7
click at [519, 216] on div "© Mapbox © OpenStreetMap Improve this map" at bounding box center [462, 198] width 157 height 117
drag, startPoint x: 485, startPoint y: 217, endPoint x: 493, endPoint y: 229, distance: 14.9
click at [493, 229] on div "© Mapbox © OpenStreetMap Improve this map" at bounding box center [462, 198] width 157 height 117
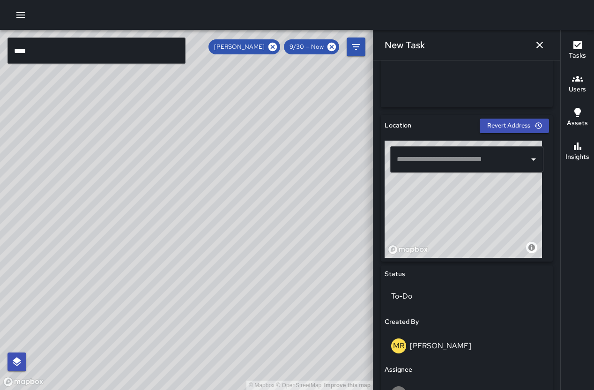
drag, startPoint x: 495, startPoint y: 232, endPoint x: 448, endPoint y: 202, distance: 56.2
click at [448, 202] on div "© Mapbox © OpenStreetMap Improve this map" at bounding box center [462, 198] width 157 height 117
drag, startPoint x: 467, startPoint y: 232, endPoint x: 486, endPoint y: 200, distance: 37.2
click at [486, 200] on div "© Mapbox © OpenStreetMap Improve this map" at bounding box center [462, 198] width 157 height 117
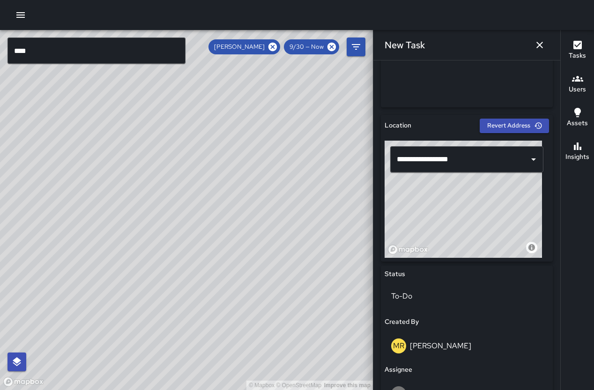
click at [486, 200] on div "© Mapbox © OpenStreetMap Improve this map" at bounding box center [462, 198] width 157 height 117
type input "**********"
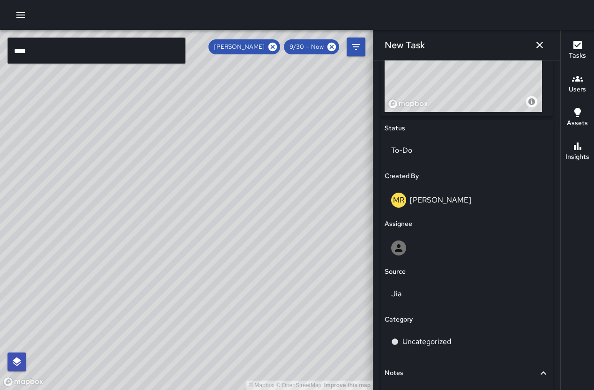
scroll to position [467, 0]
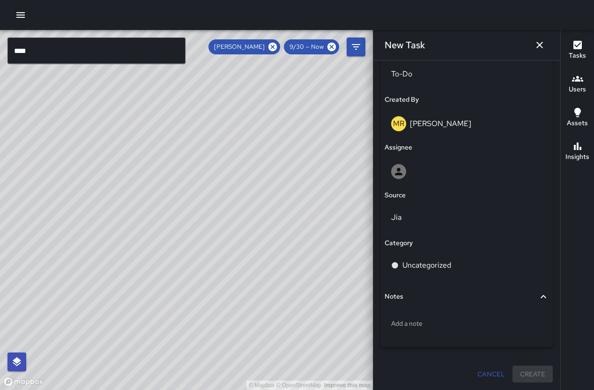
click at [468, 309] on div "Add a note" at bounding box center [466, 325] width 164 height 36
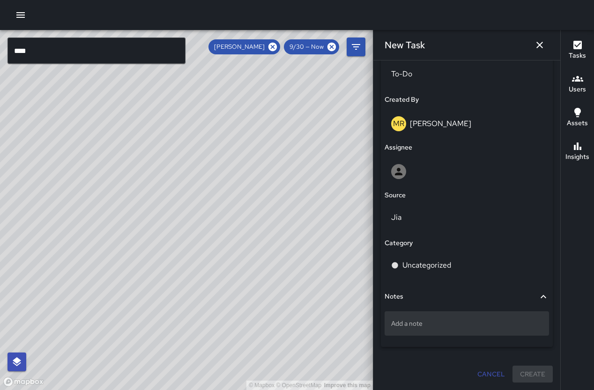
click at [469, 317] on div "Add a note" at bounding box center [466, 323] width 164 height 24
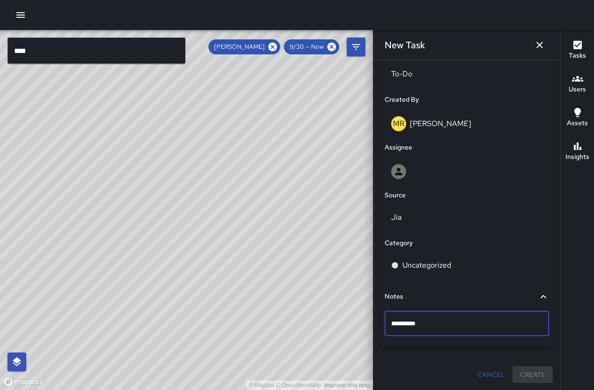
scroll to position [468, 0]
drag, startPoint x: 423, startPoint y: 326, endPoint x: 336, endPoint y: 304, distance: 89.8
click at [336, 304] on div "© Mapbox © OpenStreetMap Improve this map **** ​ New Task Jermaine Gray 9/30 — …" at bounding box center [297, 210] width 594 height 360
type textarea "********"
click at [428, 187] on div "Status To-Do Created By MR Maria Rosas Assignee Source Jia Category Uncategoriz…" at bounding box center [467, 194] width 172 height 303
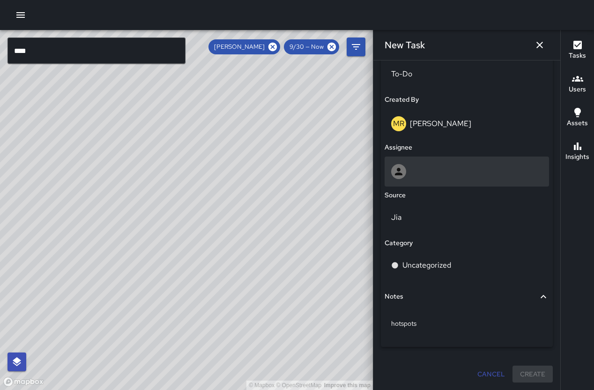
scroll to position [467, 0]
click at [429, 178] on div at bounding box center [466, 171] width 164 height 30
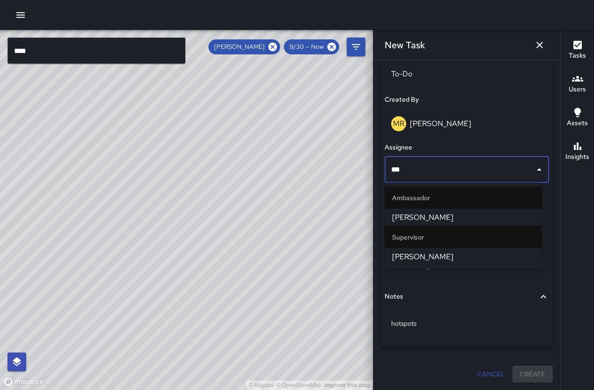
type input "****"
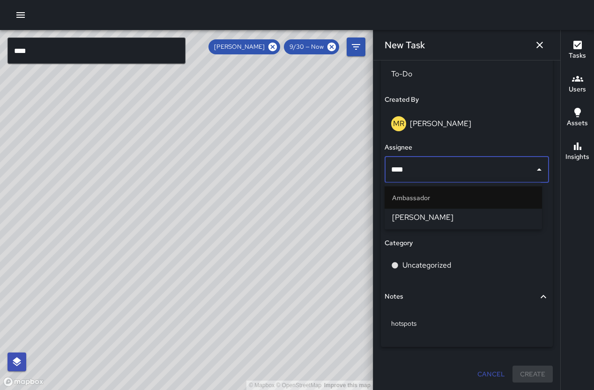
click at [435, 218] on span "[PERSON_NAME]" at bounding box center [463, 217] width 142 height 11
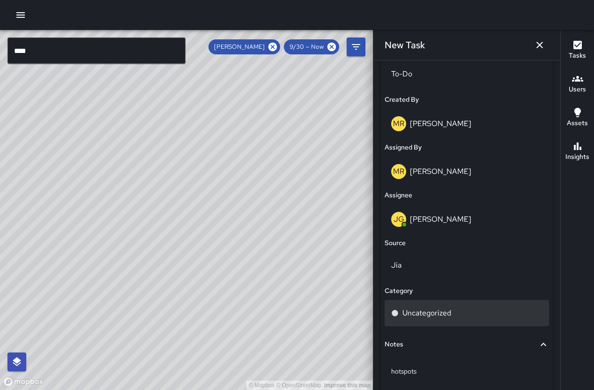
click at [448, 300] on div "Uncategorized" at bounding box center [466, 313] width 164 height 26
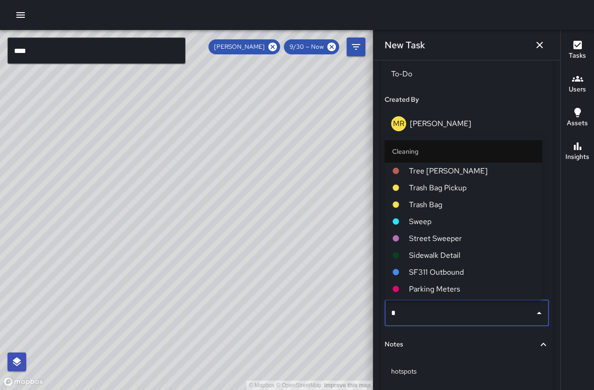
type input "**"
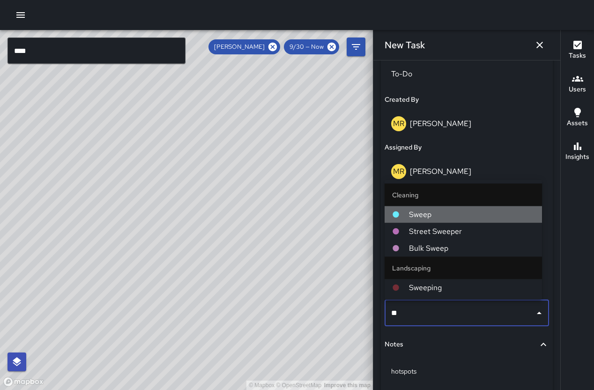
click at [434, 215] on span "Sweep" at bounding box center [471, 214] width 125 height 11
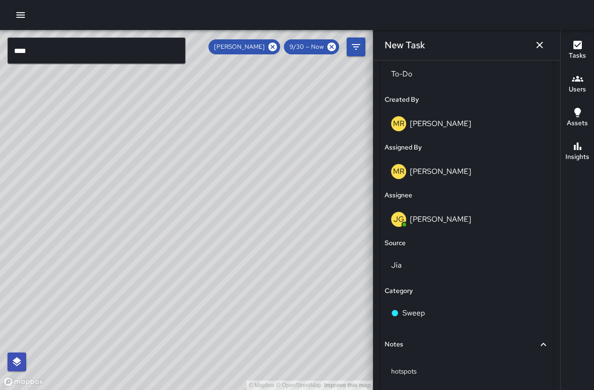
scroll to position [515, 0]
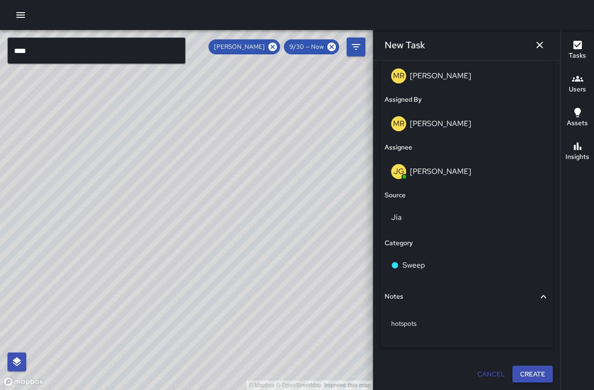
click at [522, 372] on button "Create" at bounding box center [532, 373] width 40 height 17
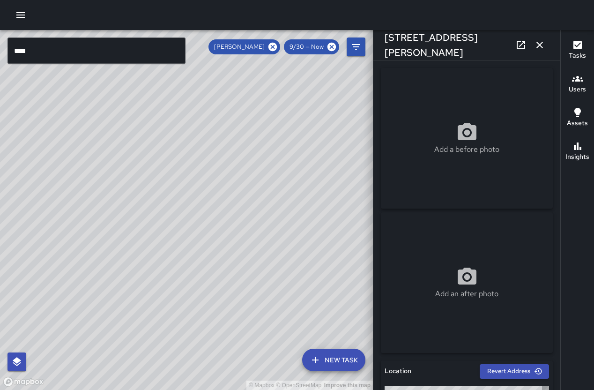
type input "**********"
click at [220, 269] on div "© Mapbox © OpenStreetMap Improve this map" at bounding box center [186, 210] width 373 height 360
click at [540, 42] on icon "button" at bounding box center [539, 44] width 11 height 11
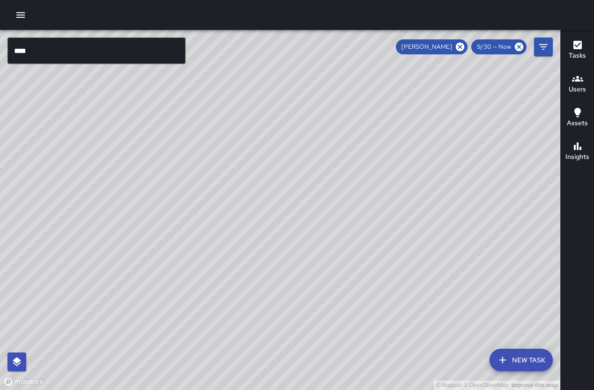
drag, startPoint x: 253, startPoint y: 195, endPoint x: 401, endPoint y: 338, distance: 205.3
click at [399, 348] on div "© Mapbox © OpenStreetMap Improve this map" at bounding box center [280, 210] width 560 height 360
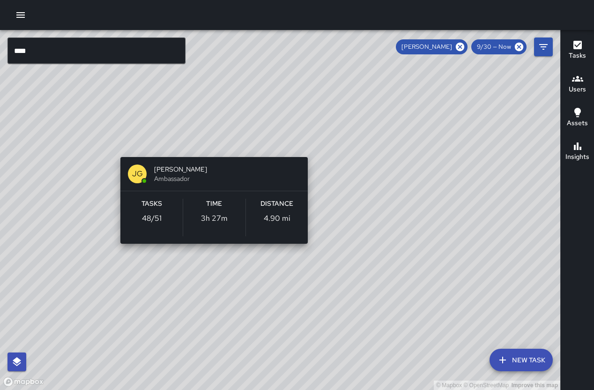
click at [207, 140] on div "© Mapbox © OpenStreetMap Improve this map JG Jermaine Gray Ambassador Tasks 48 …" at bounding box center [280, 210] width 560 height 360
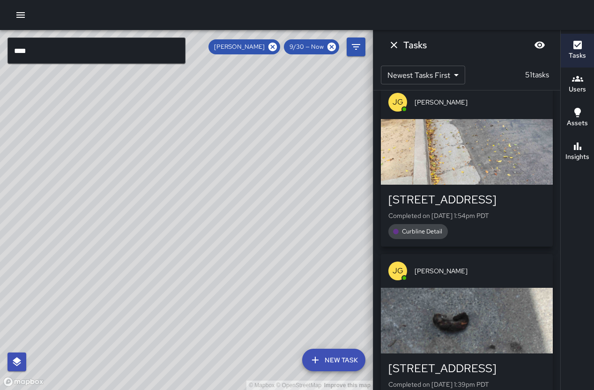
scroll to position [473, 0]
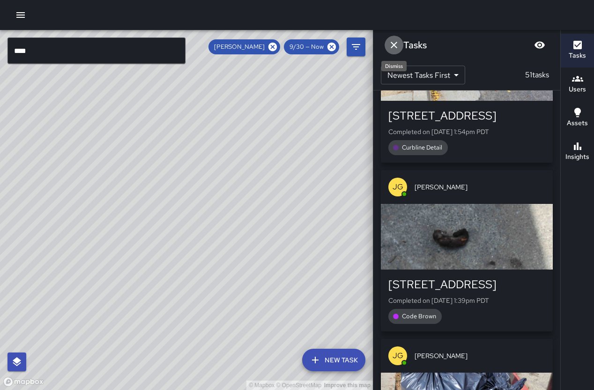
click at [391, 44] on icon "Dismiss" at bounding box center [393, 44] width 11 height 11
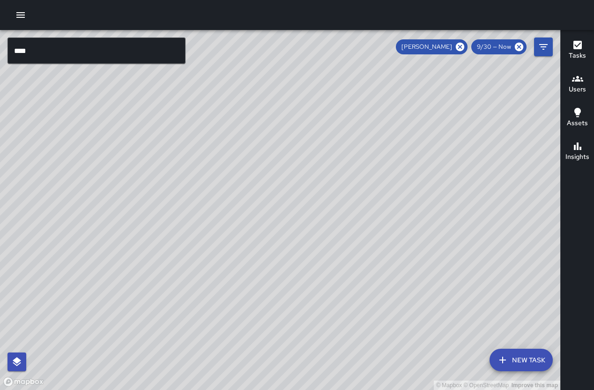
drag, startPoint x: 411, startPoint y: 330, endPoint x: 333, endPoint y: 246, distance: 114.0
click at [349, 266] on div "© Mapbox © OpenStreetMap Improve this map" at bounding box center [280, 210] width 560 height 360
click at [306, 219] on div "© Mapbox © OpenStreetMap Improve this map" at bounding box center [280, 210] width 560 height 360
click at [305, 219] on div "© Mapbox © OpenStreetMap Improve this map" at bounding box center [280, 210] width 560 height 360
drag, startPoint x: 384, startPoint y: 323, endPoint x: 303, endPoint y: 282, distance: 90.0
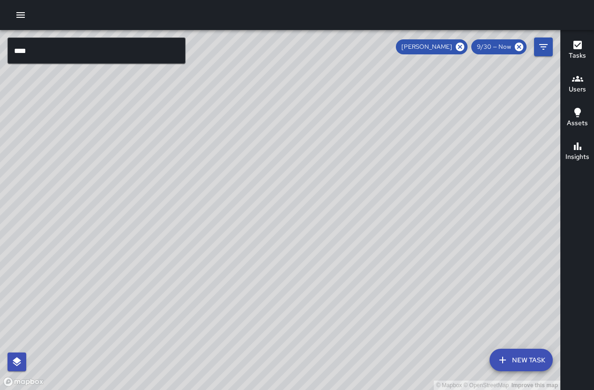
click at [305, 283] on div "© Mapbox © OpenStreetMap Improve this map" at bounding box center [280, 210] width 560 height 360
click at [529, 355] on button "New Task" at bounding box center [520, 359] width 63 height 22
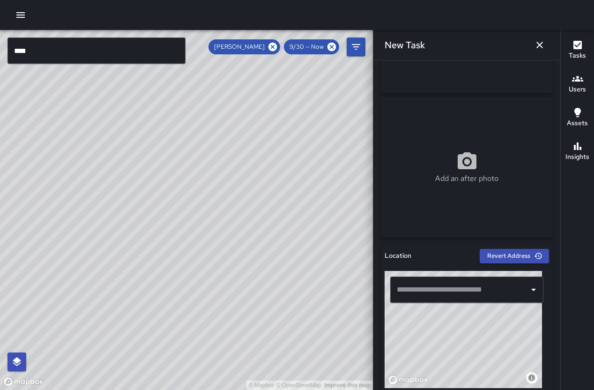
scroll to position [189, 0]
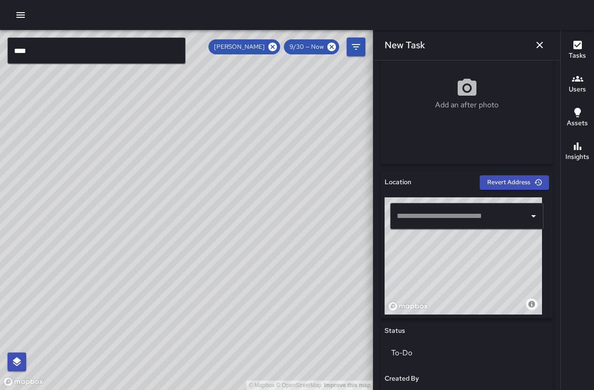
drag, startPoint x: 505, startPoint y: 279, endPoint x: 455, endPoint y: 285, distance: 50.9
click at [455, 285] on div "© Mapbox © OpenStreetMap Improve this map" at bounding box center [462, 255] width 157 height 117
drag, startPoint x: 487, startPoint y: 290, endPoint x: 442, endPoint y: 257, distance: 55.5
click at [444, 259] on div "© Mapbox © OpenStreetMap Improve this map" at bounding box center [462, 255] width 157 height 117
drag, startPoint x: 451, startPoint y: 283, endPoint x: 471, endPoint y: 265, distance: 27.2
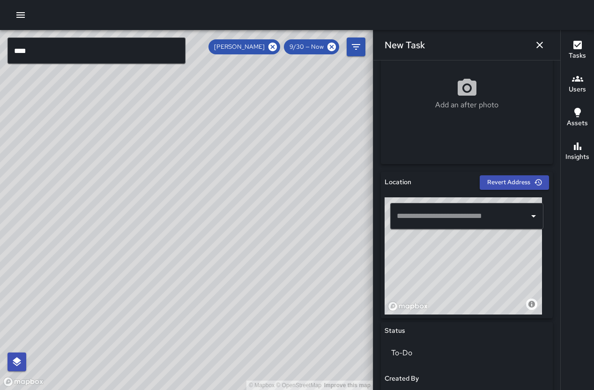
click at [471, 265] on div "© Mapbox © OpenStreetMap Improve this map" at bounding box center [462, 255] width 157 height 117
click at [422, 232] on div "​" at bounding box center [466, 215] width 164 height 37
click at [426, 238] on div "© Mapbox © OpenStreetMap Improve this map" at bounding box center [462, 255] width 157 height 117
type input "**********"
drag, startPoint x: 479, startPoint y: 294, endPoint x: 482, endPoint y: 305, distance: 11.3
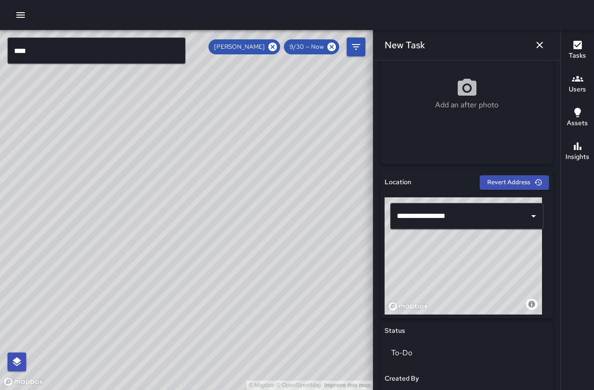
click at [482, 305] on div "© Mapbox © OpenStreetMap Improve this map" at bounding box center [462, 255] width 157 height 117
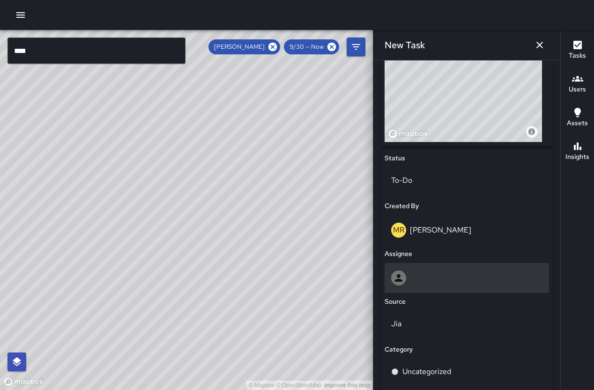
scroll to position [467, 0]
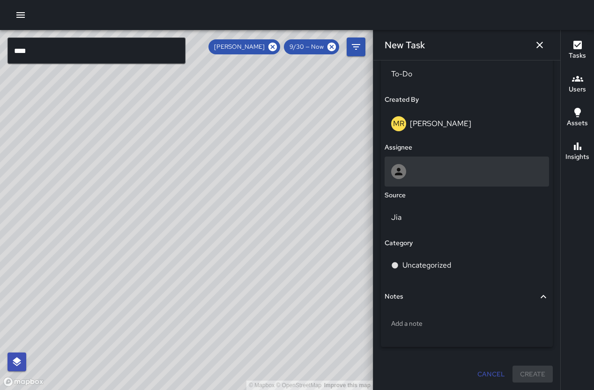
click at [431, 162] on div at bounding box center [466, 171] width 164 height 30
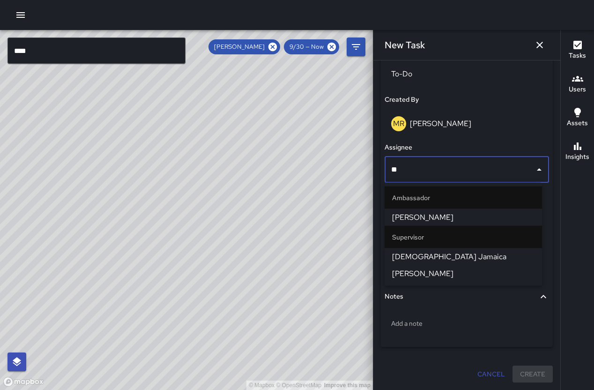
type input "***"
click at [487, 214] on span "[PERSON_NAME]" at bounding box center [463, 217] width 142 height 11
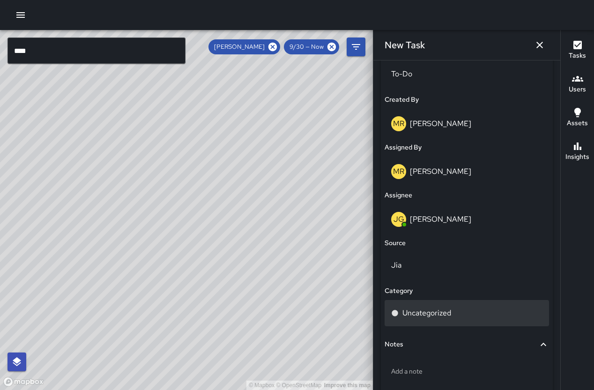
click at [454, 314] on div "Uncategorized" at bounding box center [466, 312] width 151 height 11
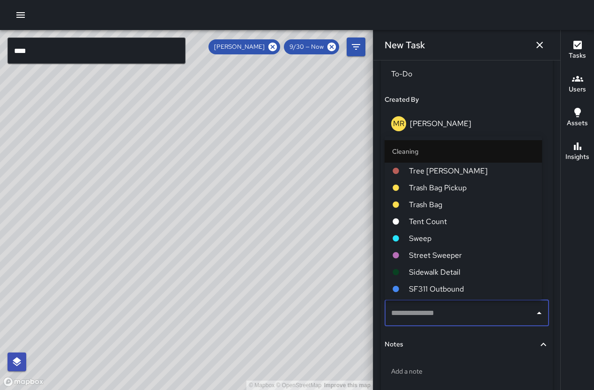
type input "*"
click at [443, 227] on li "Sweep" at bounding box center [462, 221] width 157 height 17
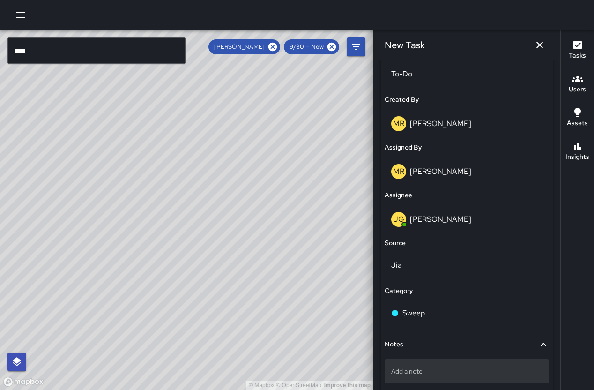
click at [444, 369] on p "Add a note" at bounding box center [466, 370] width 151 height 9
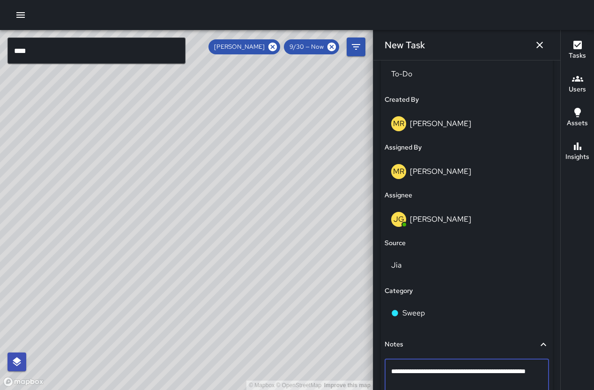
type textarea "**********"
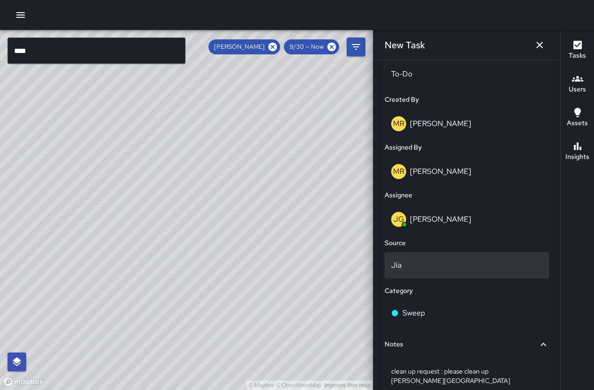
scroll to position [524, 0]
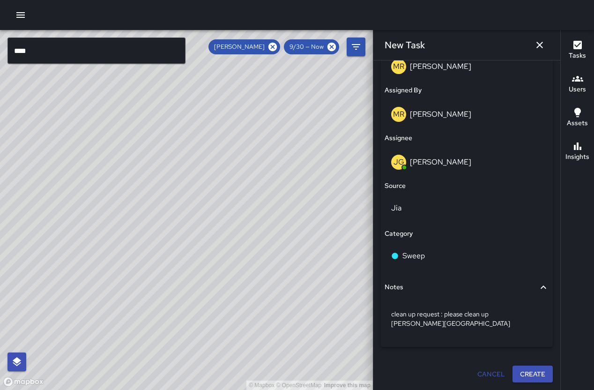
click at [522, 370] on button "Create" at bounding box center [532, 373] width 40 height 17
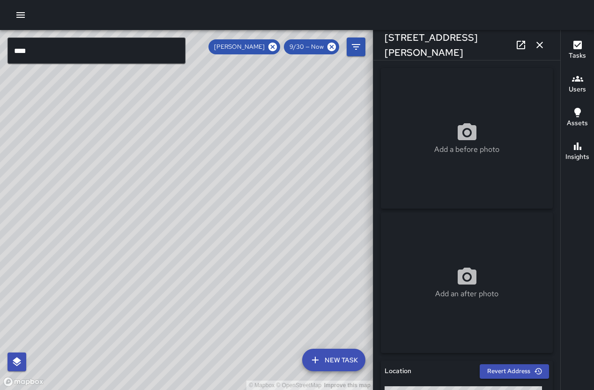
click at [538, 49] on icon "button" at bounding box center [539, 44] width 11 height 11
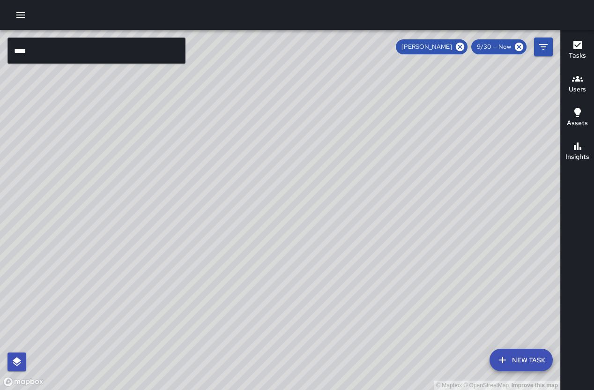
drag, startPoint x: 444, startPoint y: 170, endPoint x: 382, endPoint y: 184, distance: 63.9
click at [382, 184] on div "© Mapbox © OpenStreetMap Improve this map" at bounding box center [280, 210] width 560 height 360
drag, startPoint x: 434, startPoint y: 206, endPoint x: 435, endPoint y: 220, distance: 14.5
click at [435, 221] on div "© Mapbox © OpenStreetMap Improve this map" at bounding box center [280, 210] width 560 height 360
drag, startPoint x: 445, startPoint y: 243, endPoint x: 415, endPoint y: 229, distance: 33.3
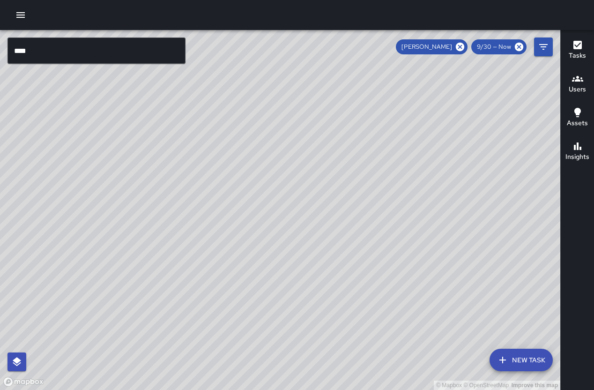
click at [415, 229] on div "© Mapbox © OpenStreetMap Improve this map" at bounding box center [280, 210] width 560 height 360
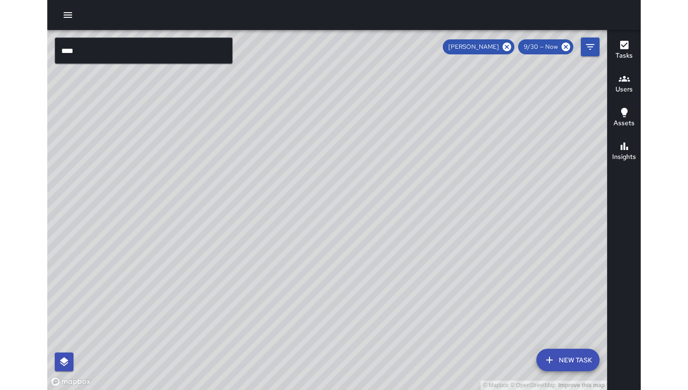
scroll to position [752, 0]
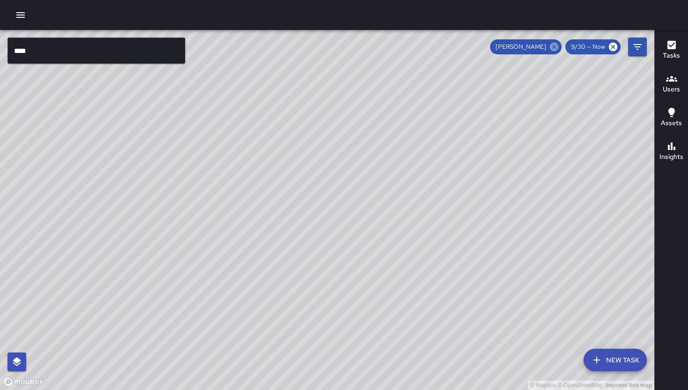
click at [554, 47] on icon at bounding box center [554, 47] width 10 height 10
drag, startPoint x: 95, startPoint y: 313, endPoint x: 179, endPoint y: 293, distance: 86.7
click at [132, 303] on div "© Mapbox © OpenStreetMap Improve this map" at bounding box center [327, 210] width 655 height 360
click at [179, 293] on div "© Mapbox © OpenStreetMap Improve this map" at bounding box center [327, 210] width 655 height 360
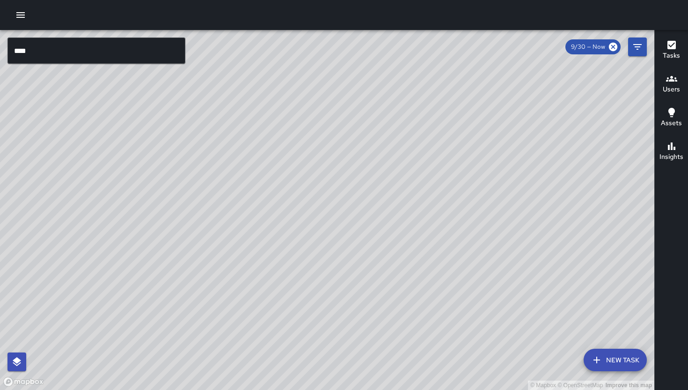
drag, startPoint x: 367, startPoint y: 251, endPoint x: 370, endPoint y: 196, distance: 54.9
click at [367, 212] on div "© Mapbox © OpenStreetMap Improve this map" at bounding box center [327, 210] width 655 height 360
click at [387, 157] on div "© Mapbox © OpenStreetMap Improve this map" at bounding box center [327, 210] width 655 height 360
click at [393, 147] on div "© Mapbox © OpenStreetMap Improve this map" at bounding box center [327, 210] width 655 height 360
drag, startPoint x: 399, startPoint y: 383, endPoint x: 364, endPoint y: 228, distance: 159.3
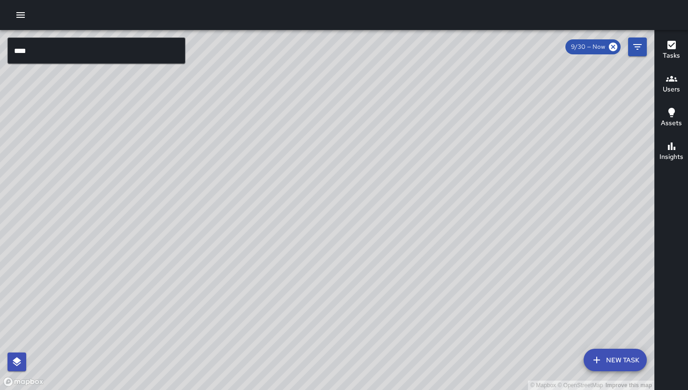
click at [399, 383] on div "© Mapbox © OpenStreetMap Improve this map" at bounding box center [327, 210] width 655 height 360
click at [367, 244] on div "© Mapbox © OpenStreetMap Improve this map" at bounding box center [327, 210] width 655 height 360
click at [363, 221] on div "© Mapbox © OpenStreetMap Improve this map DC Dago Cervantes 347 9th Street Comp…" at bounding box center [327, 210] width 655 height 360
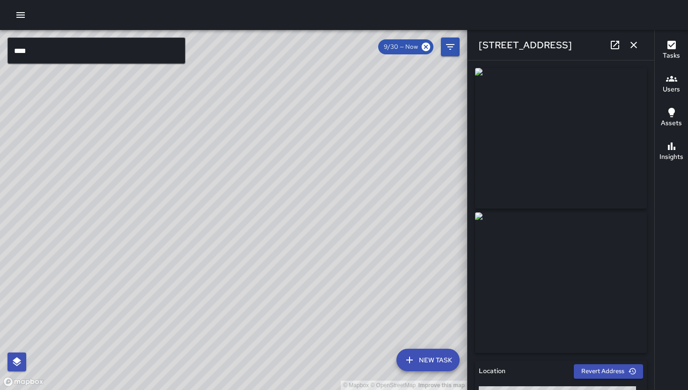
click at [308, 375] on div "© Mapbox © OpenStreetMap Improve this map" at bounding box center [233, 210] width 467 height 360
click at [593, 44] on icon "button" at bounding box center [634, 45] width 7 height 7
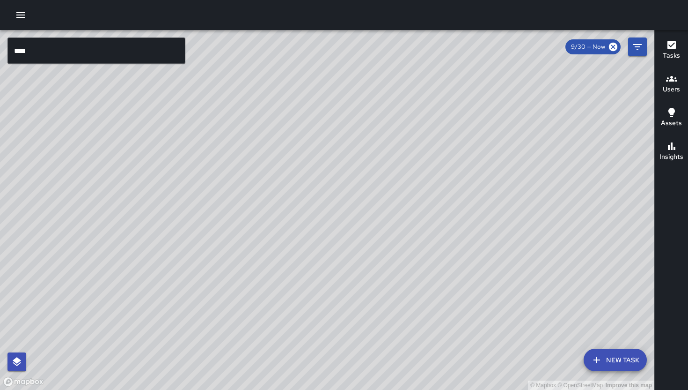
drag, startPoint x: 460, startPoint y: 218, endPoint x: 355, endPoint y: 243, distance: 107.3
click at [355, 243] on div "© Mapbox © OpenStreetMap Improve this map" at bounding box center [327, 210] width 655 height 360
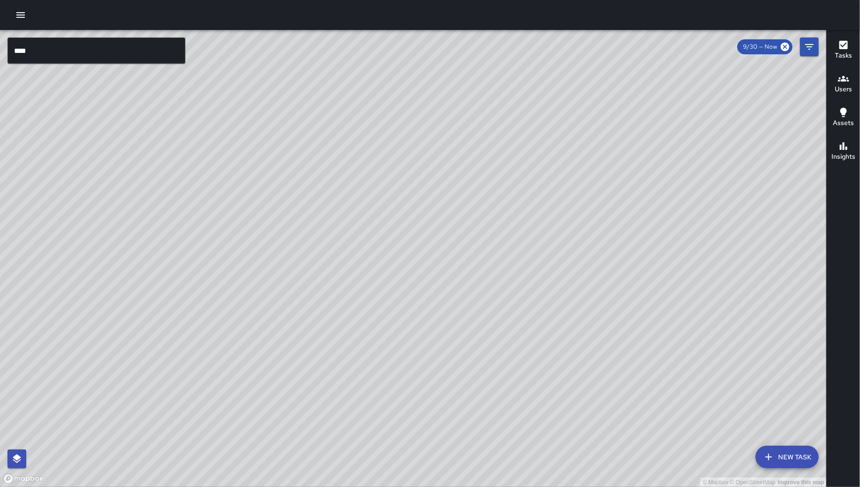
scroll to position [1392, 0]
